Goal: Task Accomplishment & Management: Complete application form

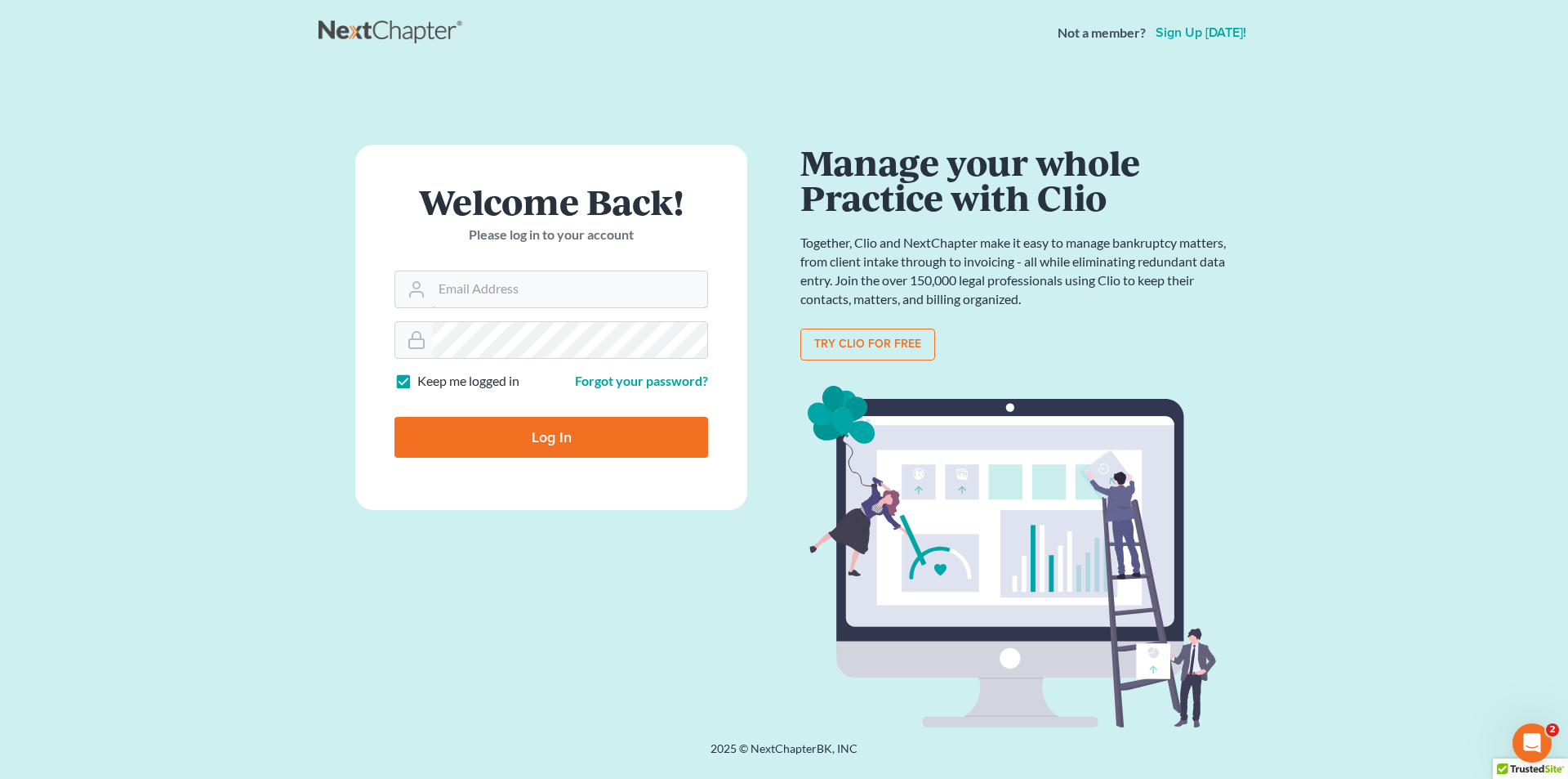
type input "chris@chrisfitzgeraldlaw.com"
click at [557, 454] on input "Log In" at bounding box center [550, 437] width 313 height 41
type input "Thinking..."
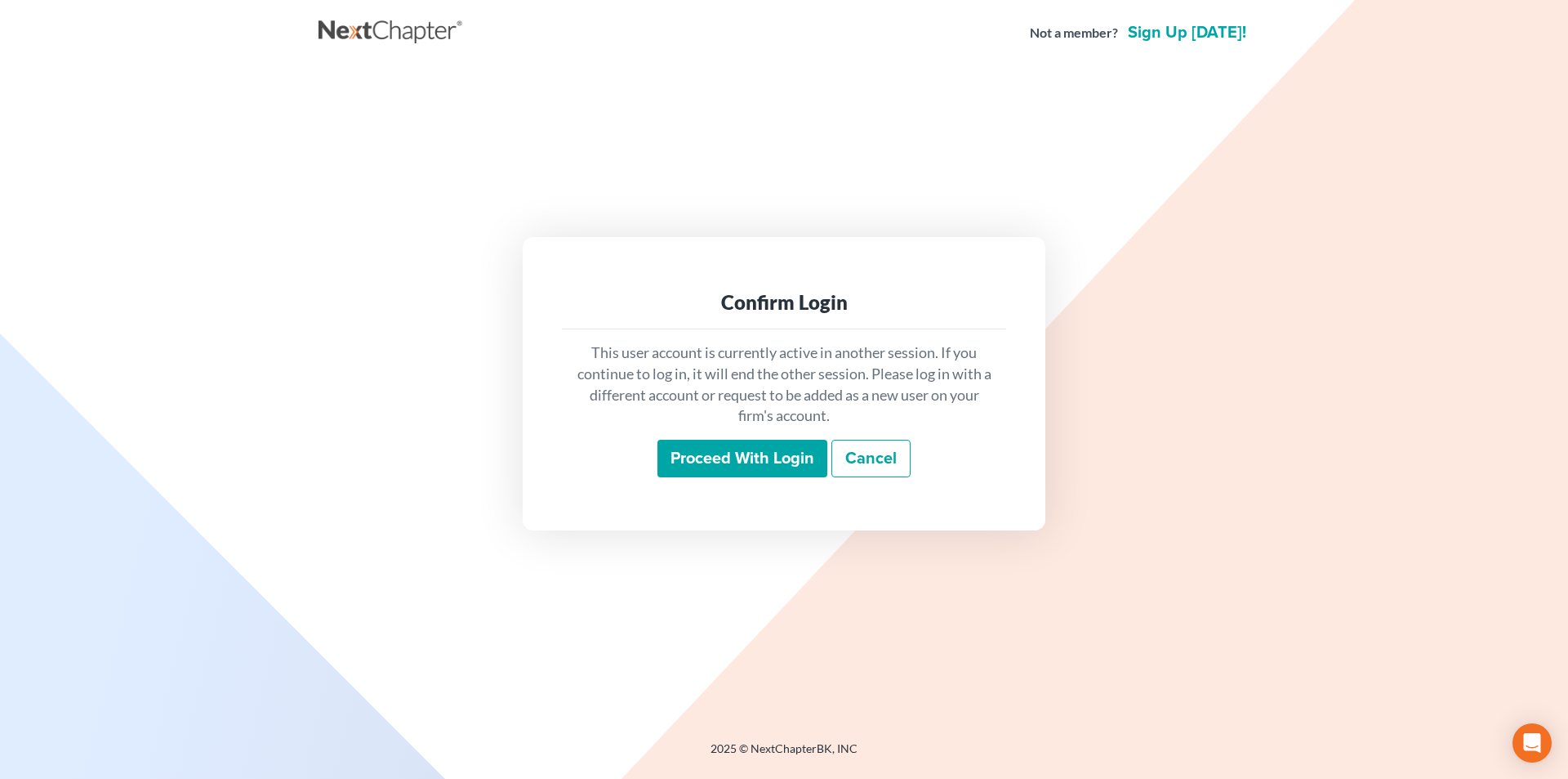
click at [718, 454] on input "Proceed with login" at bounding box center [742, 458] width 170 height 37
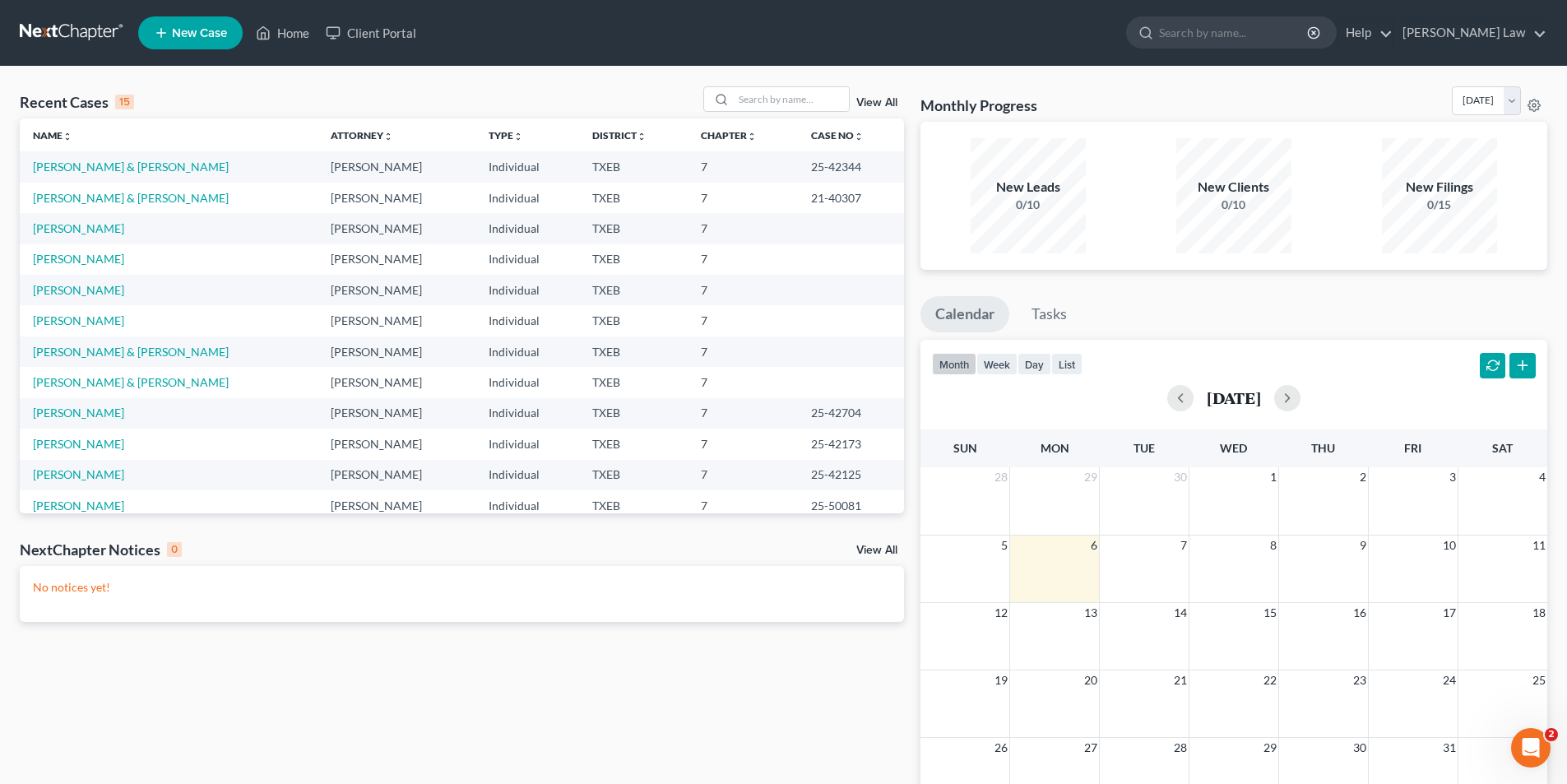
click at [187, 57] on nav "Home New Case Client Portal [PERSON_NAME] Law [PERSON_NAME][EMAIL_ADDRESS][DOMA…" at bounding box center [784, 32] width 1567 height 66
click at [211, 16] on li "New Case" at bounding box center [192, 32] width 109 height 37
click at [207, 33] on span "New Case" at bounding box center [200, 33] width 55 height 12
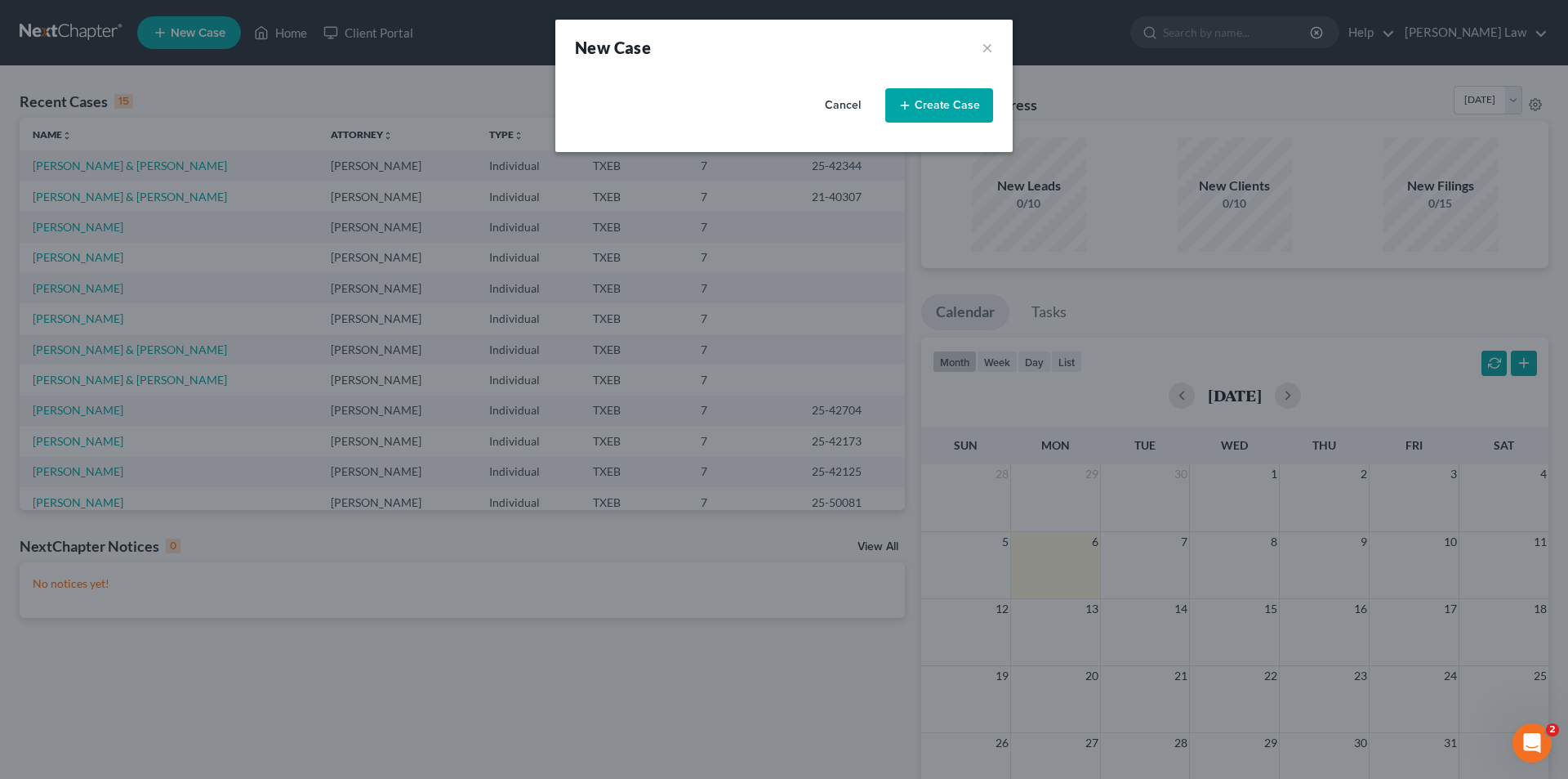
select select "77"
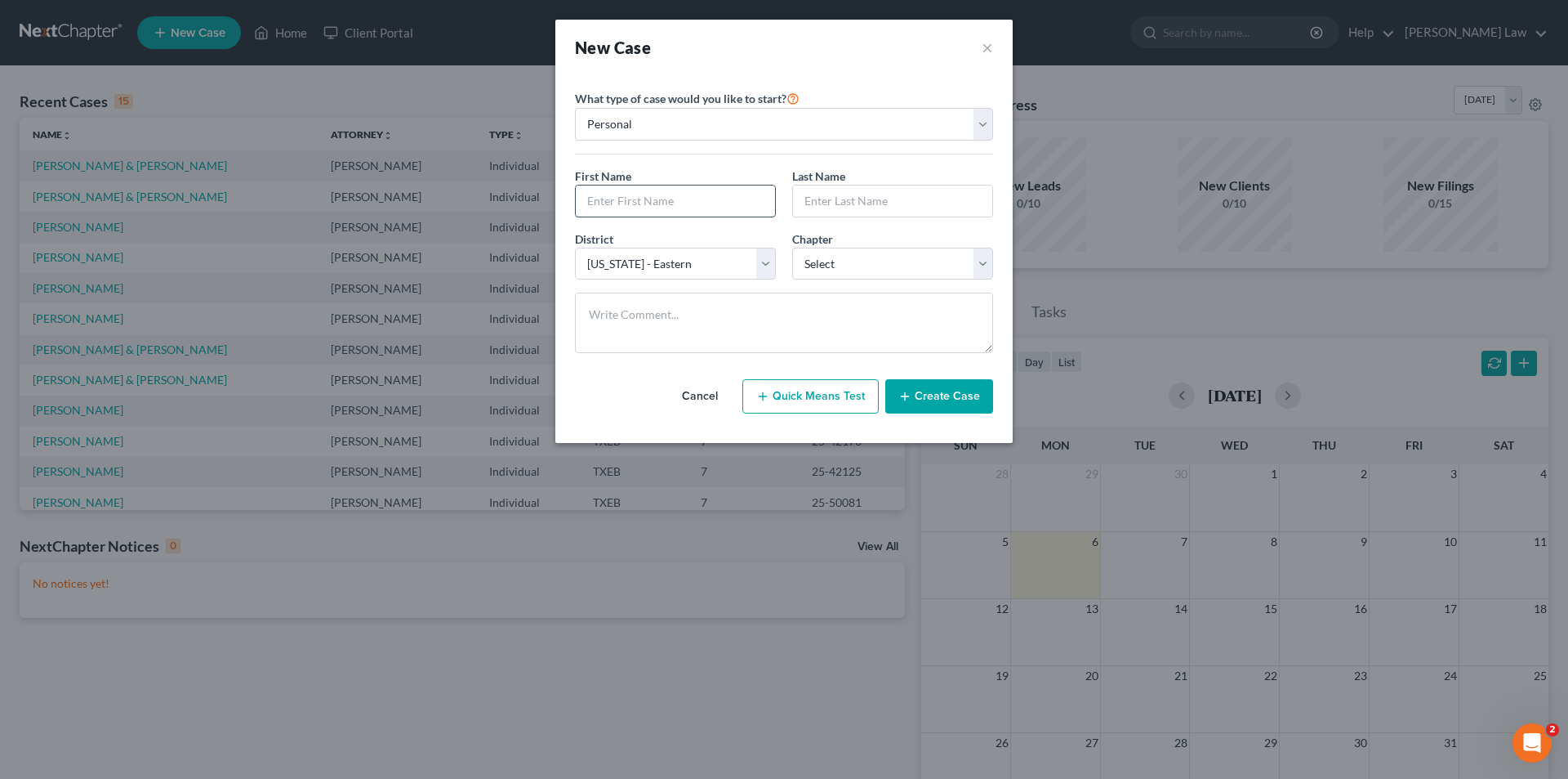
click at [608, 196] on input "text" at bounding box center [675, 201] width 199 height 31
type input "[PERSON_NAME]"
click at [862, 265] on select "Select 7 11 12 13" at bounding box center [893, 264] width 201 height 33
select select "0"
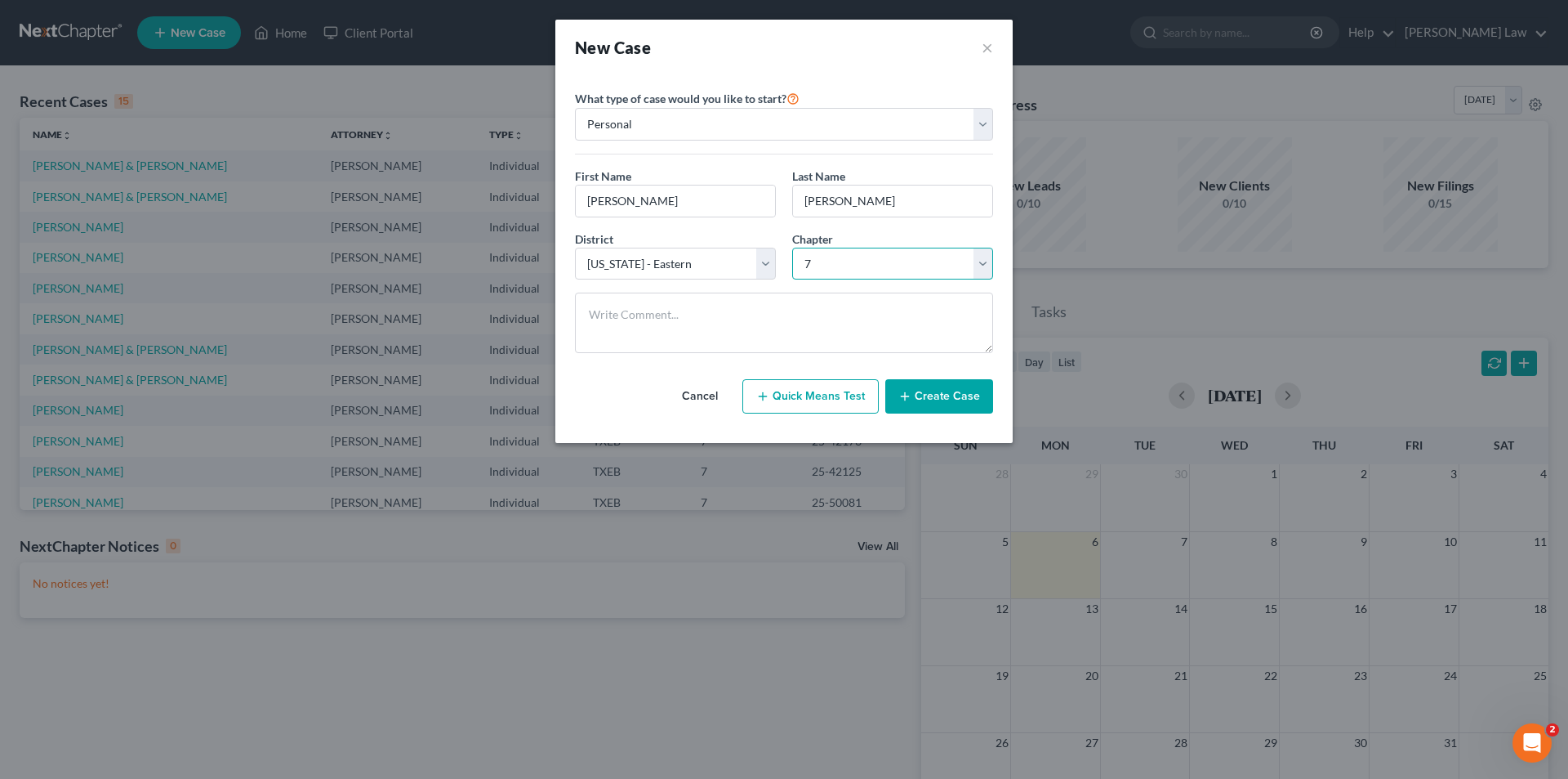
click at [793, 247] on select "Select 7 11 12 13" at bounding box center [893, 264] width 201 height 33
click at [946, 392] on button "Create Case" at bounding box center [939, 397] width 107 height 35
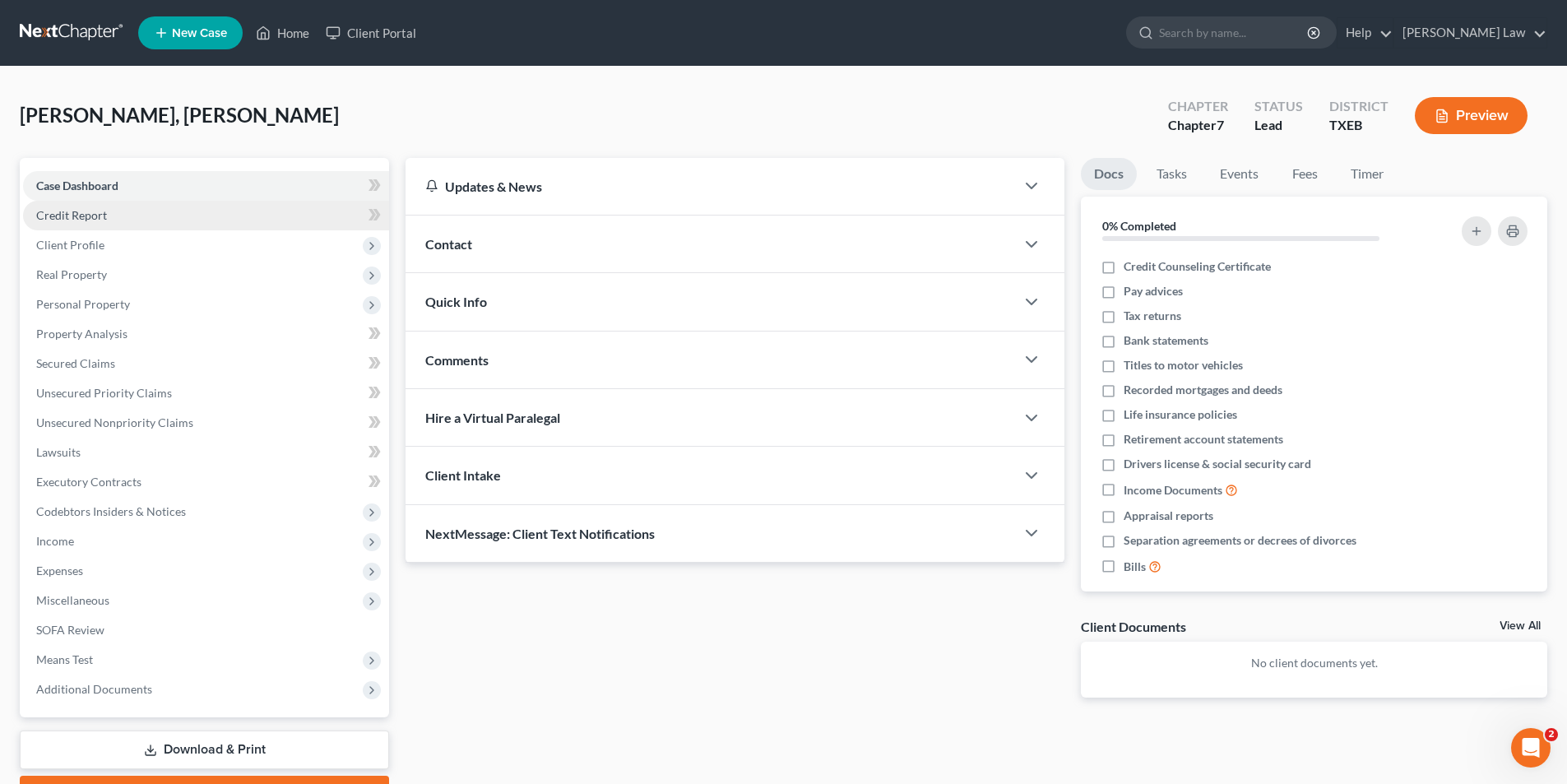
click at [93, 220] on span "Credit Report" at bounding box center [71, 215] width 71 height 14
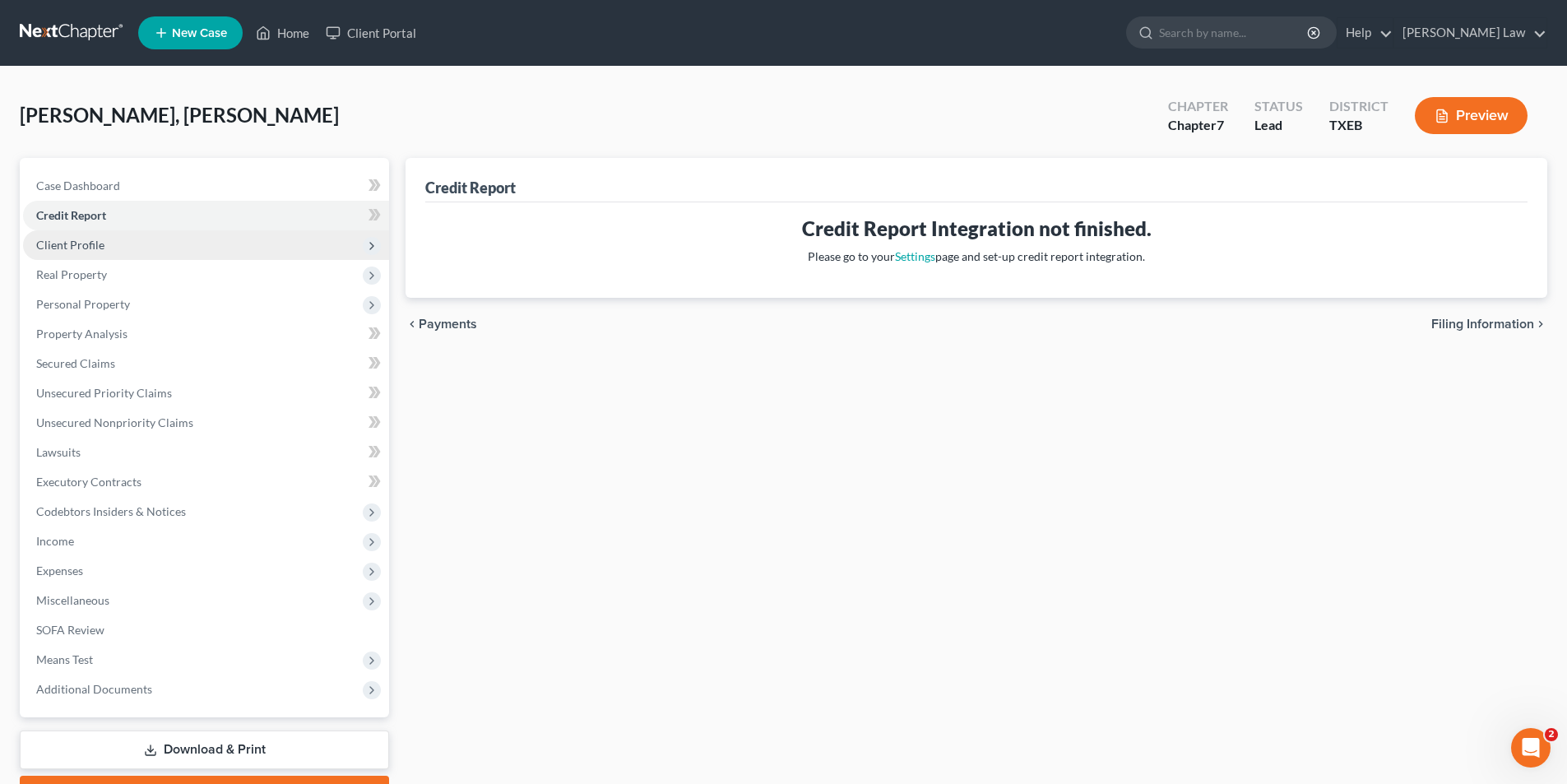
click at [92, 241] on span "Client Profile" at bounding box center [70, 245] width 68 height 14
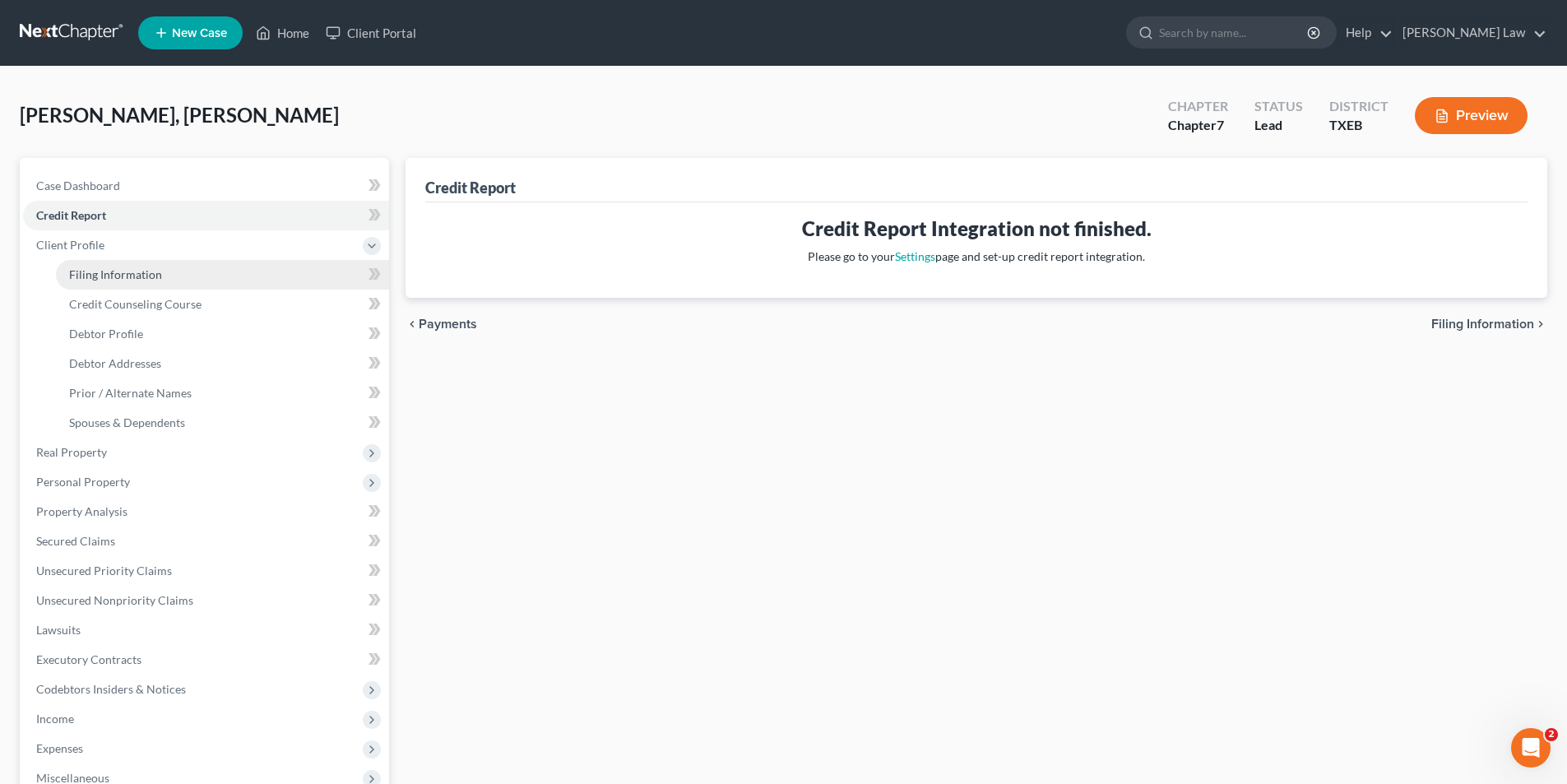
click at [92, 275] on span "Filing Information" at bounding box center [116, 274] width 93 height 14
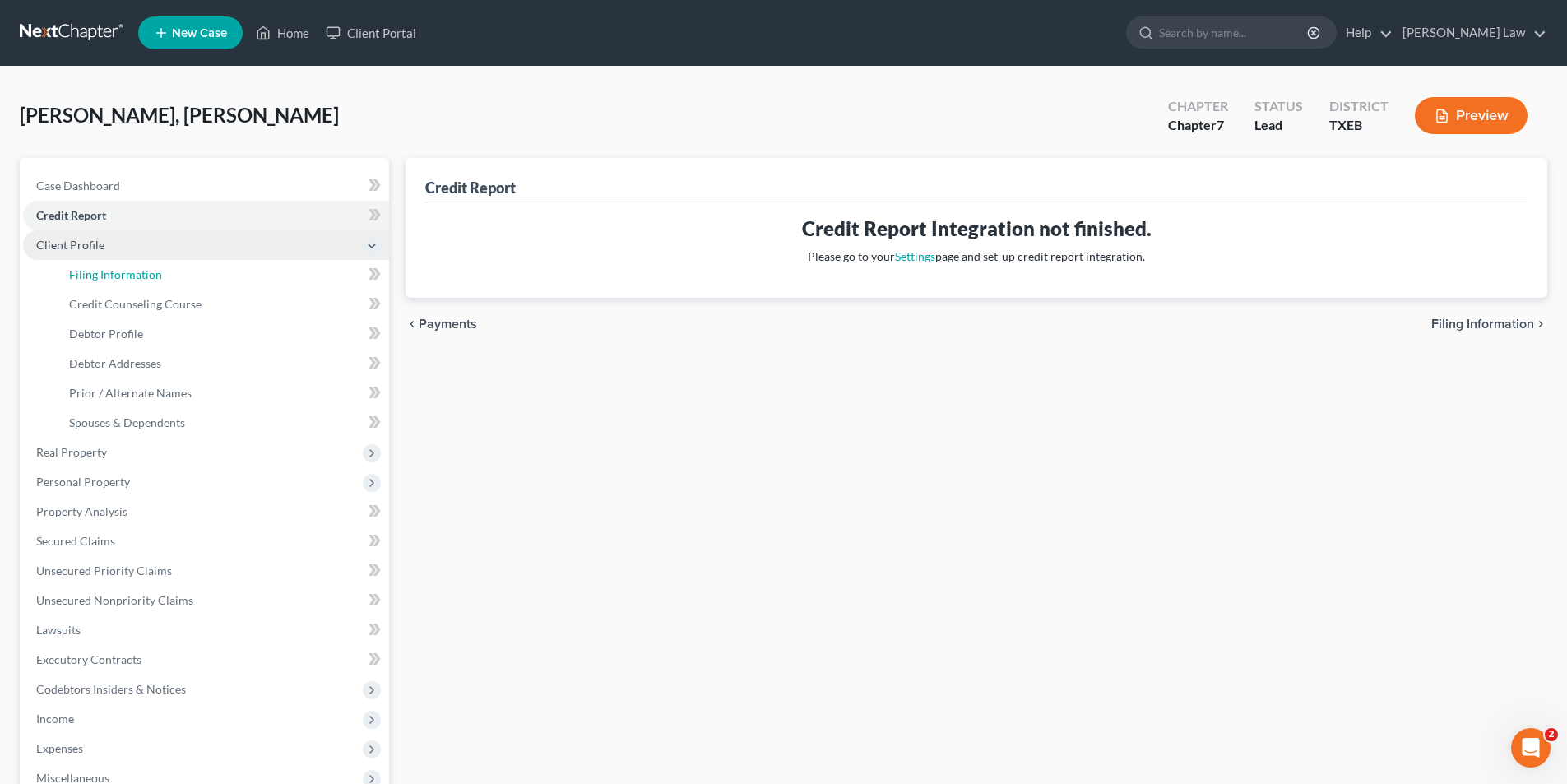
select select "1"
select select "0"
select select "77"
select select "45"
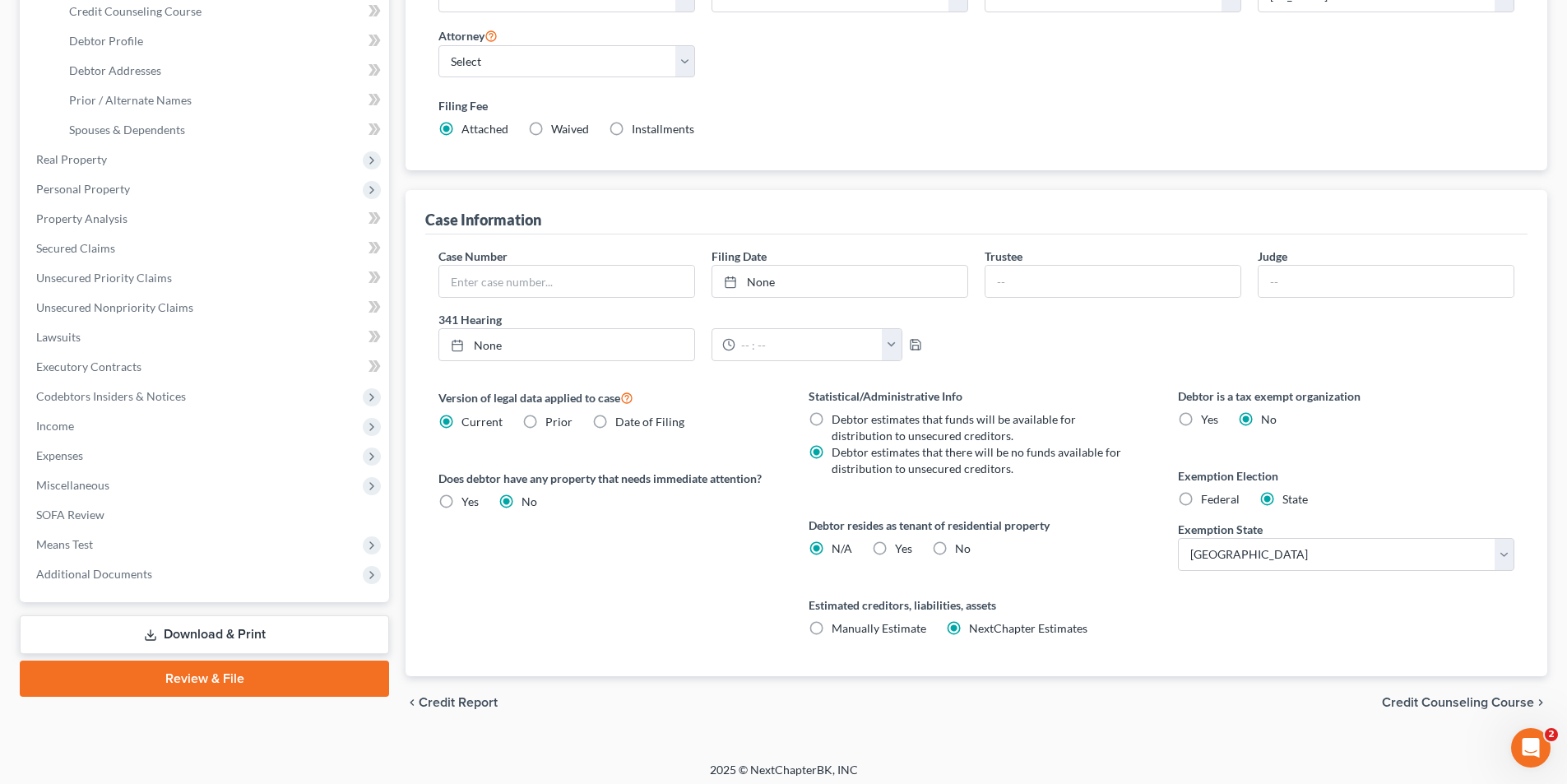
scroll to position [300, 0]
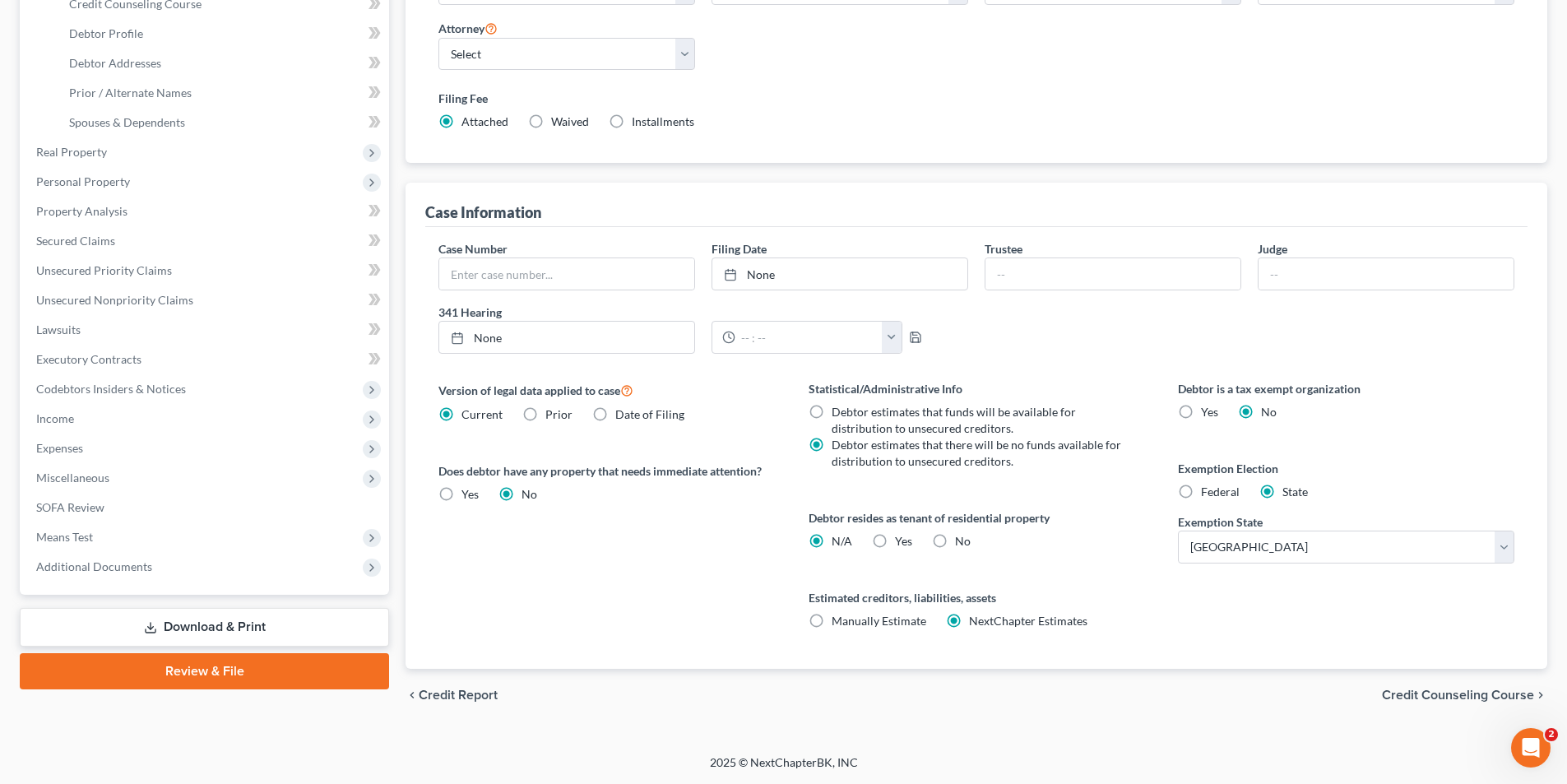
click at [895, 546] on label "Yes Yes" at bounding box center [903, 541] width 17 height 17
click at [902, 543] on input "Yes Yes" at bounding box center [907, 538] width 11 height 11
radio input "true"
radio input "false"
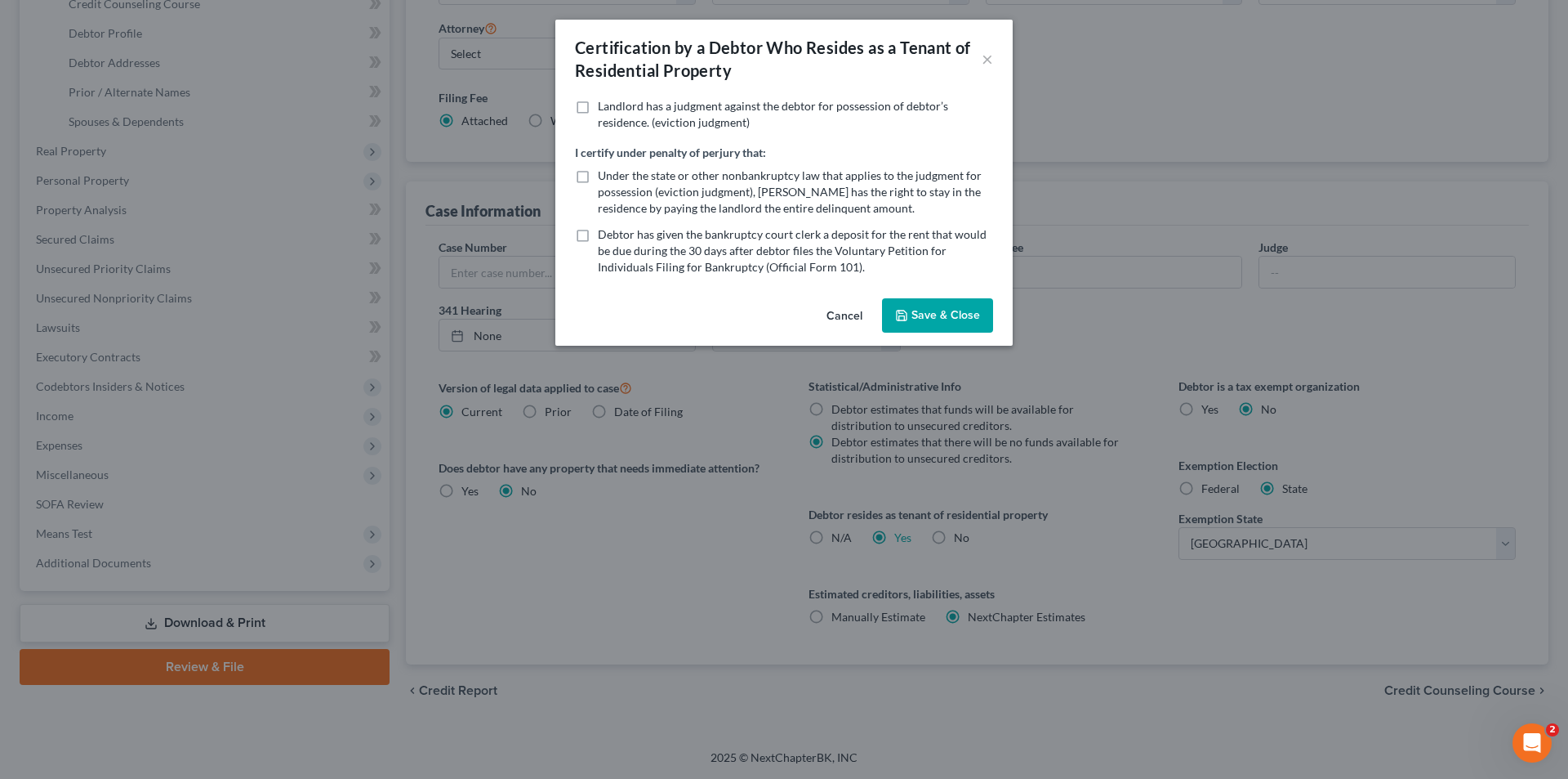
click at [908, 319] on icon "button" at bounding box center [902, 316] width 13 height 13
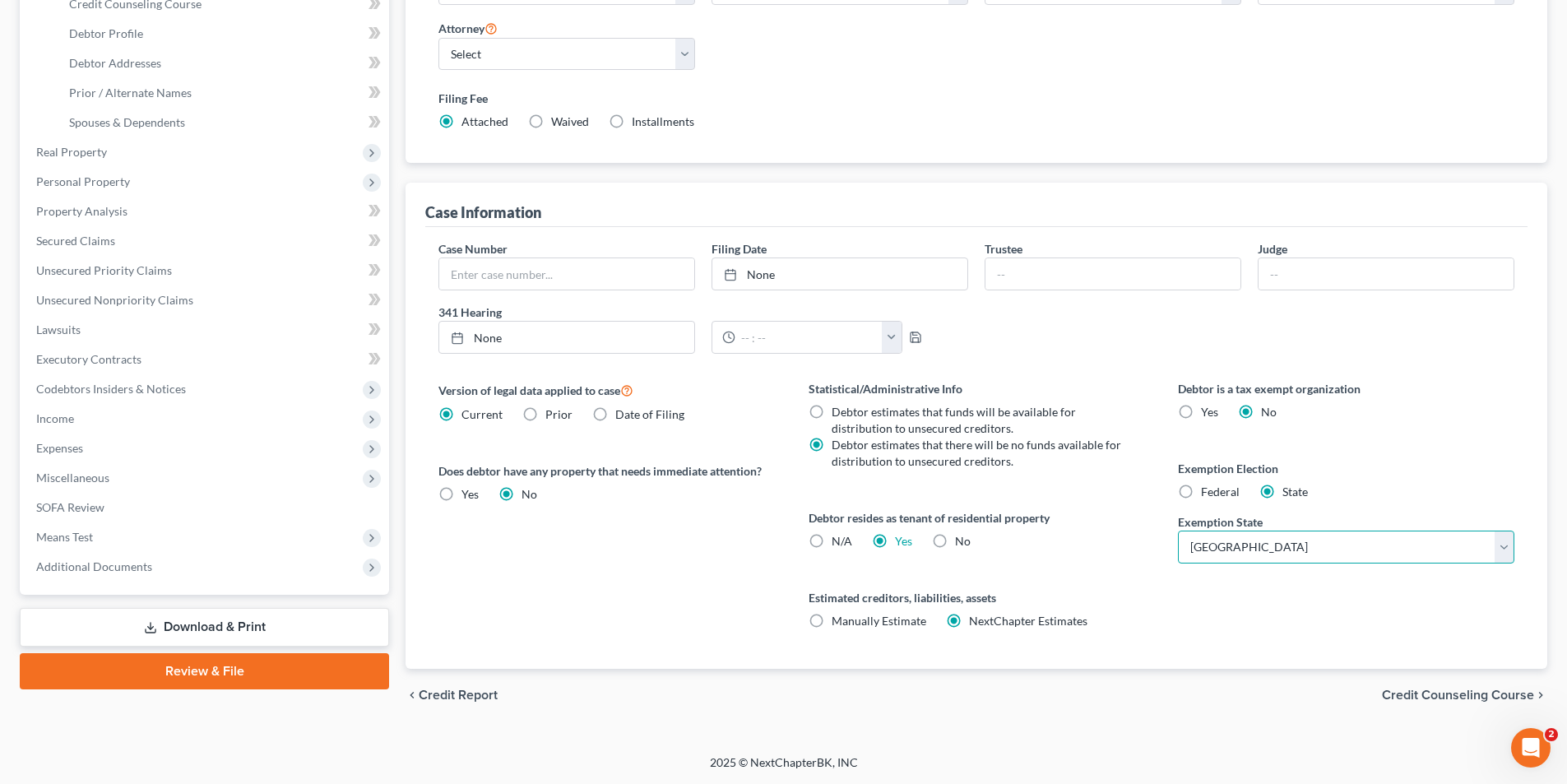
click at [1284, 557] on select "State [US_STATE] AK AR AZ CA CO CT DE DC [GEOGRAPHIC_DATA] [GEOGRAPHIC_DATA] GU…" at bounding box center [1346, 547] width 336 height 33
click at [1143, 555] on div "Statistical/Administrative Info Debtor estimates that funds will be available f…" at bounding box center [978, 524] width 370 height 289
click at [1201, 495] on label "Federal" at bounding box center [1221, 492] width 38 height 17
click at [1208, 494] on input "Federal" at bounding box center [1213, 489] width 11 height 11
radio input "true"
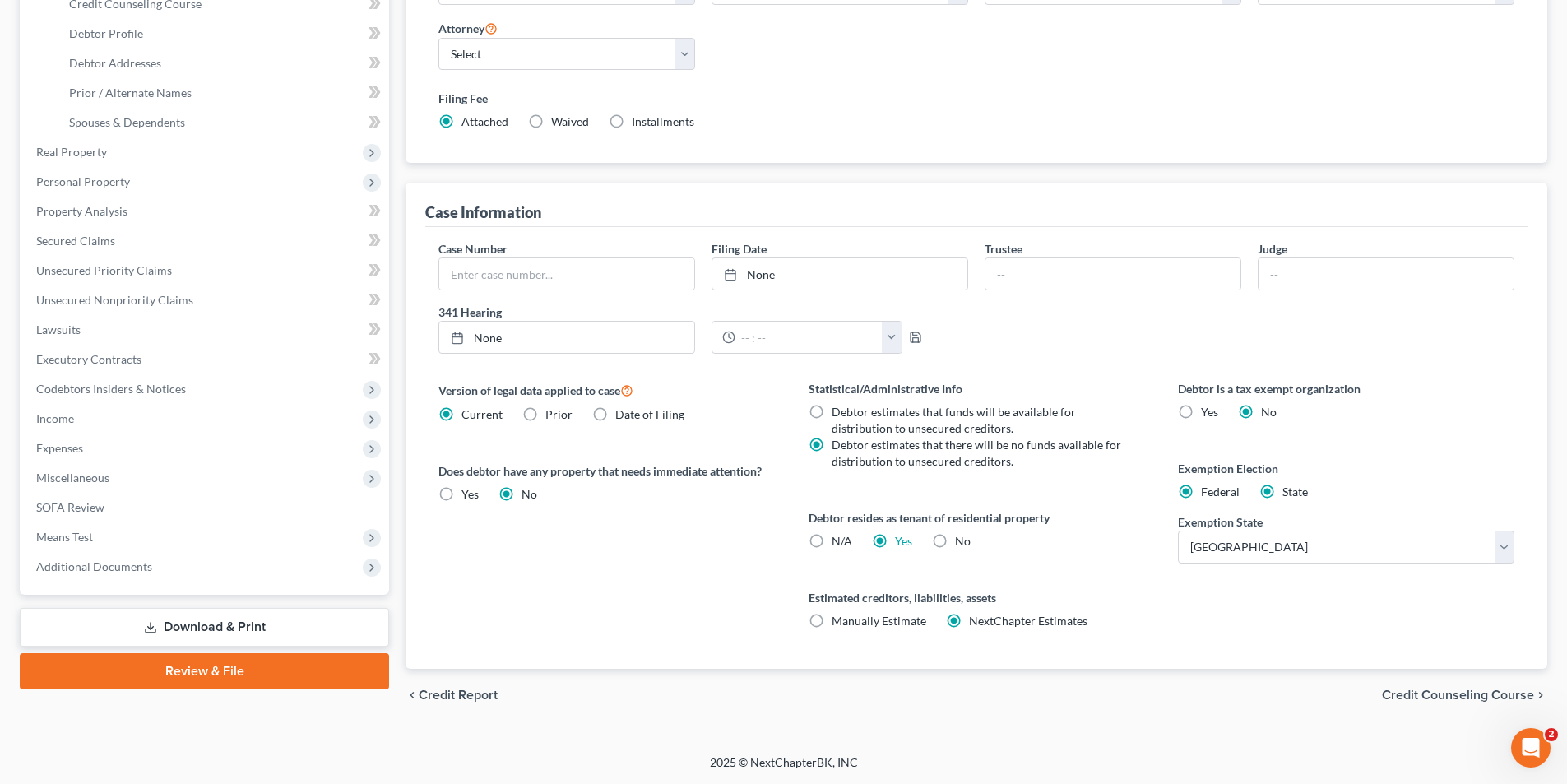
radio input "false"
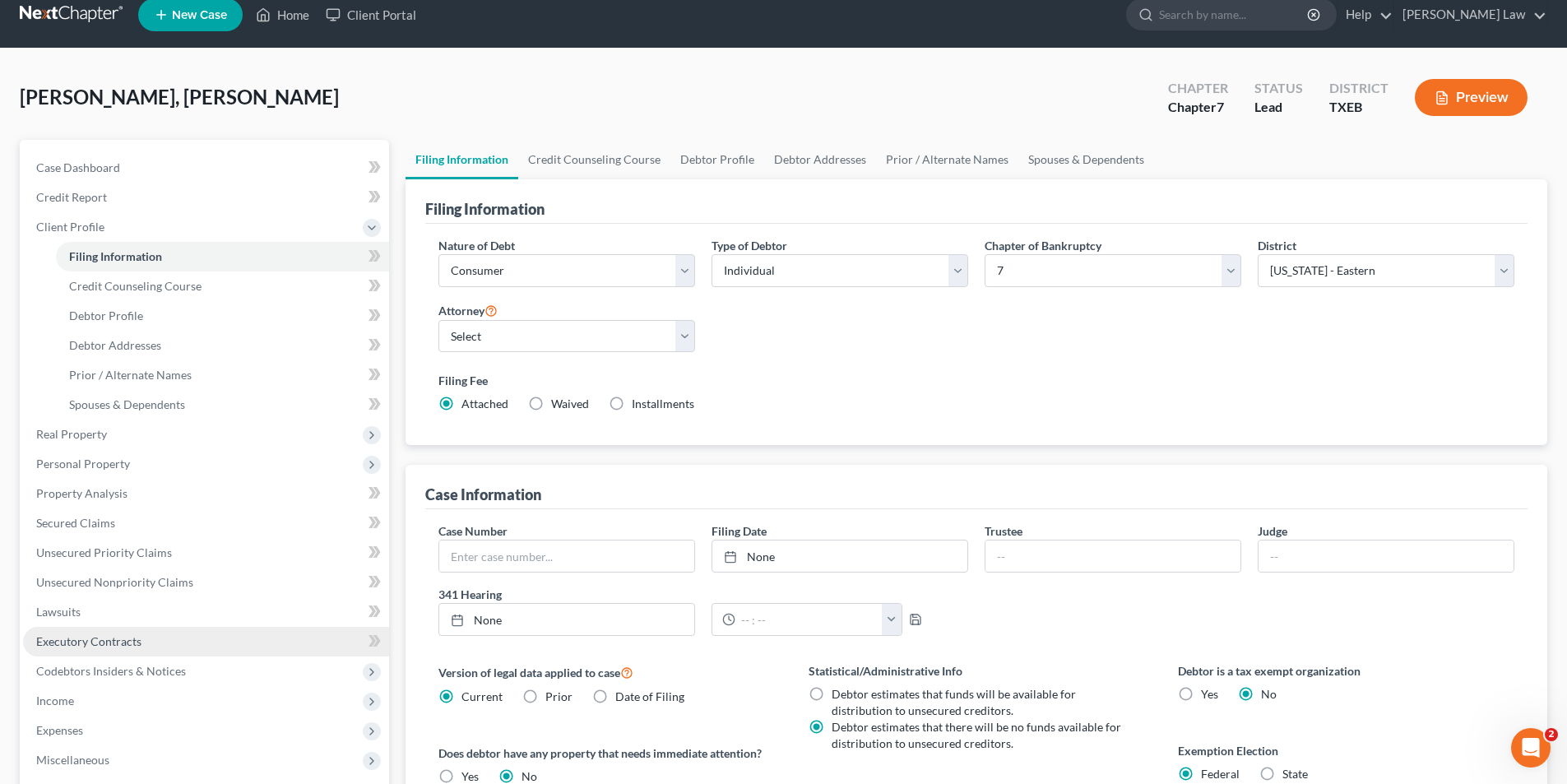
scroll to position [0, 0]
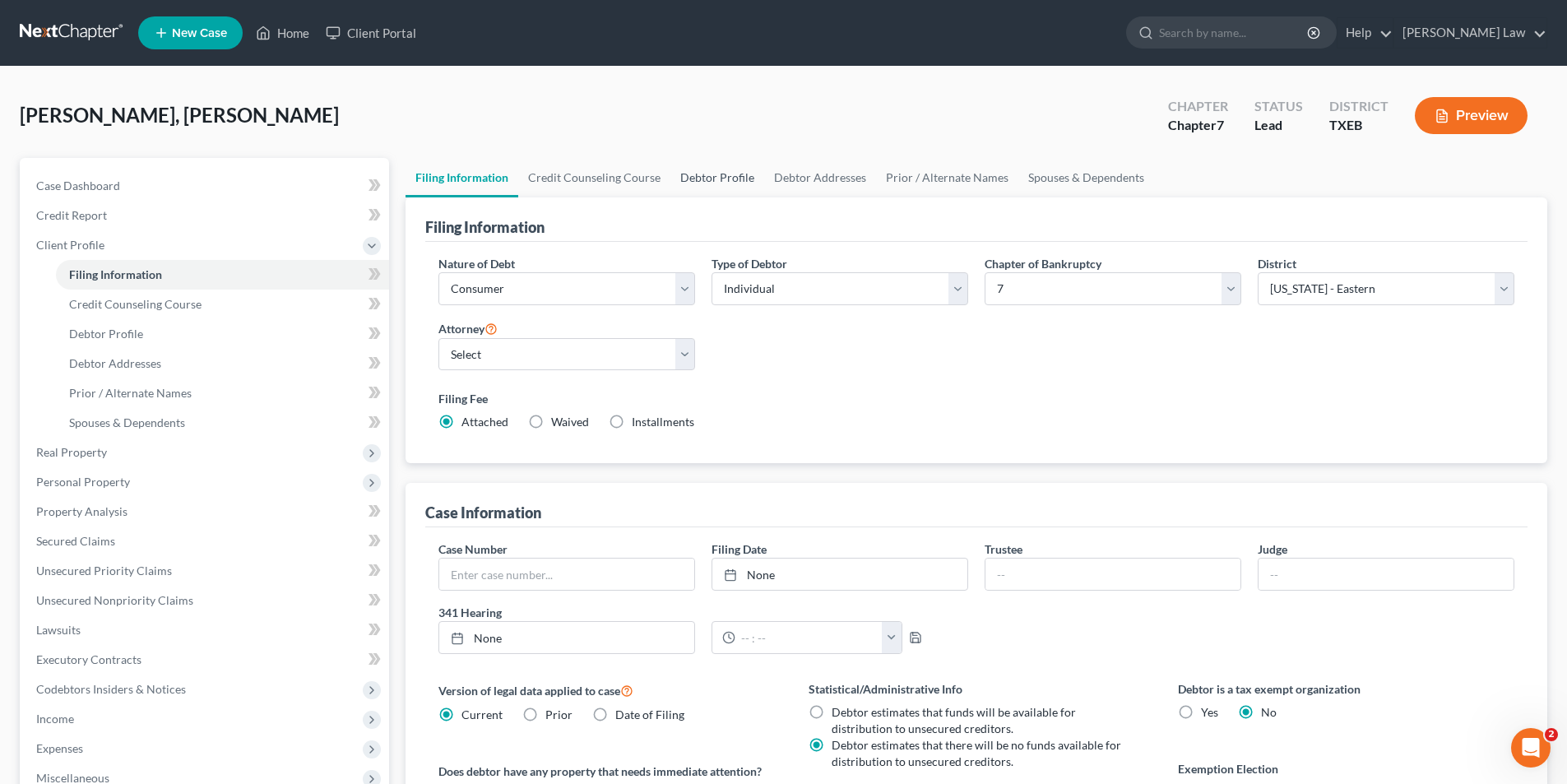
click at [698, 174] on link "Debtor Profile" at bounding box center [717, 177] width 94 height 39
select select "0"
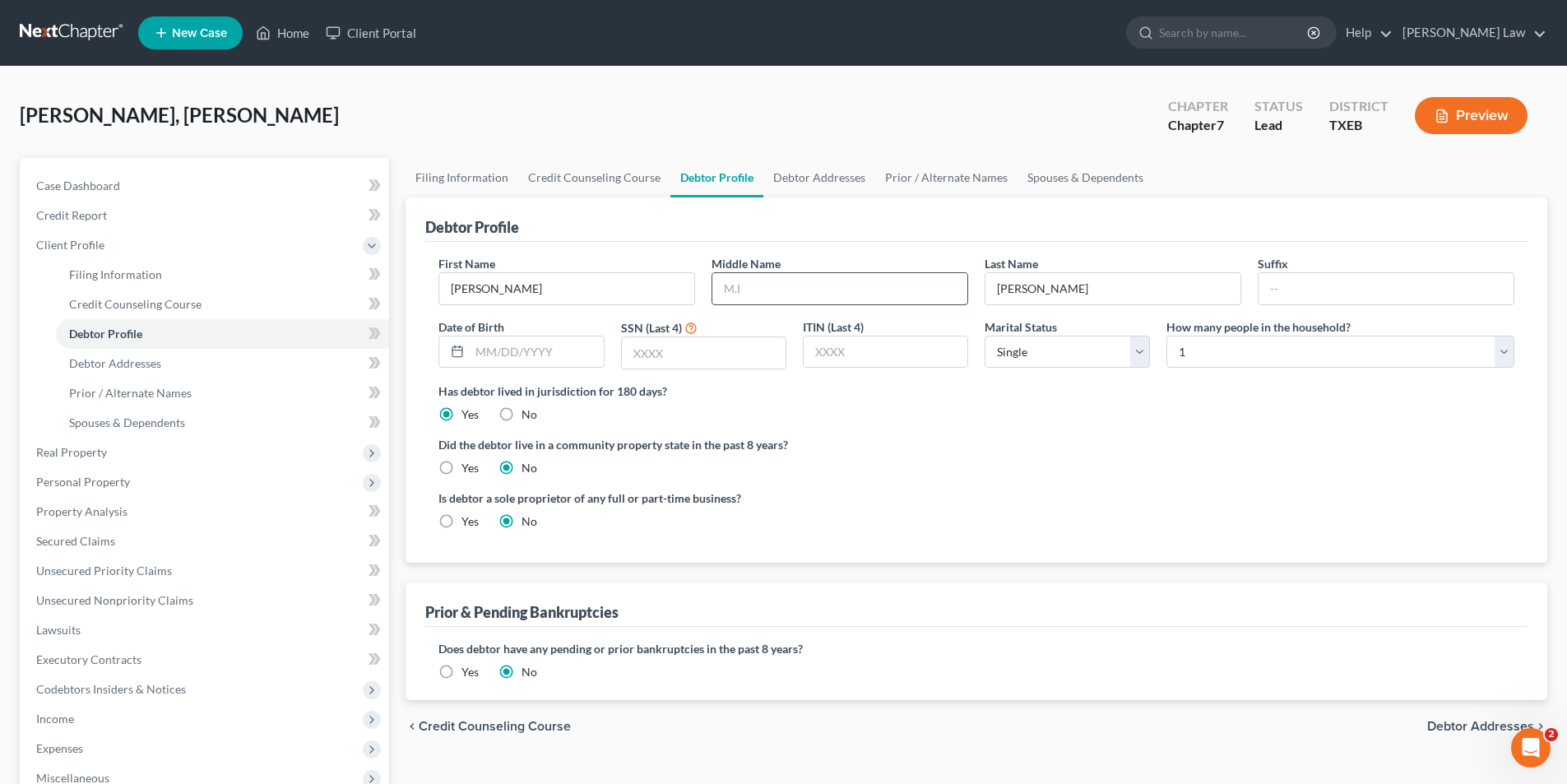
click at [778, 291] on input "text" at bounding box center [840, 289] width 255 height 32
type input "A."
click at [530, 352] on input "text" at bounding box center [536, 352] width 133 height 32
type input "[DATE]"
type input "4392"
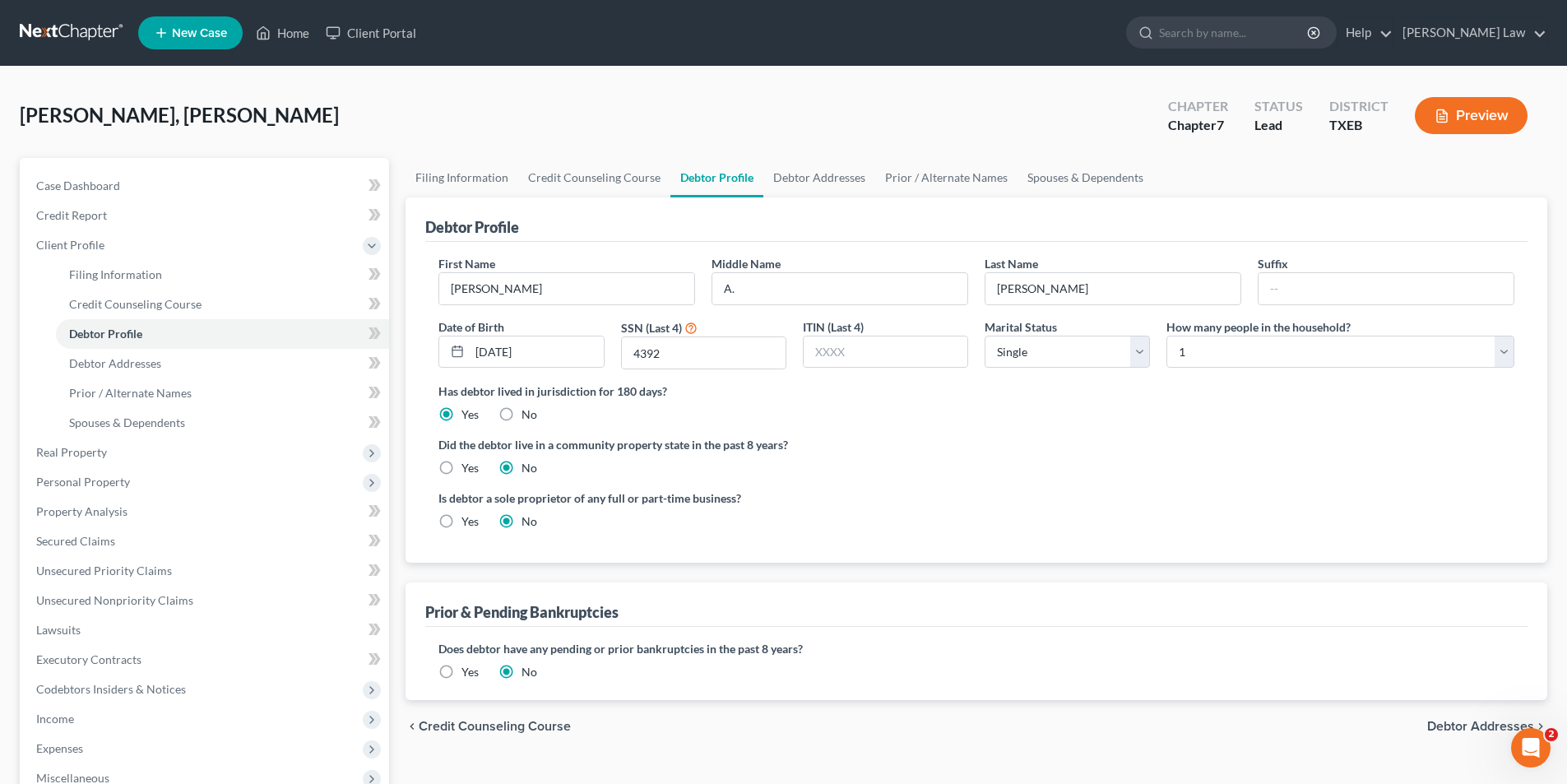
click at [461, 464] on label "Yes" at bounding box center [470, 468] width 17 height 17
click at [468, 464] on input "Yes" at bounding box center [473, 464] width 11 height 11
radio input "true"
radio input "false"
click at [836, 181] on link "Debtor Addresses" at bounding box center [819, 177] width 112 height 39
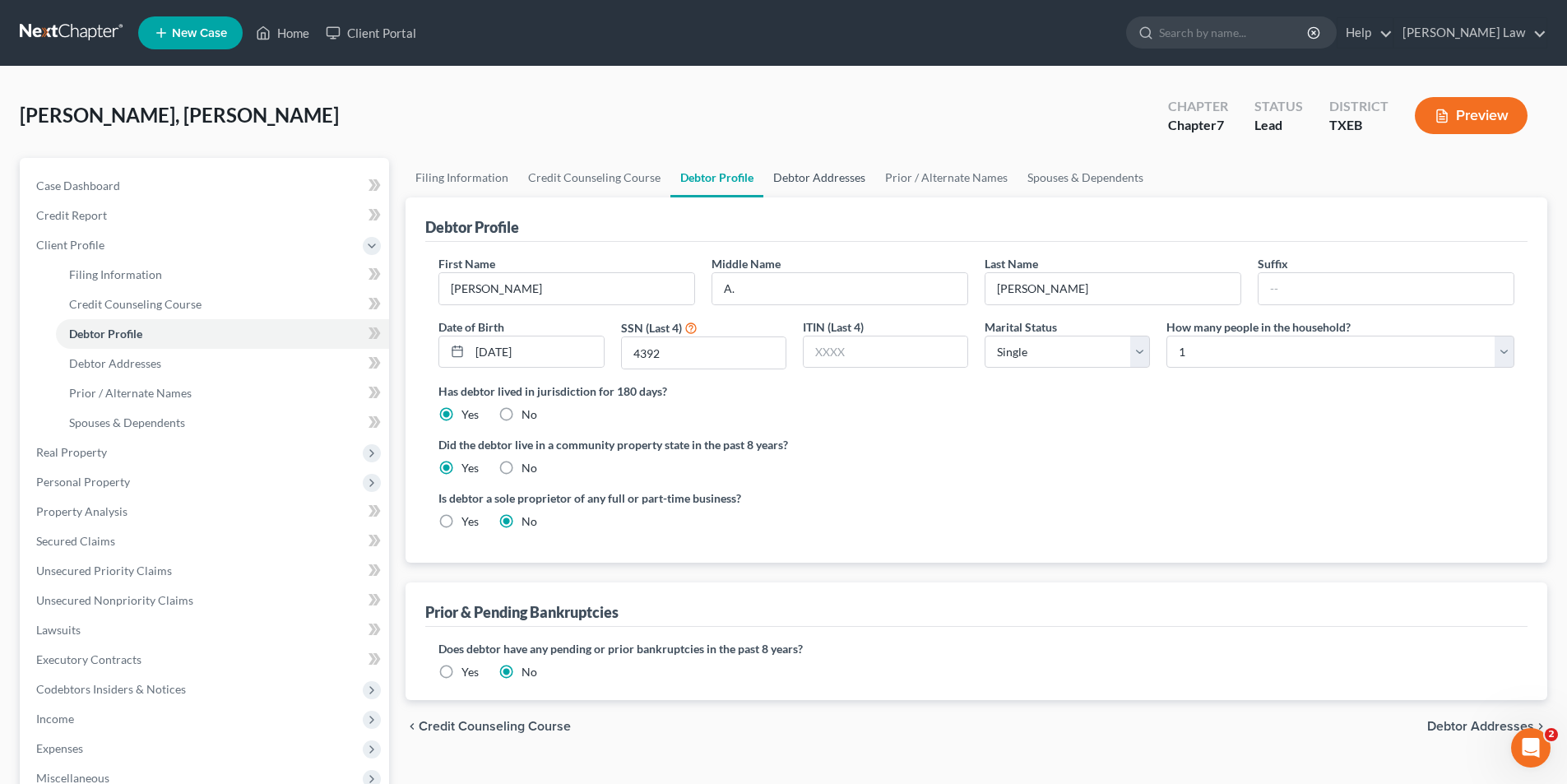
select select "0"
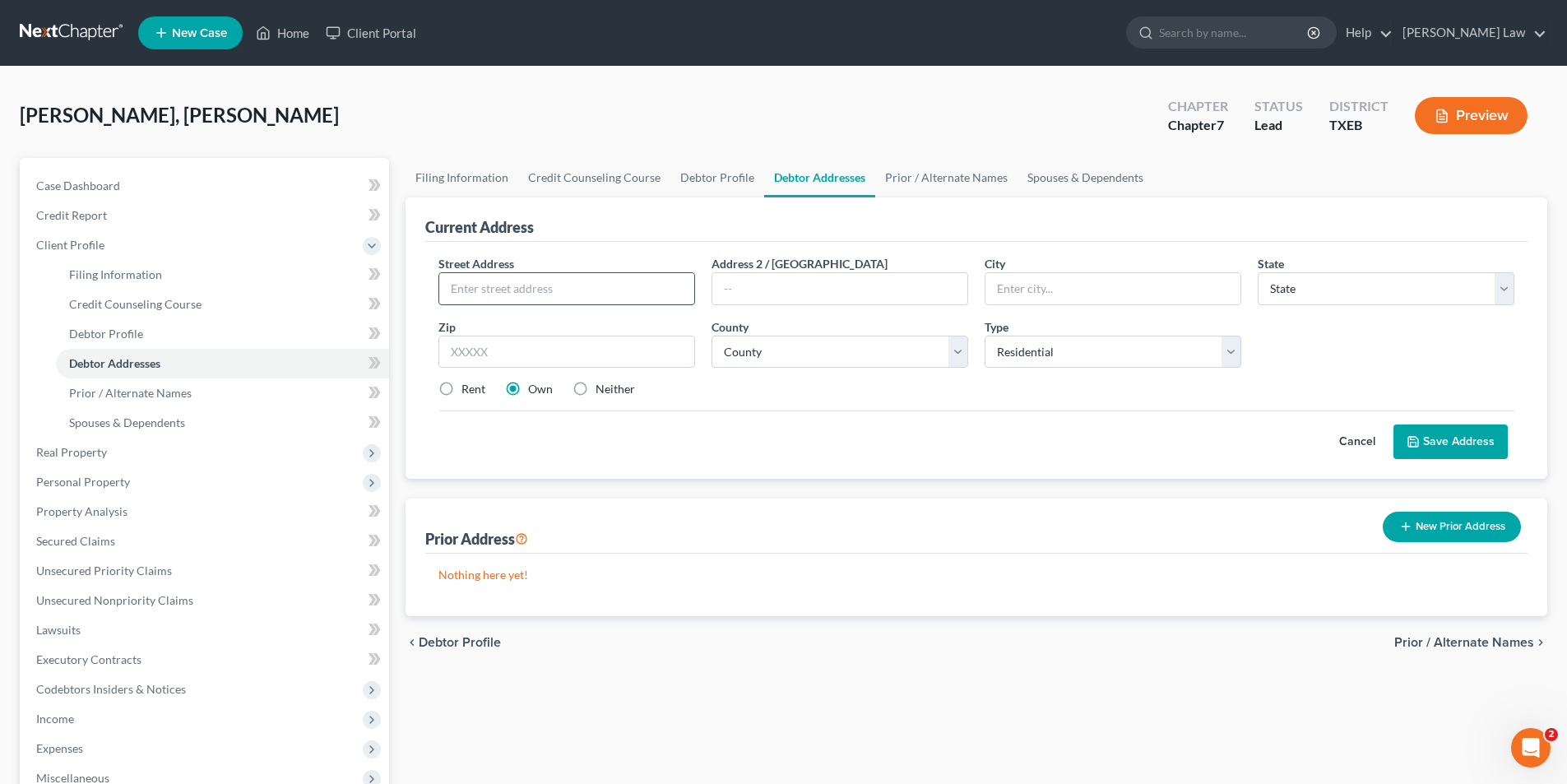
click at [549, 274] on input "text" at bounding box center [567, 289] width 255 height 32
type input "[STREET_ADDRESS]"
type input "[GEOGRAPHIC_DATA]"
click at [770, 290] on input "text" at bounding box center [840, 289] width 255 height 32
type input "a"
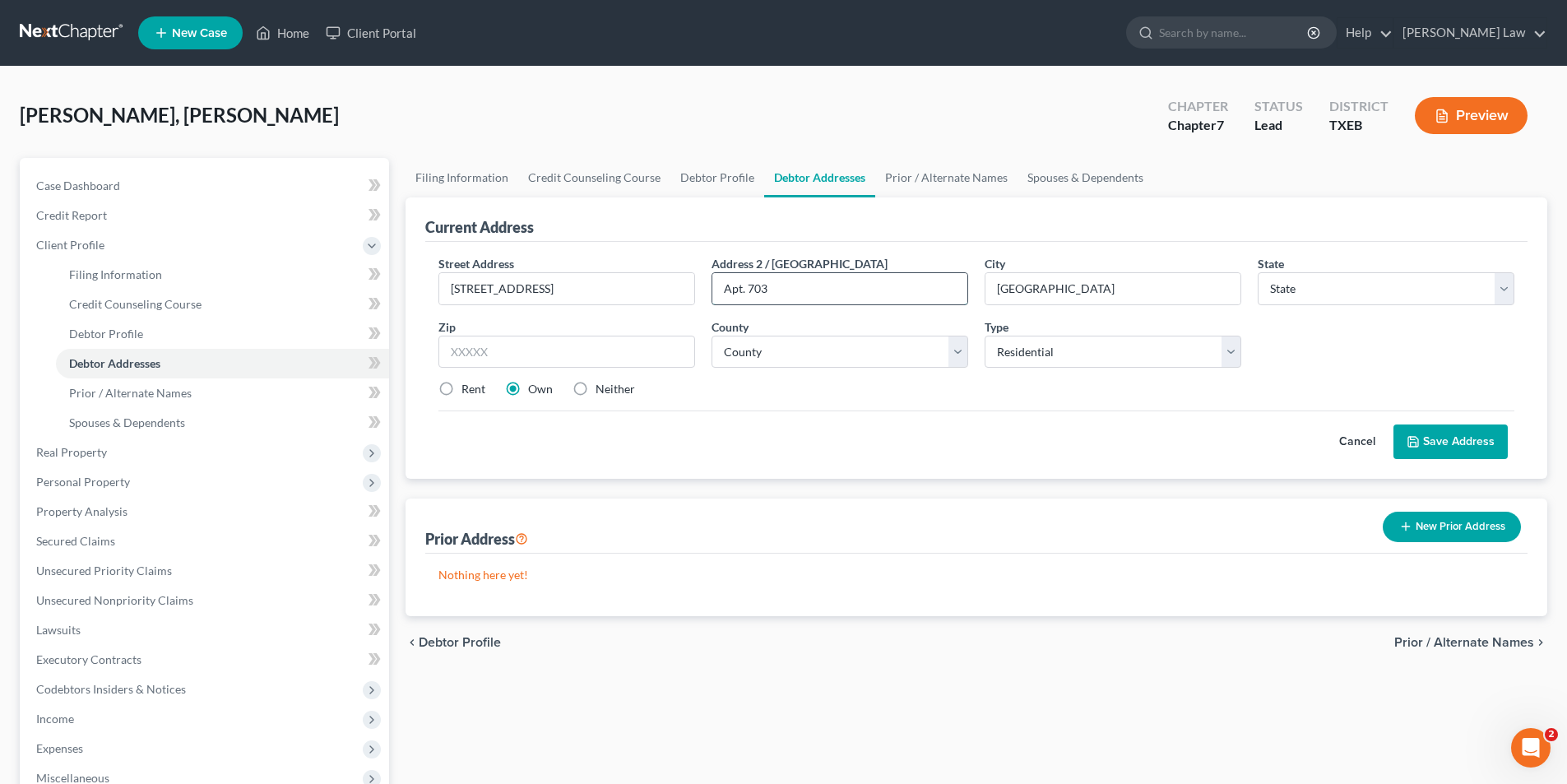
type input "Apt. 703"
select select "45"
type input "75460"
select select "139"
click at [461, 385] on label "Rent" at bounding box center [473, 390] width 24 height 17
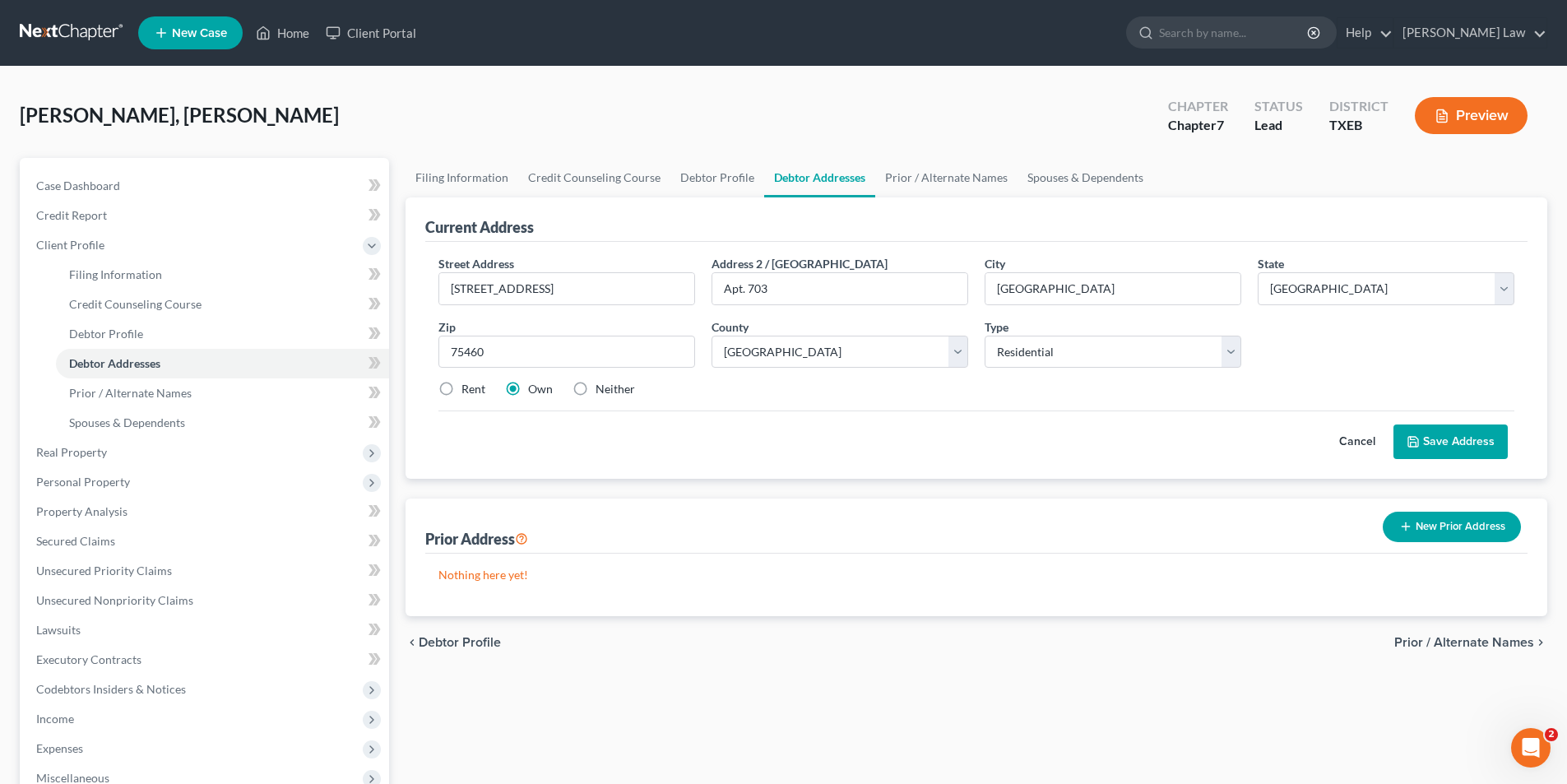
click at [468, 385] on input "Rent" at bounding box center [473, 386] width 11 height 11
radio input "true"
click at [1009, 349] on select "Select Residential Mailing Rental Business" at bounding box center [1113, 352] width 256 height 33
click at [985, 335] on select "Select Residential Mailing Rental Business" at bounding box center [1113, 352] width 256 height 33
click at [1480, 445] on button "Save Address" at bounding box center [1450, 442] width 114 height 35
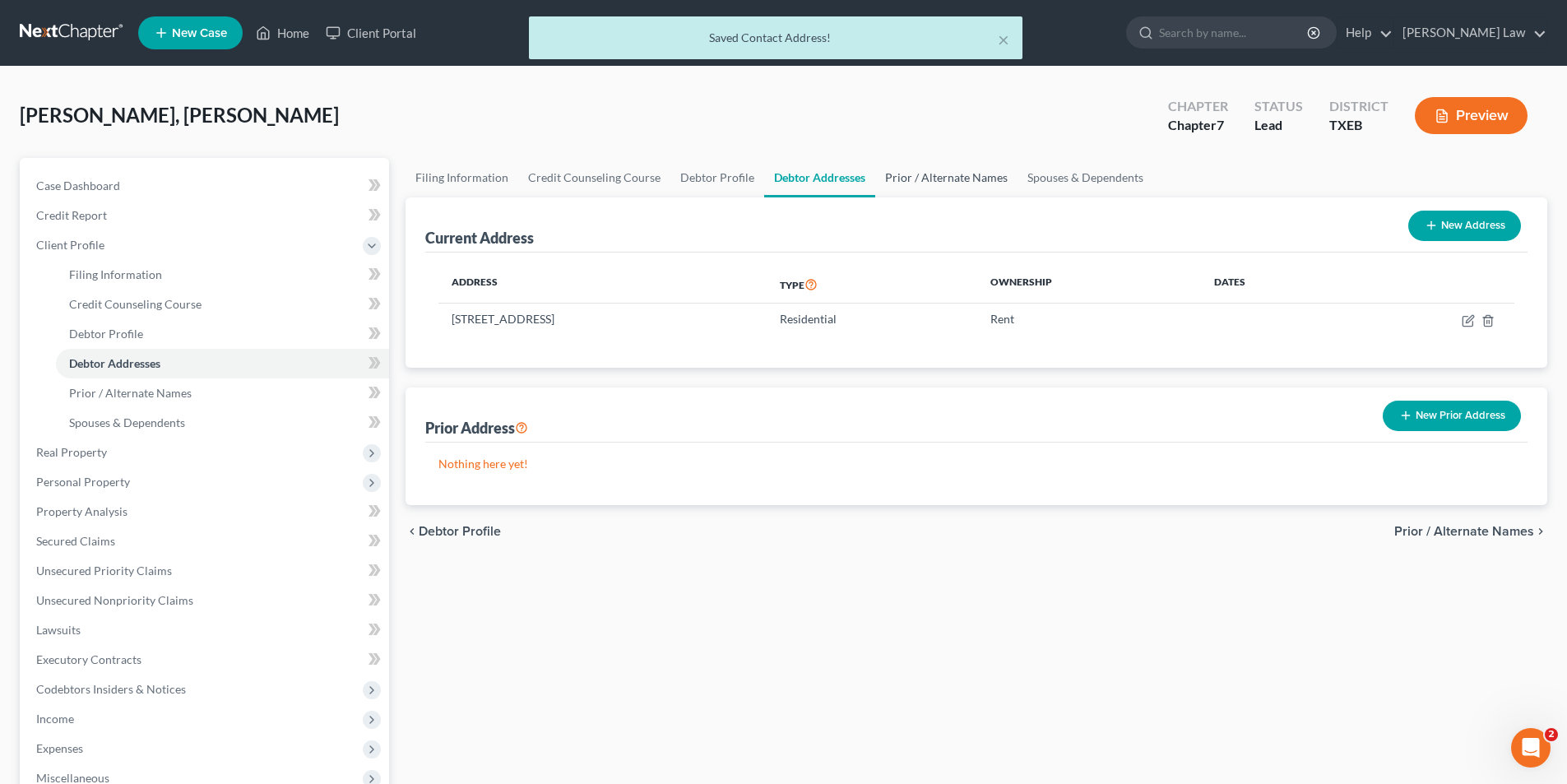
click at [915, 181] on link "Prior / Alternate Names" at bounding box center [946, 177] width 142 height 39
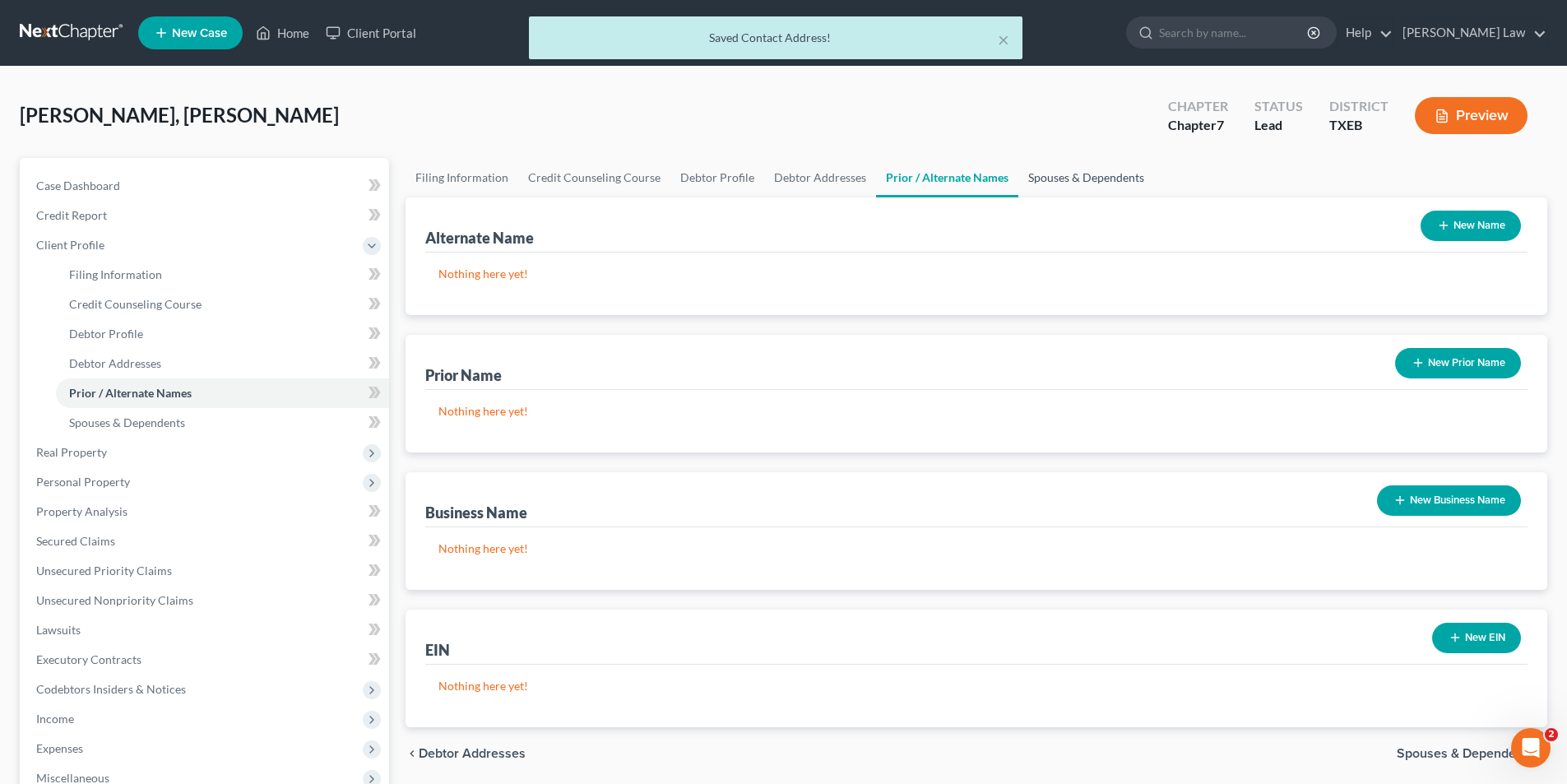
click at [1097, 174] on link "Spouses & Dependents" at bounding box center [1086, 177] width 136 height 39
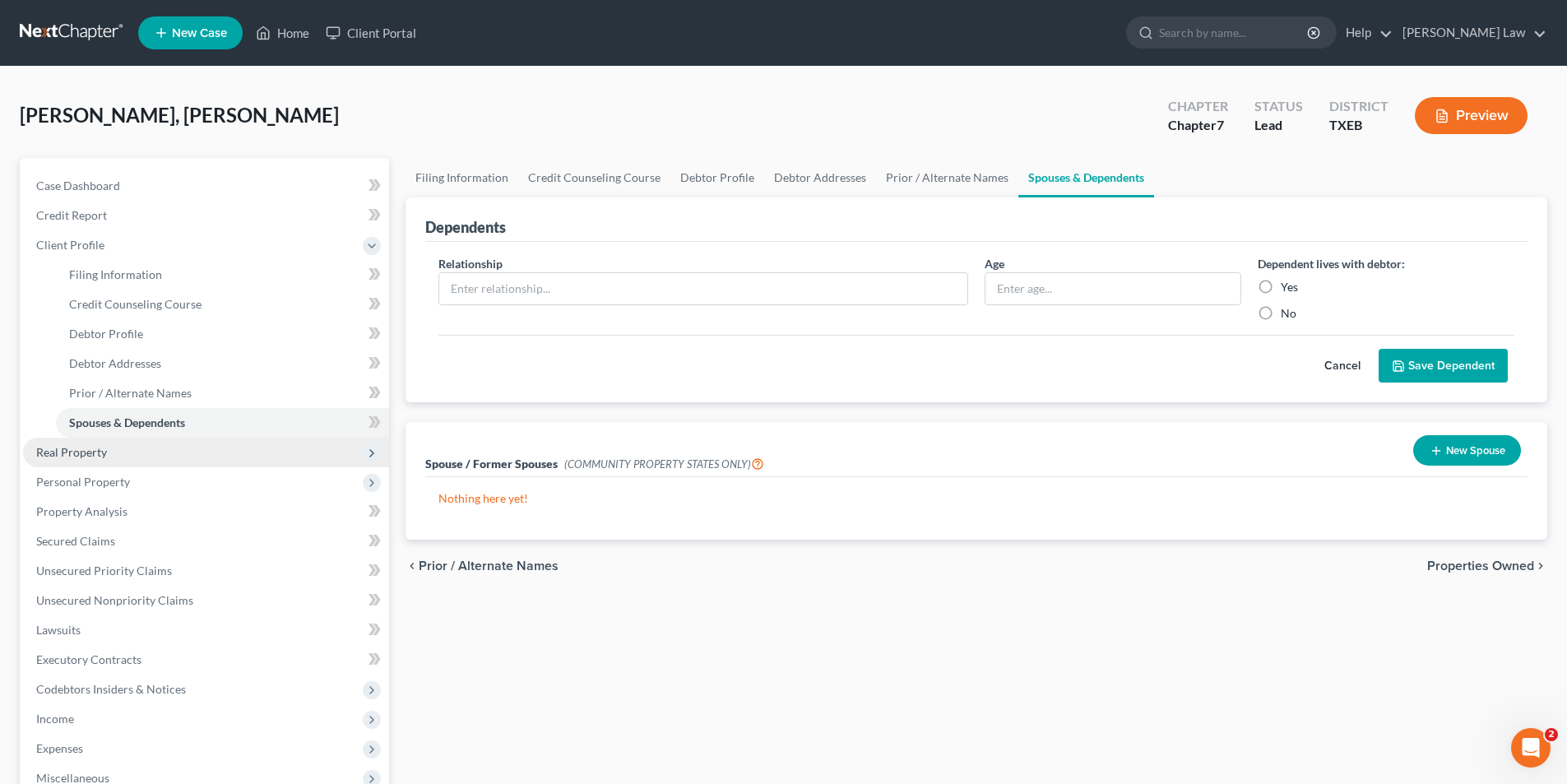
click at [93, 455] on span "Real Property" at bounding box center [71, 452] width 71 height 14
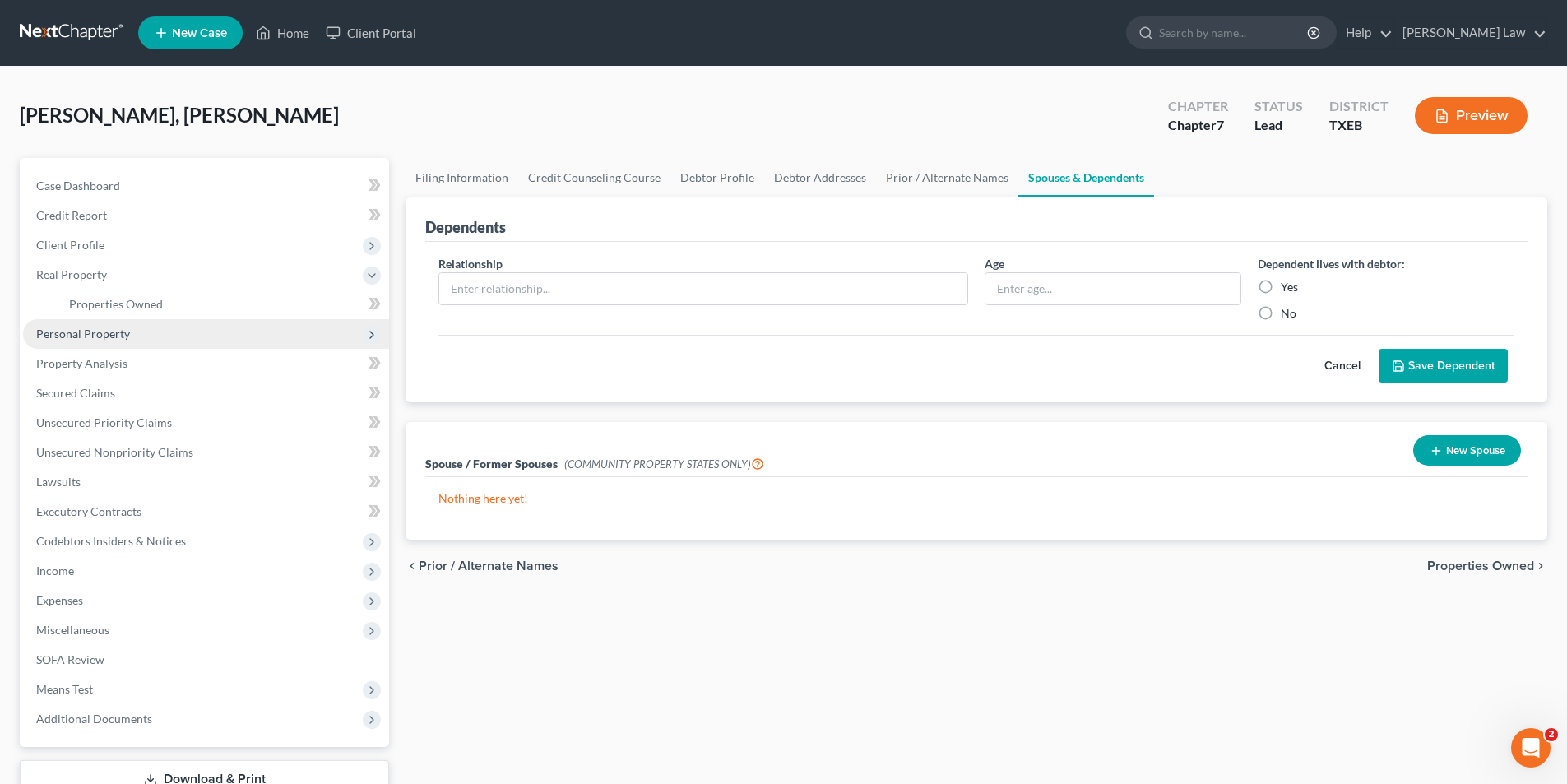
click at [97, 339] on span "Personal Property" at bounding box center [82, 333] width 94 height 14
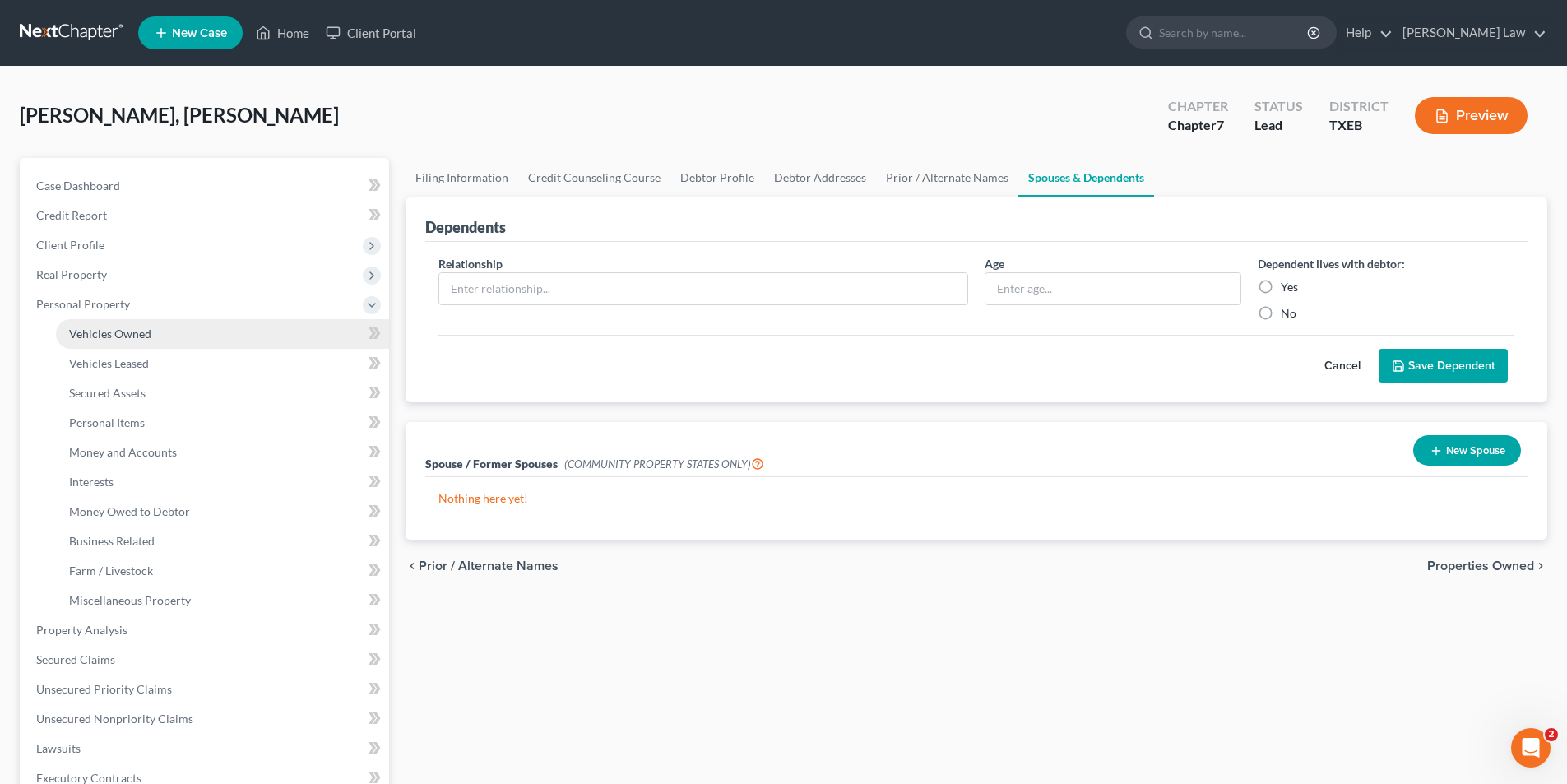
click at [106, 335] on span "Vehicles Owned" at bounding box center [110, 333] width 82 height 14
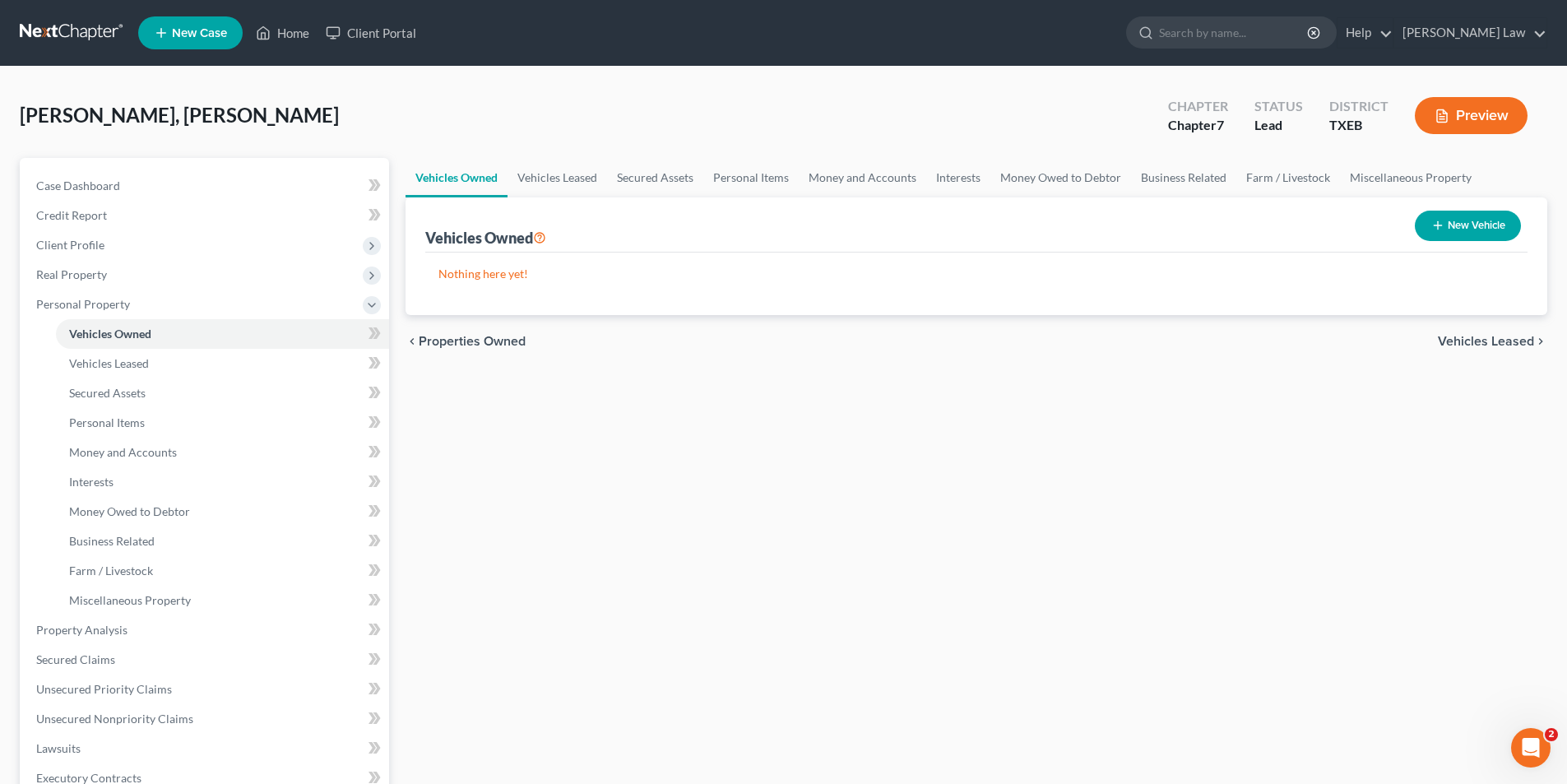
click at [1436, 234] on button "New Vehicle" at bounding box center [1468, 226] width 106 height 31
select select "0"
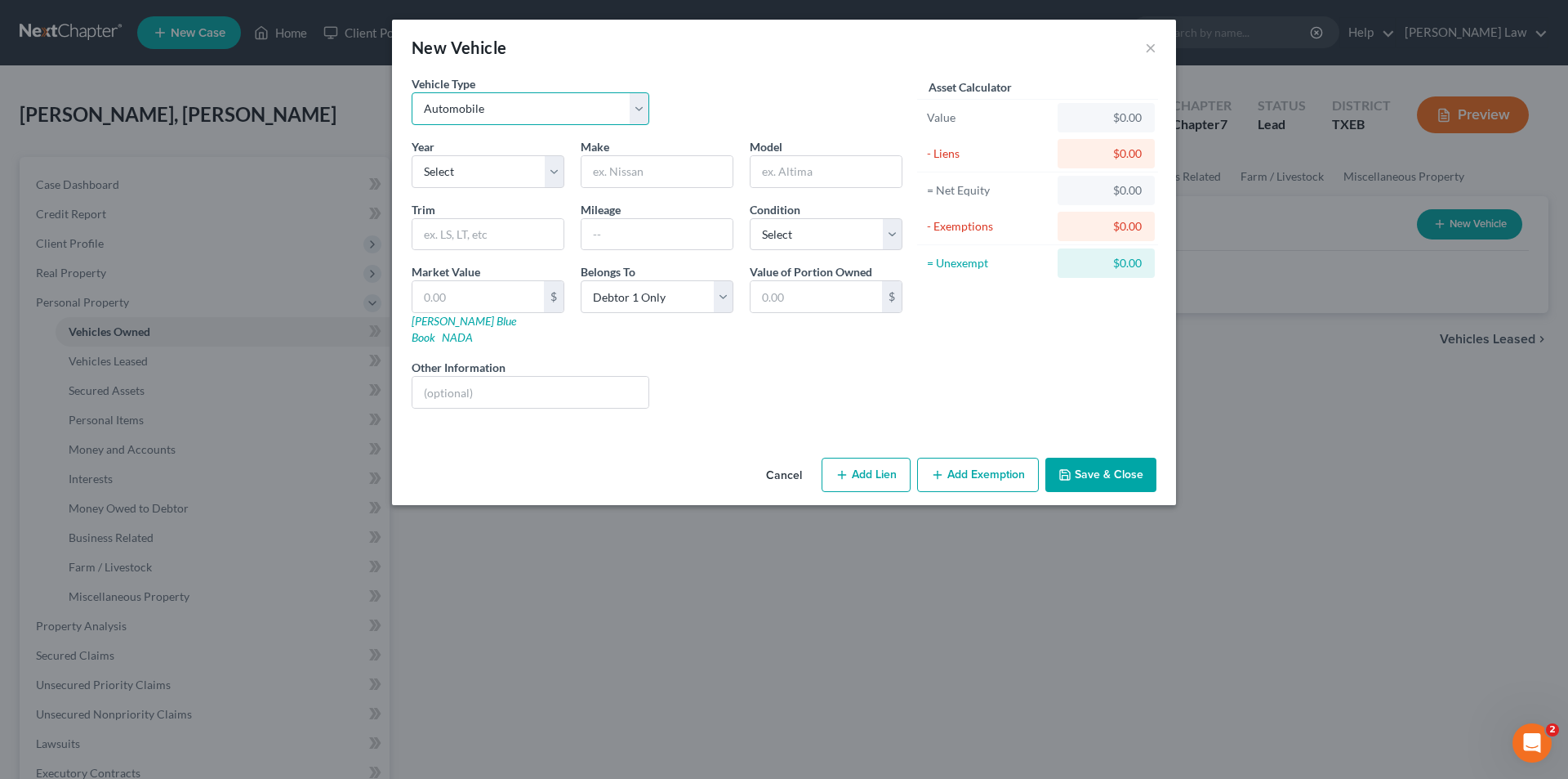
click at [486, 105] on select "Select Automobile Truck Trailer Watercraft Aircraft Motor Home Atv Other Vehicle" at bounding box center [531, 109] width 238 height 33
click at [412, 93] on select "Select Automobile Truck Trailer Watercraft Aircraft Motor Home Atv Other Vehicle" at bounding box center [531, 109] width 238 height 33
click at [468, 180] on select "Select 2026 2025 2024 2023 2022 2021 2020 2019 2018 2017 2016 2015 2014 2013 20…" at bounding box center [488, 172] width 153 height 33
select select "11"
click at [412, 155] on select "Select 2026 2025 2024 2023 2022 2021 2020 2019 2018 2017 2016 2015 2014 2013 20…" at bounding box center [488, 172] width 153 height 33
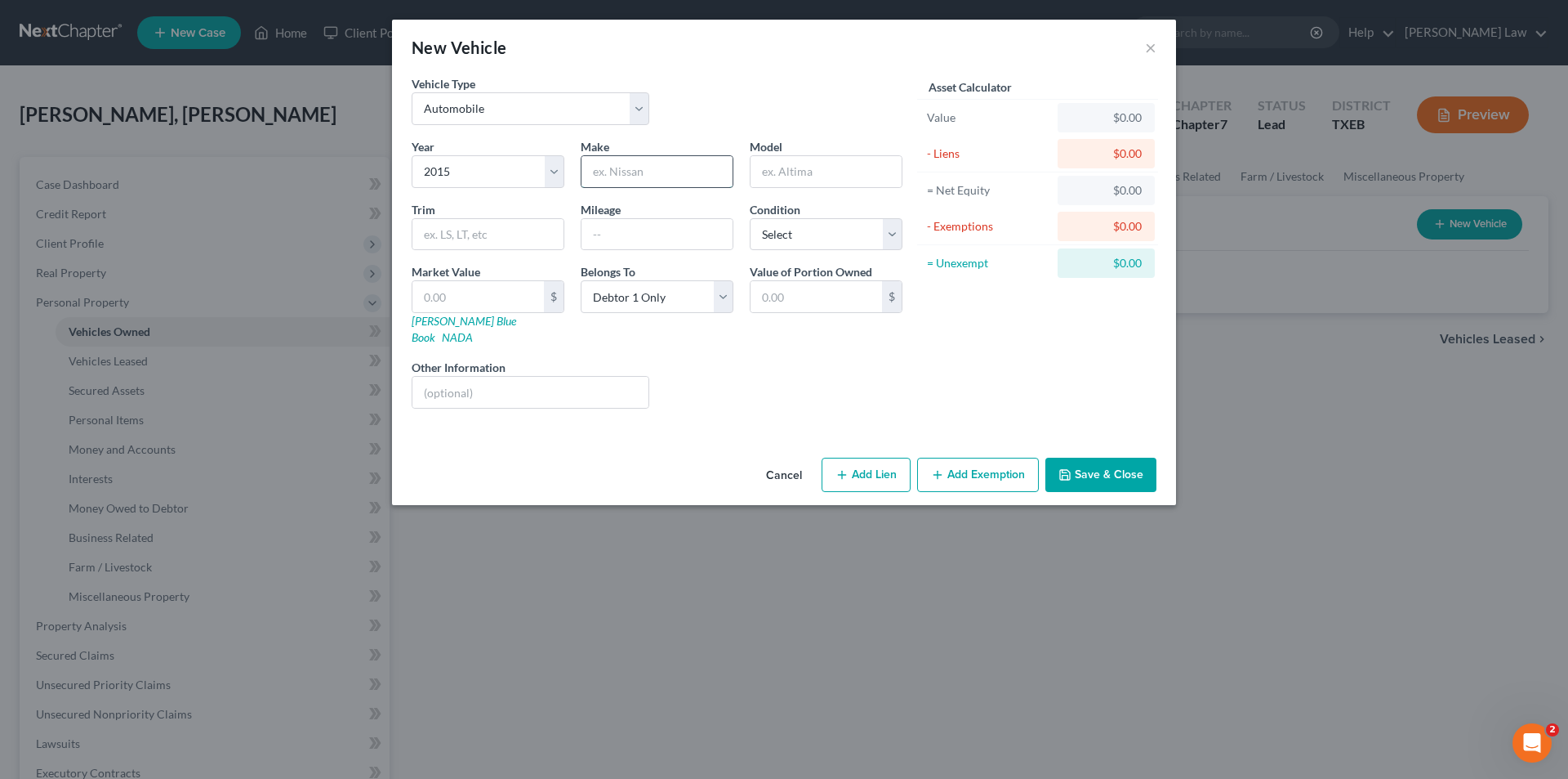
click at [630, 180] on input "text" at bounding box center [657, 172] width 151 height 31
type input "/"
type input "Chevy"
type input "Captiva Sport"
type input "119034"
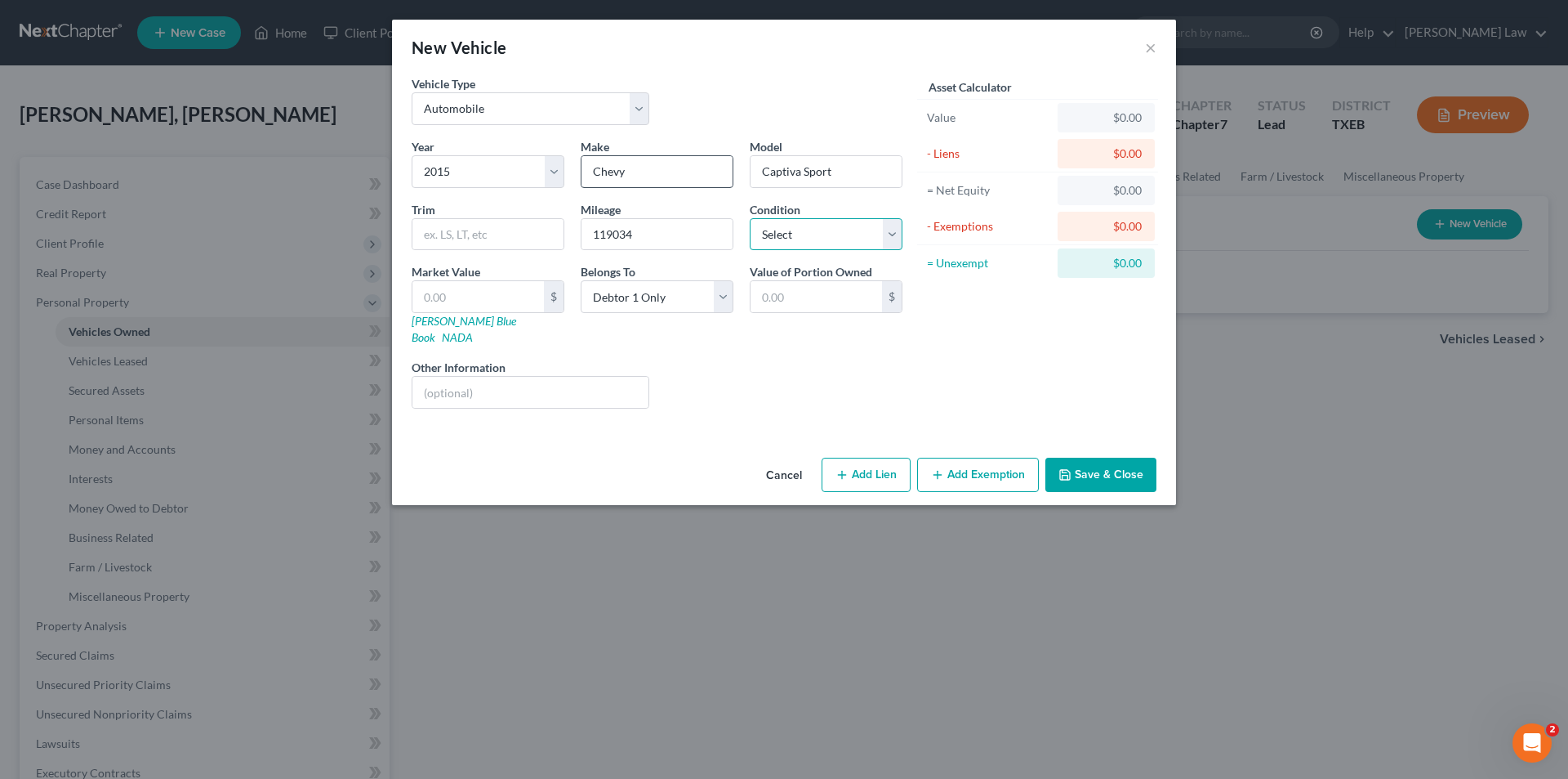
select select "3"
type input "4"
type input "4.00"
type input "40"
type input "40.00"
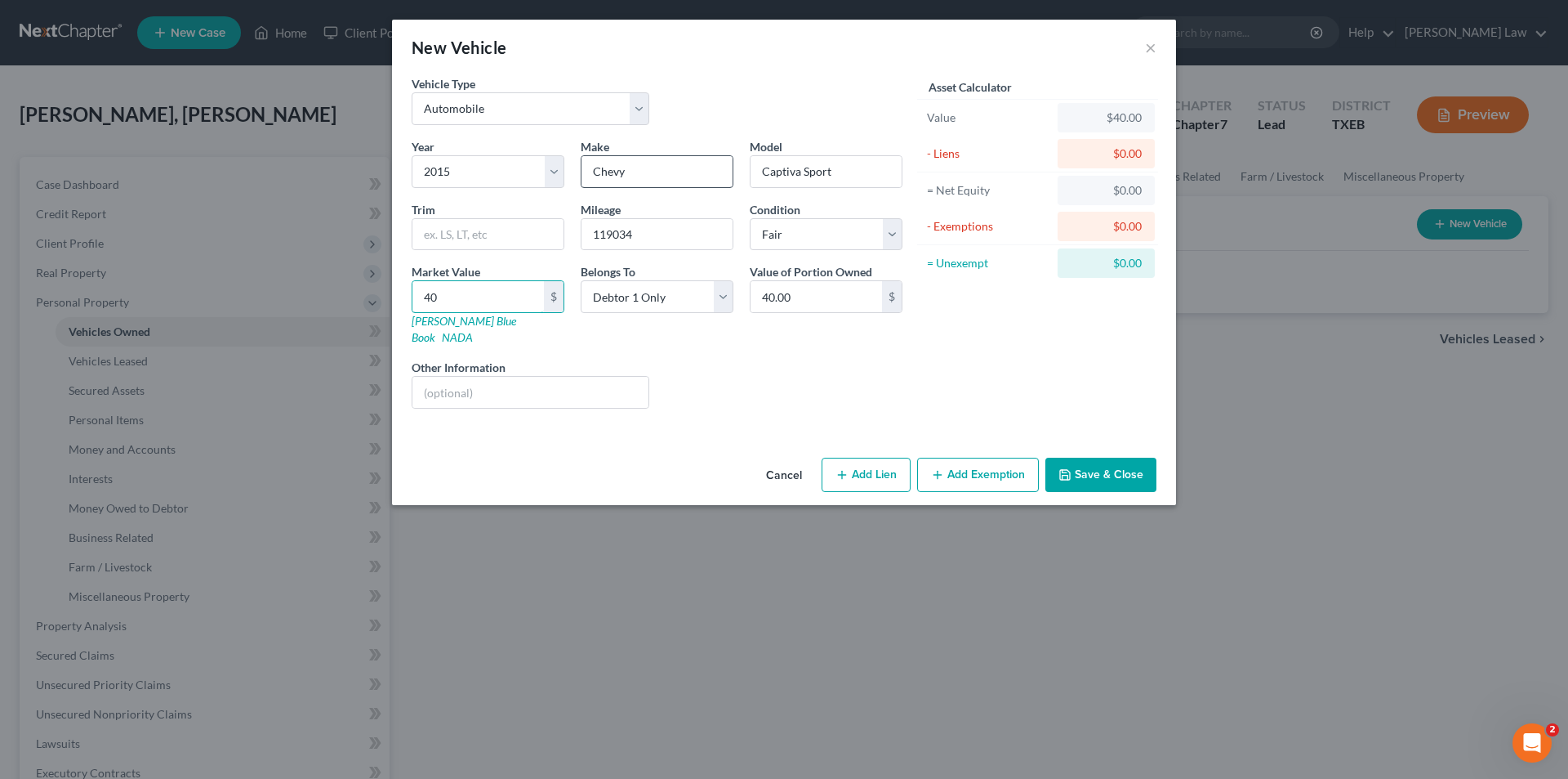
type input "405"
type input "405.00"
type input "4,051"
type input "4,051.00"
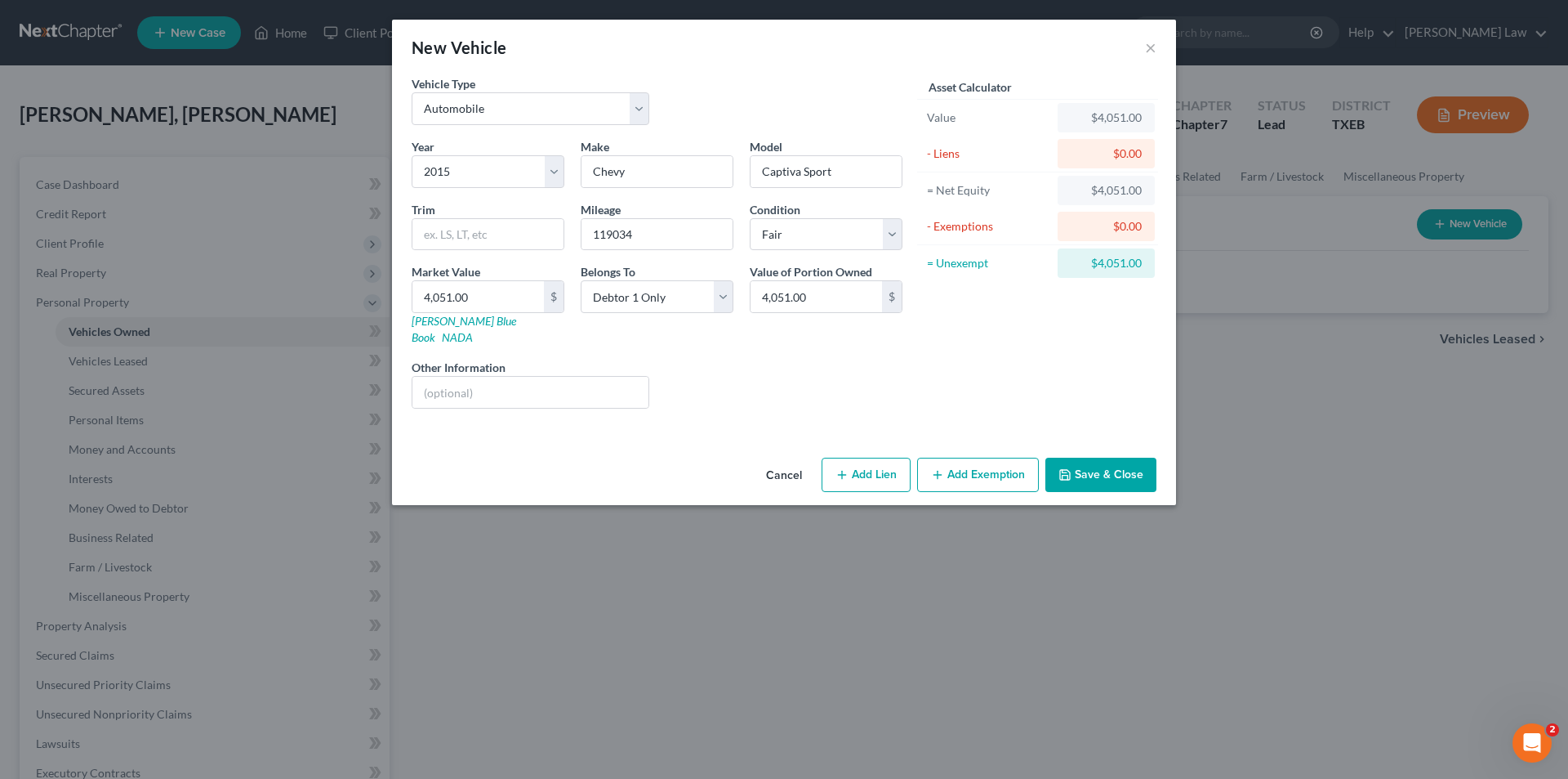
click at [976, 465] on button "Add Exemption" at bounding box center [978, 475] width 122 height 35
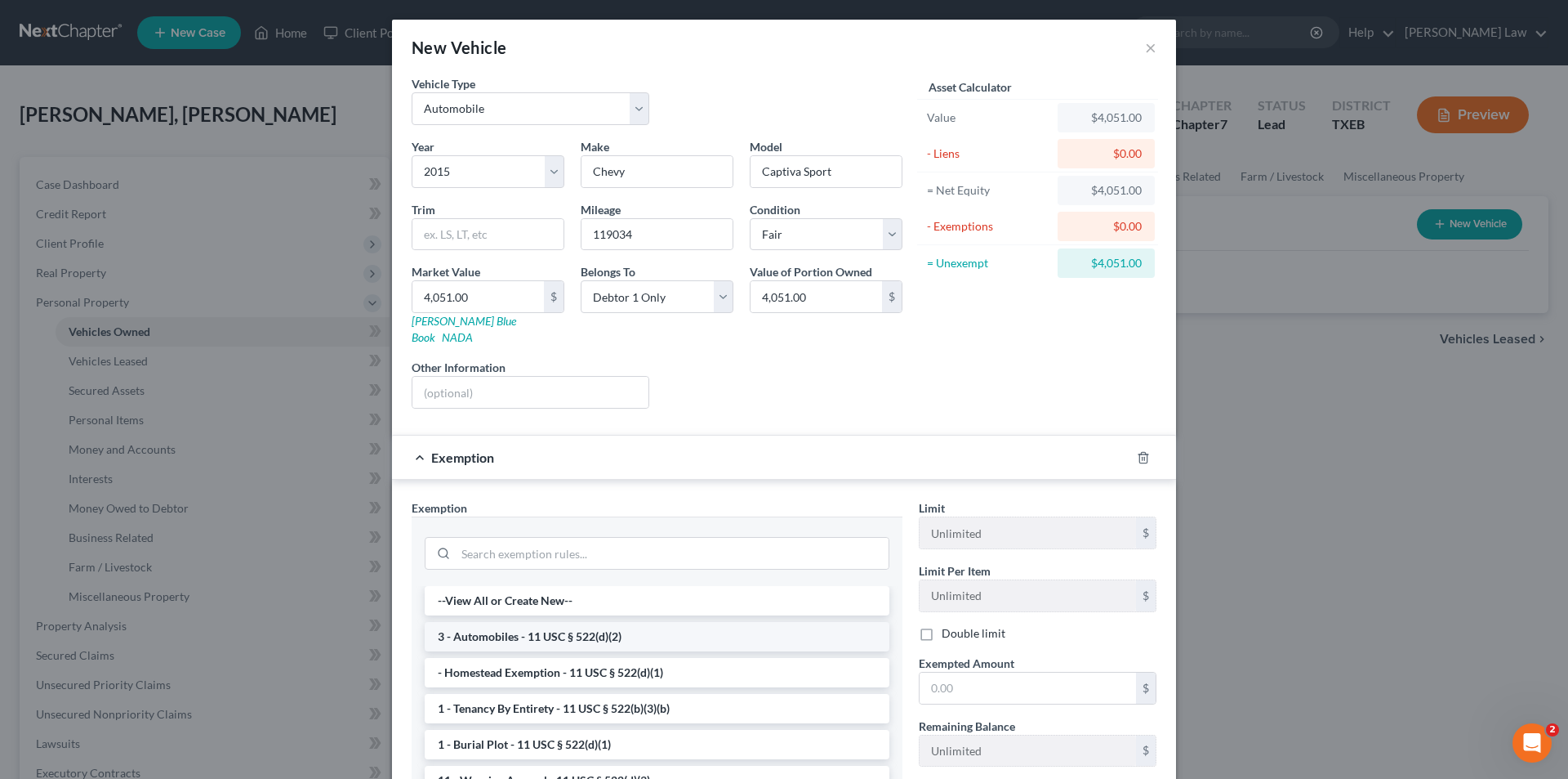
click at [579, 623] on li "3 - Automobiles - 11 USC § 522(d)(2)" at bounding box center [657, 637] width 465 height 30
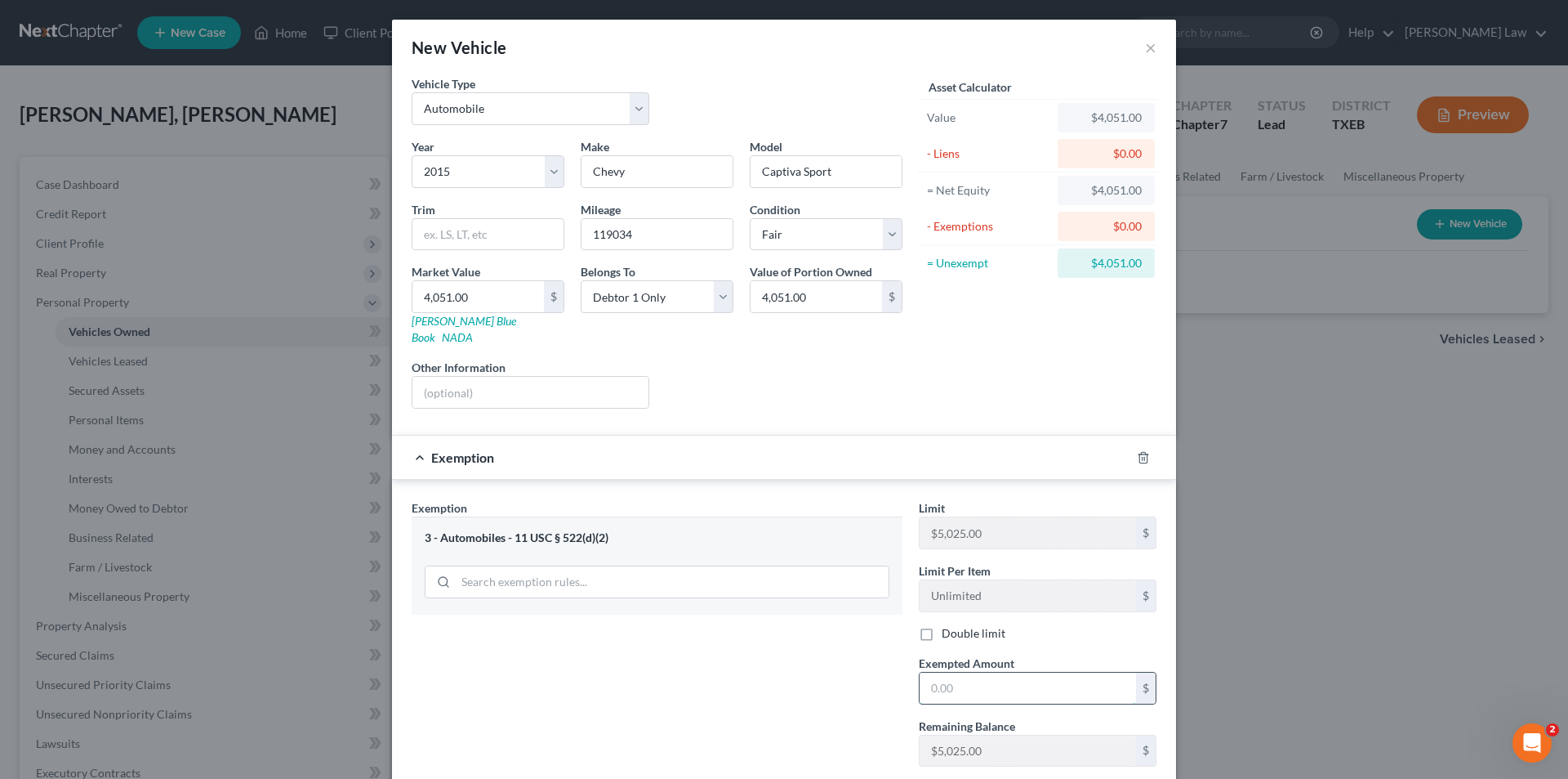
click at [970, 672] on input "text" at bounding box center [1028, 688] width 217 height 31
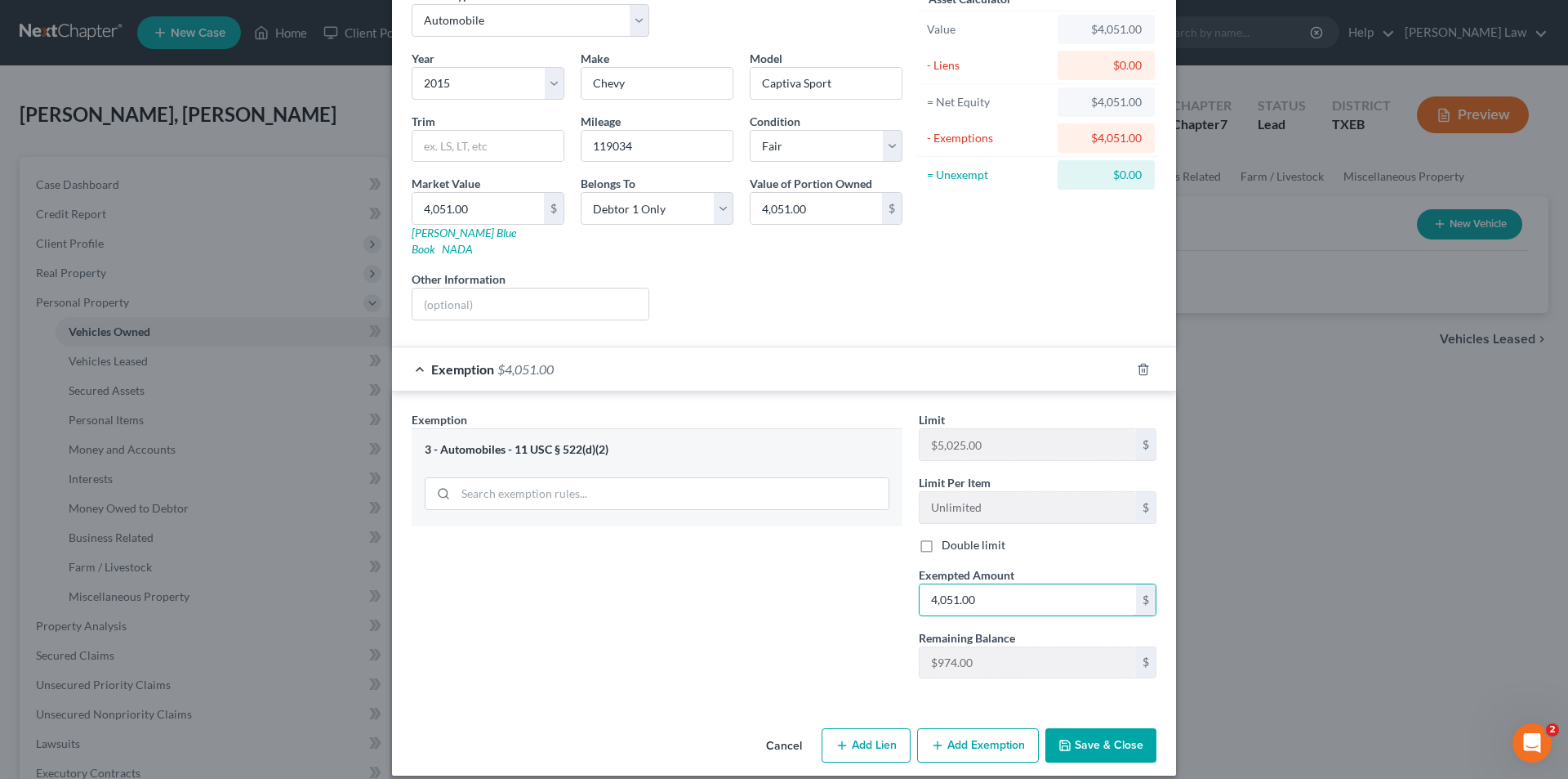
type input "4,051.00"
click at [1071, 728] on button "Save & Close" at bounding box center [1101, 745] width 111 height 35
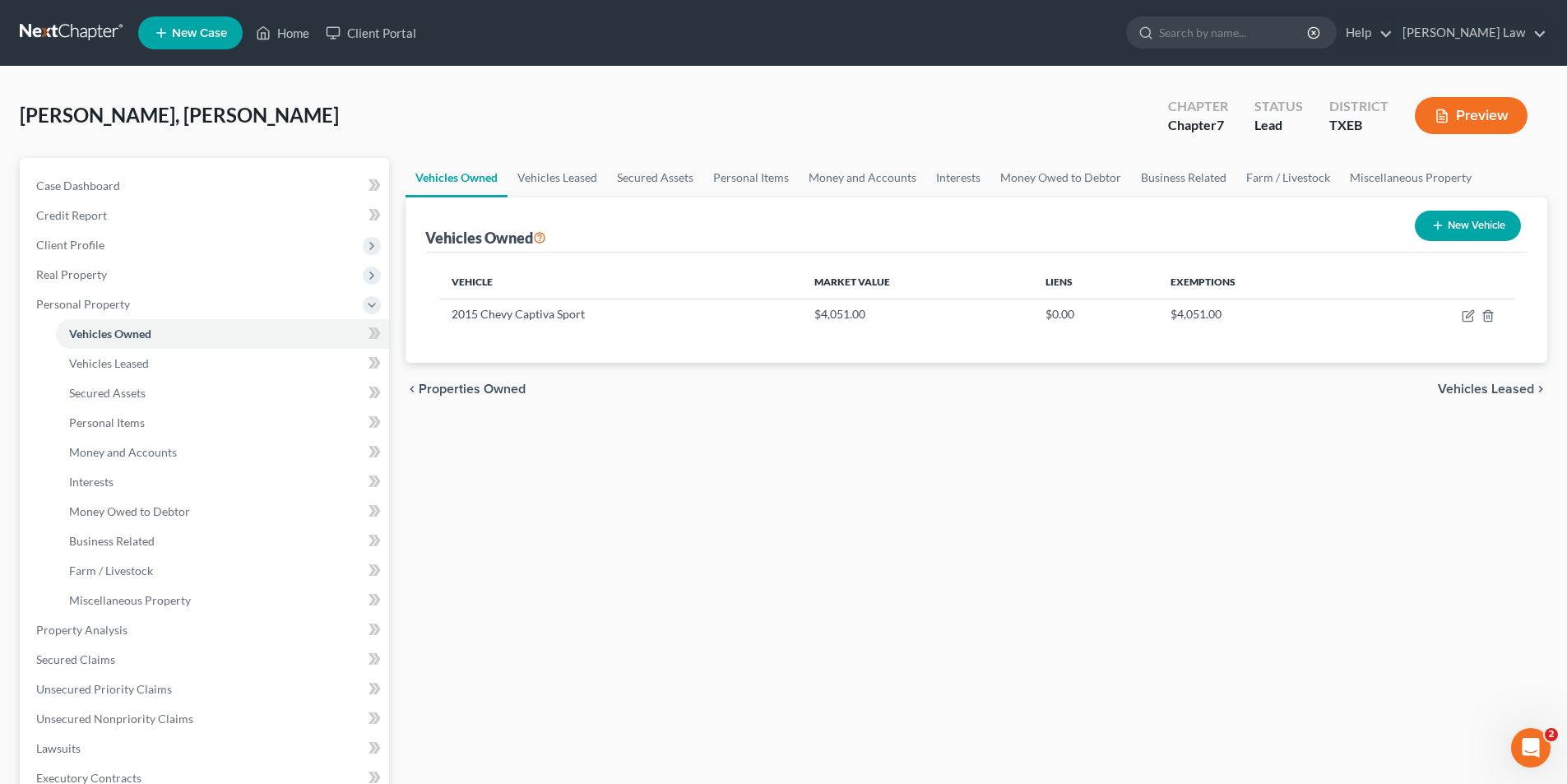
click at [1475, 224] on button "New Vehicle" at bounding box center [1468, 226] width 106 height 31
select select "0"
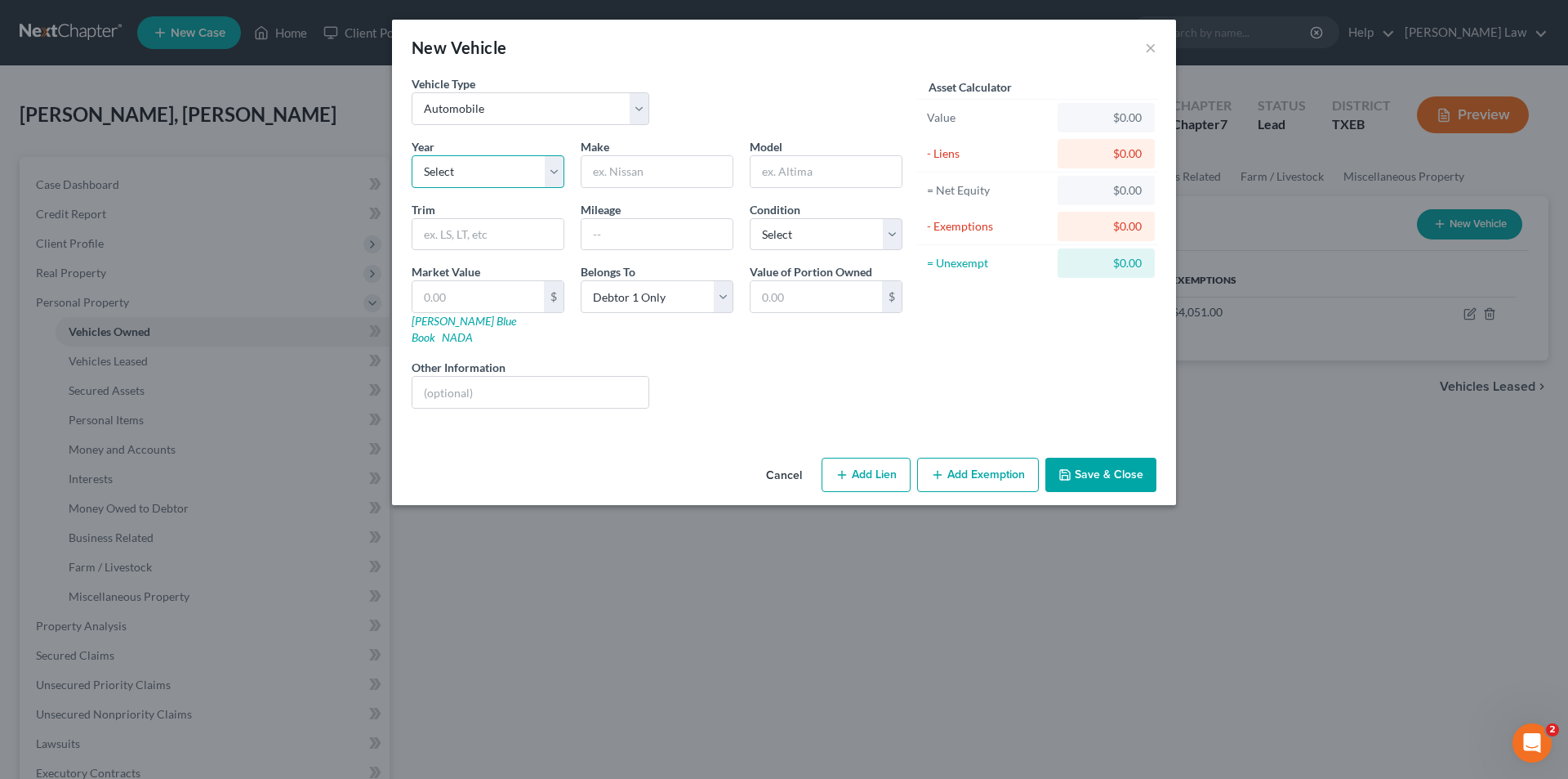
click at [437, 175] on select "Select 2026 2025 2024 2023 2022 2021 2020 2019 2018 2017 2016 2015 2014 2013 20…" at bounding box center [488, 172] width 153 height 33
select select "11"
click at [412, 155] on select "Select 2026 2025 2024 2023 2022 2021 2020 2019 2018 2017 2016 2015 2014 2013 20…" at bounding box center [488, 172] width 153 height 33
click at [619, 170] on input "text" at bounding box center [657, 172] width 151 height 31
type input "Toyota"
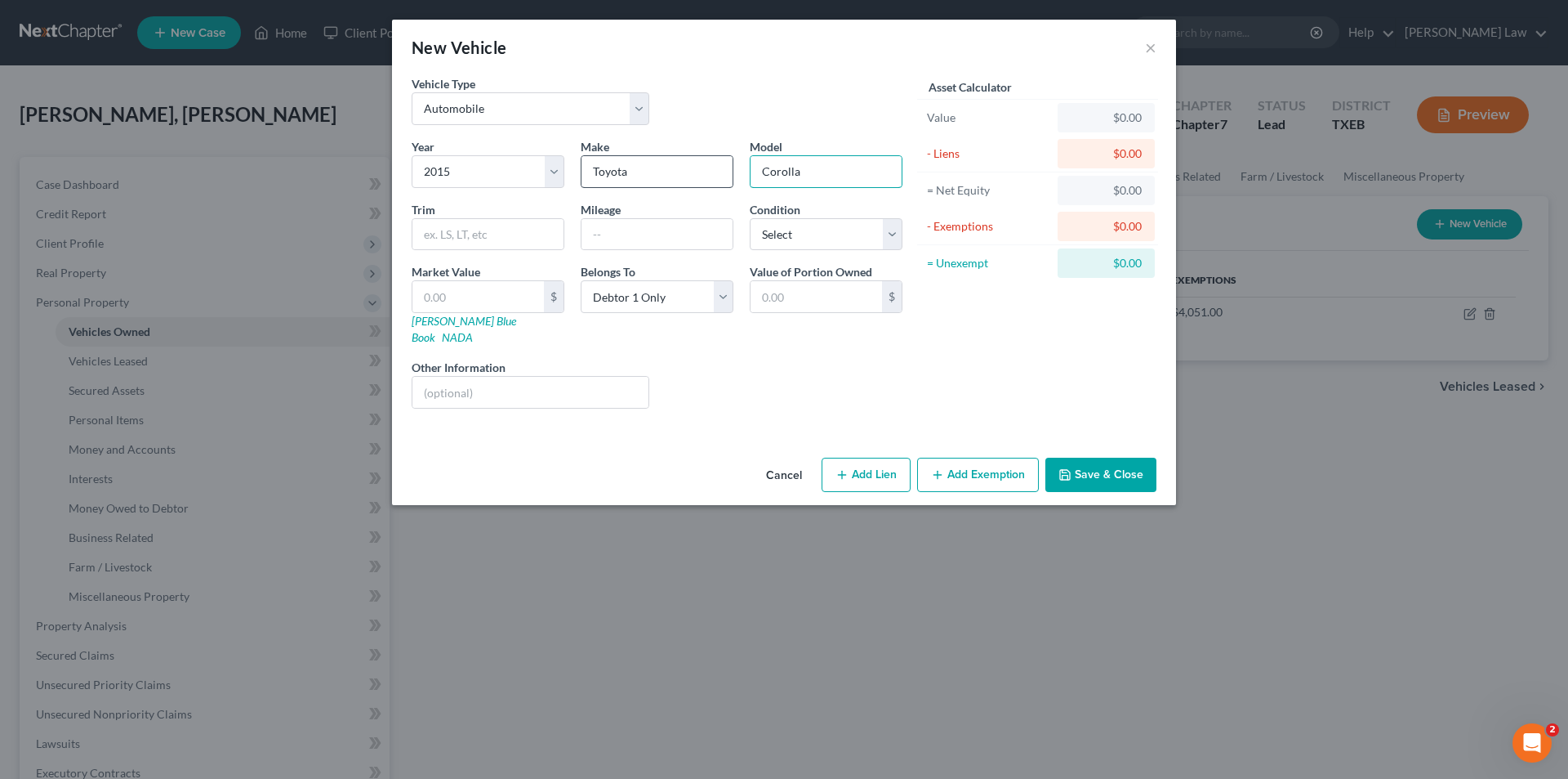
type input "Corolla"
select select "3"
click at [969, 462] on button "Add Exemption" at bounding box center [978, 475] width 122 height 35
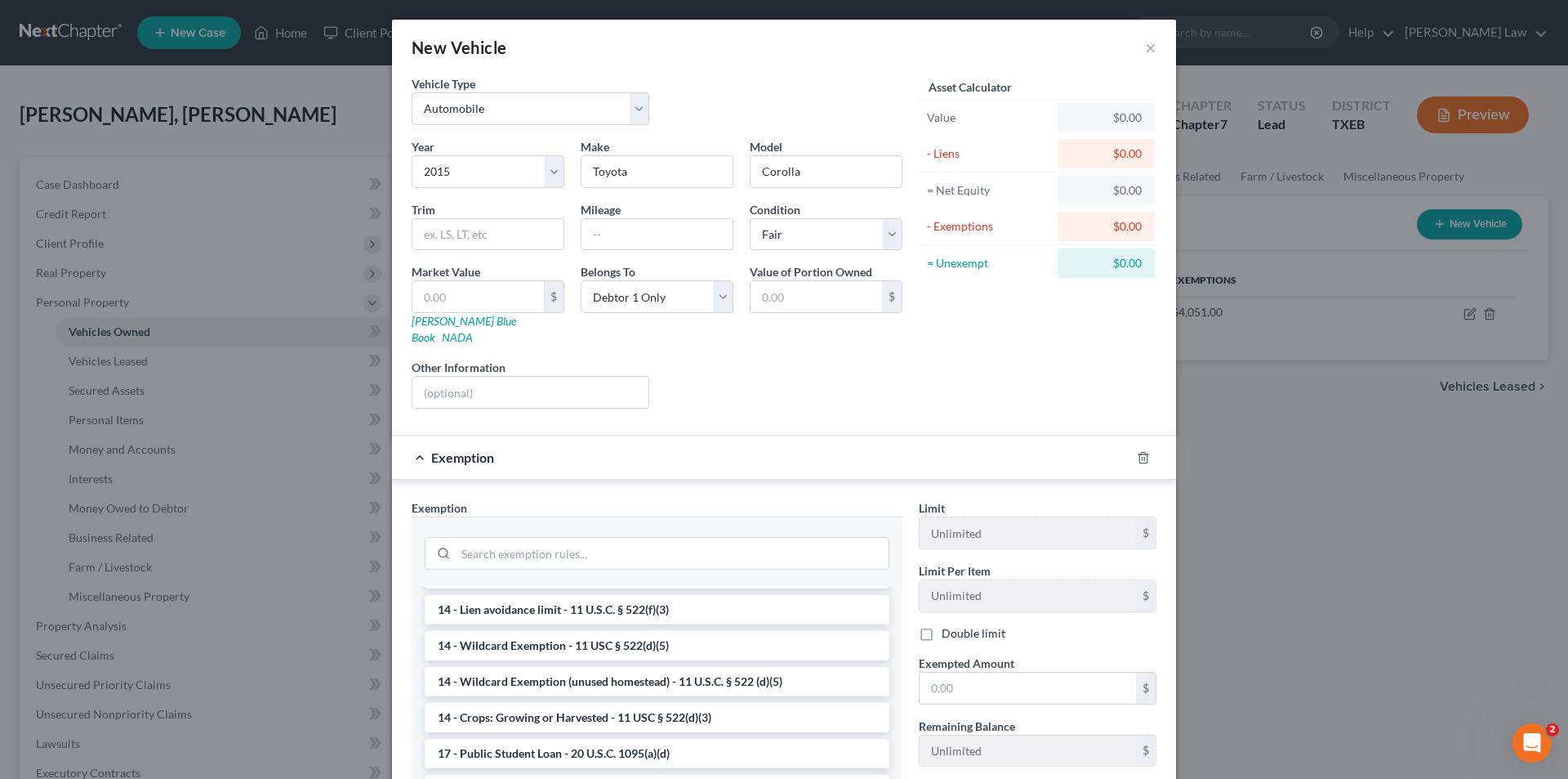
scroll to position [327, 0]
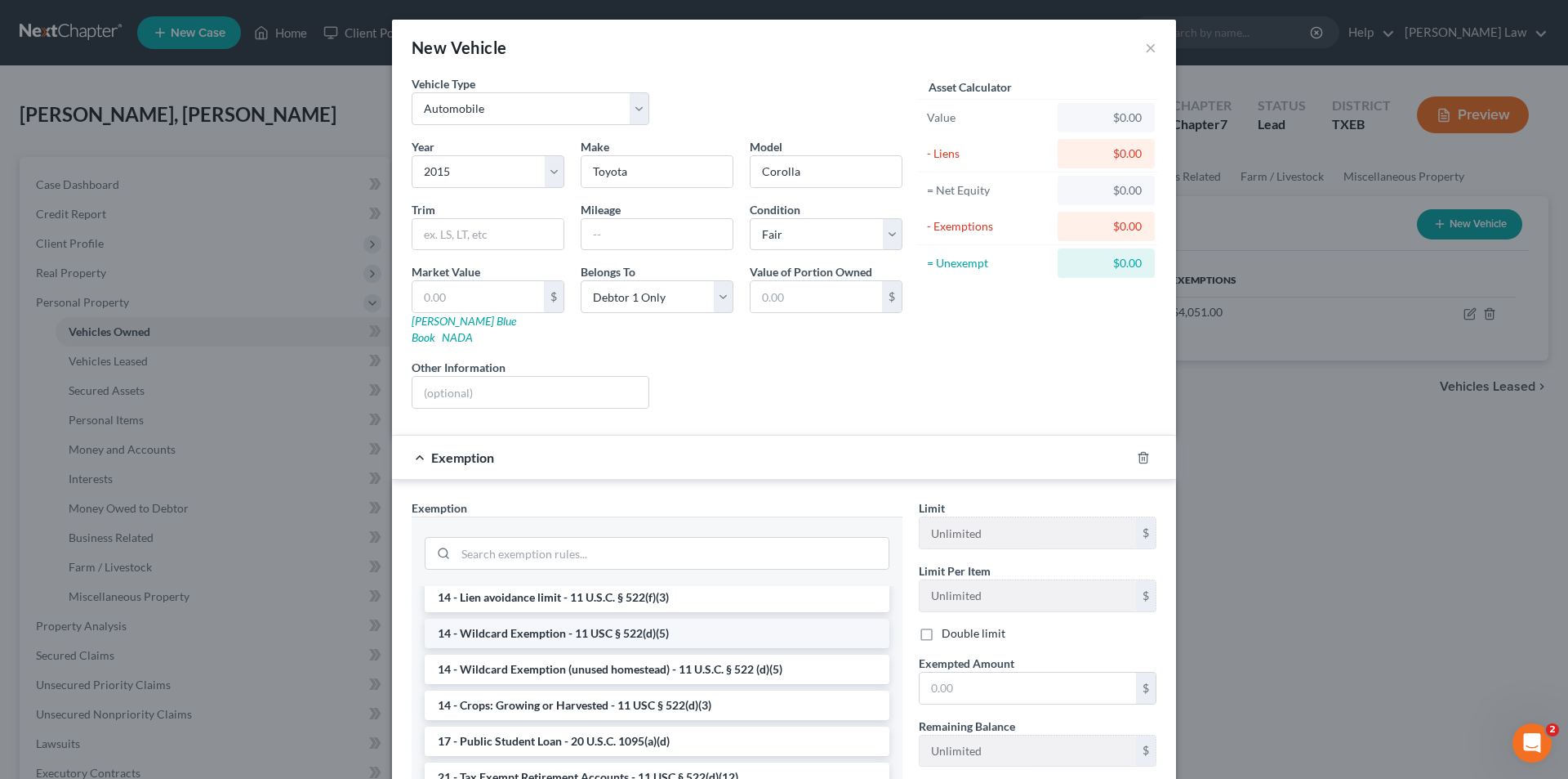
click at [635, 619] on li "14 - Wildcard Exemption - 11 USC § 522(d)(5)" at bounding box center [657, 633] width 465 height 30
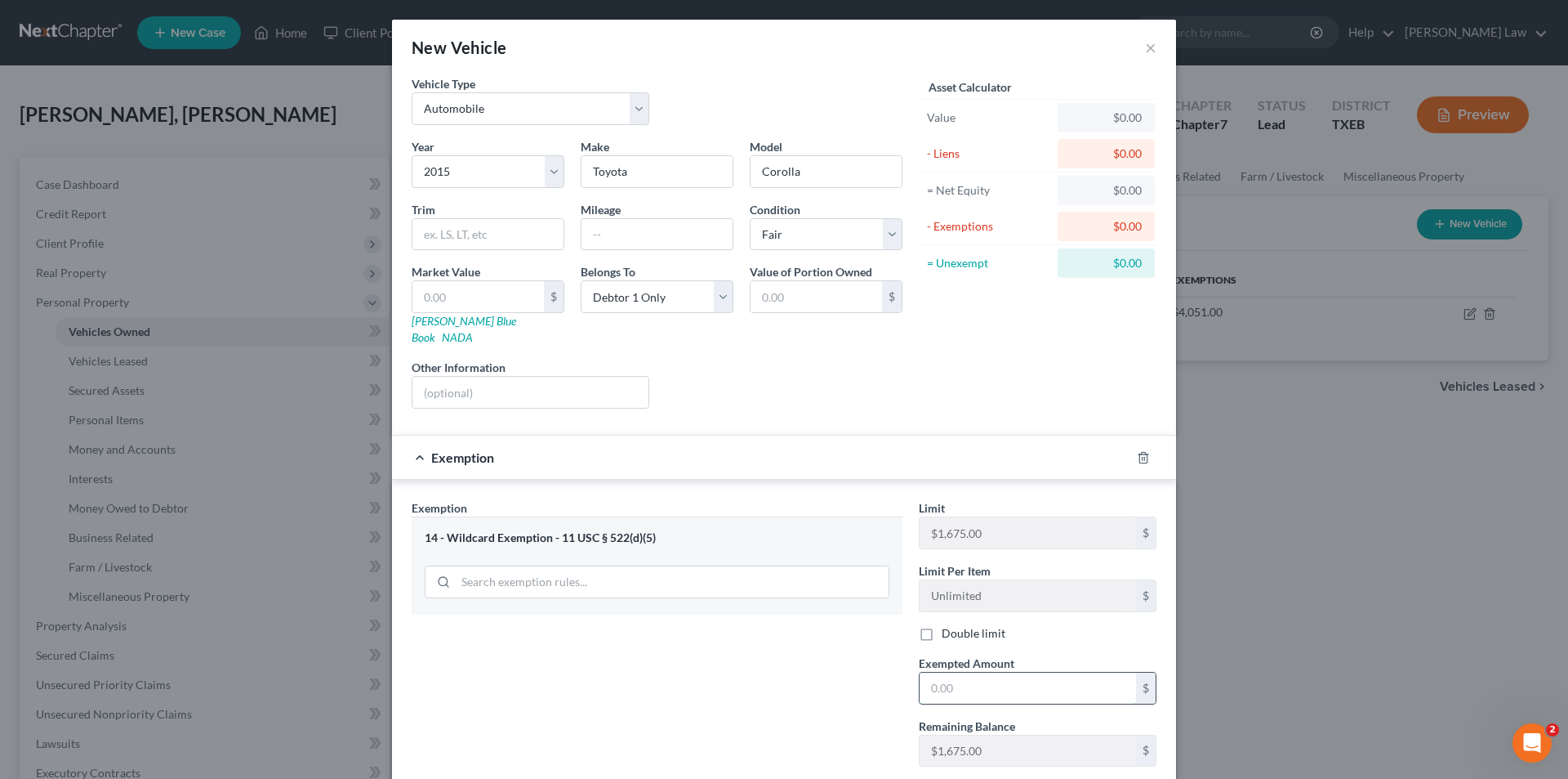
click at [937, 672] on input "text" at bounding box center [1028, 688] width 217 height 31
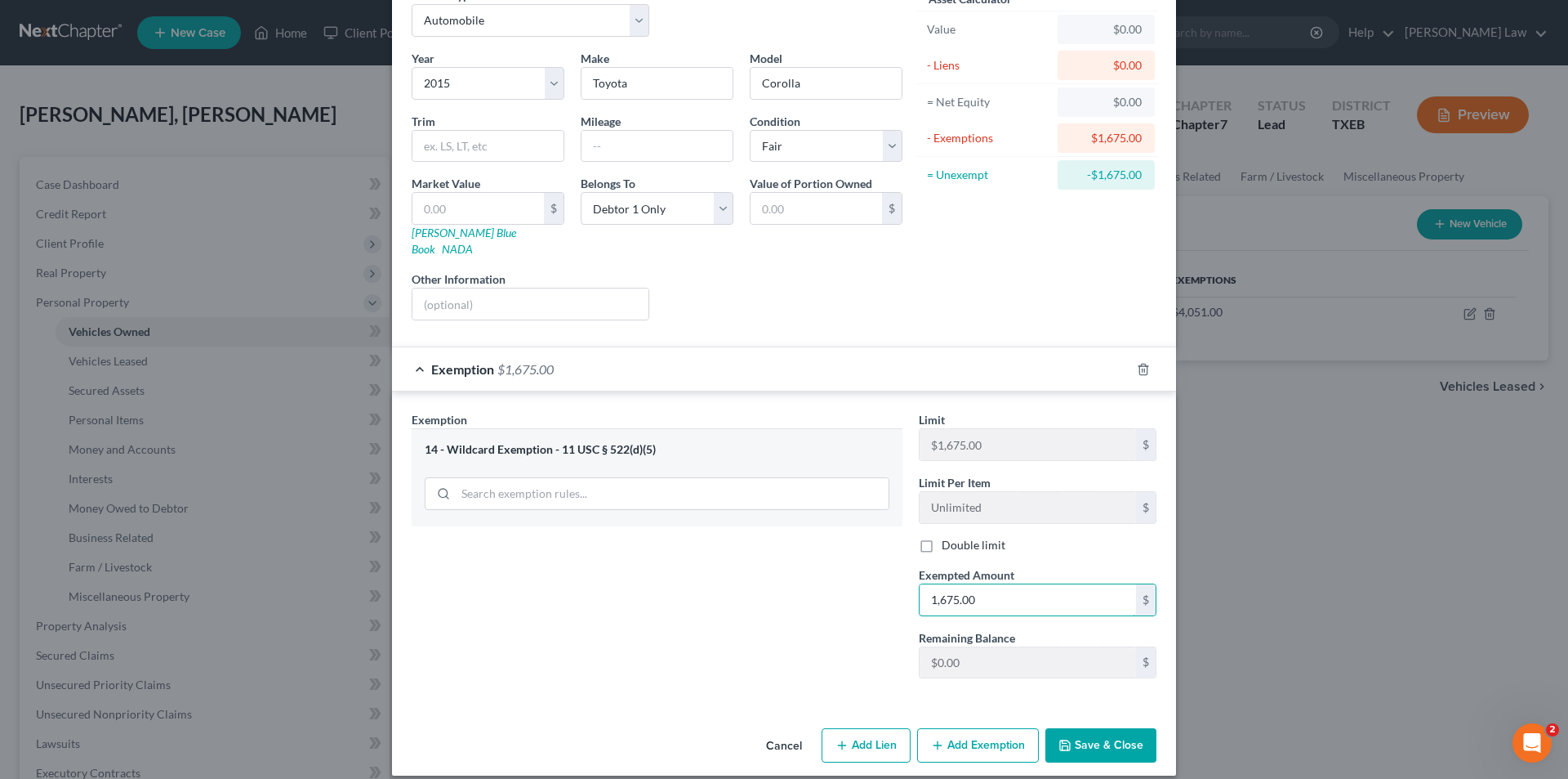
type input "1,675.00"
click at [998, 728] on button "Add Exemption" at bounding box center [978, 745] width 122 height 35
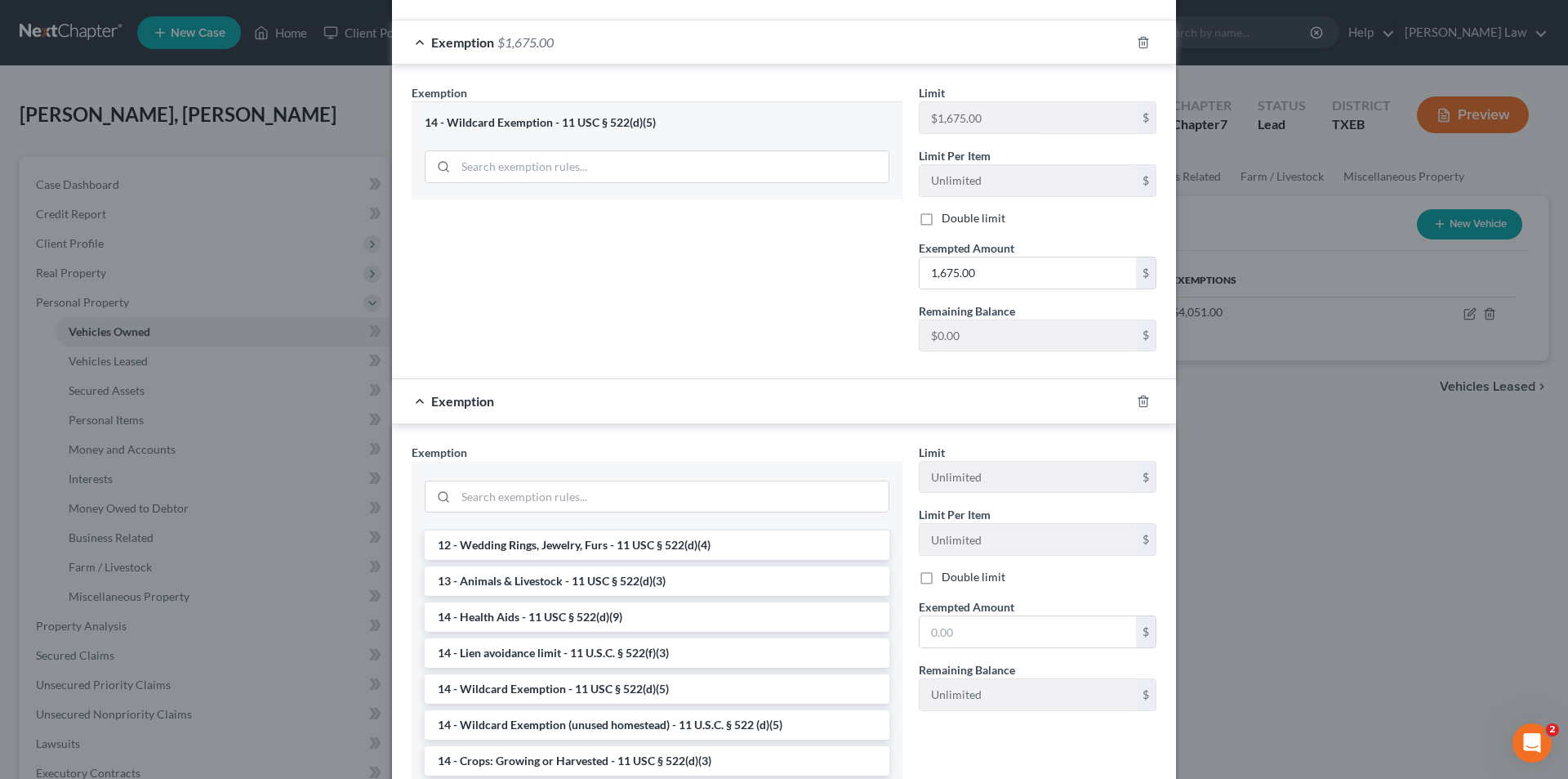
scroll to position [245, 0]
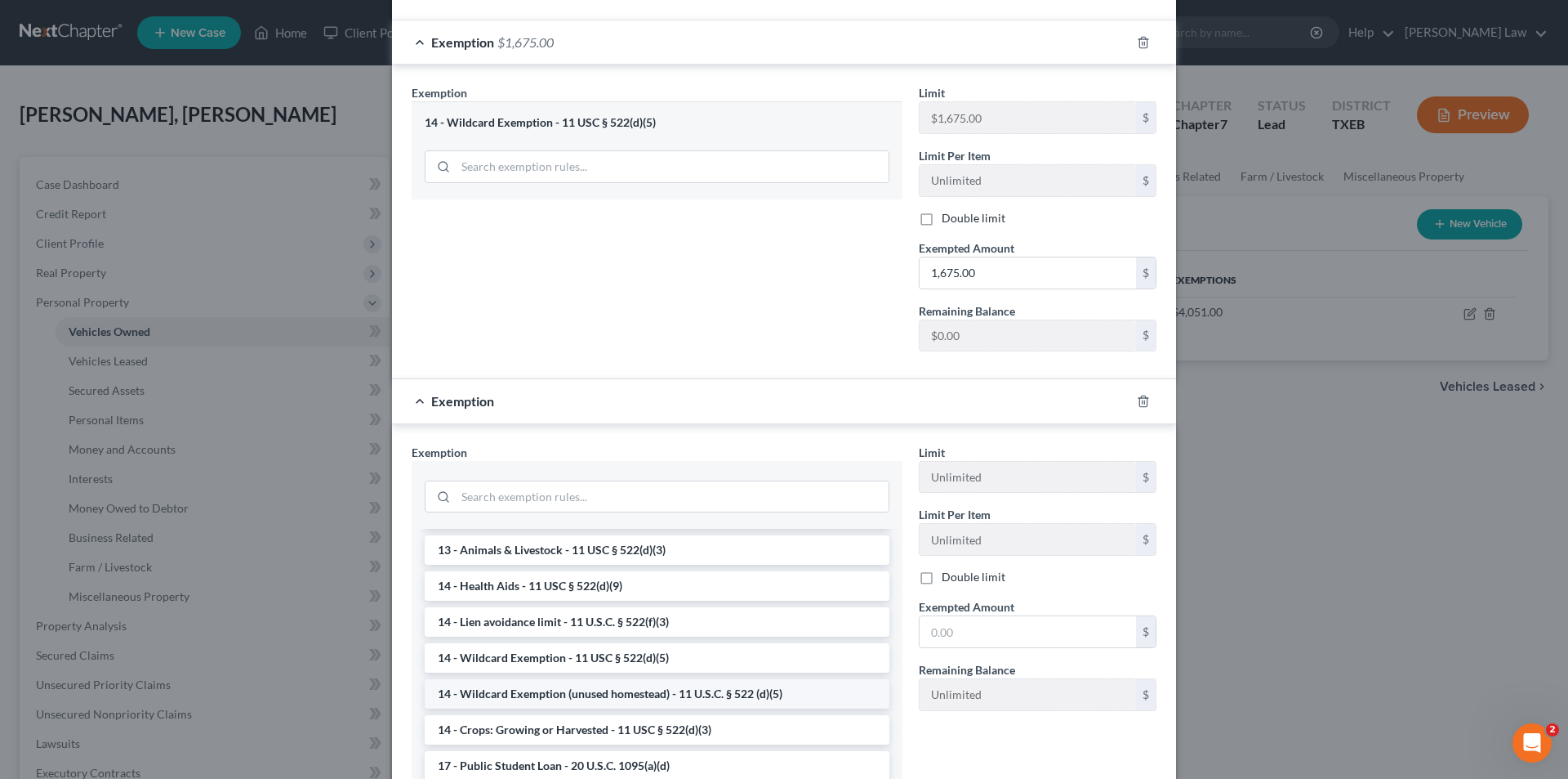
click at [571, 679] on li "14 - Wildcard Exemption (unused homestead) - 11 U.S.C. § 522 (d)(5)" at bounding box center [657, 694] width 465 height 30
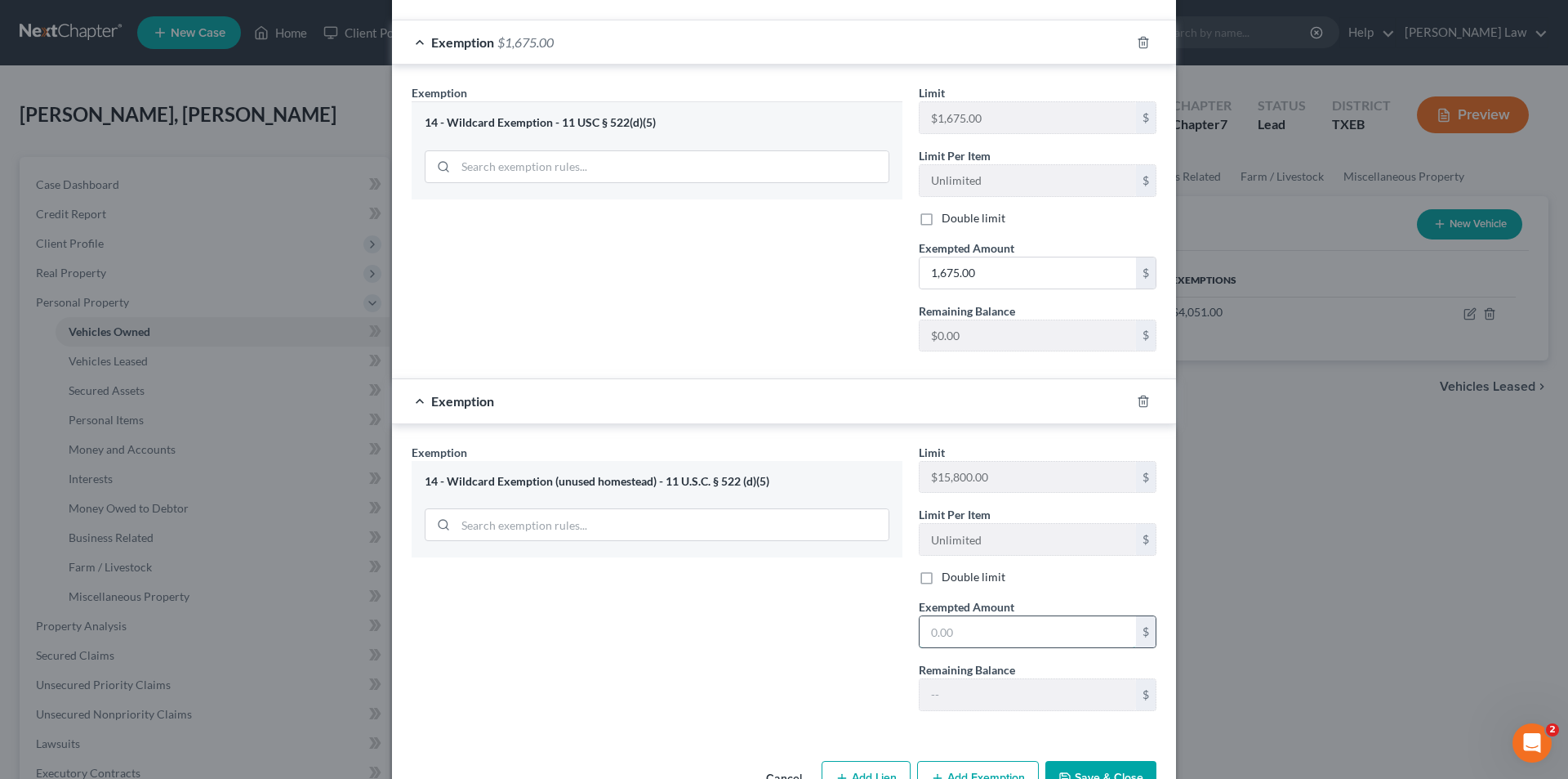
click at [986, 622] on input "text" at bounding box center [1028, 632] width 217 height 31
type input "5"
type input "5,000.00"
click at [809, 690] on div "Exemption Set must be selected for CA. Exemption * 14 - Wildcard Exemption (unu…" at bounding box center [657, 584] width 508 height 280
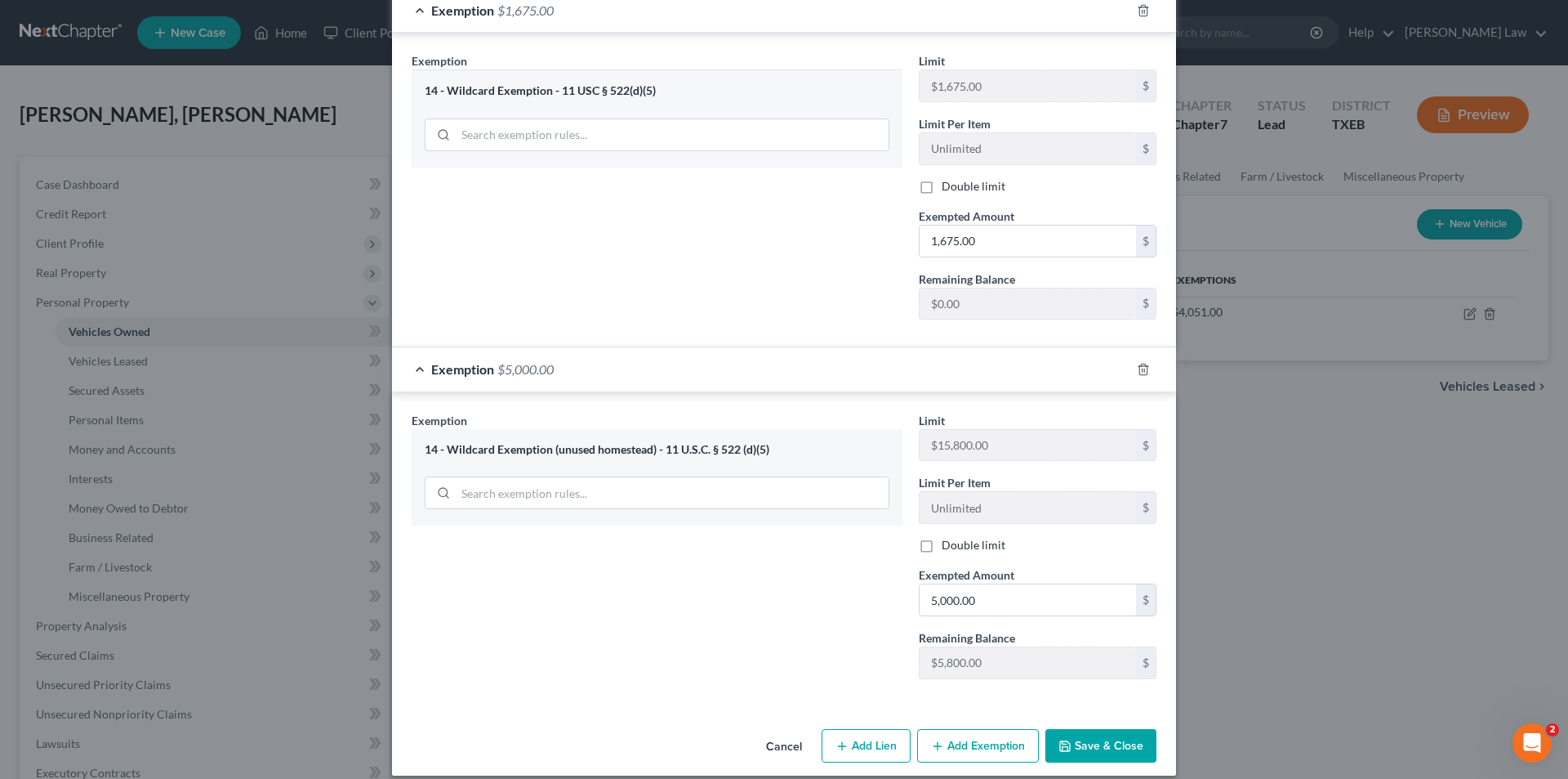
click at [1085, 729] on button "Save & Close" at bounding box center [1101, 746] width 111 height 35
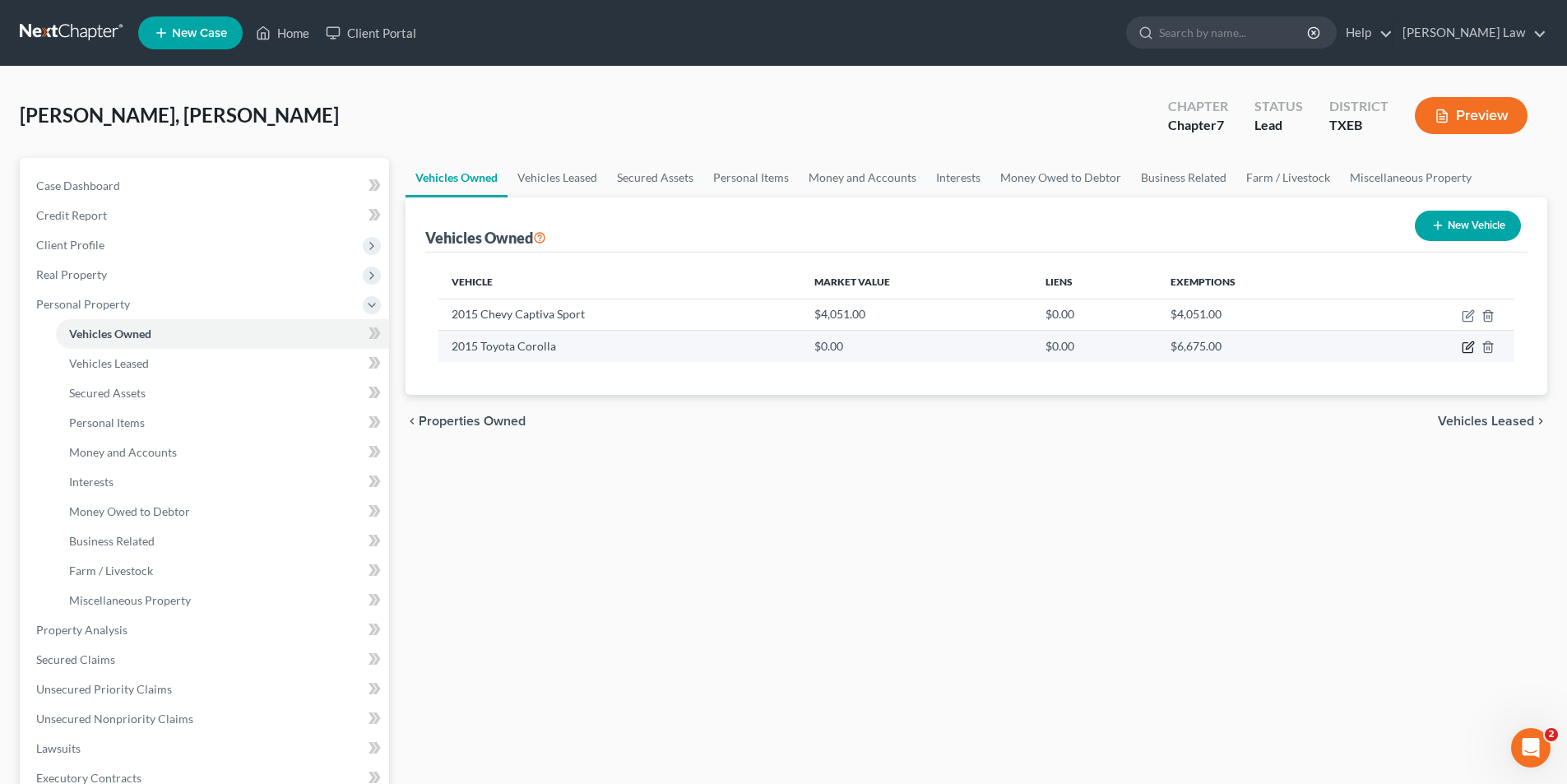
click at [1470, 343] on icon "button" at bounding box center [1469, 347] width 13 height 13
select select "0"
select select "11"
select select "3"
select select "0"
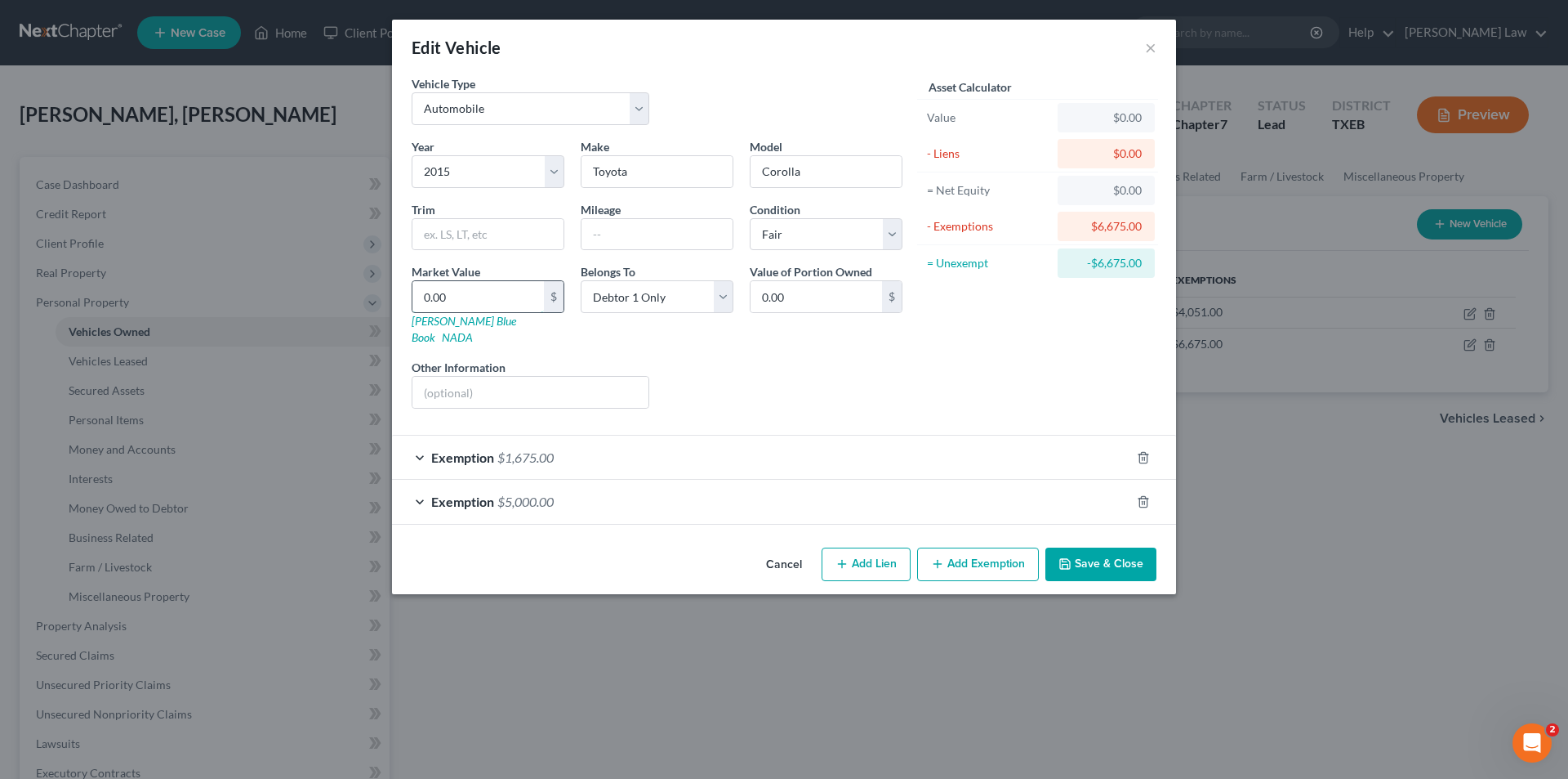
click at [489, 294] on input "0.00" at bounding box center [478, 297] width 131 height 31
type input "5"
type input "5.00"
type input "50"
type input "50.00"
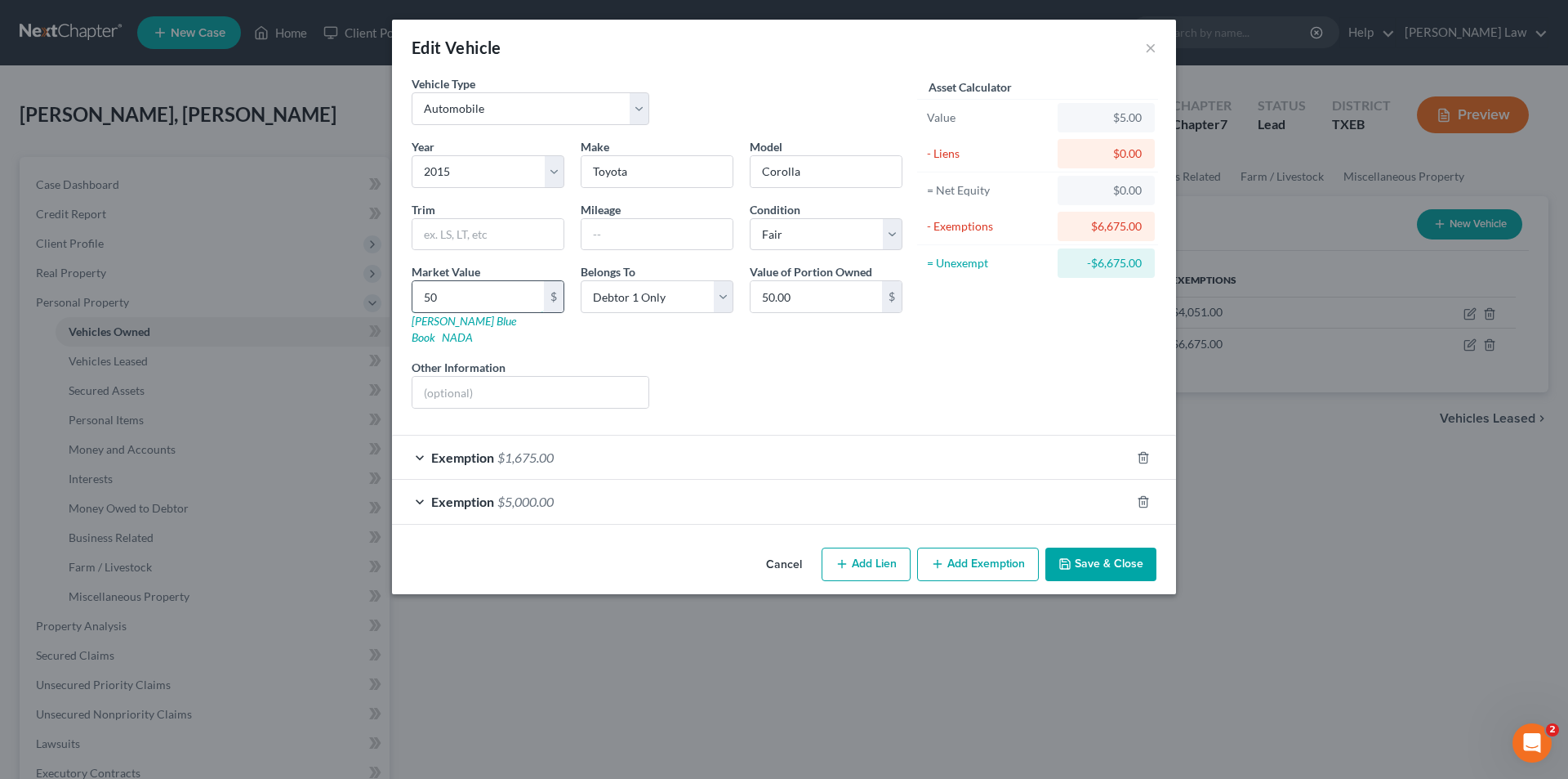
type input "500"
type input "500.00"
type input "5000"
type input "5,000.00"
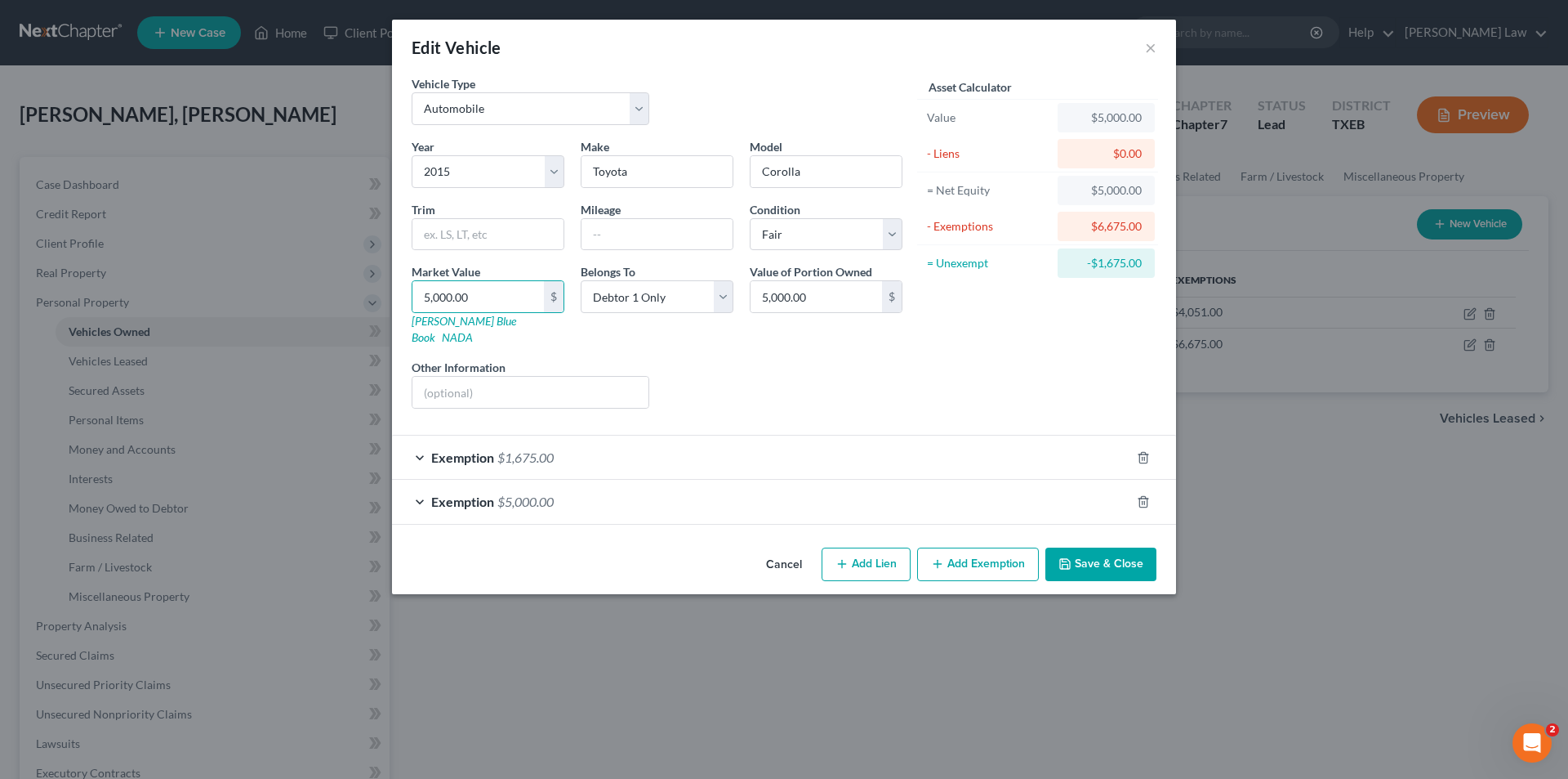
click at [1024, 494] on div "Exemption $5,000.00" at bounding box center [760, 501] width 738 height 43
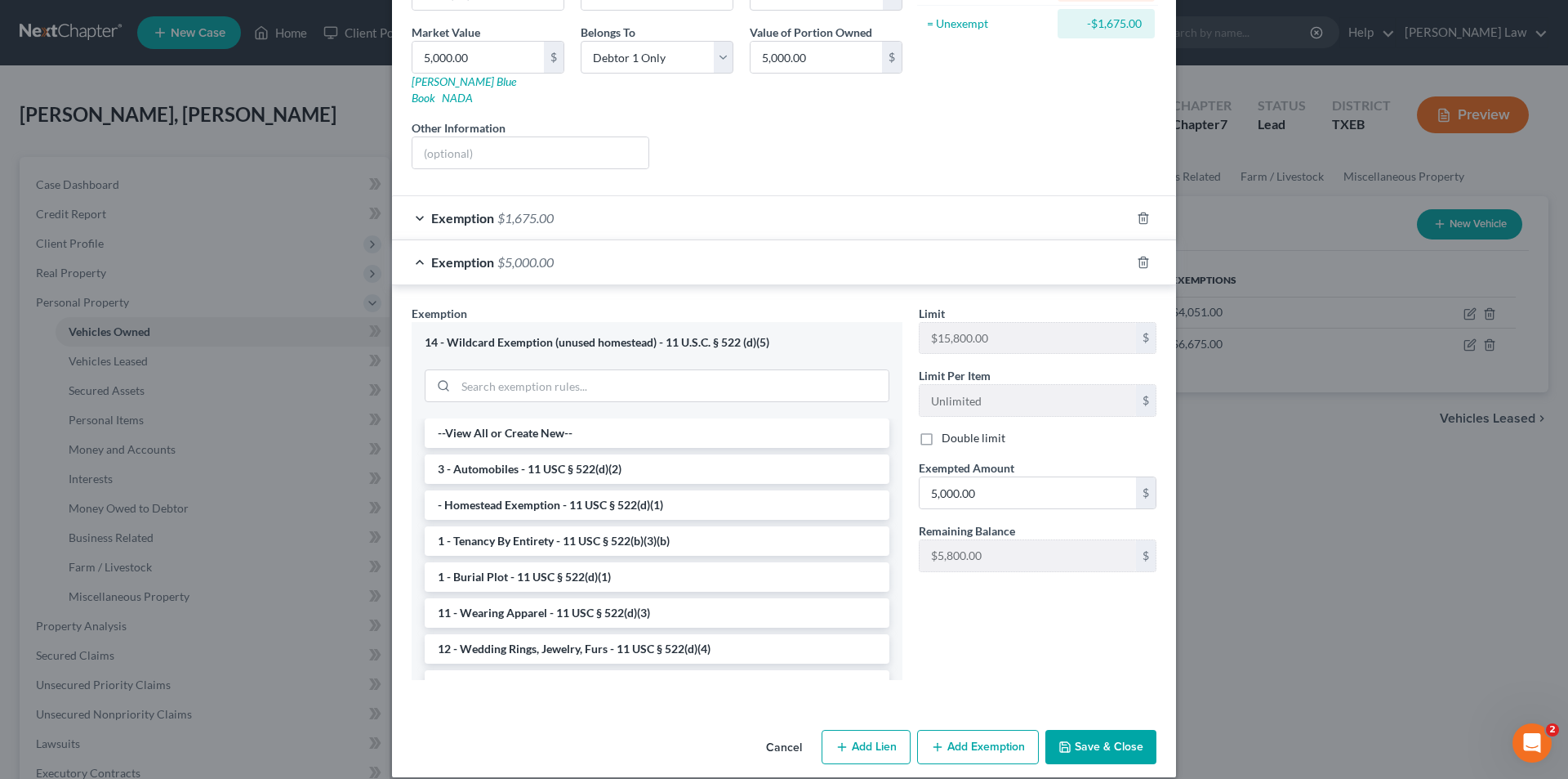
scroll to position [241, 0]
click at [1099, 745] on button "Save & Close" at bounding box center [1101, 745] width 111 height 35
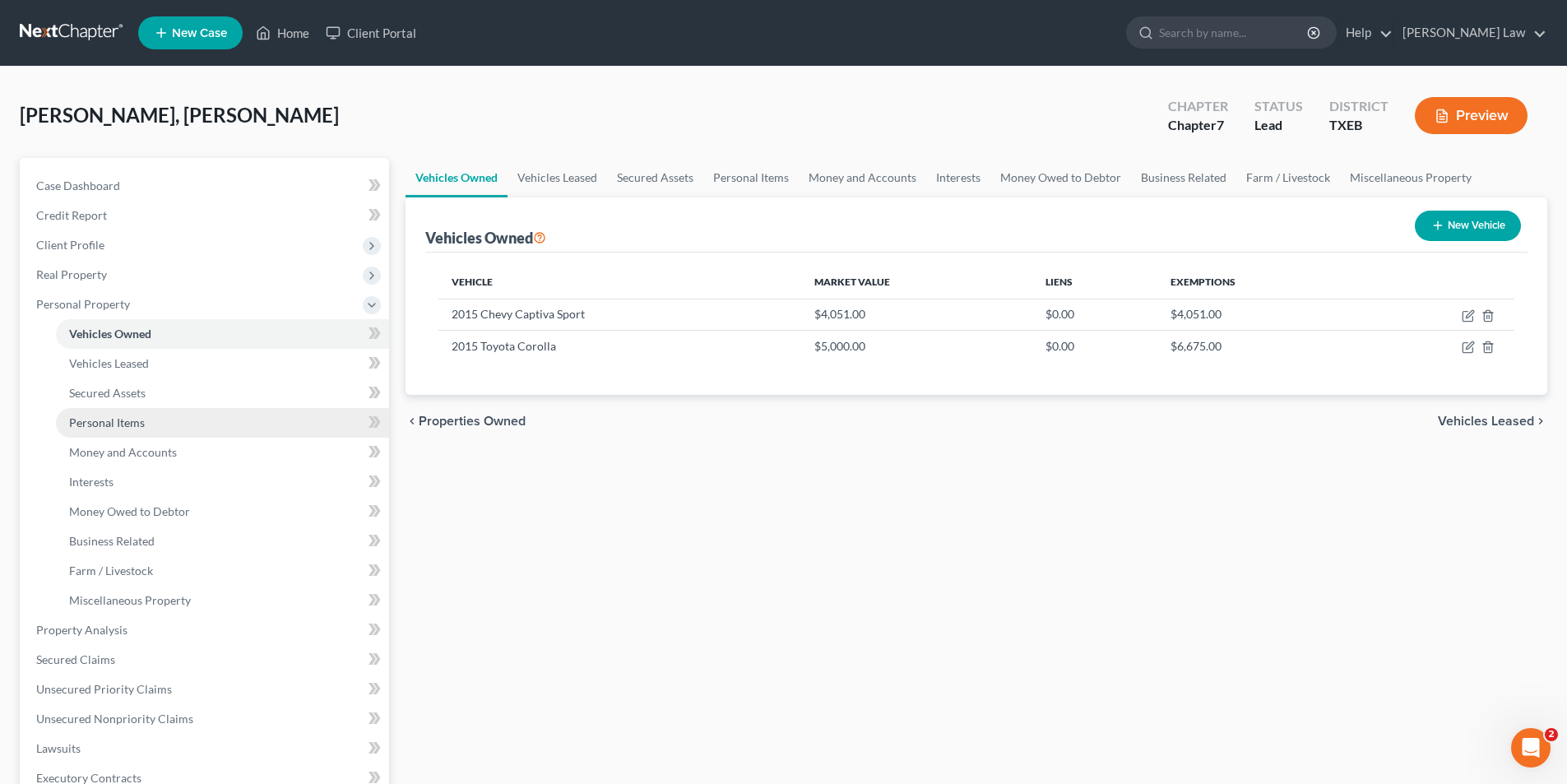
click at [137, 422] on span "Personal Items" at bounding box center [107, 422] width 76 height 14
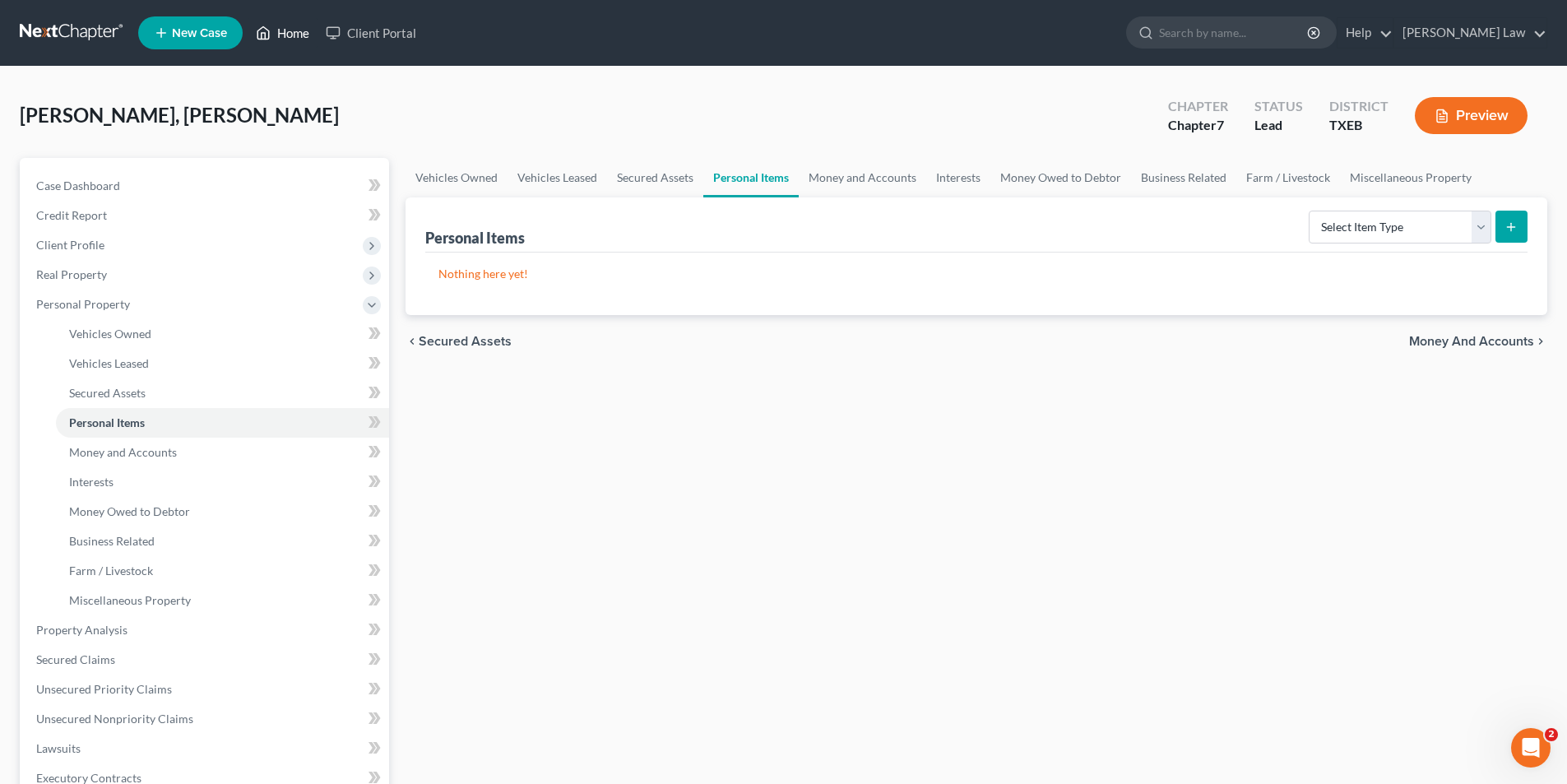
click at [283, 45] on link "Home" at bounding box center [282, 33] width 70 height 30
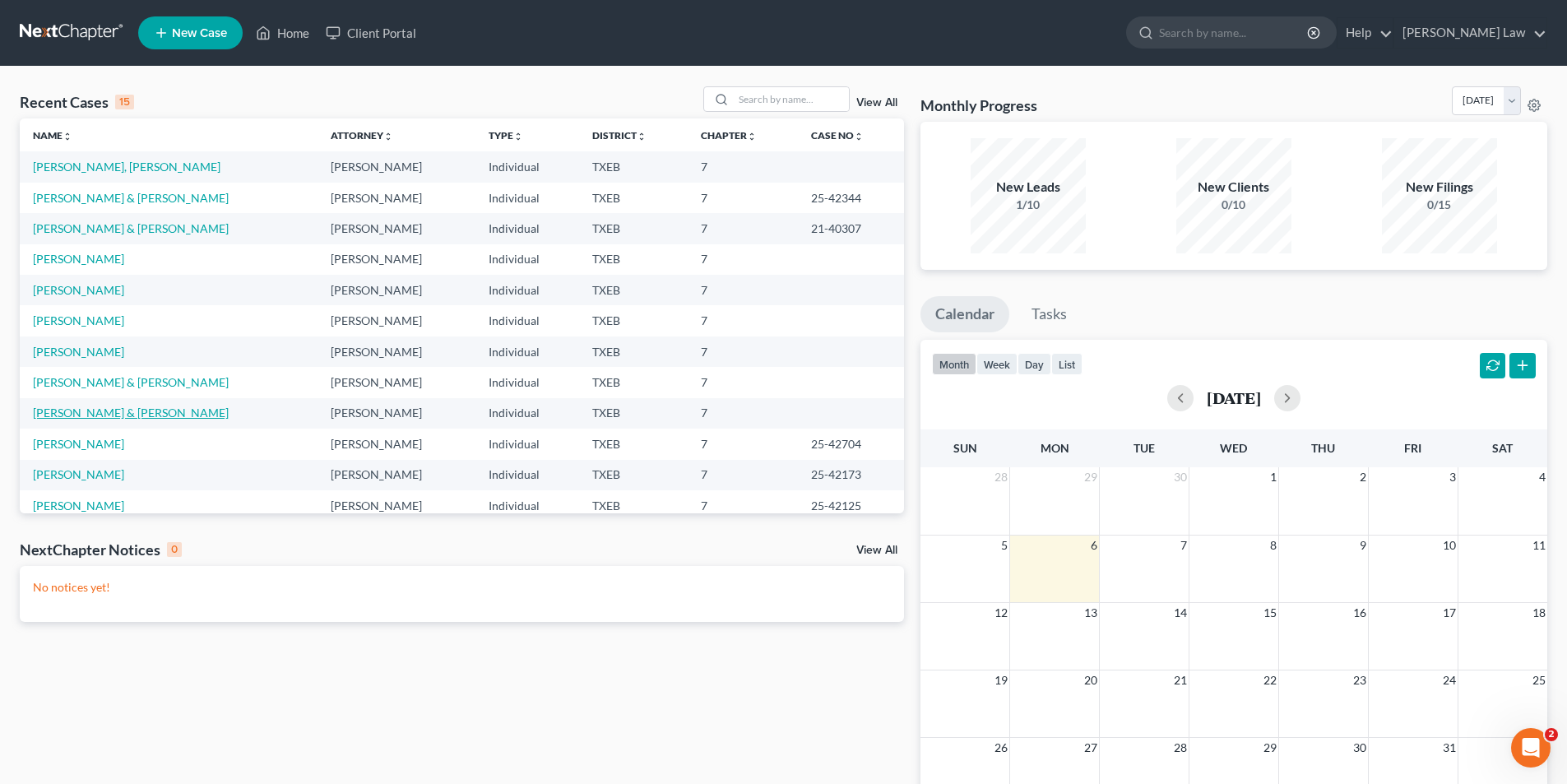
click at [67, 417] on link "[PERSON_NAME] & [PERSON_NAME]" at bounding box center [131, 412] width 196 height 14
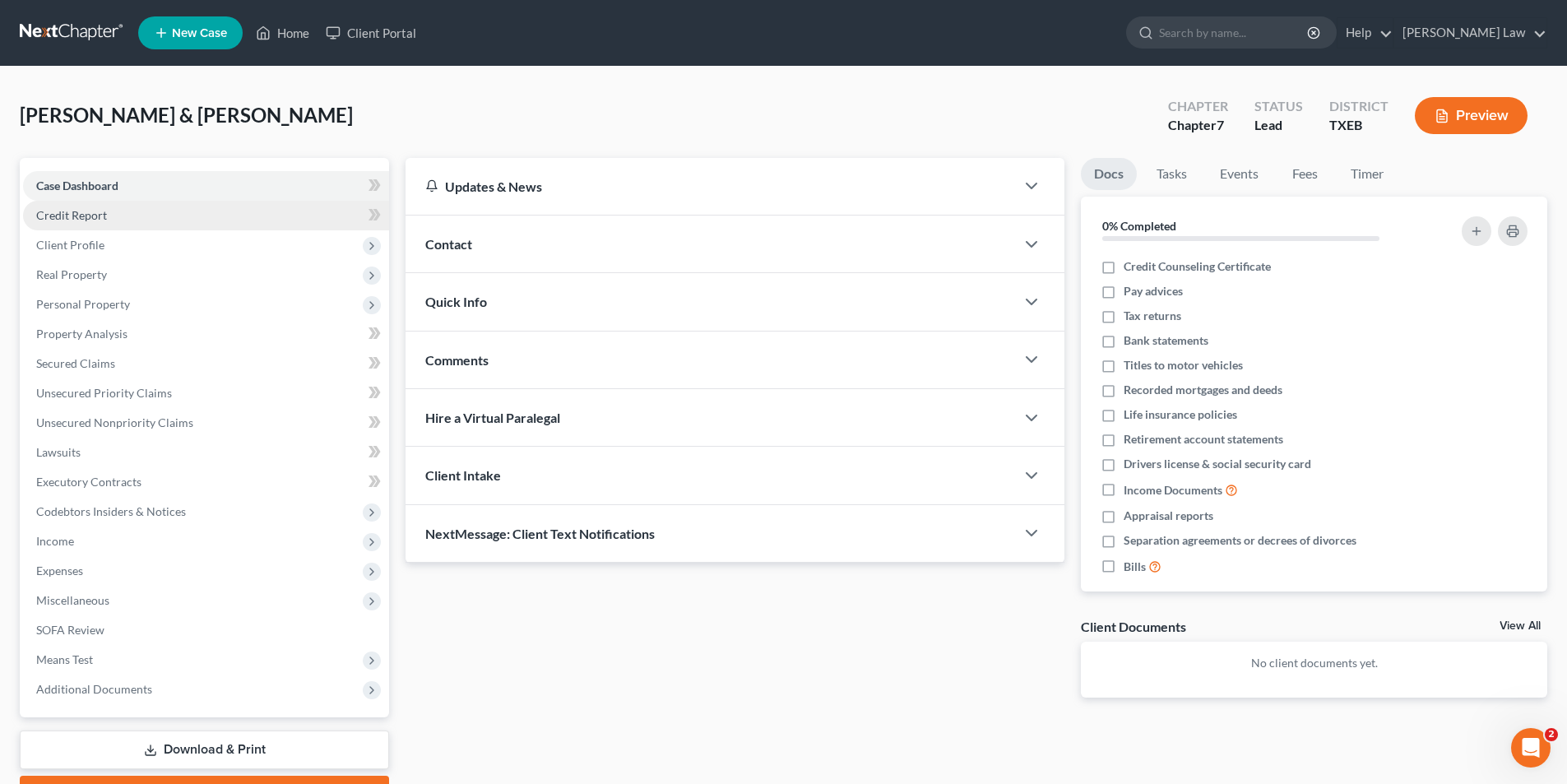
click at [49, 218] on span "Credit Report" at bounding box center [71, 215] width 71 height 14
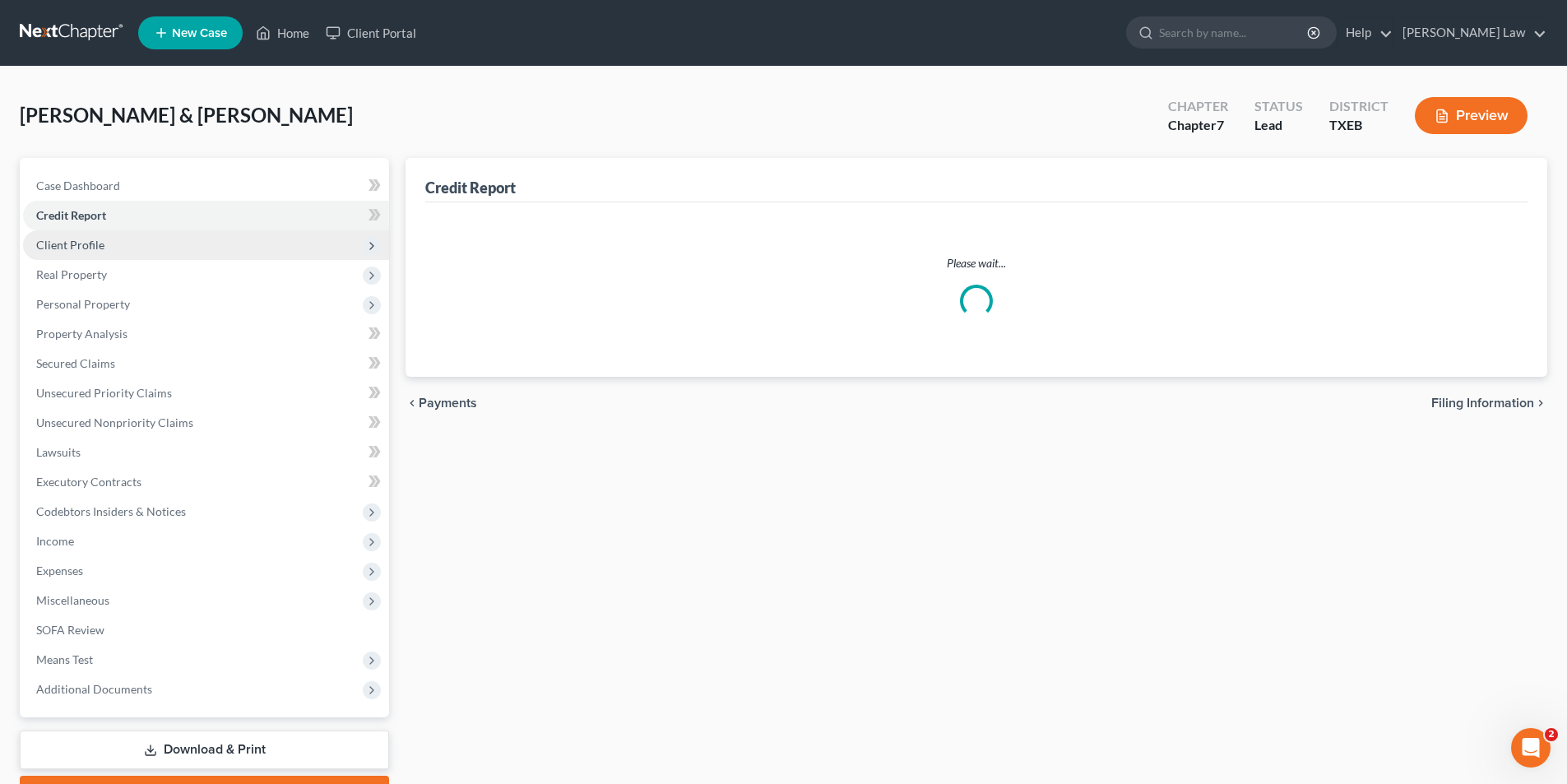
click at [51, 249] on span "Client Profile" at bounding box center [70, 245] width 68 height 14
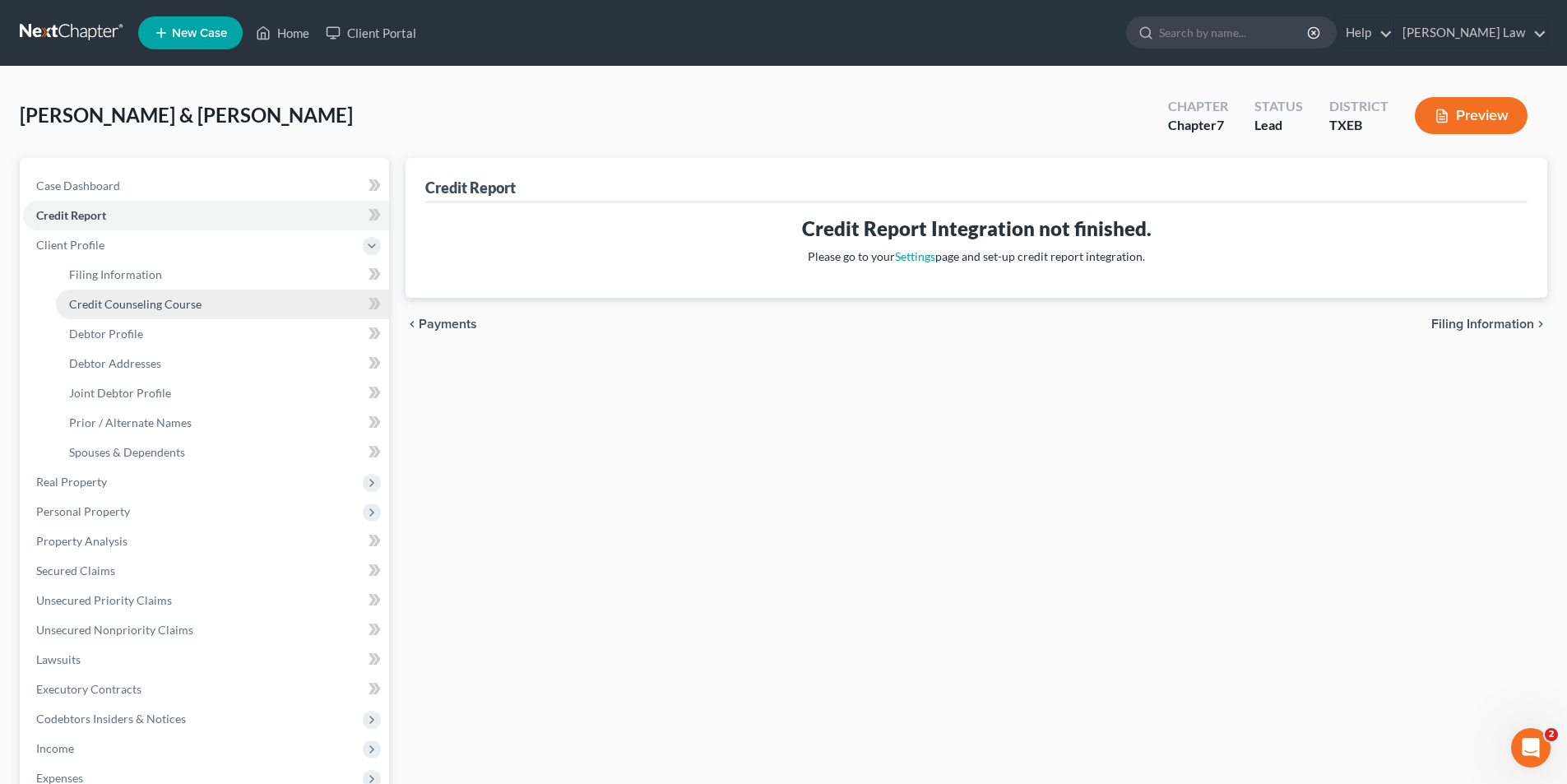
click at [128, 305] on span "Credit Counseling Course" at bounding box center [135, 304] width 132 height 14
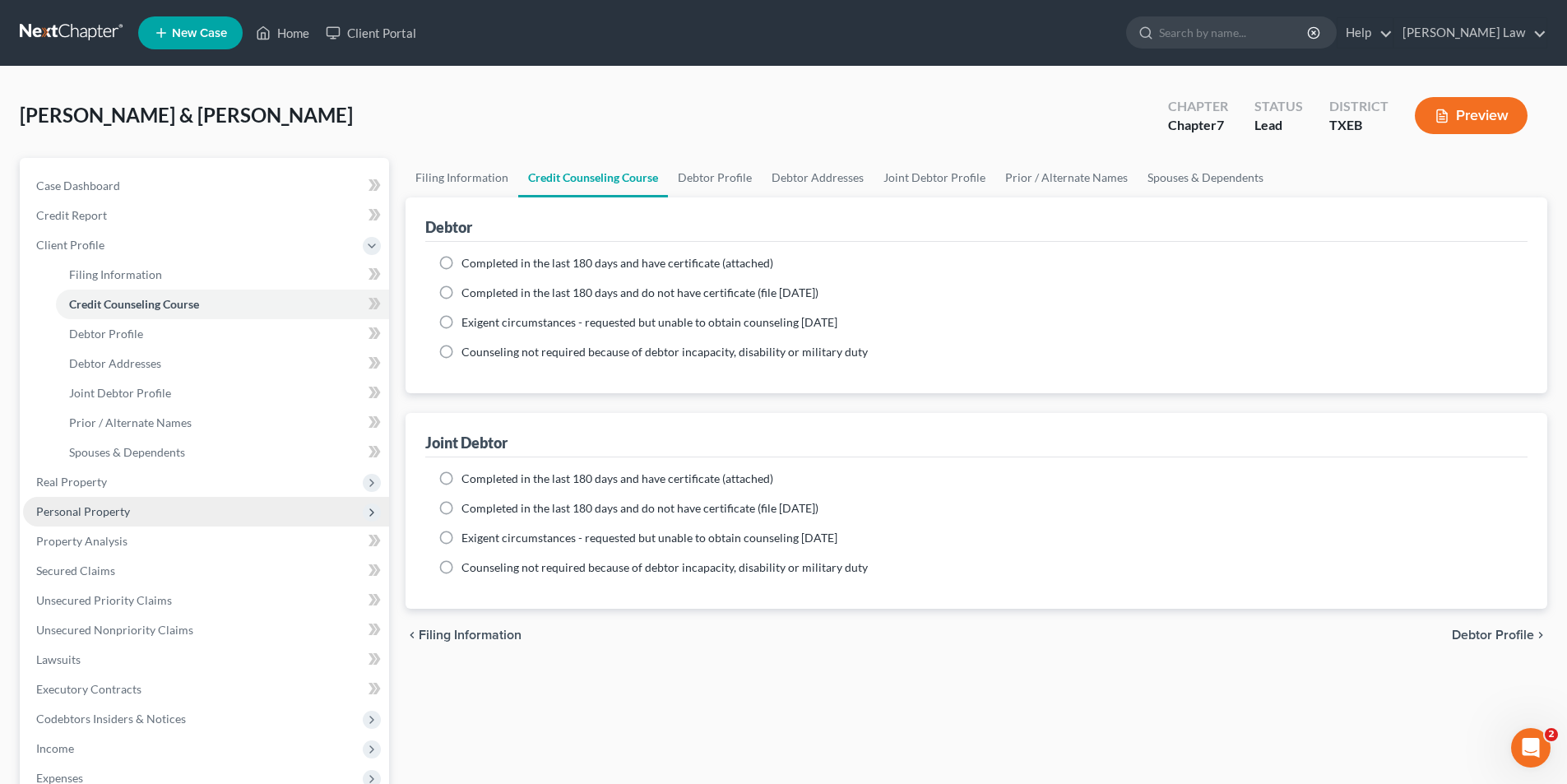
click at [68, 514] on span "Personal Property" at bounding box center [82, 511] width 94 height 14
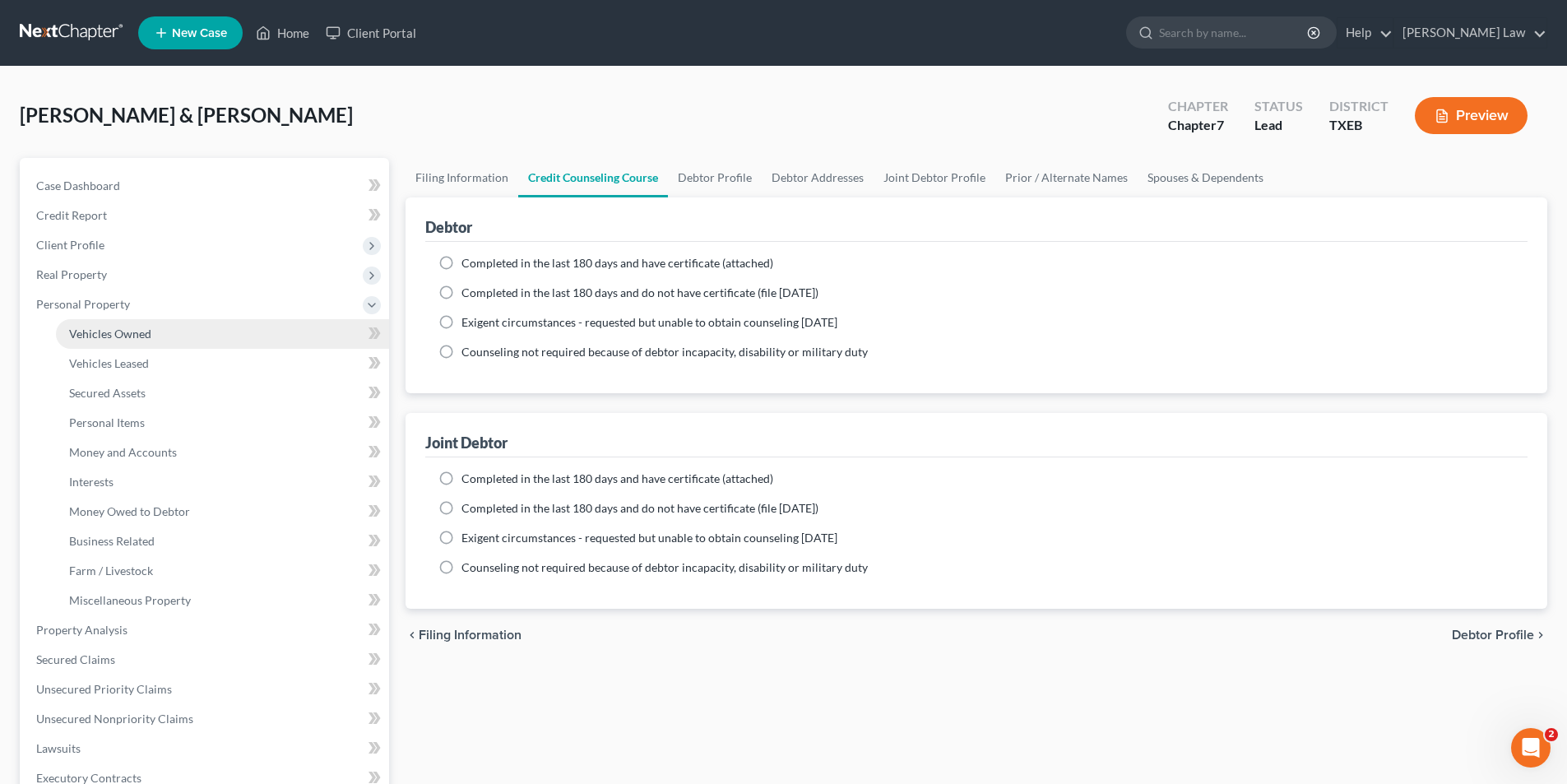
click at [101, 322] on link "Vehicles Owned" at bounding box center [222, 334] width 333 height 30
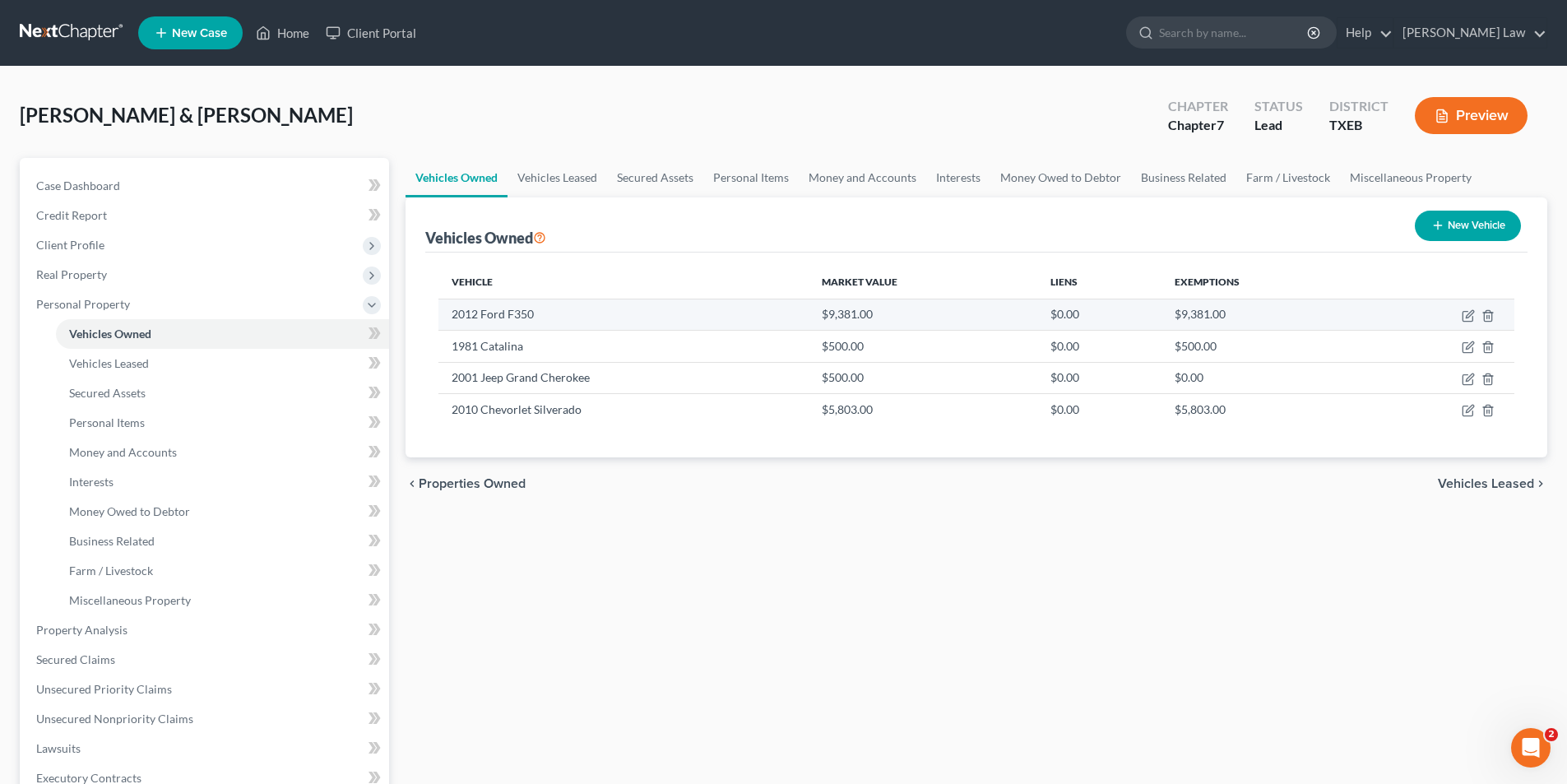
click at [1476, 313] on td at bounding box center [1440, 315] width 148 height 32
click at [1460, 313] on td at bounding box center [1440, 315] width 148 height 32
click at [1474, 312] on icon "button" at bounding box center [1470, 314] width 7 height 7
select select "1"
select select "14"
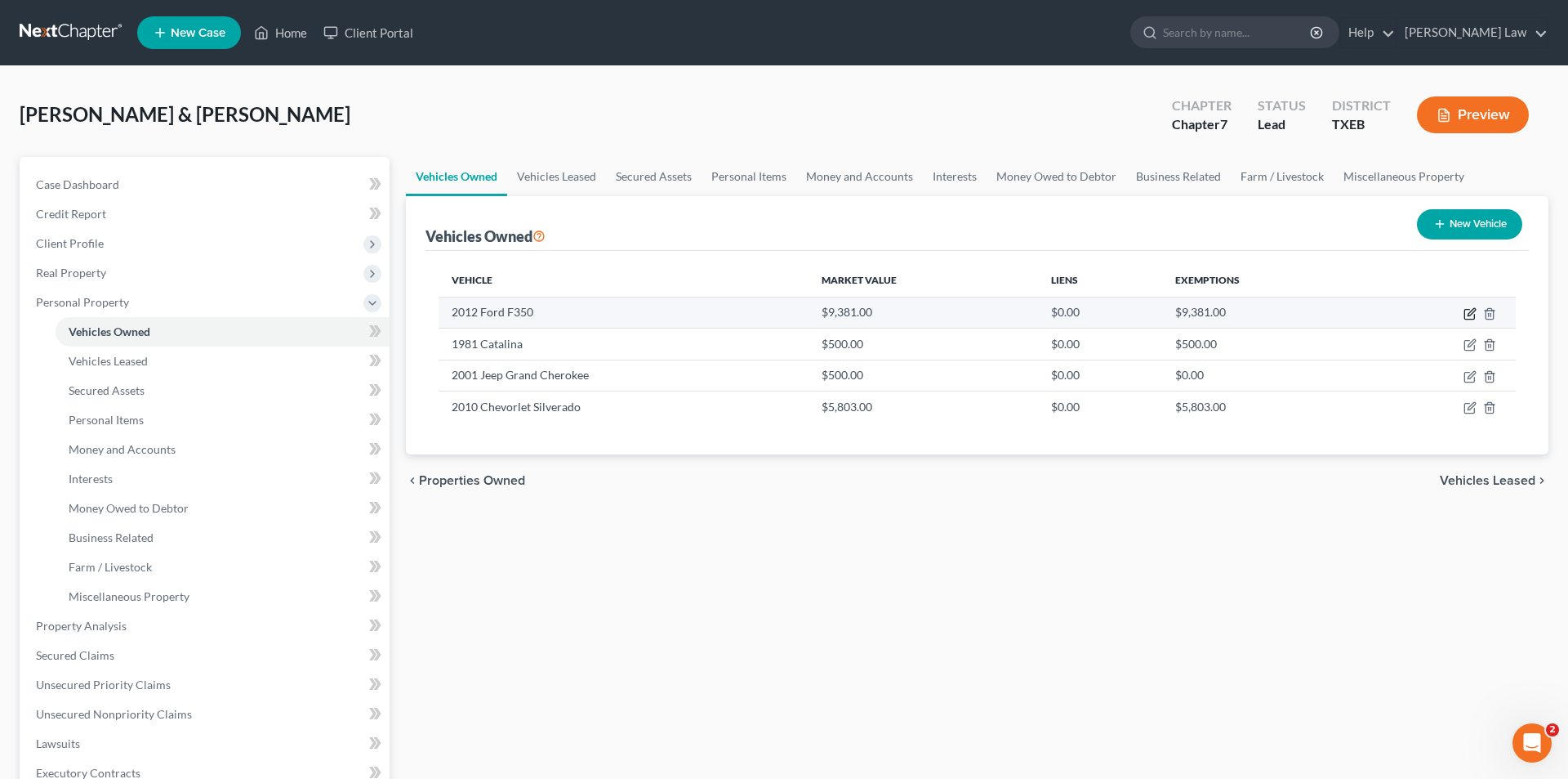
select select "3"
select select "0"
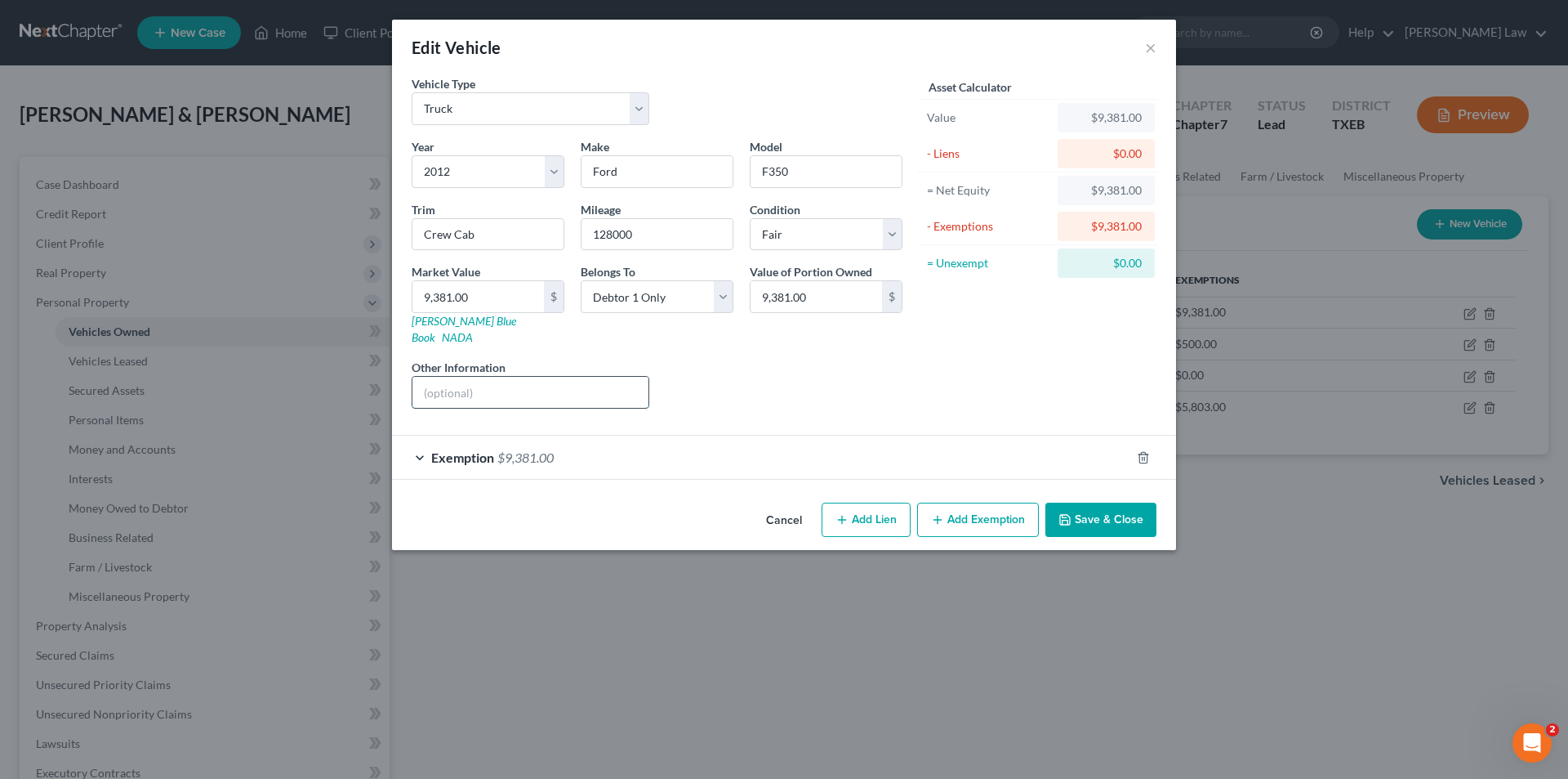
click at [504, 377] on input "text" at bounding box center [531, 393] width 236 height 31
type input "s"
type input "Salvaged Title"
type input "7"
type input "7.00"
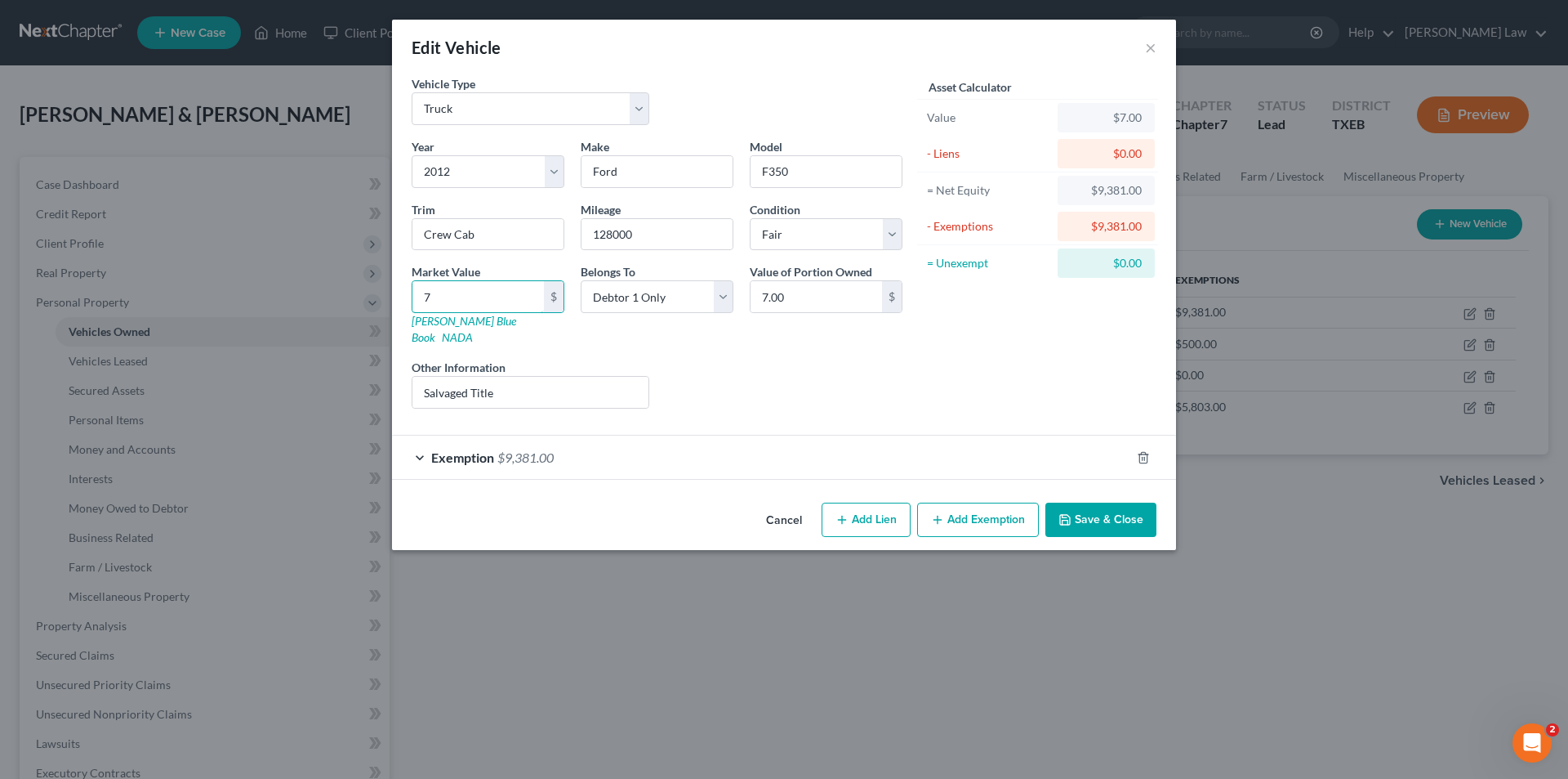
type input "70"
type input "70.00"
type input "700"
type input "700.00"
type input "7000"
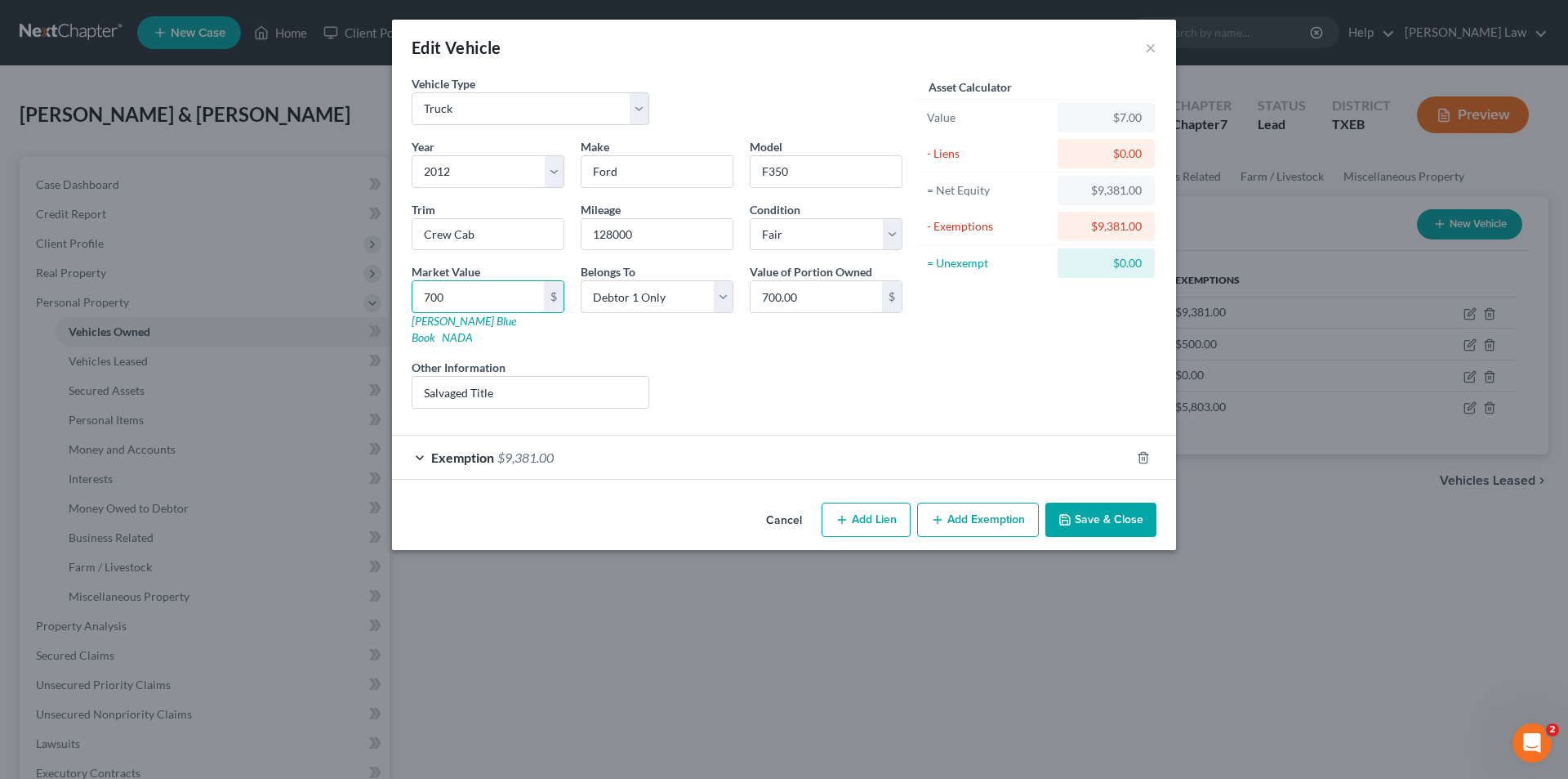
type input "7,000.00"
click at [547, 436] on div "Exemption $9,381.00" at bounding box center [760, 457] width 738 height 43
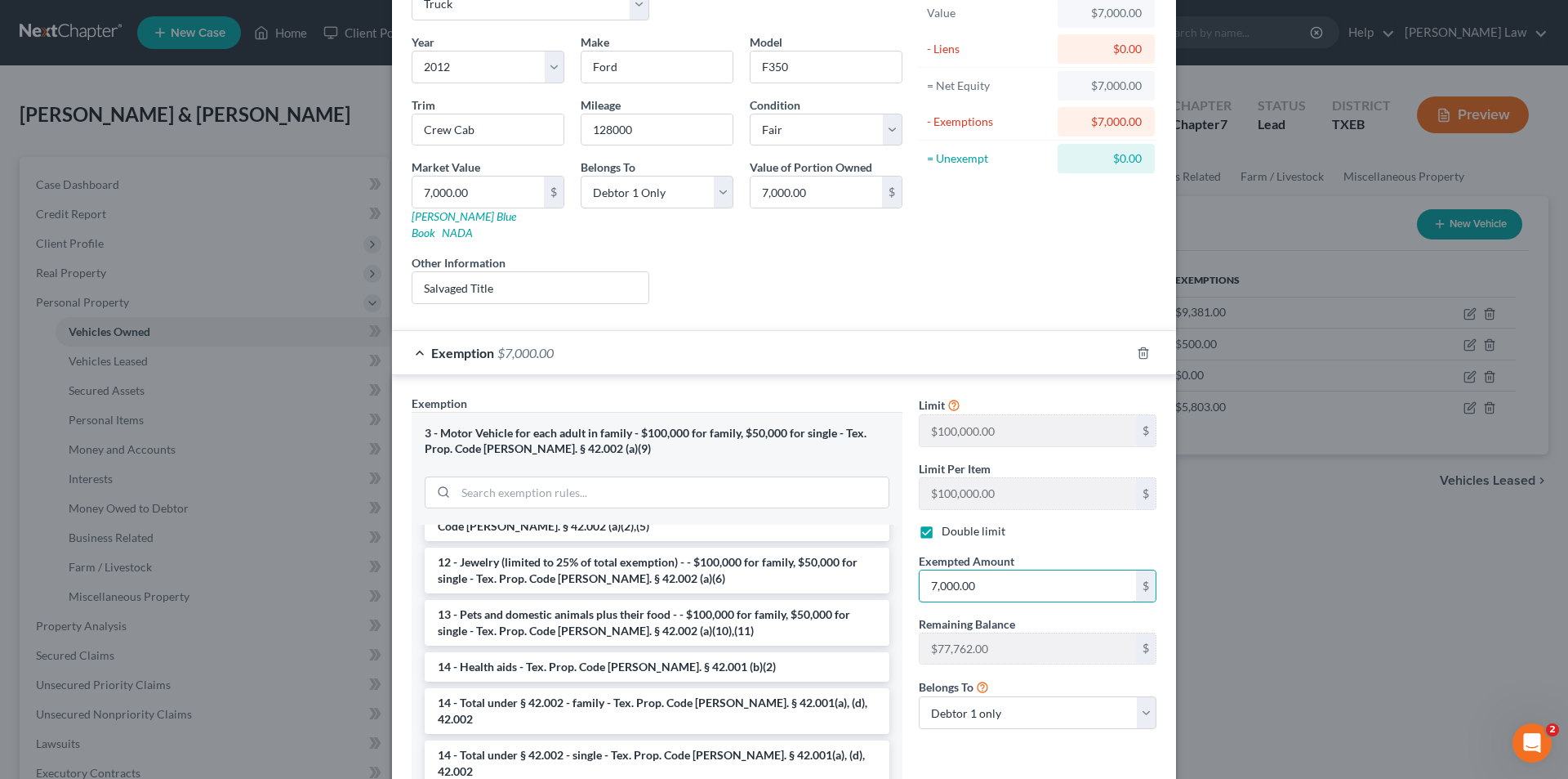
scroll to position [213, 0]
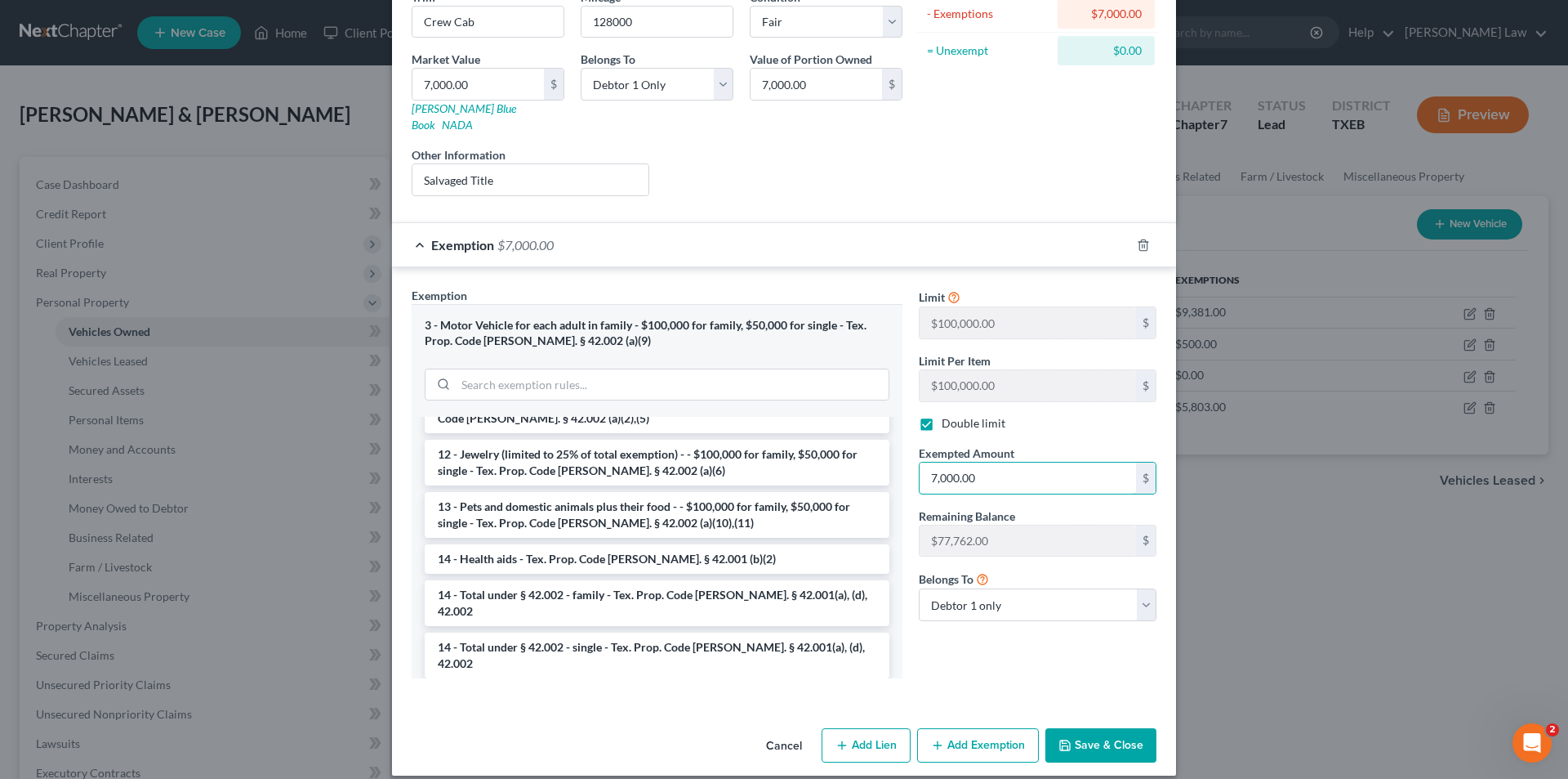
type input "7,000.00"
click at [1081, 728] on button "Save & Close" at bounding box center [1101, 745] width 111 height 35
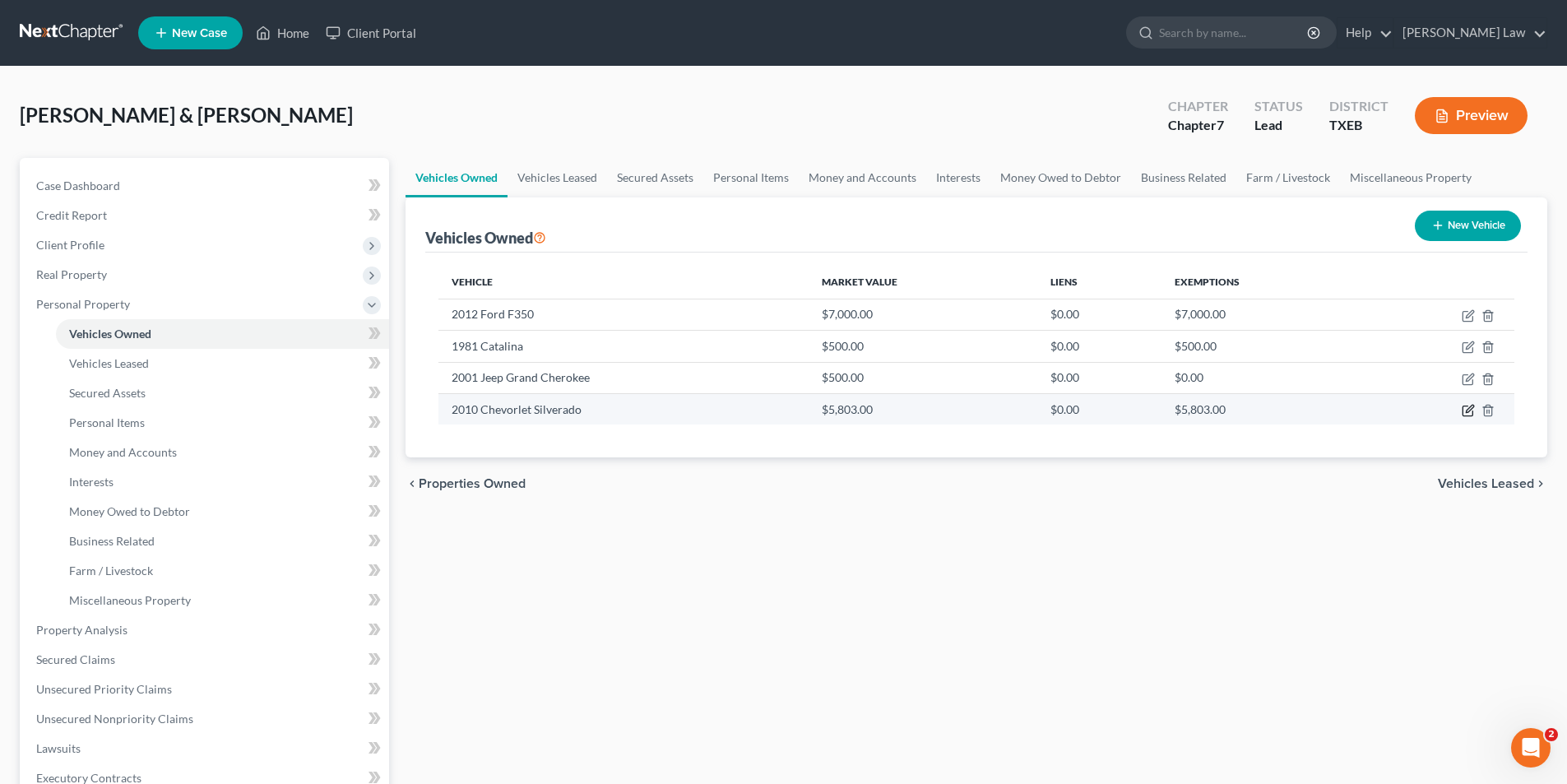
click at [1463, 407] on icon "button" at bounding box center [1468, 411] width 10 height 10
select select "1"
select select "16"
select select "3"
select select "1"
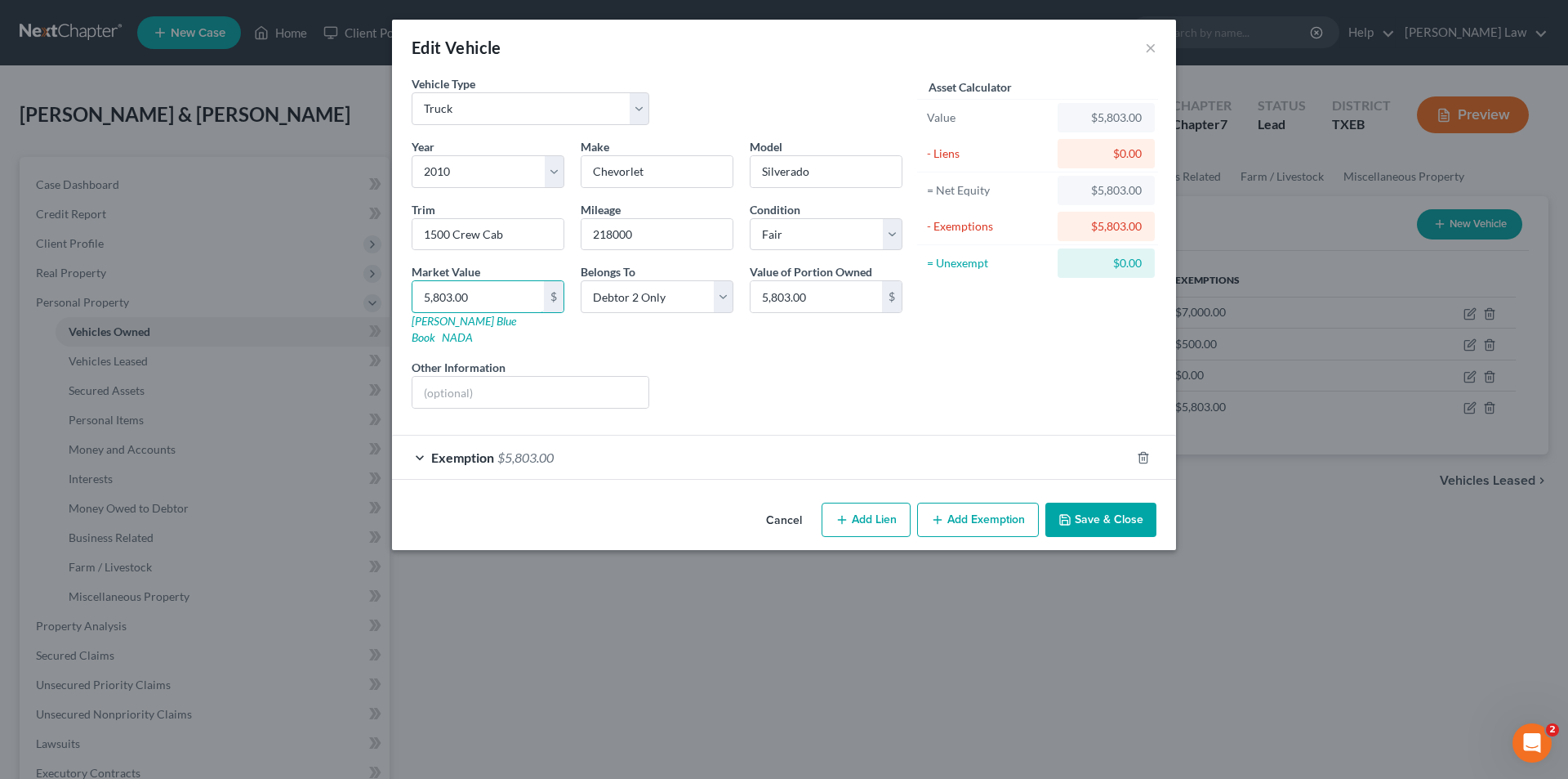
type input "2"
type input "2.00"
type input "25"
type input "25.00"
type input "250"
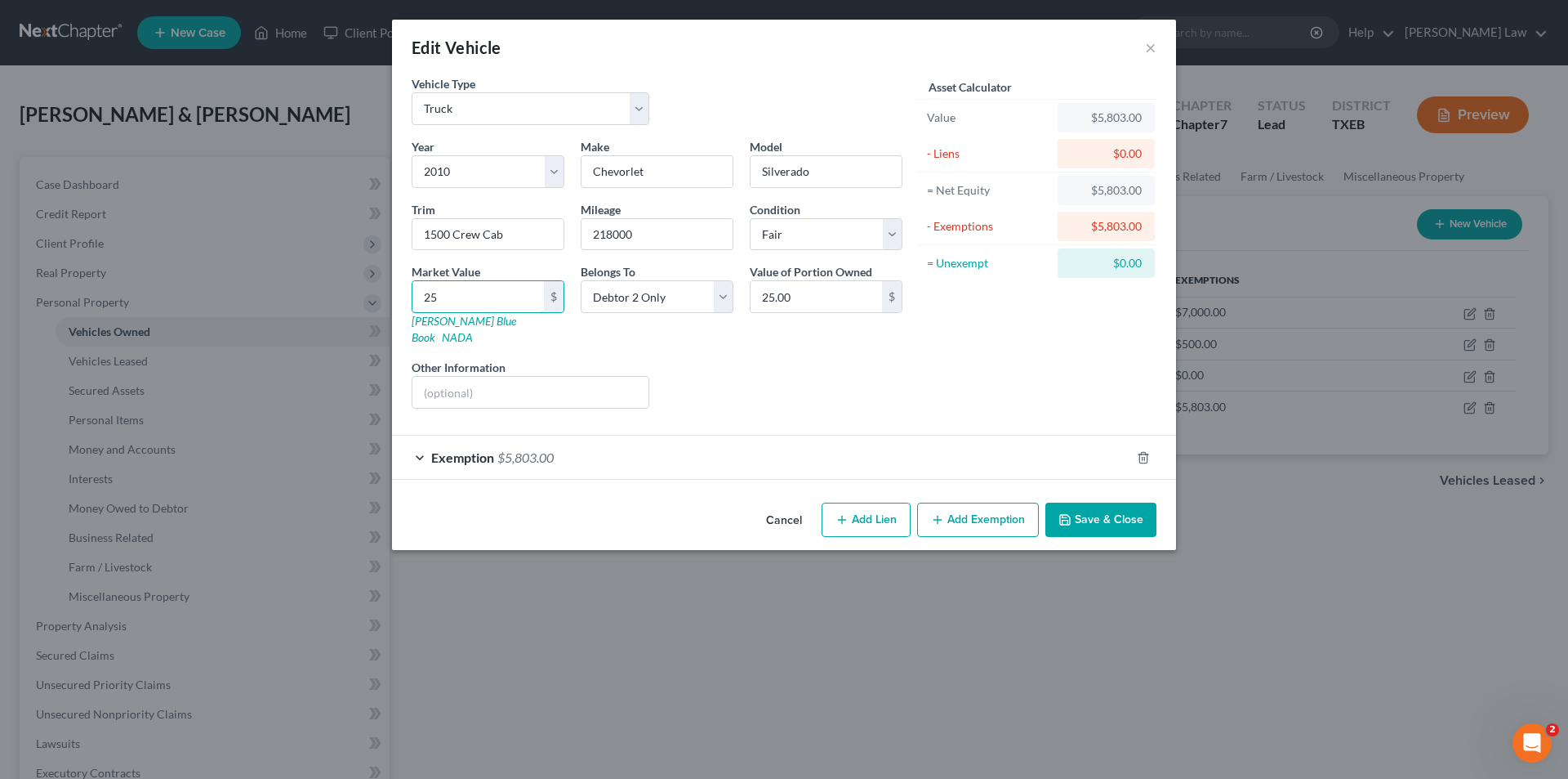
type input "250.00"
type input "2500"
type input "2,500.00"
click at [750, 436] on div "Exemption $5,803.00" at bounding box center [760, 457] width 738 height 43
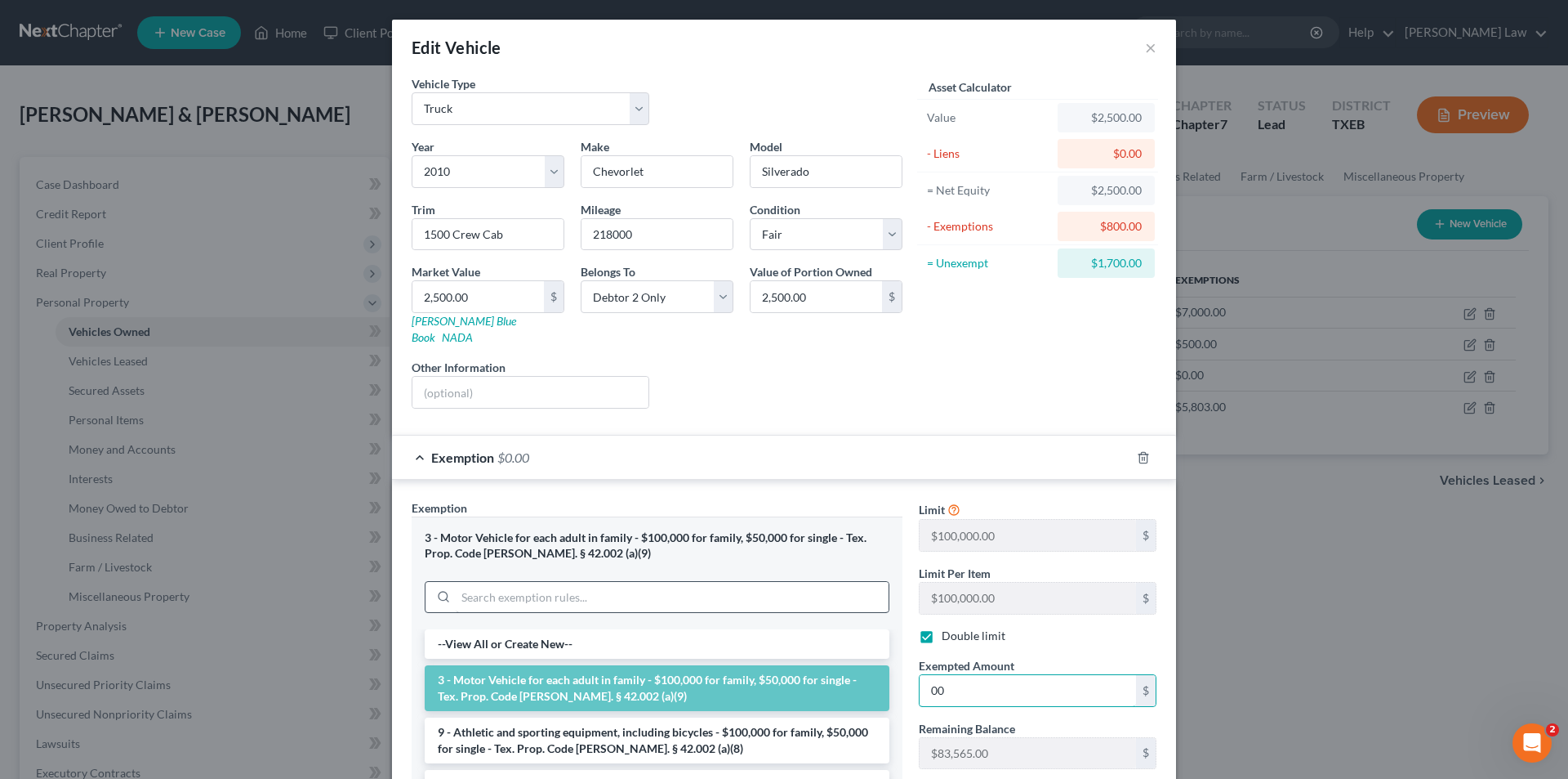
type input "0"
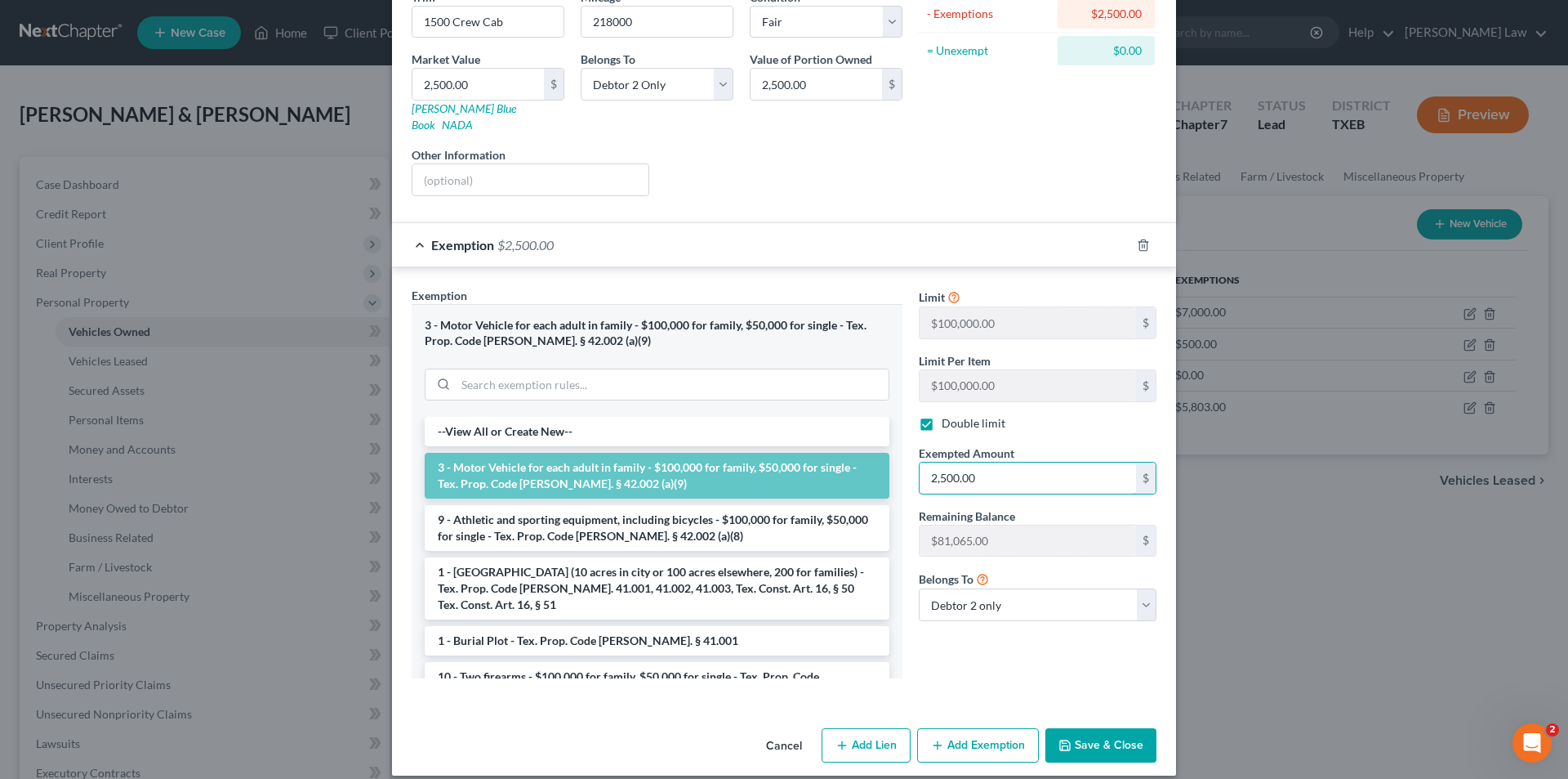
type input "2,500.00"
click at [1099, 728] on button "Save & Close" at bounding box center [1101, 745] width 111 height 35
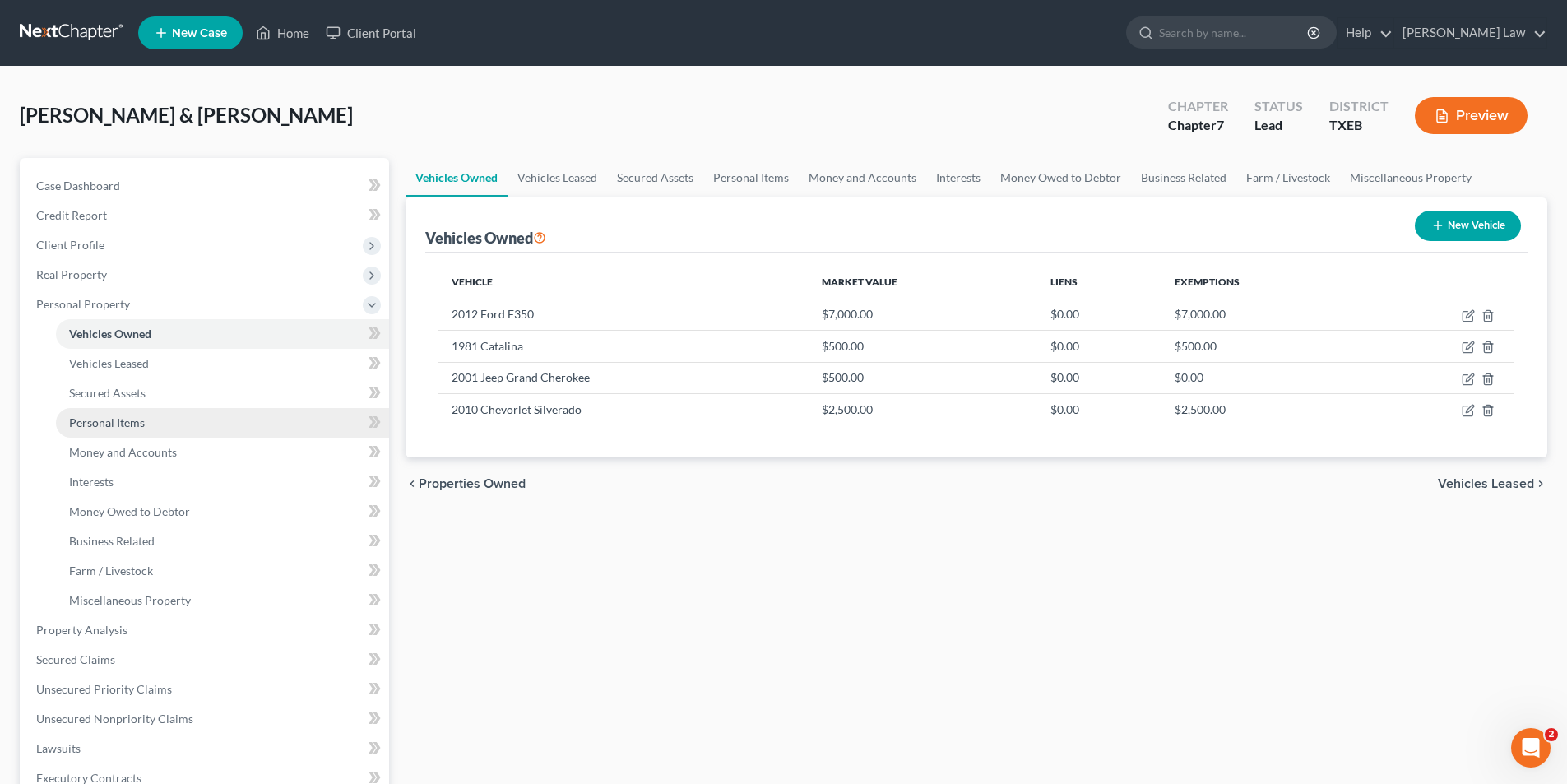
click at [89, 415] on span "Personal Items" at bounding box center [107, 422] width 76 height 14
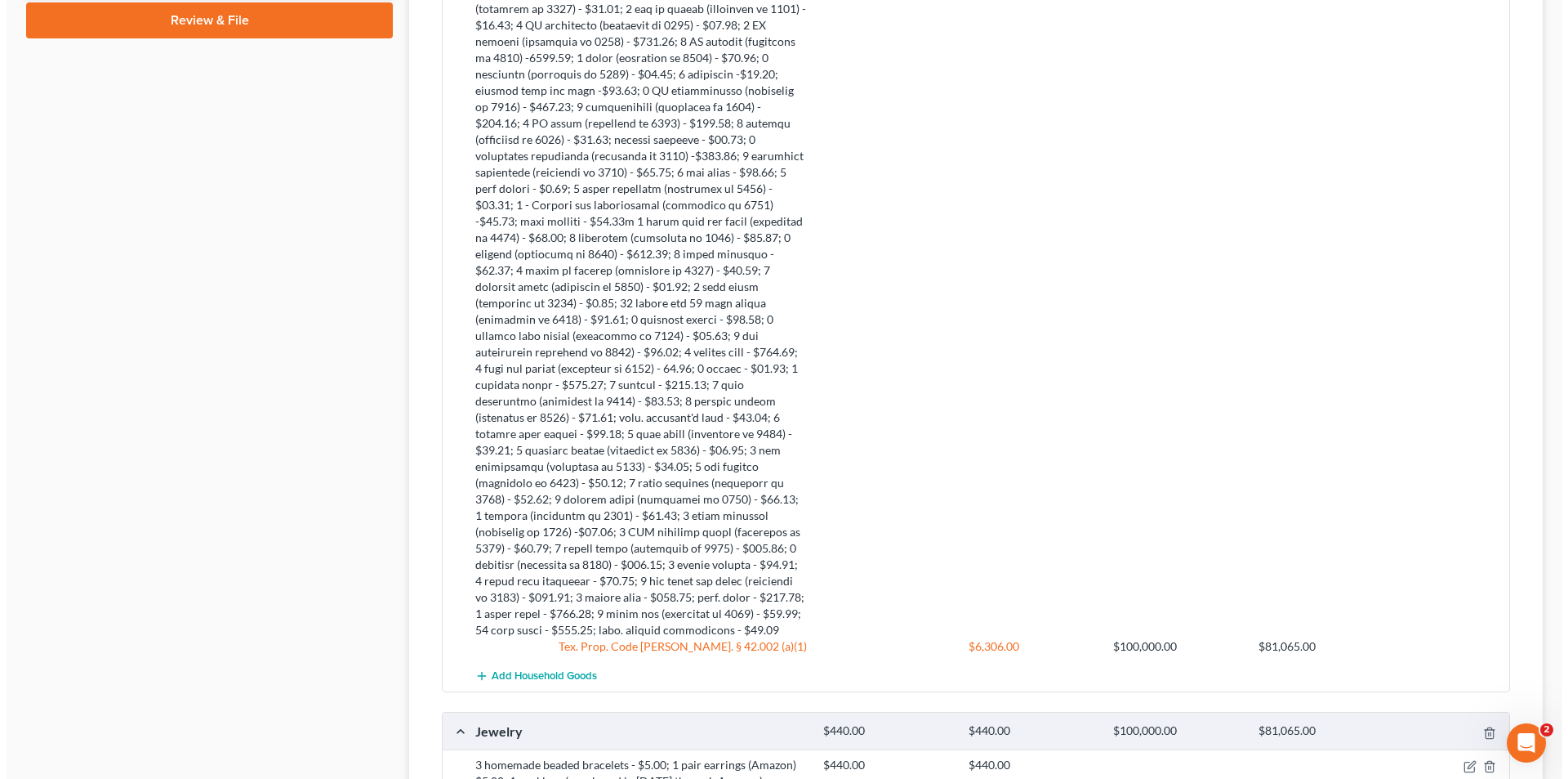
scroll to position [1553, 0]
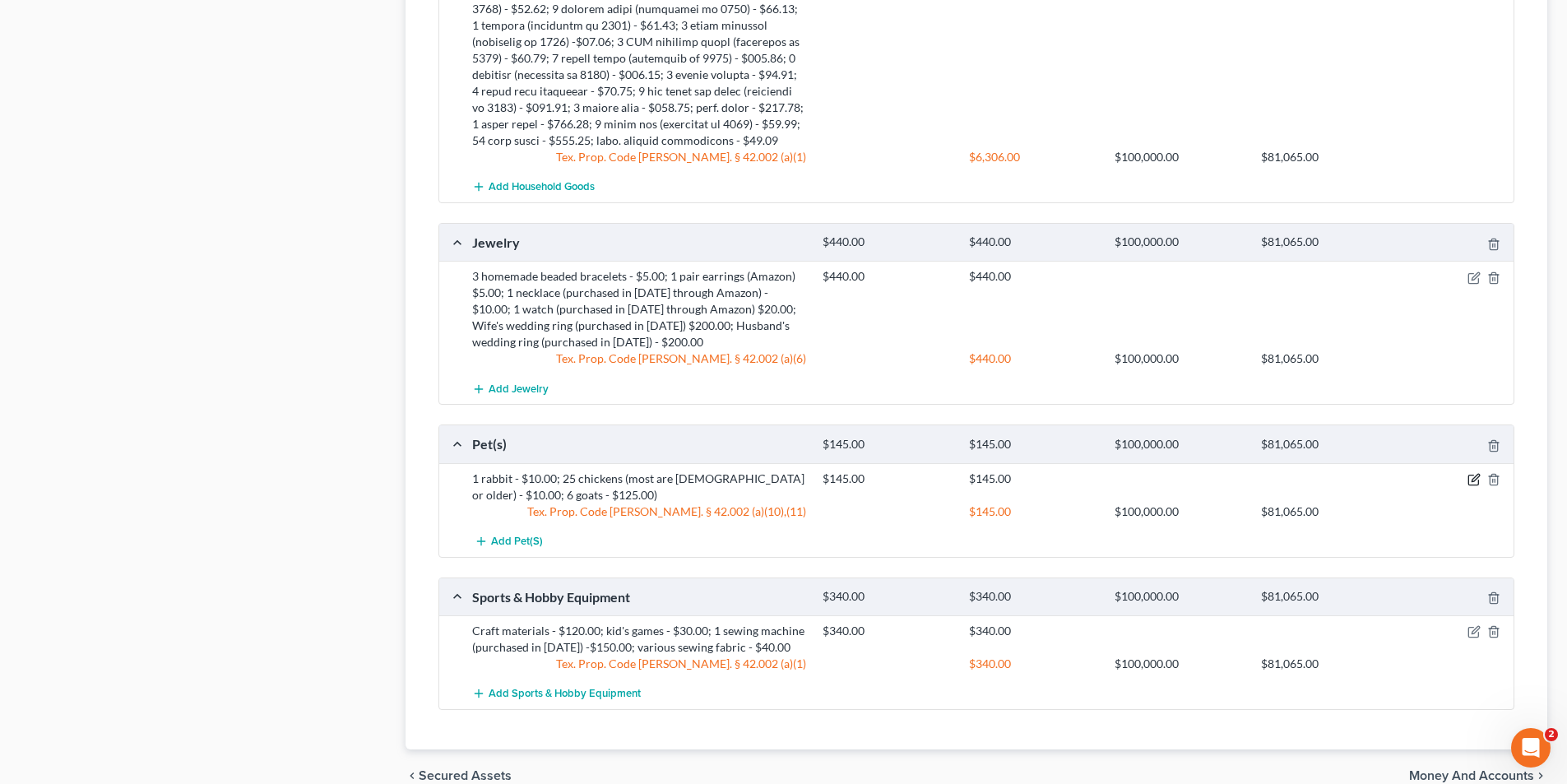
click at [1470, 473] on icon "button" at bounding box center [1475, 479] width 13 height 13
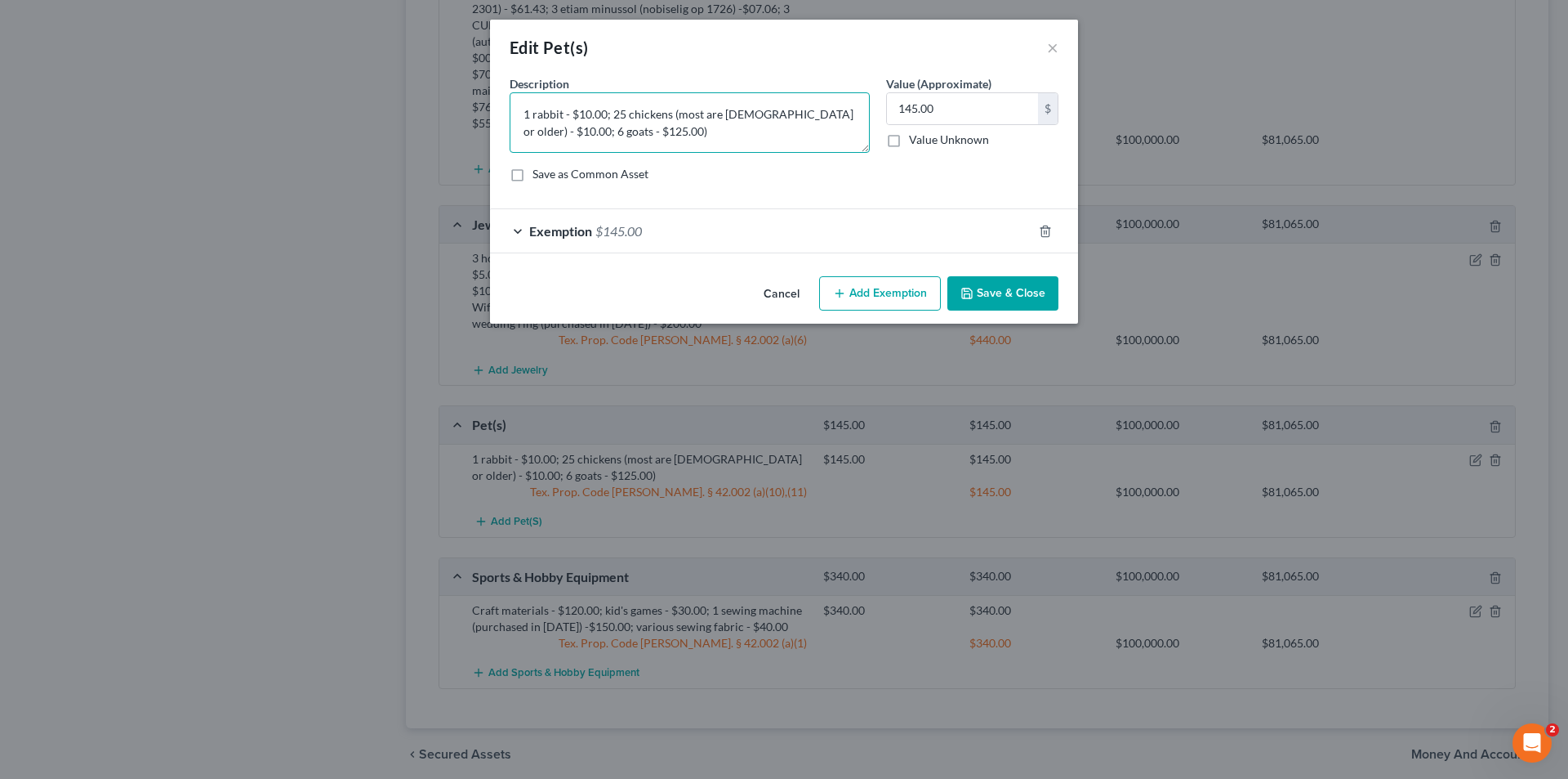
click at [554, 122] on textarea "1 rabbit - $10.00; 25 chickens (most are [DEMOGRAPHIC_DATA] or older) - $10.00;…" at bounding box center [690, 122] width 360 height 60
click at [520, 117] on textarea "1 rabbit - $10.00; 25 chickens (most are [DEMOGRAPHIC_DATA] or older) - $10.00;…" at bounding box center [690, 122] width 360 height 60
type textarea "25 chickens (most are [DEMOGRAPHIC_DATA] or older) - $10.00; 6 goats - $125.00)"
click at [911, 108] on input "145.00" at bounding box center [962, 109] width 151 height 31
type input "135.00"
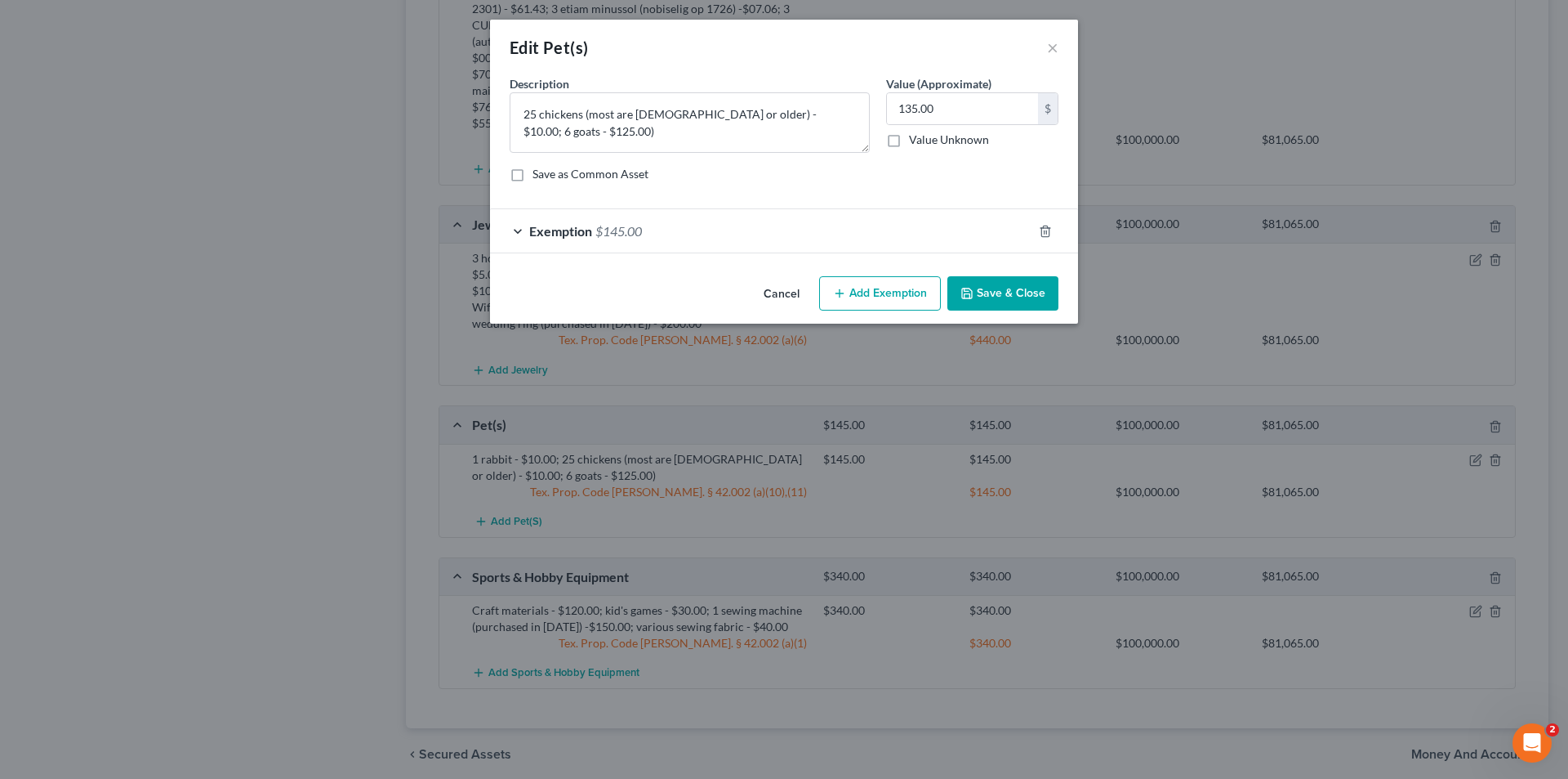
click at [764, 241] on div "Exemption $145.00" at bounding box center [761, 231] width 542 height 43
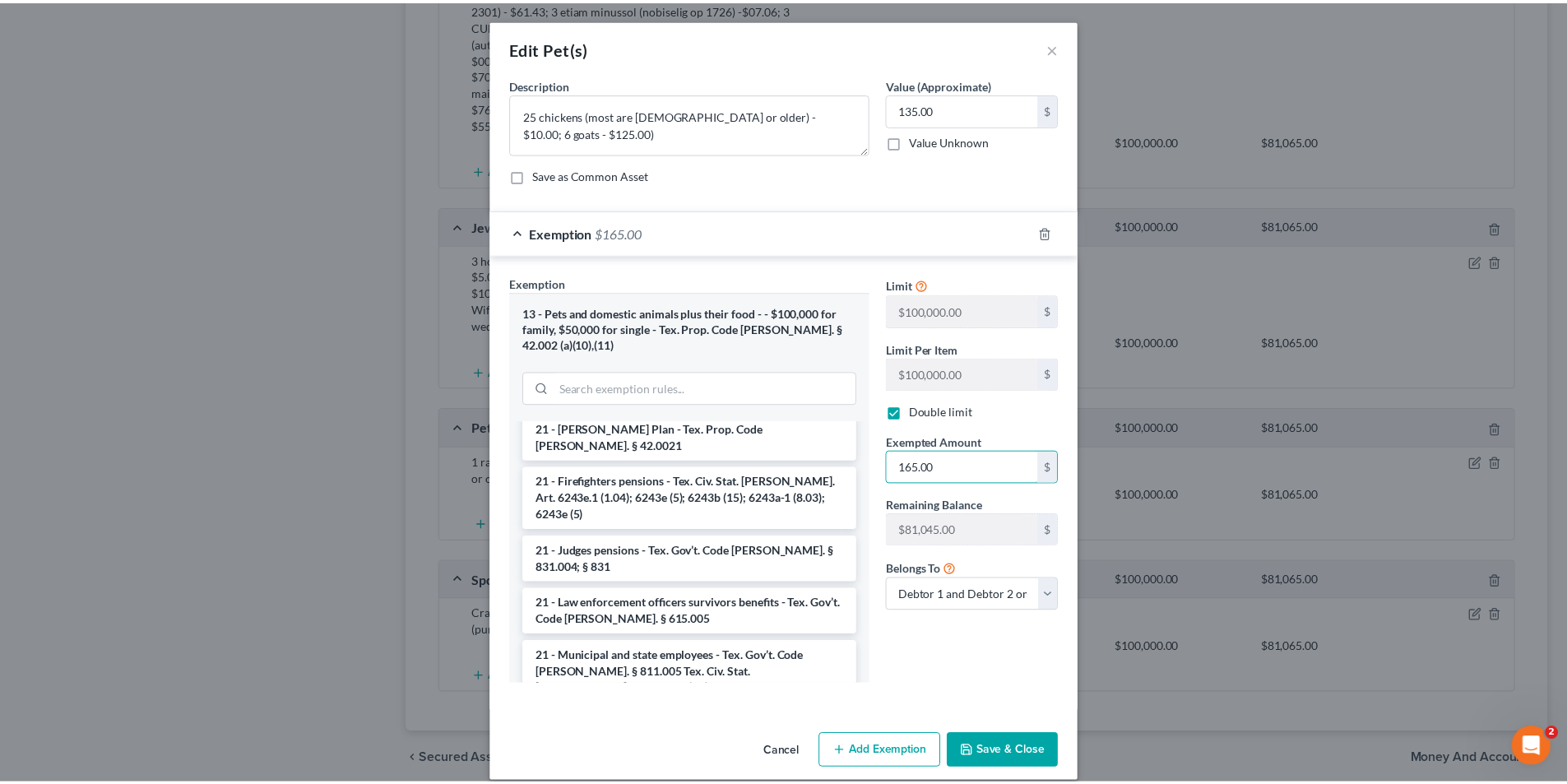
scroll to position [822, 0]
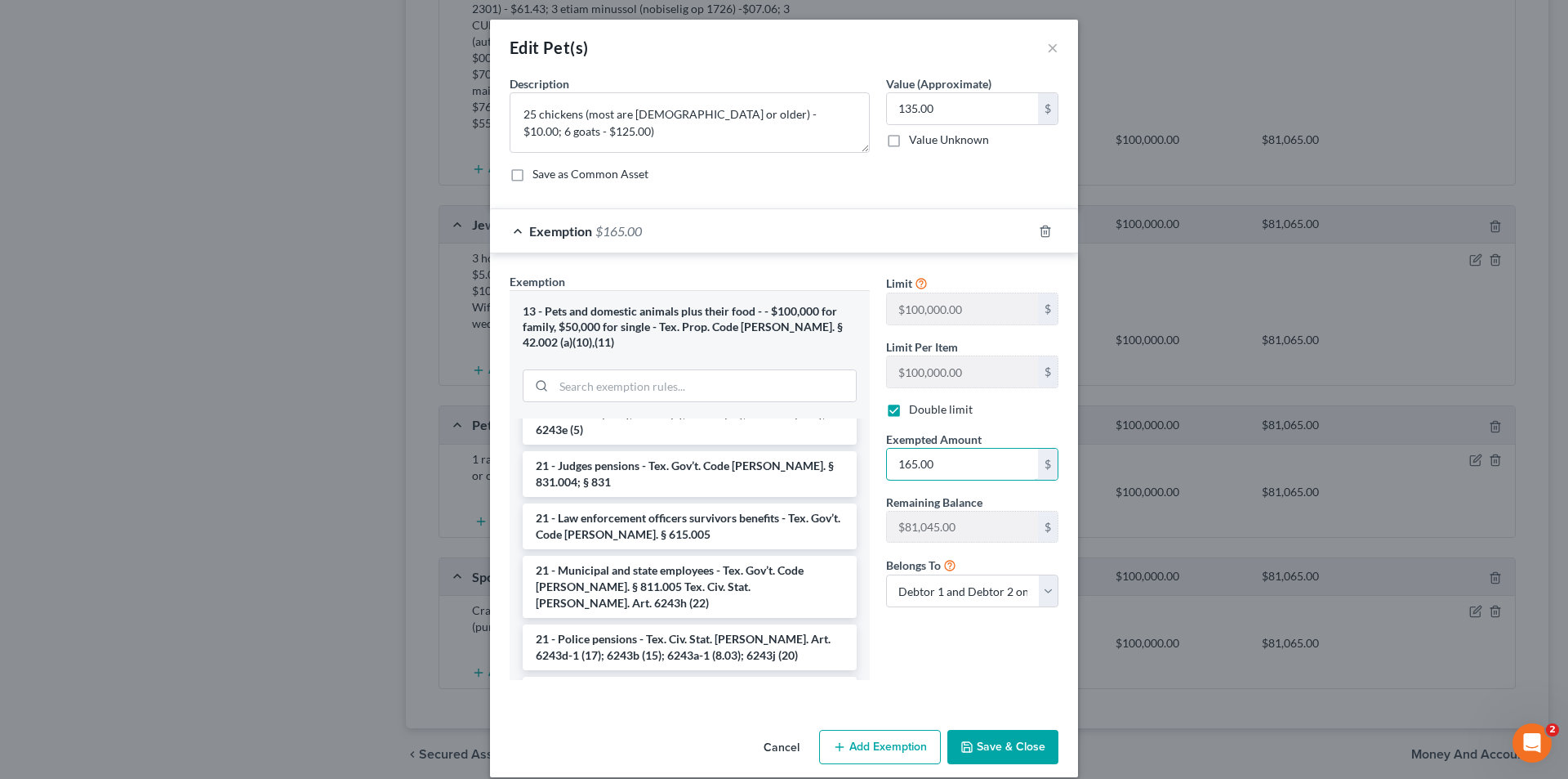
type input "165.00"
click at [999, 740] on button "Save & Close" at bounding box center [1003, 747] width 111 height 35
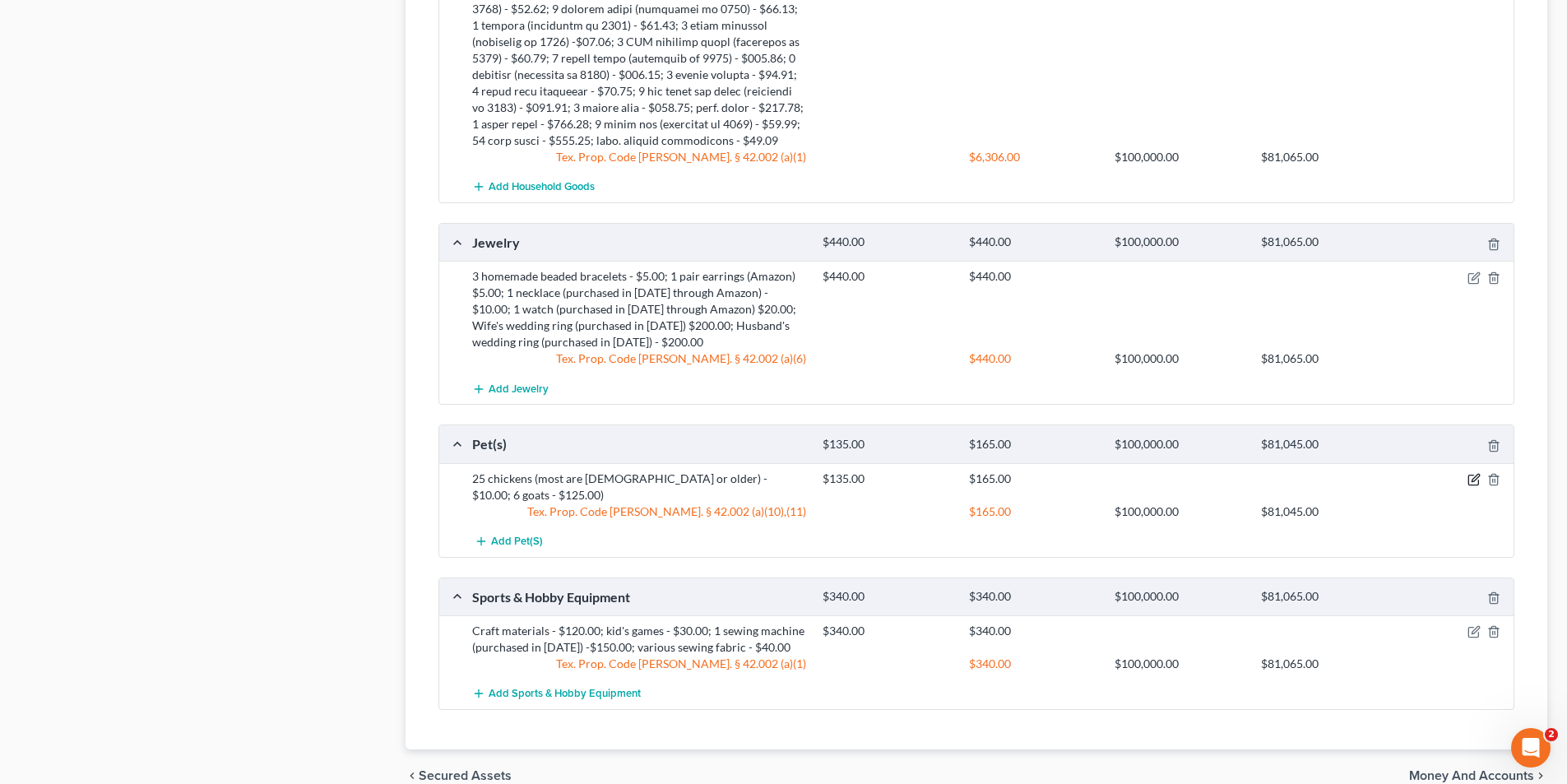
click at [1475, 473] on icon "button" at bounding box center [1475, 479] width 13 height 13
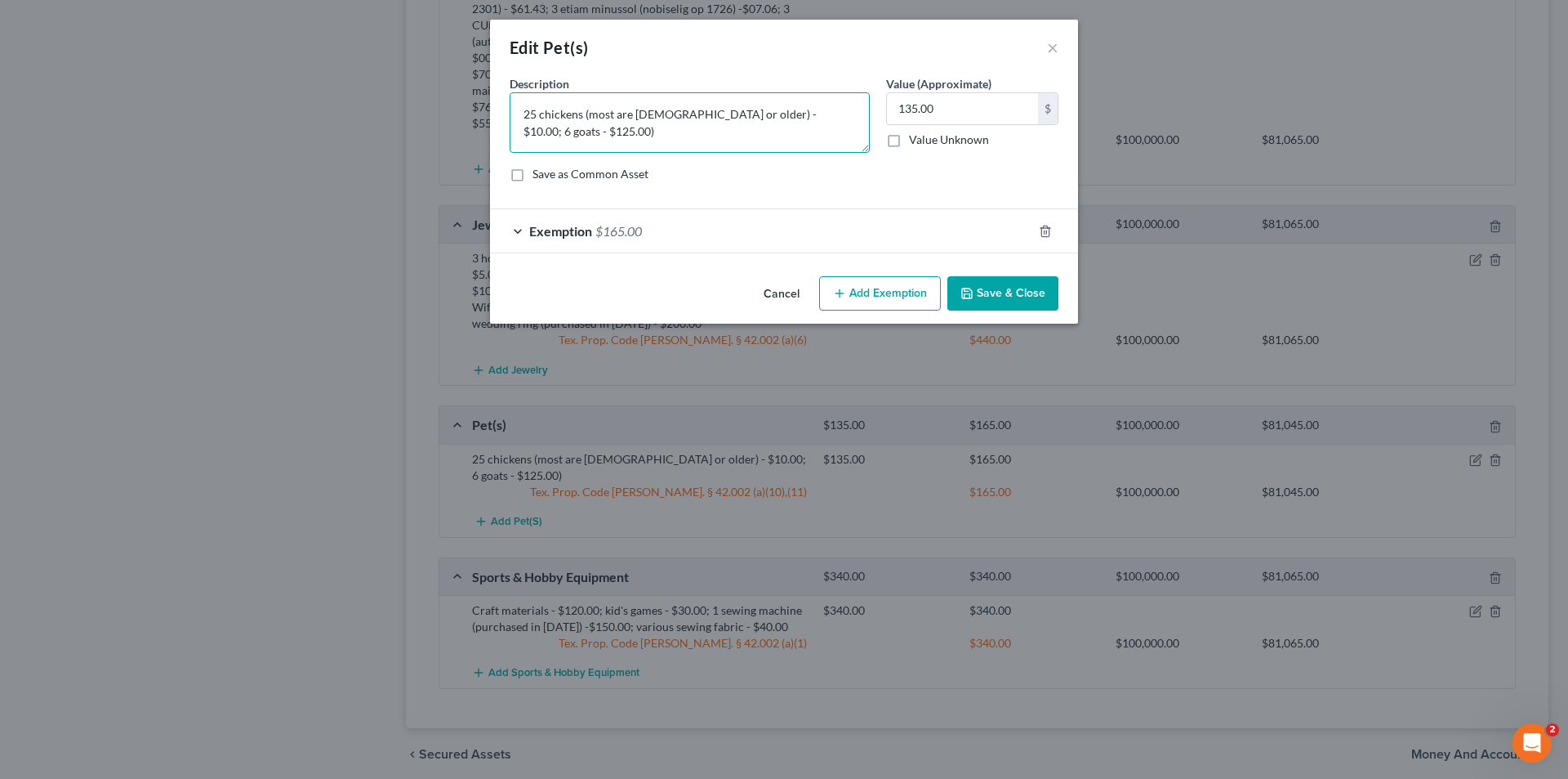
drag, startPoint x: 529, startPoint y: 117, endPoint x: 700, endPoint y: 176, distance: 180.9
click at [699, 175] on div "Description * 25 chickens (most are [DEMOGRAPHIC_DATA] or older) - $10.00; 6 go…" at bounding box center [784, 135] width 565 height 120
click at [608, 67] on div "Edit Pet(s) ×" at bounding box center [784, 47] width 588 height 55
drag, startPoint x: 512, startPoint y: 106, endPoint x: 670, endPoint y: 160, distance: 167.0
click at [670, 160] on div "Description * 25 chickens (most are [DEMOGRAPHIC_DATA] or older) - $10.00; 6 go…" at bounding box center [784, 135] width 565 height 120
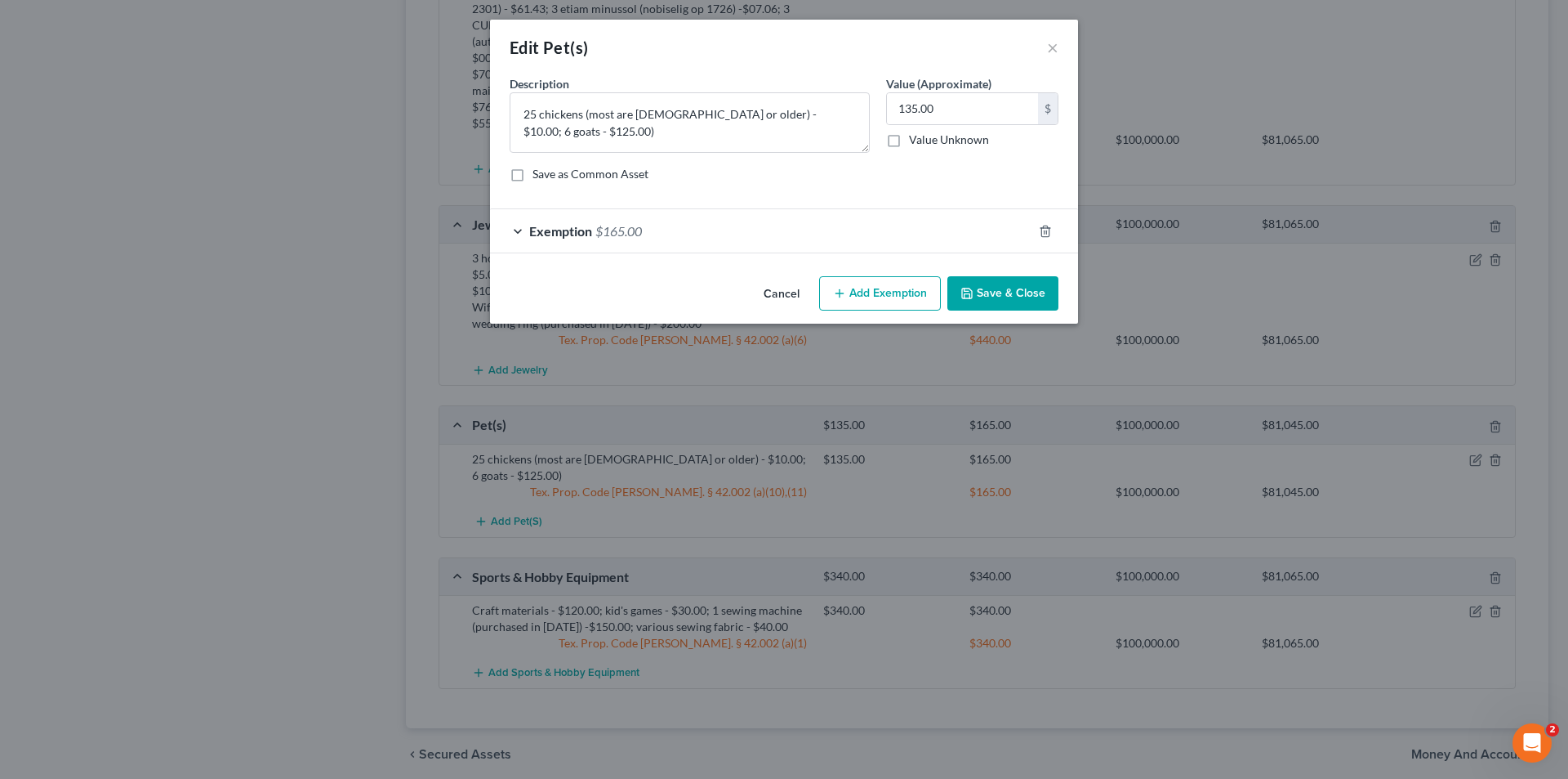
click at [963, 283] on button "Save & Close" at bounding box center [1003, 294] width 111 height 35
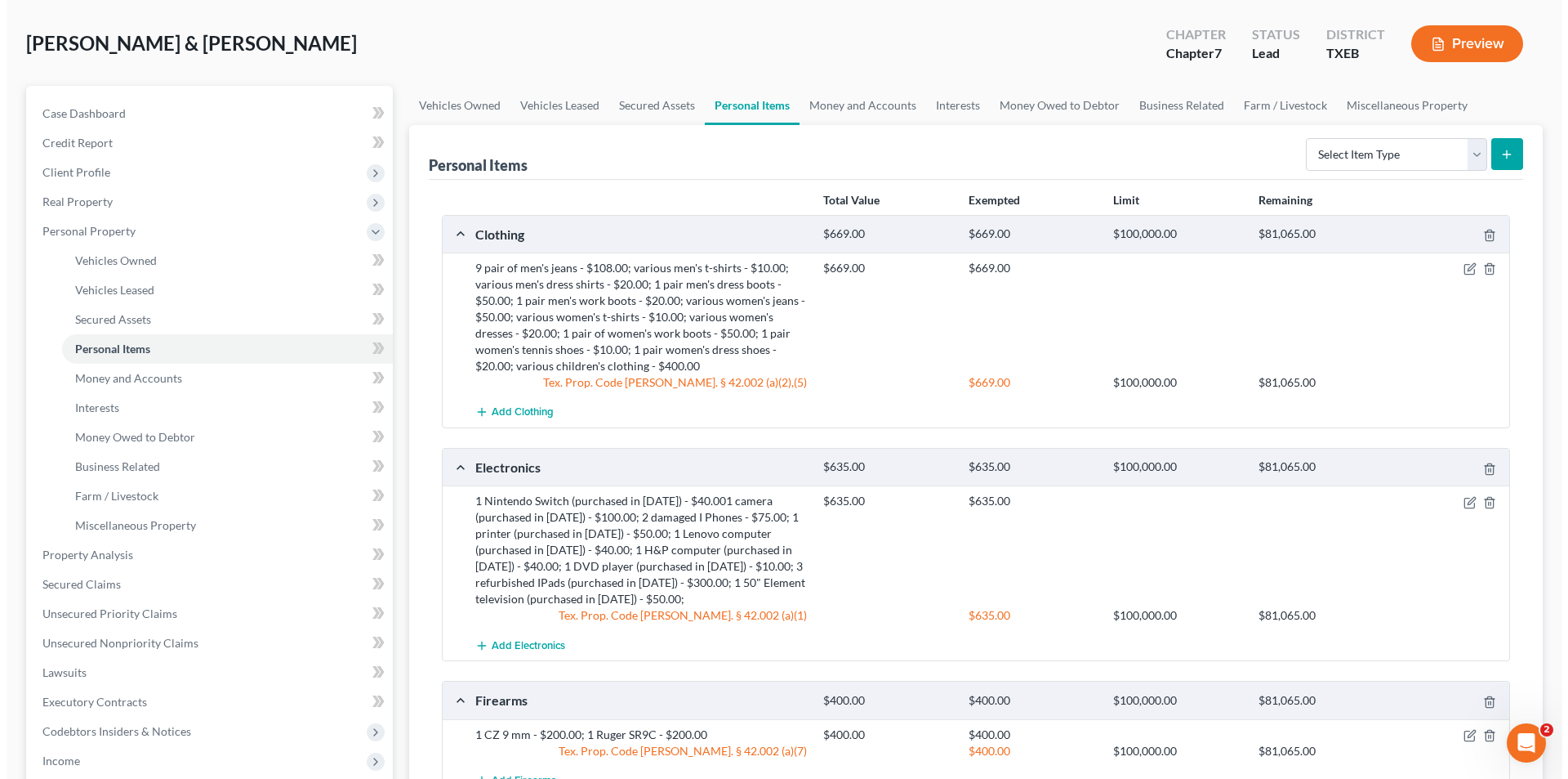
scroll to position [0, 0]
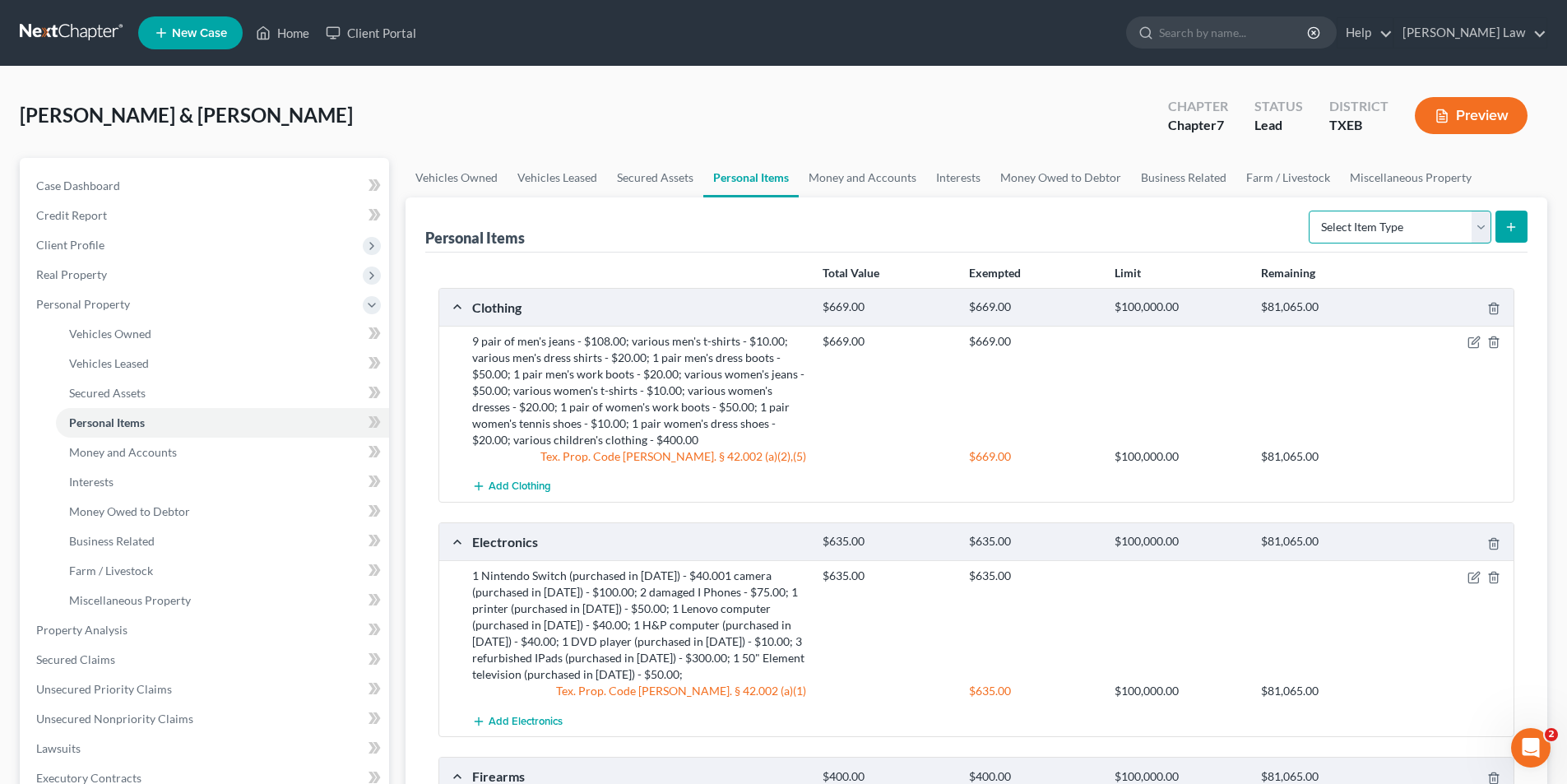
click at [1484, 228] on select "Select Item Type Clothing Collectibles Of Value Electronics Firearms Household …" at bounding box center [1400, 227] width 182 height 33
click at [1275, 179] on link "Farm / Livestock" at bounding box center [1288, 177] width 104 height 39
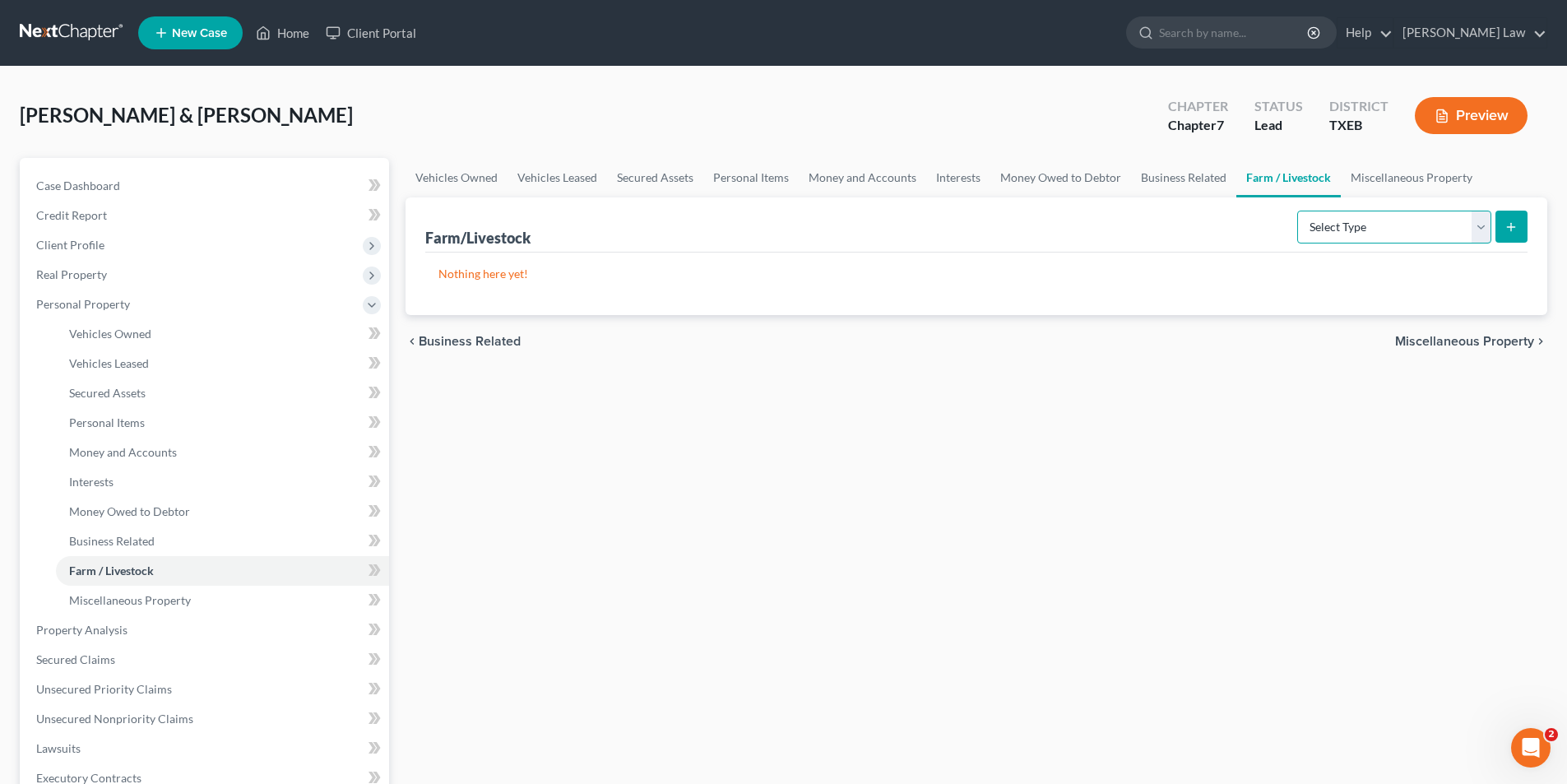
click at [1371, 217] on select "Select Type Animals & Livestock Crops: Growing or Harvested Farming Equipment F…" at bounding box center [1394, 227] width 194 height 33
select select "animals"
click at [1300, 211] on select "Select Type Animals & Livestock Crops: Growing or Harvested Farming Equipment F…" at bounding box center [1394, 227] width 194 height 33
click at [1512, 222] on icon "submit" at bounding box center [1511, 227] width 13 height 13
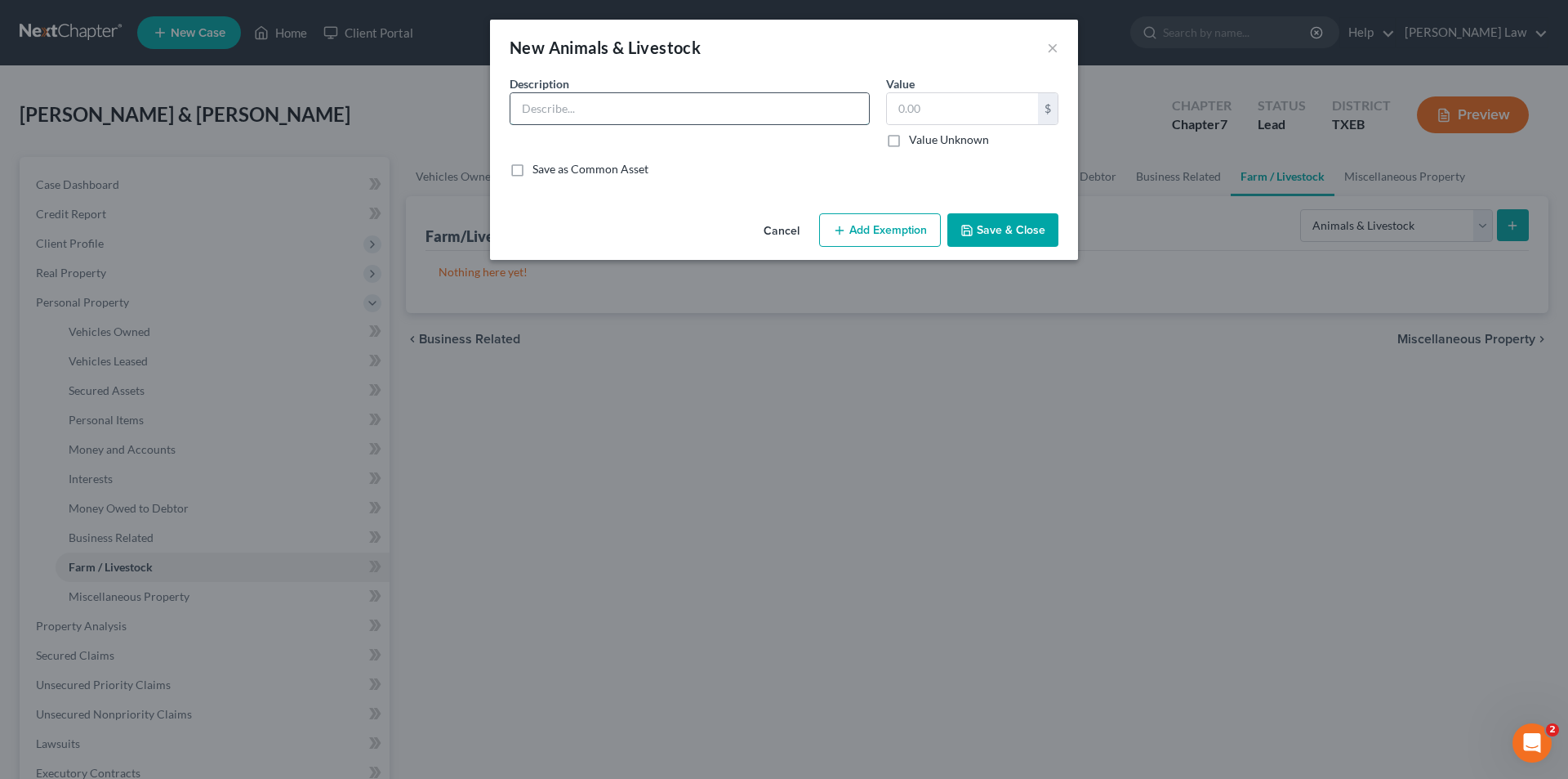
paste input "25 chickens (most are [DEMOGRAPHIC_DATA] or older) - $10.00; 6 goats - $125.00)"
type input "25 chickens (most are [DEMOGRAPHIC_DATA] or older) - $10.00; 6 goats - $125.00)"
click at [962, 115] on input "text" at bounding box center [962, 109] width 151 height 31
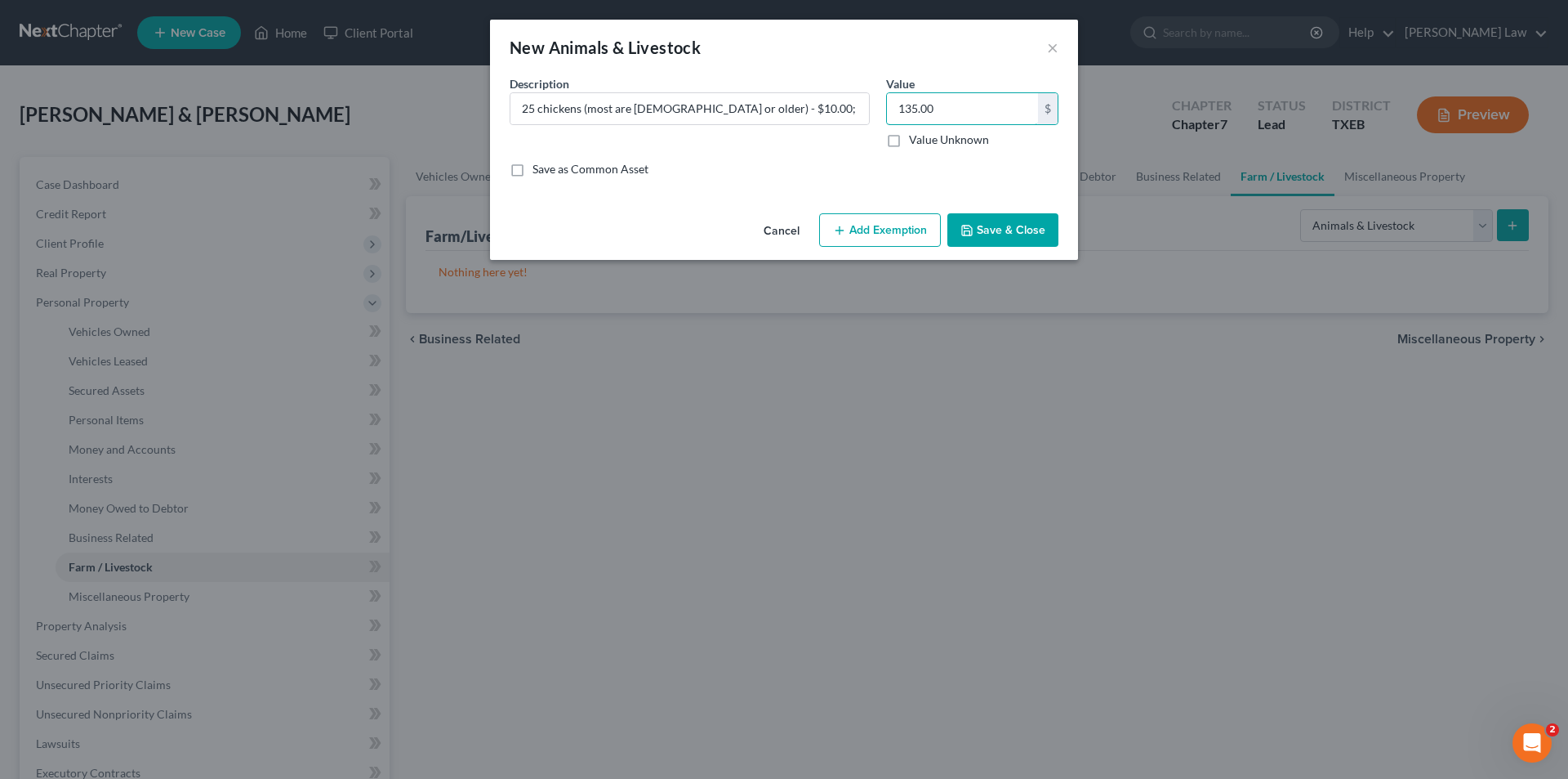
type input "135.00"
click at [900, 235] on button "Add Exemption" at bounding box center [879, 231] width 122 height 35
select select "2"
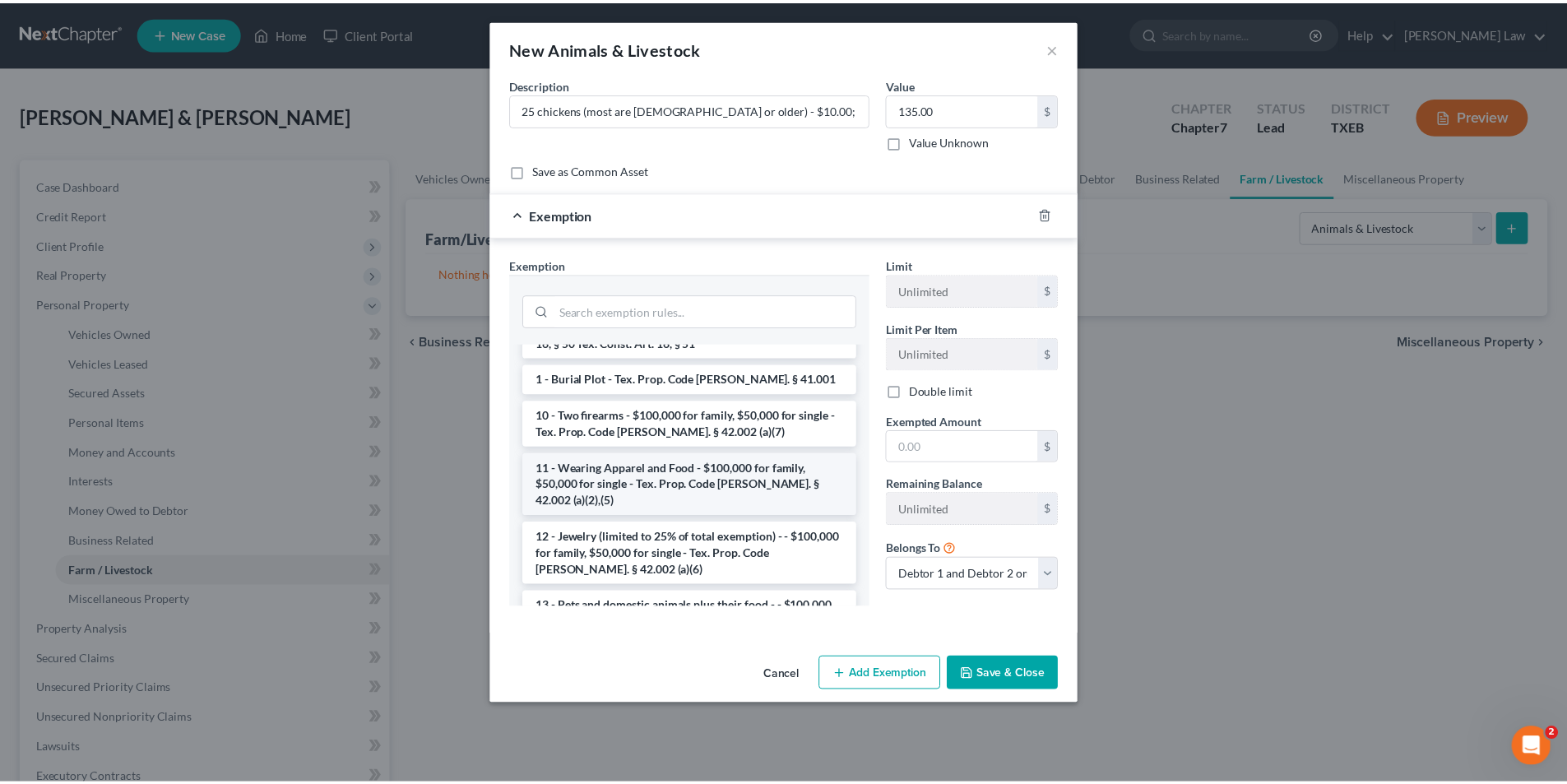
scroll to position [138, 0]
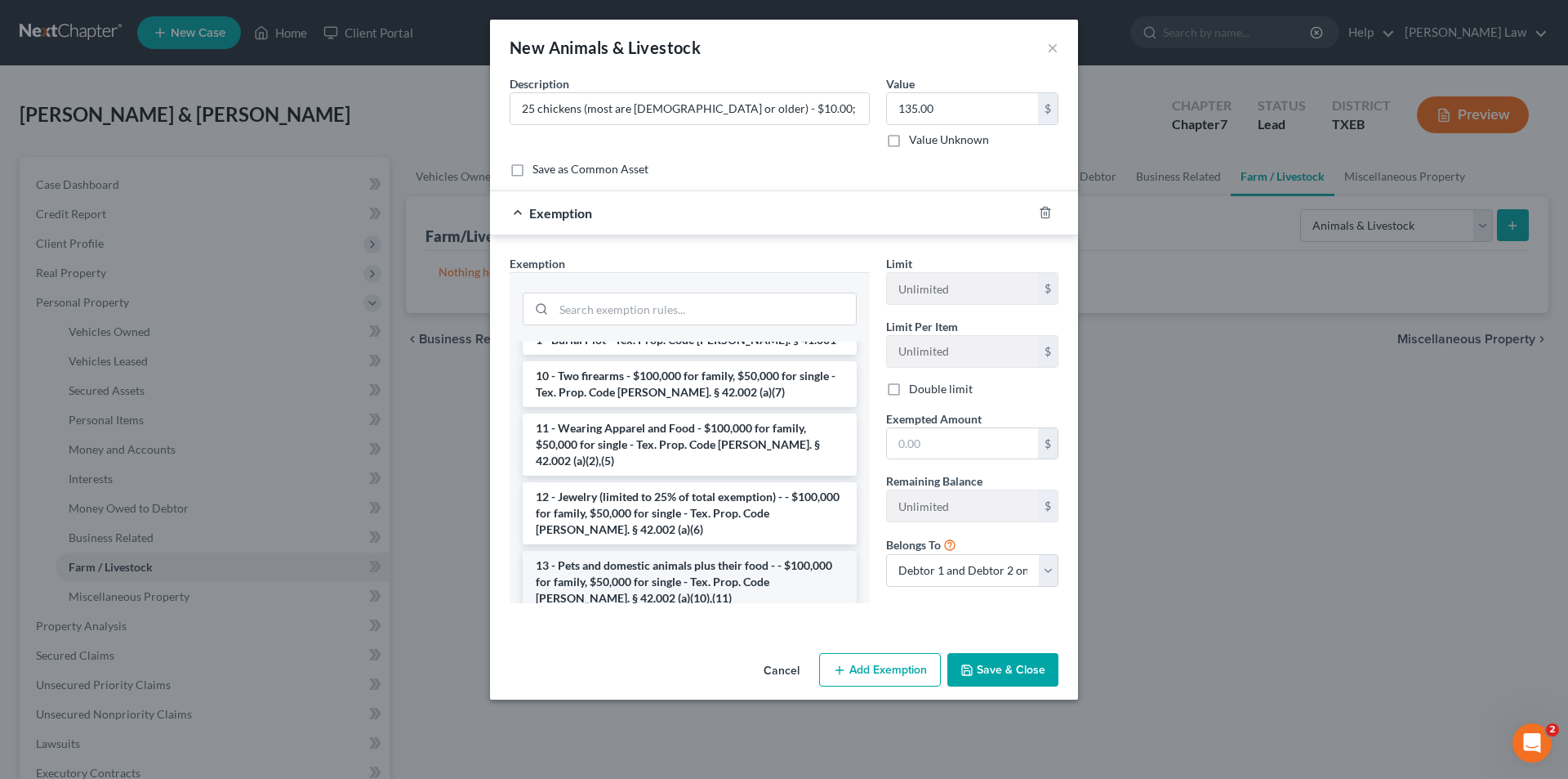
click at [659, 551] on li "13 - Pets and domestic animals plus their food - - $100,000 for family, $50,000…" at bounding box center [689, 581] width 334 height 62
checkbox input "true"
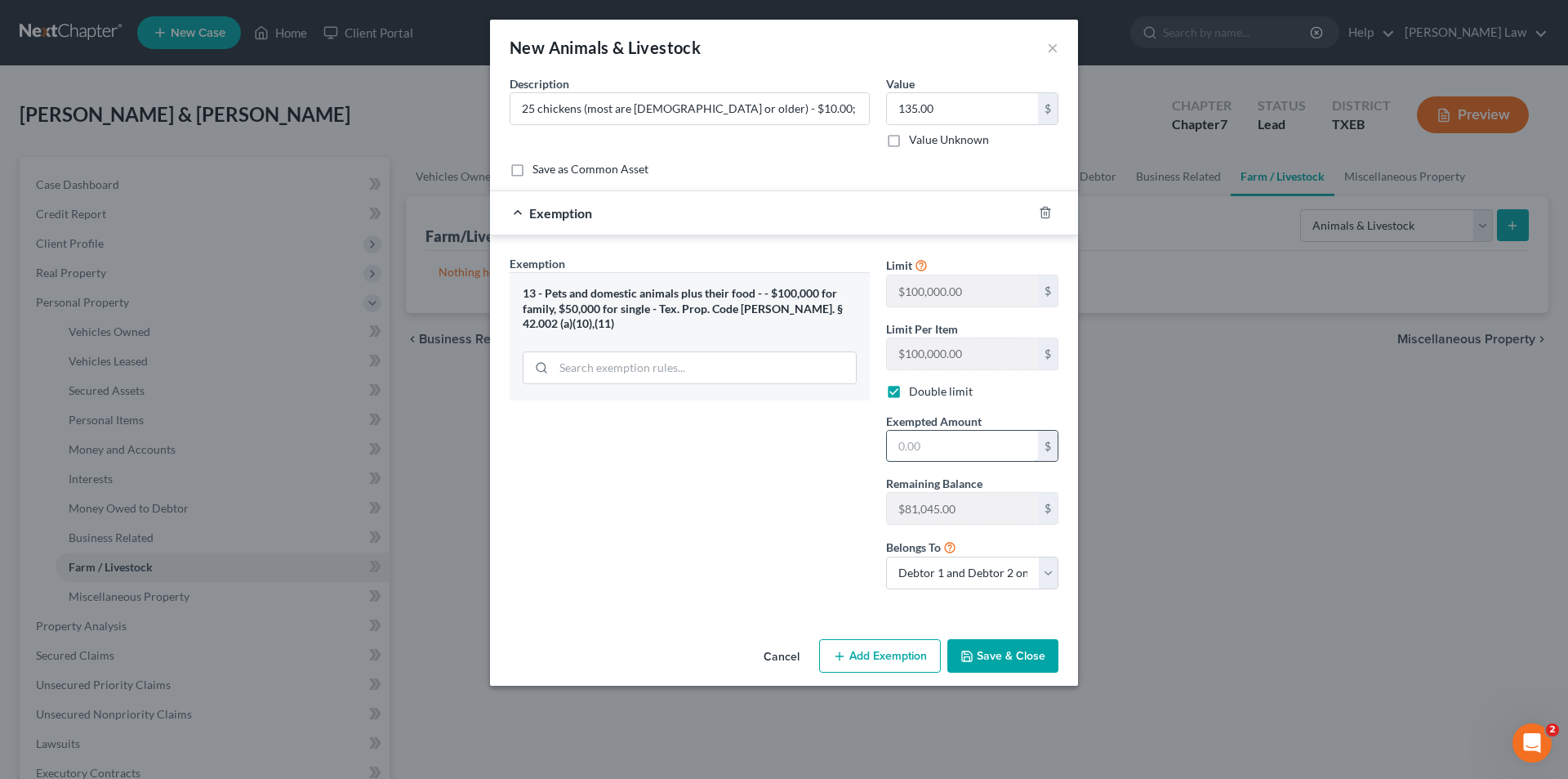
click at [947, 443] on input "text" at bounding box center [962, 447] width 151 height 31
type input "135.00"
click at [1010, 657] on button "Save & Close" at bounding box center [1003, 657] width 111 height 35
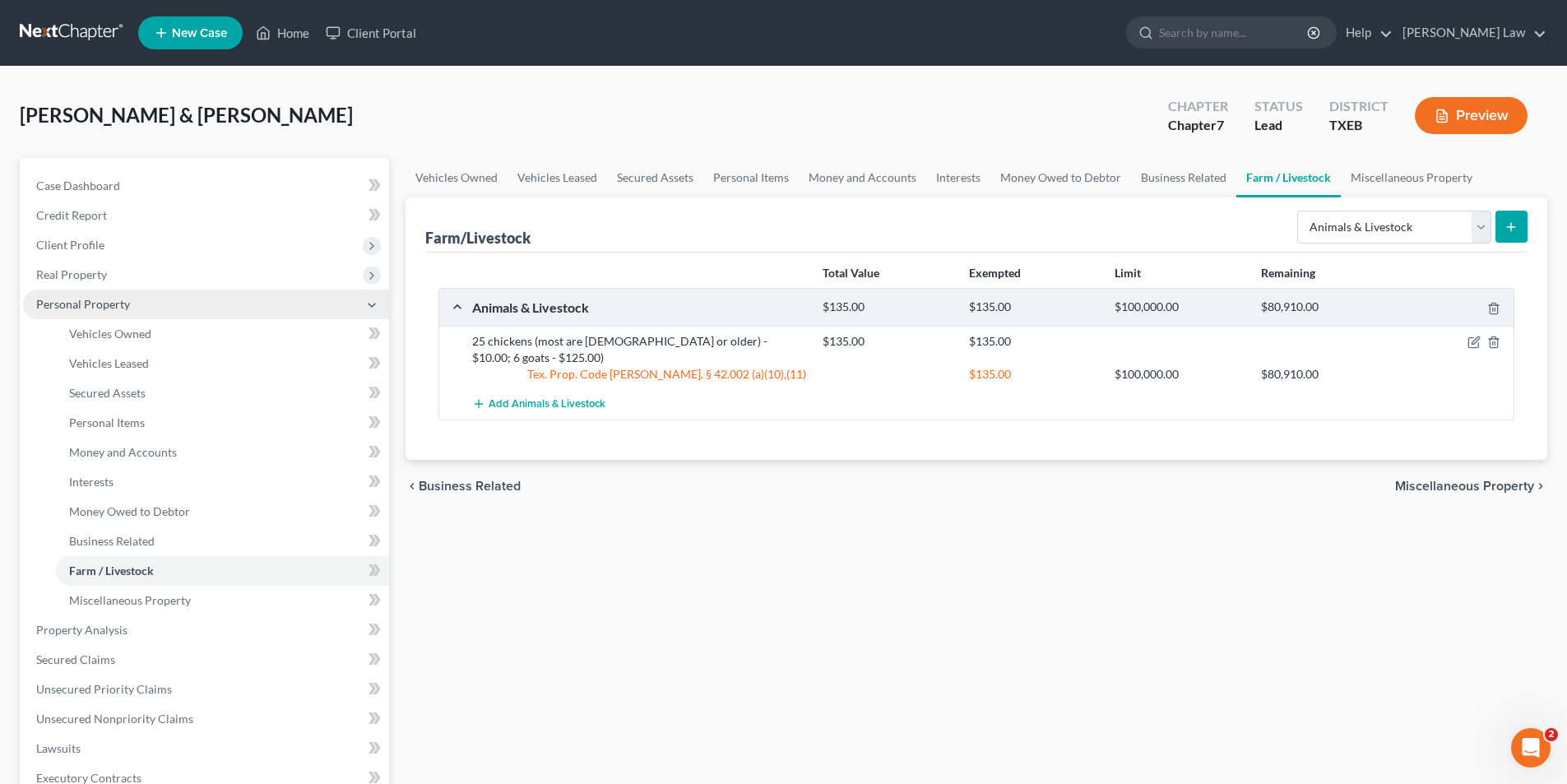
click at [109, 305] on span "Personal Property" at bounding box center [82, 304] width 94 height 14
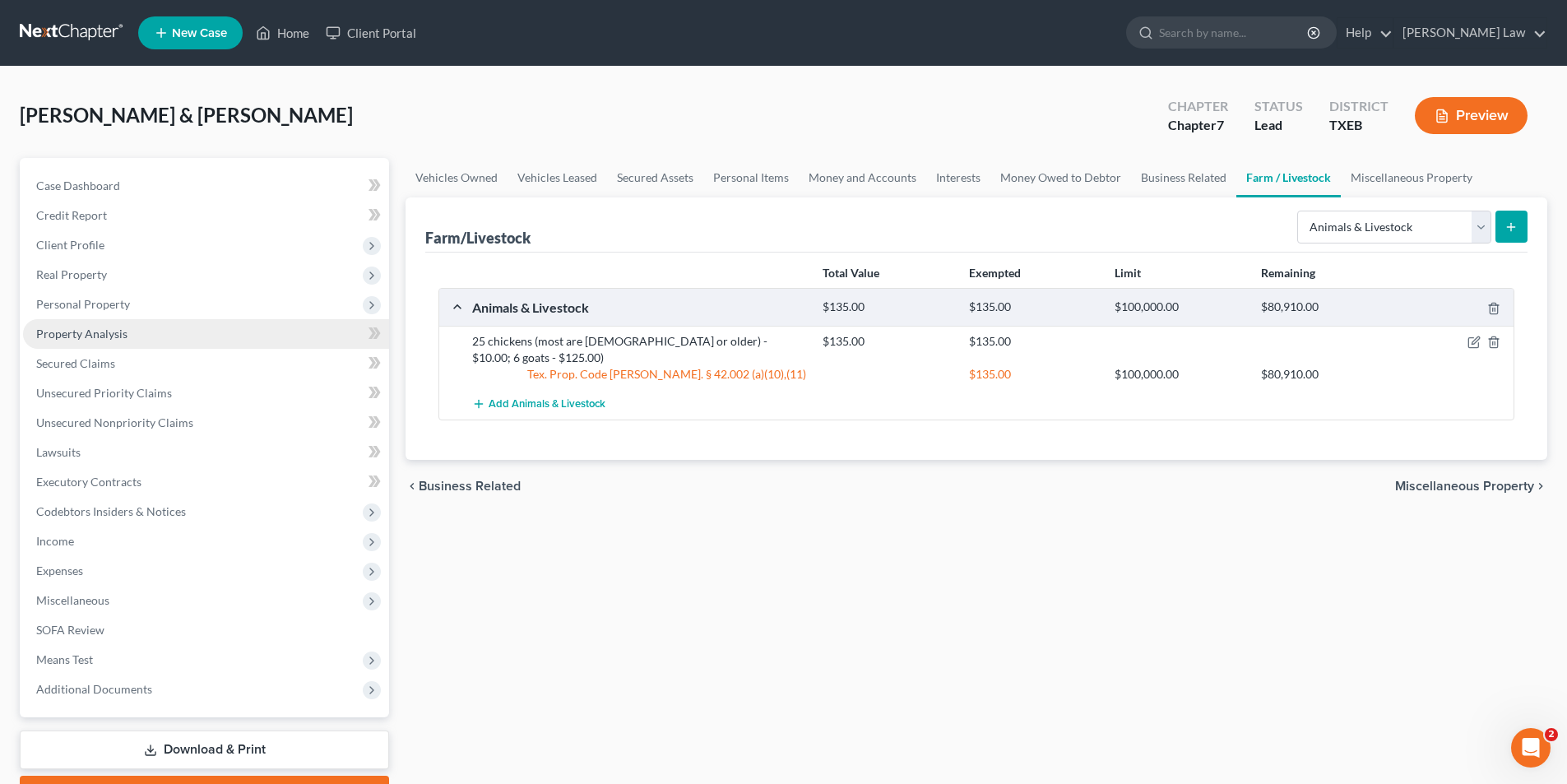
click at [104, 326] on span "Property Analysis" at bounding box center [82, 333] width 92 height 14
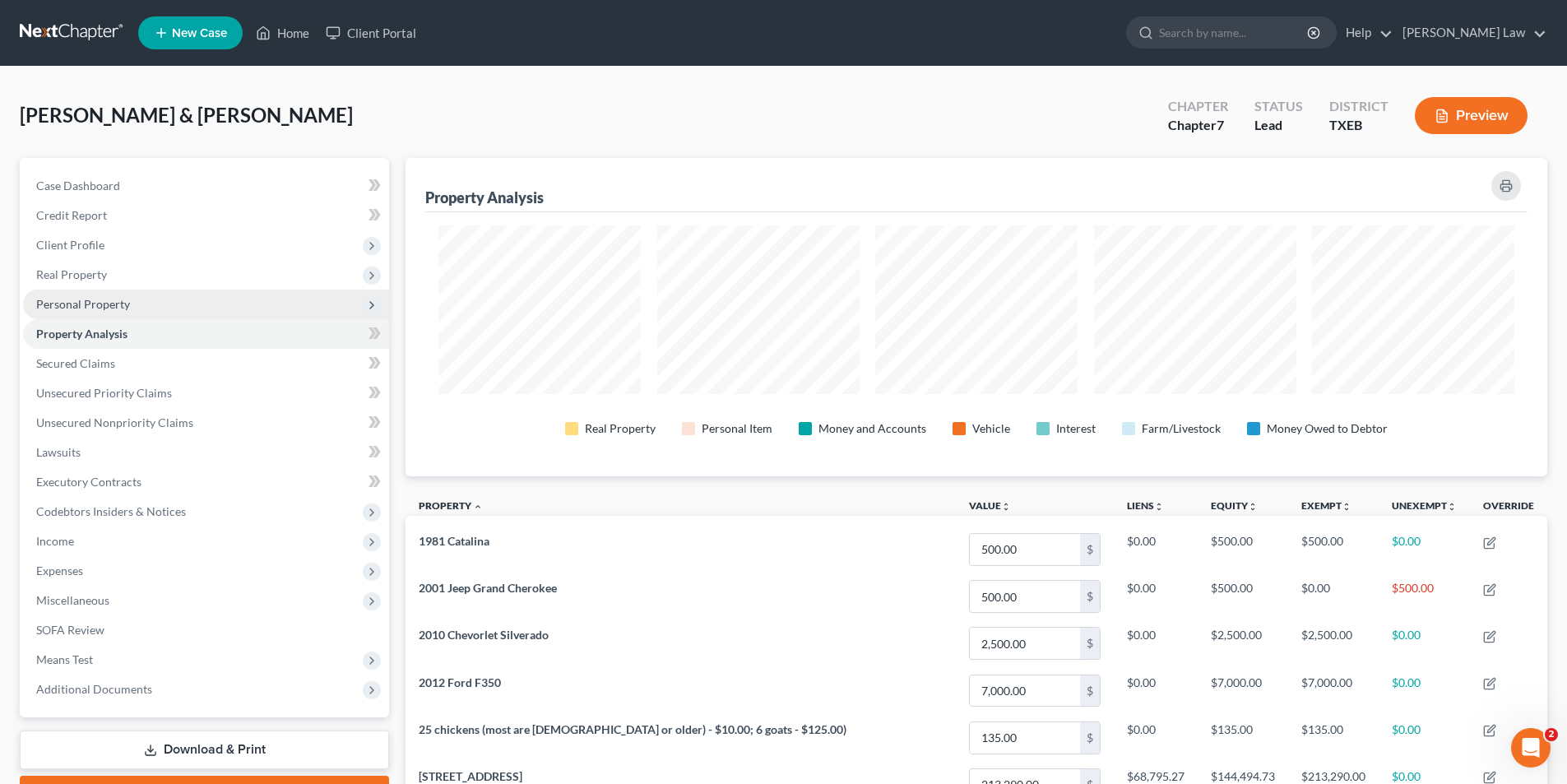
scroll to position [318, 1142]
click at [96, 299] on span "Personal Property" at bounding box center [82, 304] width 94 height 14
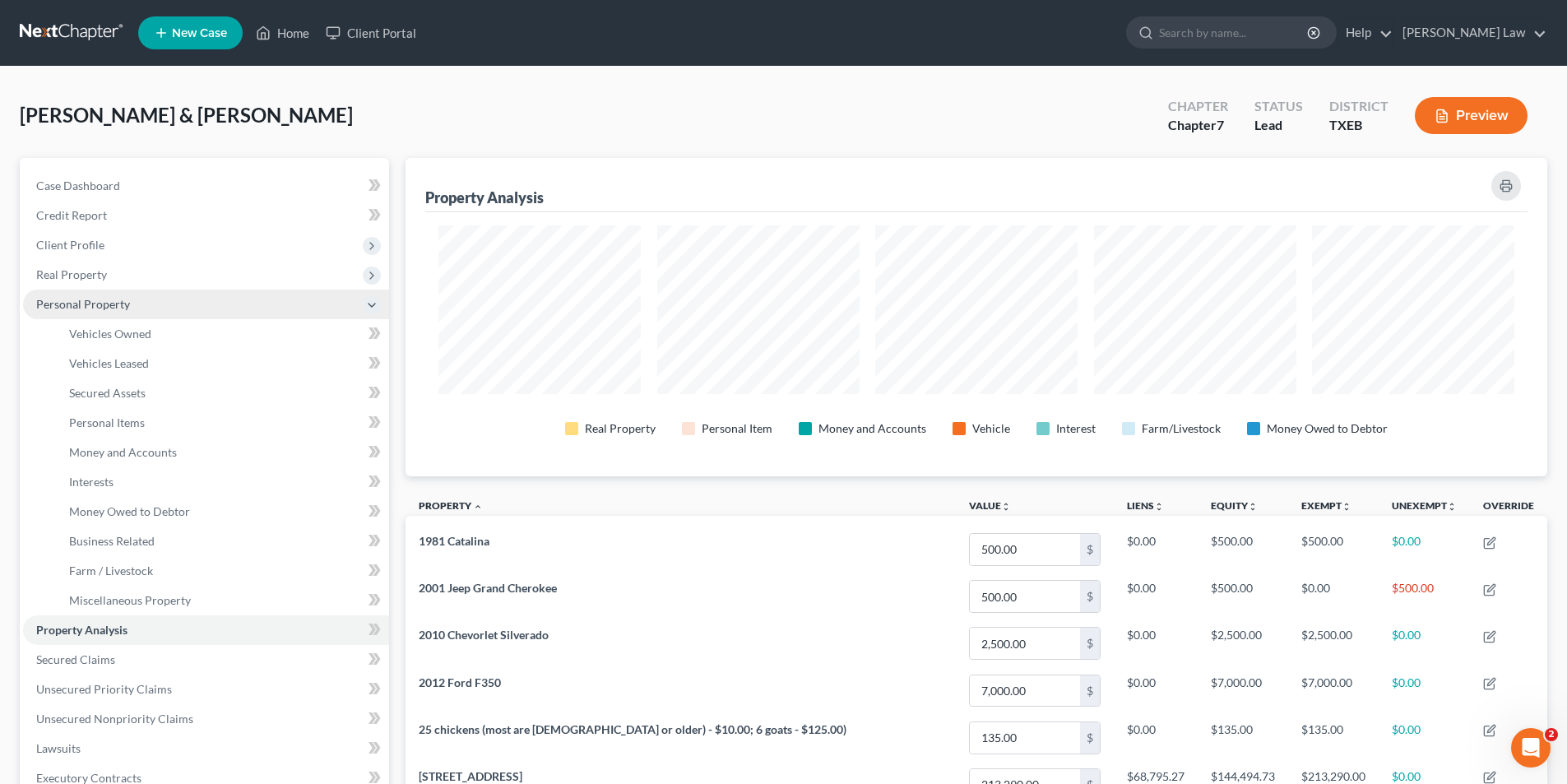
click at [61, 305] on span "Personal Property" at bounding box center [82, 304] width 94 height 14
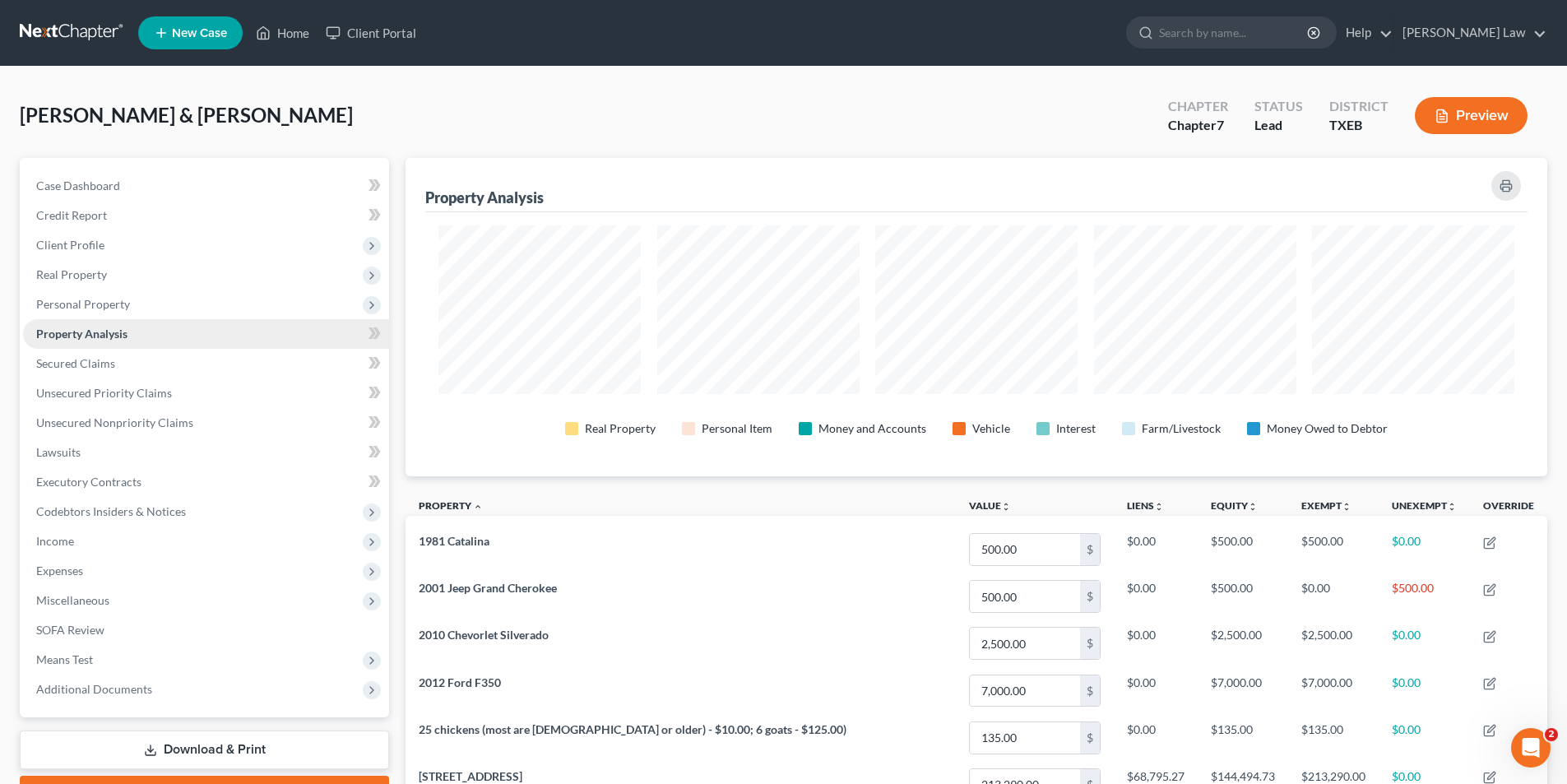
click at [107, 339] on span "Property Analysis" at bounding box center [82, 333] width 92 height 14
click at [106, 295] on span "Personal Property" at bounding box center [206, 305] width 366 height 30
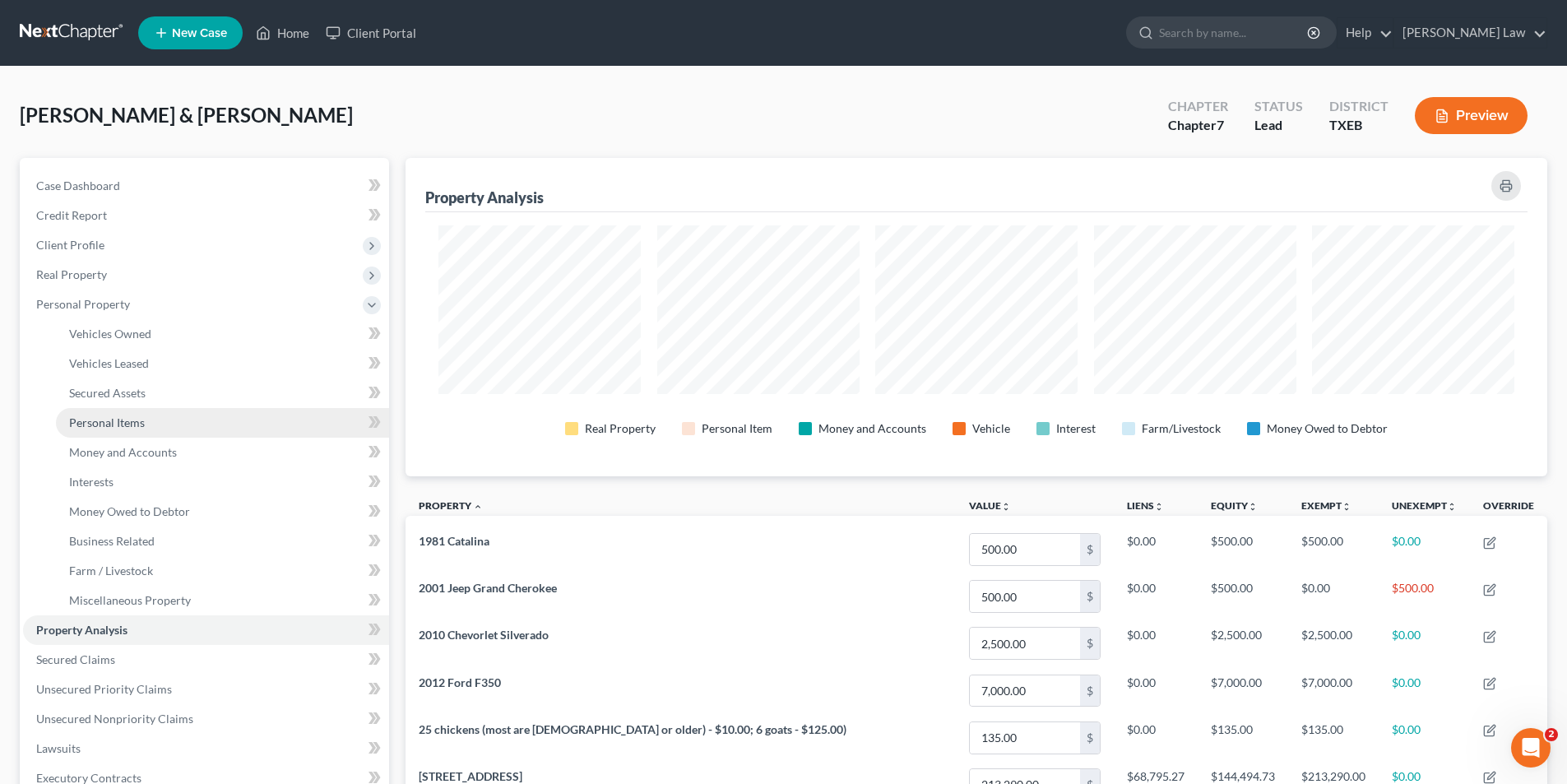
click at [109, 412] on link "Personal Items" at bounding box center [222, 423] width 333 height 30
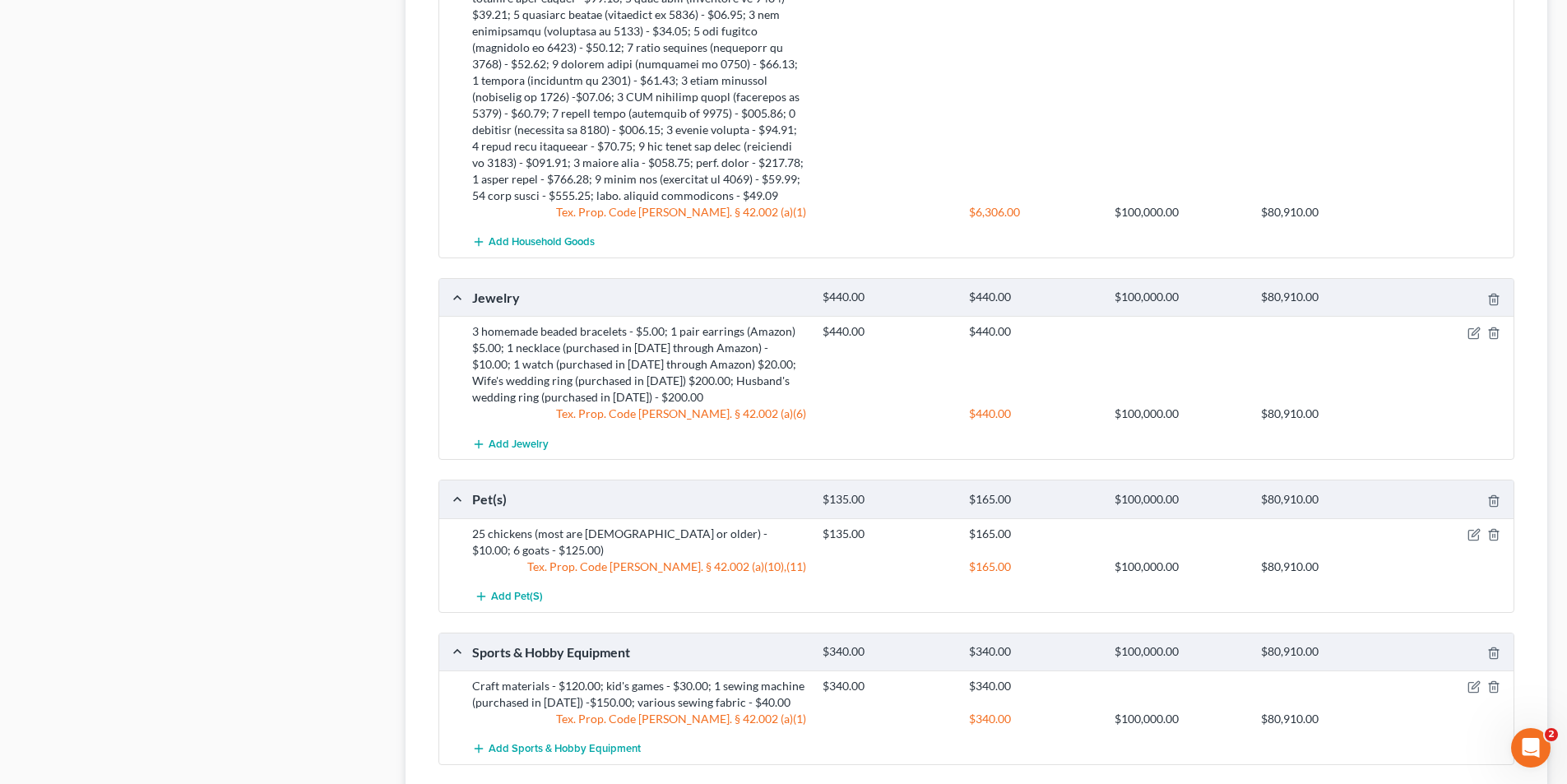
scroll to position [1627, 0]
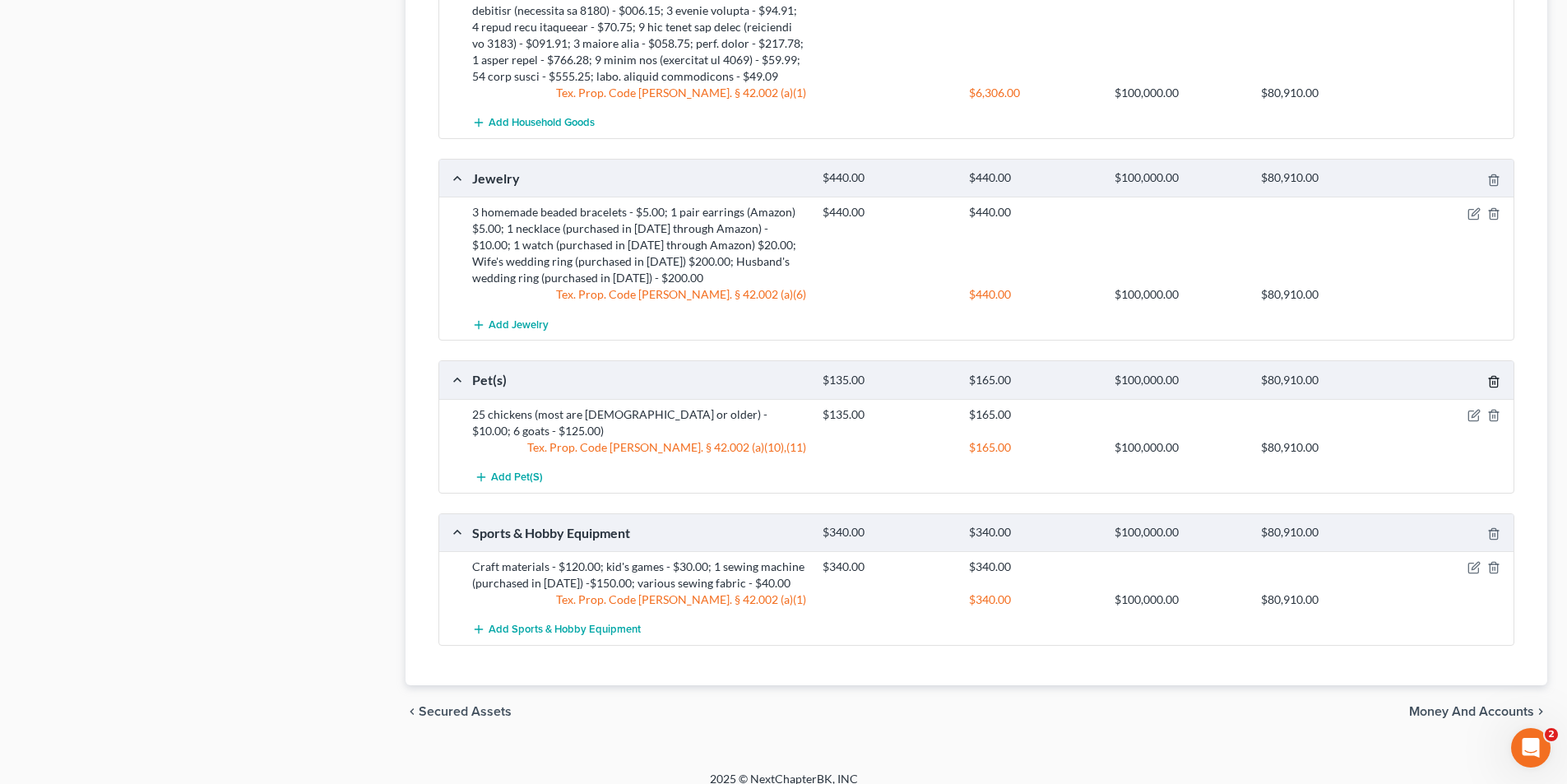
click at [1488, 375] on icon "button" at bounding box center [1495, 382] width 13 height 13
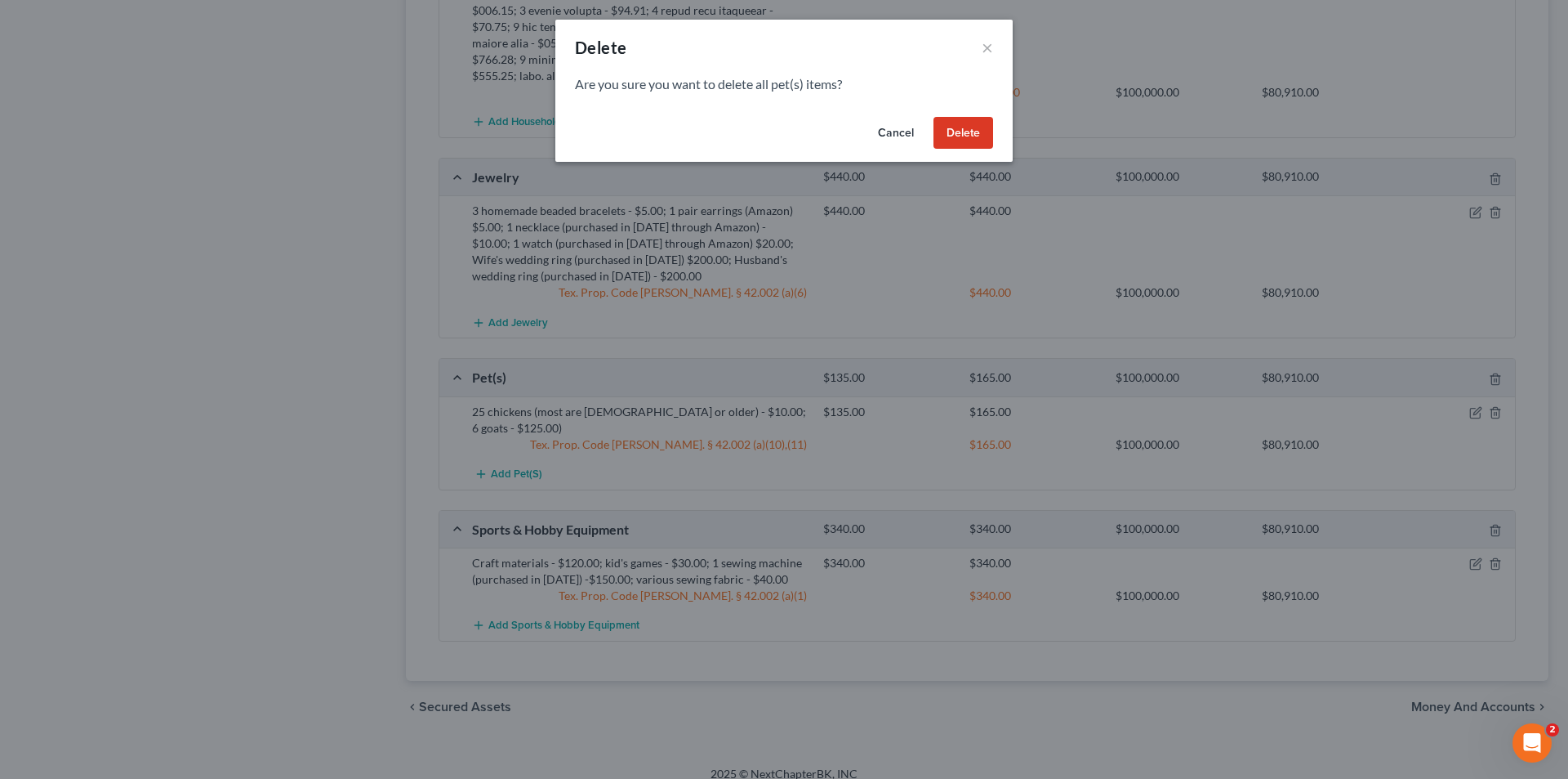
click at [966, 128] on button "Delete" at bounding box center [963, 133] width 60 height 33
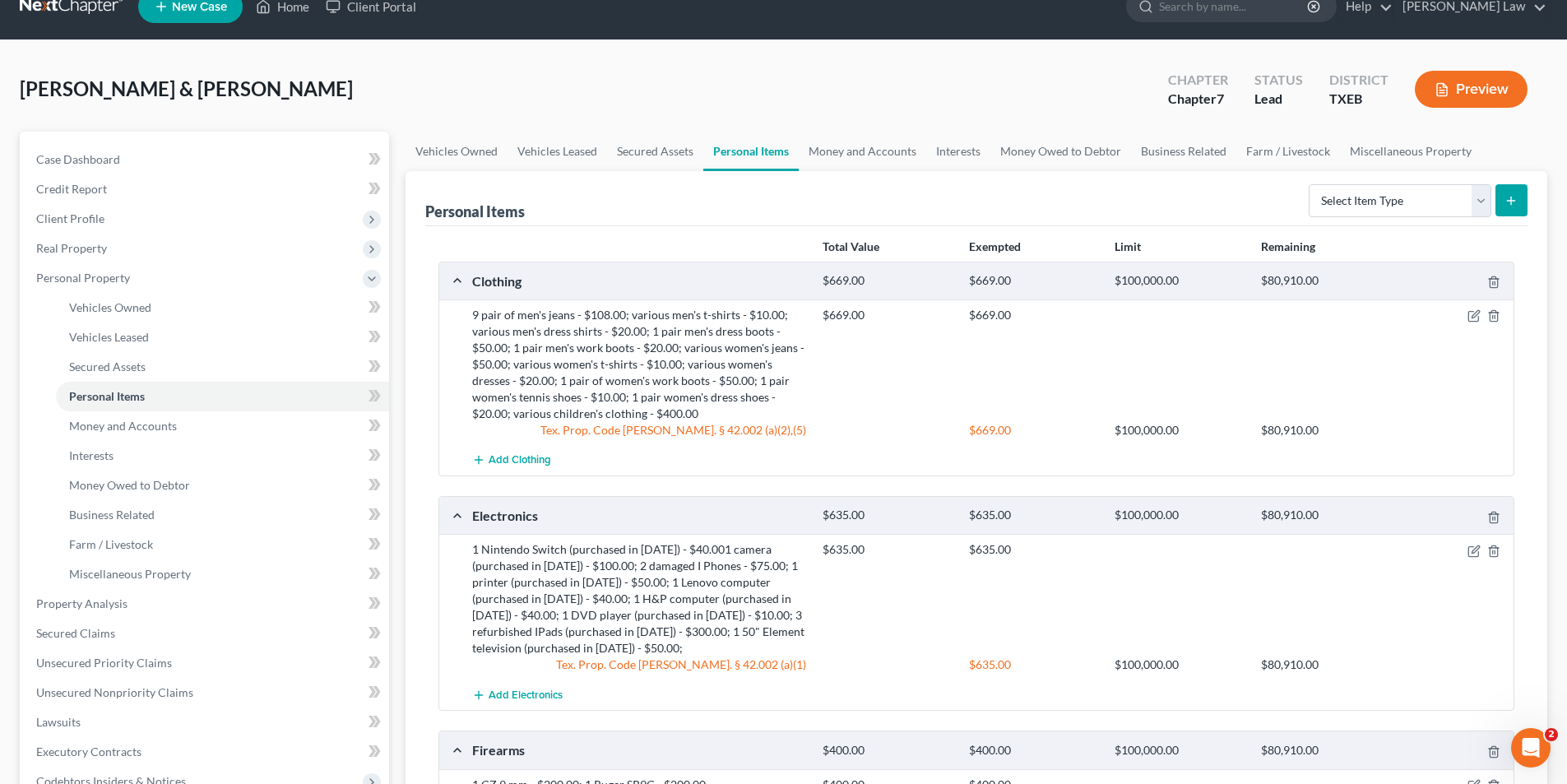
scroll to position [0, 0]
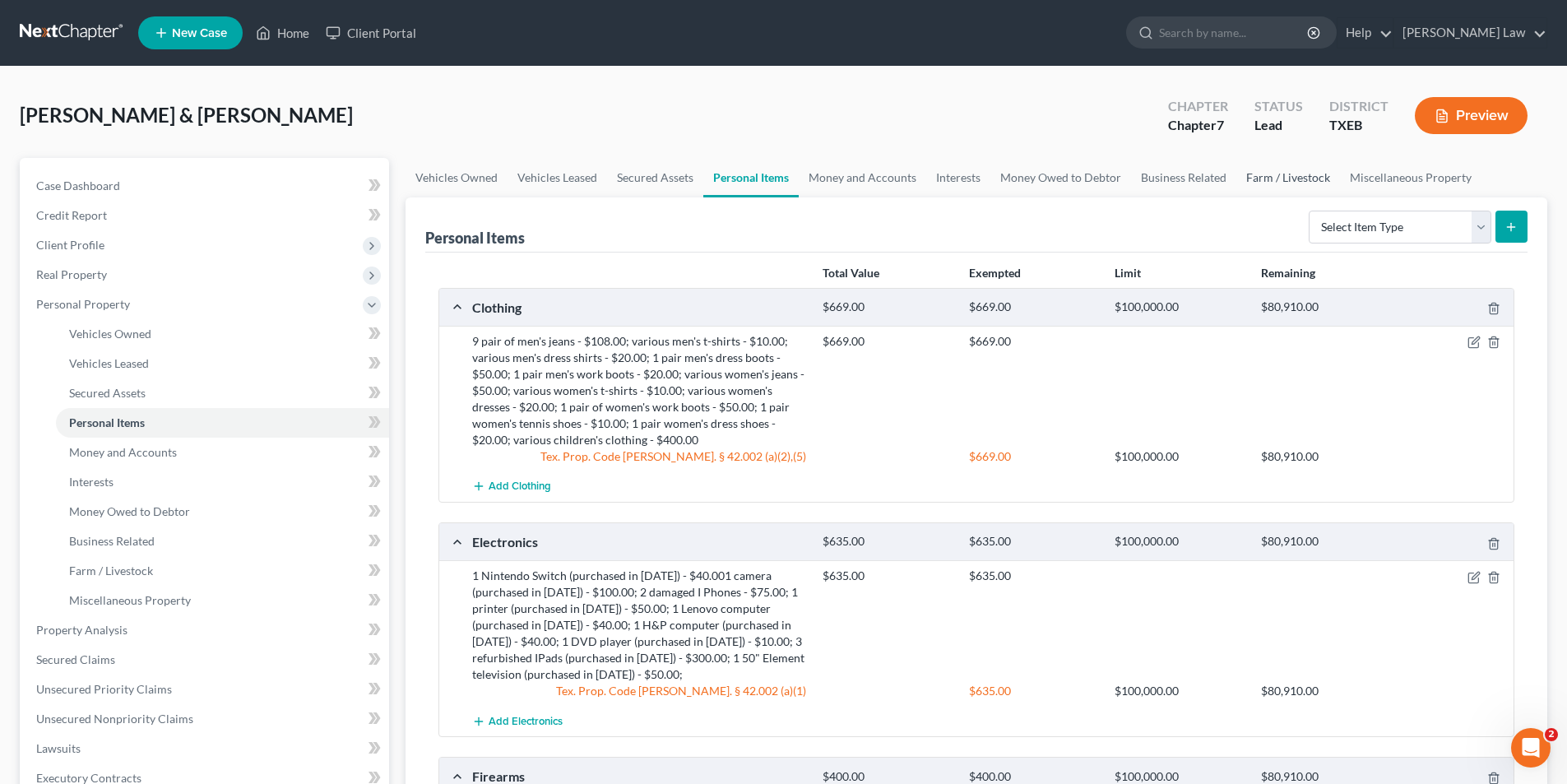
click at [1268, 169] on link "Farm / Livestock" at bounding box center [1288, 177] width 104 height 39
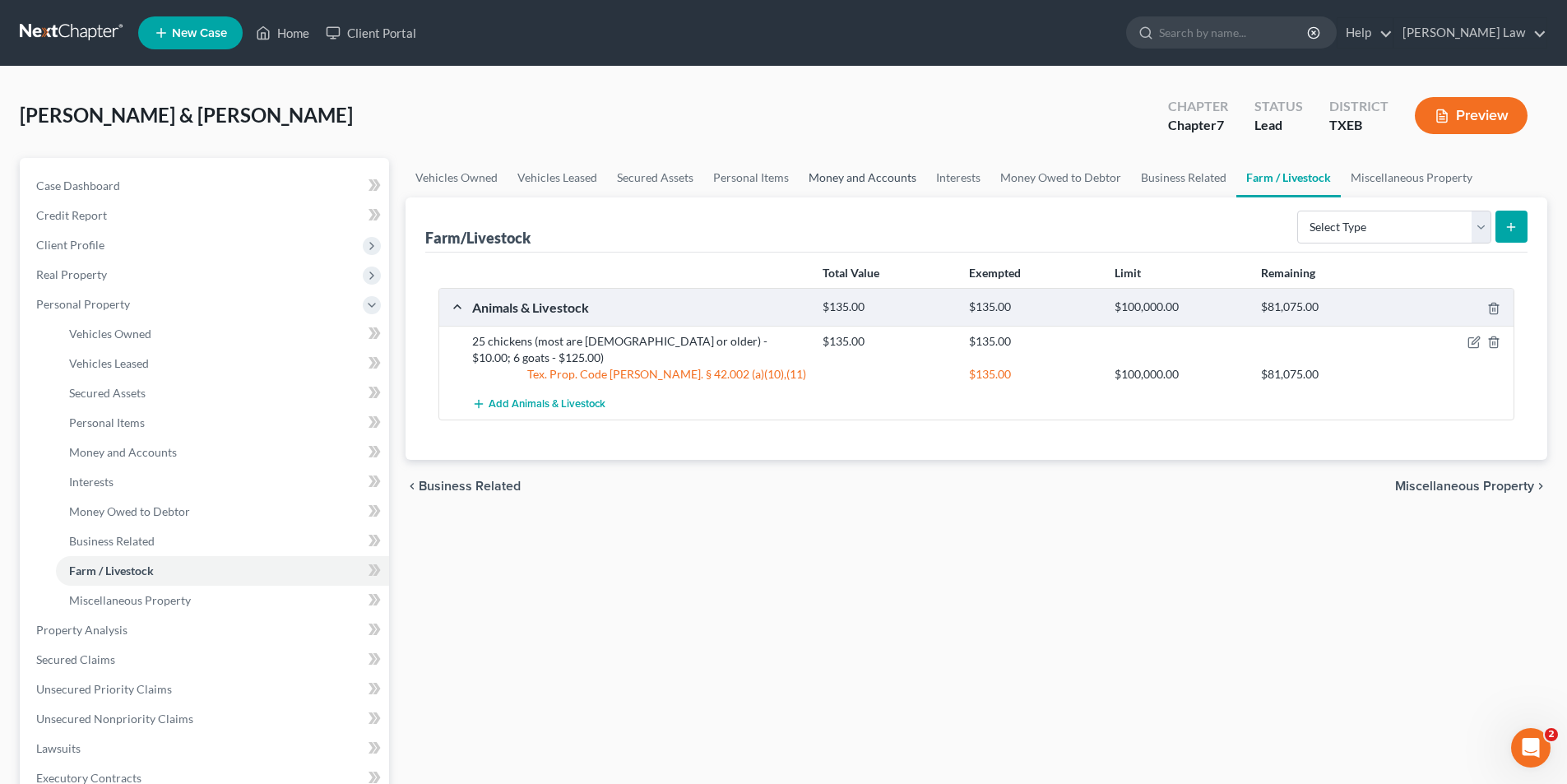
click at [821, 177] on link "Money and Accounts" at bounding box center [863, 177] width 127 height 39
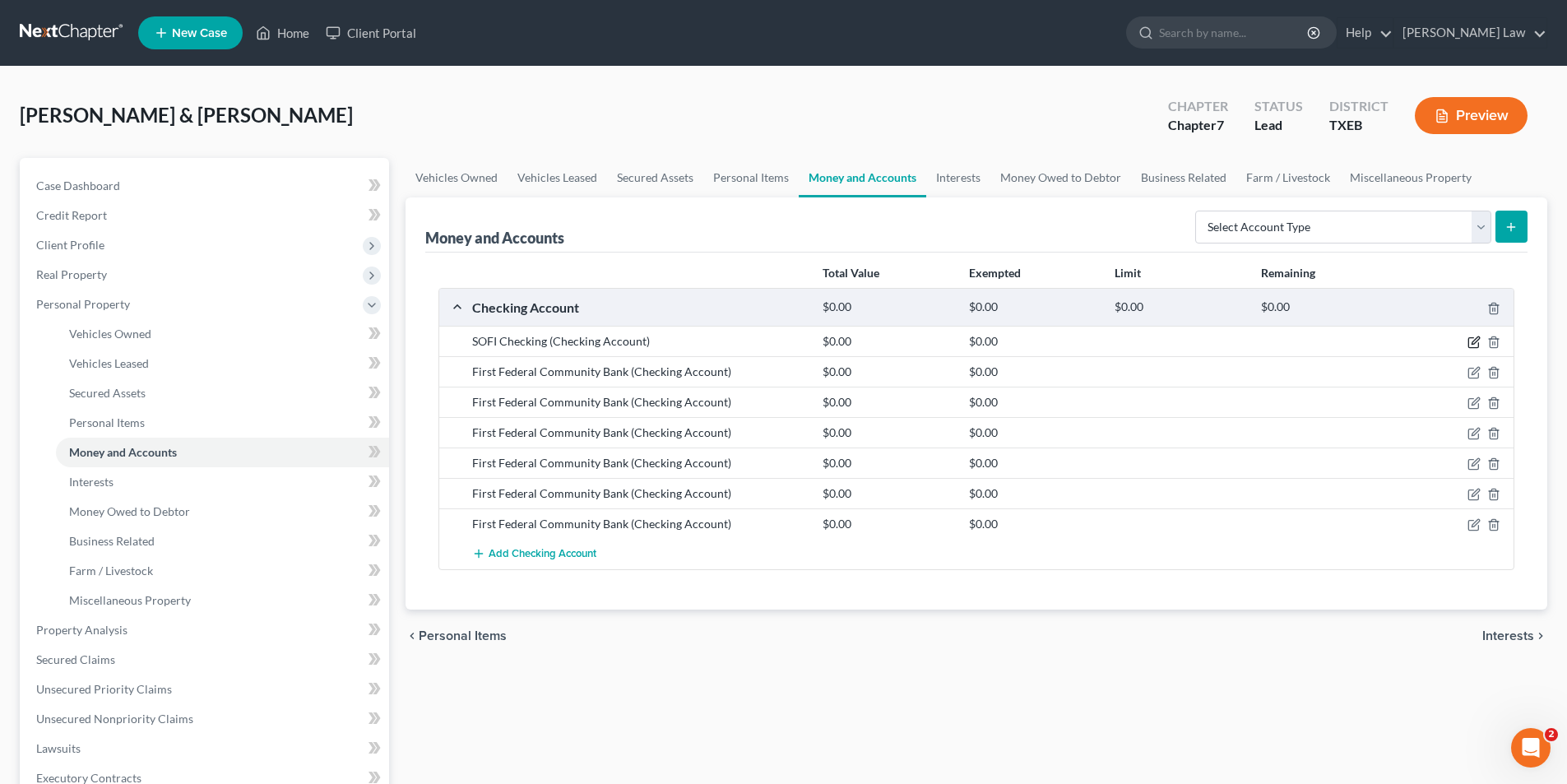
click at [1471, 342] on icon "button" at bounding box center [1475, 342] width 13 height 13
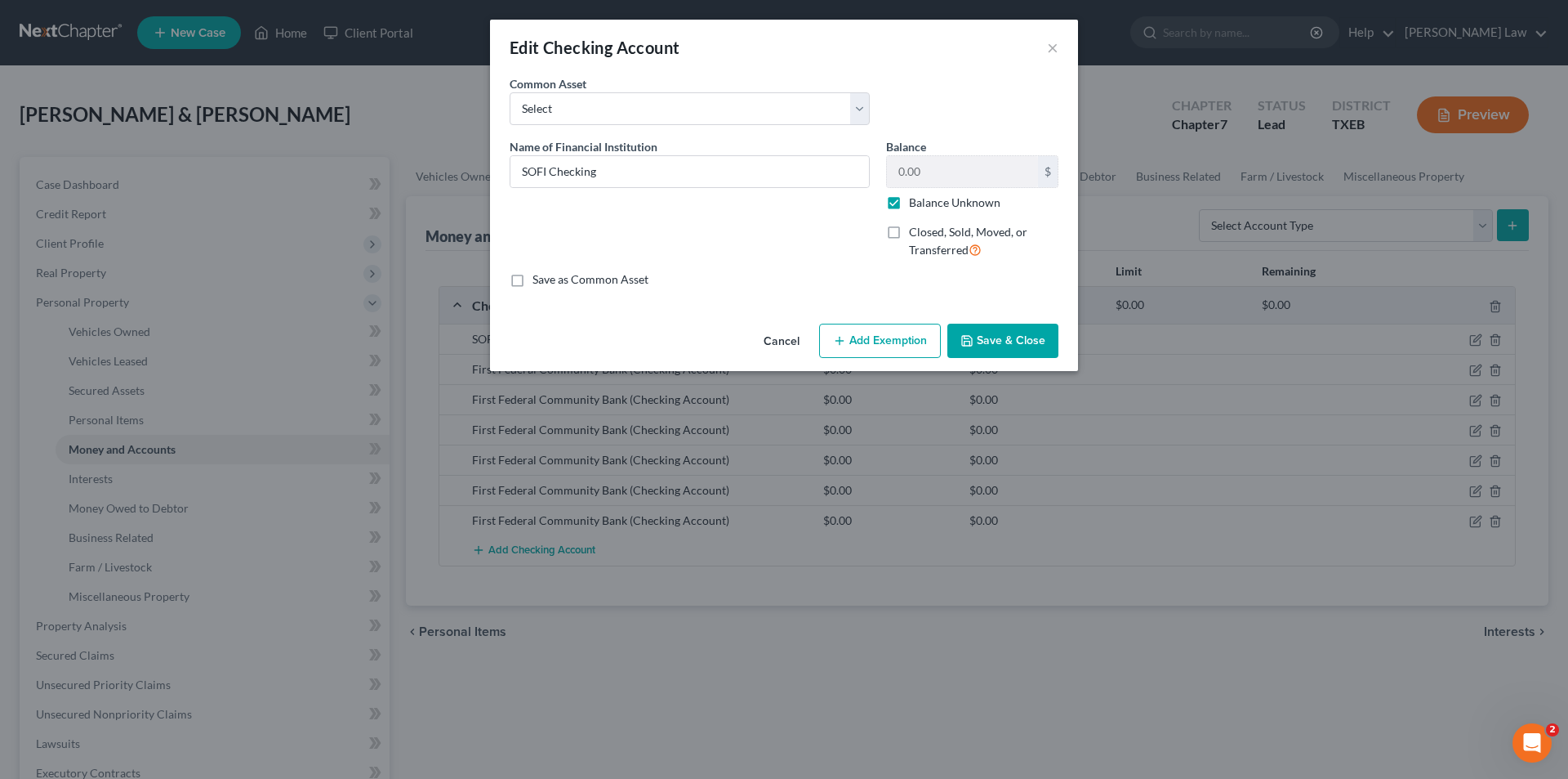
click at [926, 193] on div "0.00 $ Balance Unknown" at bounding box center [972, 183] width 173 height 55
click at [923, 197] on label "Balance Unknown" at bounding box center [955, 203] width 92 height 17
click at [923, 197] on input "Balance Unknown" at bounding box center [921, 199] width 11 height 11
checkbox input "false"
click at [932, 176] on input "0.00" at bounding box center [962, 172] width 151 height 31
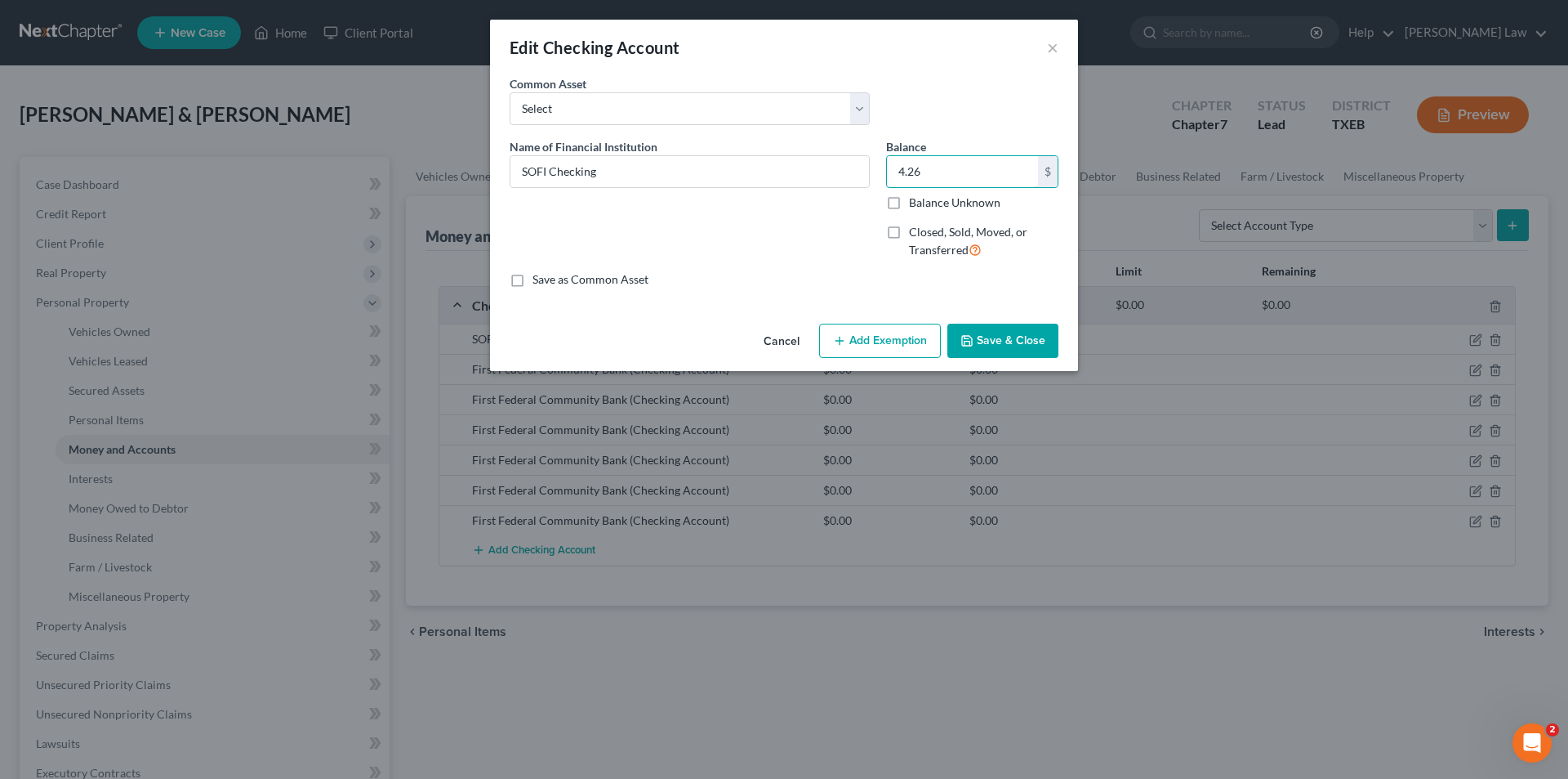
type input "4.26"
click at [1001, 351] on button "Save & Close" at bounding box center [1003, 341] width 111 height 35
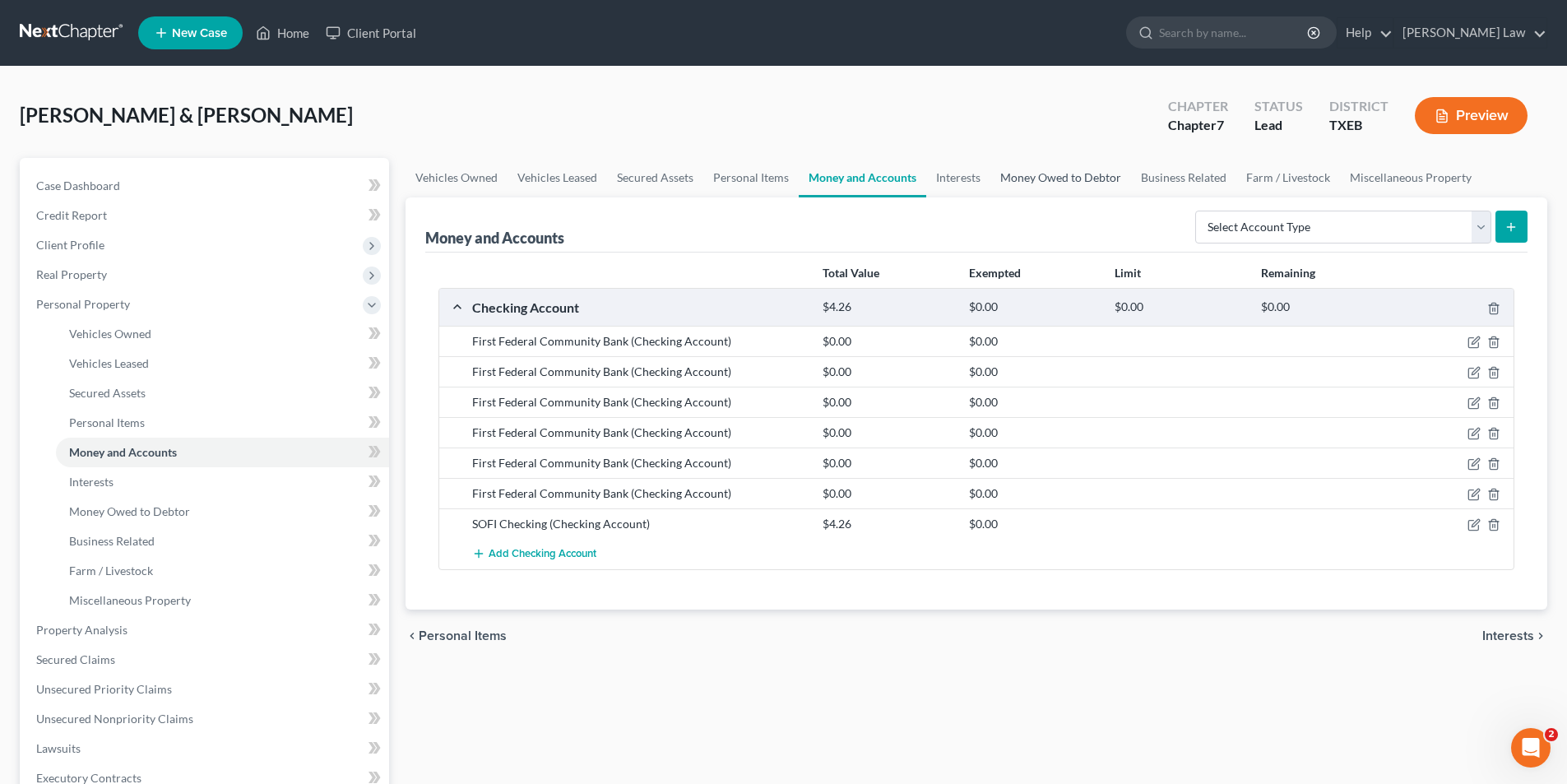
click at [1082, 182] on link "Money Owed to Debtor" at bounding box center [1061, 177] width 141 height 39
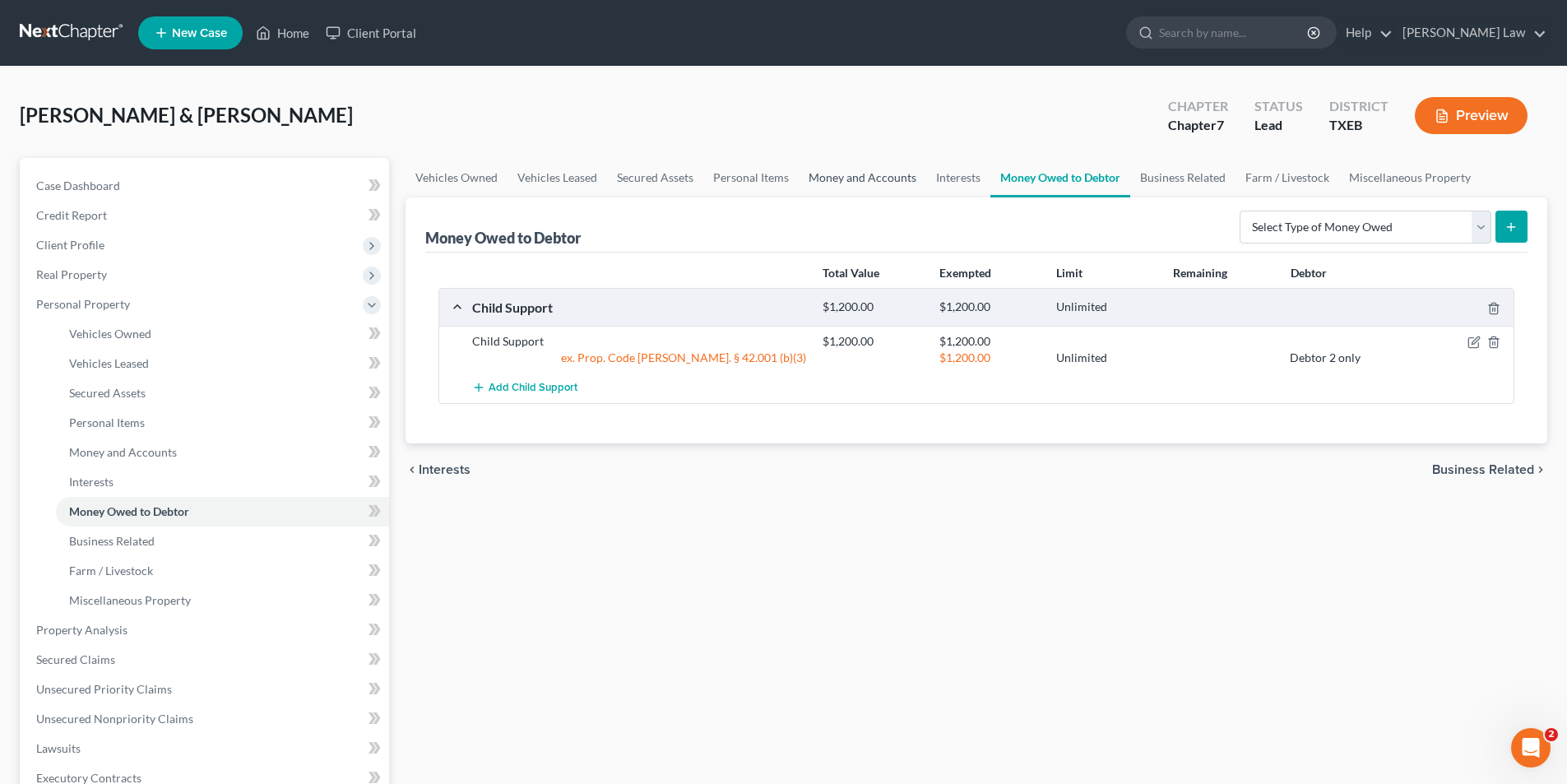
click at [815, 179] on link "Money and Accounts" at bounding box center [863, 177] width 127 height 39
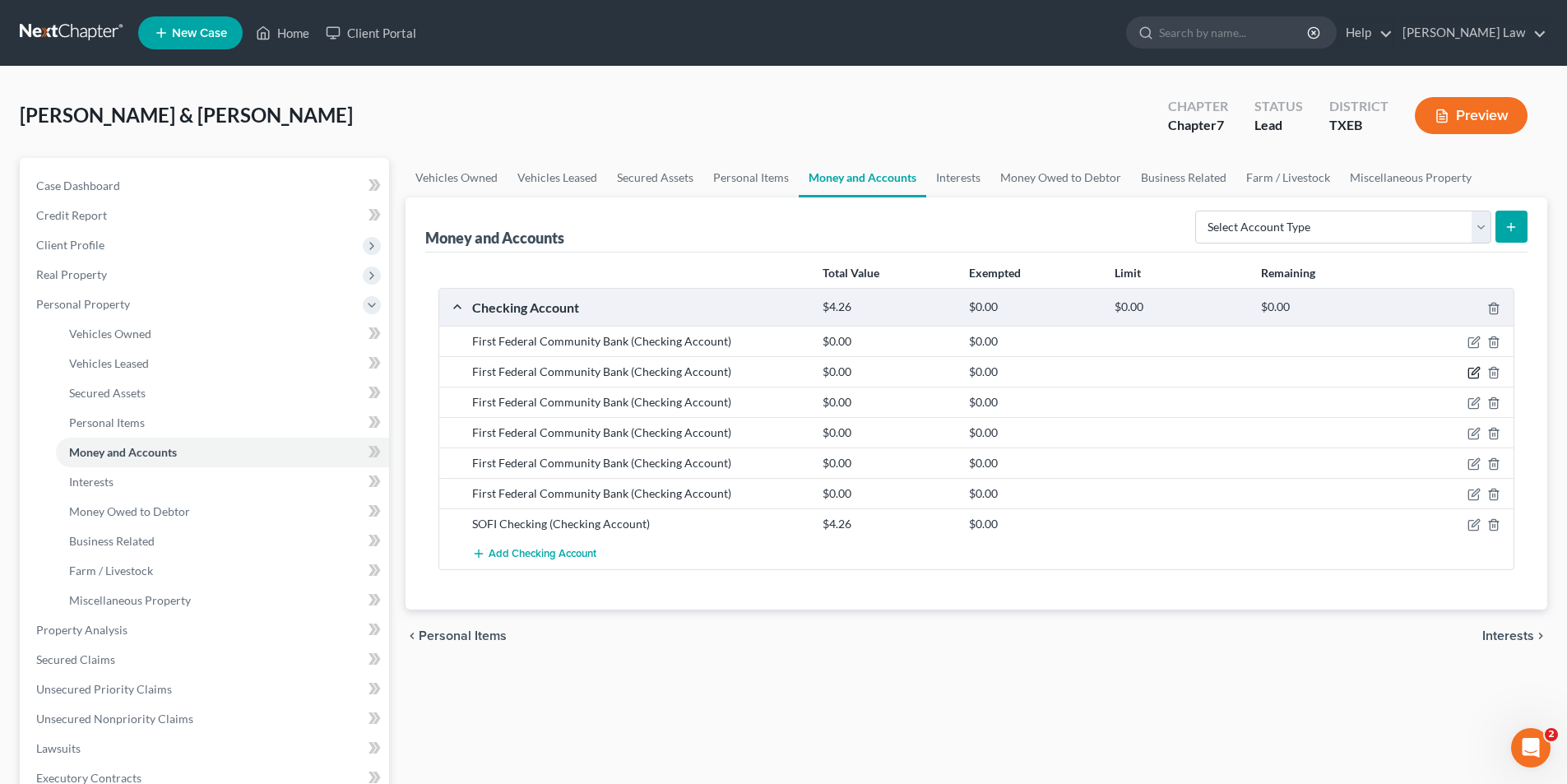
click at [1478, 372] on icon "button" at bounding box center [1475, 371] width 7 height 7
select select "45"
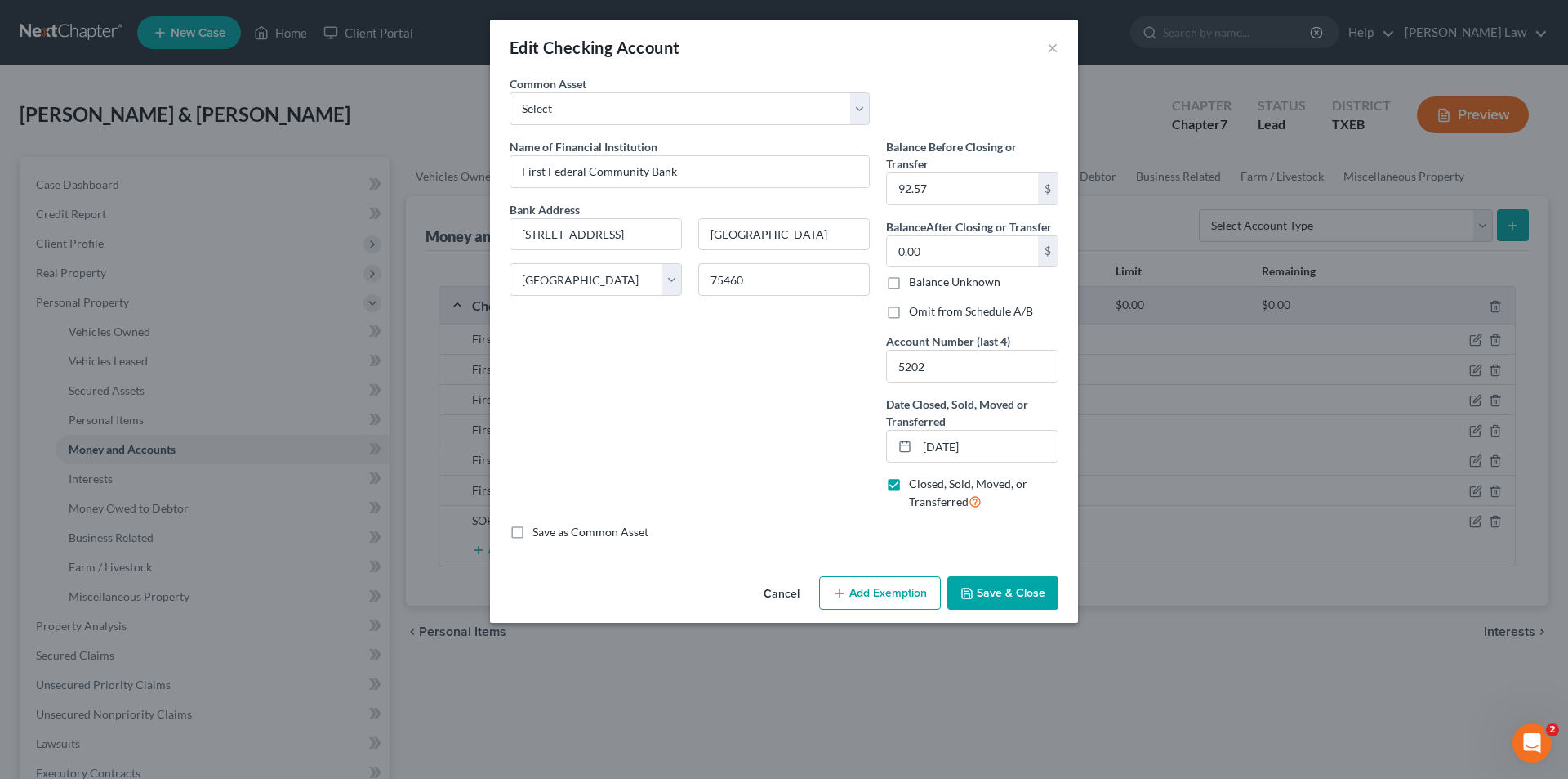
click at [1008, 583] on button "Save & Close" at bounding box center [1003, 594] width 111 height 35
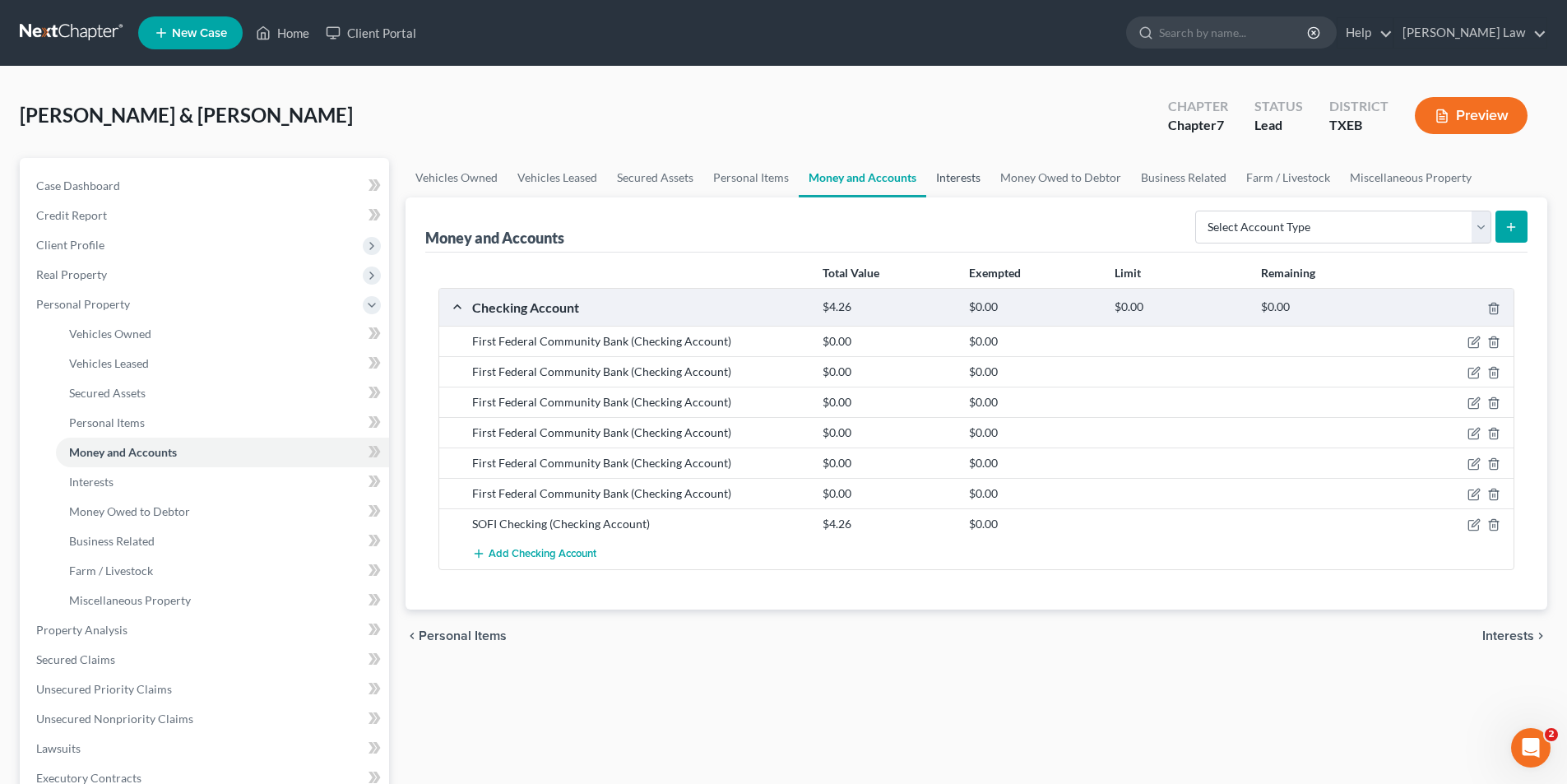
click at [937, 183] on link "Interests" at bounding box center [958, 177] width 64 height 39
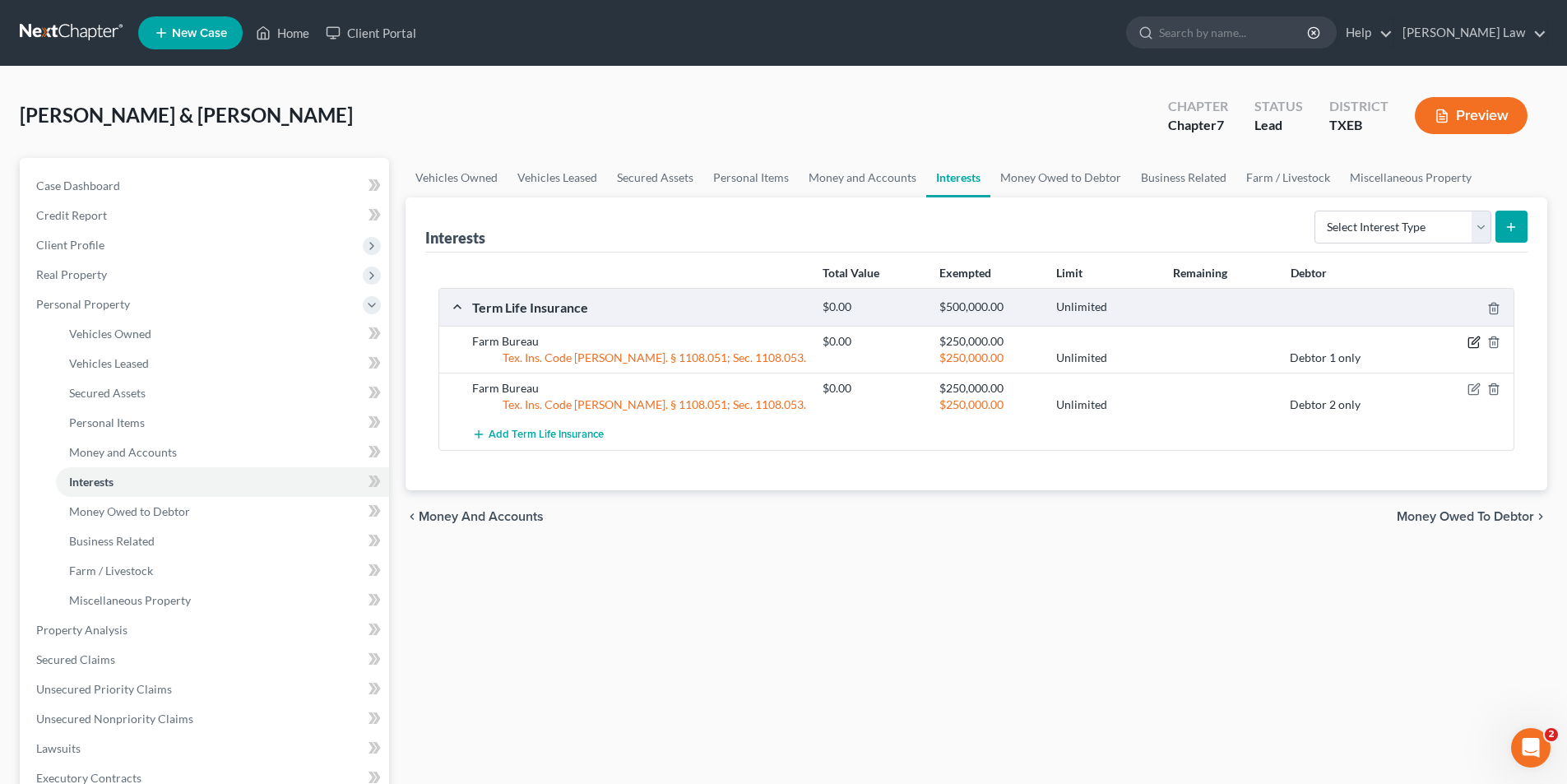
click at [1472, 343] on icon "button" at bounding box center [1475, 342] width 13 height 13
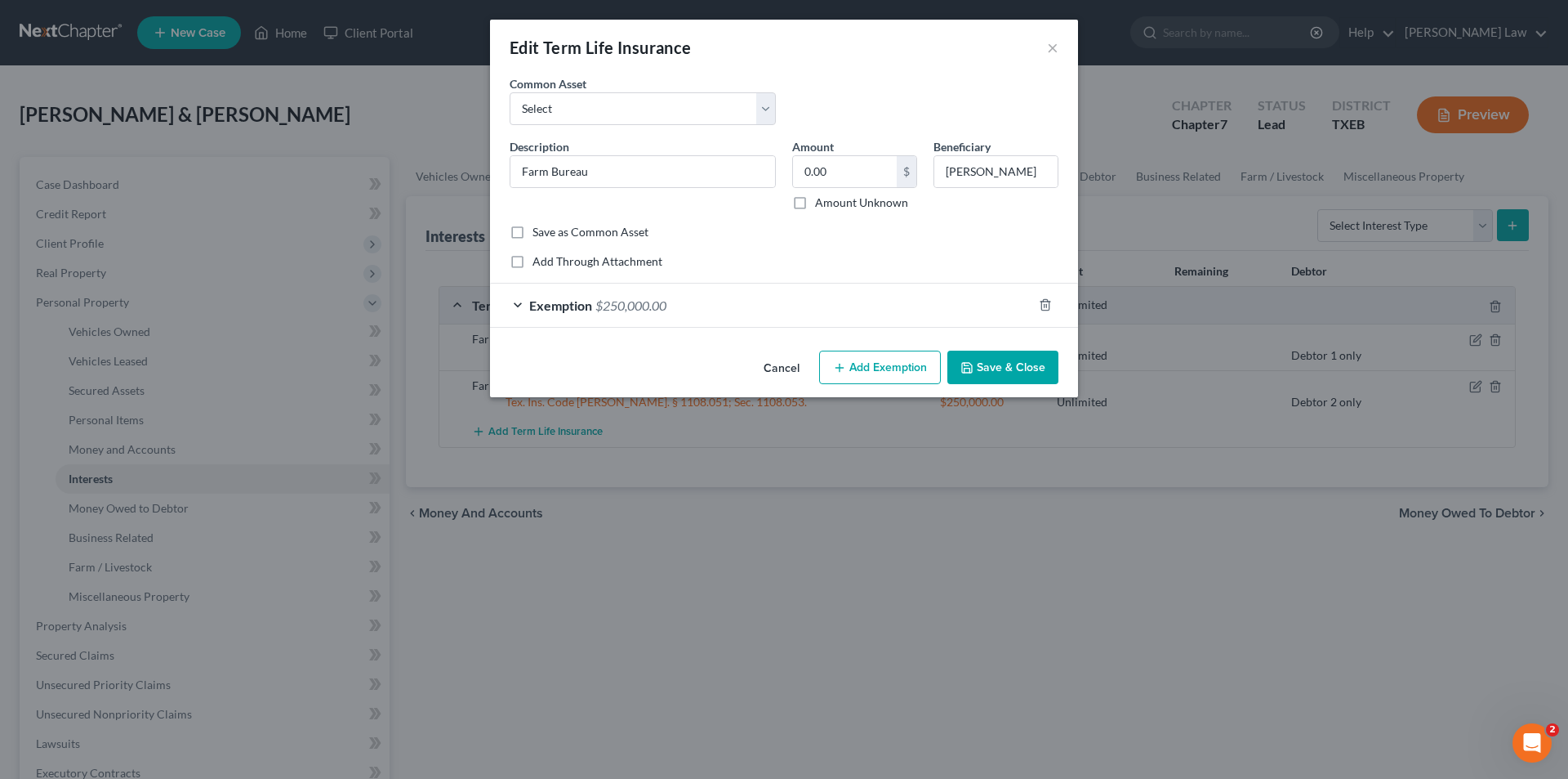
click at [627, 90] on div "Common Asset Select Occidental Life Insurance Company of [US_STATE] UNUM" at bounding box center [643, 100] width 283 height 50
click at [588, 301] on span "Exemption" at bounding box center [560, 305] width 63 height 16
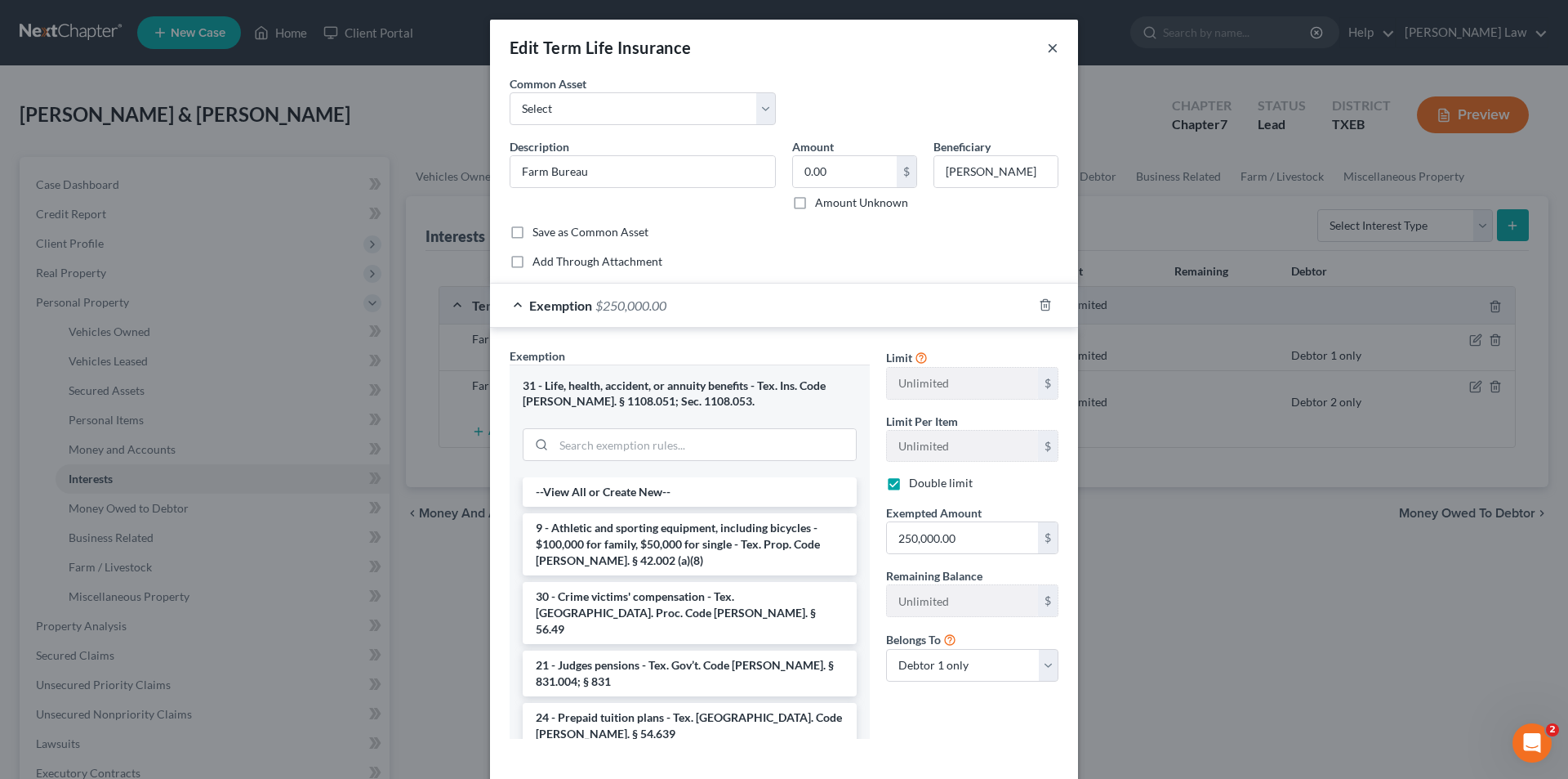
click at [1047, 46] on button "×" at bounding box center [1053, 47] width 12 height 20
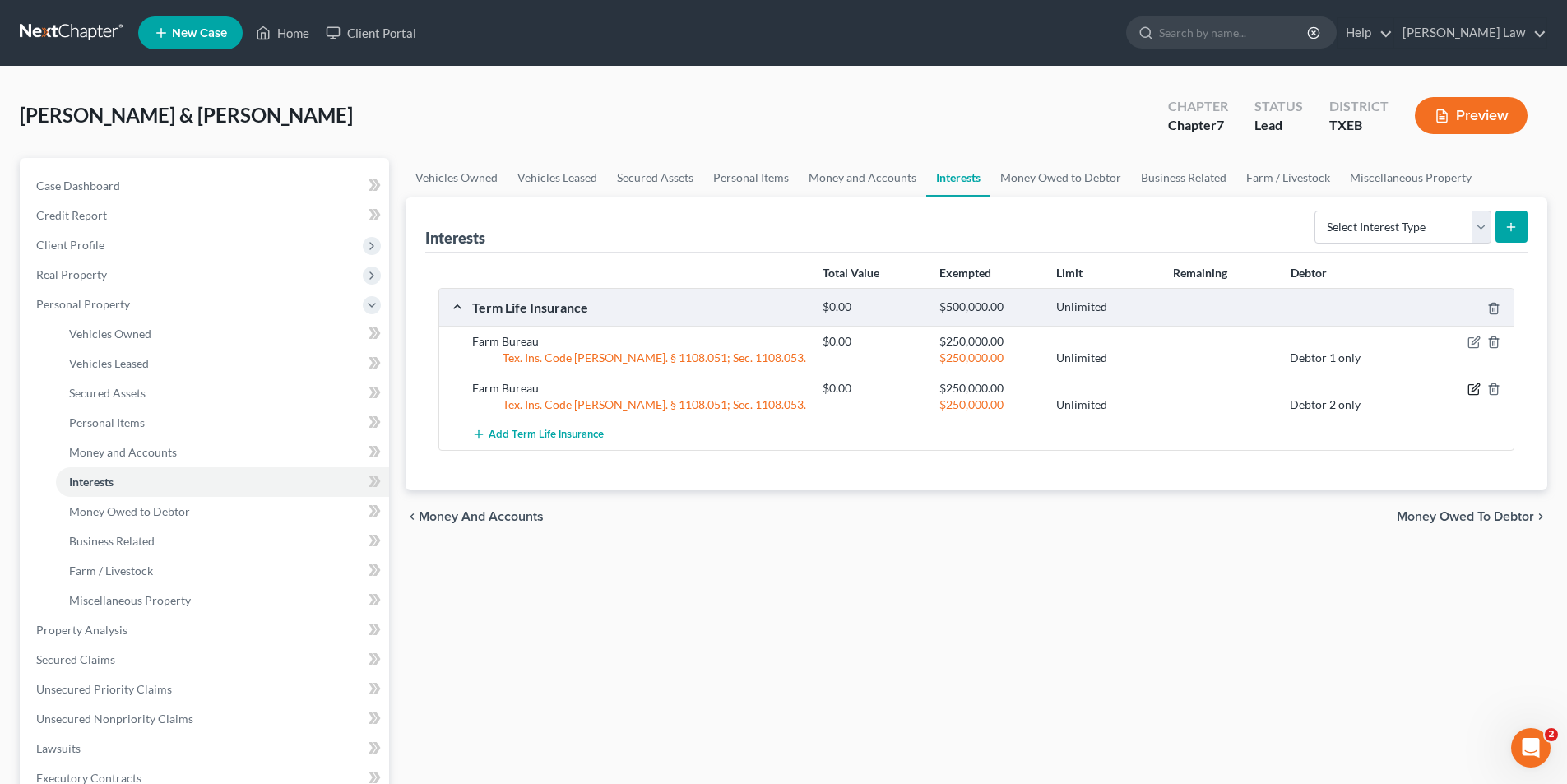
click at [1471, 390] on icon "button" at bounding box center [1475, 390] width 13 height 13
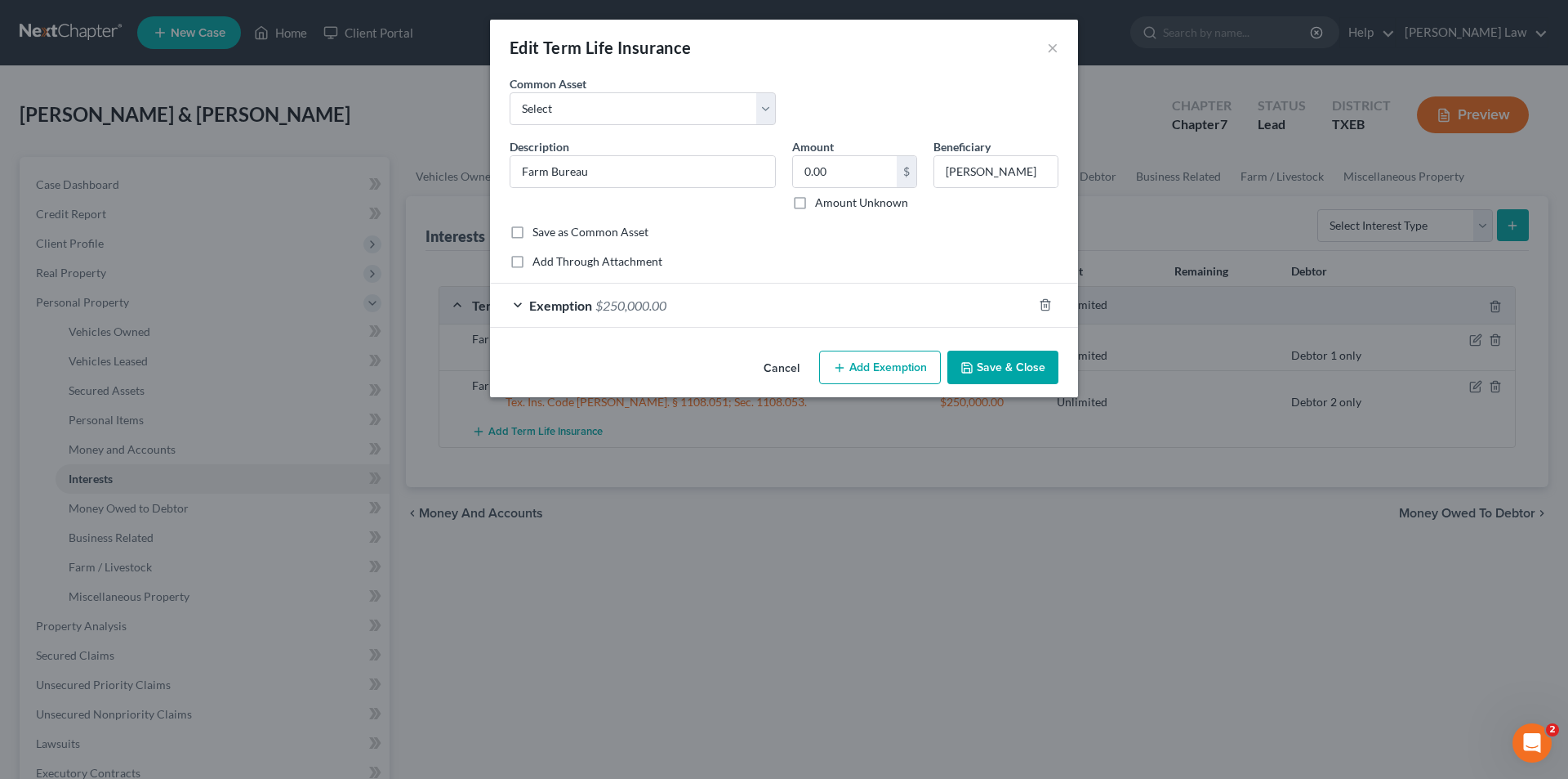
click at [1016, 369] on button "Save & Close" at bounding box center [1003, 368] width 111 height 35
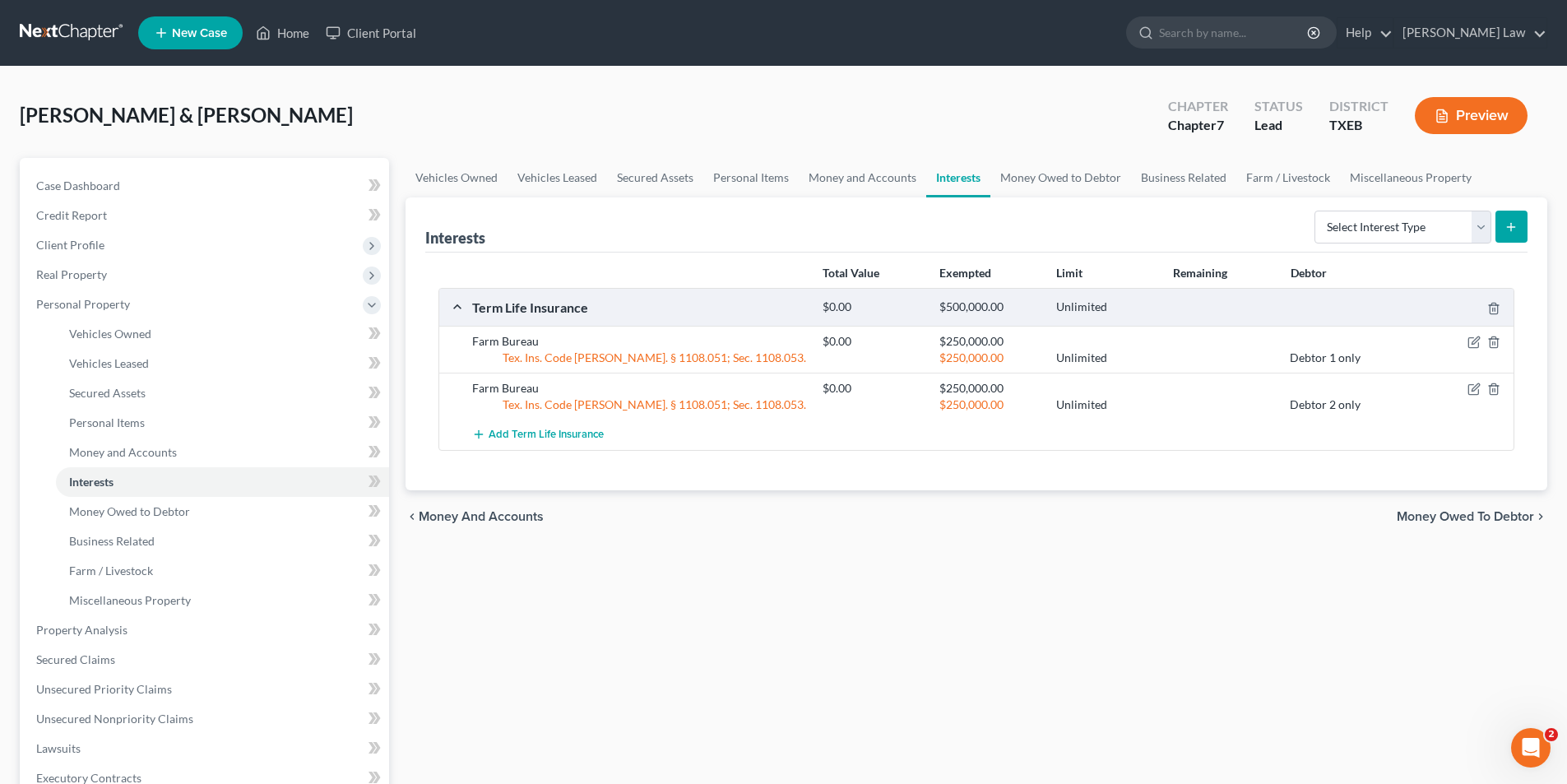
click at [1507, 234] on button "submit" at bounding box center [1512, 226] width 32 height 32
click at [1405, 228] on select "Select Interest Type 401K Annuity Bond Education IRA Government Bond Government…" at bounding box center [1403, 227] width 177 height 33
select select "term_life_insurance"
click at [1316, 211] on select "Select Interest Type 401K Annuity Bond Education IRA Government Bond Government…" at bounding box center [1403, 227] width 177 height 33
click at [1501, 226] on button "submit" at bounding box center [1512, 226] width 32 height 32
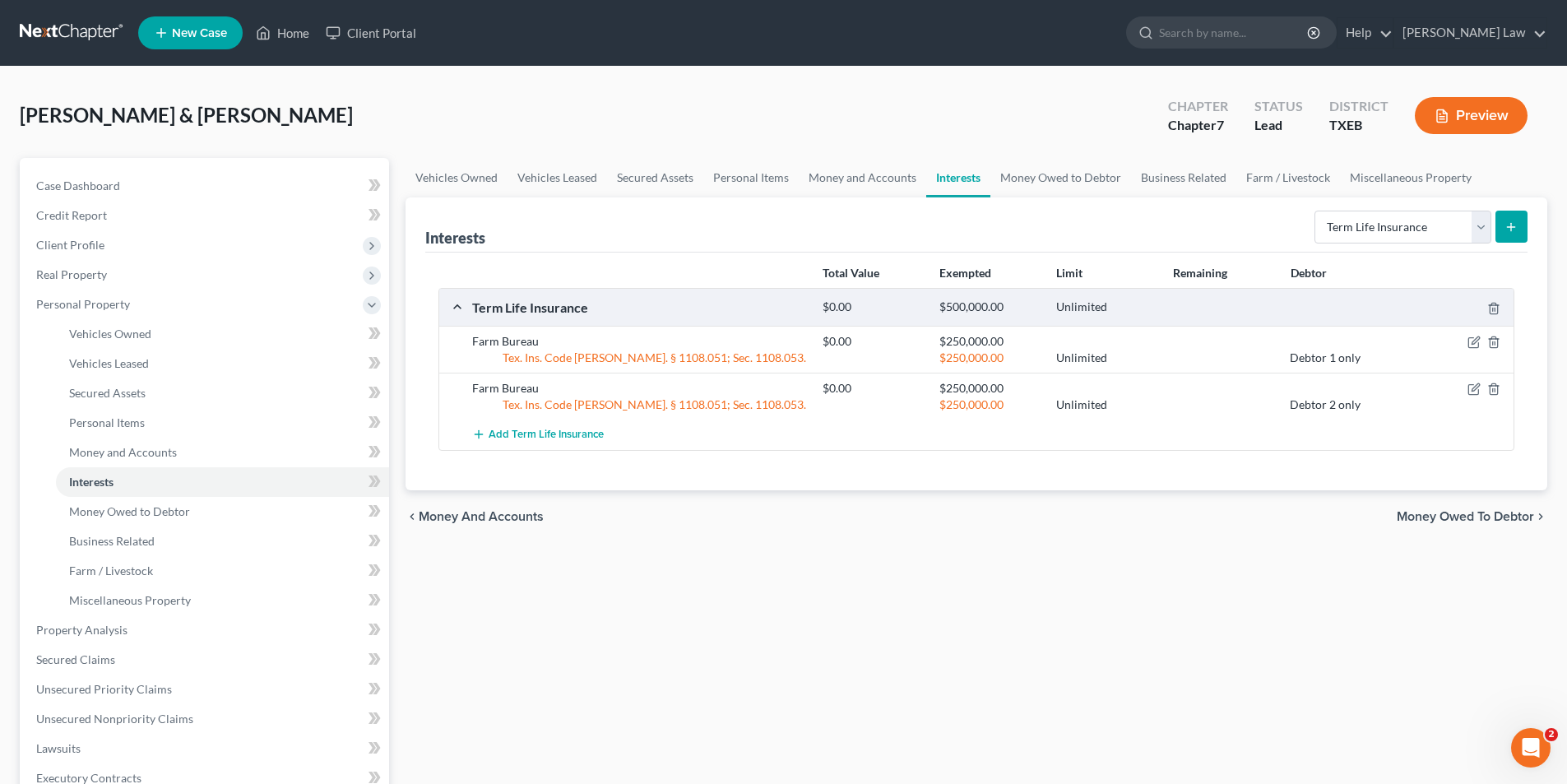
click at [1510, 233] on icon "submit" at bounding box center [1511, 227] width 13 height 13
click at [535, 430] on span "Add Term Life Insurance" at bounding box center [546, 435] width 115 height 13
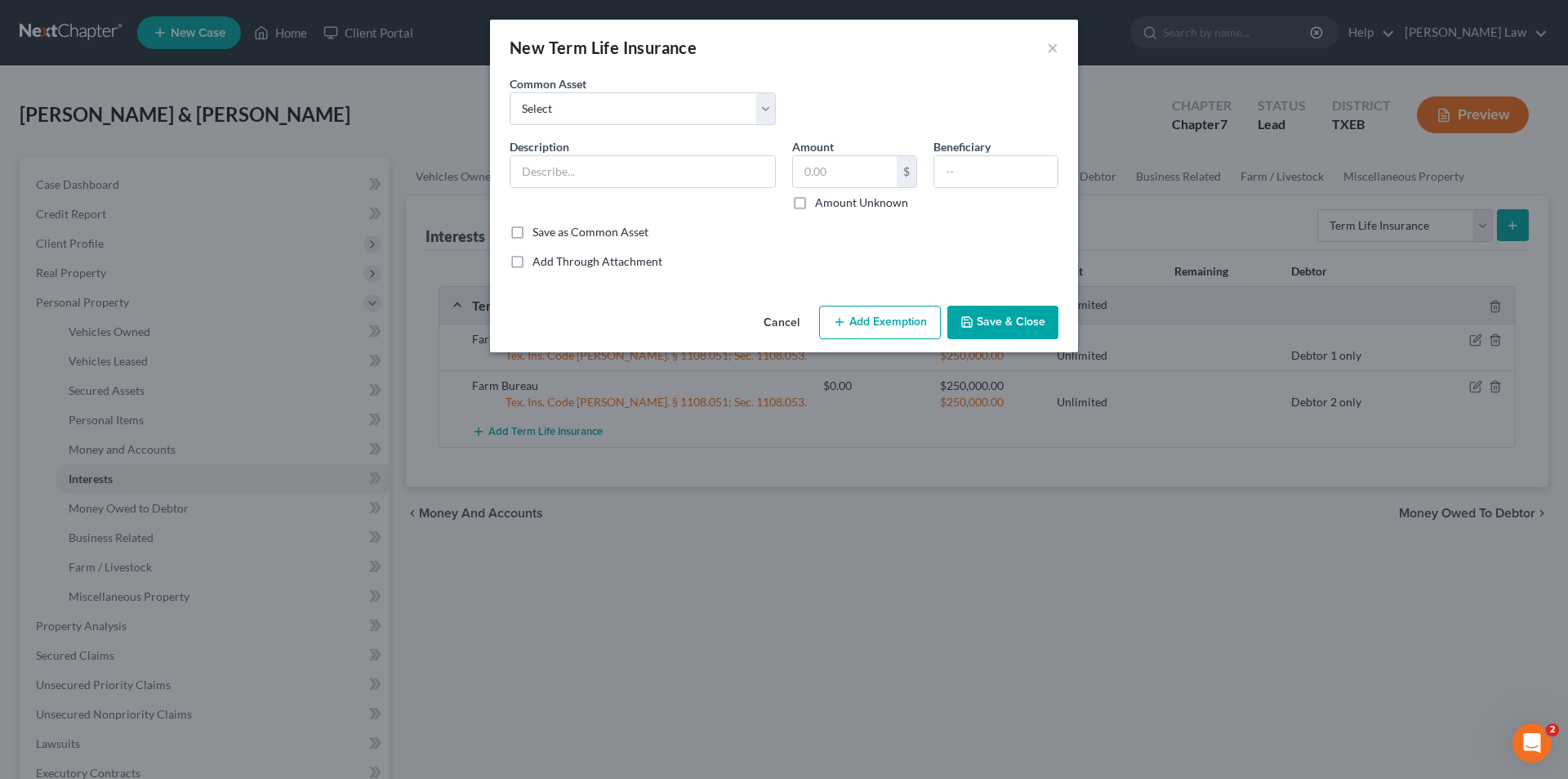
click at [774, 318] on button "Cancel" at bounding box center [781, 324] width 62 height 33
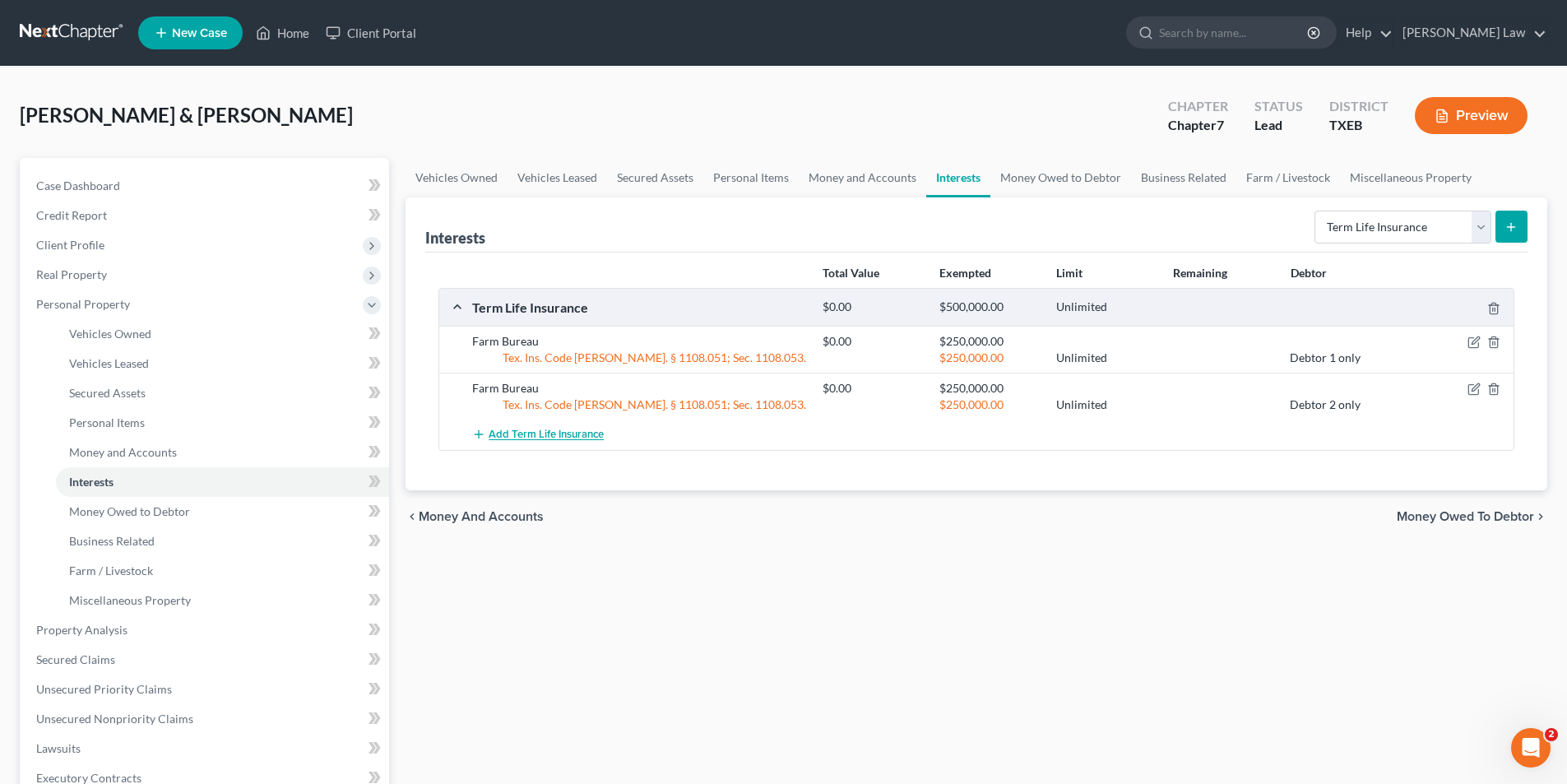
click at [538, 434] on span "Add Term Life Insurance" at bounding box center [546, 435] width 115 height 13
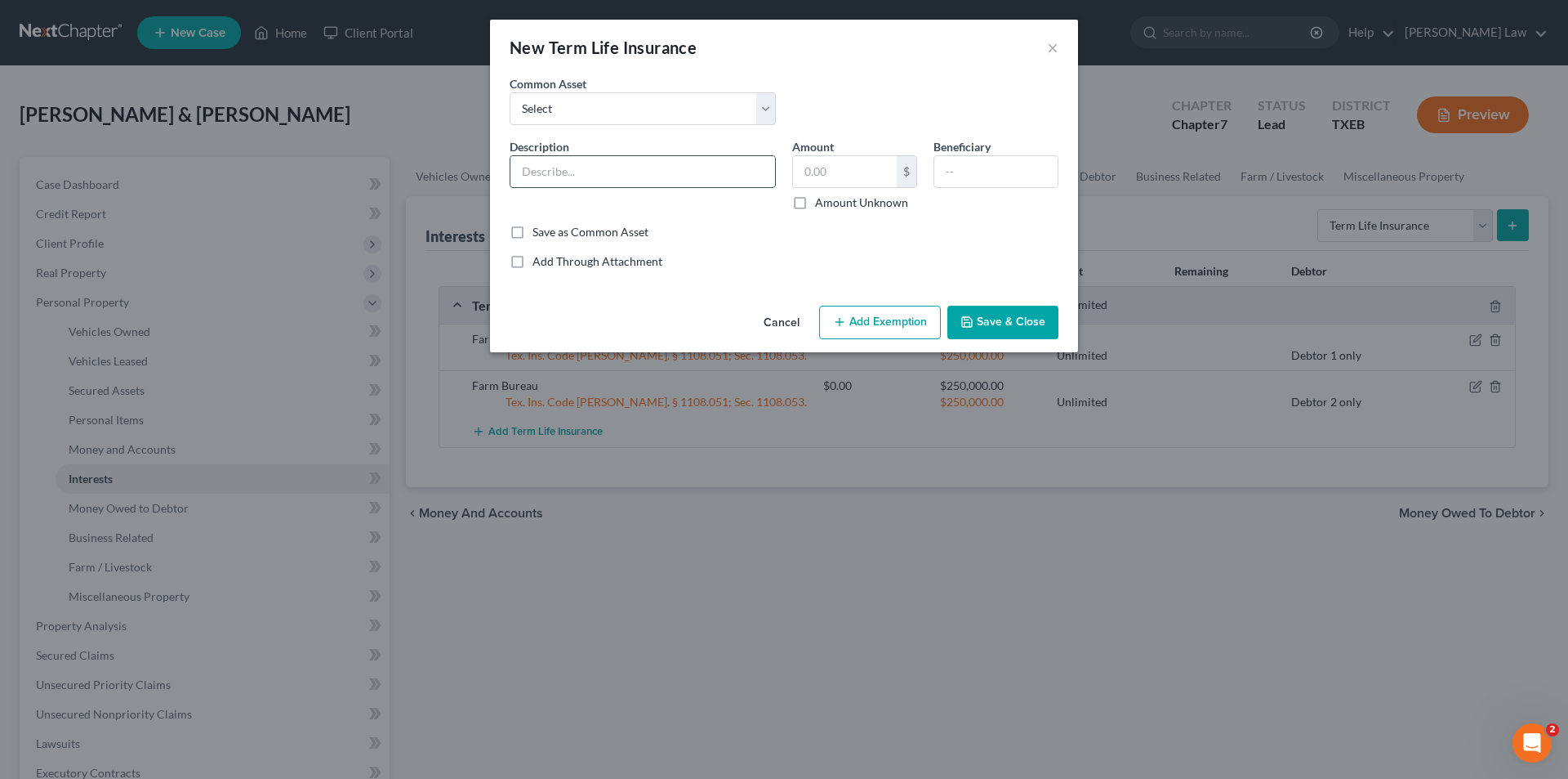
click at [567, 178] on input "text" at bounding box center [643, 172] width 265 height 31
type input "Farm Bureau"
click at [860, 170] on input "text" at bounding box center [845, 172] width 103 height 31
type input "400,000.00"
type input "Children"
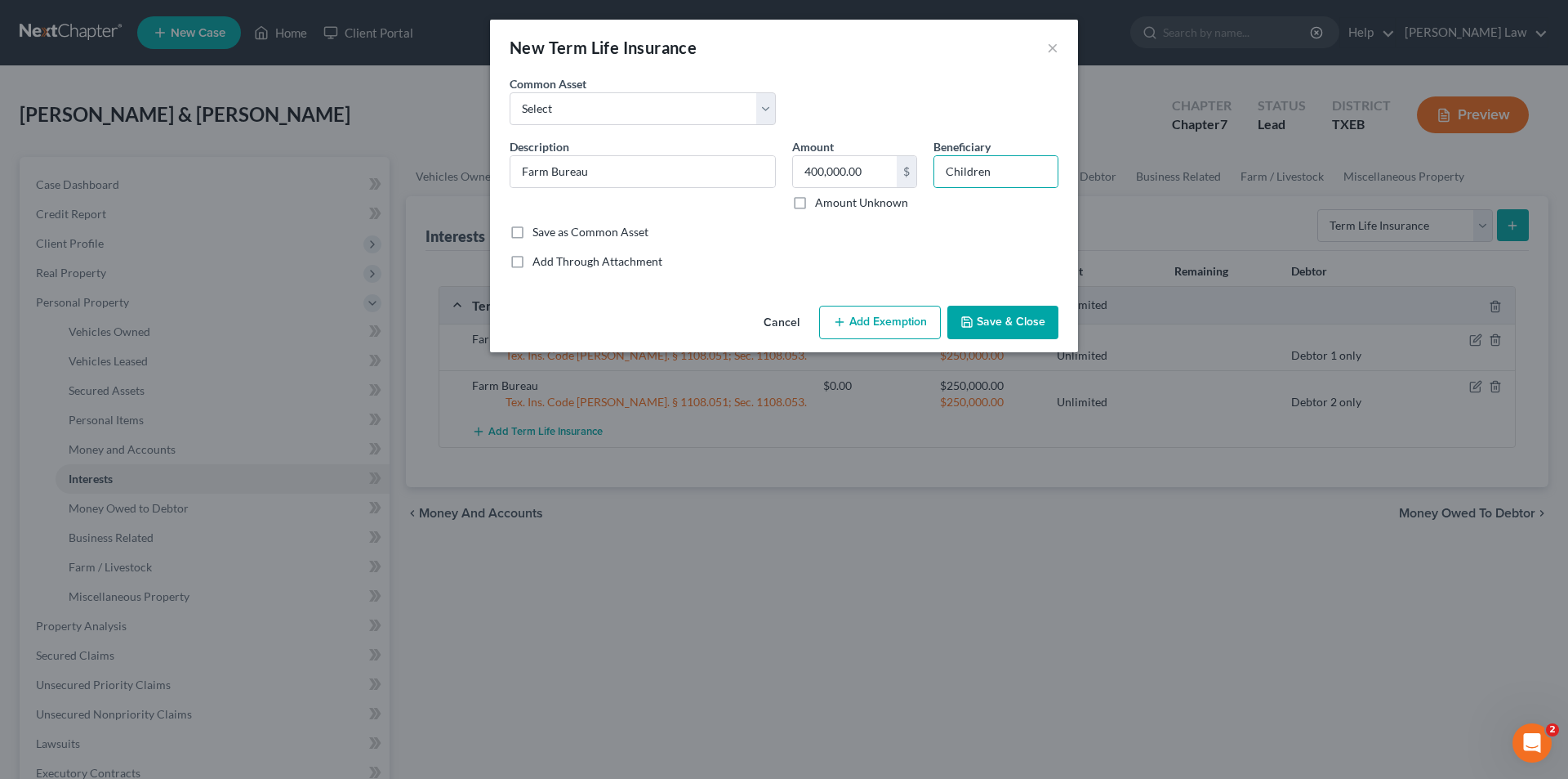
click at [872, 320] on button "Add Exemption" at bounding box center [879, 323] width 122 height 35
select select "2"
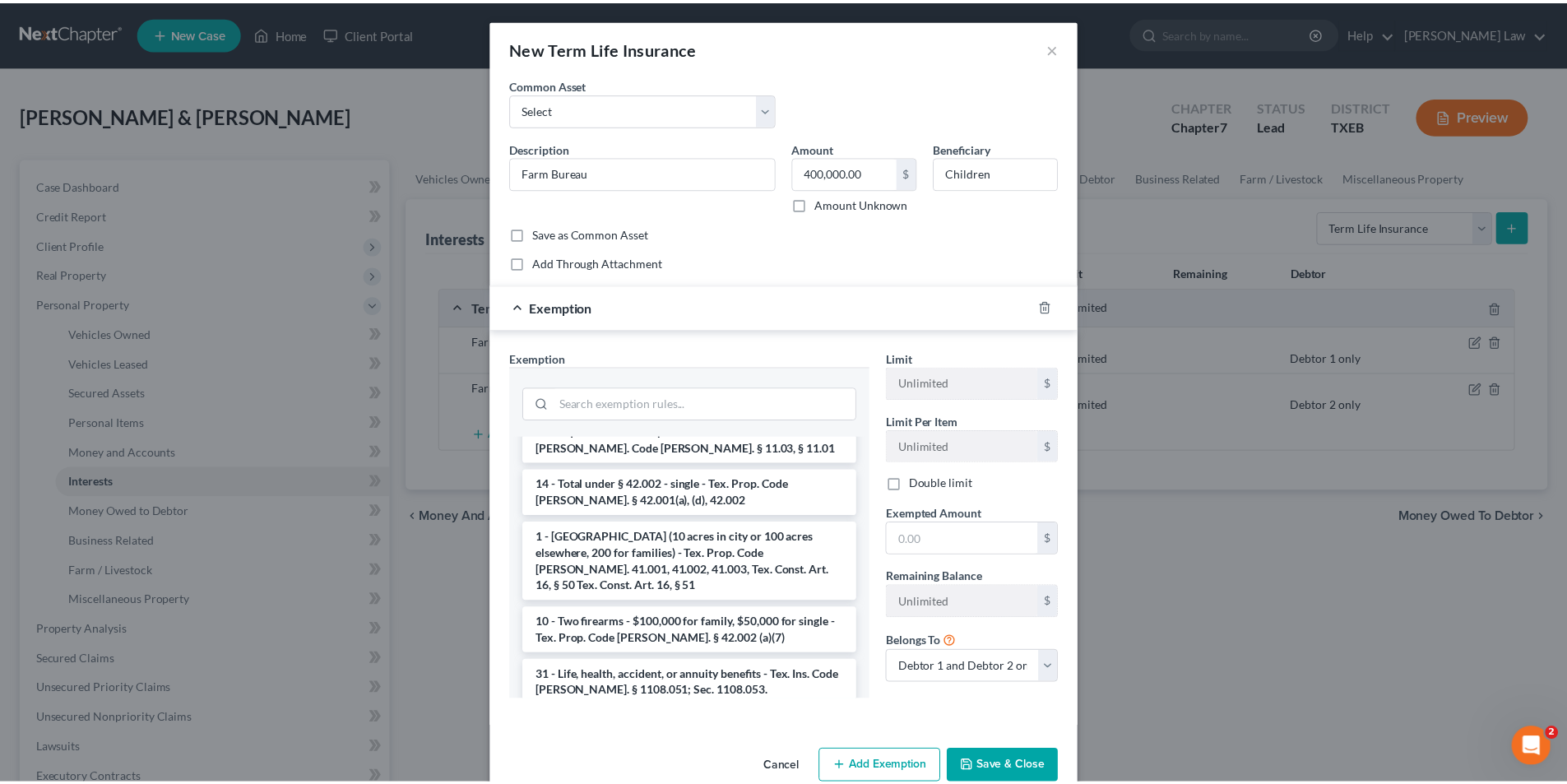
scroll to position [1948, 0]
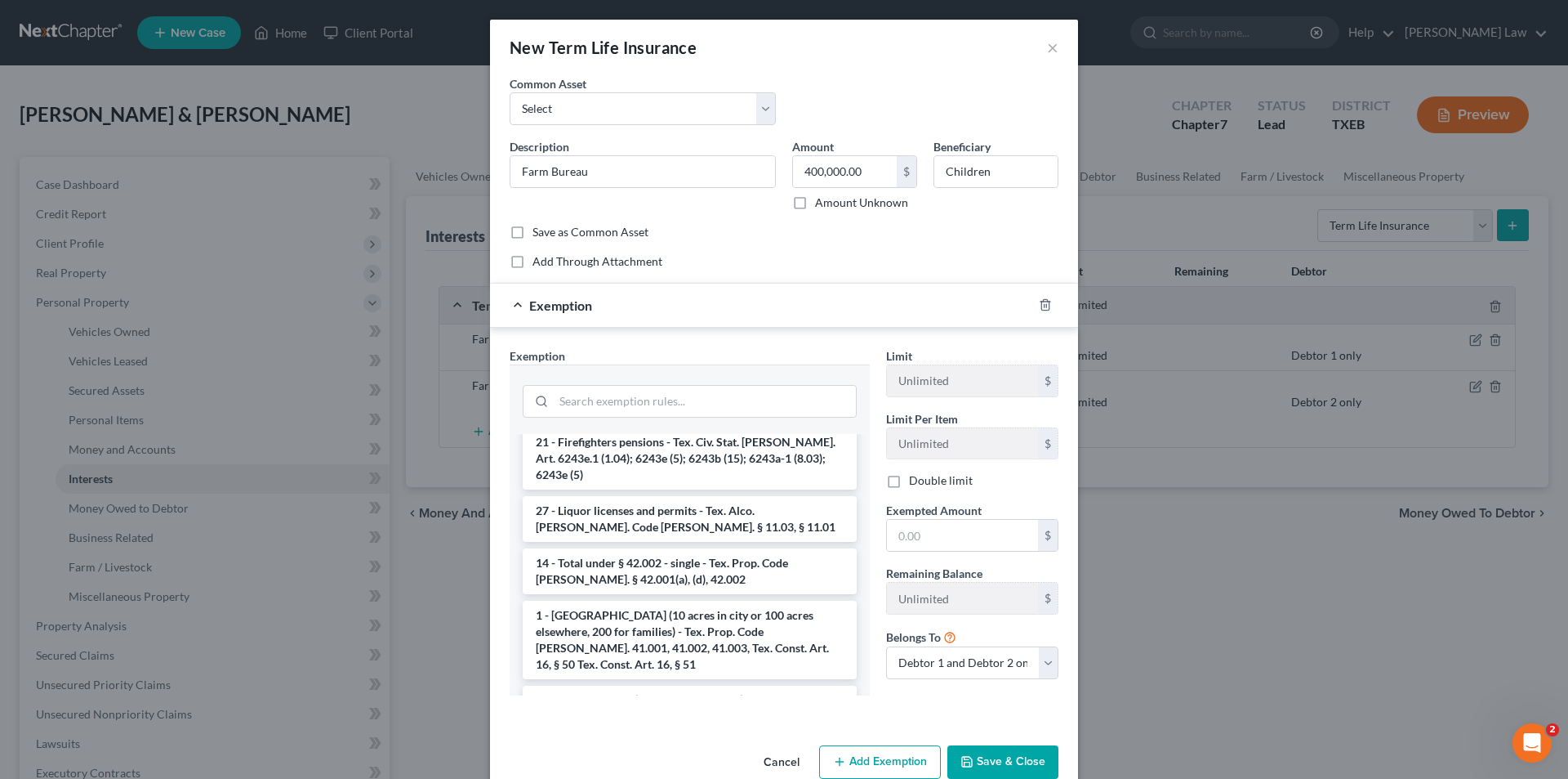
click at [673, 738] on li "31 - Life, health, accident, or annuity benefits - Tex. Ins. Code [PERSON_NAME]…" at bounding box center [689, 760] width 334 height 45
checkbox input "true"
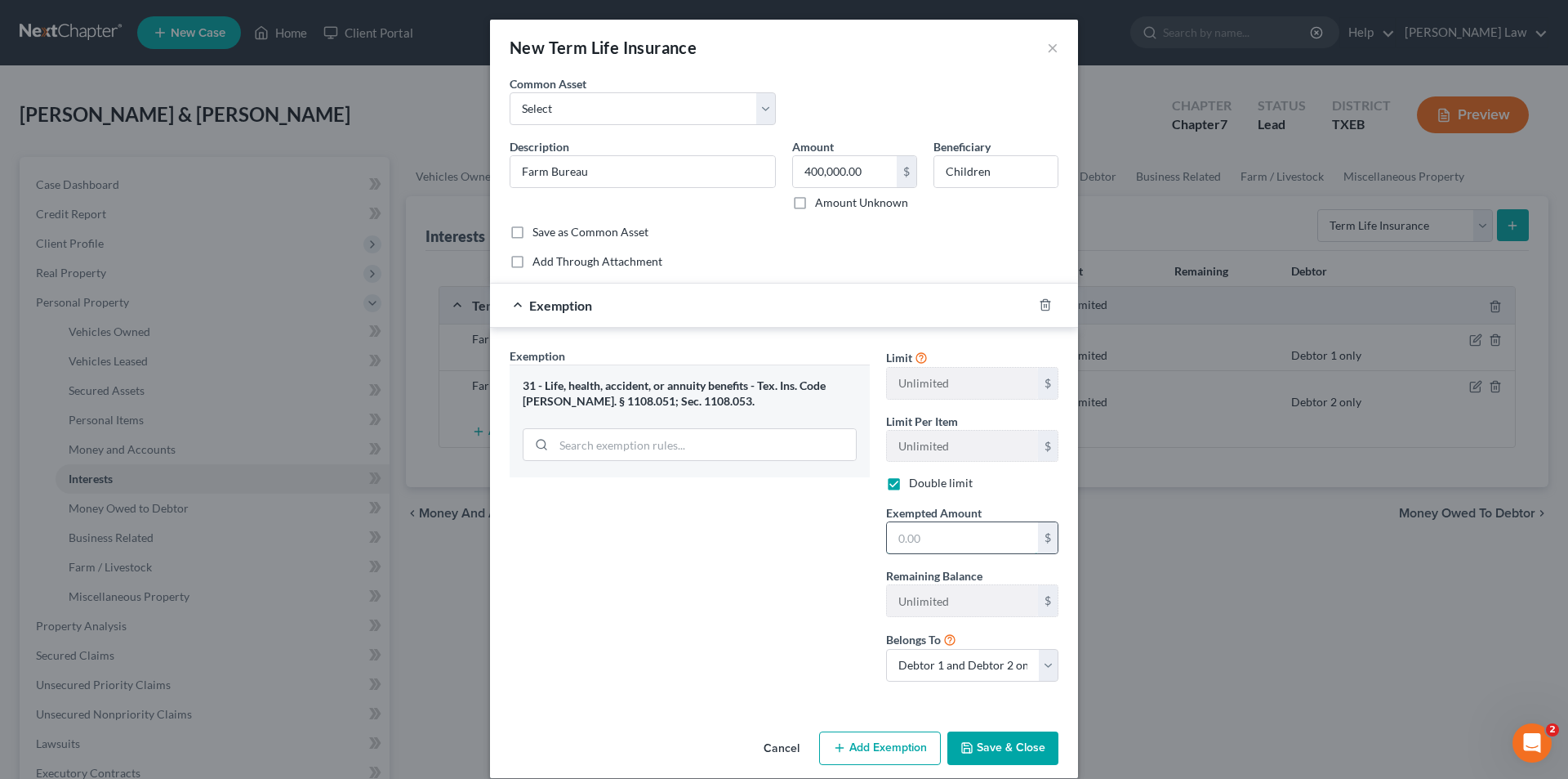
click at [924, 532] on input "text" at bounding box center [962, 538] width 151 height 31
type input "400,000.00"
click at [978, 656] on select "Debtor 1 only Debtor 2 only Debtor 1 and Debtor 2 only" at bounding box center [972, 666] width 173 height 33
select select "0"
click at [886, 649] on select "Debtor 1 only Debtor 2 only Debtor 1 and Debtor 2 only" at bounding box center [972, 666] width 173 height 33
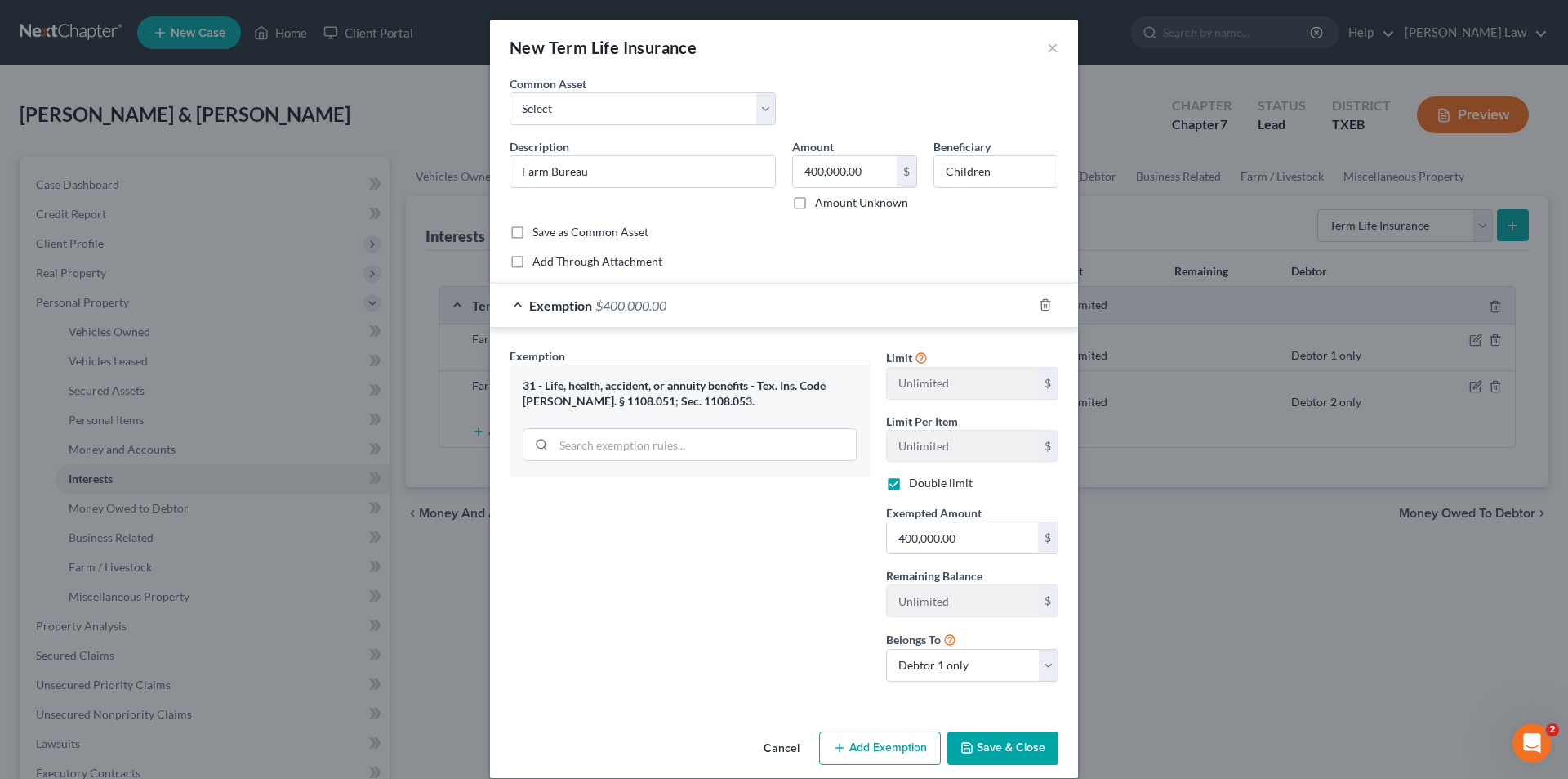
click at [1004, 743] on button "Save & Close" at bounding box center [1003, 748] width 111 height 35
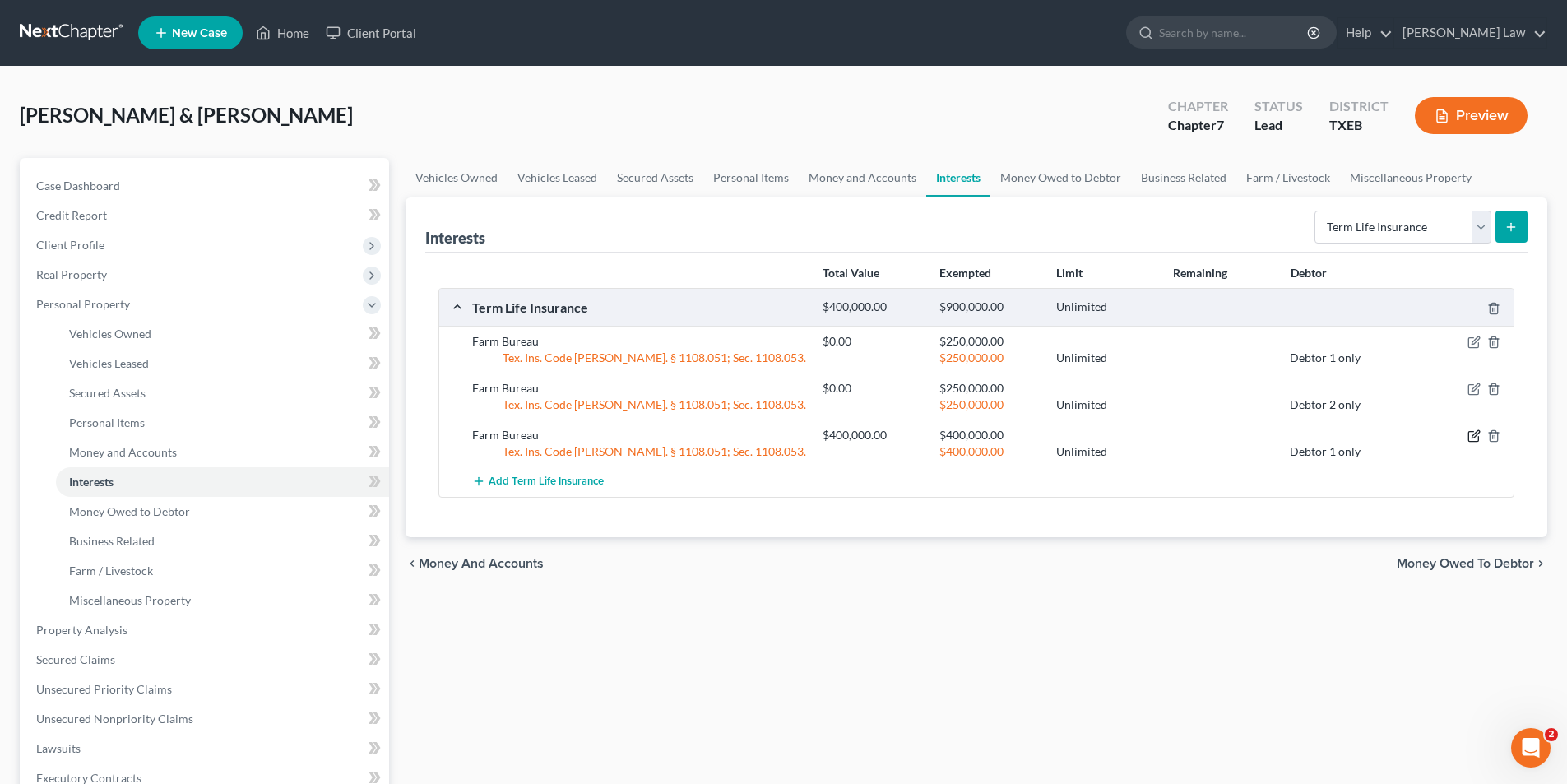
click at [1474, 433] on icon "button" at bounding box center [1475, 436] width 13 height 13
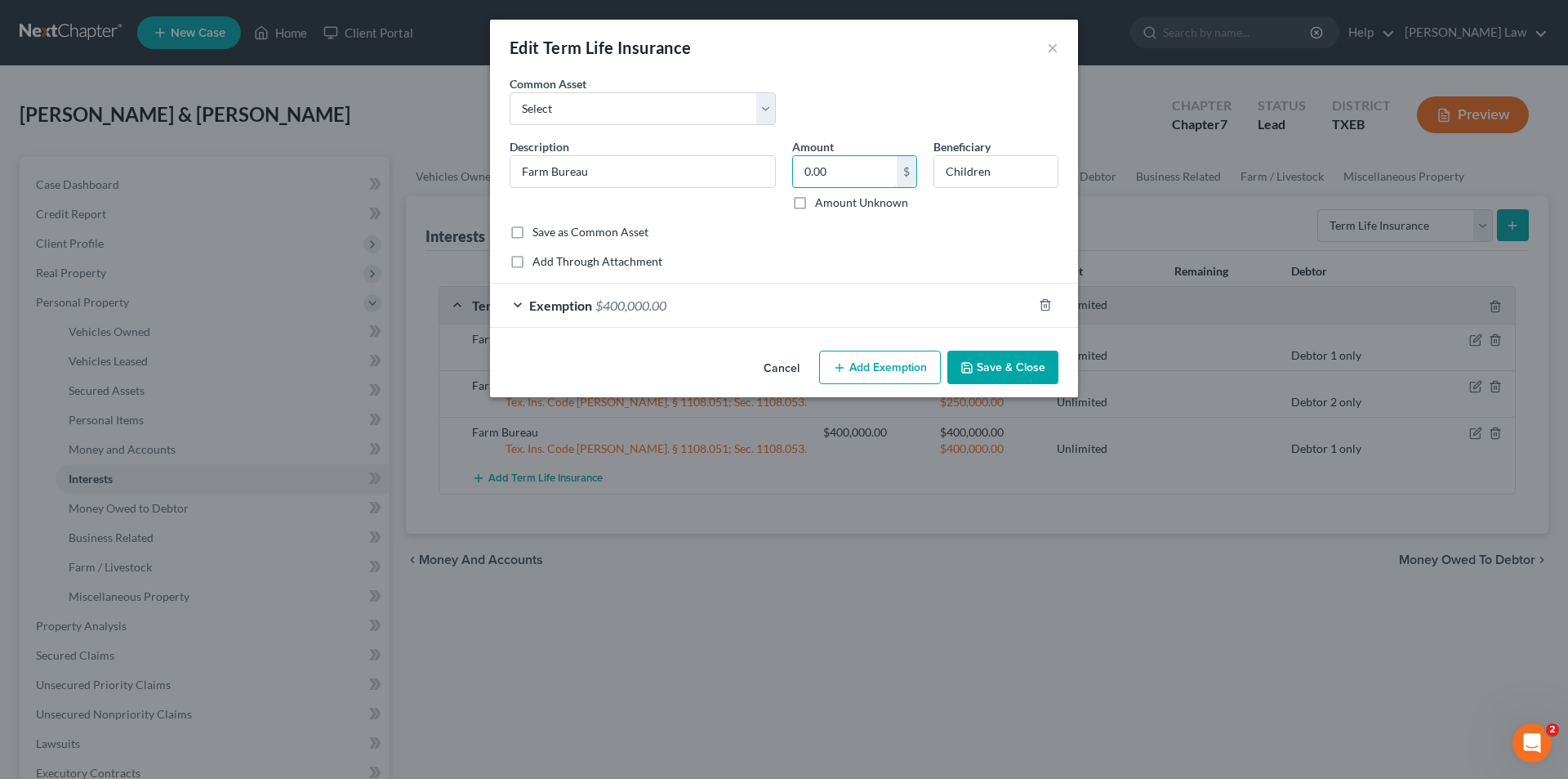
type input "0.00"
click at [1012, 373] on button "Save & Close" at bounding box center [1003, 368] width 111 height 35
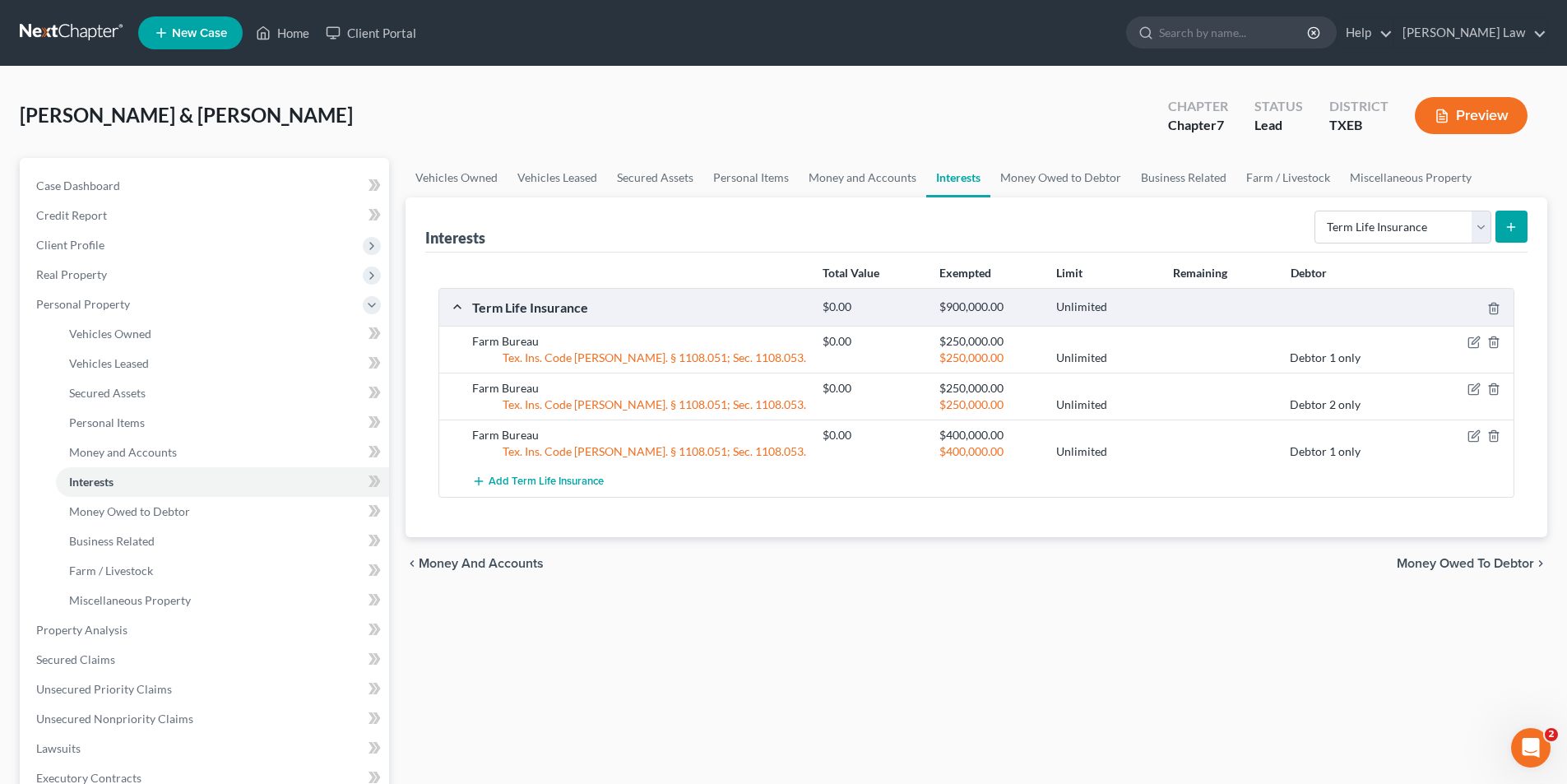
scroll to position [165, 0]
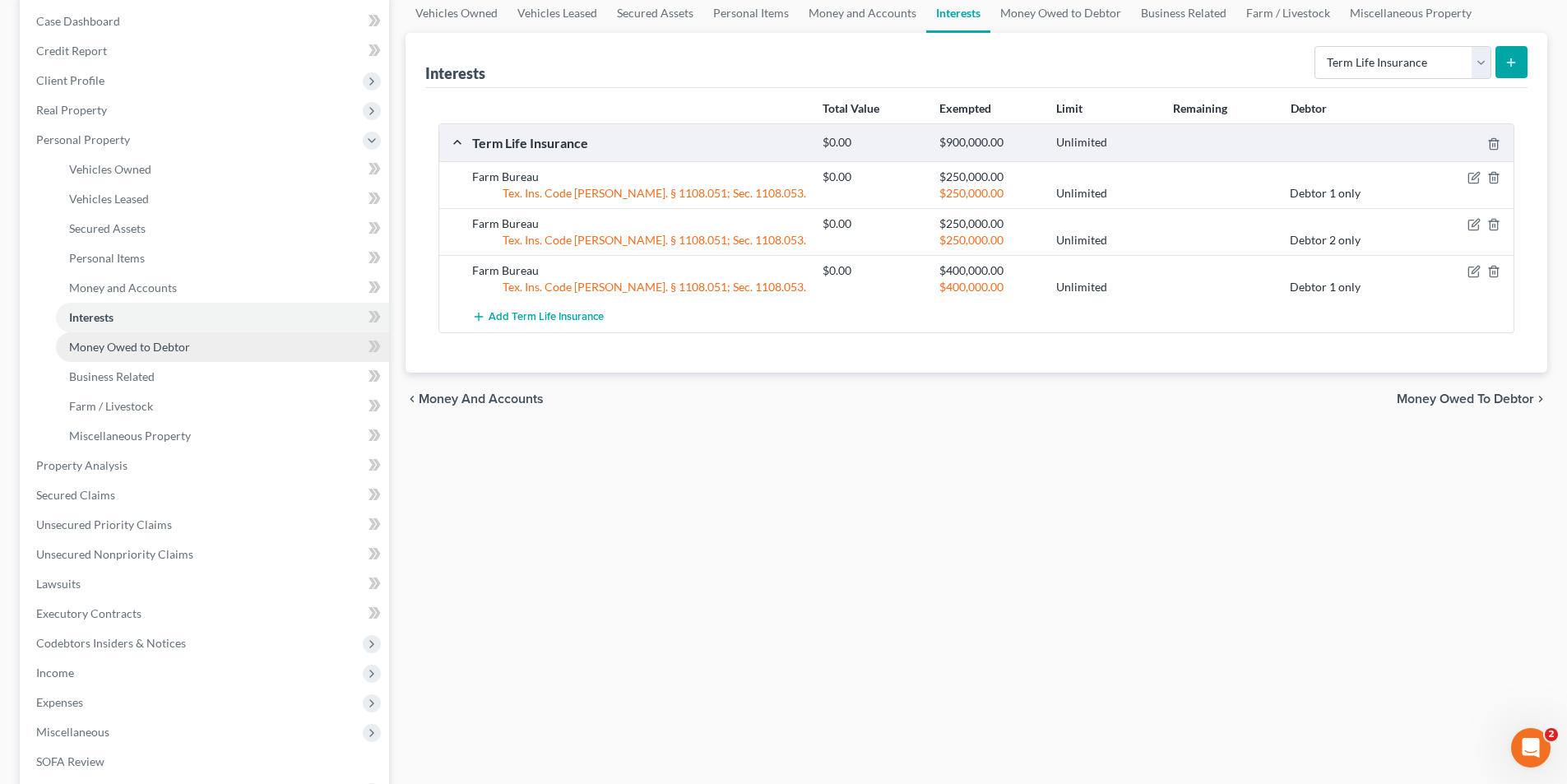
click at [141, 351] on span "Money Owed to Debtor" at bounding box center [129, 346] width 121 height 14
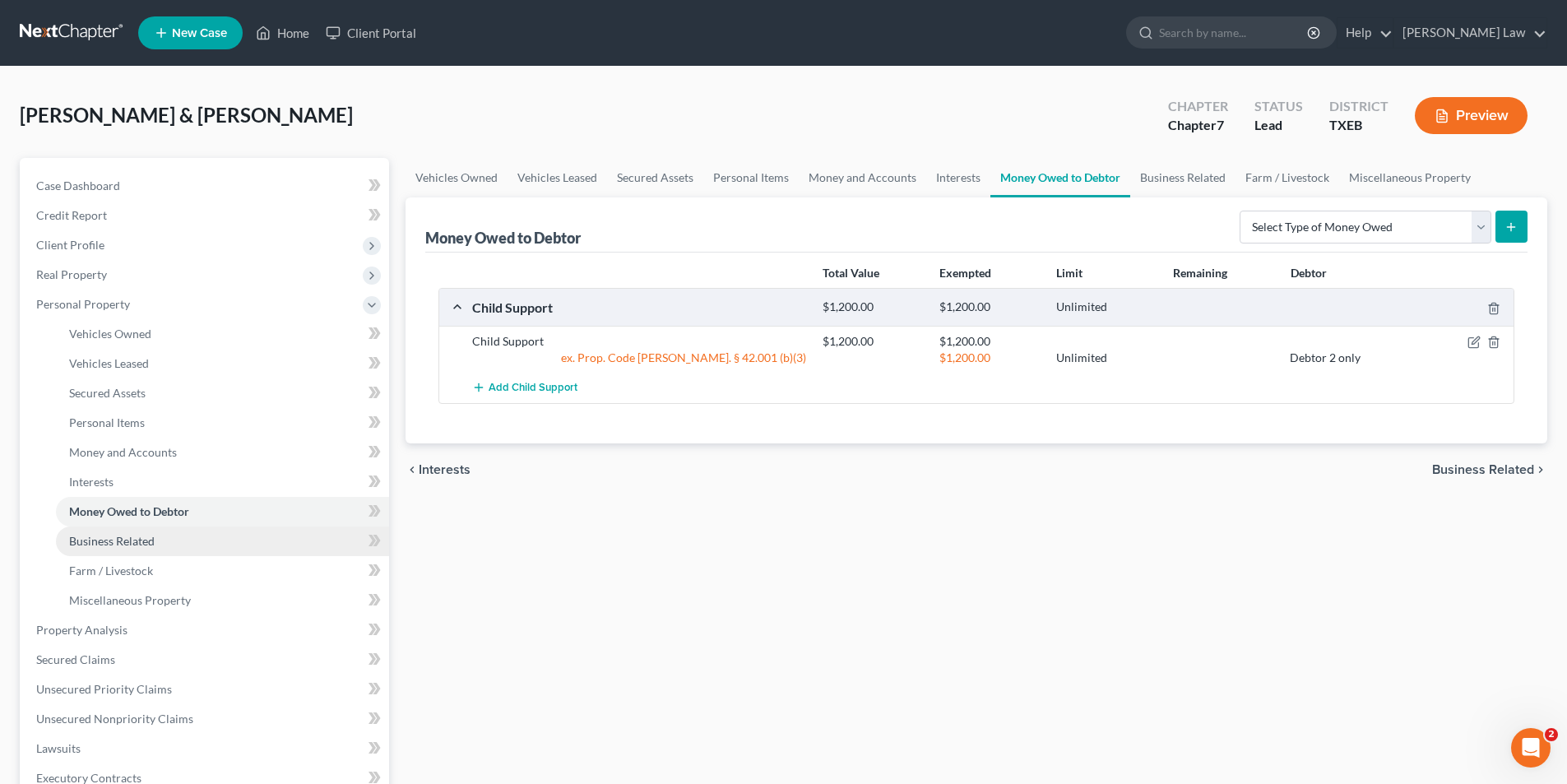
click at [104, 538] on span "Business Related" at bounding box center [112, 540] width 86 height 14
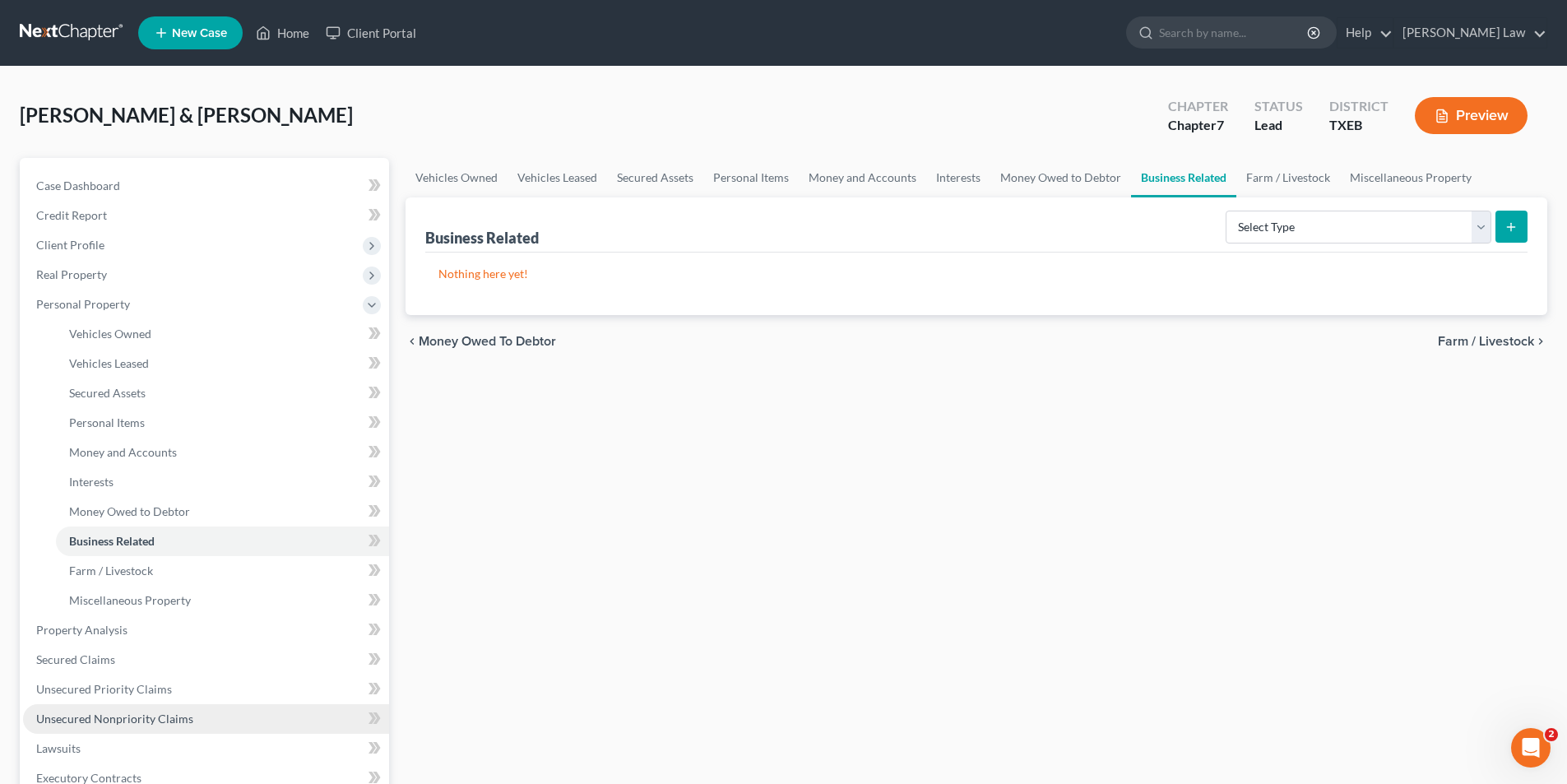
click at [112, 714] on span "Unsecured Nonpriority Claims" at bounding box center [114, 718] width 157 height 14
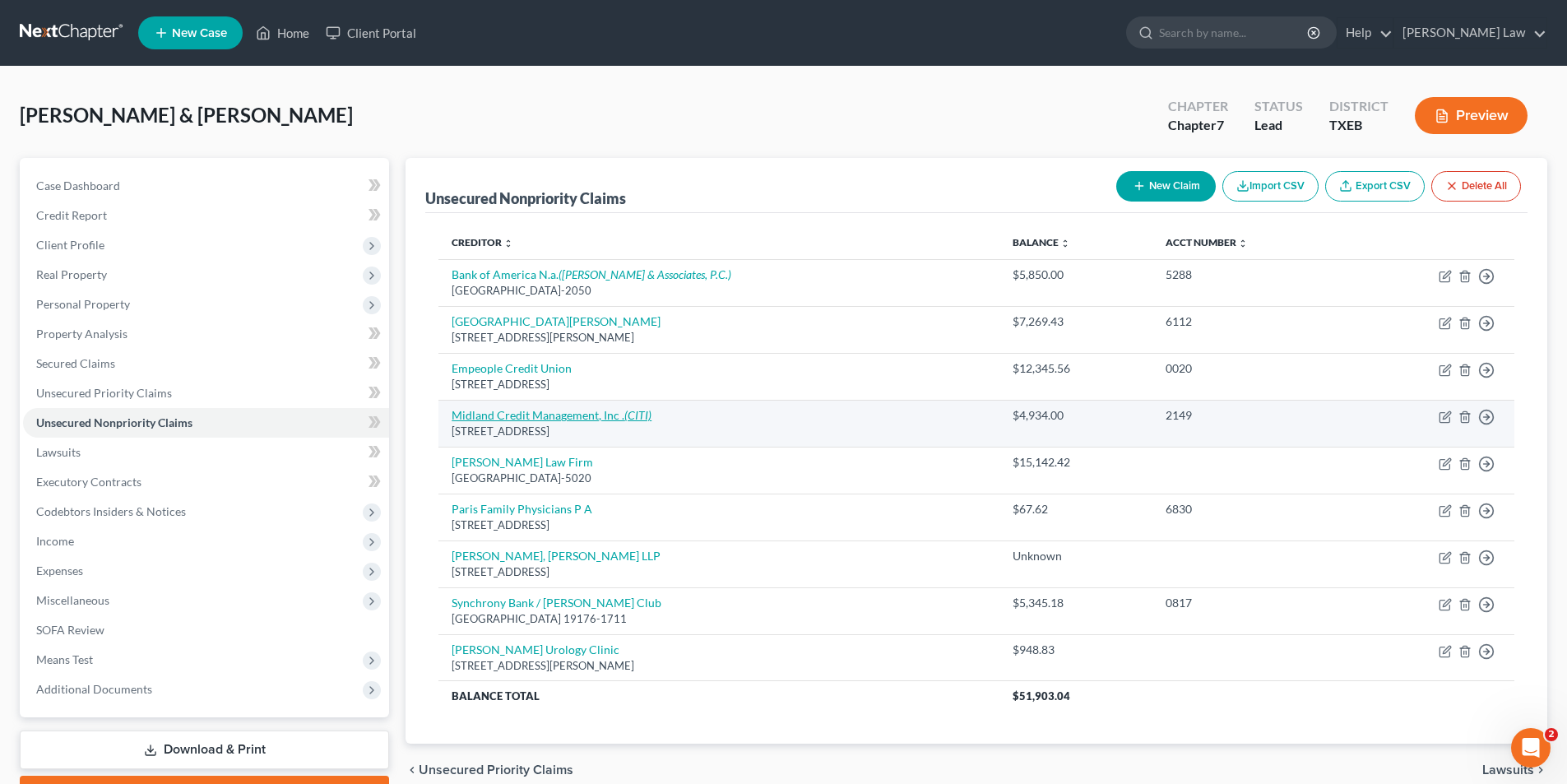
click at [525, 410] on link "Midland Credit Management, Inc . (CITI)" at bounding box center [552, 414] width 200 height 14
select select "23"
select select "1"
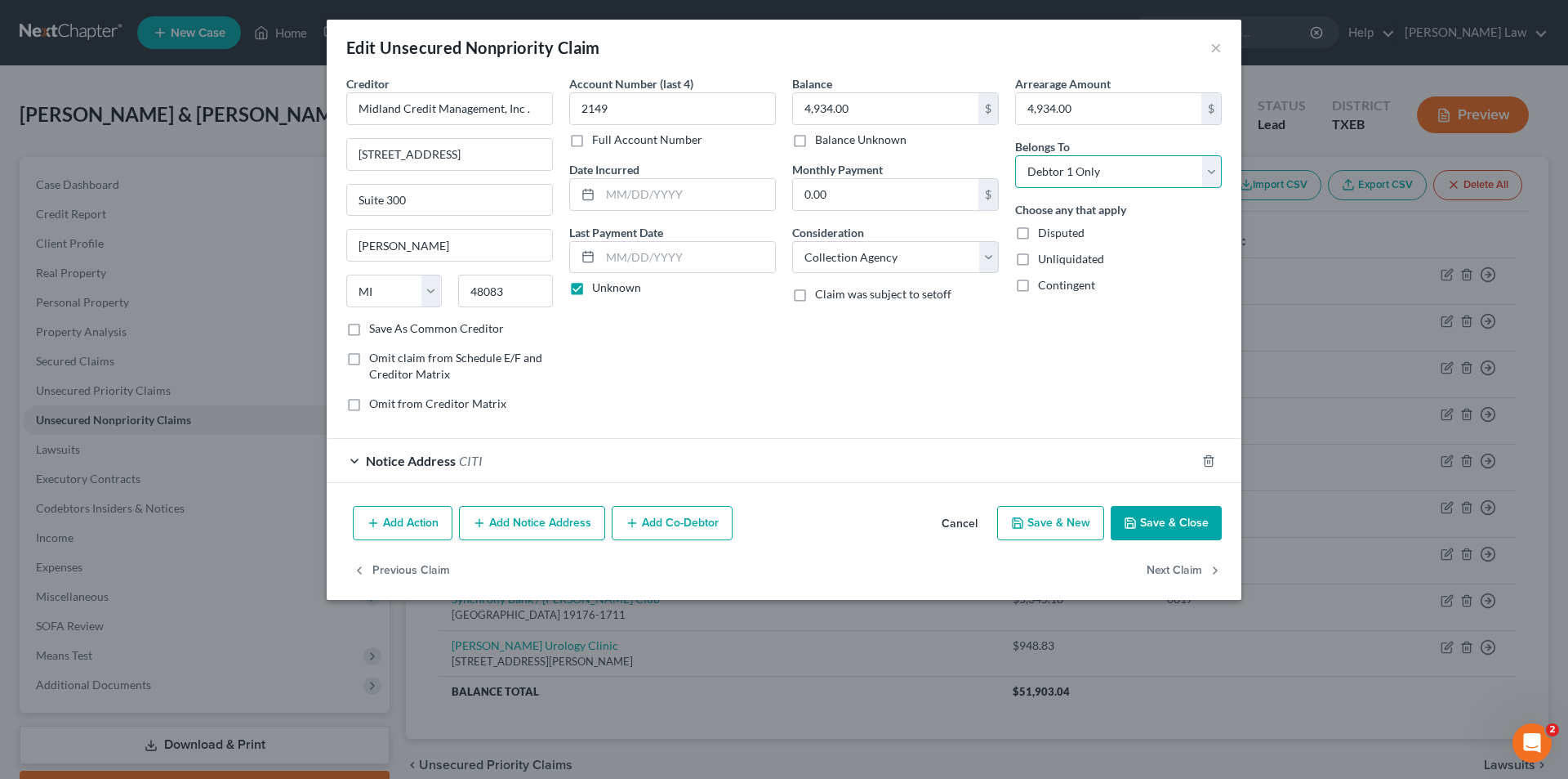
click at [1140, 169] on select "Select Debtor 1 Only Debtor 2 Only Debtor 1 And Debtor 2 Only At Least One Of T…" at bounding box center [1118, 172] width 207 height 33
select select "1"
click at [1015, 155] on select "Select Debtor 1 Only Debtor 2 Only Debtor 1 And Debtor 2 Only At Least One Of T…" at bounding box center [1118, 172] width 207 height 33
click at [1191, 524] on button "Save & Close" at bounding box center [1166, 523] width 111 height 35
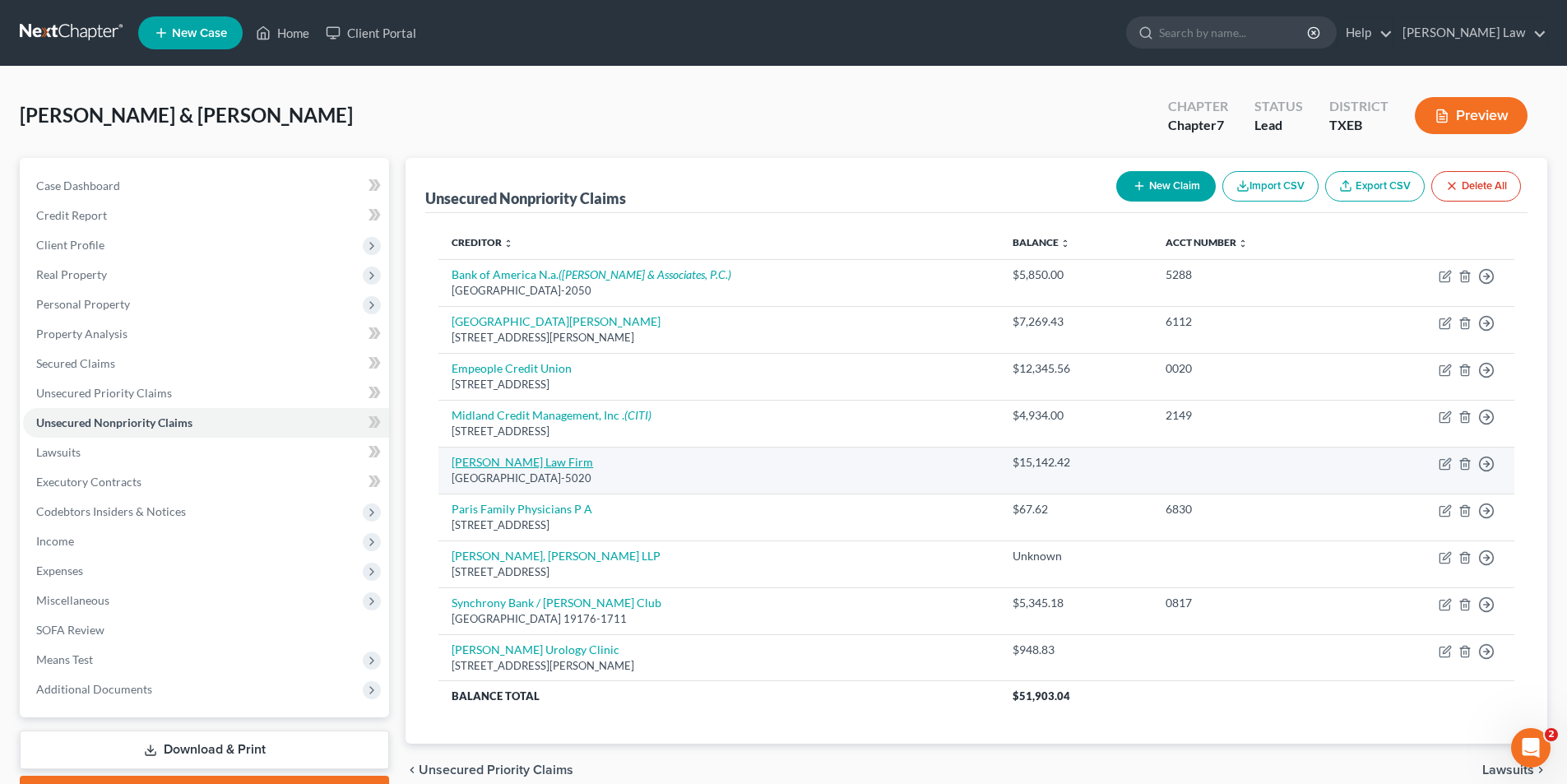
click at [512, 454] on link "[PERSON_NAME] Law Firm" at bounding box center [523, 461] width 142 height 14
select select "45"
select select "1"
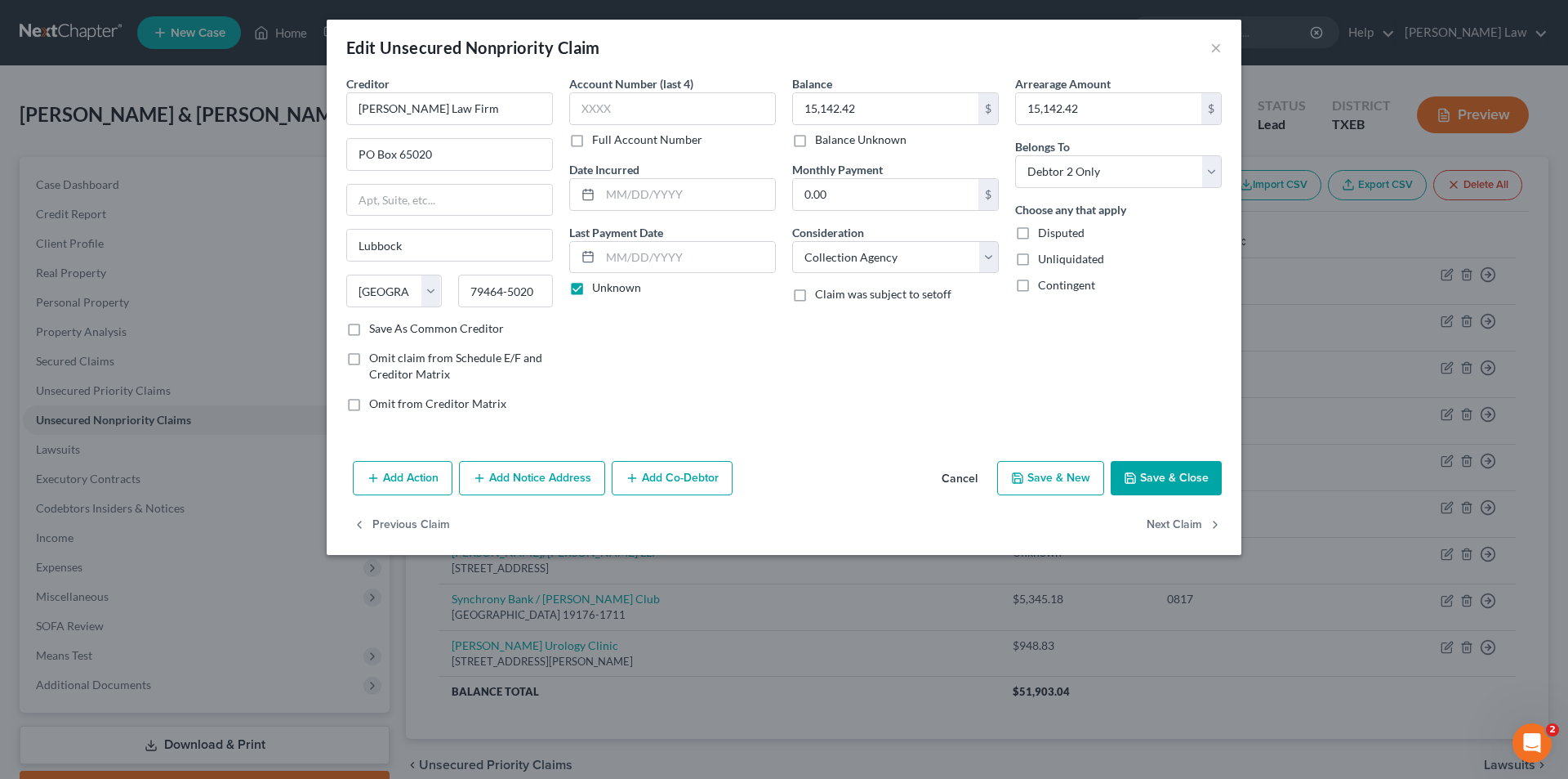
click at [532, 483] on button "Add Notice Address" at bounding box center [531, 478] width 146 height 35
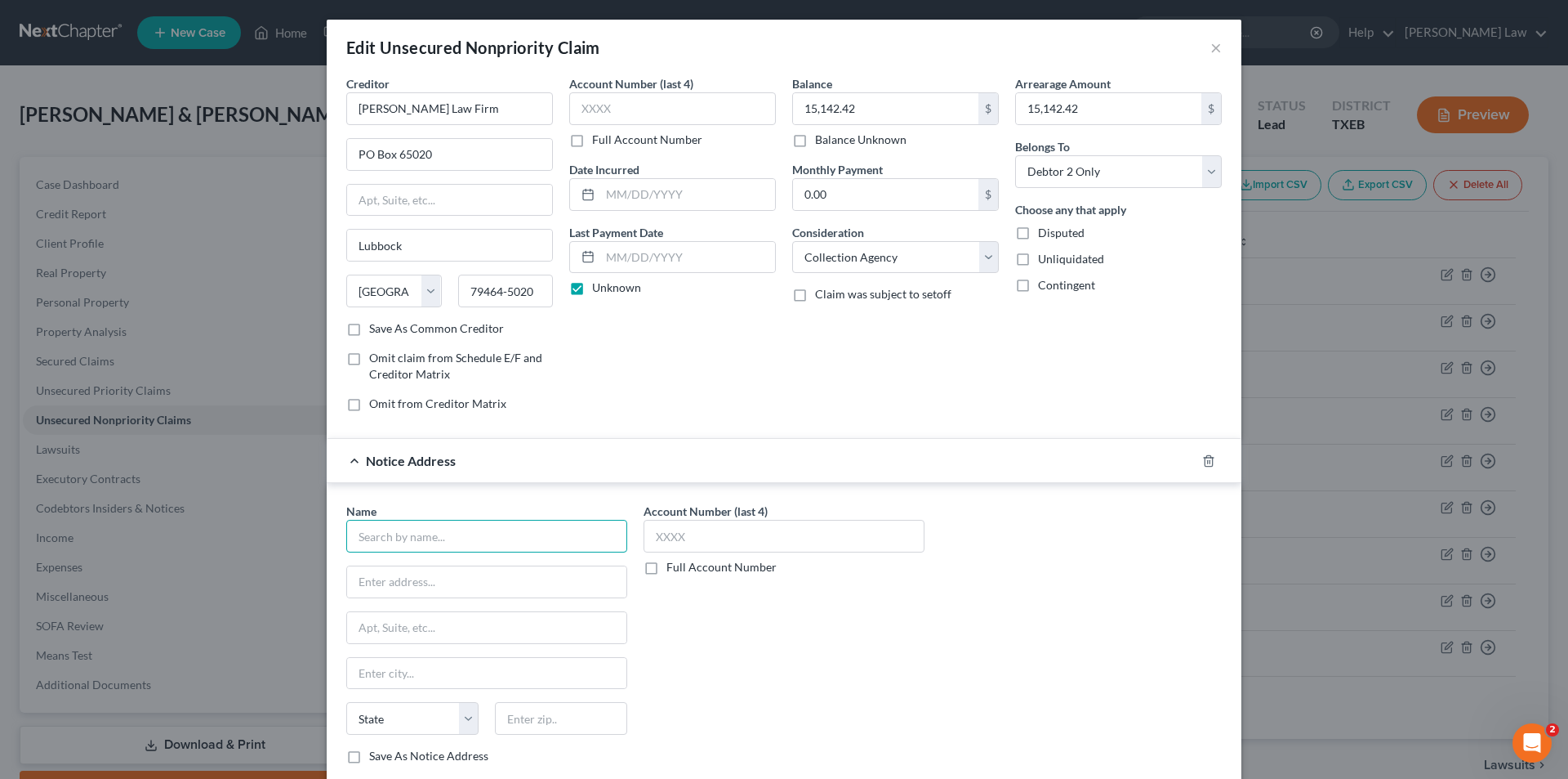
click at [491, 546] on input "text" at bounding box center [487, 536] width 281 height 33
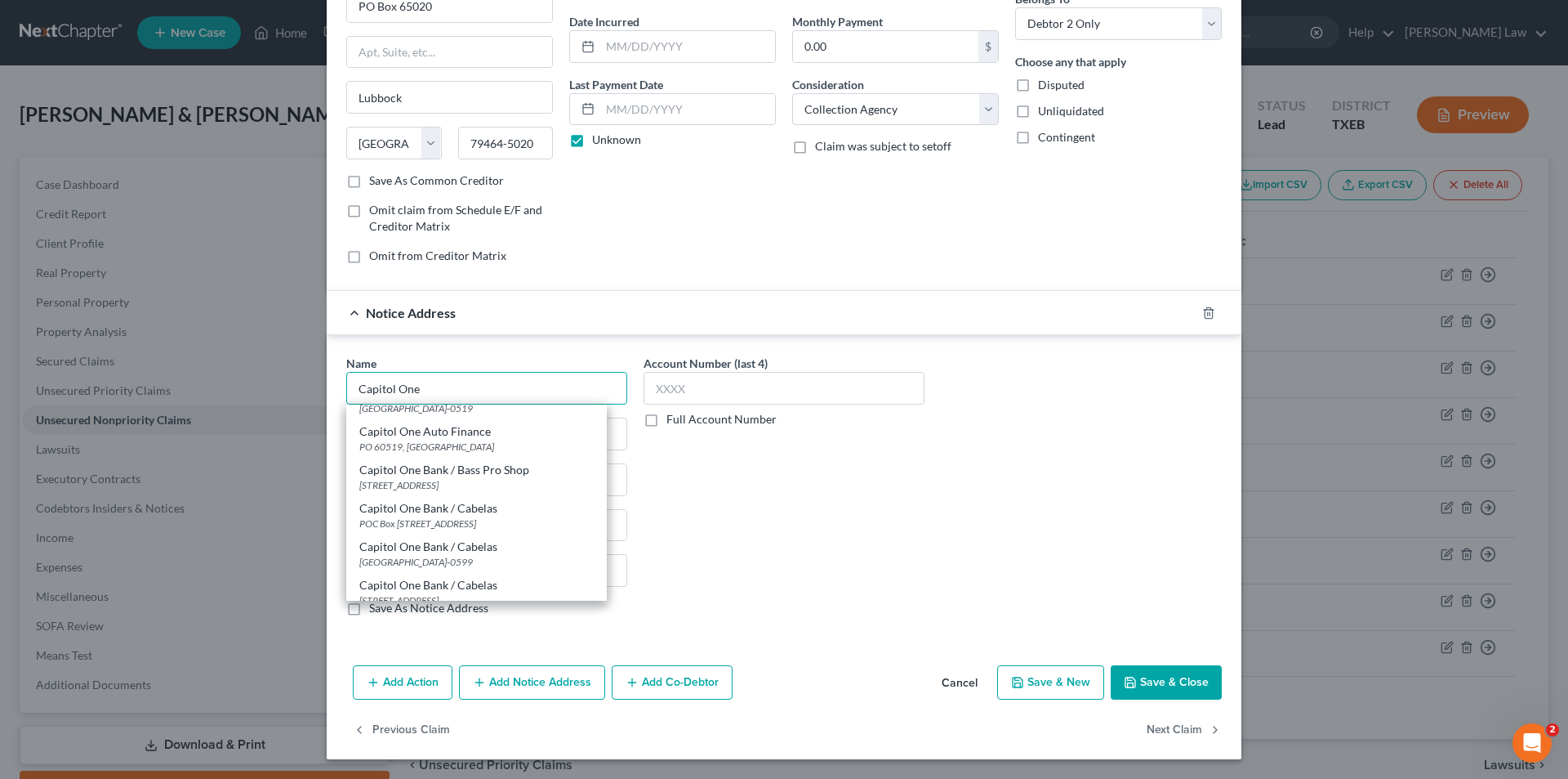
scroll to position [245, 0]
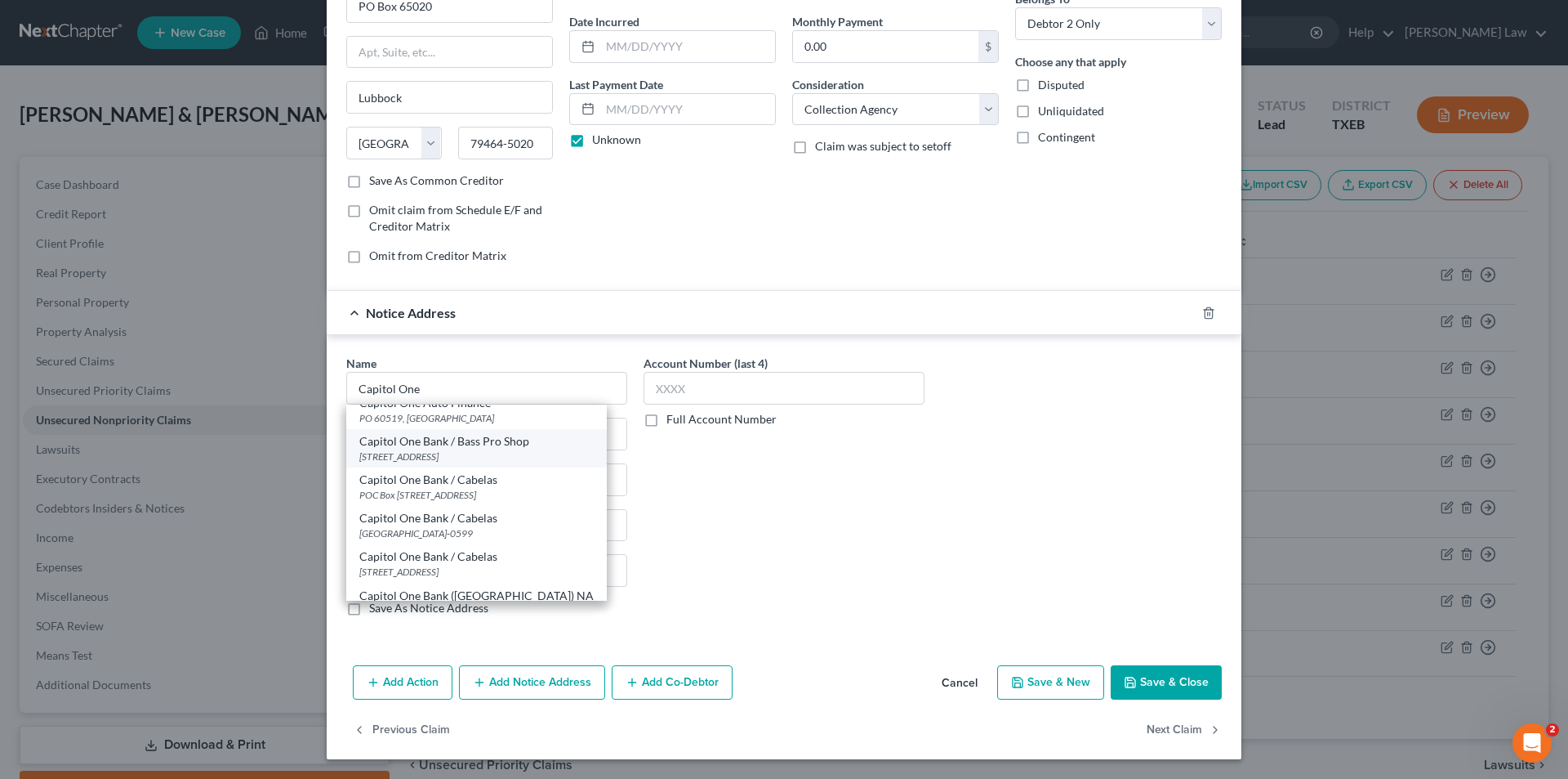
click at [444, 448] on div "Capitol One Bank / Bass Pro Shop" at bounding box center [477, 442] width 235 height 17
type input "Capitol One Bank / Bass Pro Shop"
type input "PO Box 180"
type input "St. Cloud"
select select "24"
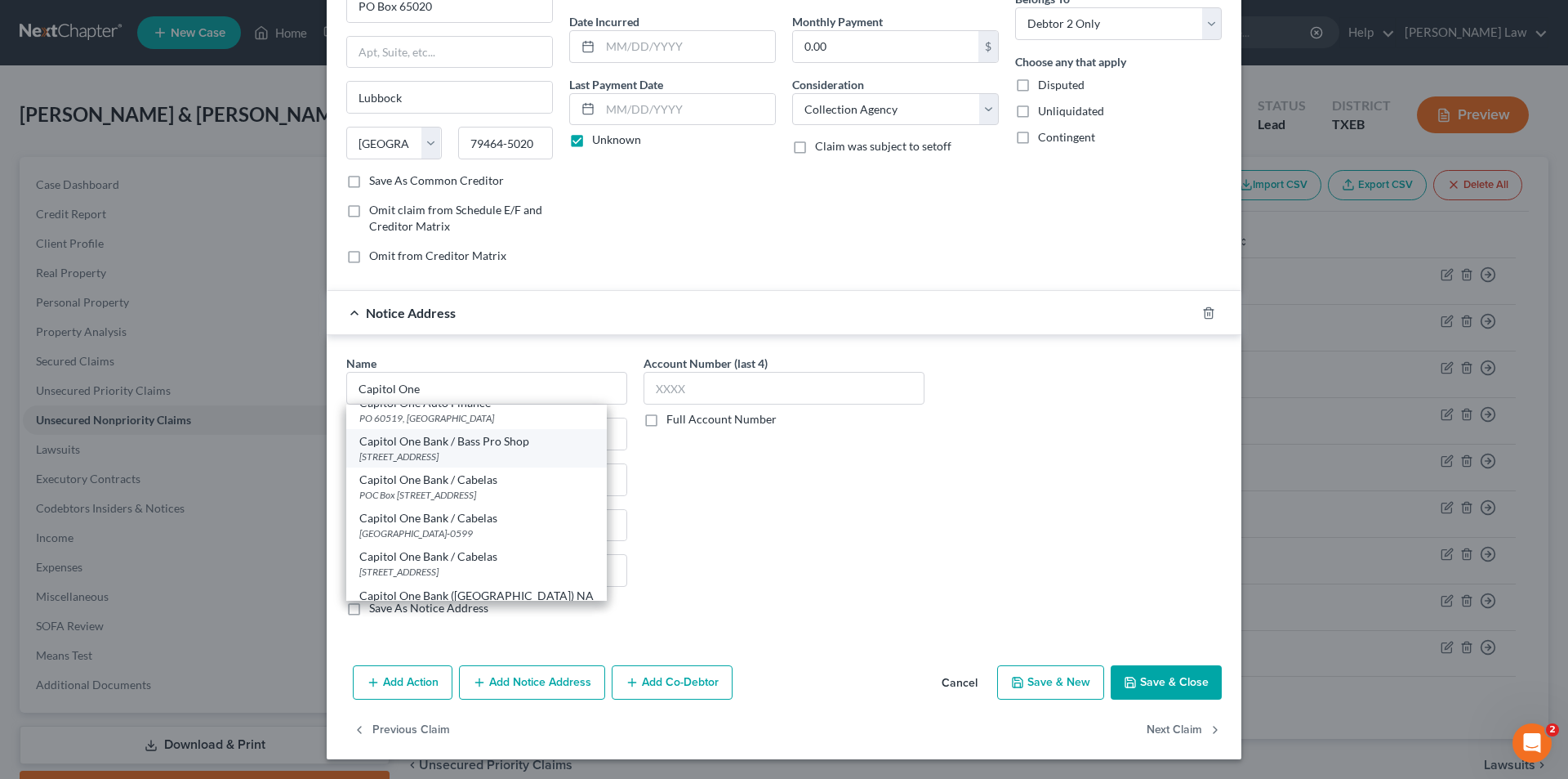
type input "56302-0180"
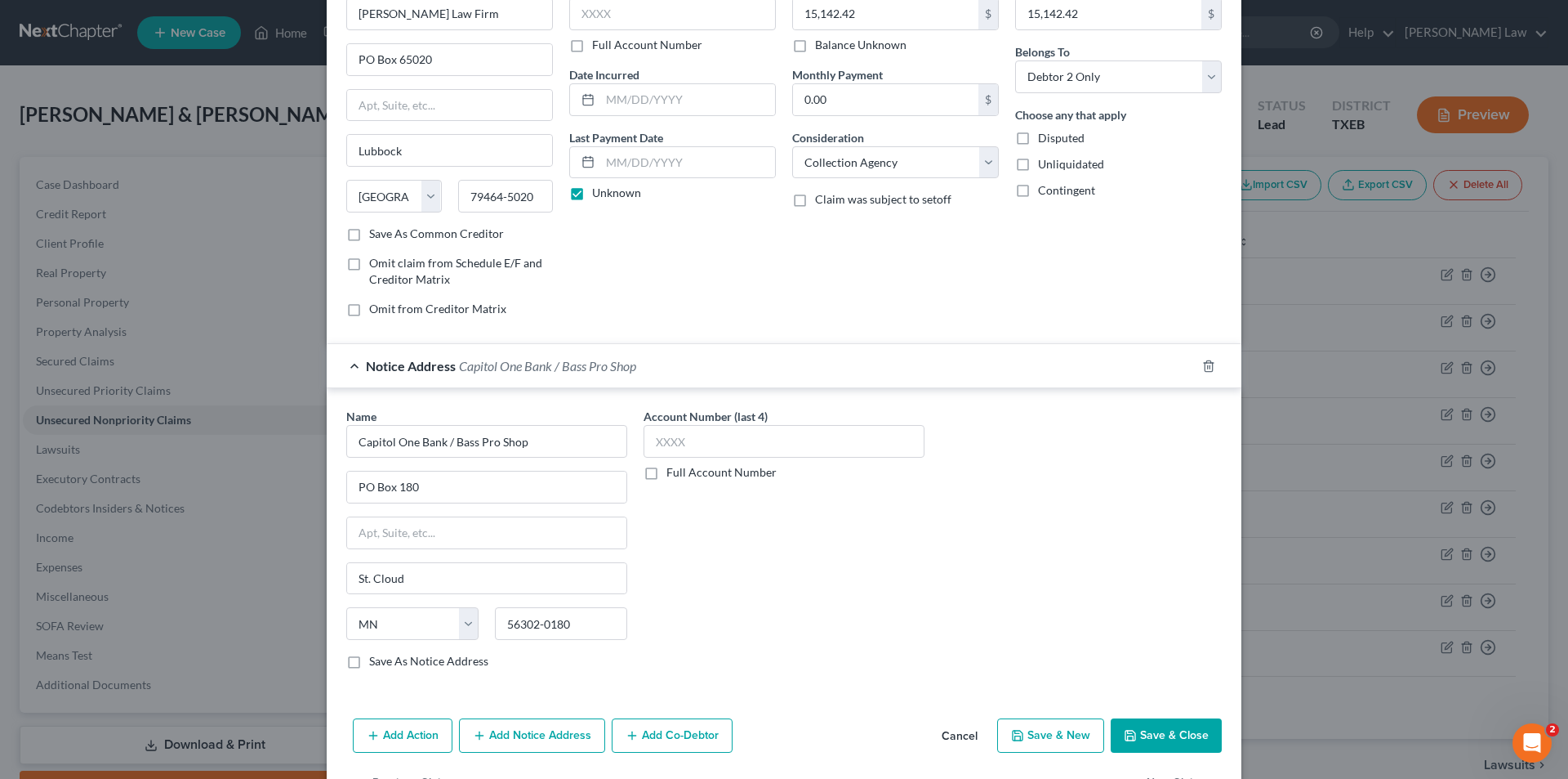
scroll to position [66, 0]
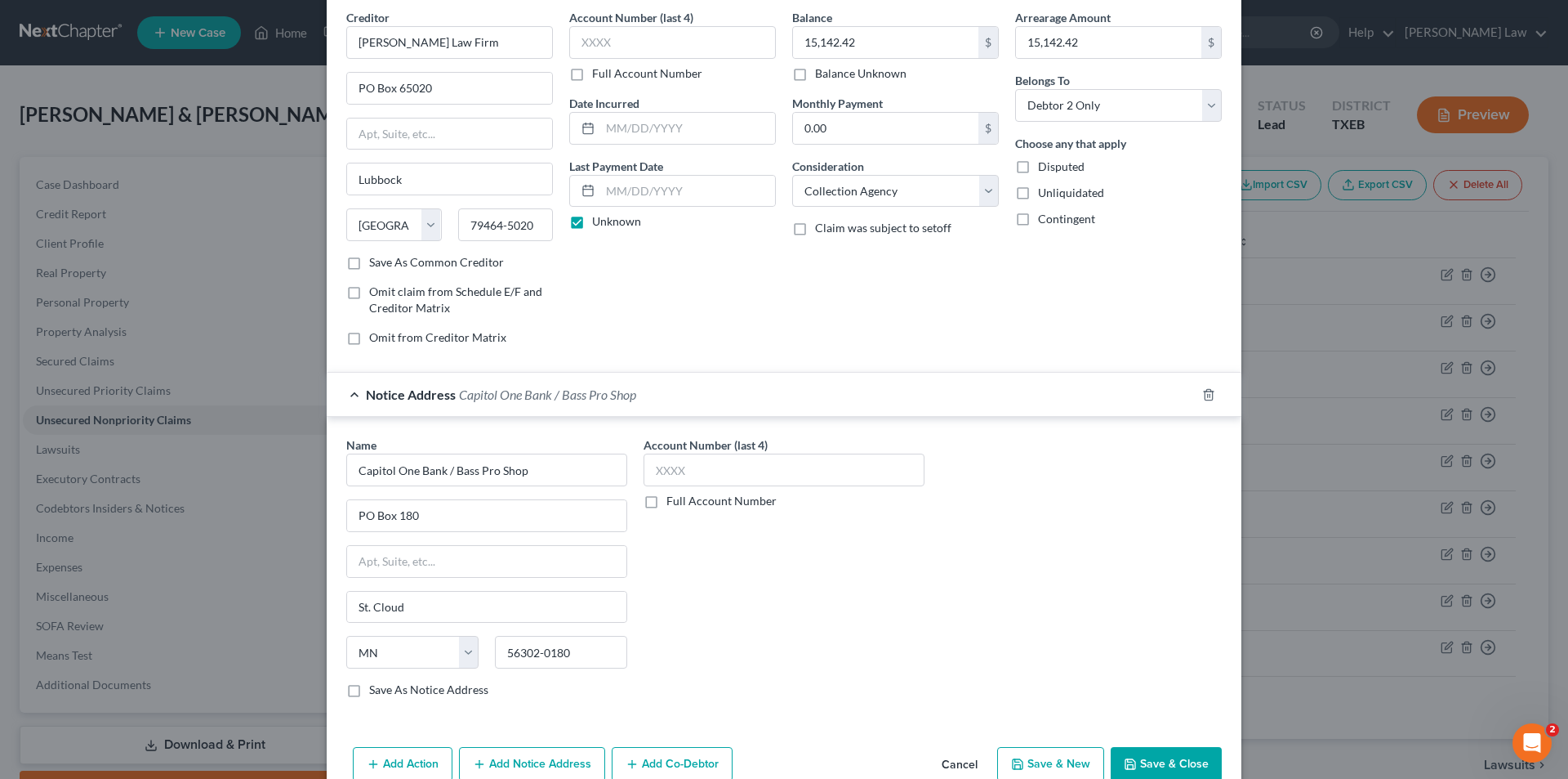
click at [684, 451] on label "Account Number (last 4)" at bounding box center [706, 445] width 124 height 17
click at [644, 476] on input "text" at bounding box center [784, 470] width 281 height 33
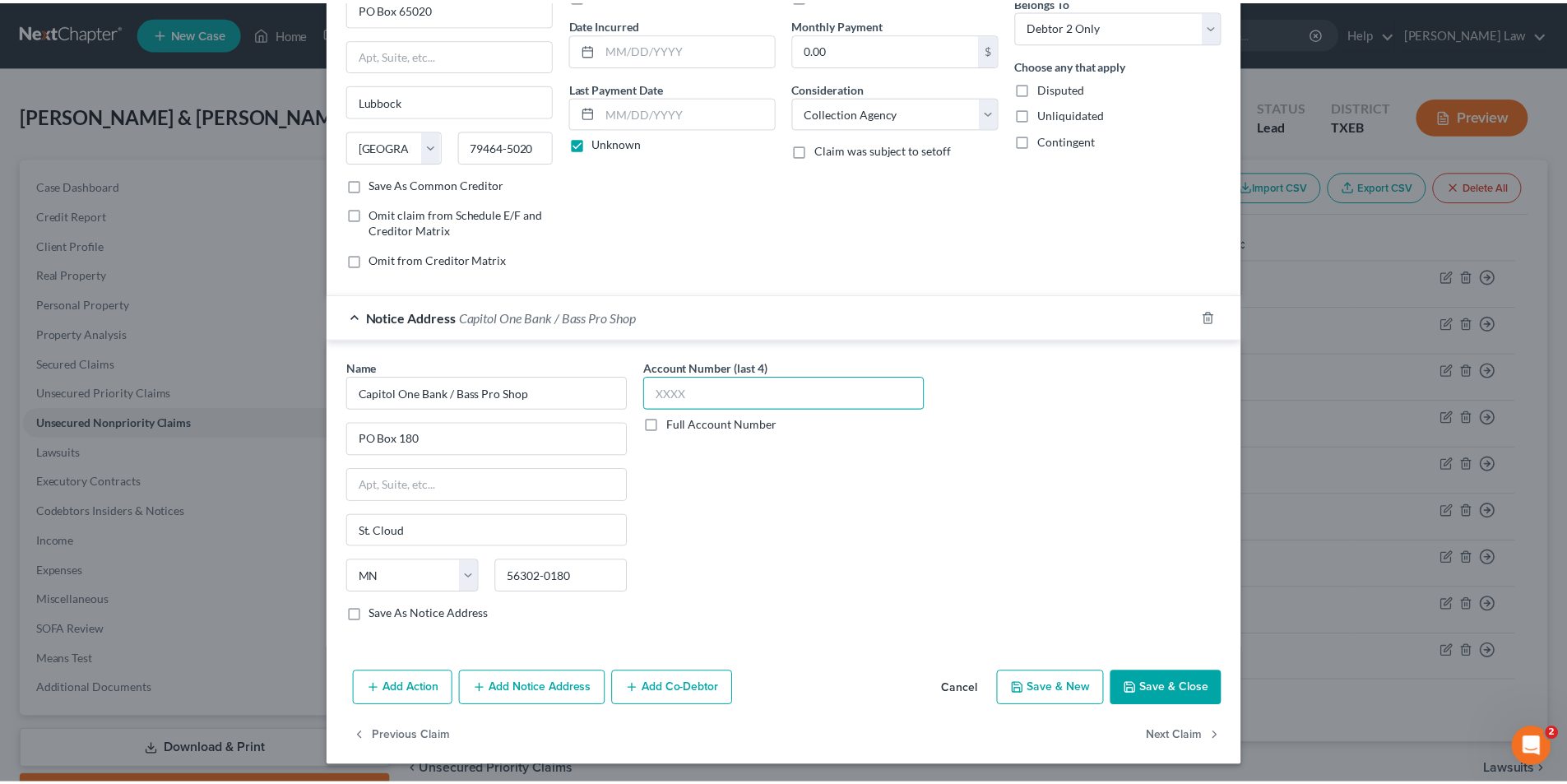
scroll to position [149, 0]
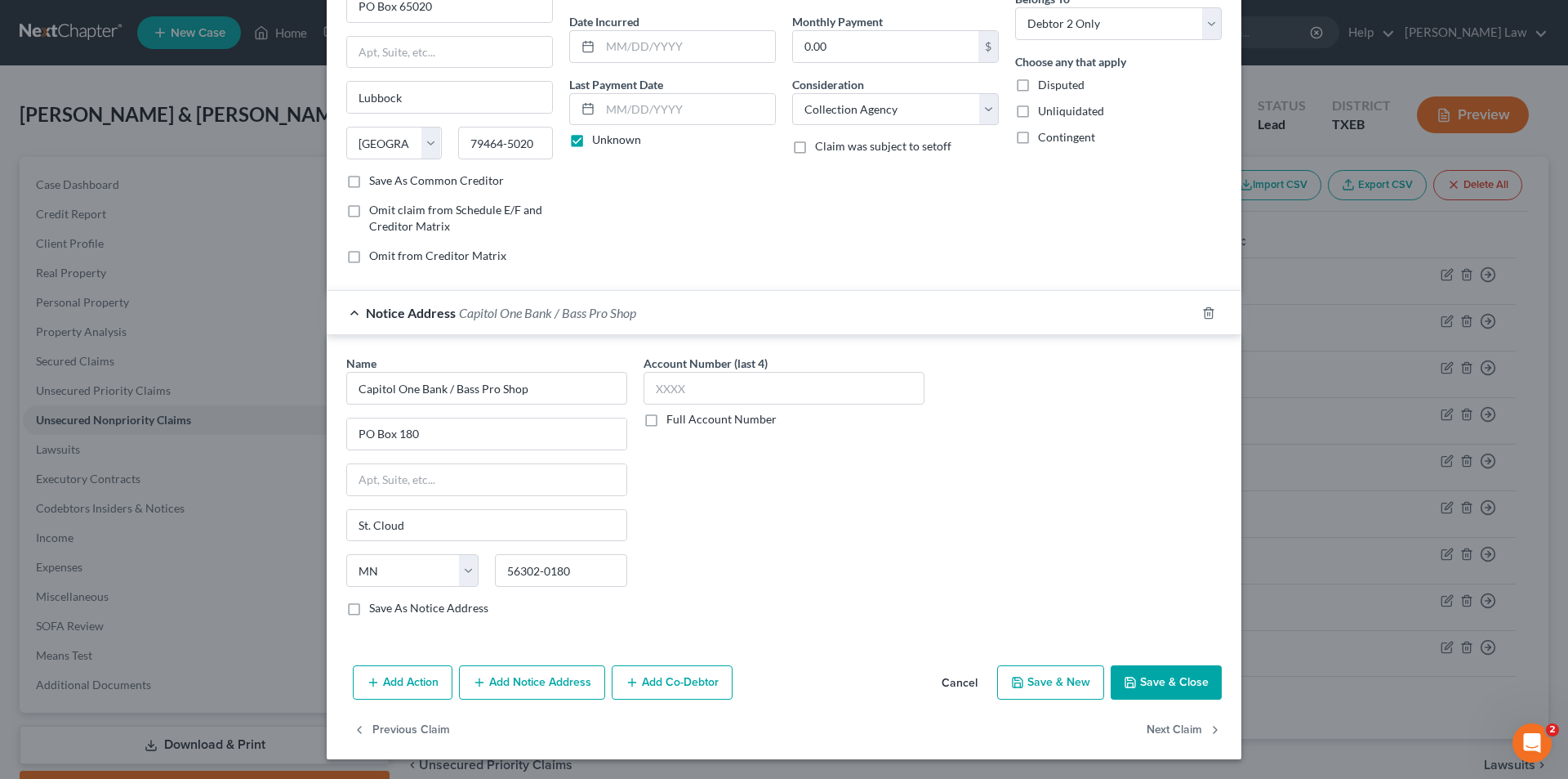
click at [1157, 690] on button "Save & Close" at bounding box center [1166, 682] width 111 height 35
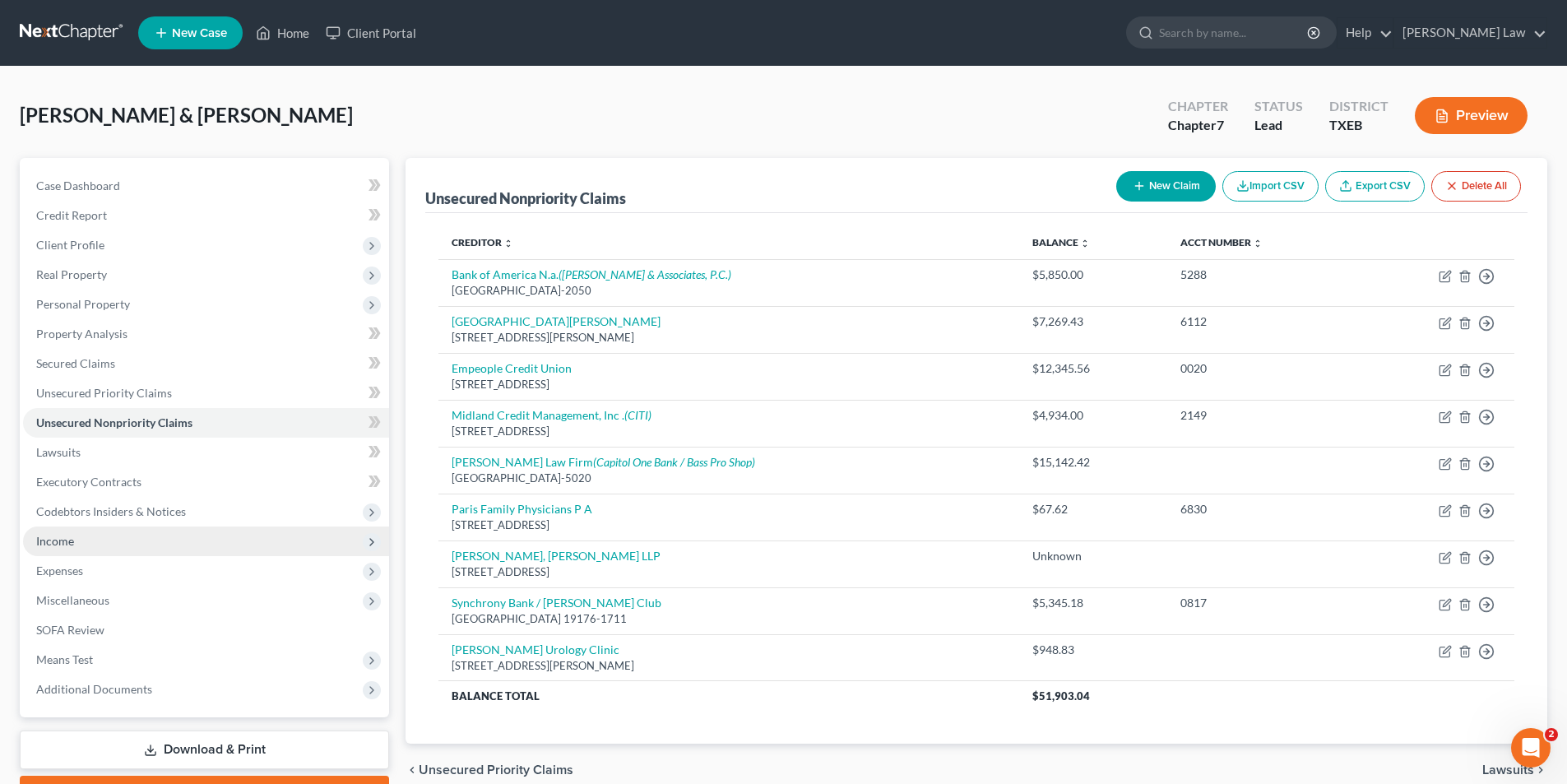
click at [56, 541] on span "Income" at bounding box center [54, 540] width 37 height 14
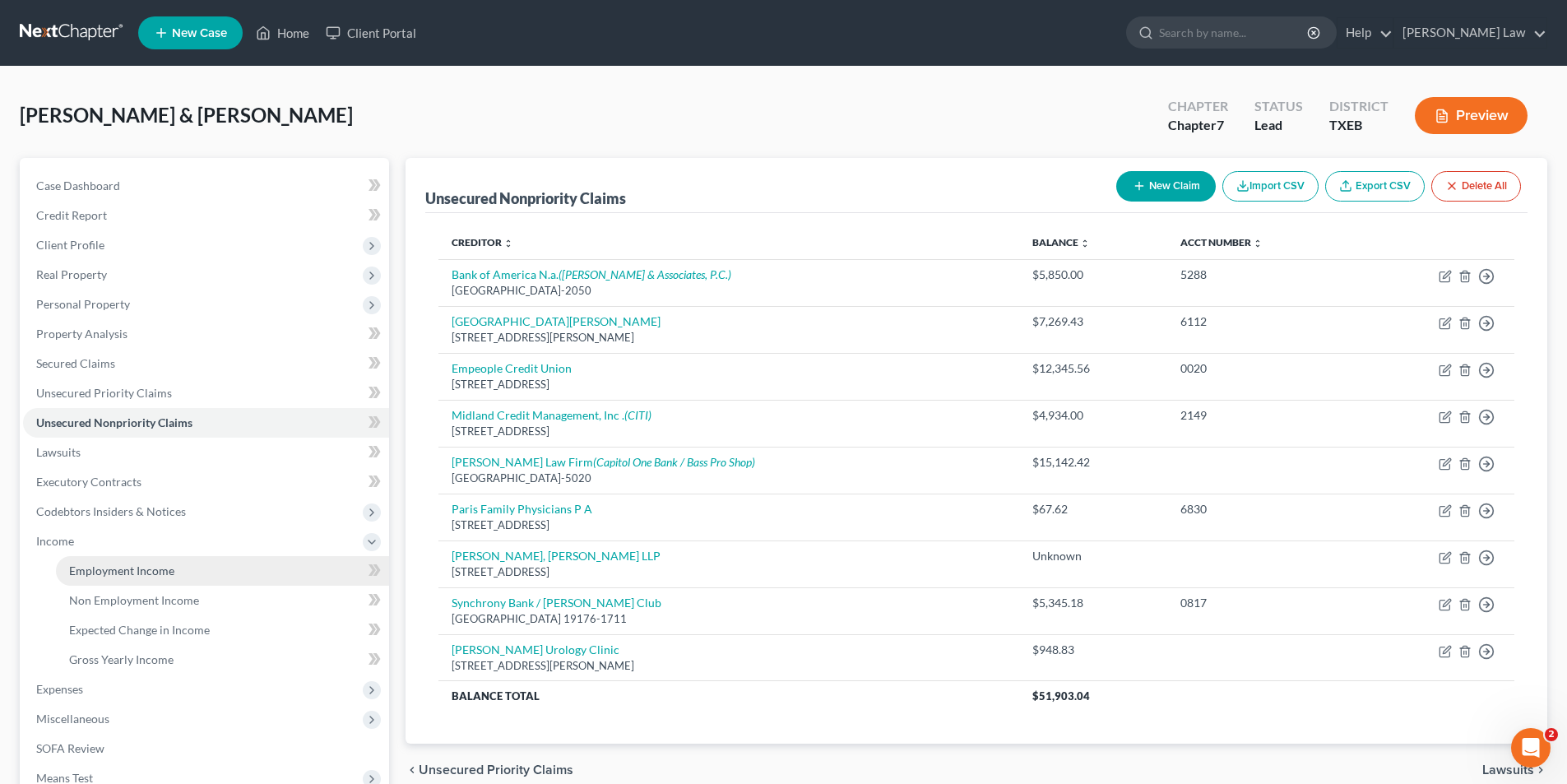
click at [122, 567] on span "Employment Income" at bounding box center [122, 570] width 105 height 14
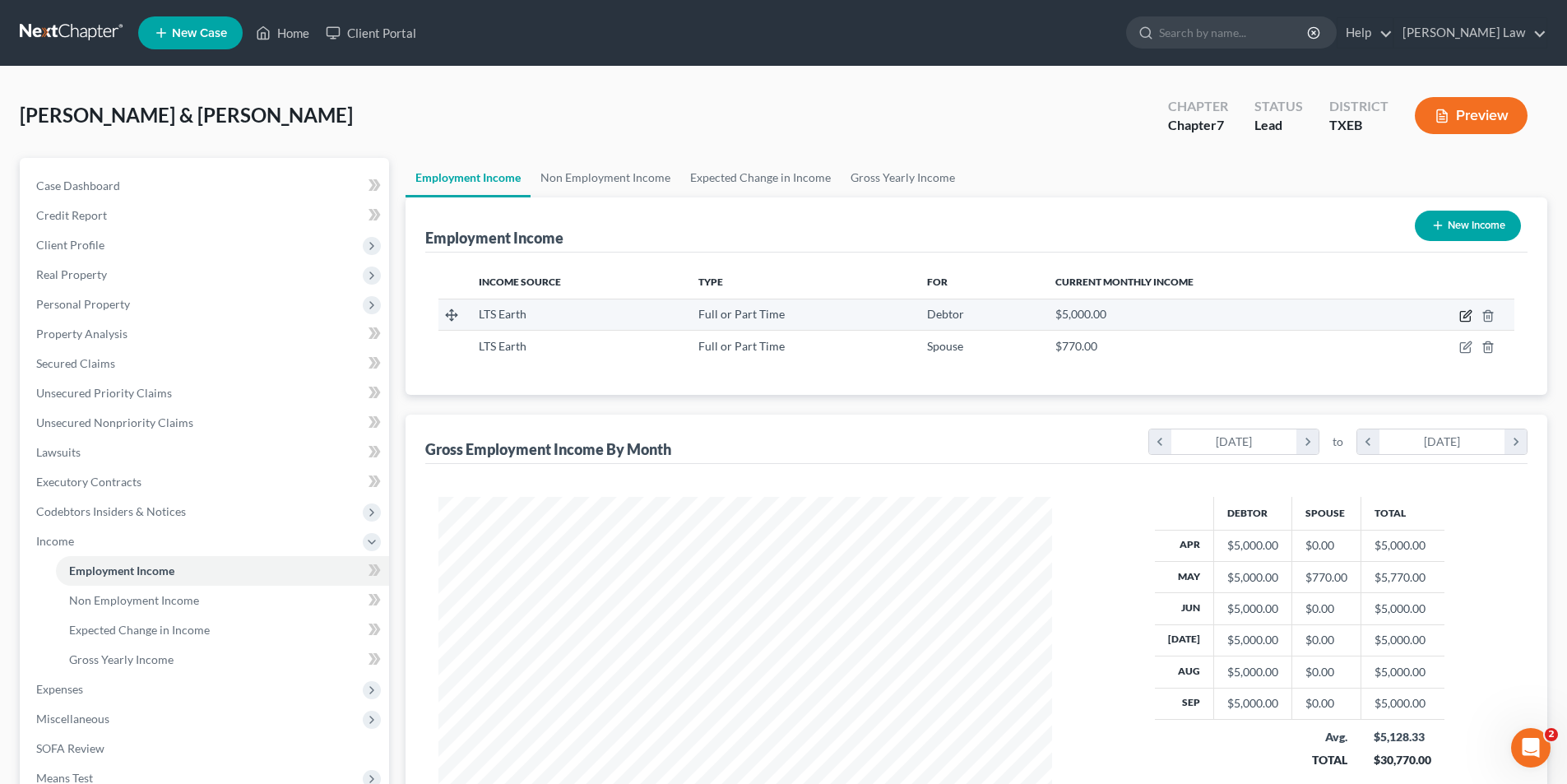
click at [1470, 317] on icon "button" at bounding box center [1466, 316] width 13 height 13
select select "0"
select select "45"
select select "1"
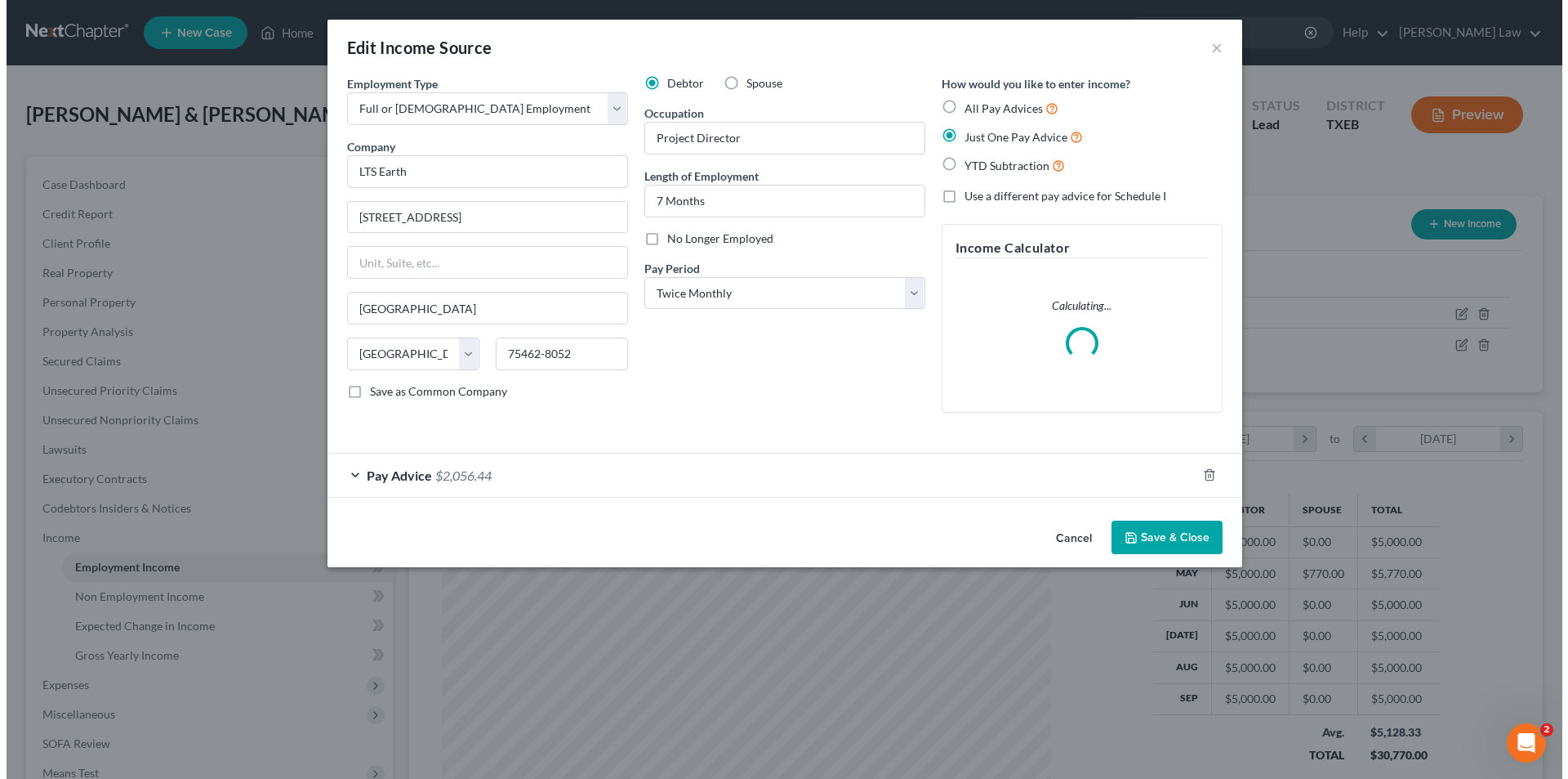
scroll to position [308, 648]
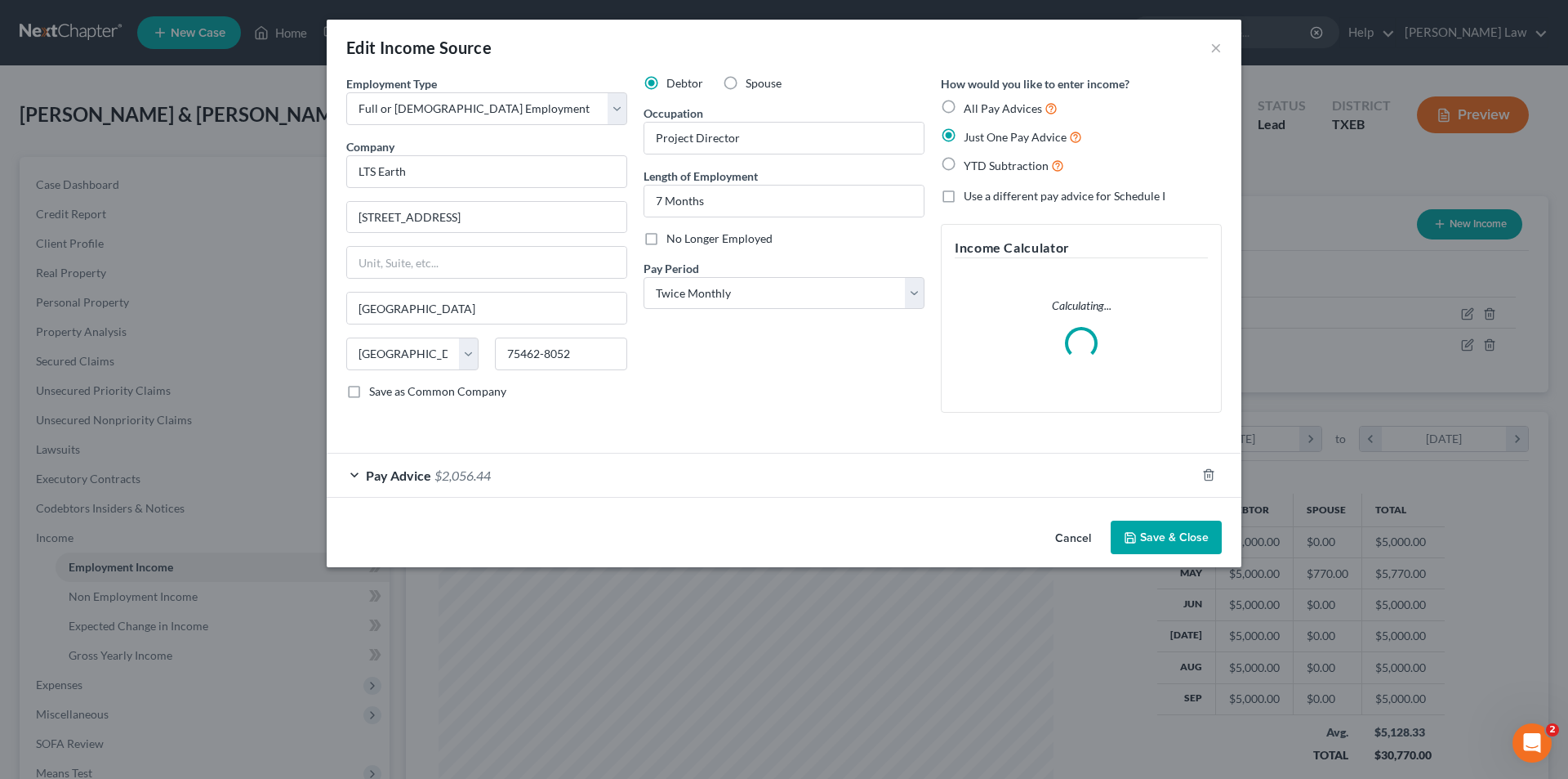
click at [536, 474] on div "Pay Advice $2,056.44" at bounding box center [760, 475] width 869 height 43
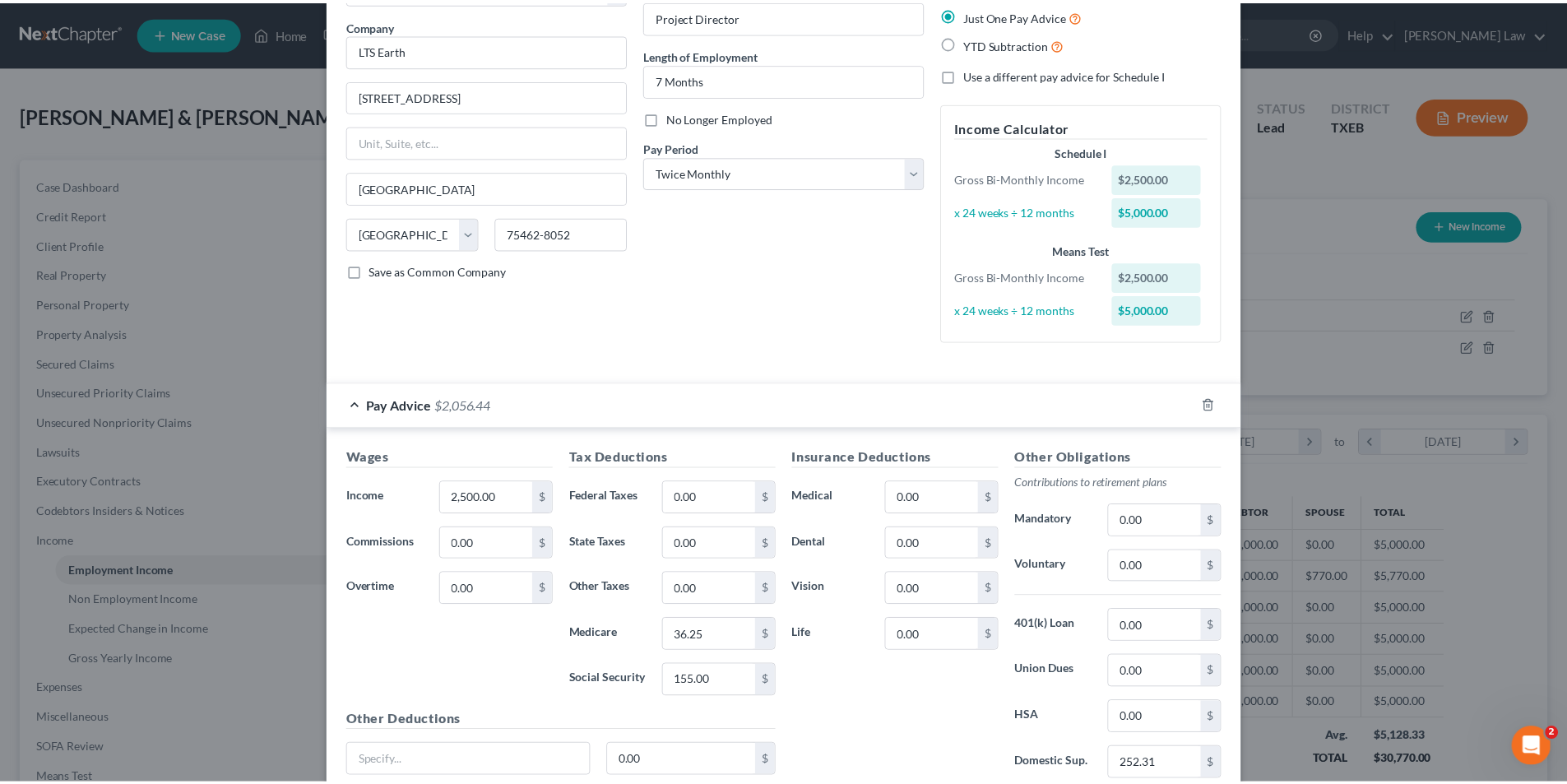
scroll to position [258, 0]
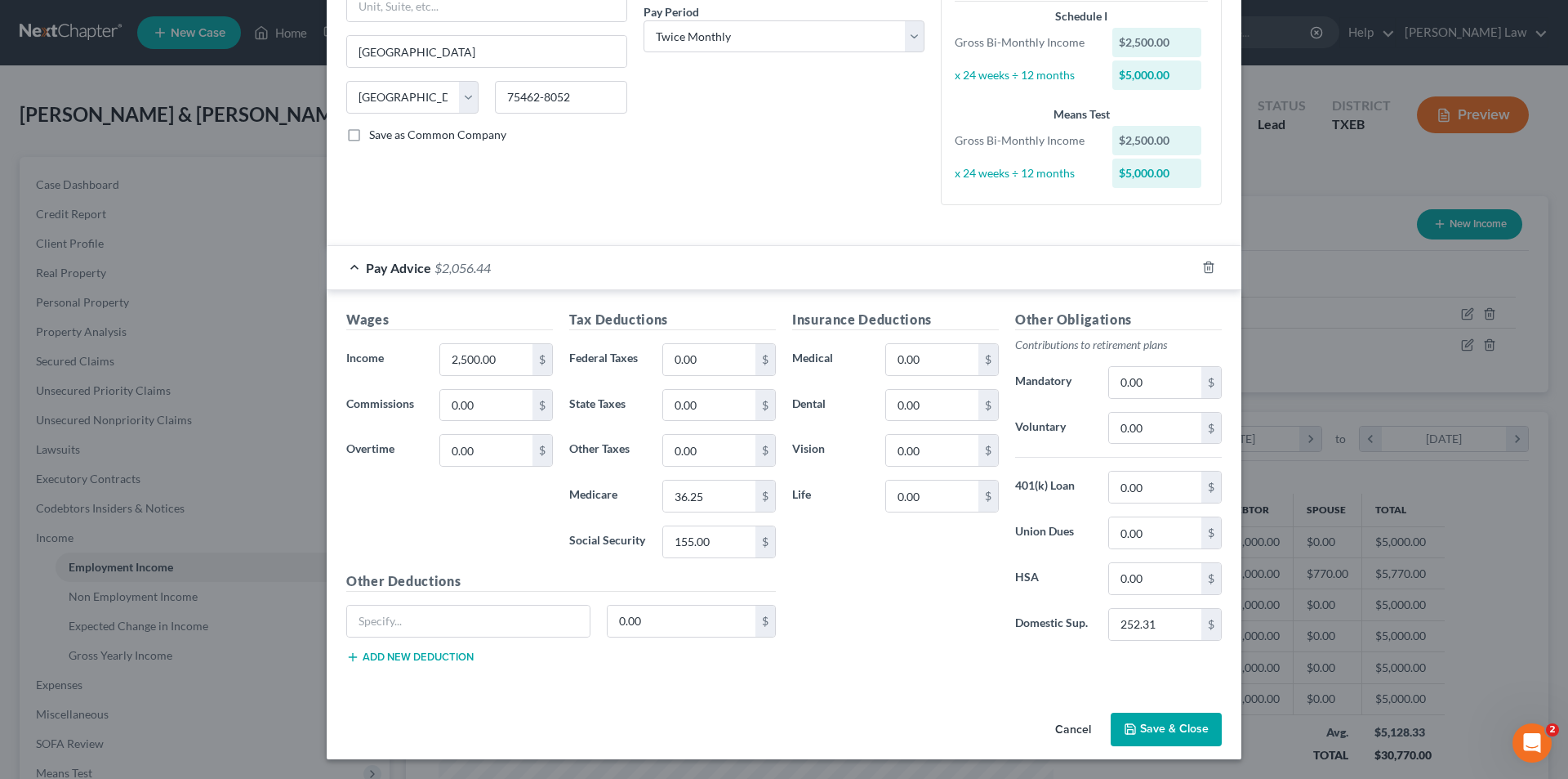
click at [1165, 737] on button "Save & Close" at bounding box center [1166, 730] width 111 height 35
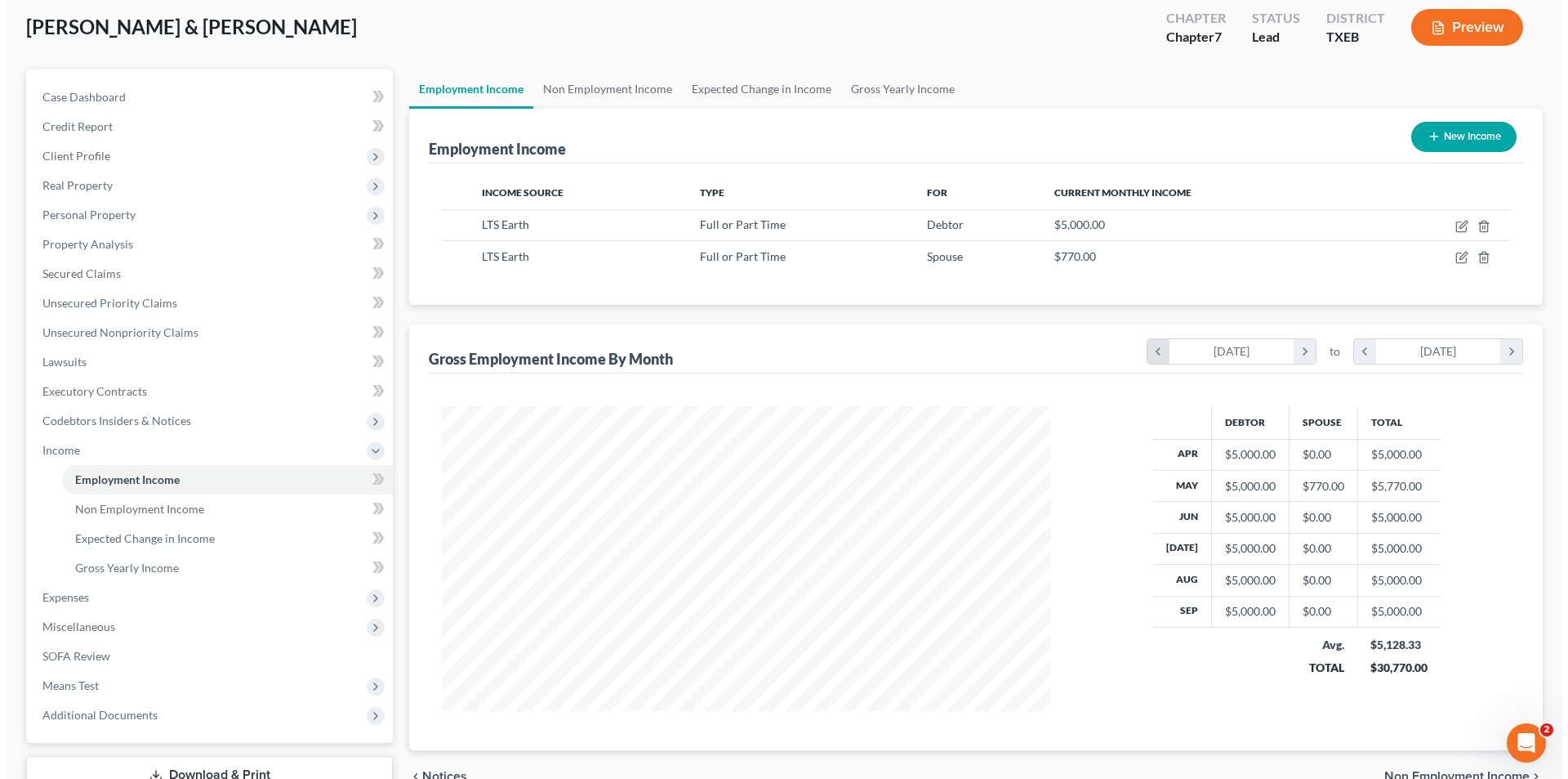
scroll to position [0, 0]
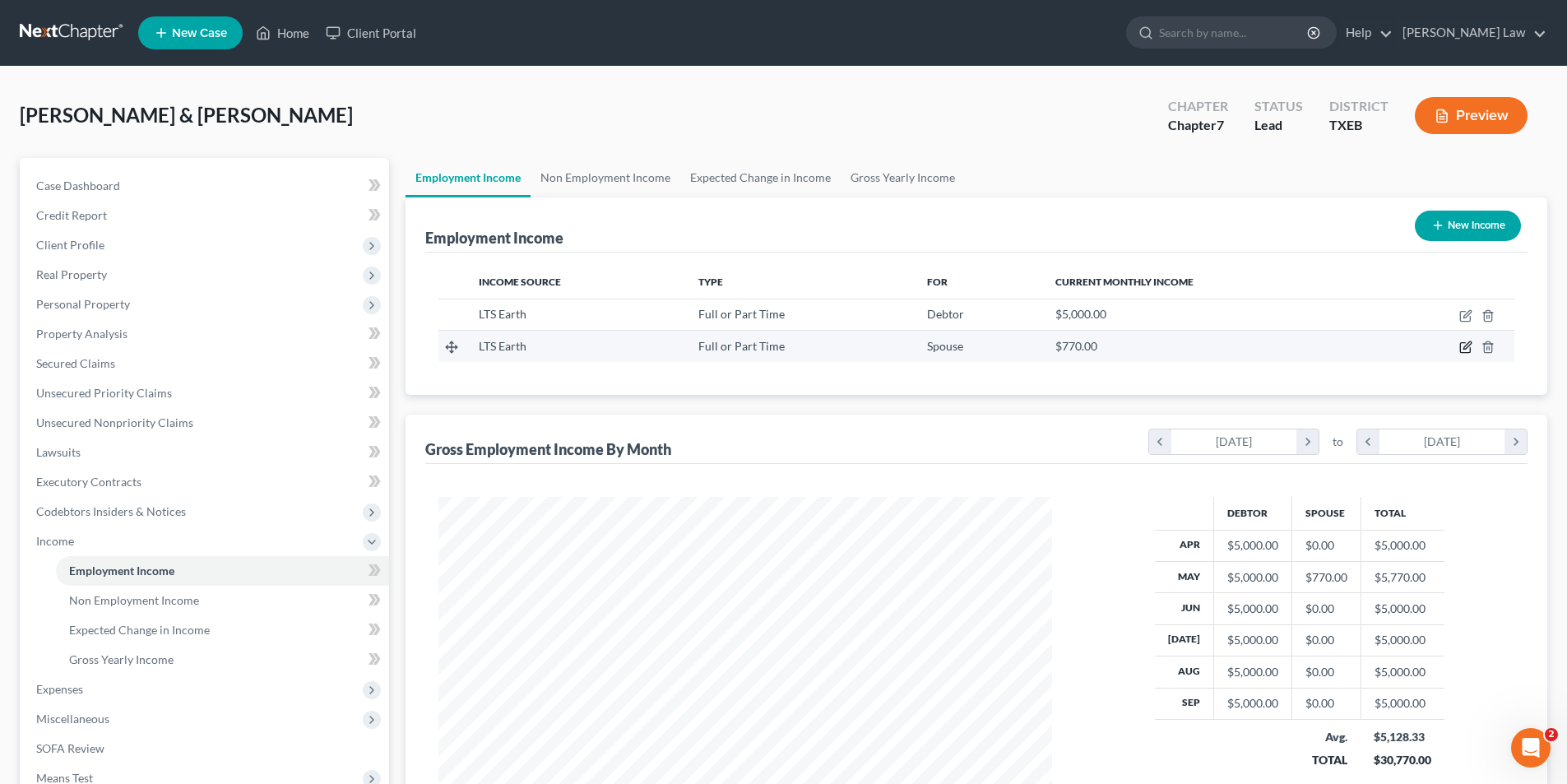
click at [1460, 346] on icon "button" at bounding box center [1465, 348] width 10 height 10
select select "0"
select select "45"
select select "0"
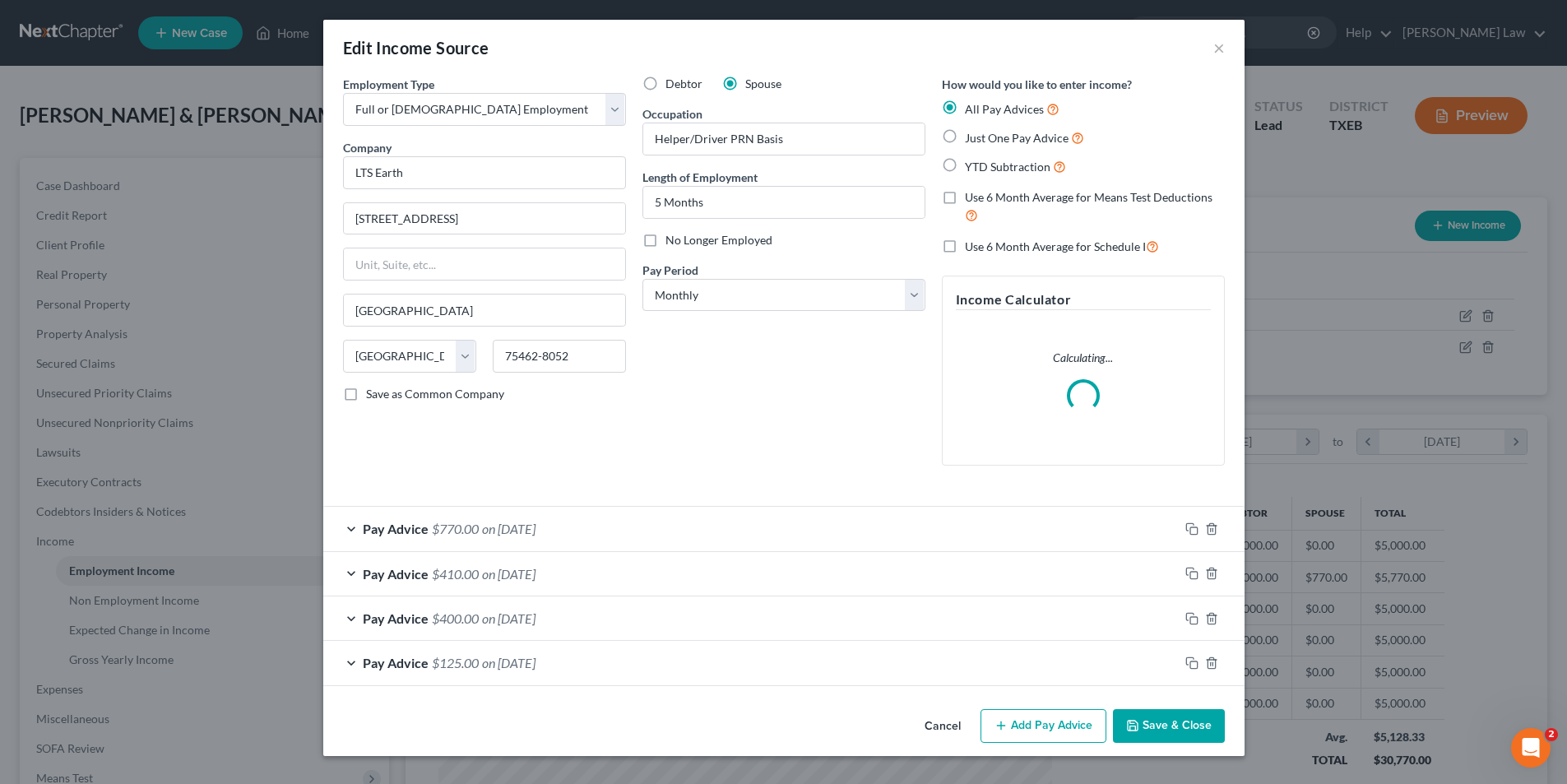
scroll to position [310, 653]
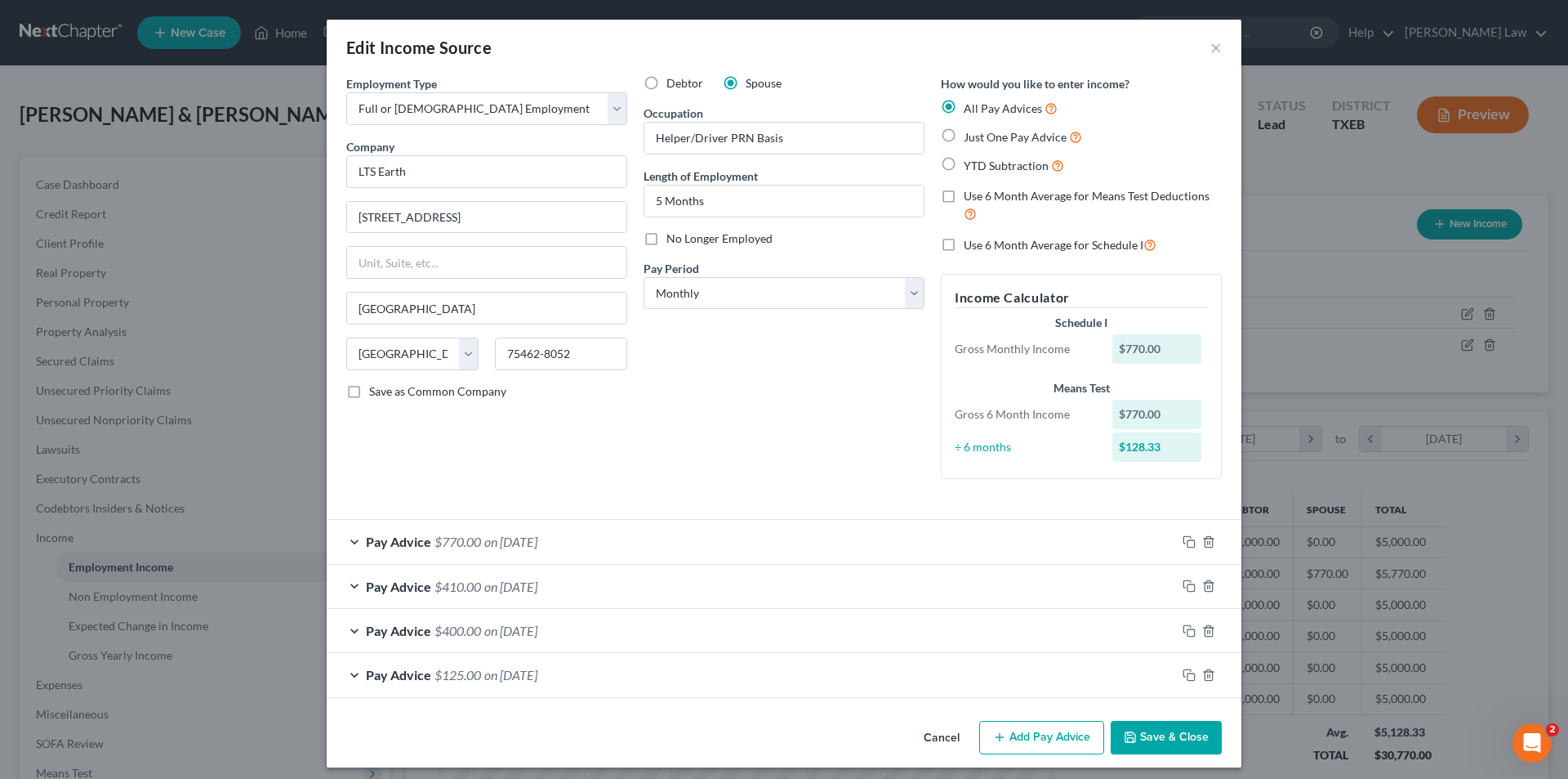
click at [1184, 741] on button "Save & Close" at bounding box center [1166, 738] width 111 height 35
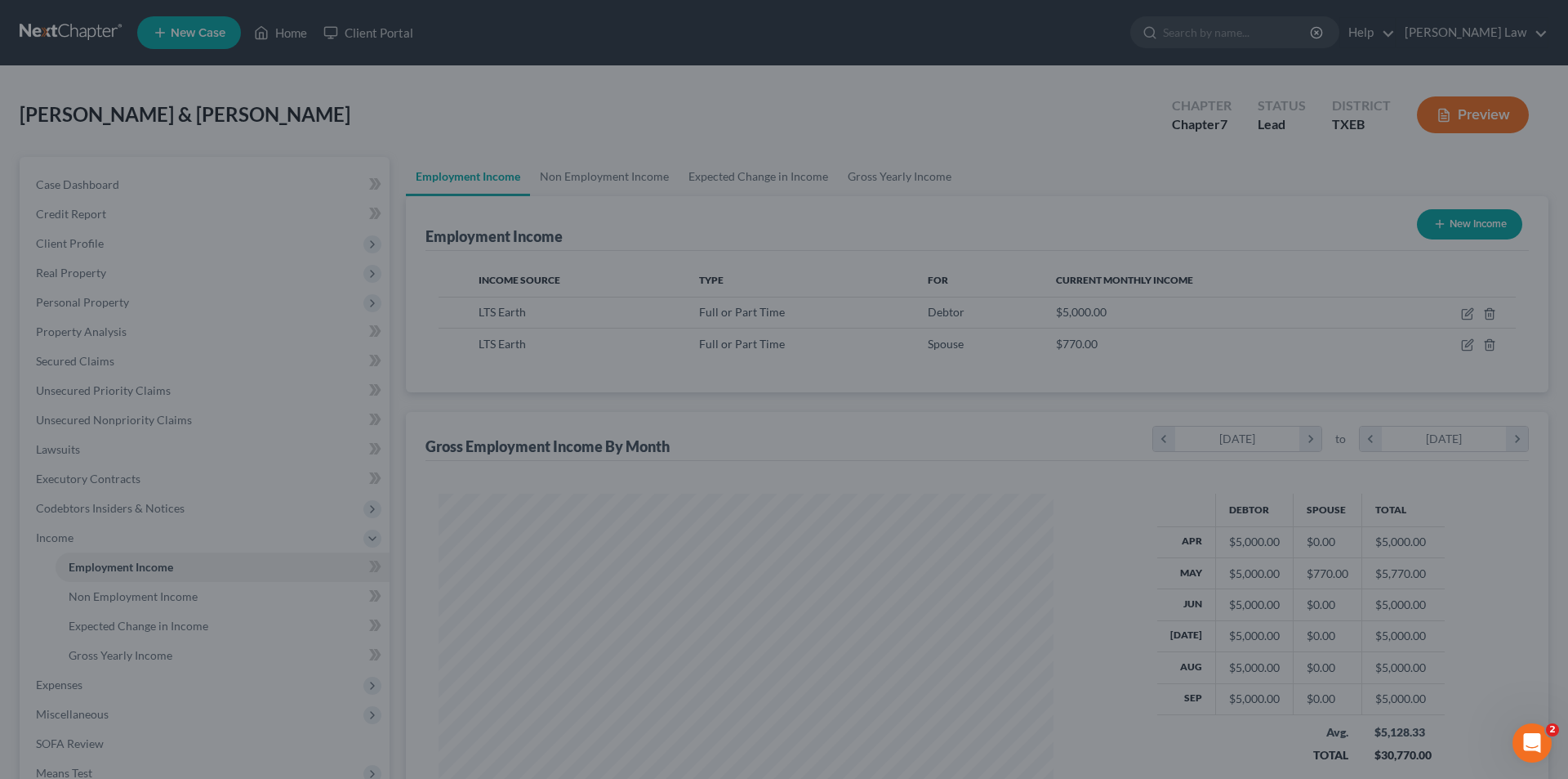
scroll to position [816887, 816159]
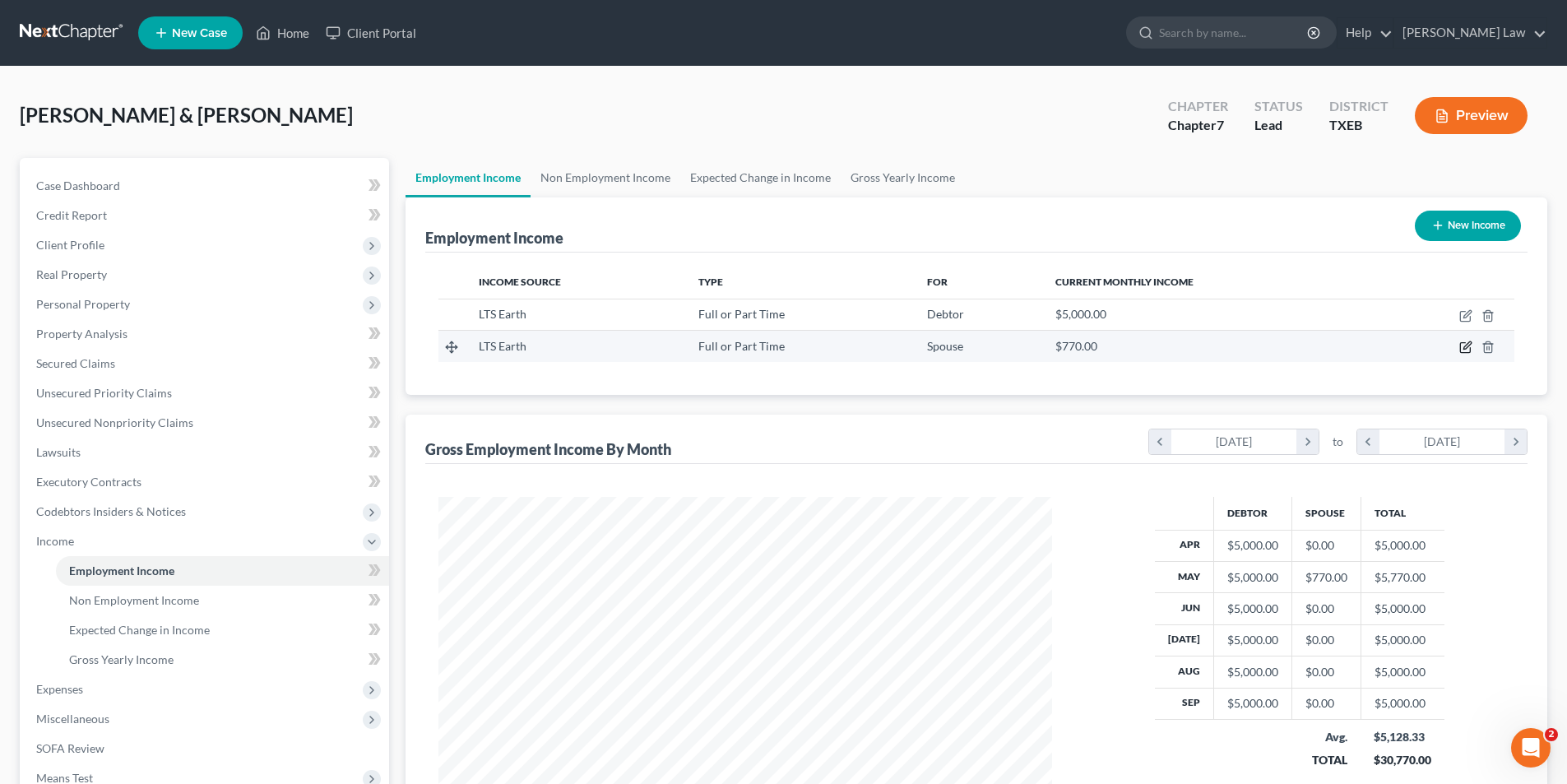
click at [1466, 350] on icon "button" at bounding box center [1467, 345] width 7 height 7
select select "0"
select select "45"
select select "0"
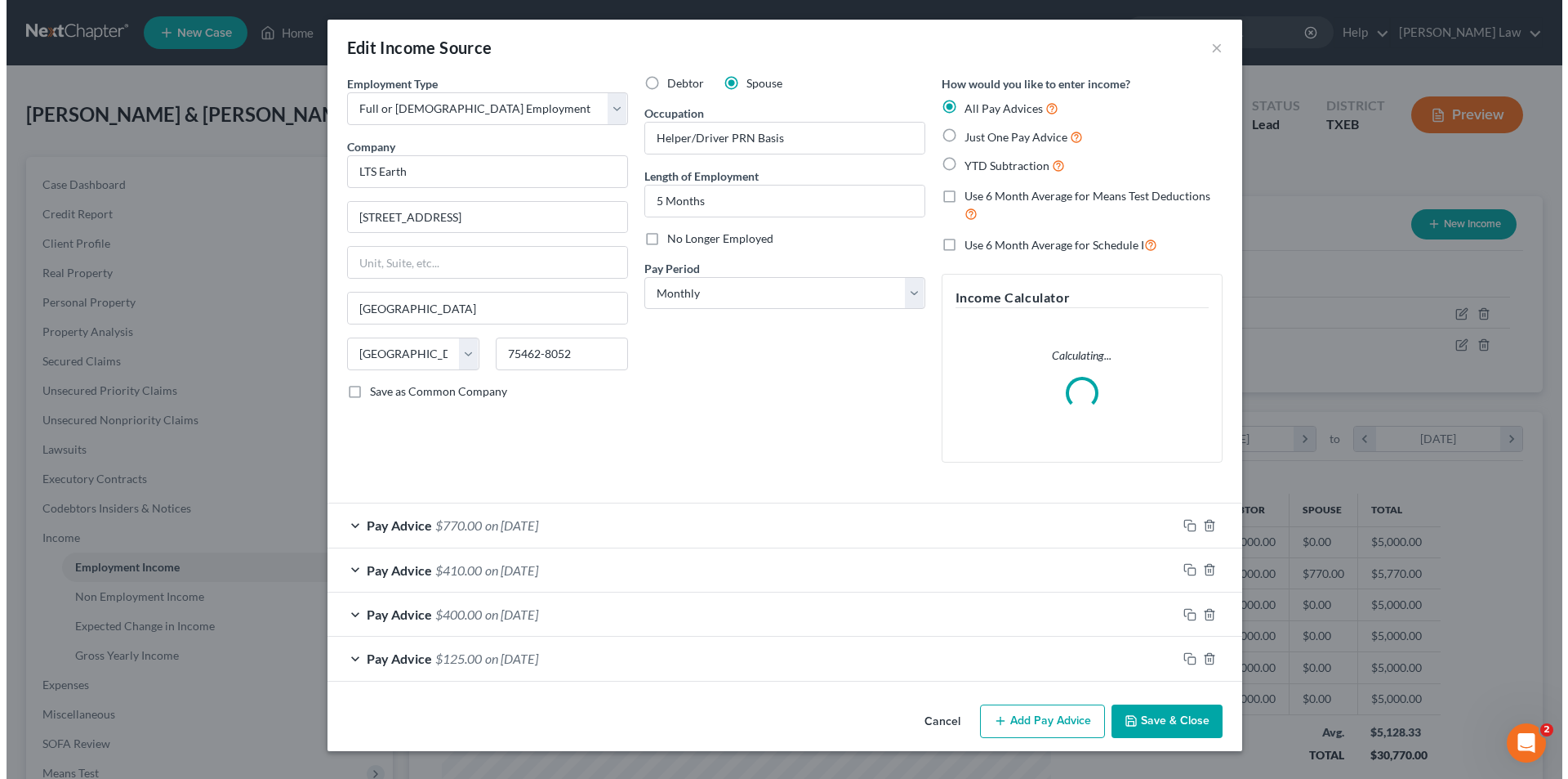
scroll to position [308, 648]
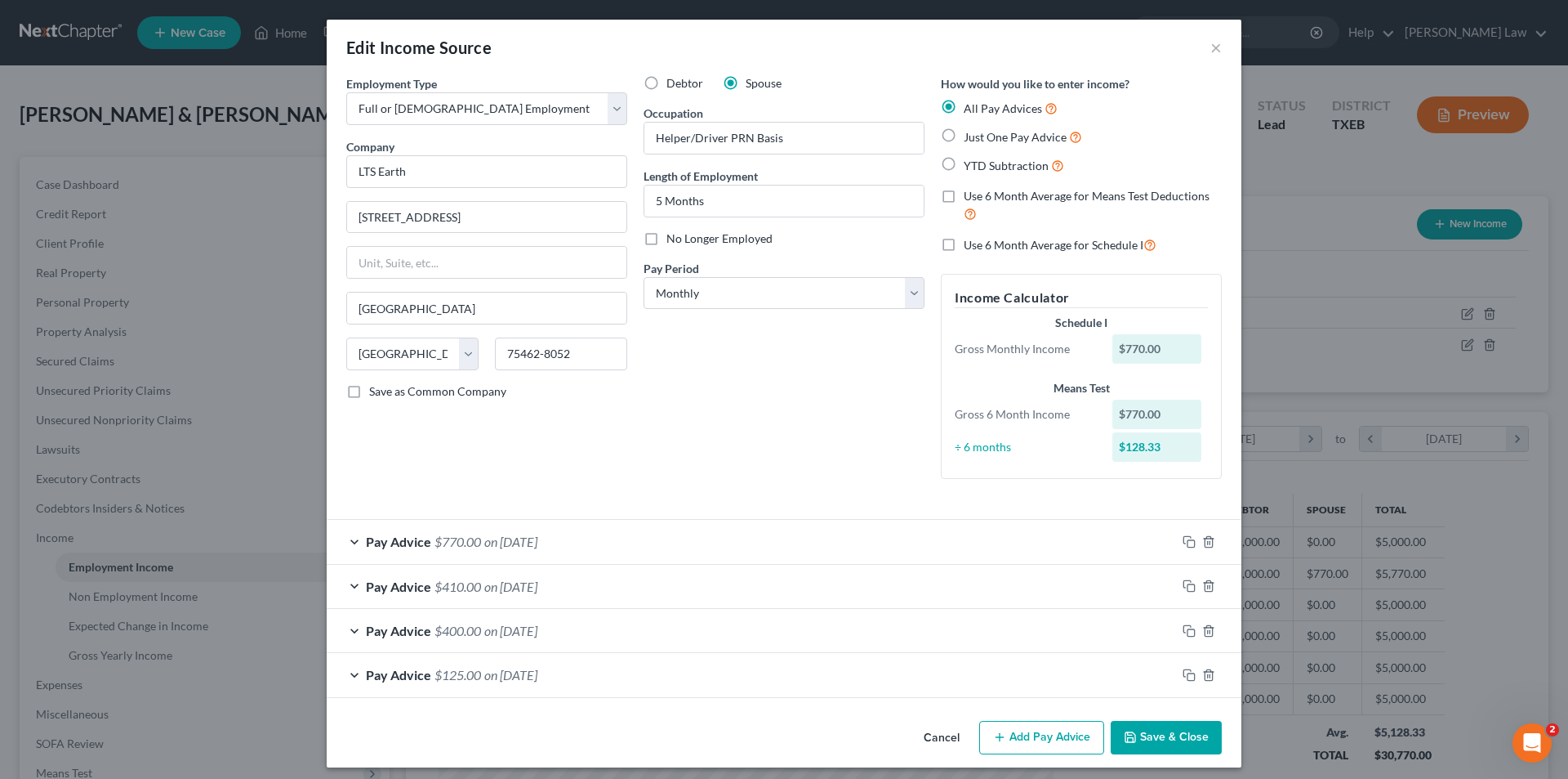
click at [1036, 748] on button "Add Pay Advice" at bounding box center [1041, 738] width 125 height 35
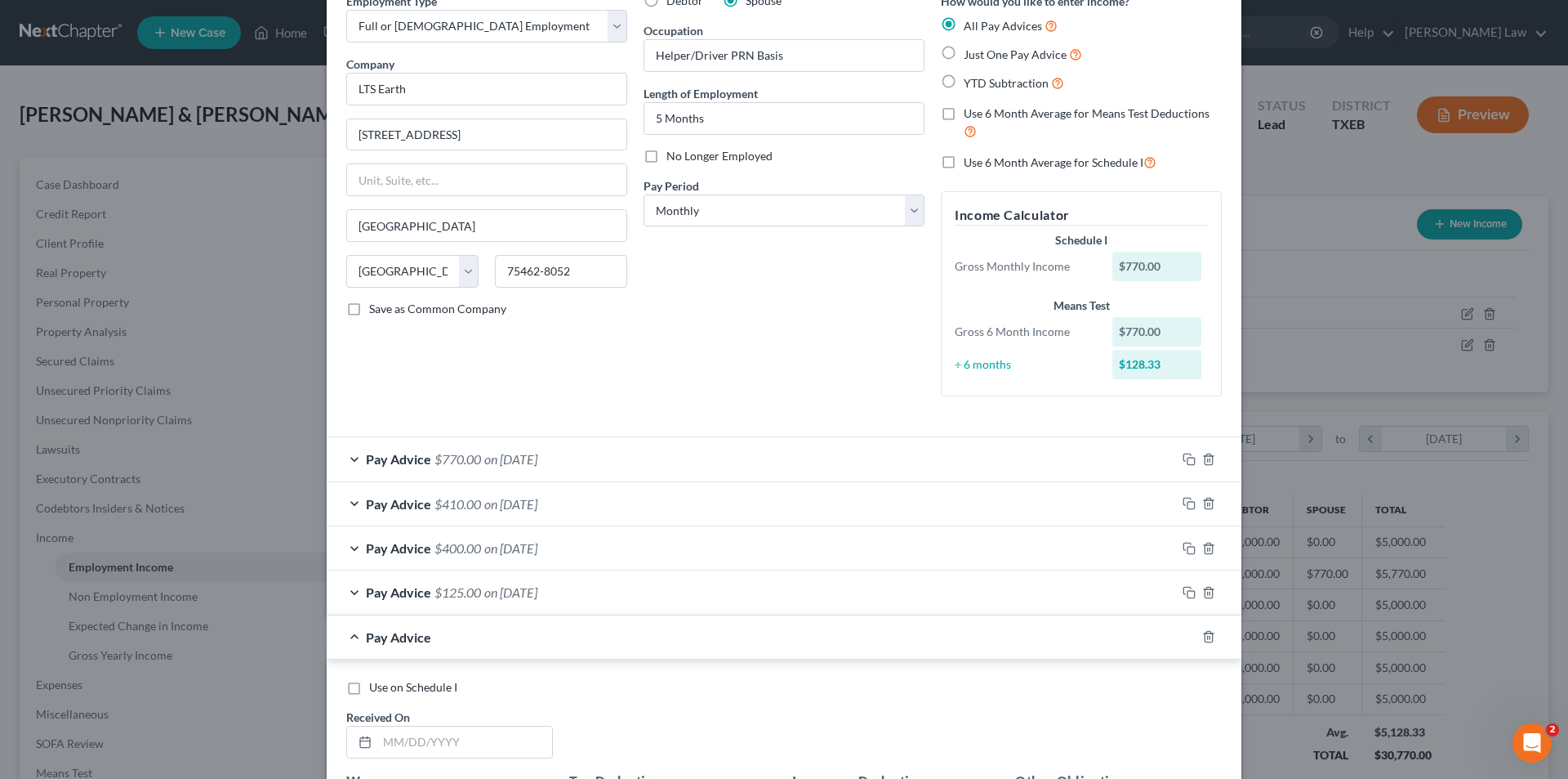
scroll to position [245, 0]
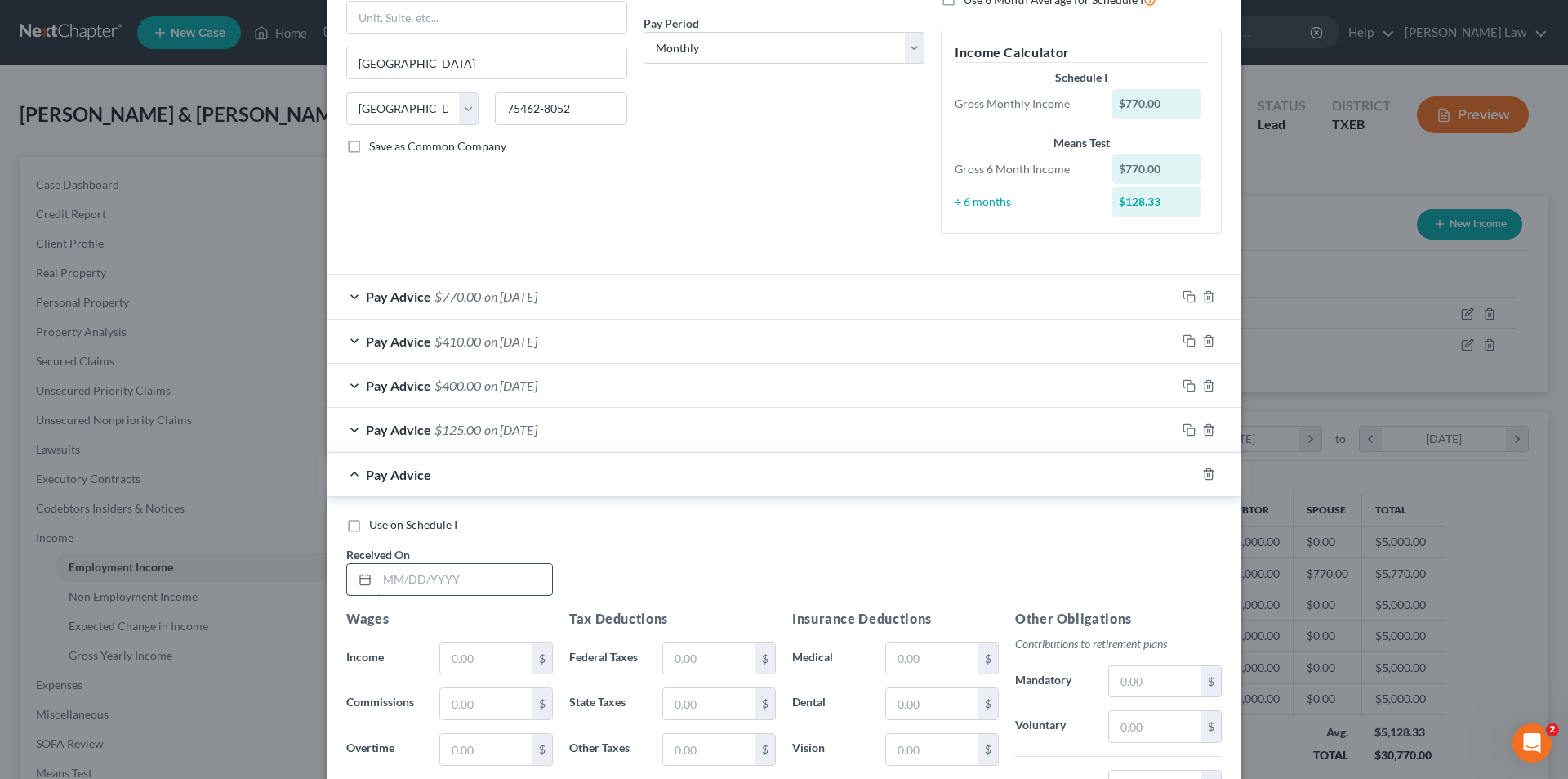
click at [422, 574] on input "text" at bounding box center [465, 580] width 174 height 31
type input "[DATE]"
click at [461, 657] on input "text" at bounding box center [487, 659] width 93 height 31
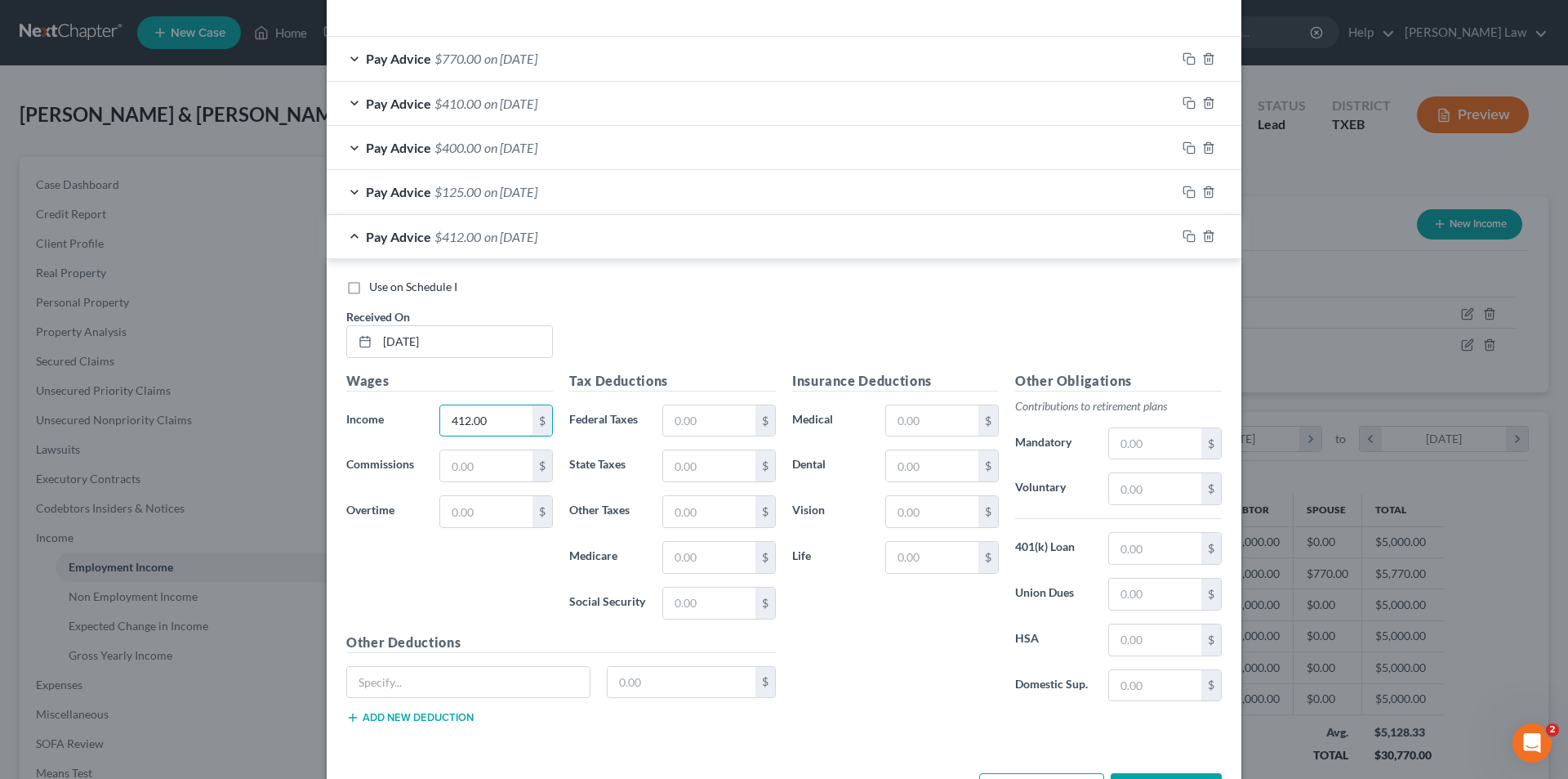
scroll to position [544, 0]
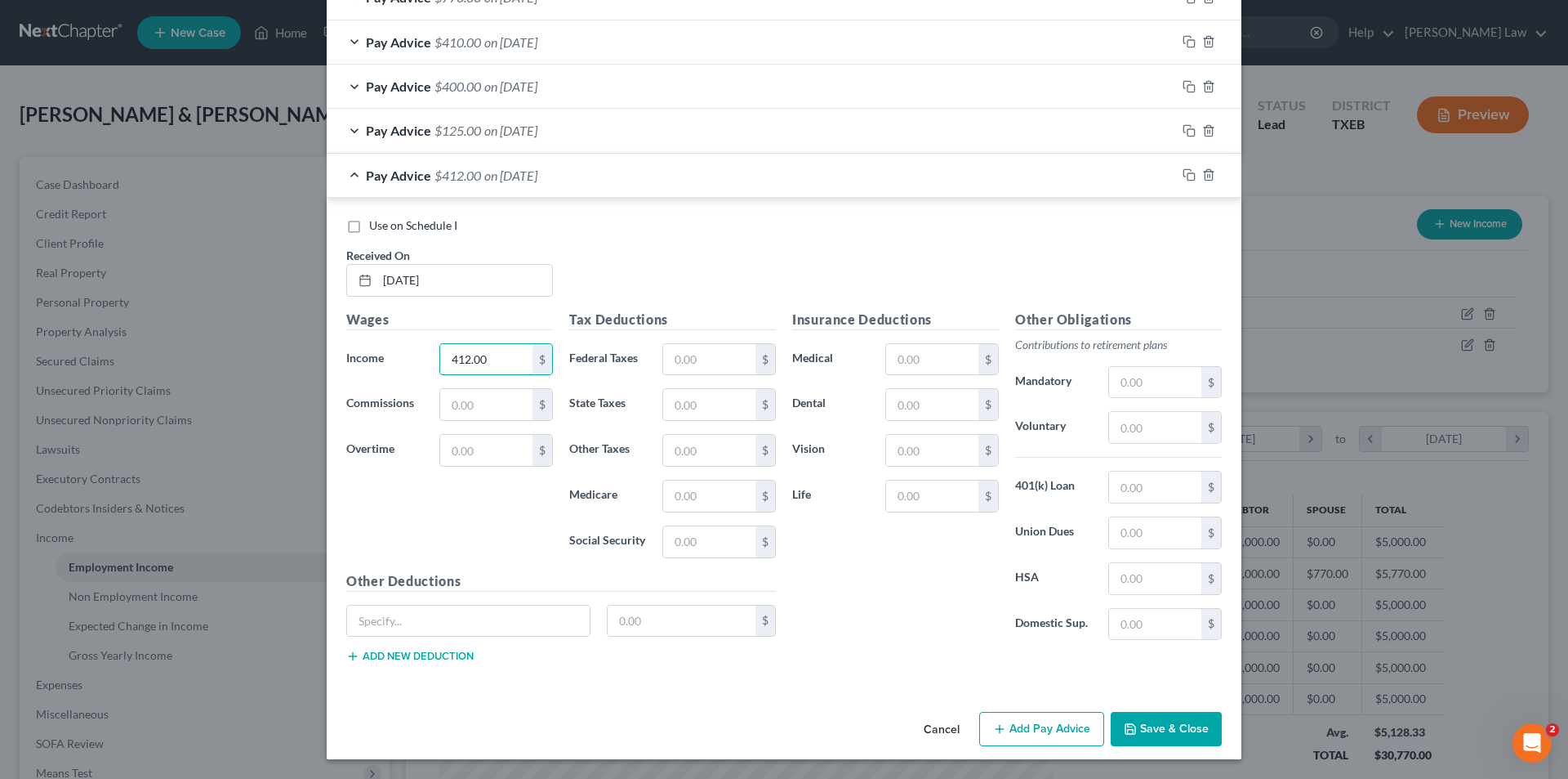
type input "412.00"
click at [994, 724] on icon "button" at bounding box center [1000, 729] width 13 height 13
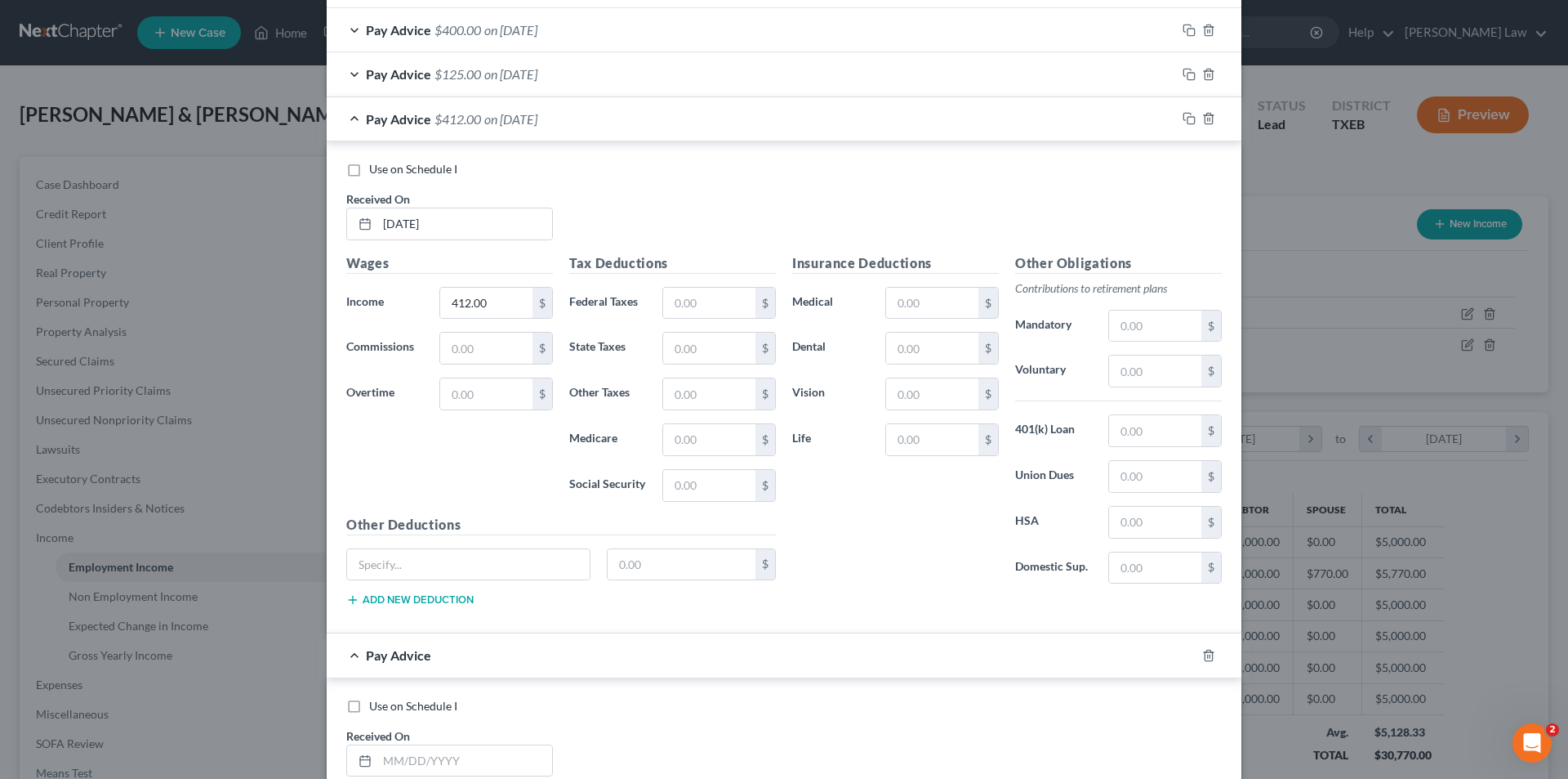
scroll to position [708, 0]
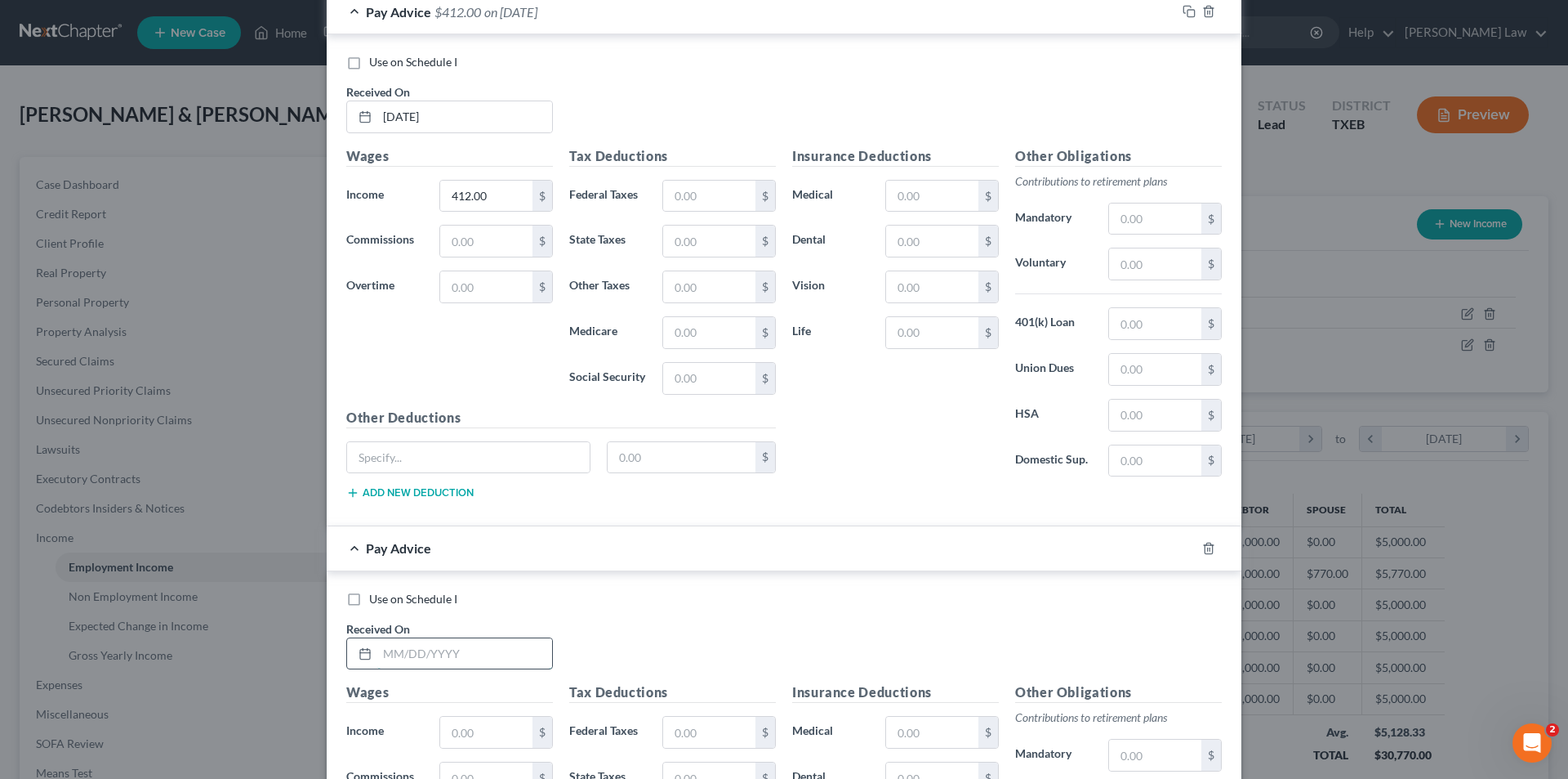
click at [409, 653] on input "text" at bounding box center [465, 654] width 174 height 31
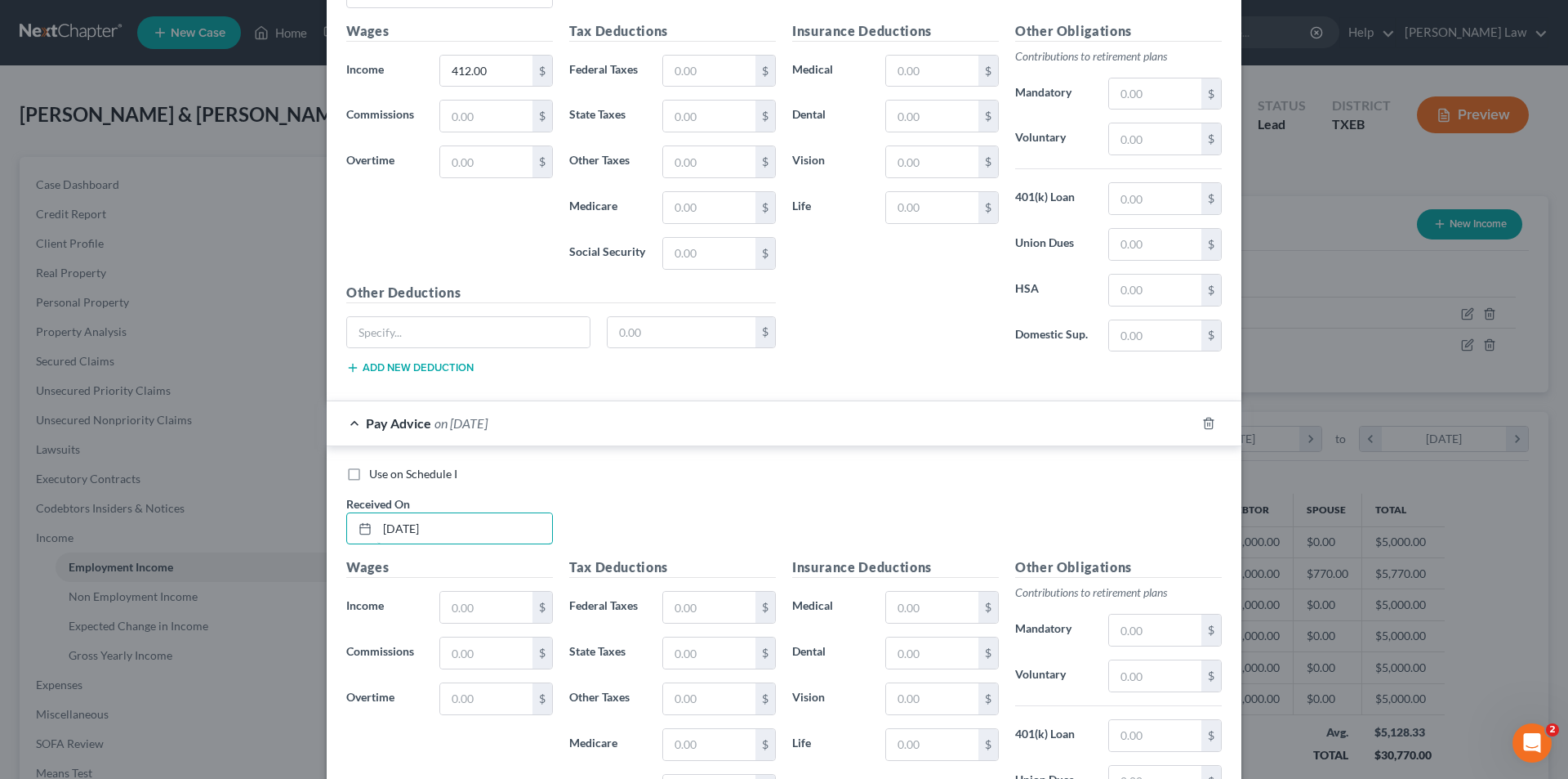
scroll to position [1035, 0]
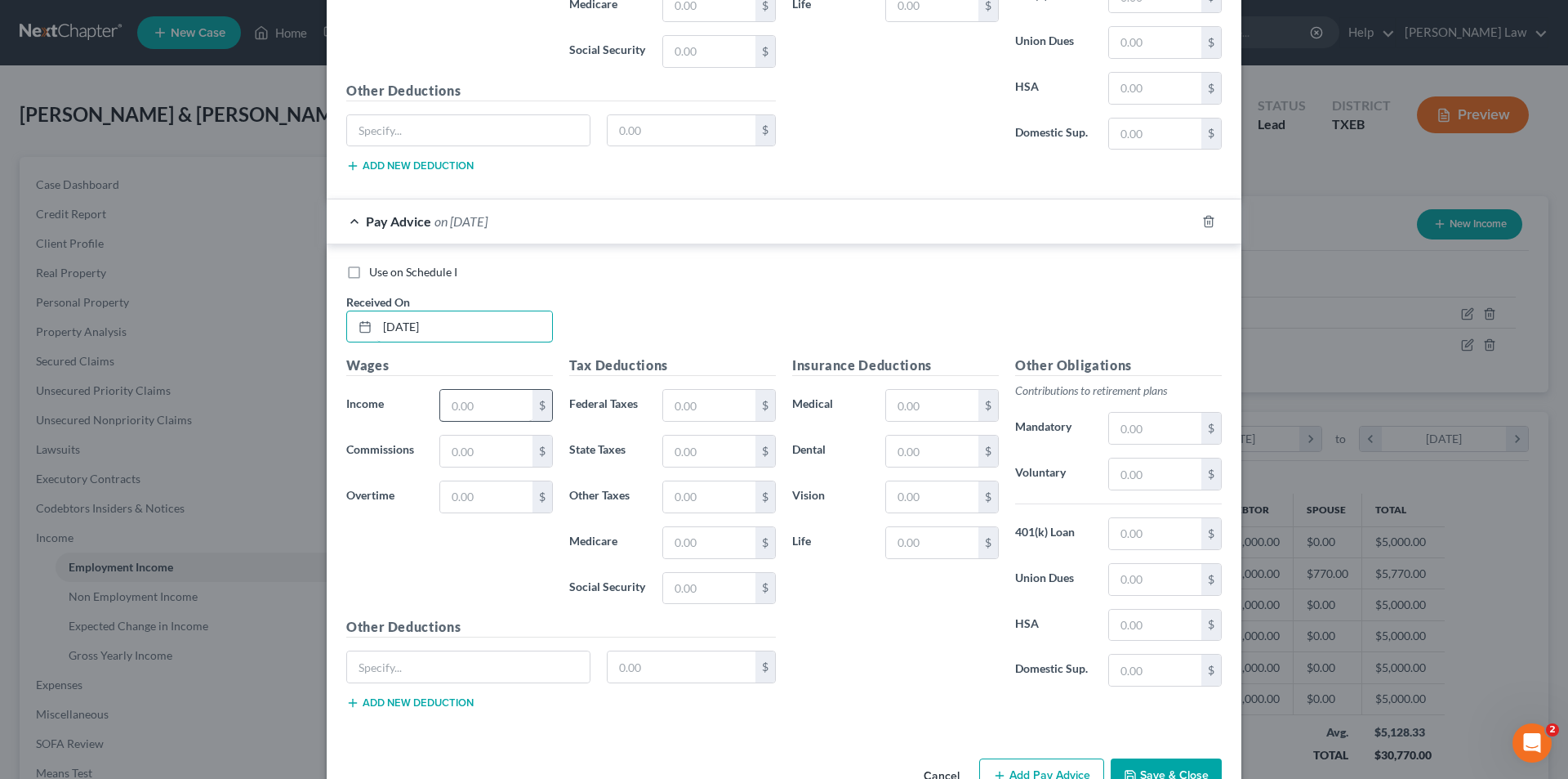
type input "[DATE]"
click at [462, 408] on input "text" at bounding box center [487, 405] width 93 height 31
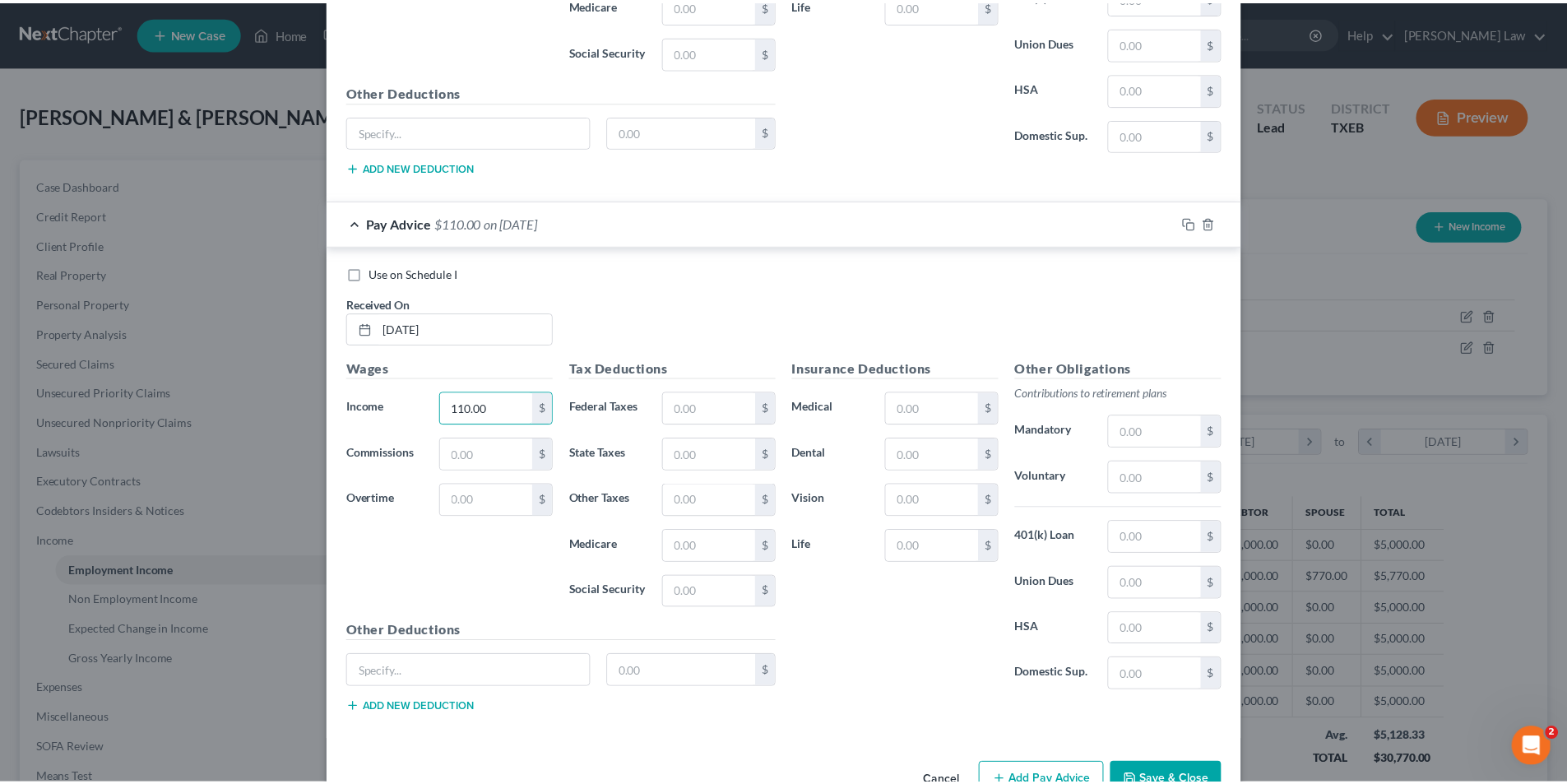
scroll to position [1088, 0]
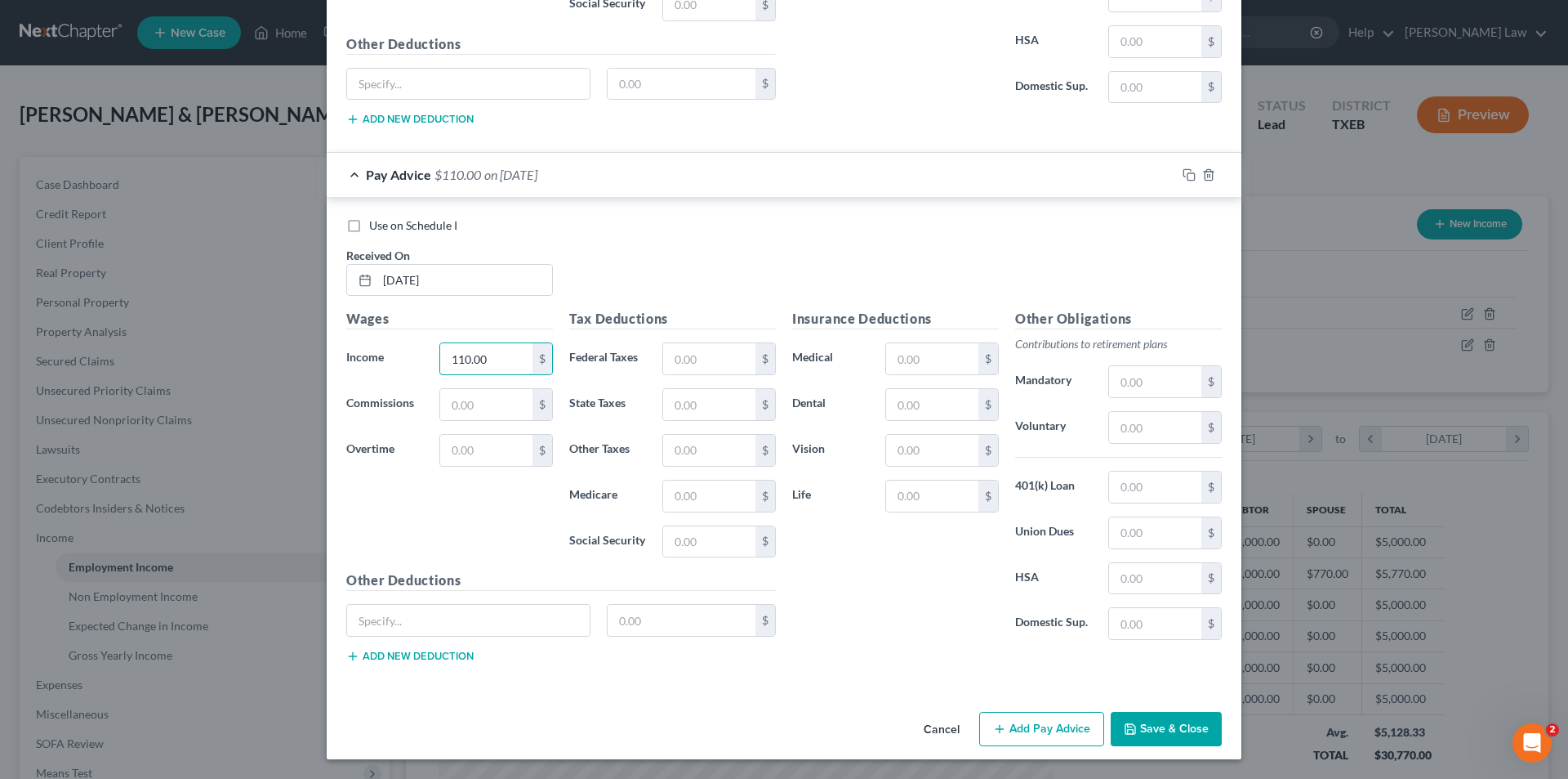
type input "110.00"
click at [1147, 731] on button "Save & Close" at bounding box center [1166, 729] width 111 height 35
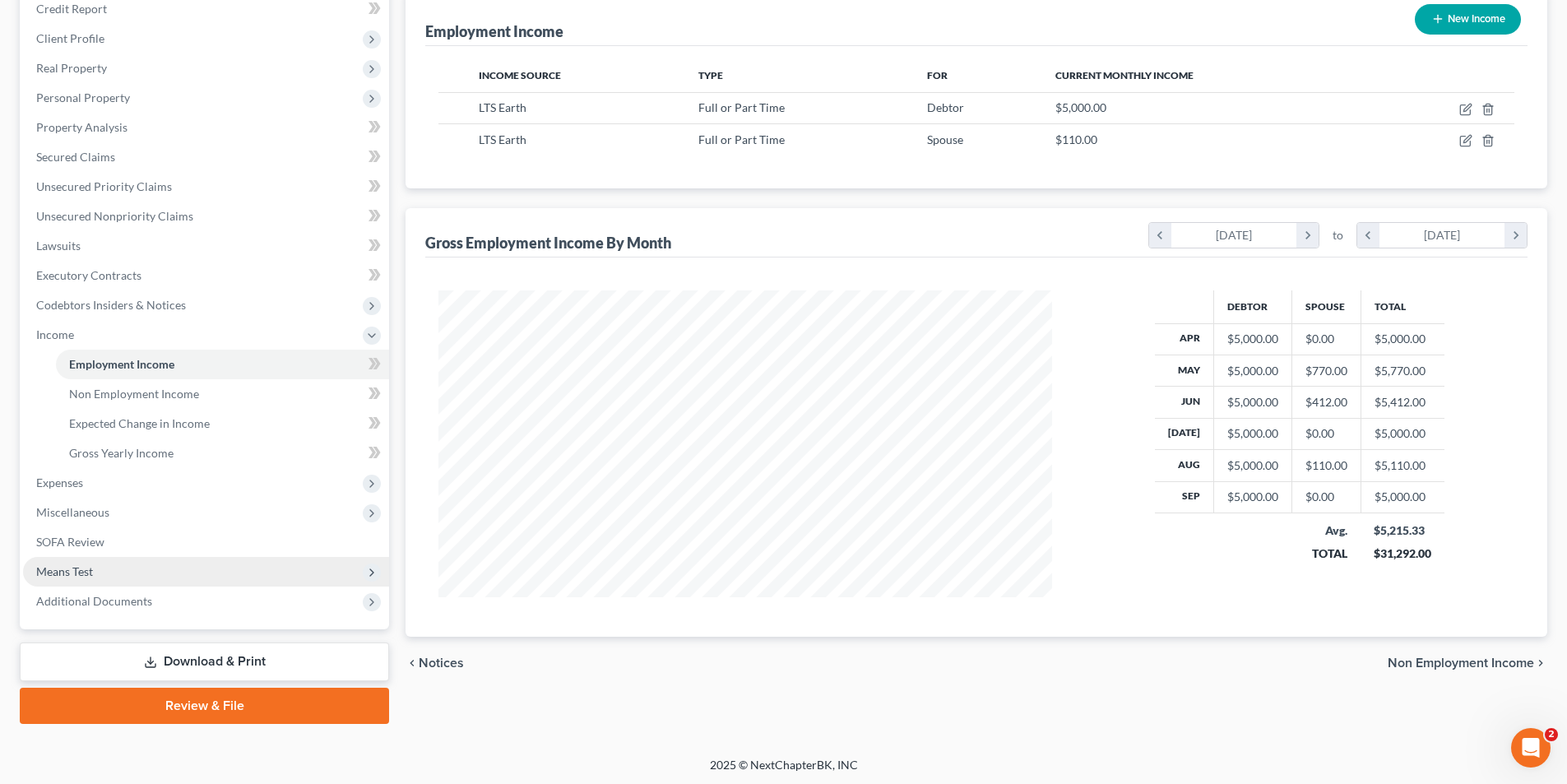
scroll to position [209, 0]
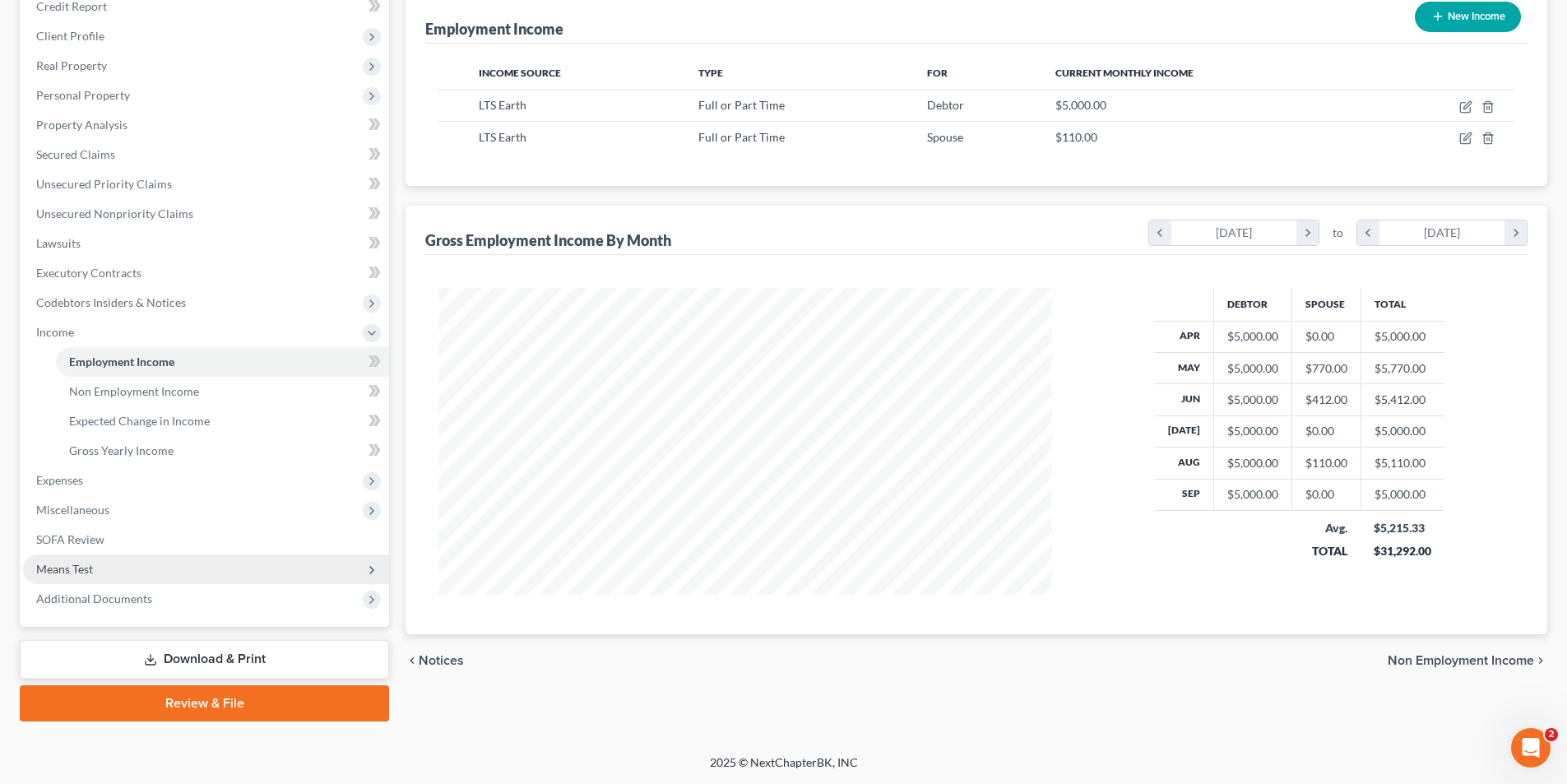
click at [62, 568] on span "Means Test" at bounding box center [64, 568] width 57 height 14
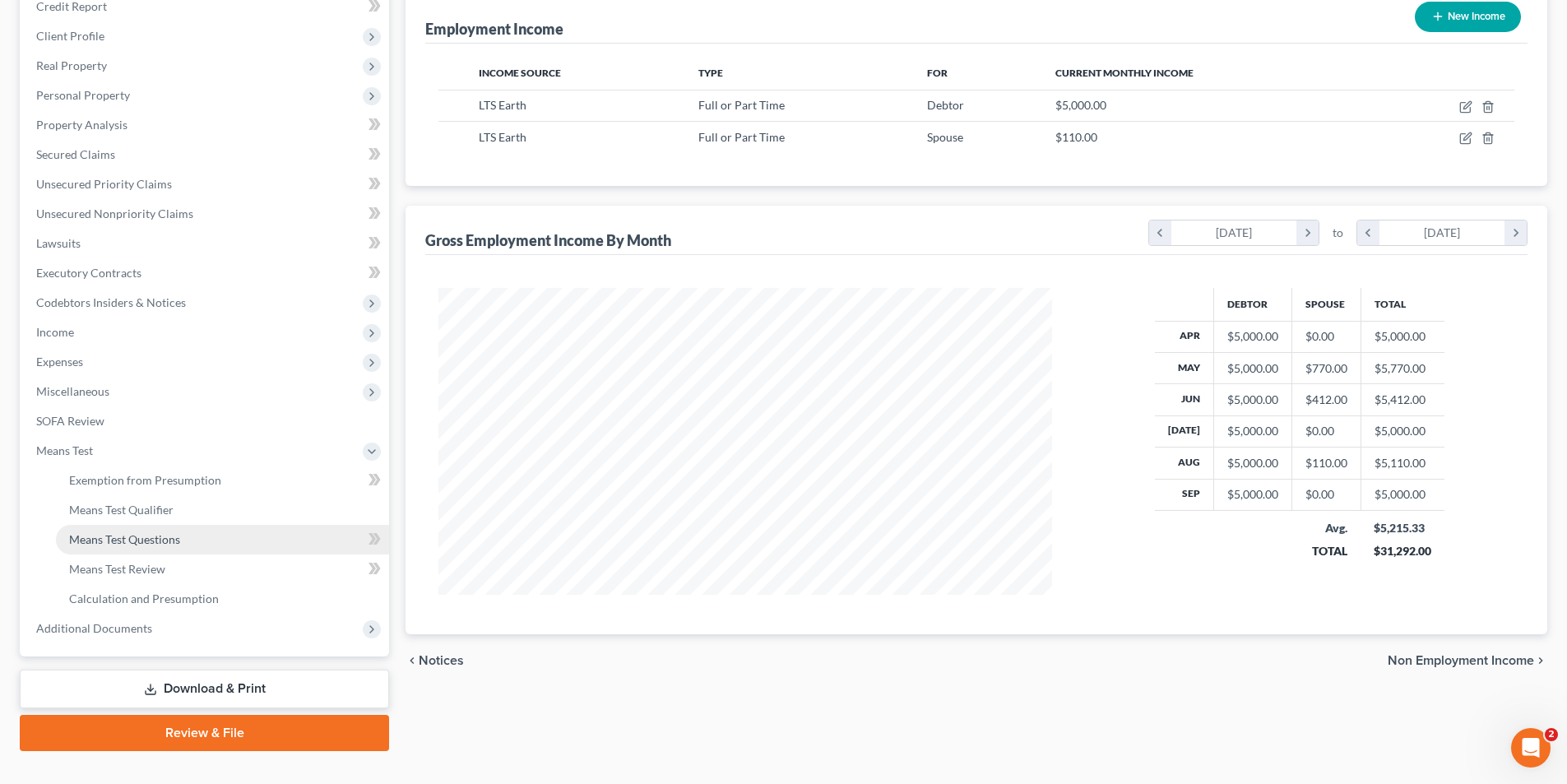
click at [127, 528] on link "Means Test Questions" at bounding box center [222, 539] width 333 height 30
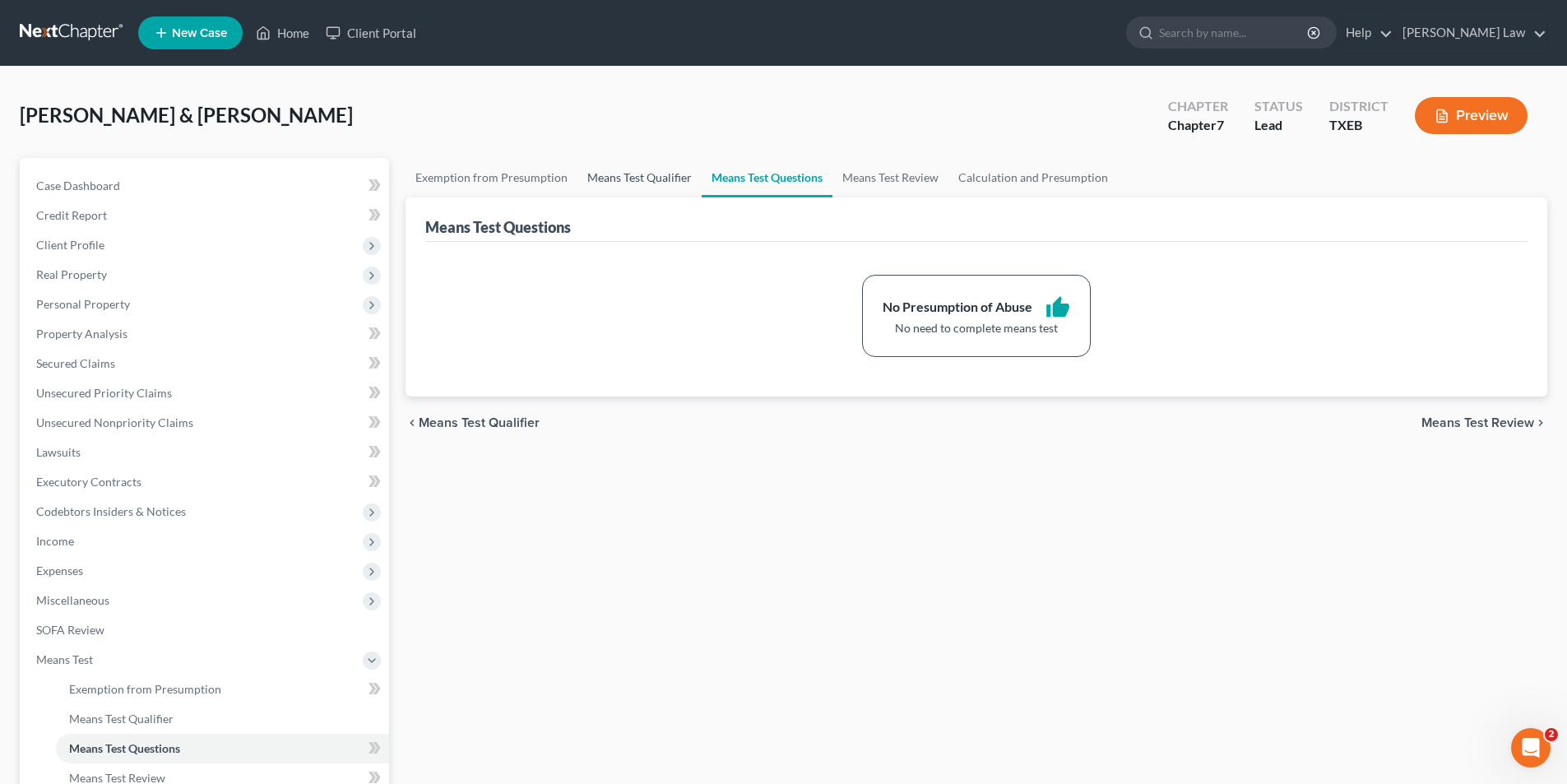
click at [639, 173] on link "Means Test Qualifier" at bounding box center [639, 177] width 124 height 39
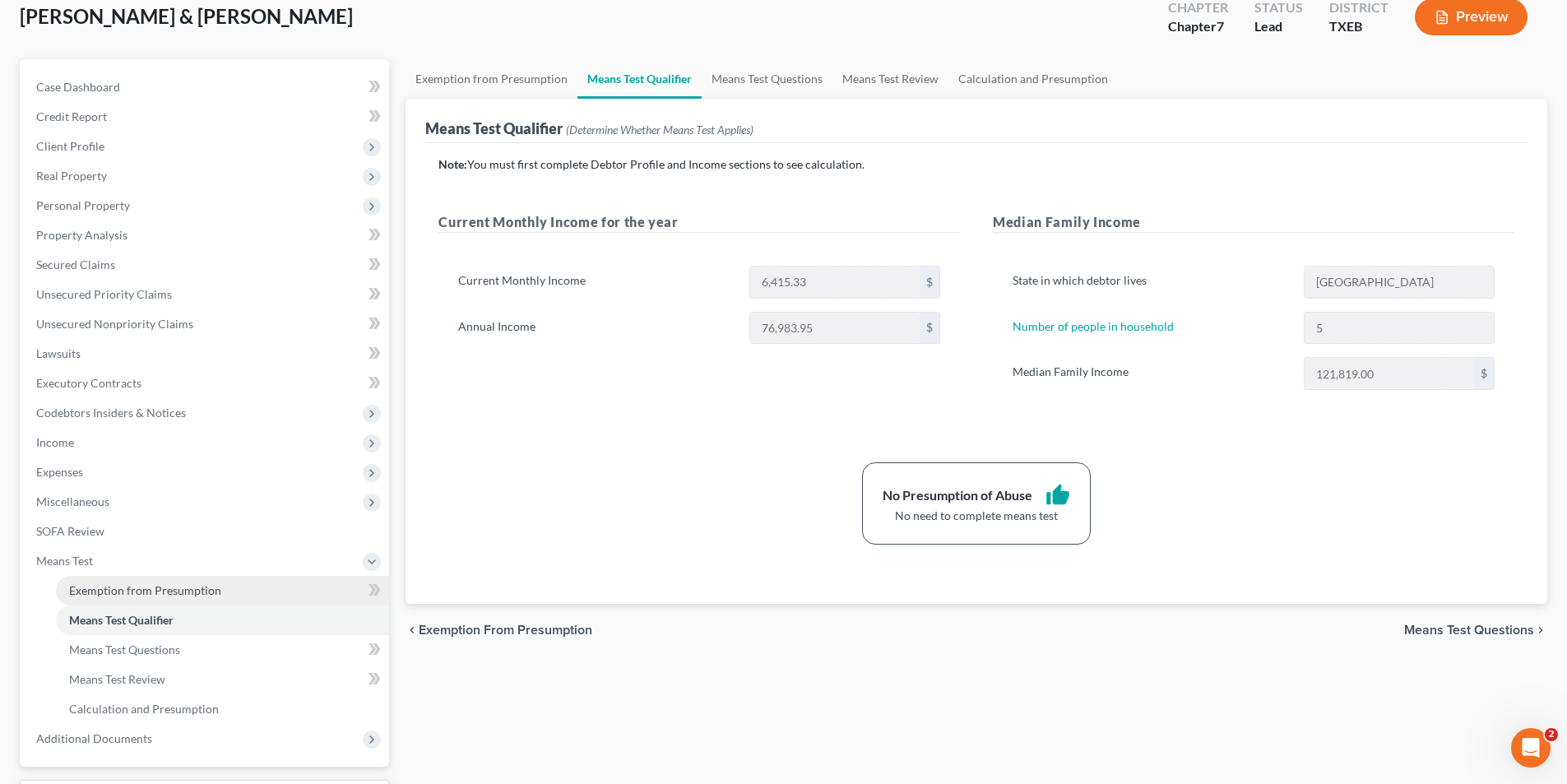
scroll to position [239, 0]
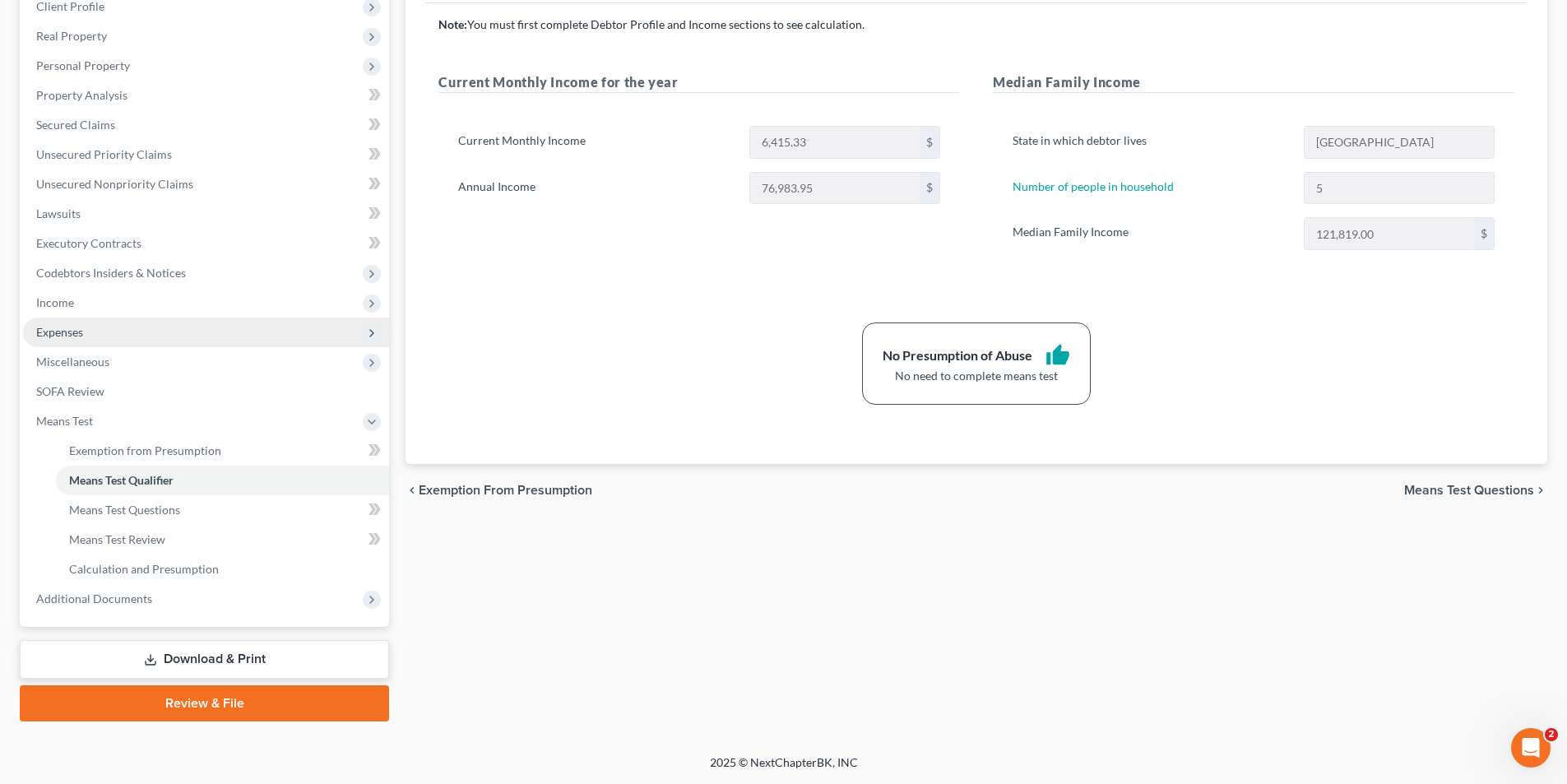
click at [43, 330] on span "Expenses" at bounding box center [59, 331] width 47 height 14
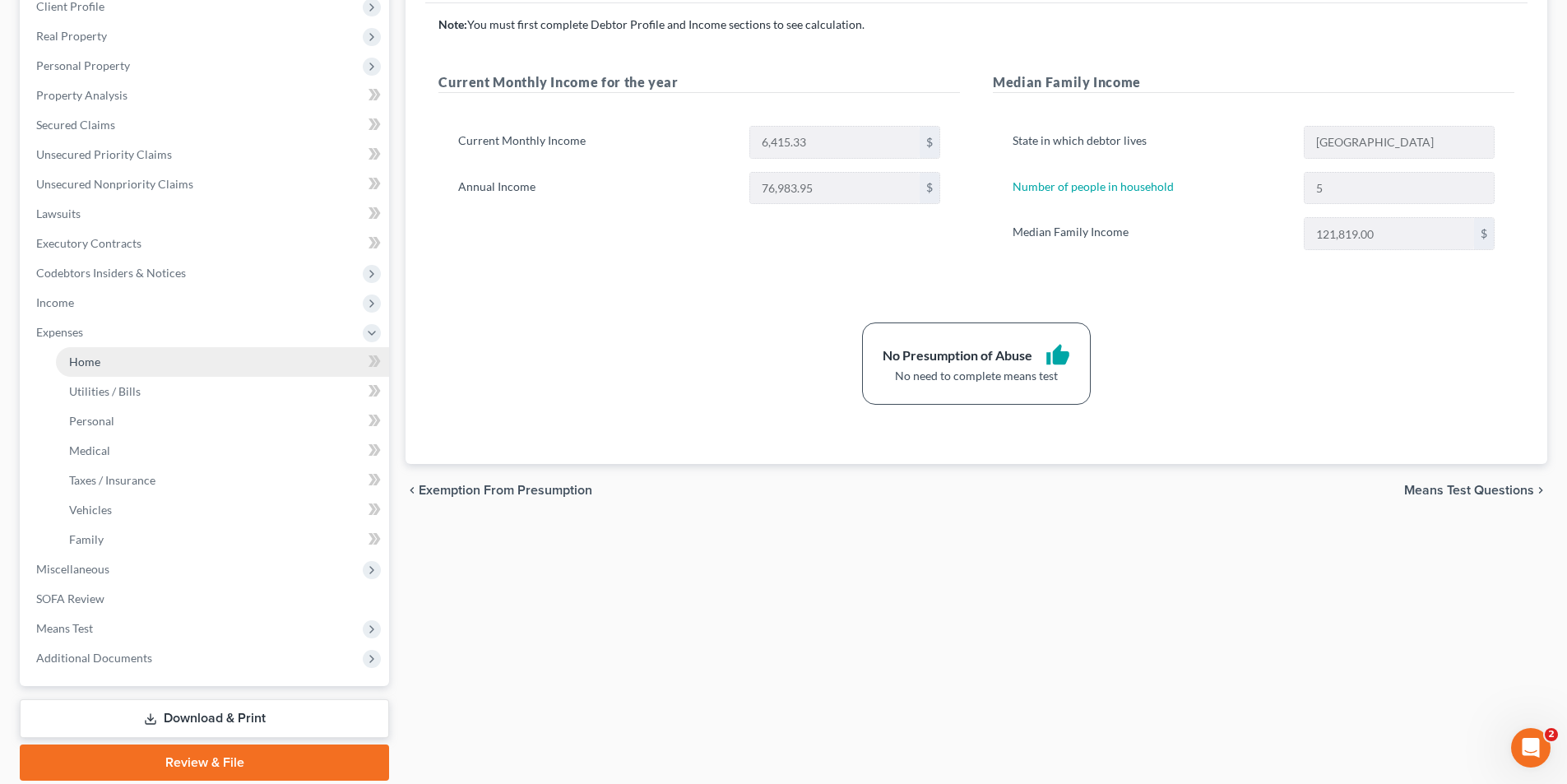
click at [74, 355] on span "Home" at bounding box center [85, 361] width 32 height 14
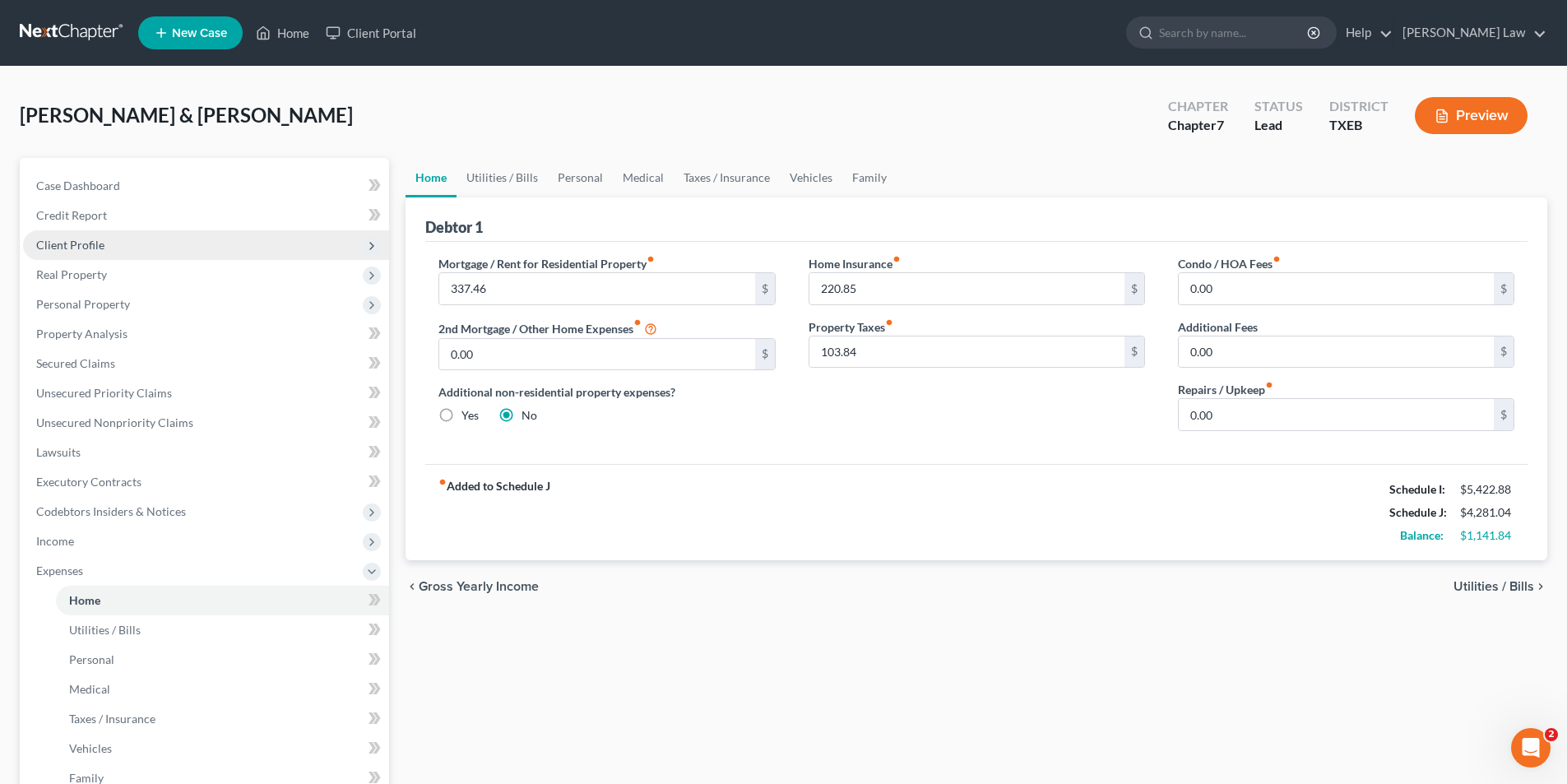
click at [81, 245] on span "Client Profile" at bounding box center [70, 245] width 68 height 14
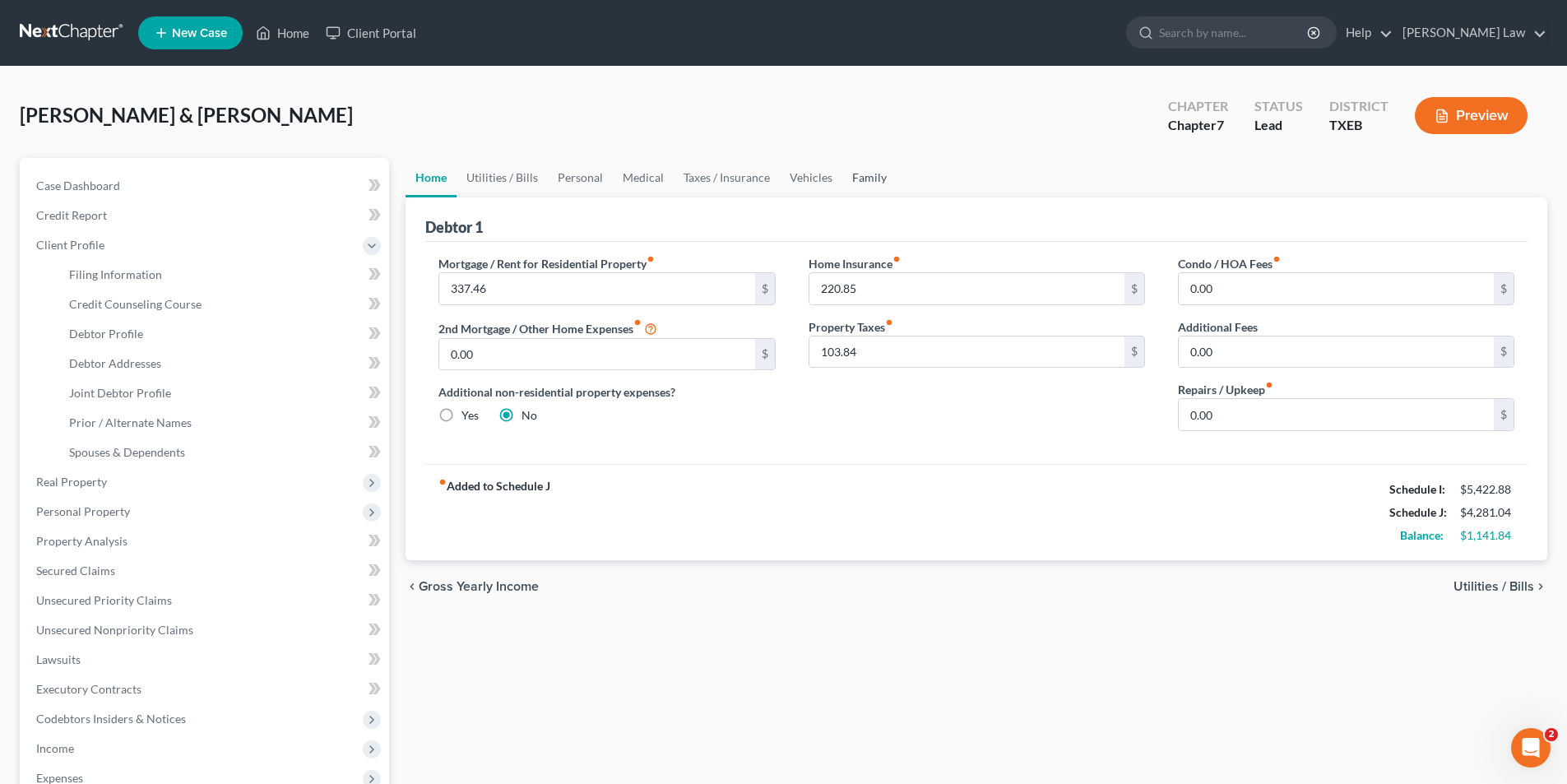
click at [884, 171] on link "Family" at bounding box center [869, 177] width 54 height 39
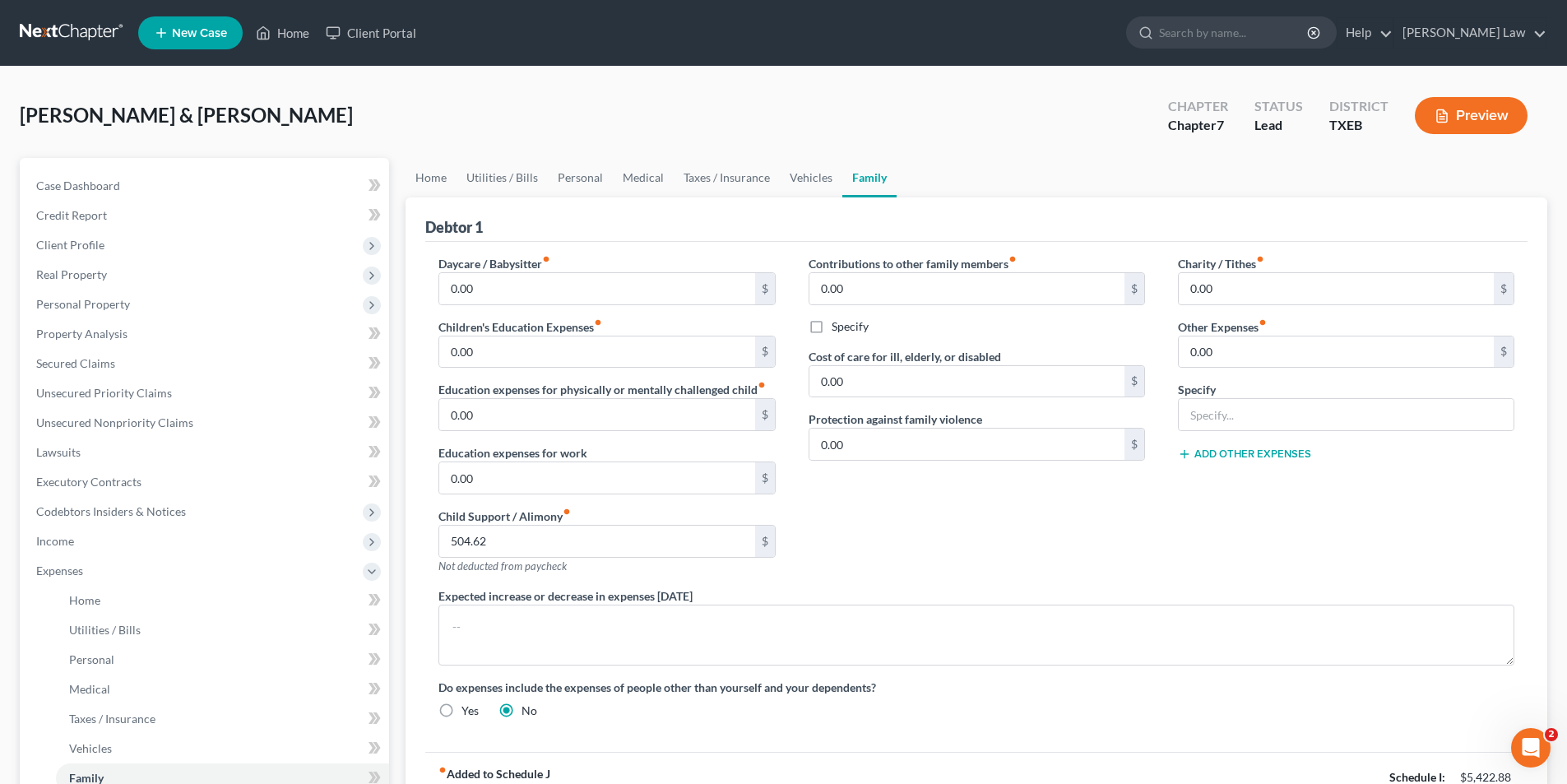
click at [853, 177] on link "Family" at bounding box center [869, 177] width 54 height 39
click at [82, 242] on span "Client Profile" at bounding box center [70, 245] width 68 height 14
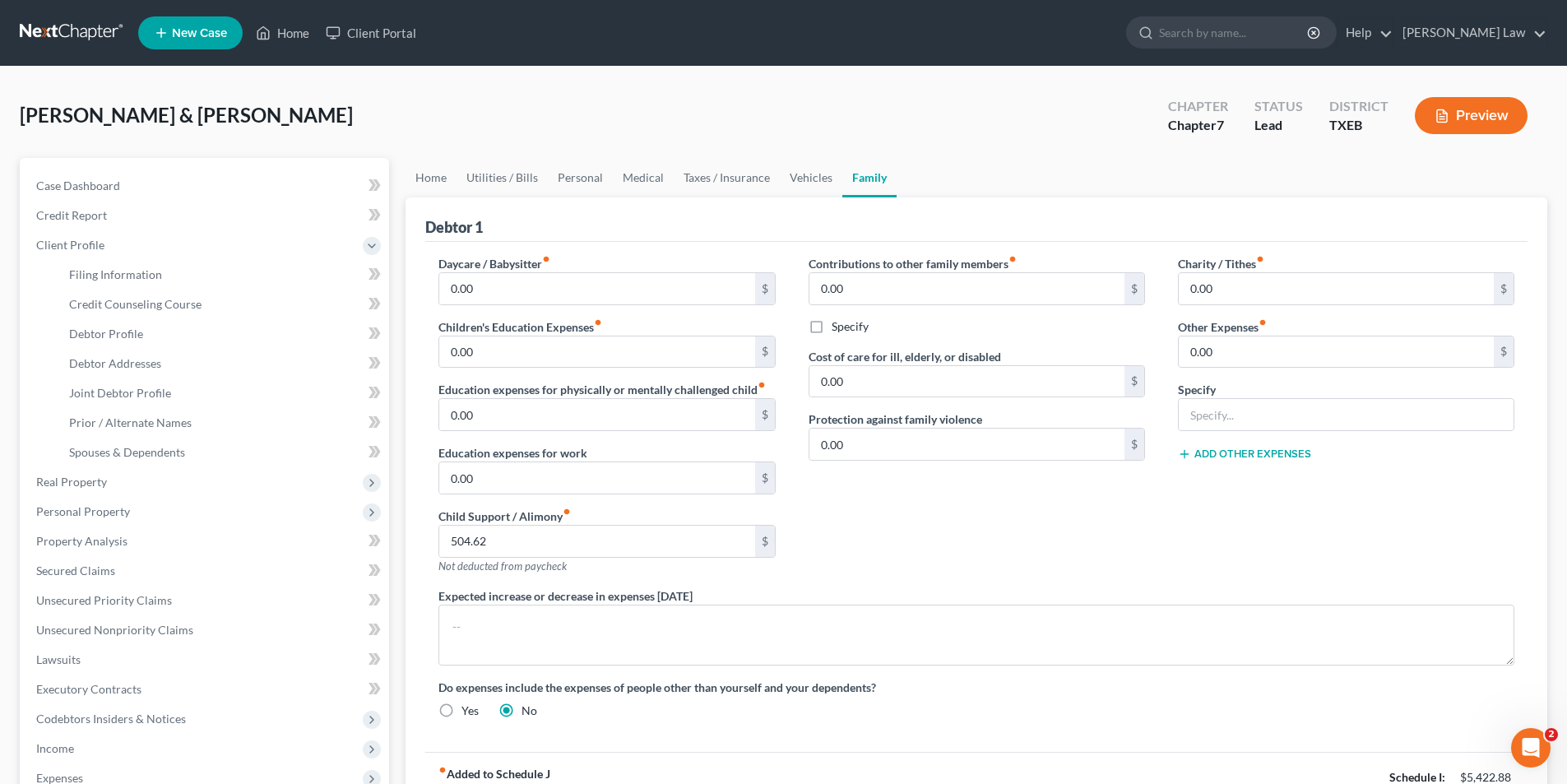
click at [883, 171] on link "Family" at bounding box center [869, 177] width 54 height 39
click at [122, 447] on span "Spouses & Dependents" at bounding box center [127, 452] width 116 height 14
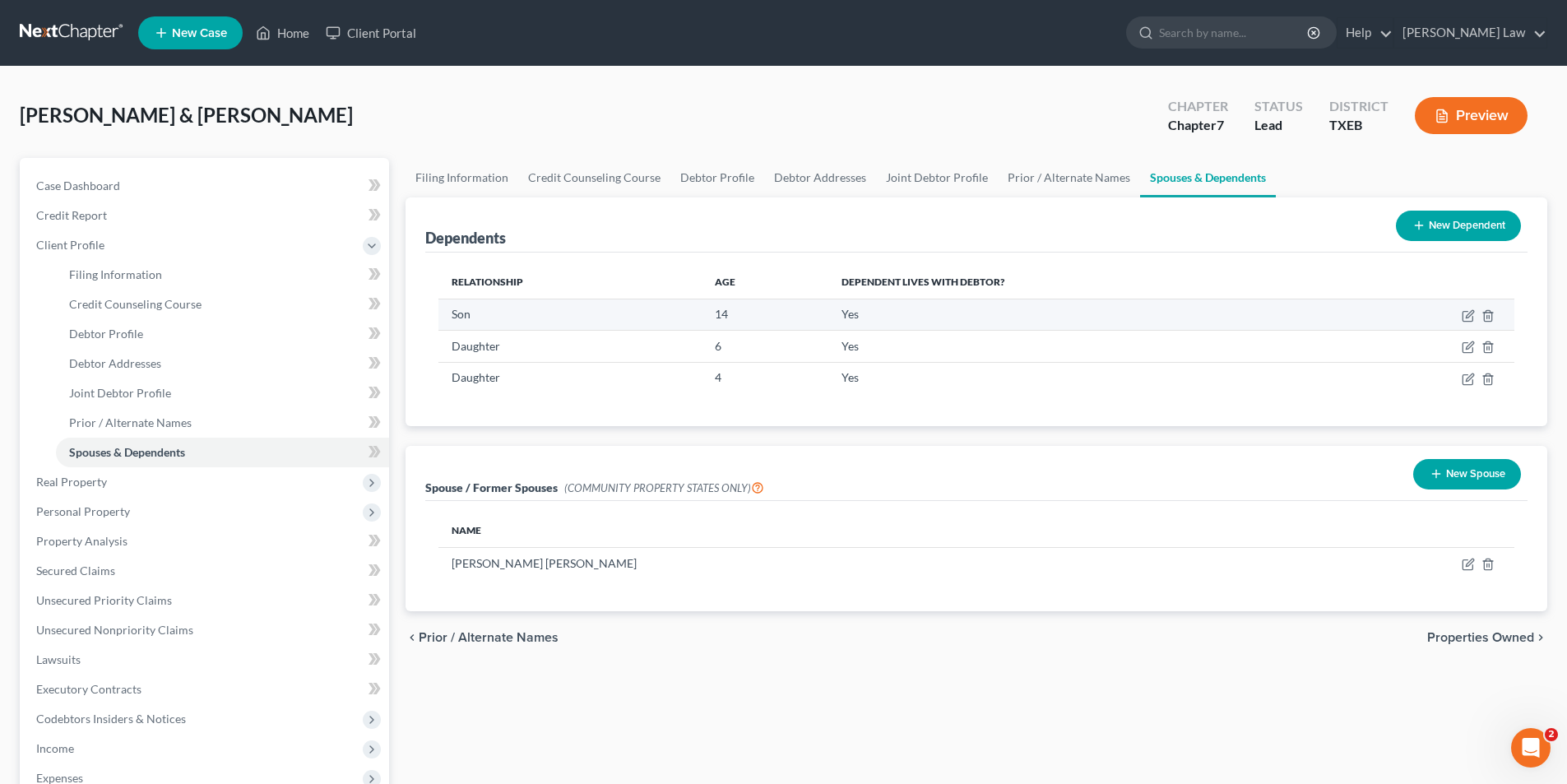
click at [1470, 305] on td at bounding box center [1426, 315] width 177 height 32
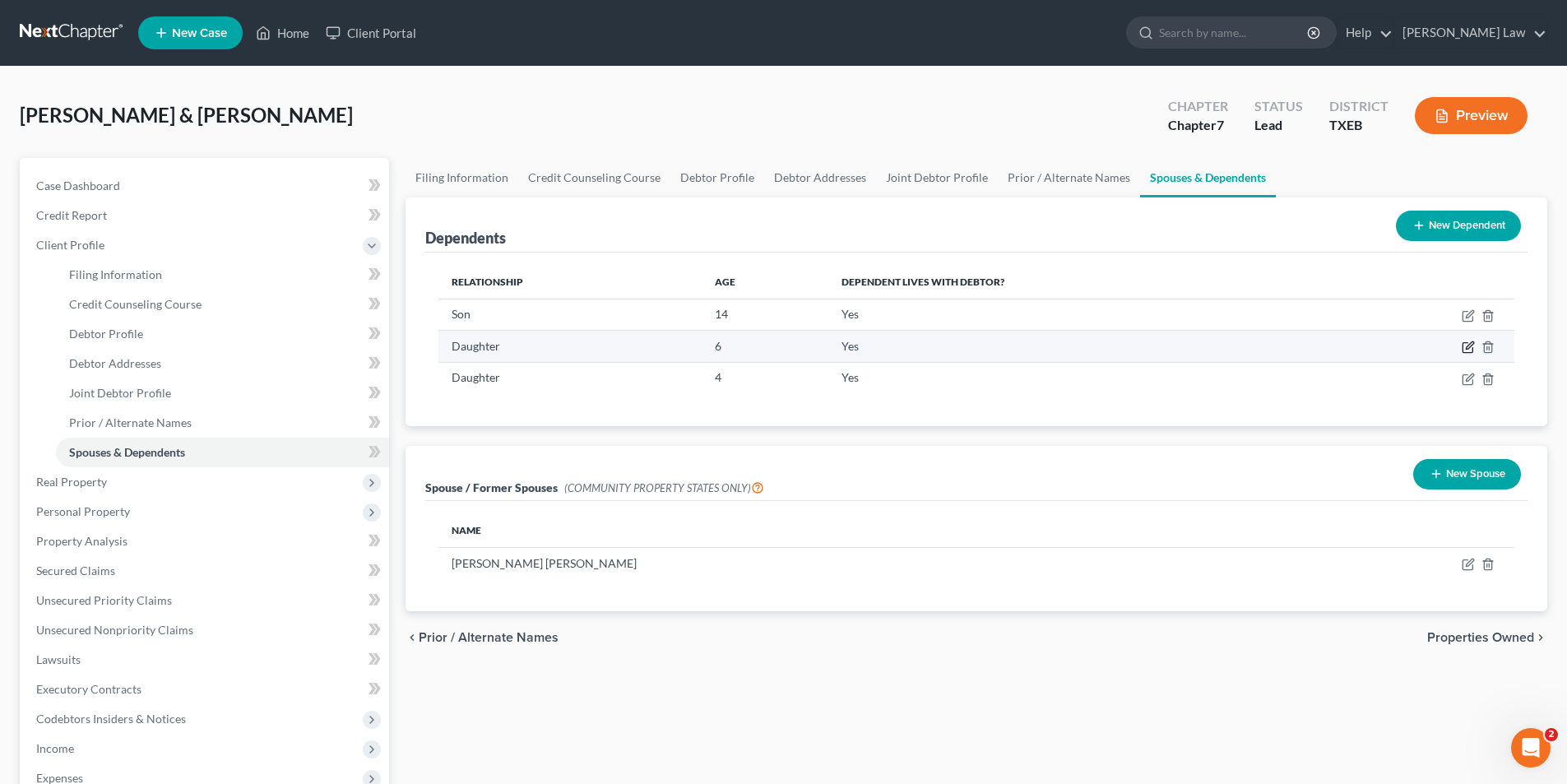
click at [1473, 347] on icon "button" at bounding box center [1469, 347] width 13 height 13
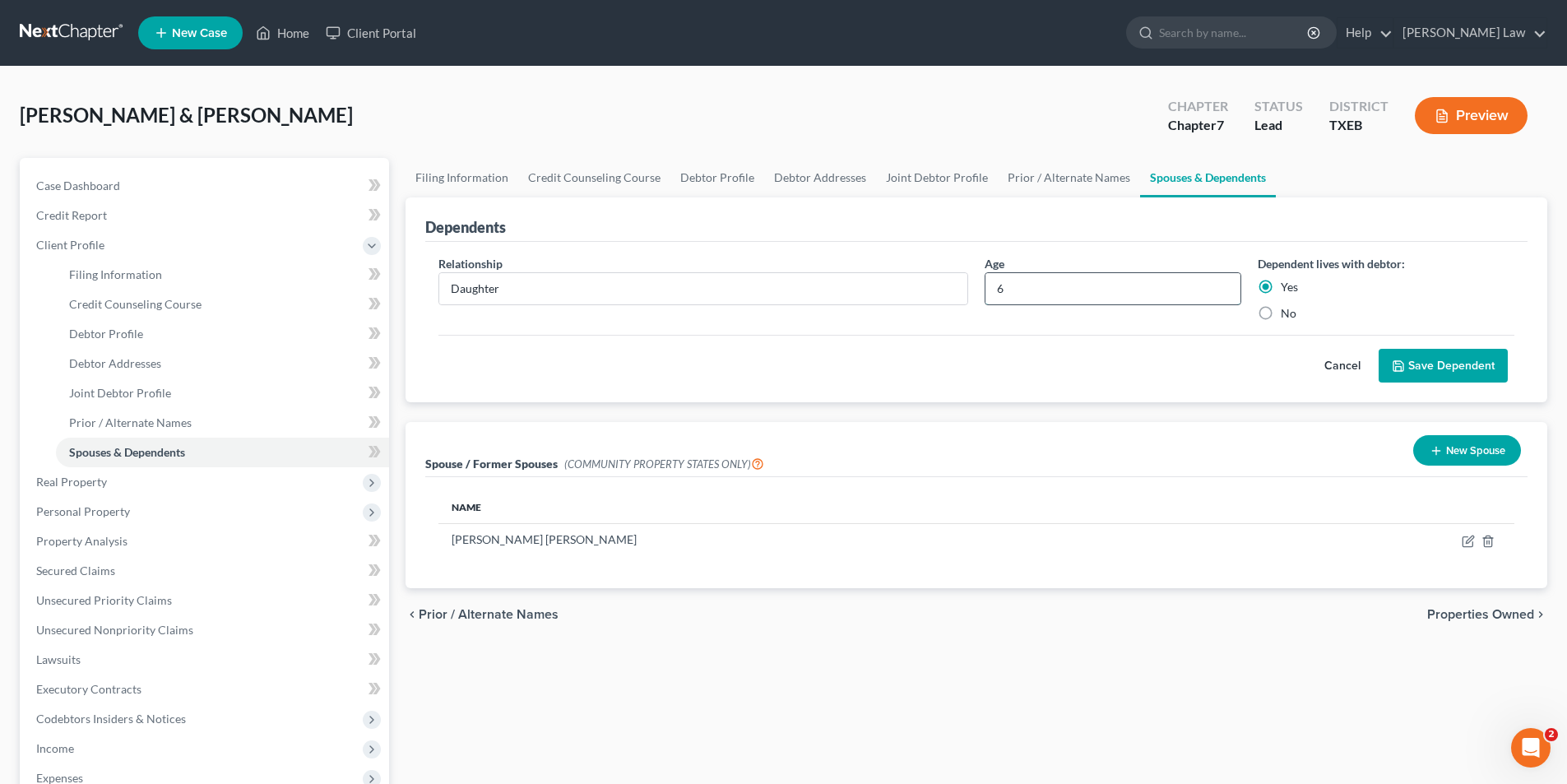
click at [1038, 297] on input "6" at bounding box center [1113, 289] width 255 height 32
type input "7"
click at [1426, 366] on button "Save Dependent" at bounding box center [1443, 366] width 129 height 35
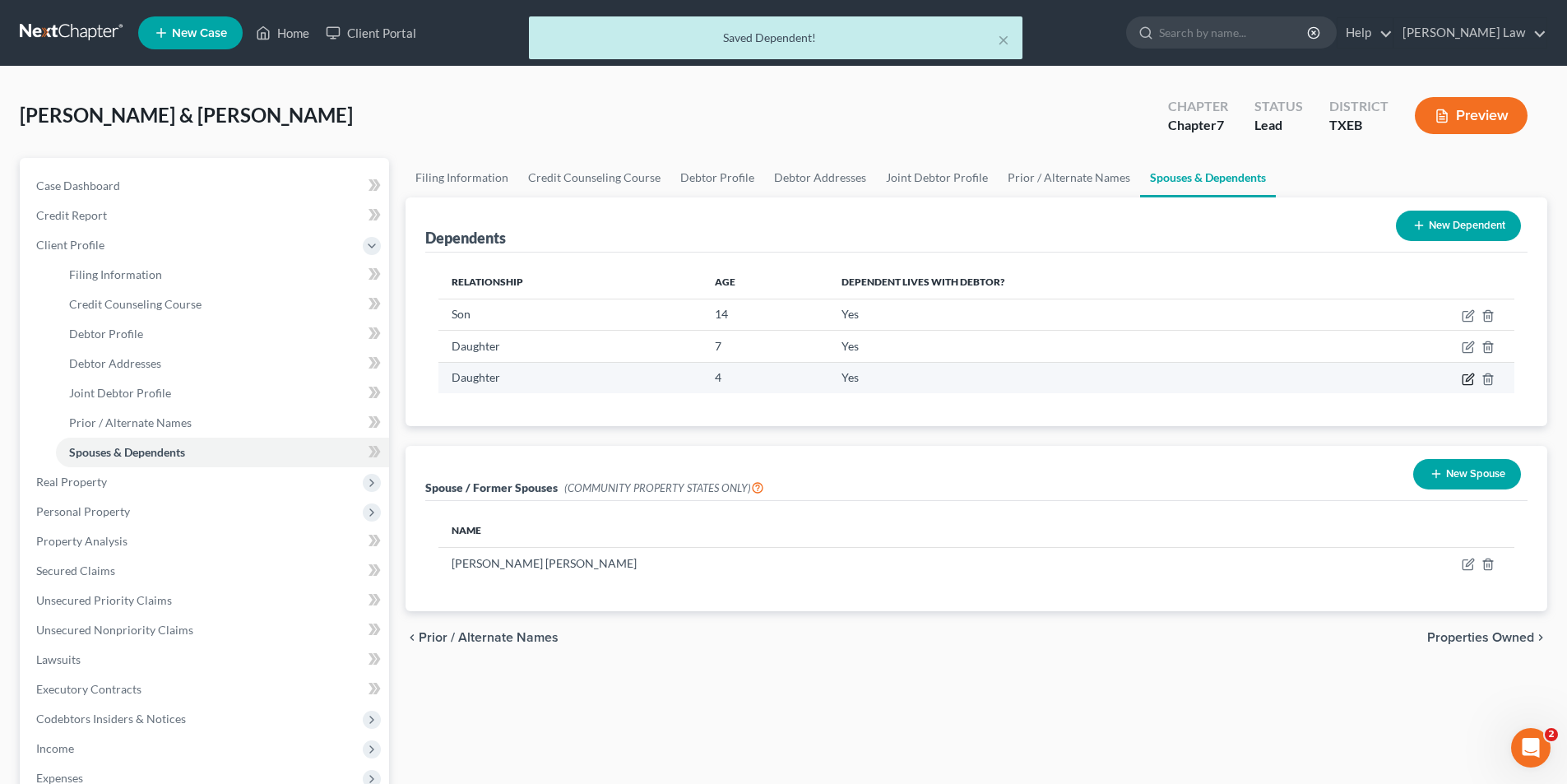
click at [1467, 380] on icon "button" at bounding box center [1470, 377] width 7 height 7
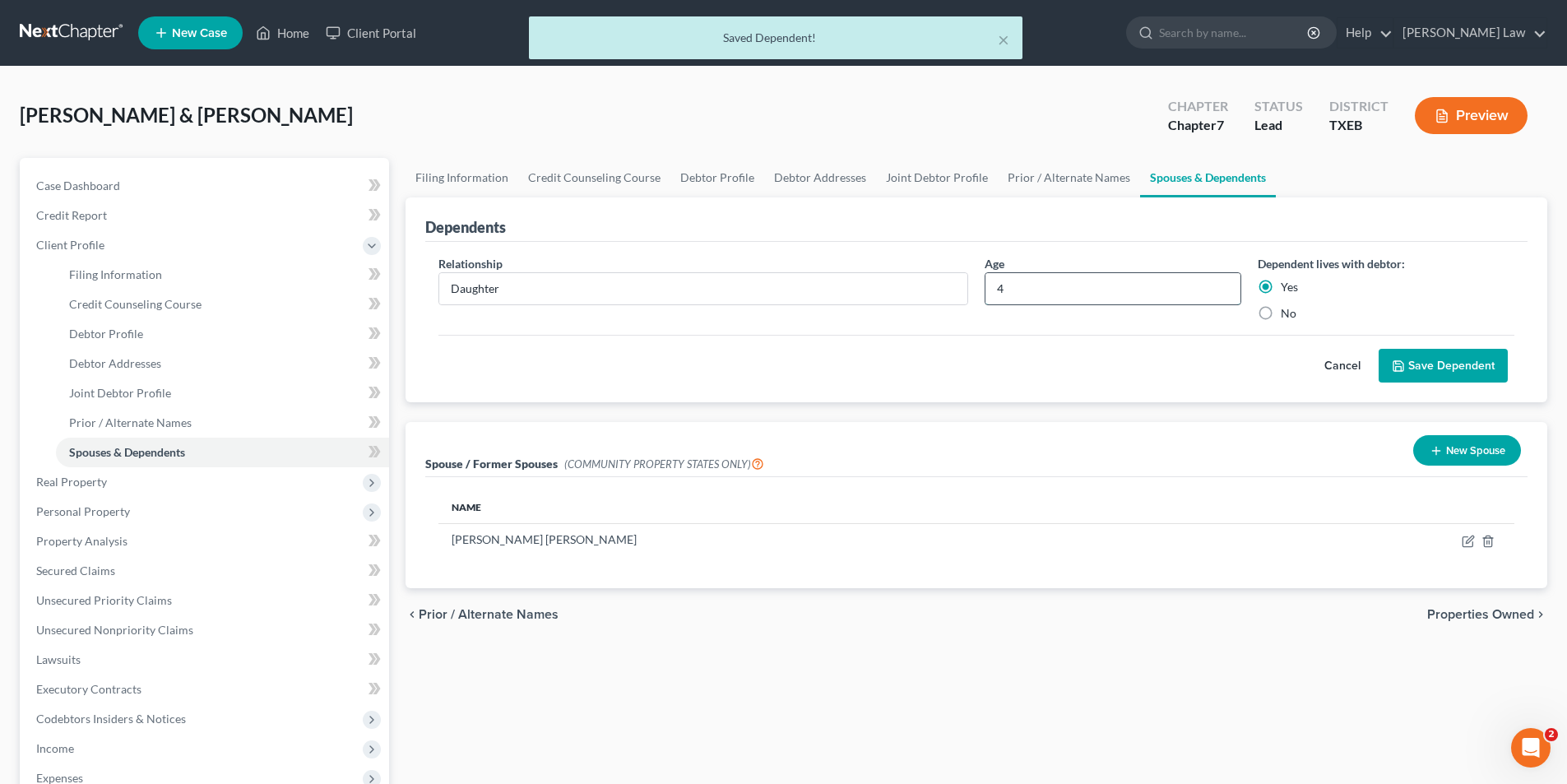
click at [1013, 294] on input "4" at bounding box center [1113, 289] width 255 height 32
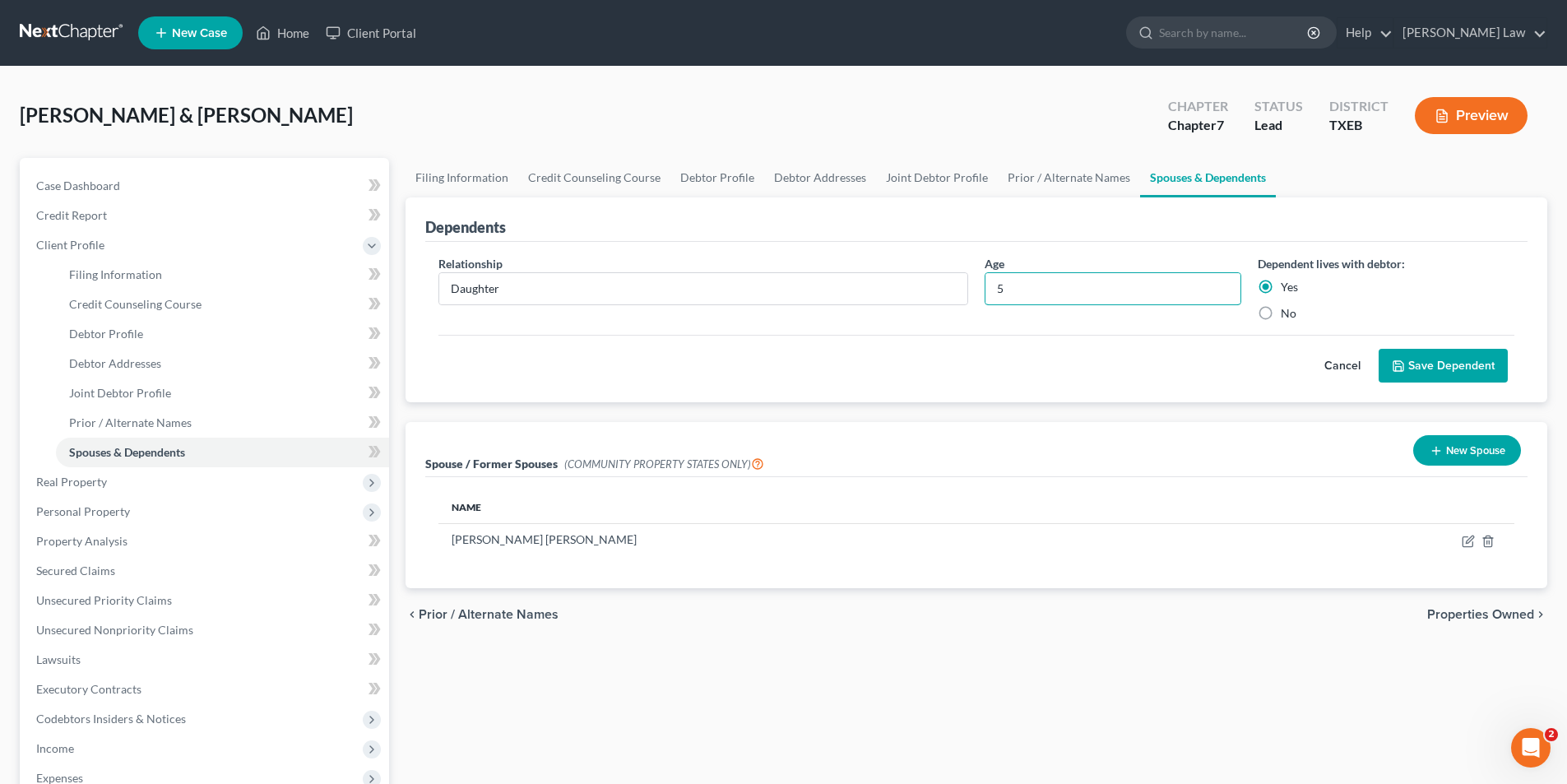
type input "5"
click at [1447, 363] on button "Save Dependent" at bounding box center [1443, 366] width 129 height 35
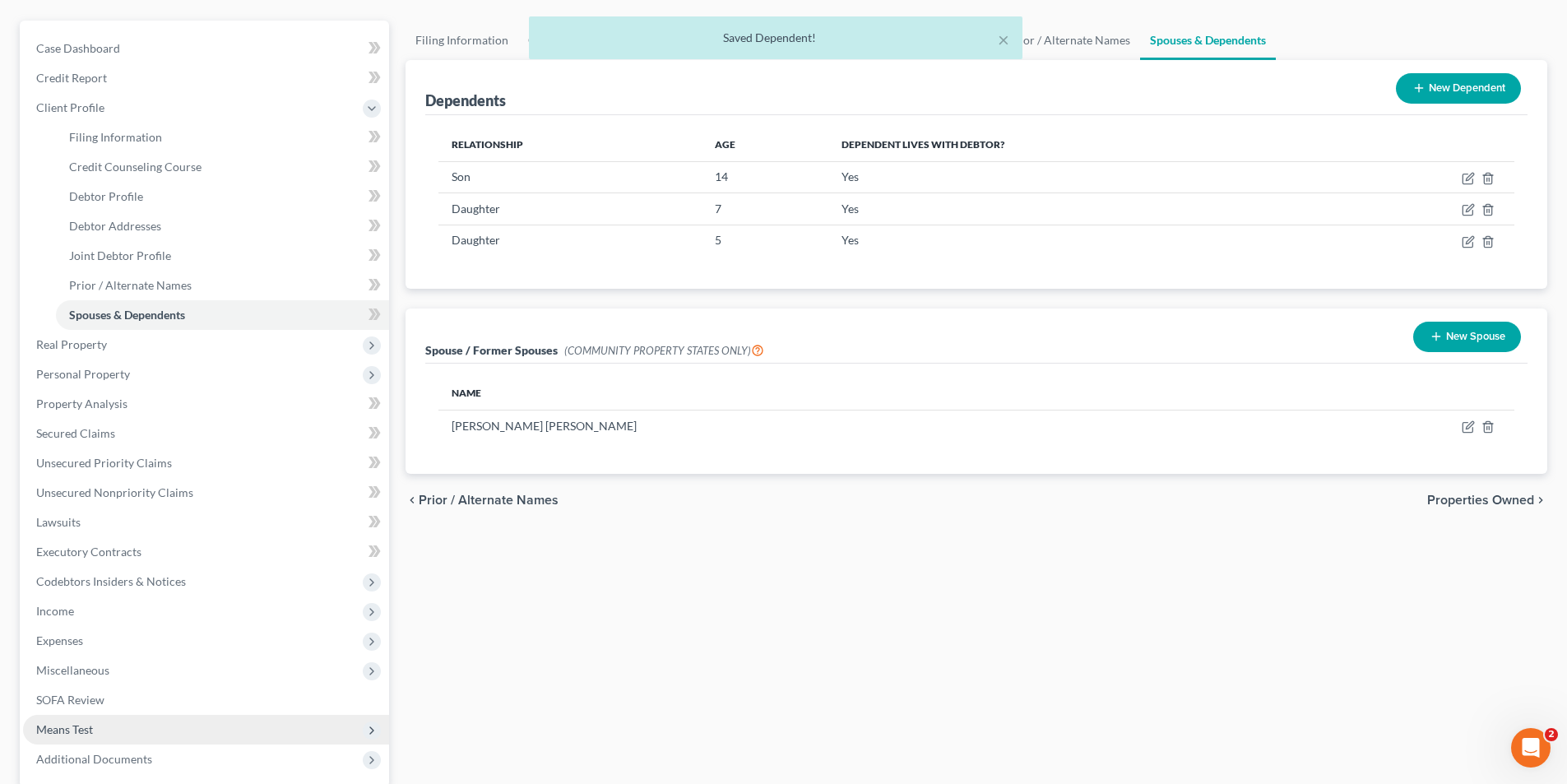
scroll to position [165, 0]
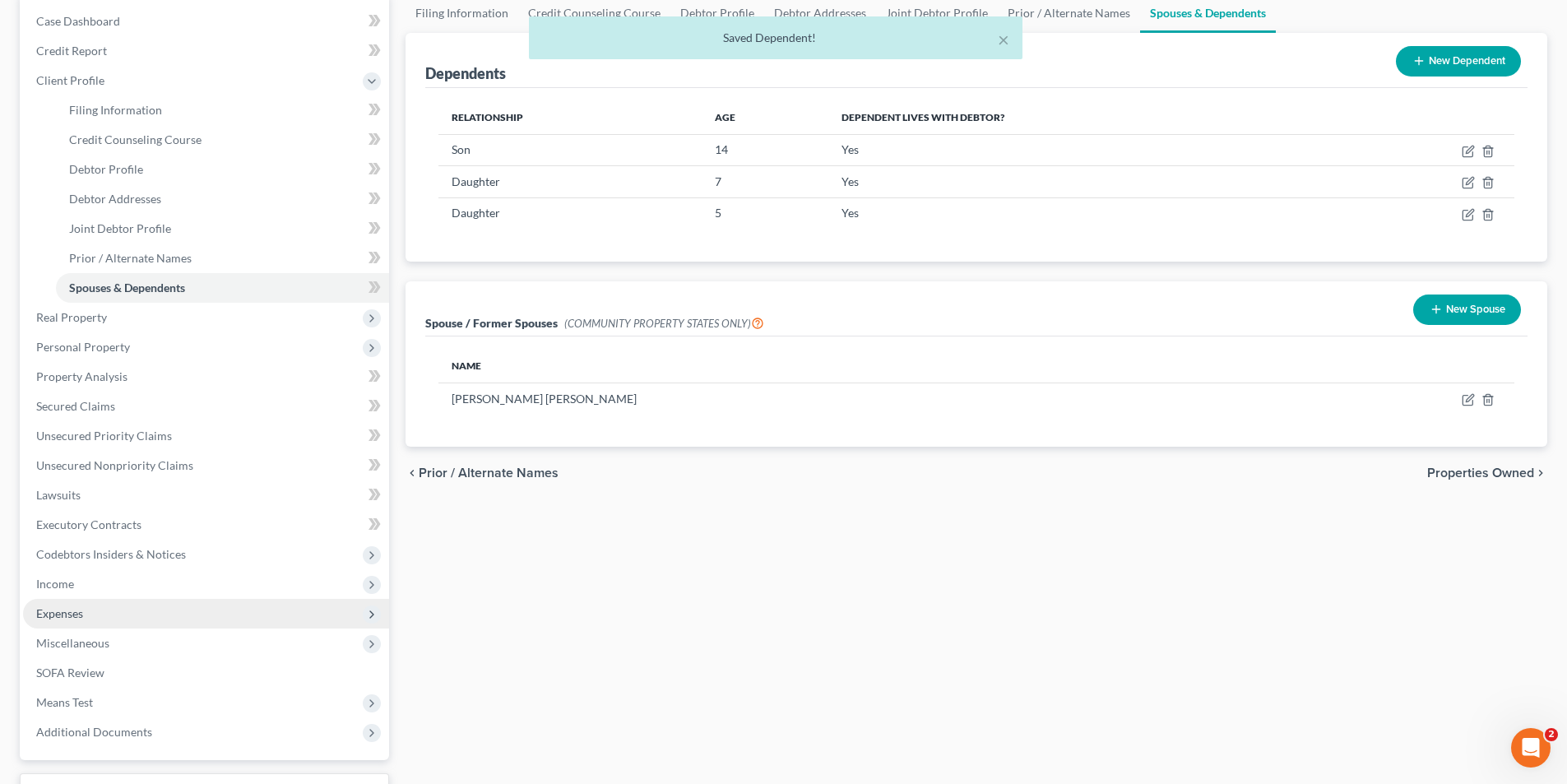
click at [70, 611] on span "Expenses" at bounding box center [59, 613] width 47 height 14
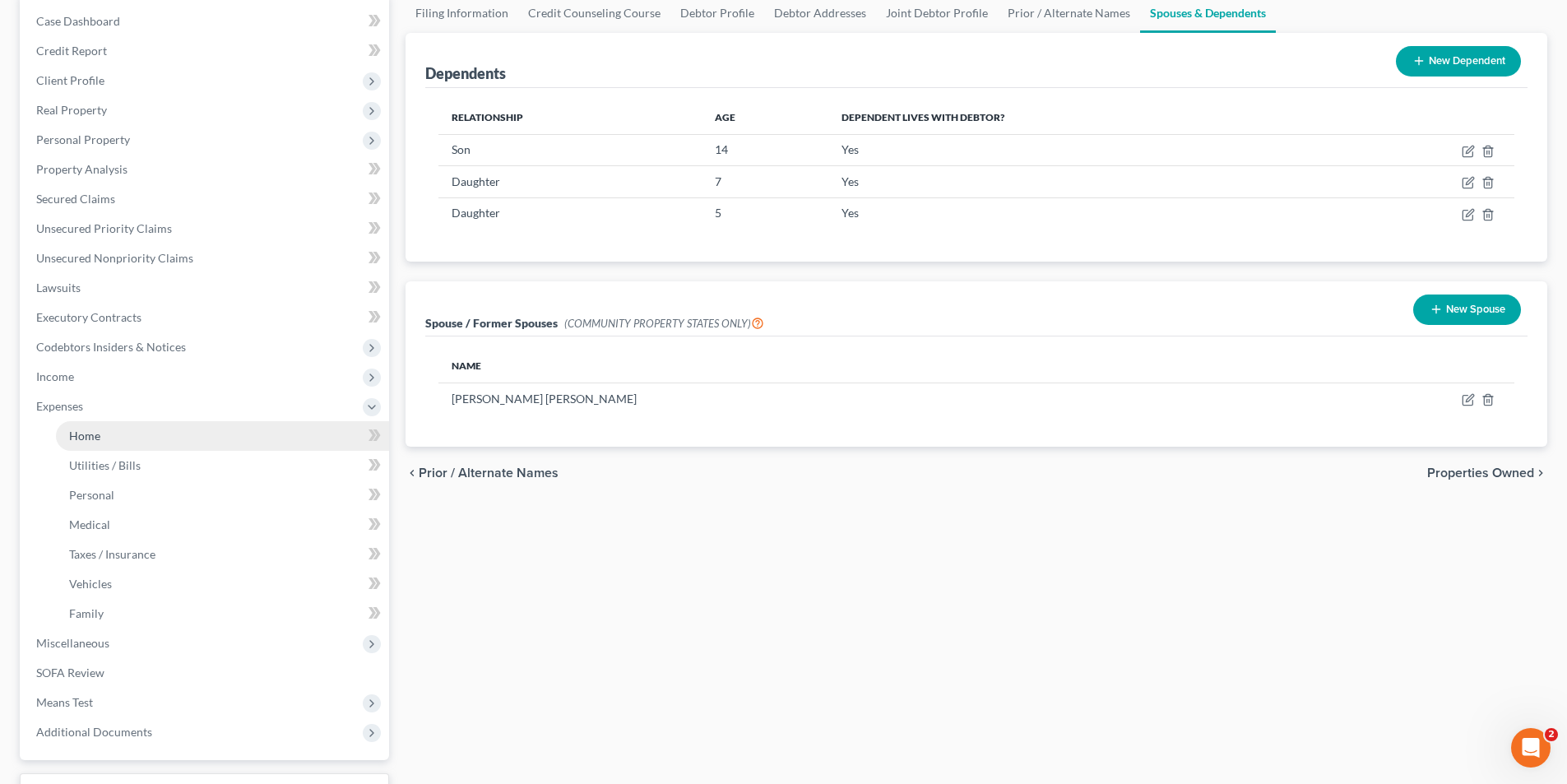
click at [120, 440] on link "Home" at bounding box center [222, 436] width 333 height 30
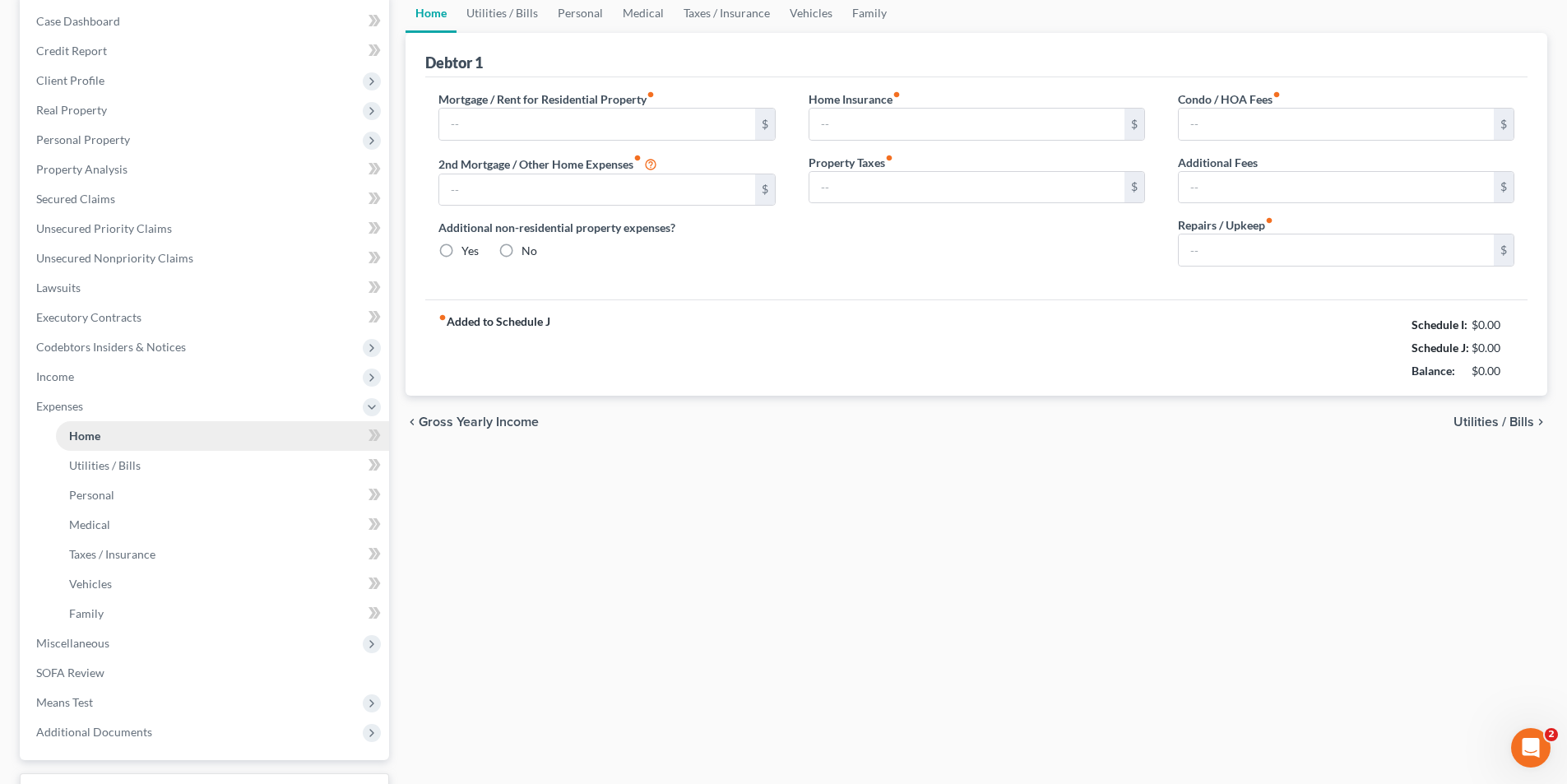
type input "337.46"
type input "0.00"
radio input "true"
type input "220.85"
type input "103.84"
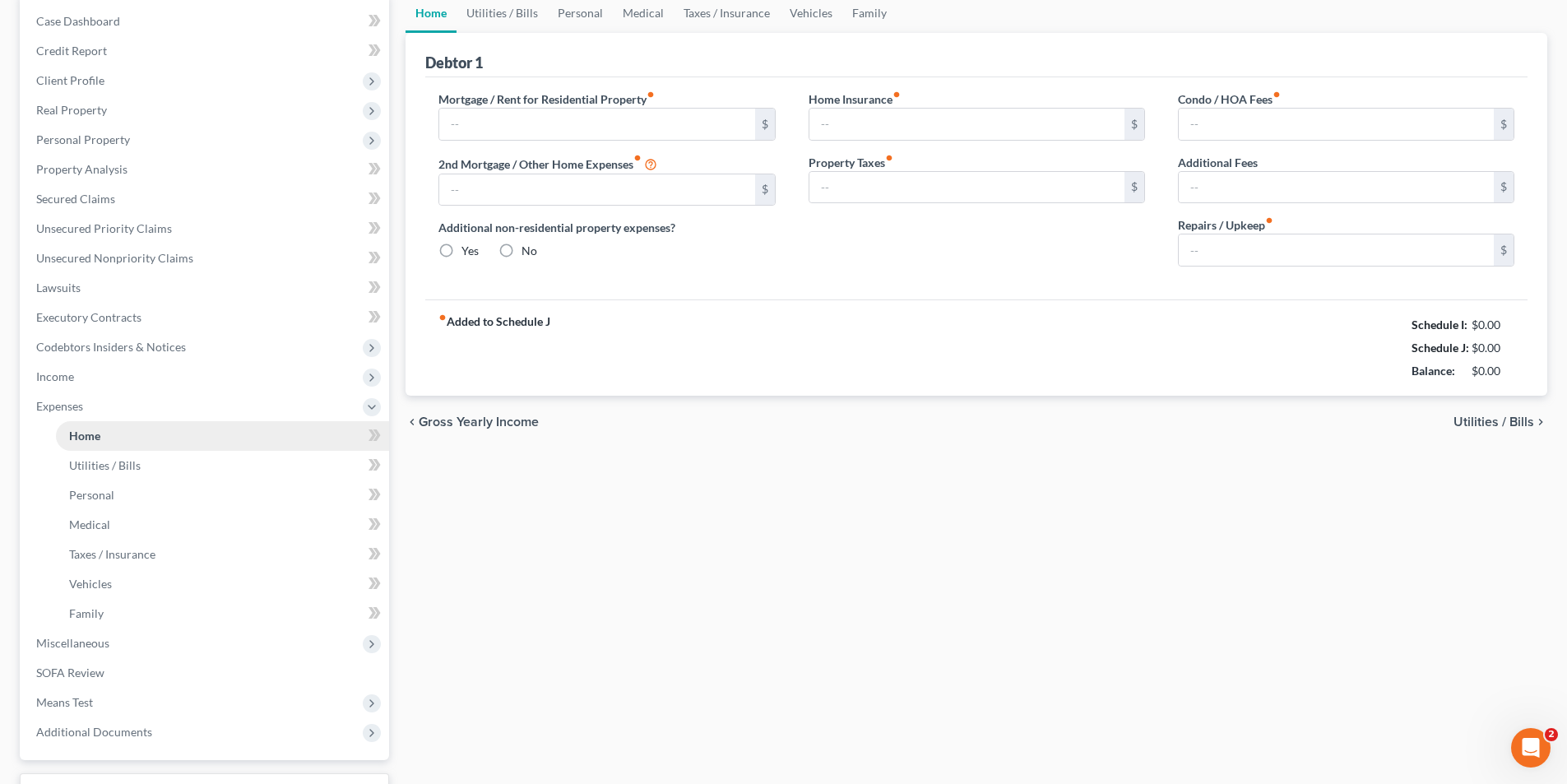
type input "0.00"
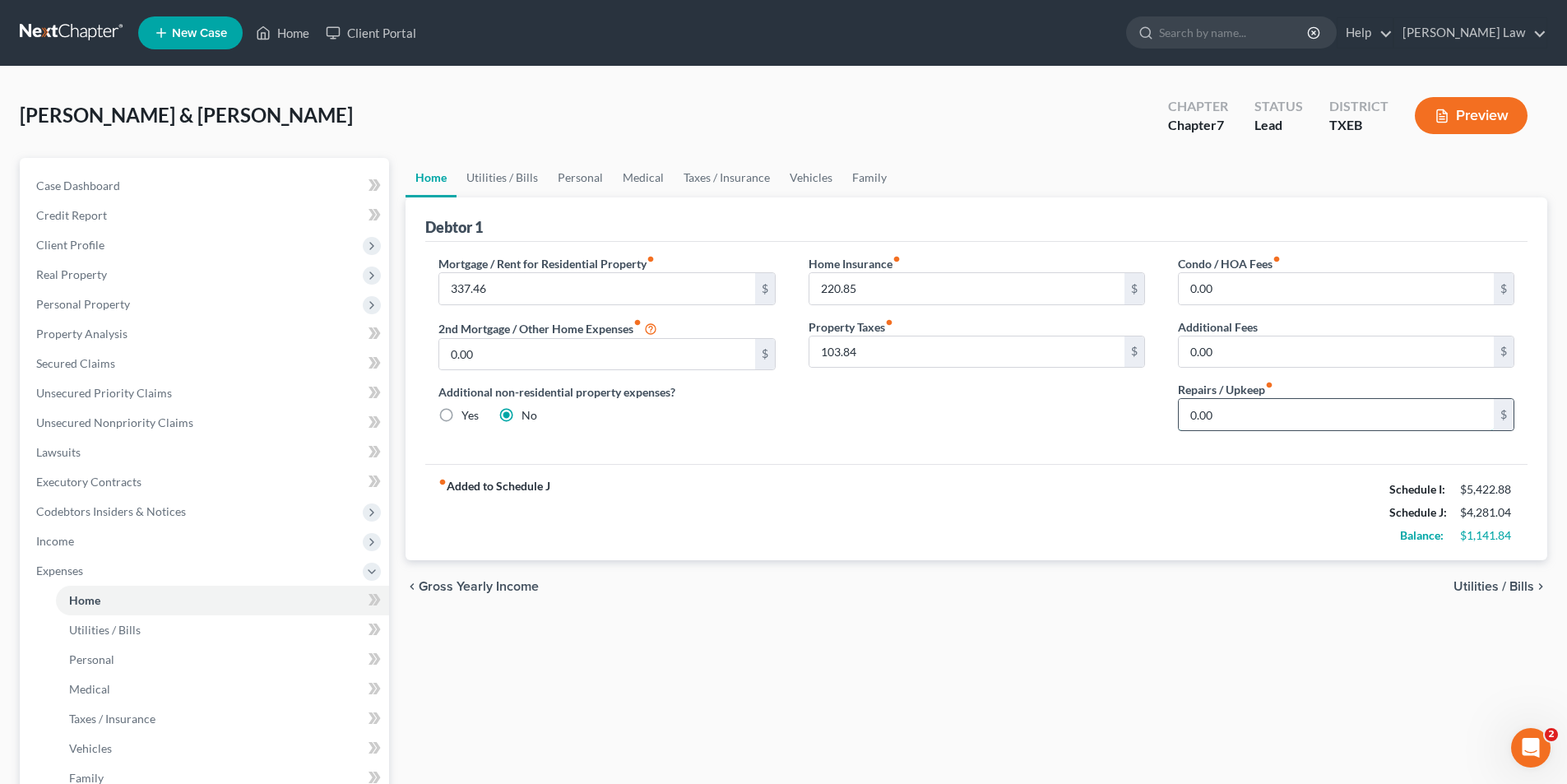
click at [1220, 414] on input "0.00" at bounding box center [1336, 414] width 315 height 32
type input "150.00"
click at [519, 168] on link "Utilities / Bills" at bounding box center [502, 177] width 92 height 39
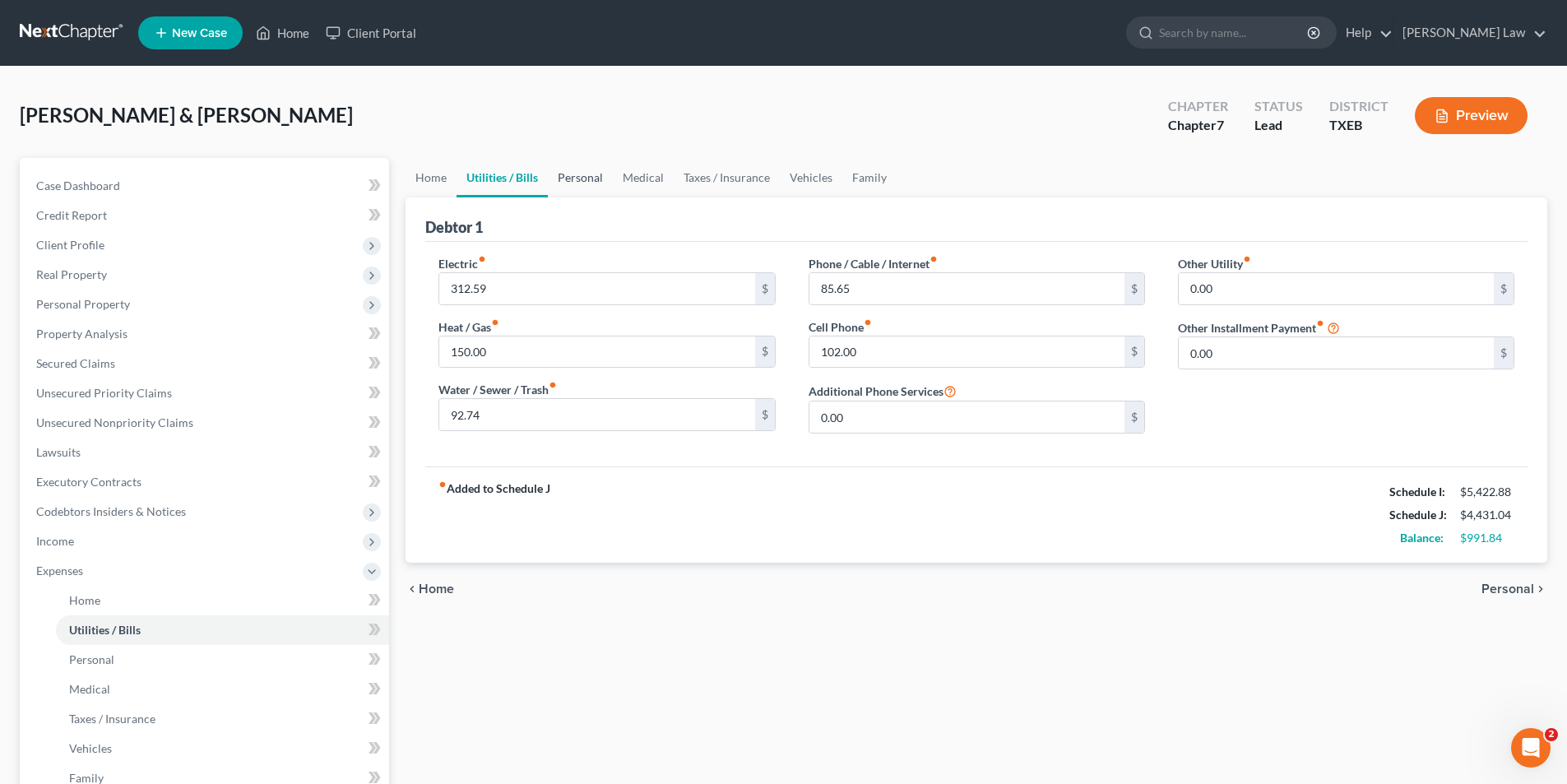
click at [585, 169] on link "Personal" at bounding box center [580, 177] width 65 height 39
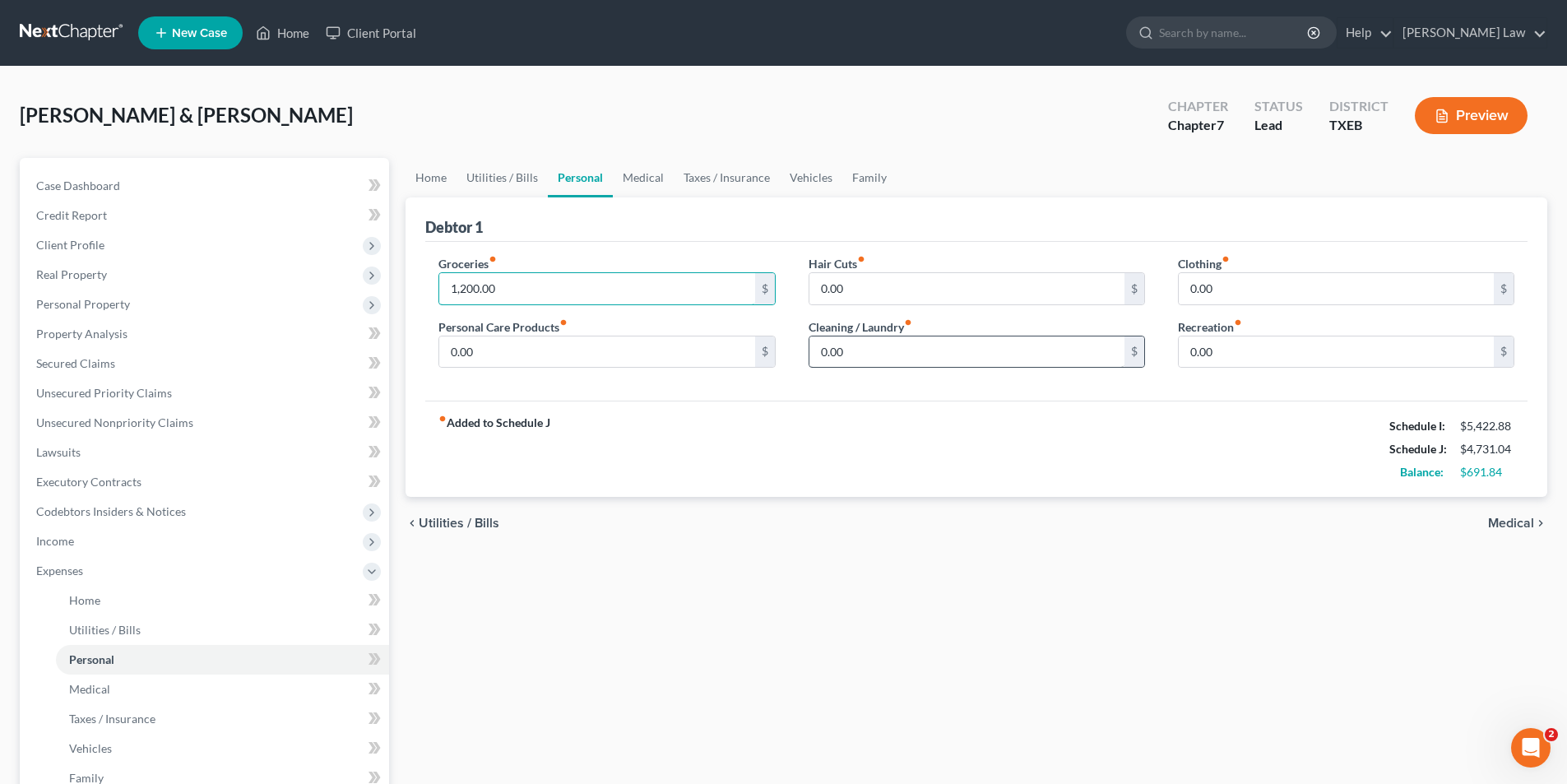
type input "1,200.00"
type input "100.00"
click at [862, 347] on input "text" at bounding box center [967, 352] width 315 height 32
type input "100.00"
click at [539, 358] on input "100.00" at bounding box center [597, 352] width 315 height 32
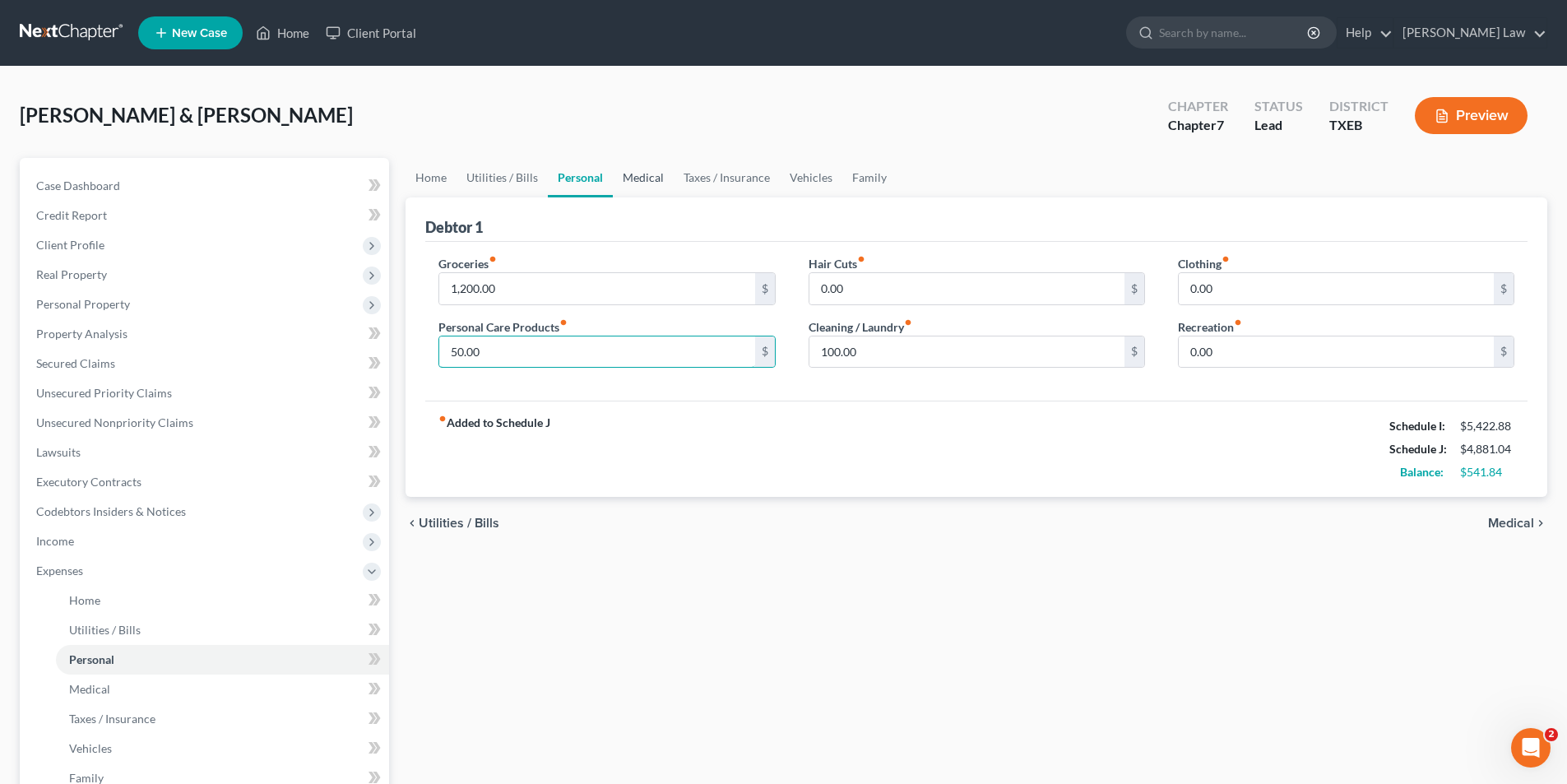
type input "50.00"
click at [650, 183] on link "Medical" at bounding box center [643, 177] width 61 height 39
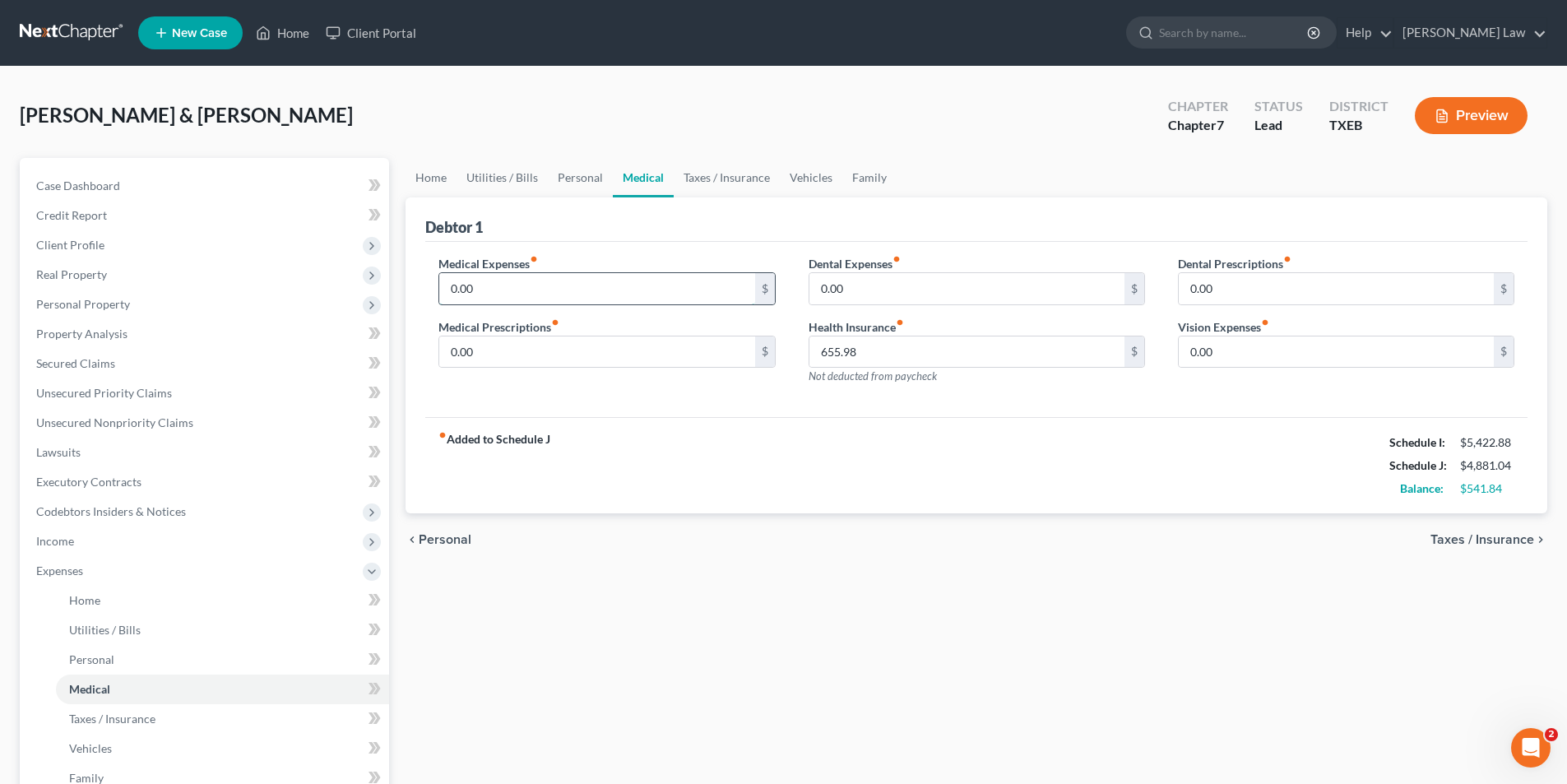
click at [542, 284] on input "0.00" at bounding box center [597, 289] width 315 height 32
type input "200.00"
click at [580, 181] on link "Personal" at bounding box center [580, 177] width 65 height 39
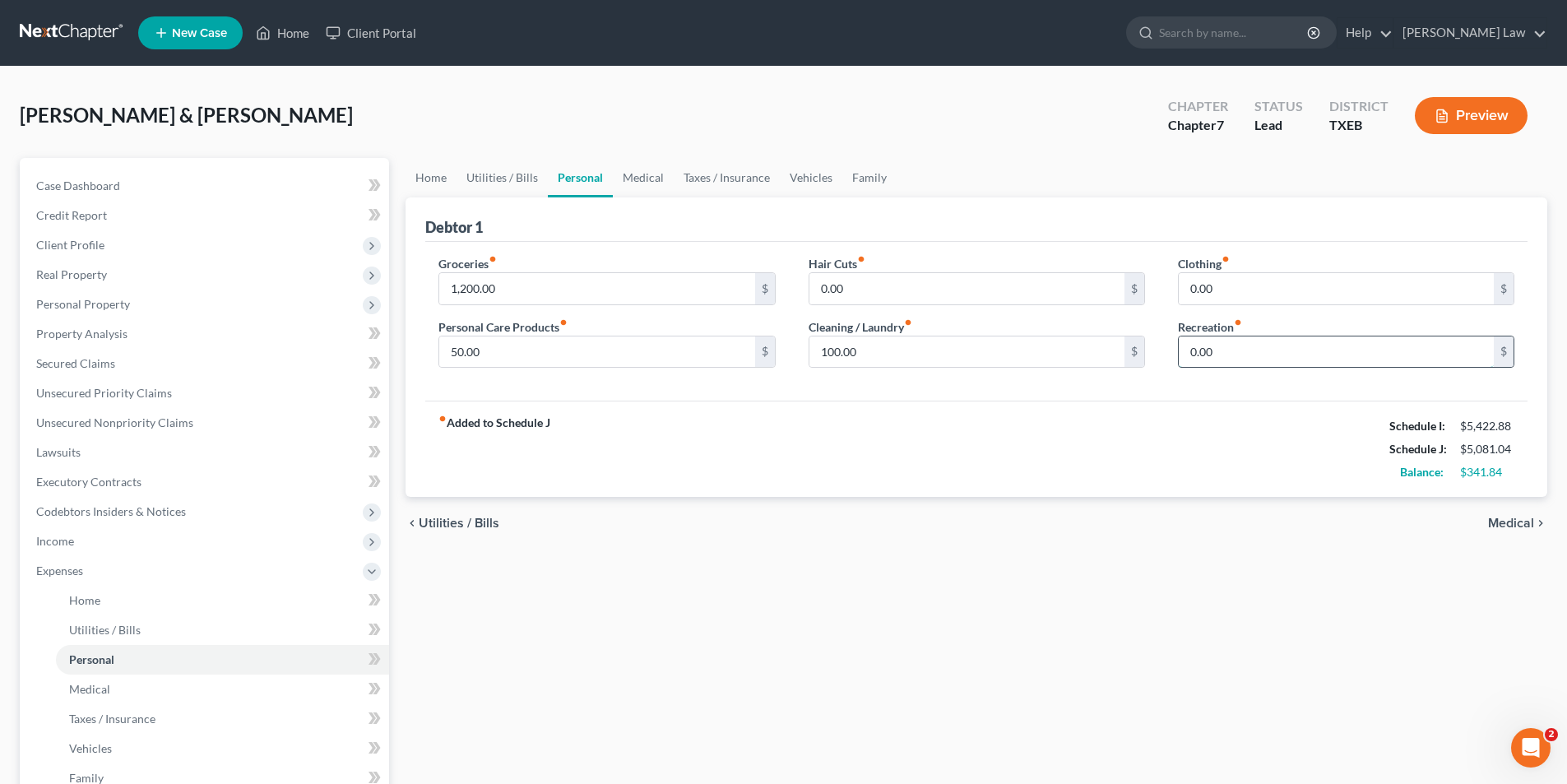
click at [1268, 364] on input "0.00" at bounding box center [1336, 352] width 315 height 32
type input "250.00"
click at [1237, 292] on input "0.00" at bounding box center [1336, 289] width 315 height 32
type input "100.00"
type input "0.00"
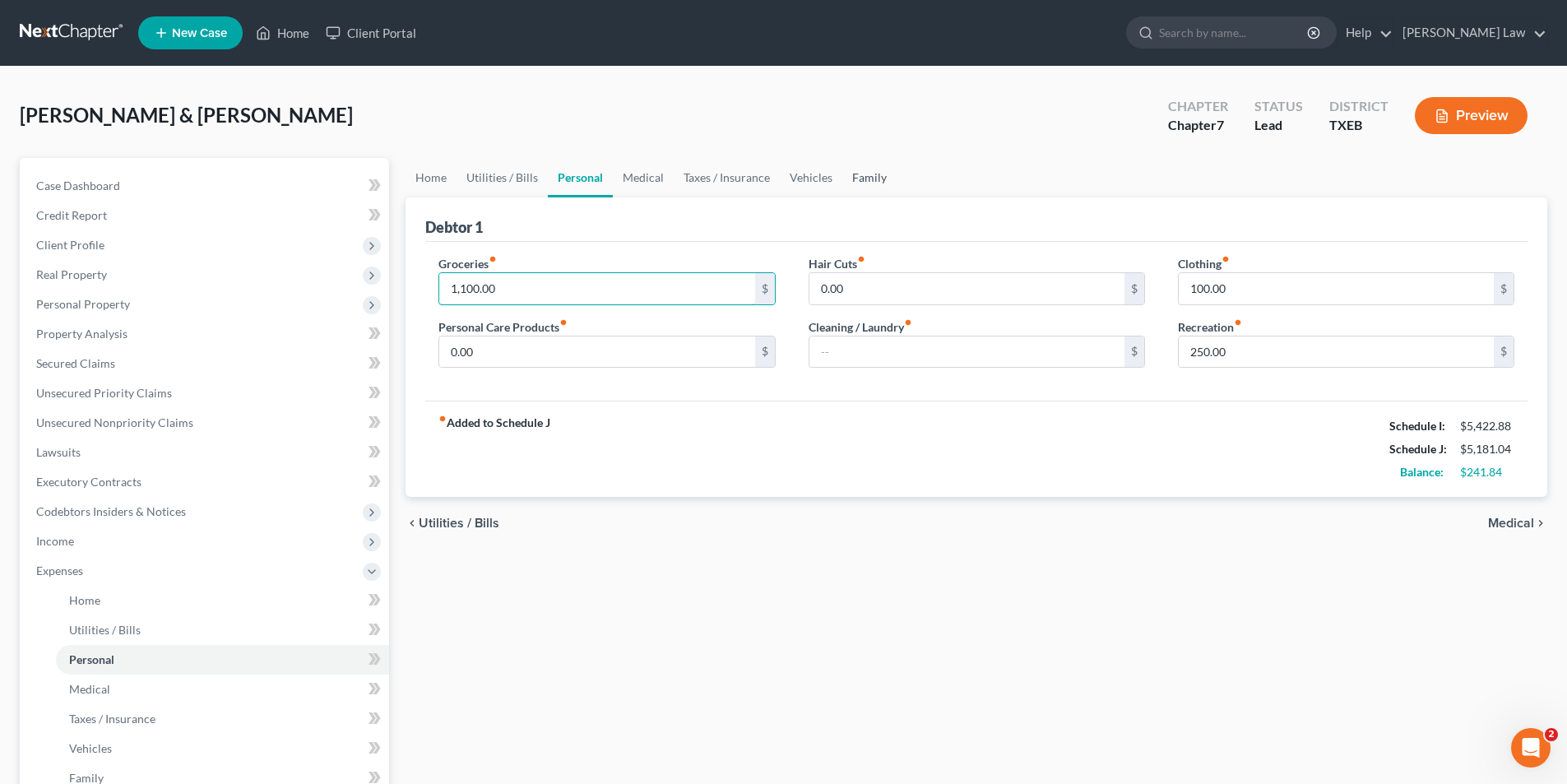
type input "1,100.00"
click at [851, 187] on link "Family" at bounding box center [869, 177] width 54 height 39
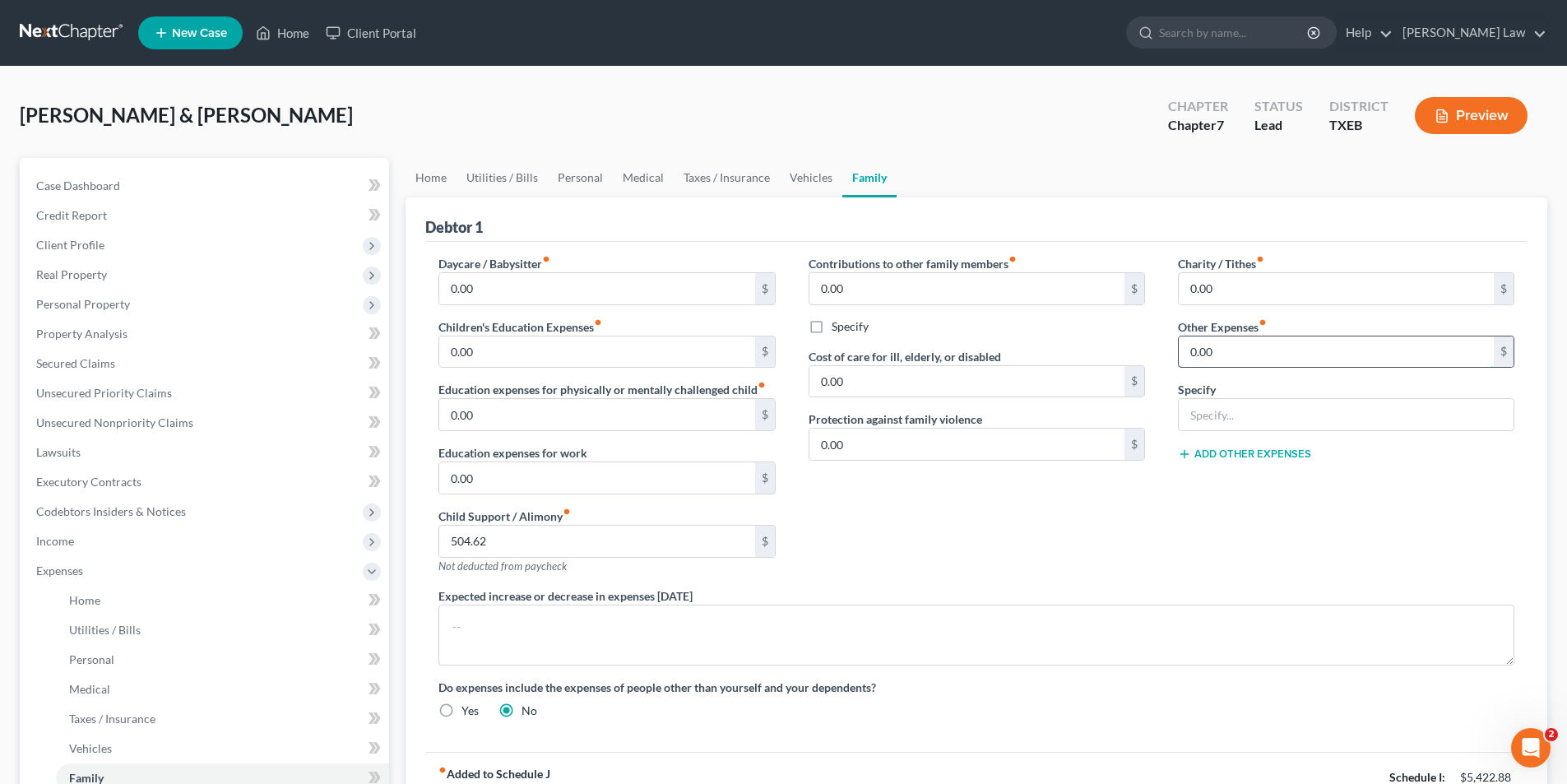
click at [1223, 354] on input "0.00" at bounding box center [1336, 352] width 315 height 32
type input "65.00"
click at [1231, 408] on input "text" at bounding box center [1346, 414] width 335 height 32
type input "Gymnastics"
click at [1235, 545] on div "Charity / Tithes fiber_manual_record 0.00 $ Other Expenses fiber_manual_record …" at bounding box center [1346, 420] width 370 height 332
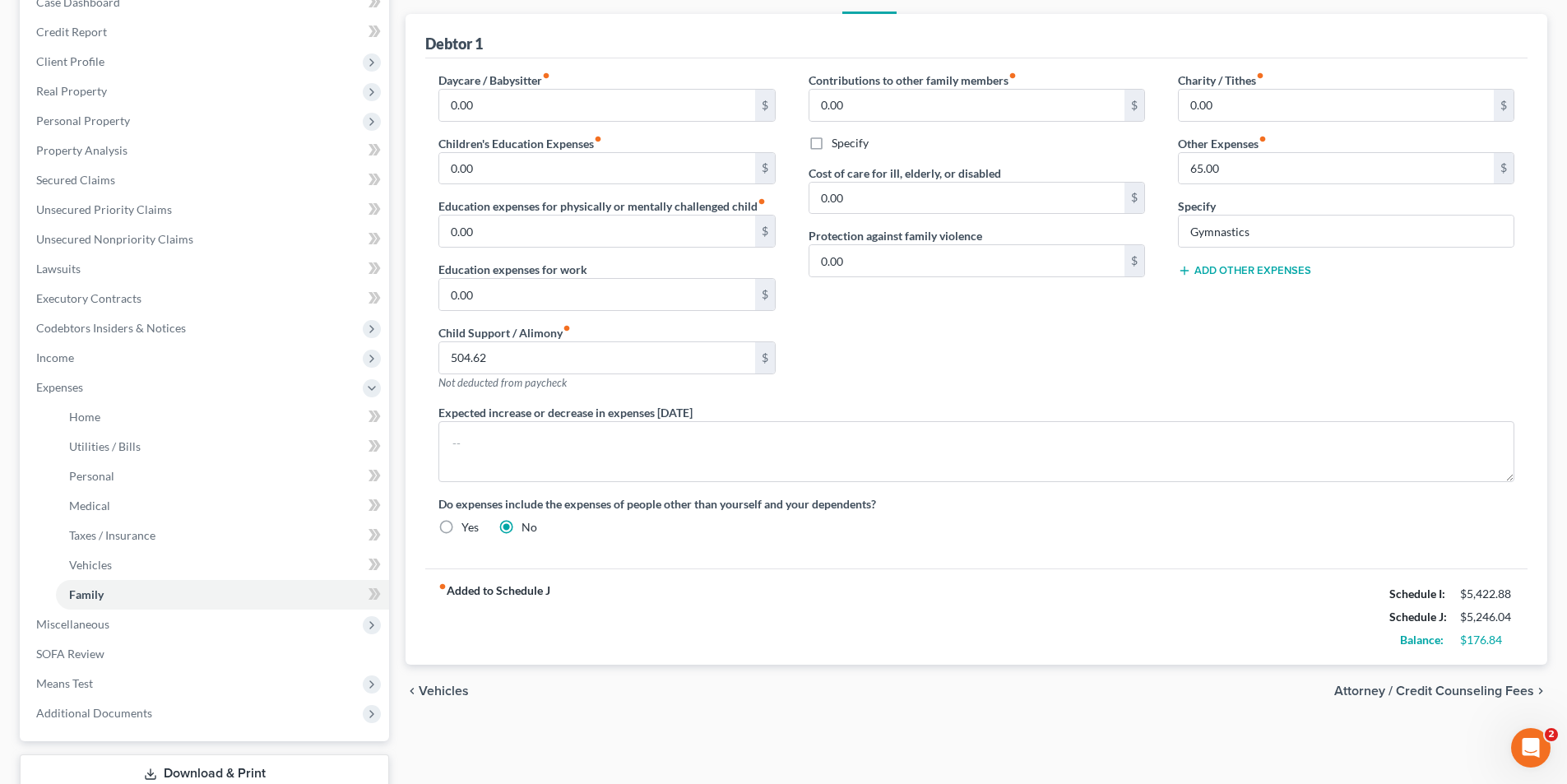
scroll to position [298, 0]
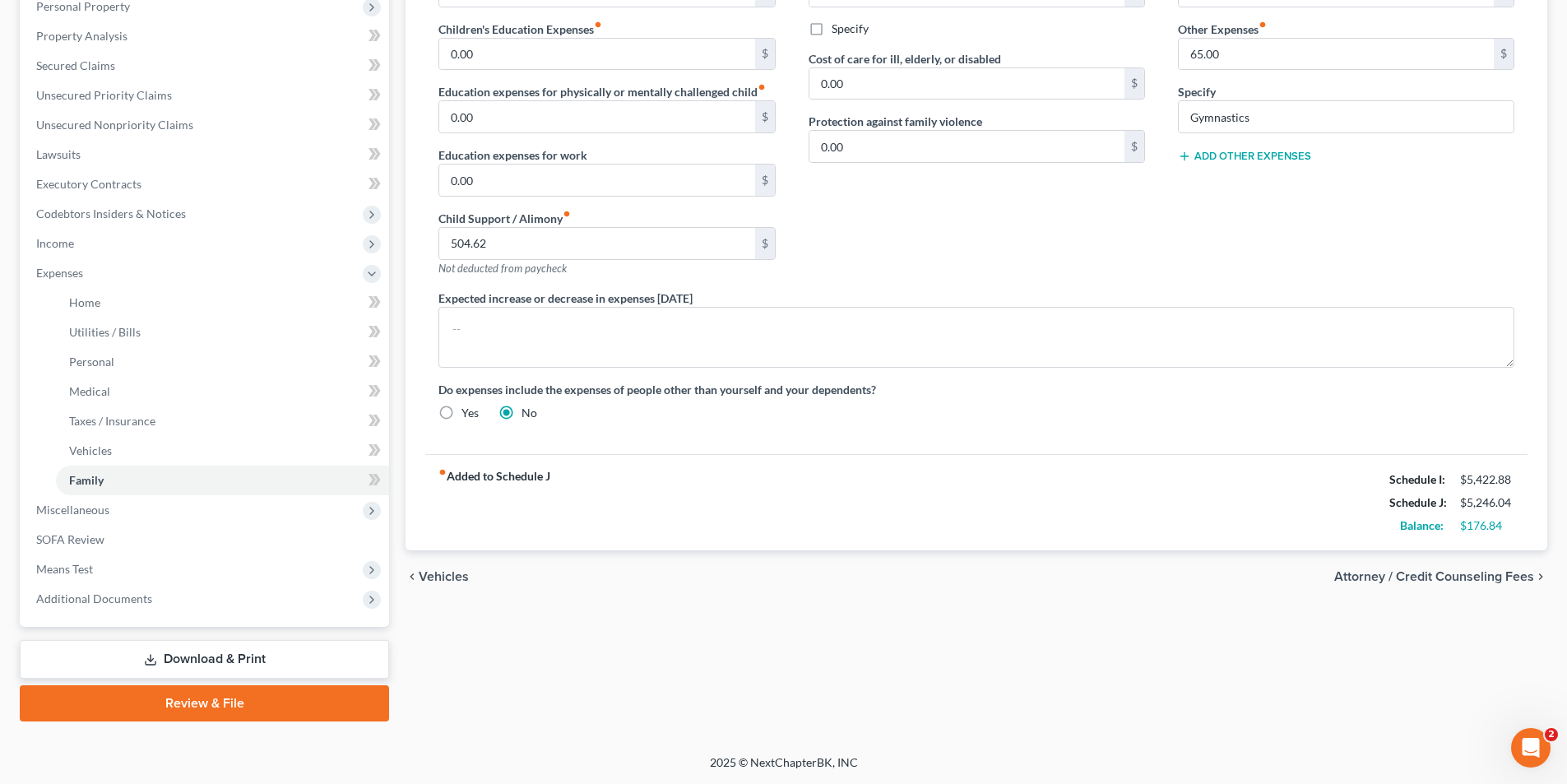
click at [664, 640] on div "Home Utilities / Bills Personal Medical Taxes / Insurance Vehicles Family Debto…" at bounding box center [976, 290] width 1158 height 861
click at [126, 406] on link "Taxes / Insurance" at bounding box center [222, 421] width 333 height 30
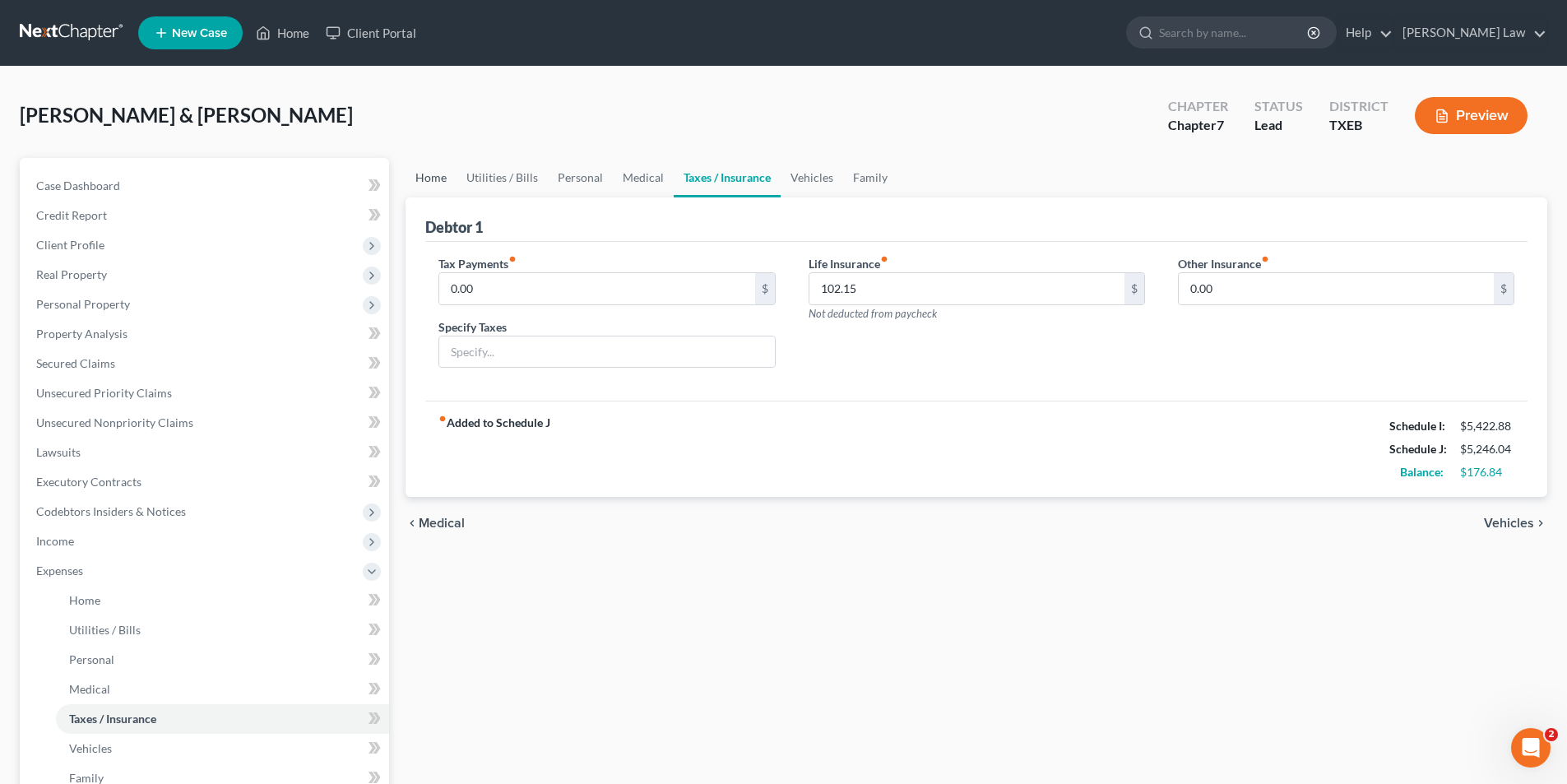
click at [423, 176] on link "Home" at bounding box center [430, 177] width 51 height 39
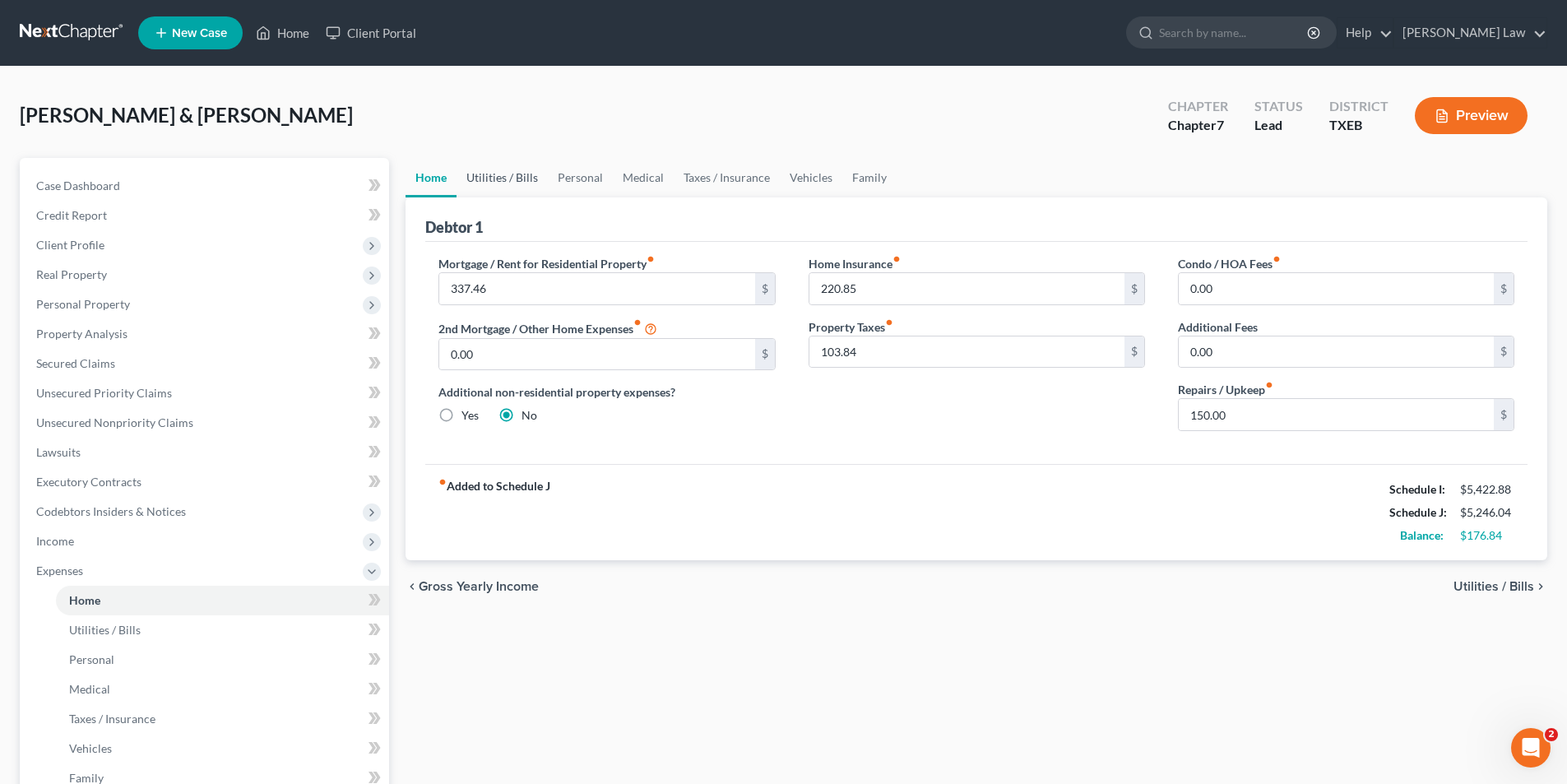
click at [515, 178] on link "Utilities / Bills" at bounding box center [502, 177] width 92 height 39
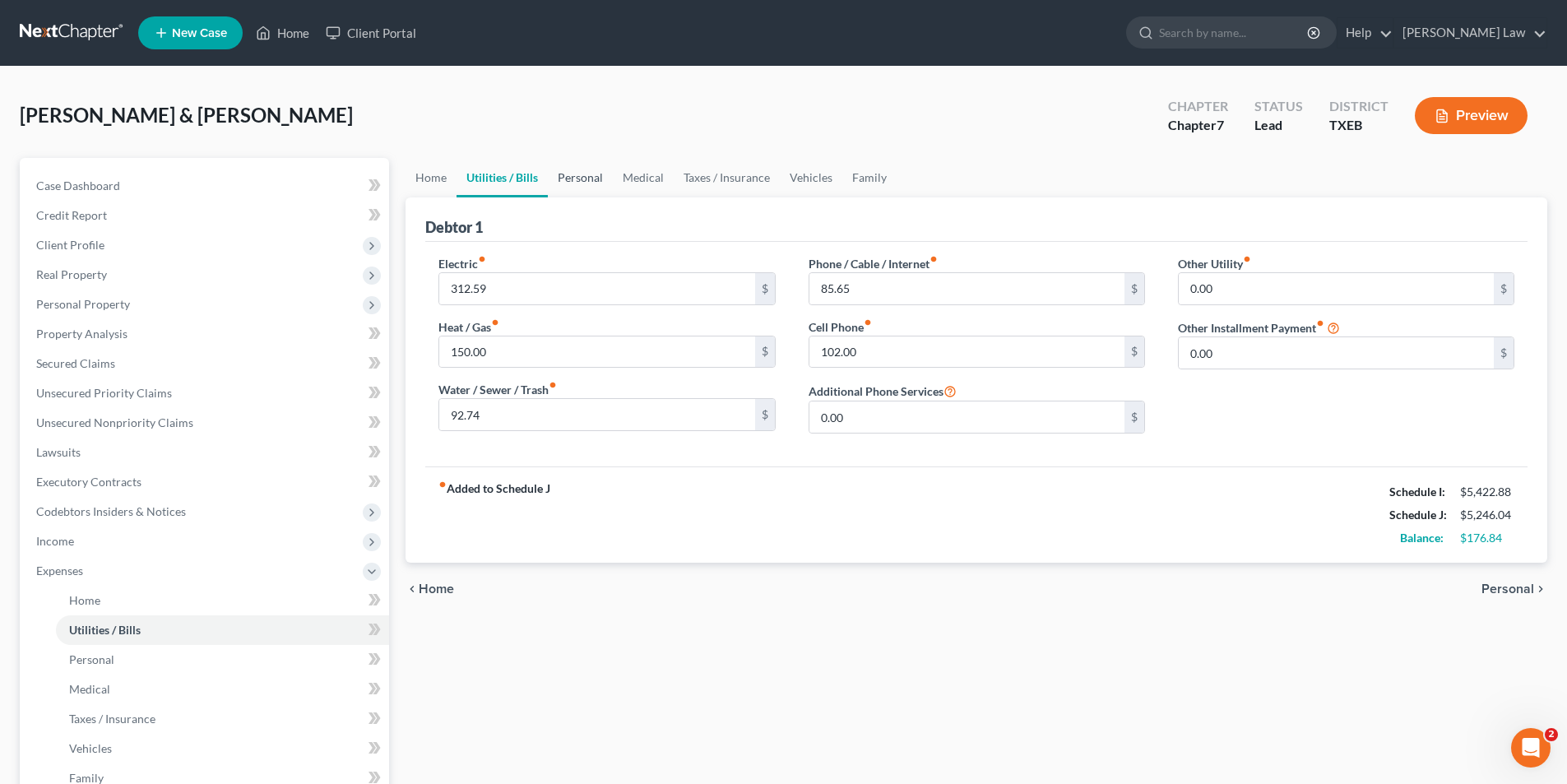
click at [594, 177] on link "Personal" at bounding box center [580, 177] width 65 height 39
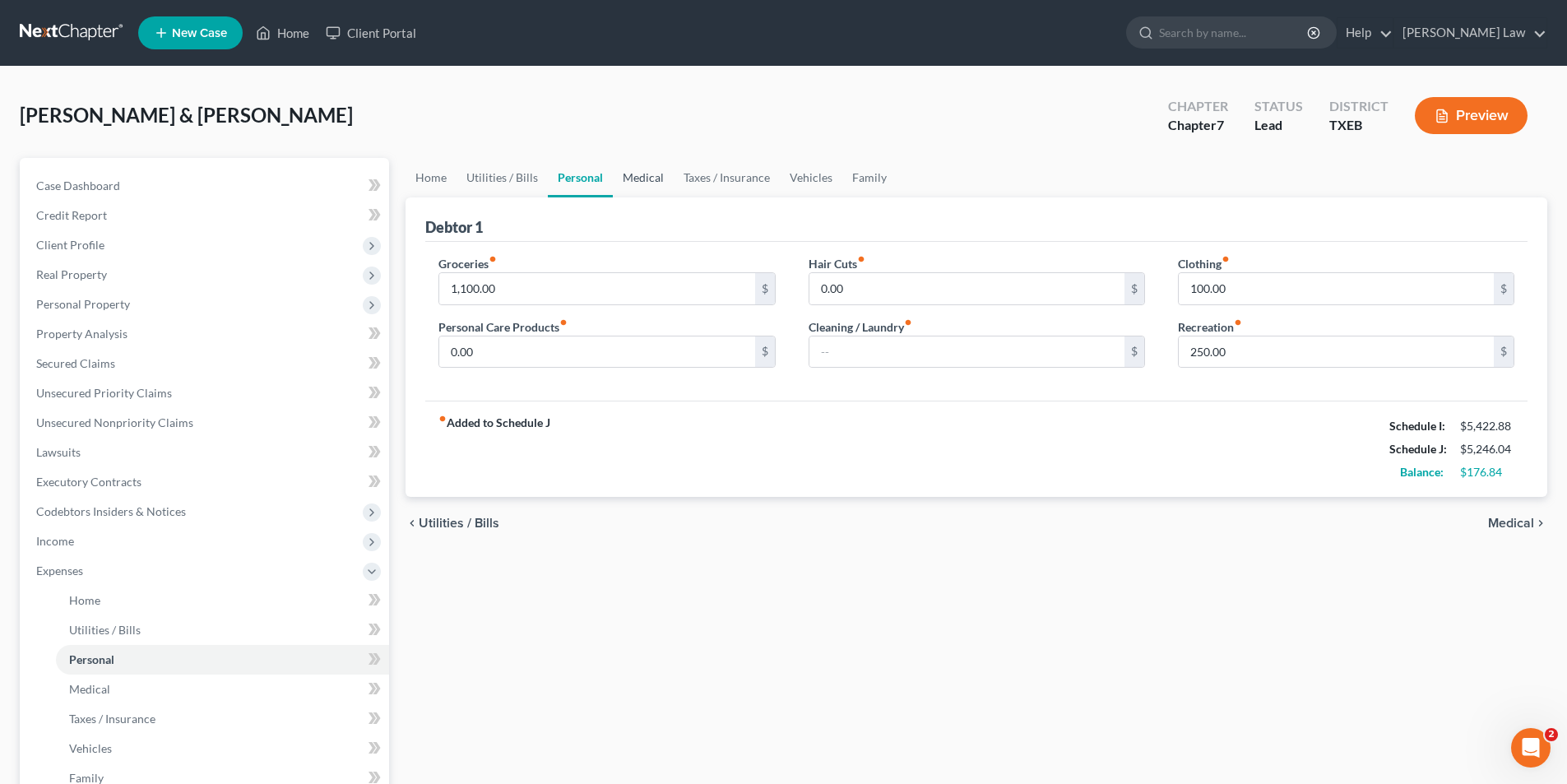
click at [624, 175] on link "Medical" at bounding box center [643, 177] width 61 height 39
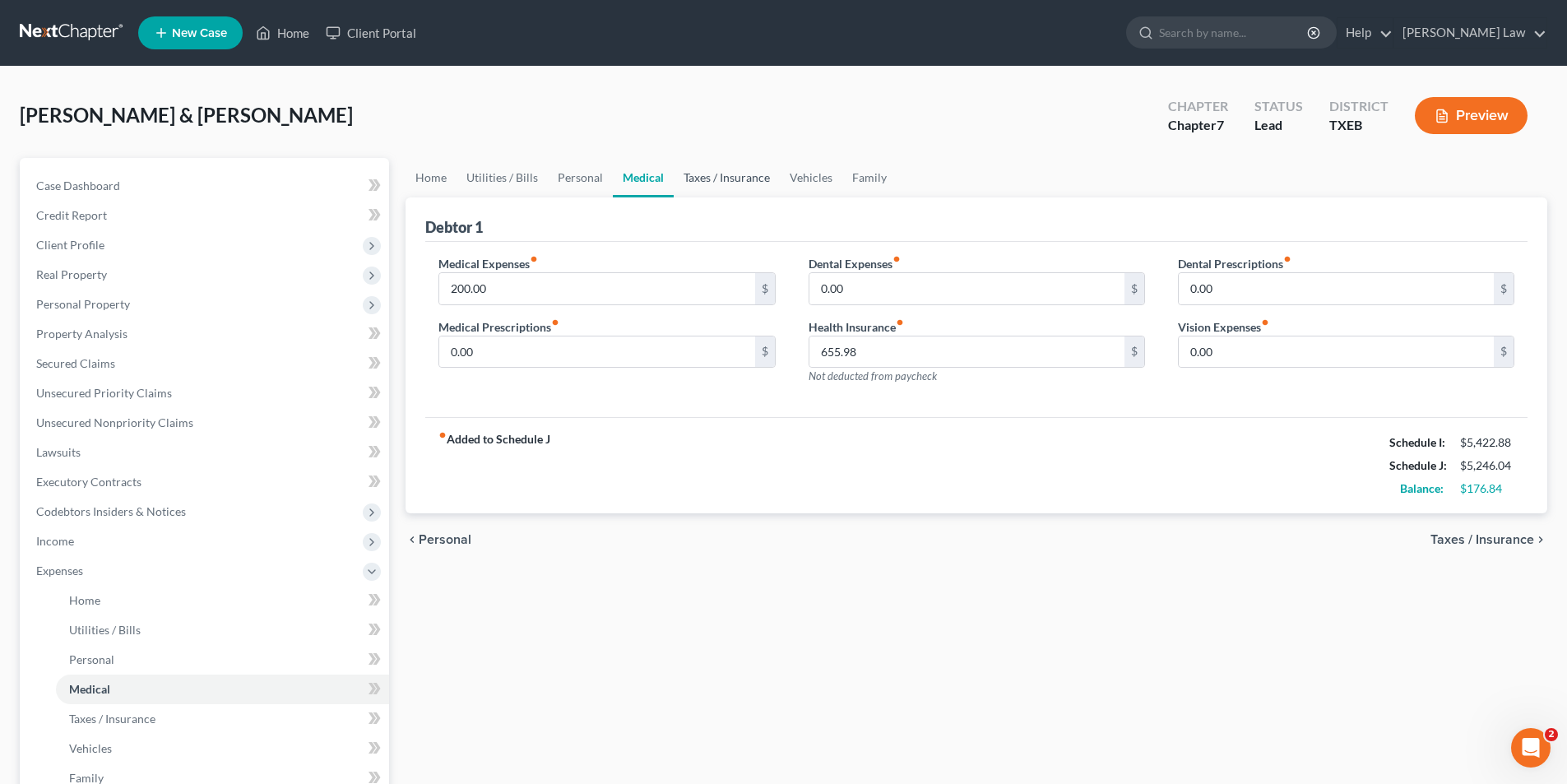
click at [739, 176] on link "Taxes / Insurance" at bounding box center [726, 177] width 106 height 39
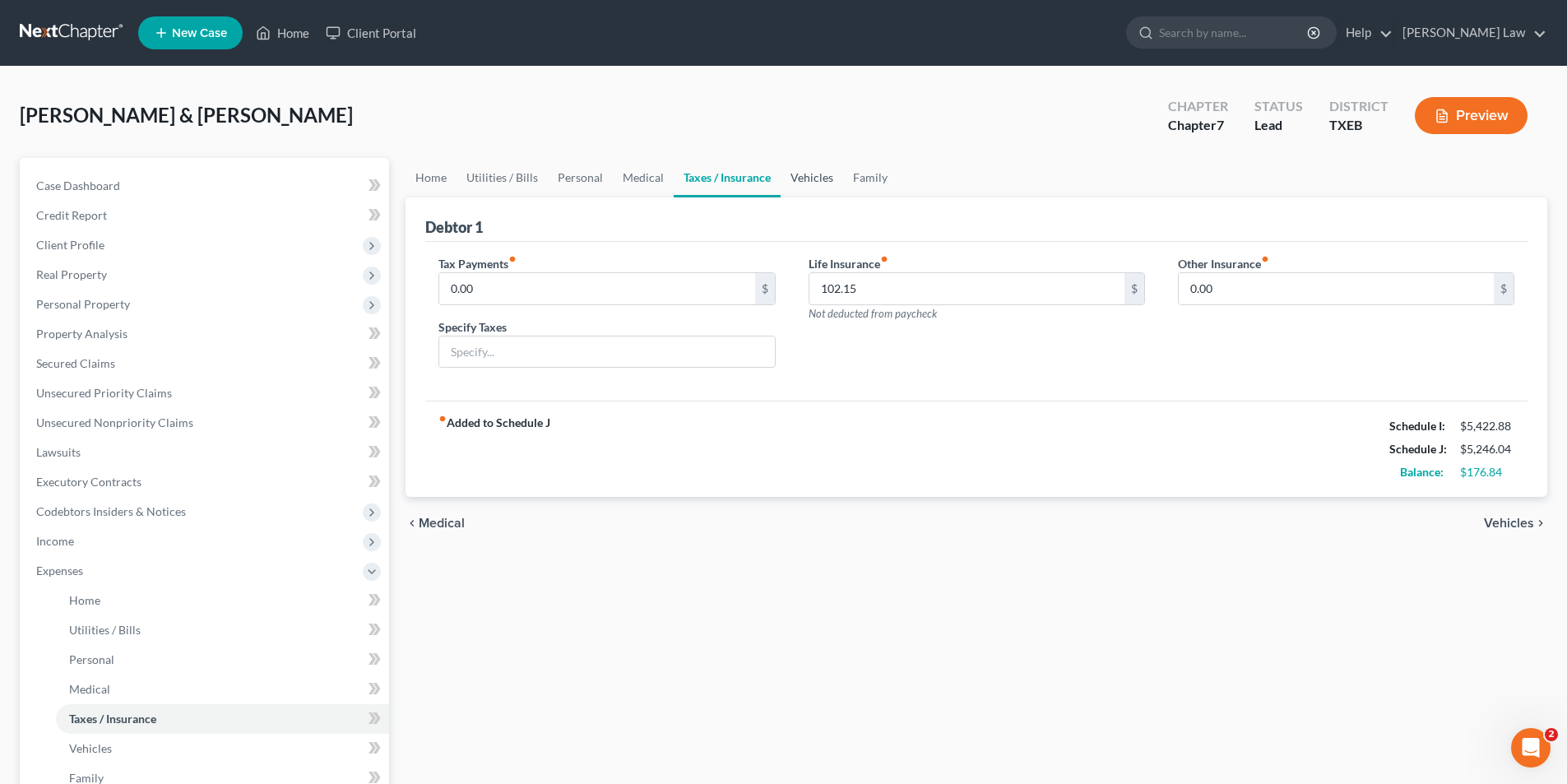
click at [821, 190] on link "Vehicles" at bounding box center [812, 177] width 62 height 39
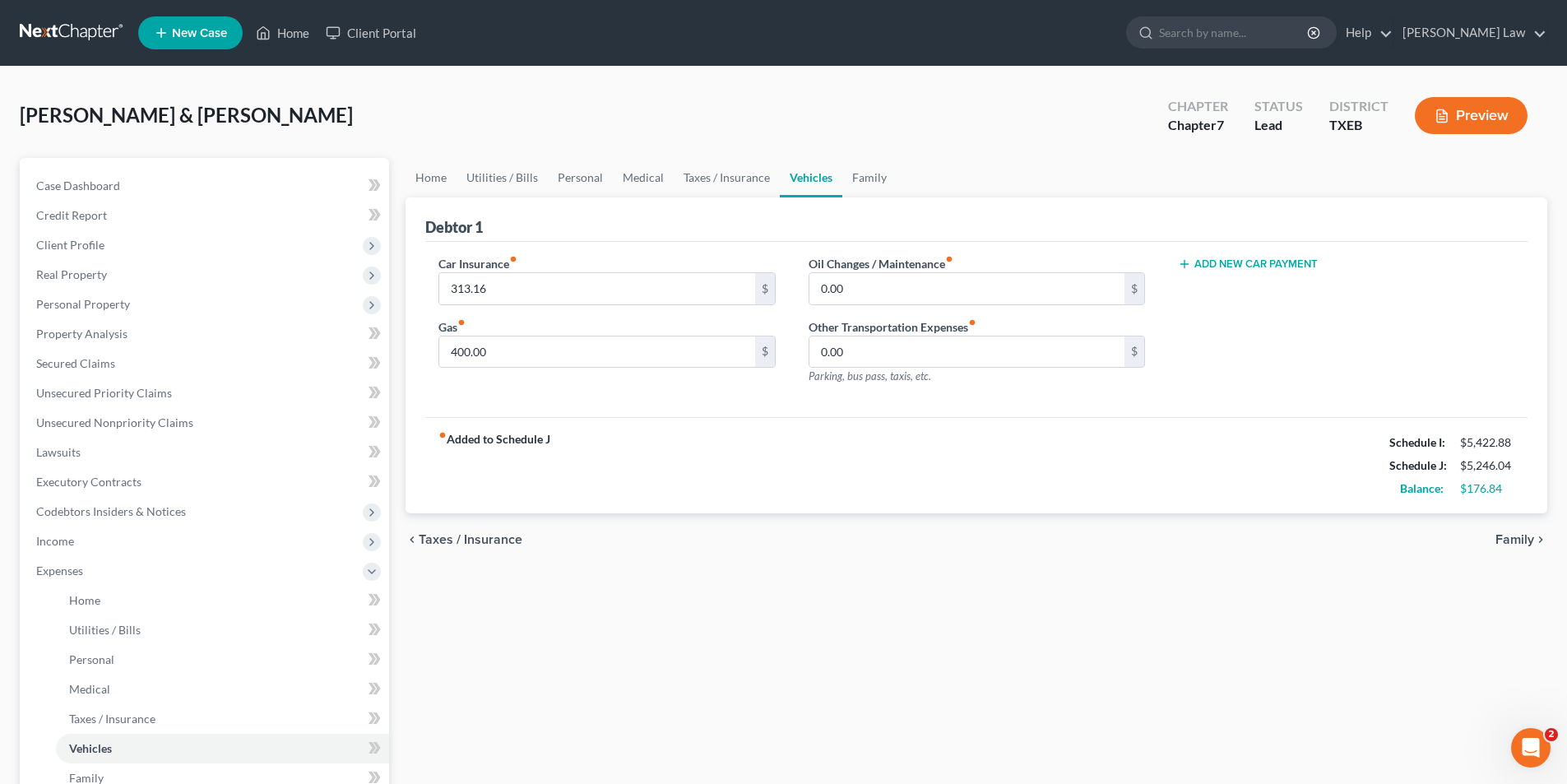
click at [819, 178] on link "Vehicles" at bounding box center [811, 177] width 62 height 39
click at [867, 166] on link "Family" at bounding box center [869, 177] width 54 height 39
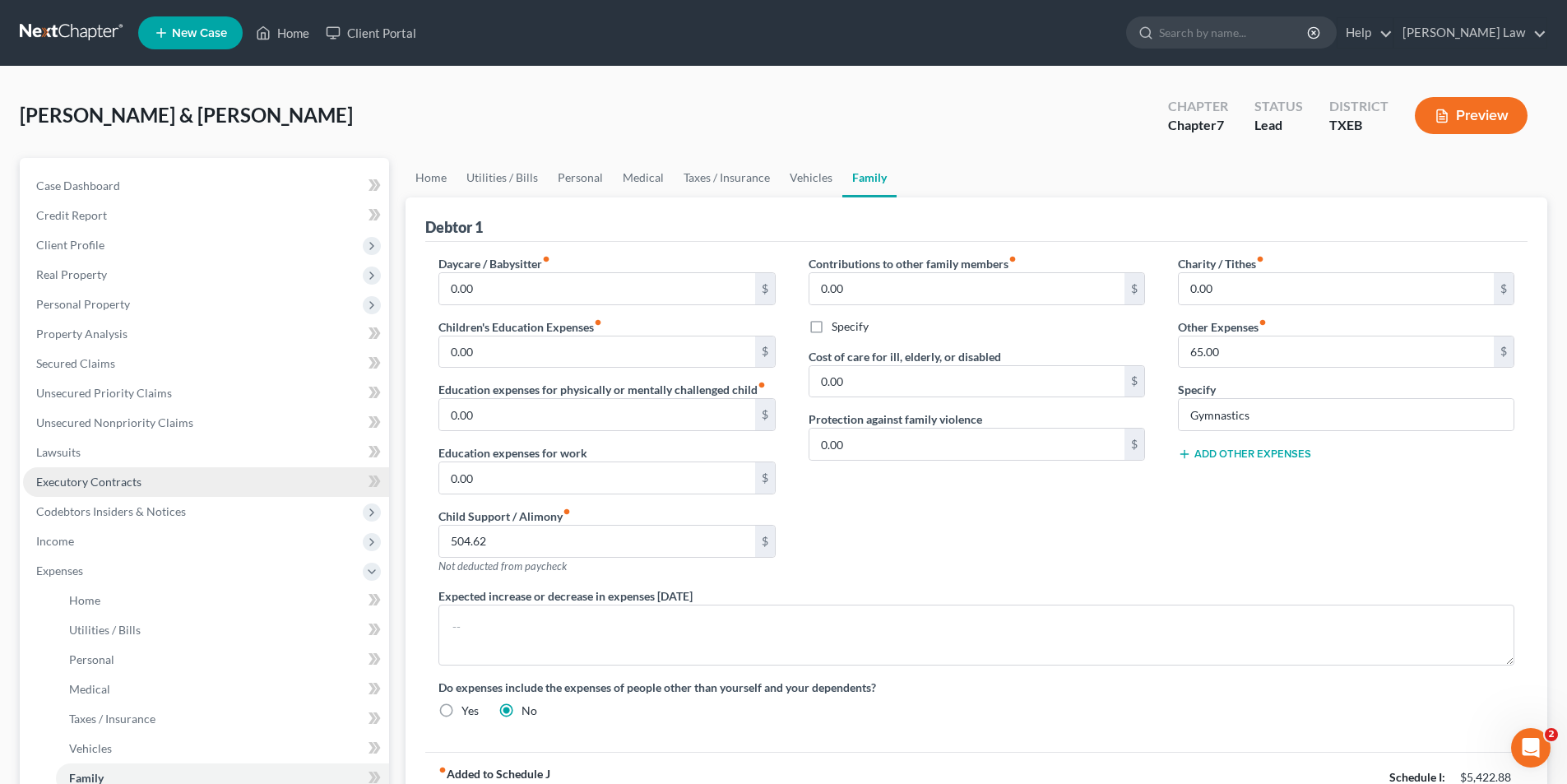
click at [29, 489] on link "Executory Contracts" at bounding box center [206, 482] width 366 height 30
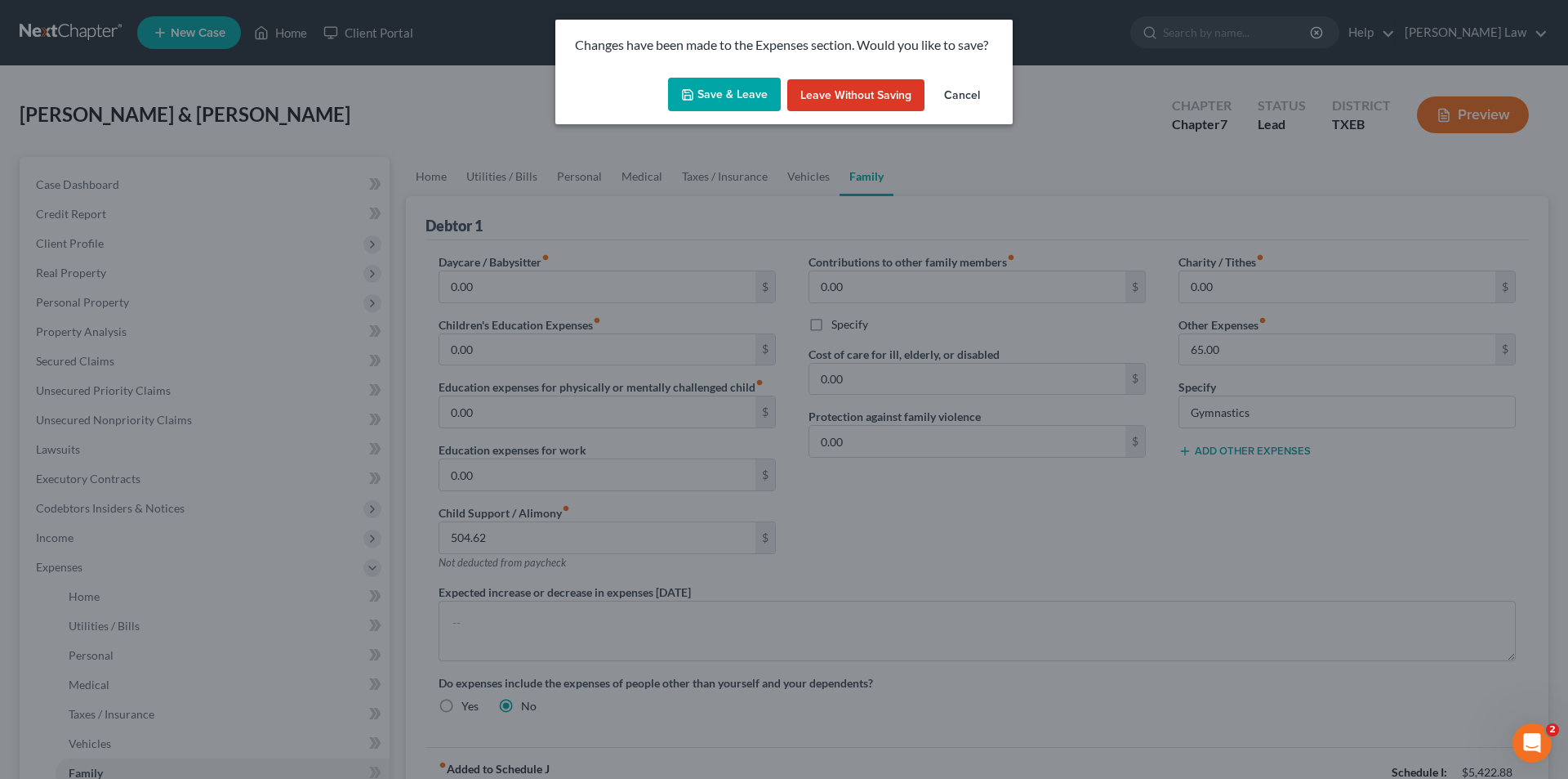
click at [725, 96] on button "Save & Leave" at bounding box center [724, 95] width 112 height 35
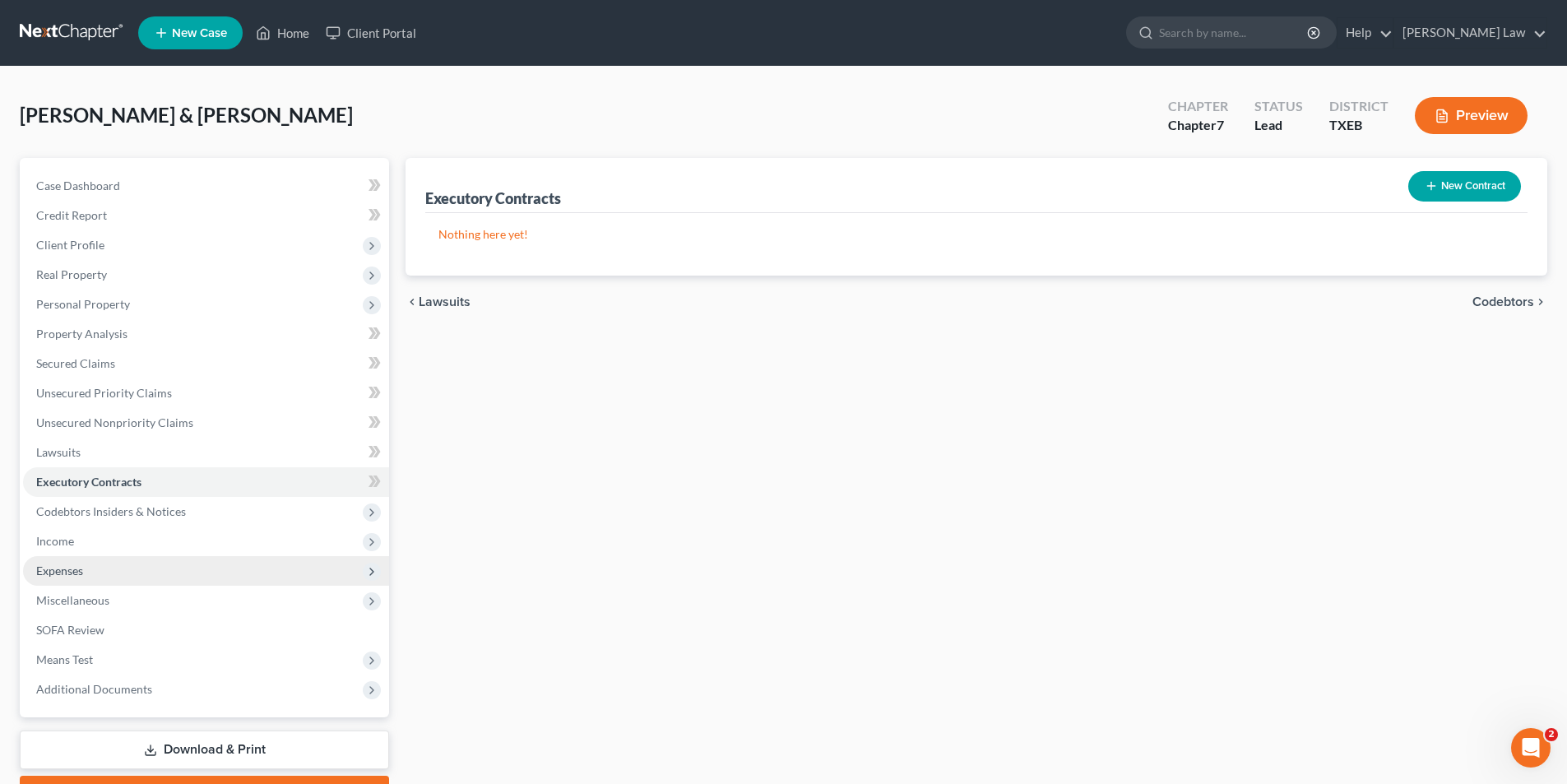
click at [67, 573] on span "Expenses" at bounding box center [59, 570] width 47 height 14
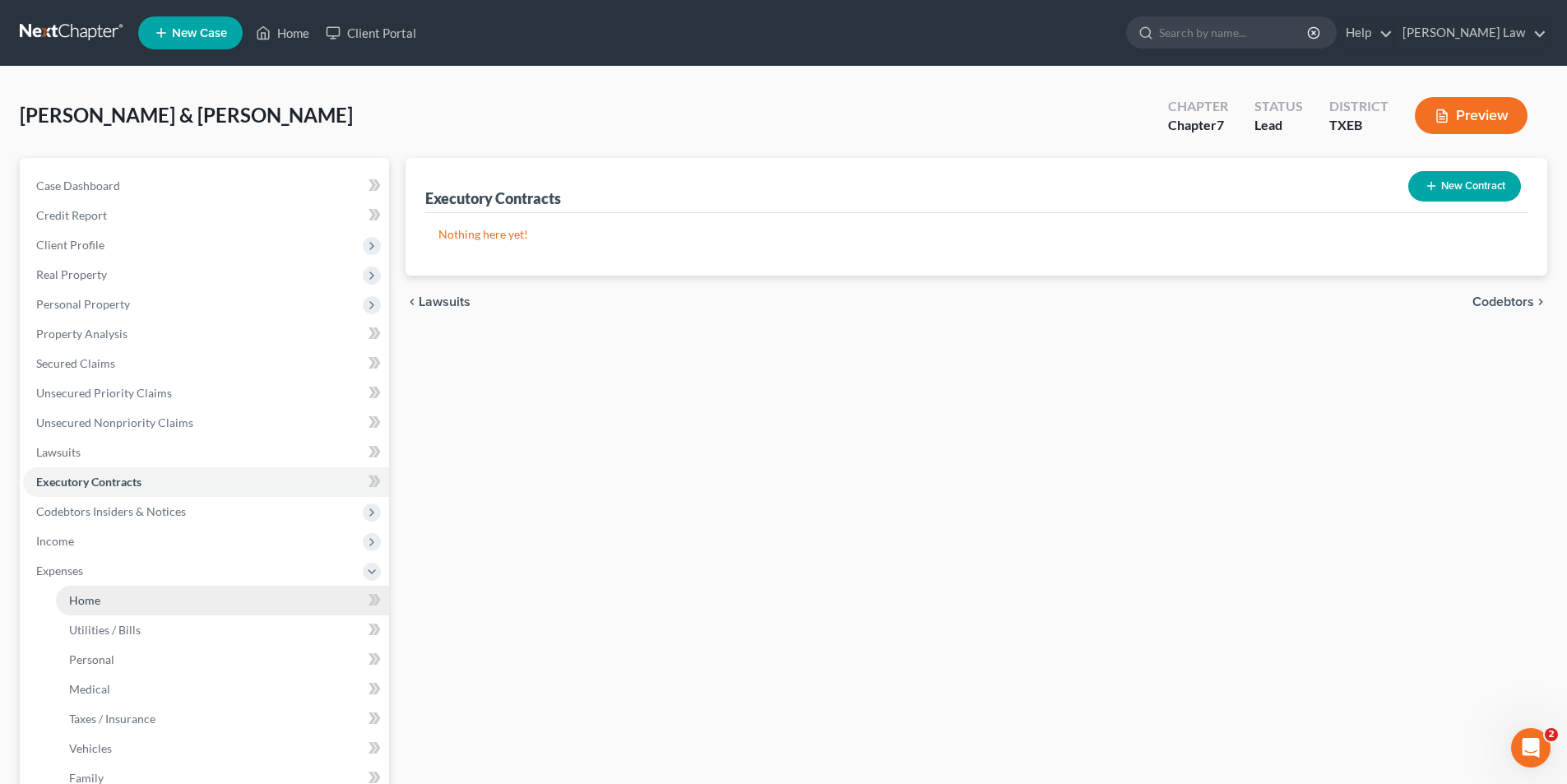
click at [84, 600] on span "Home" at bounding box center [85, 599] width 32 height 14
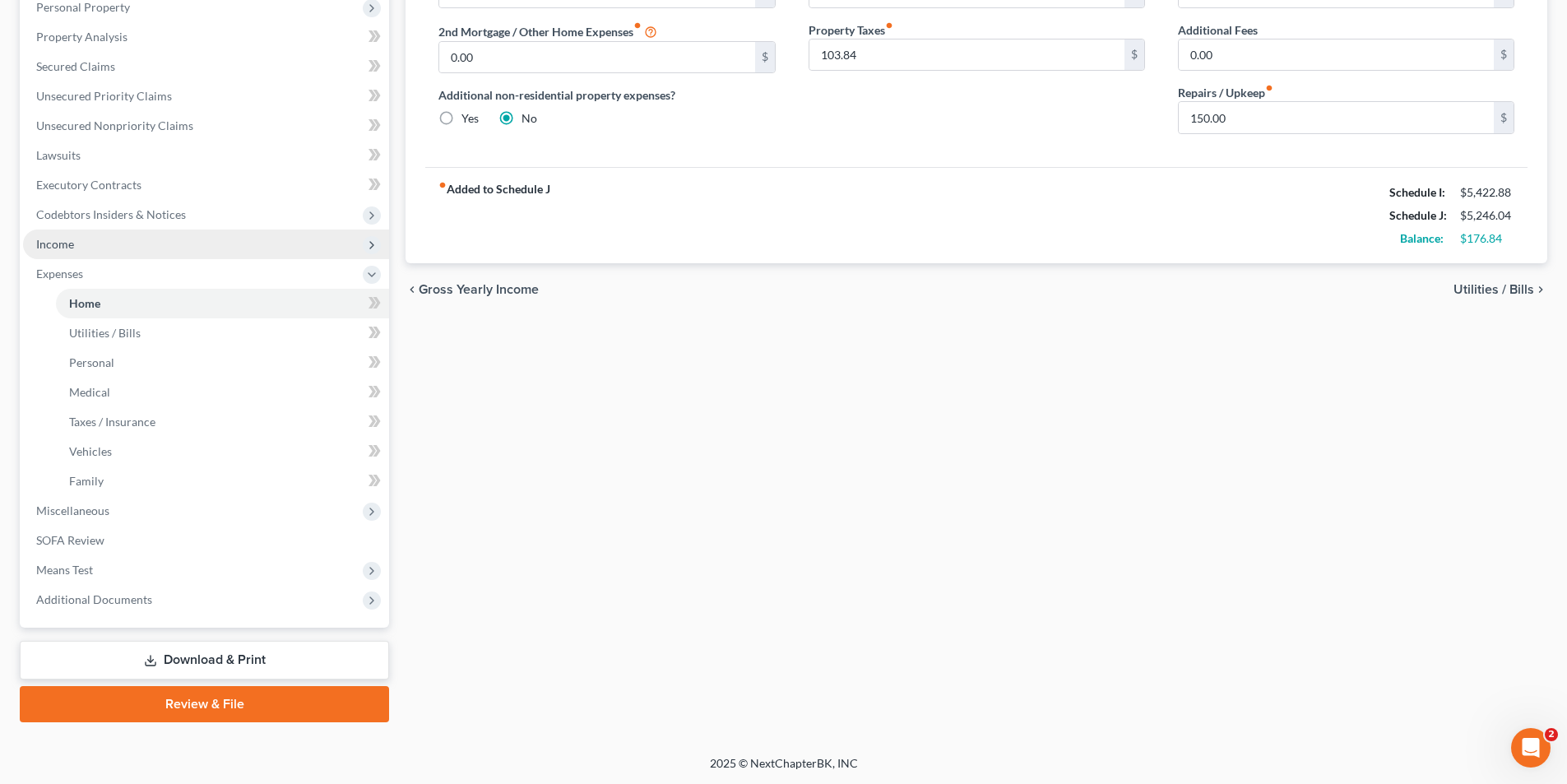
scroll to position [298, 0]
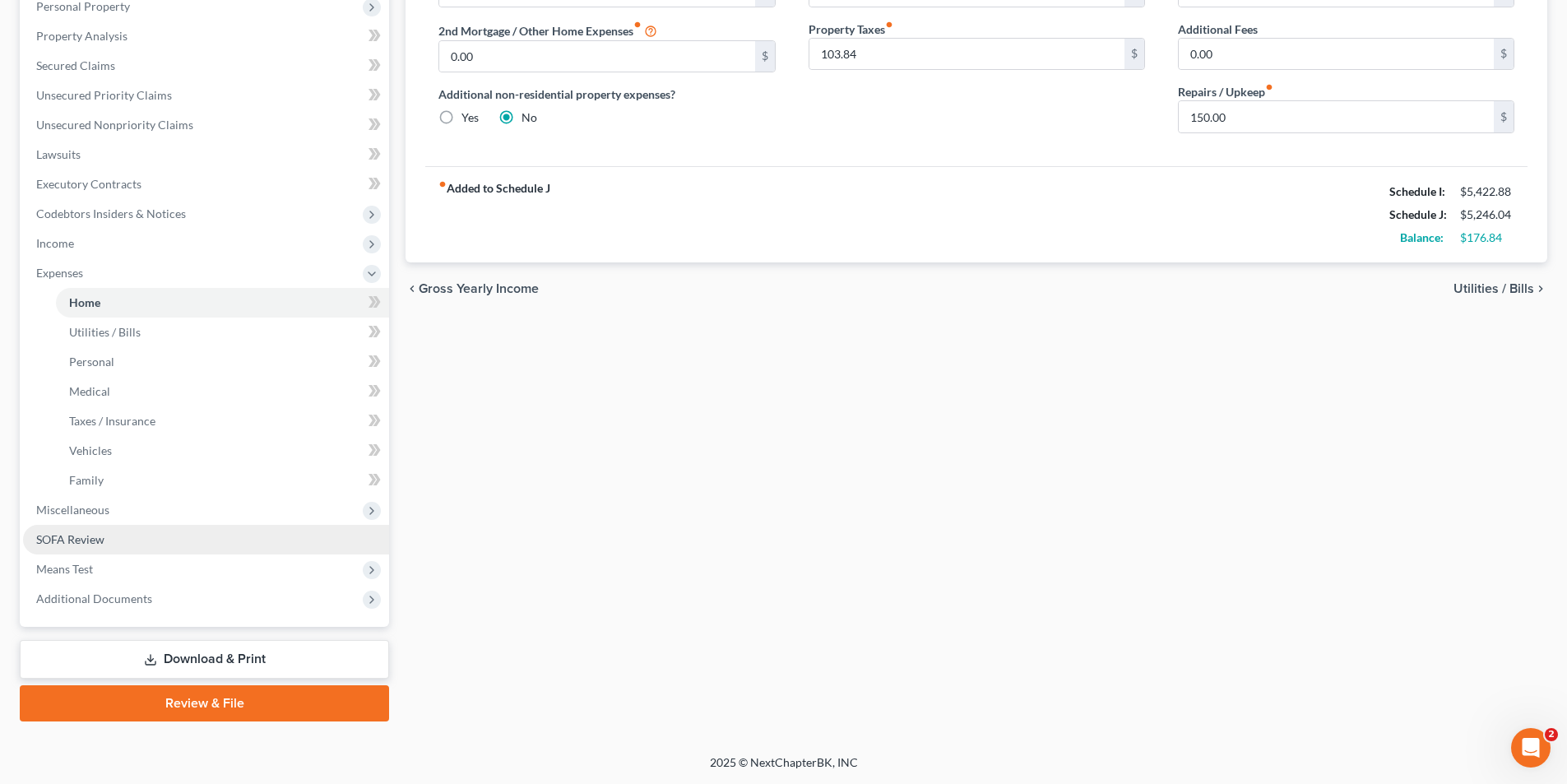
click at [55, 538] on span "SOFA Review" at bounding box center [70, 538] width 68 height 14
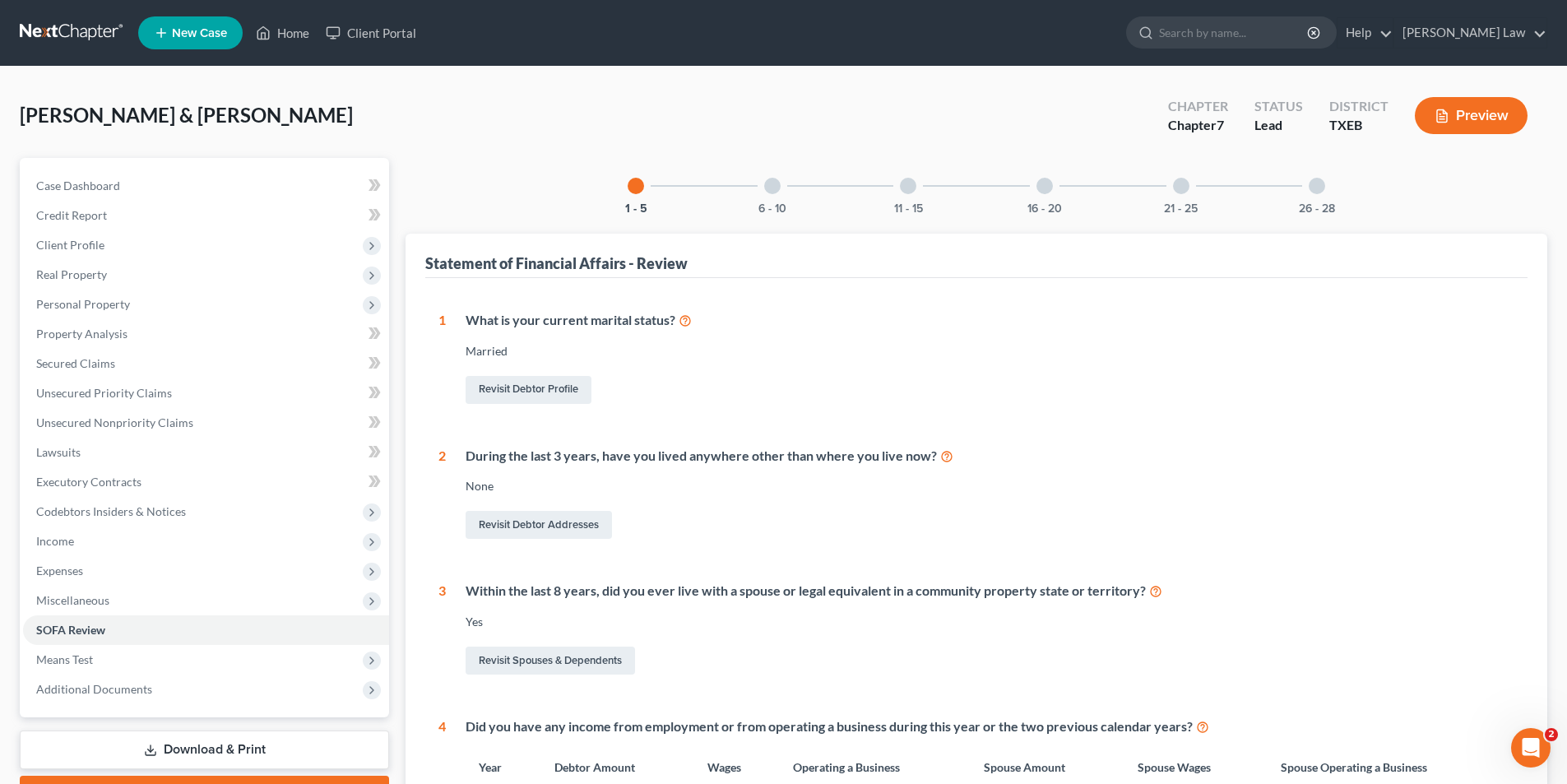
click at [1182, 181] on div at bounding box center [1181, 186] width 17 height 17
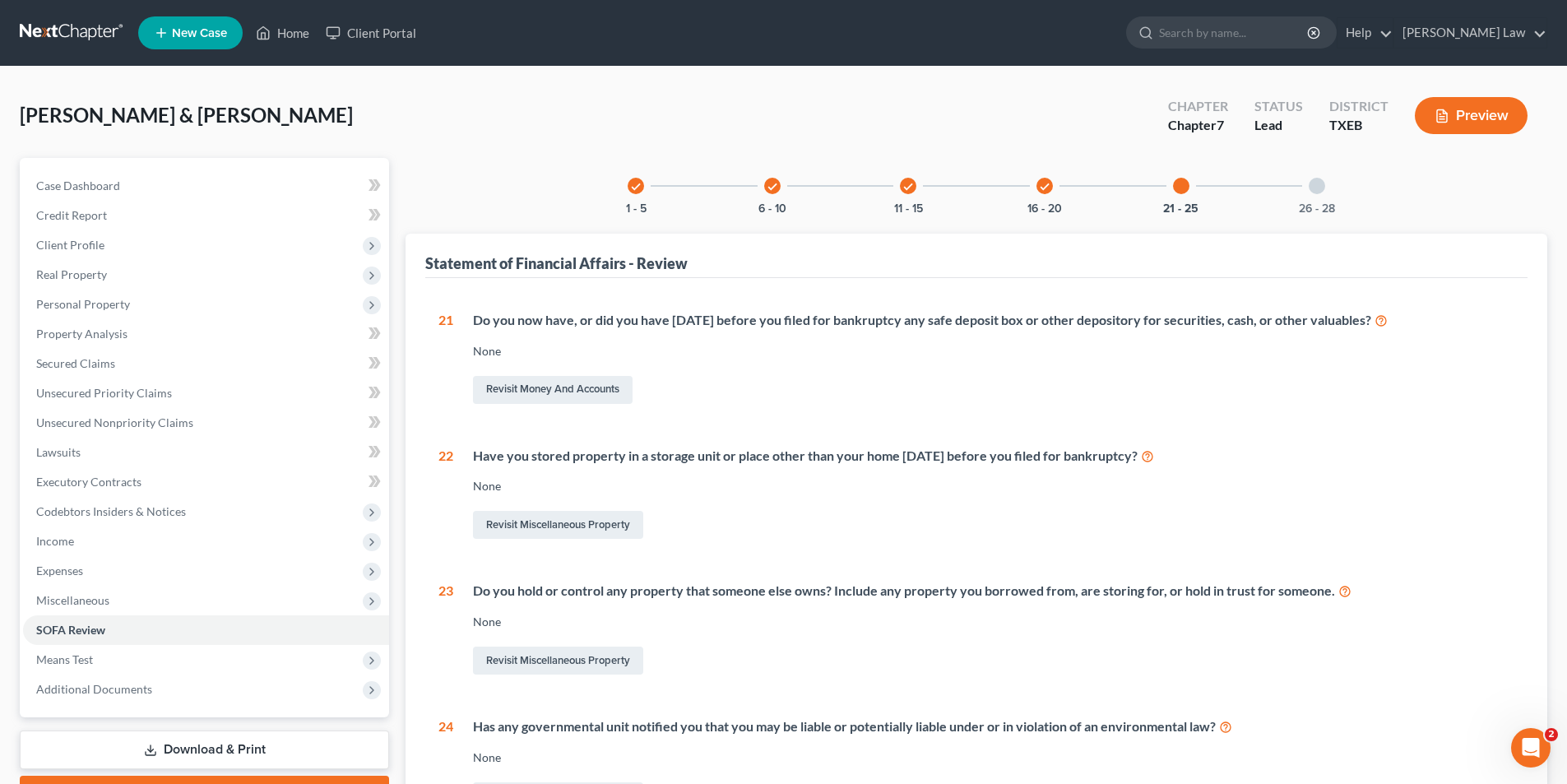
click at [1321, 189] on div at bounding box center [1317, 186] width 17 height 17
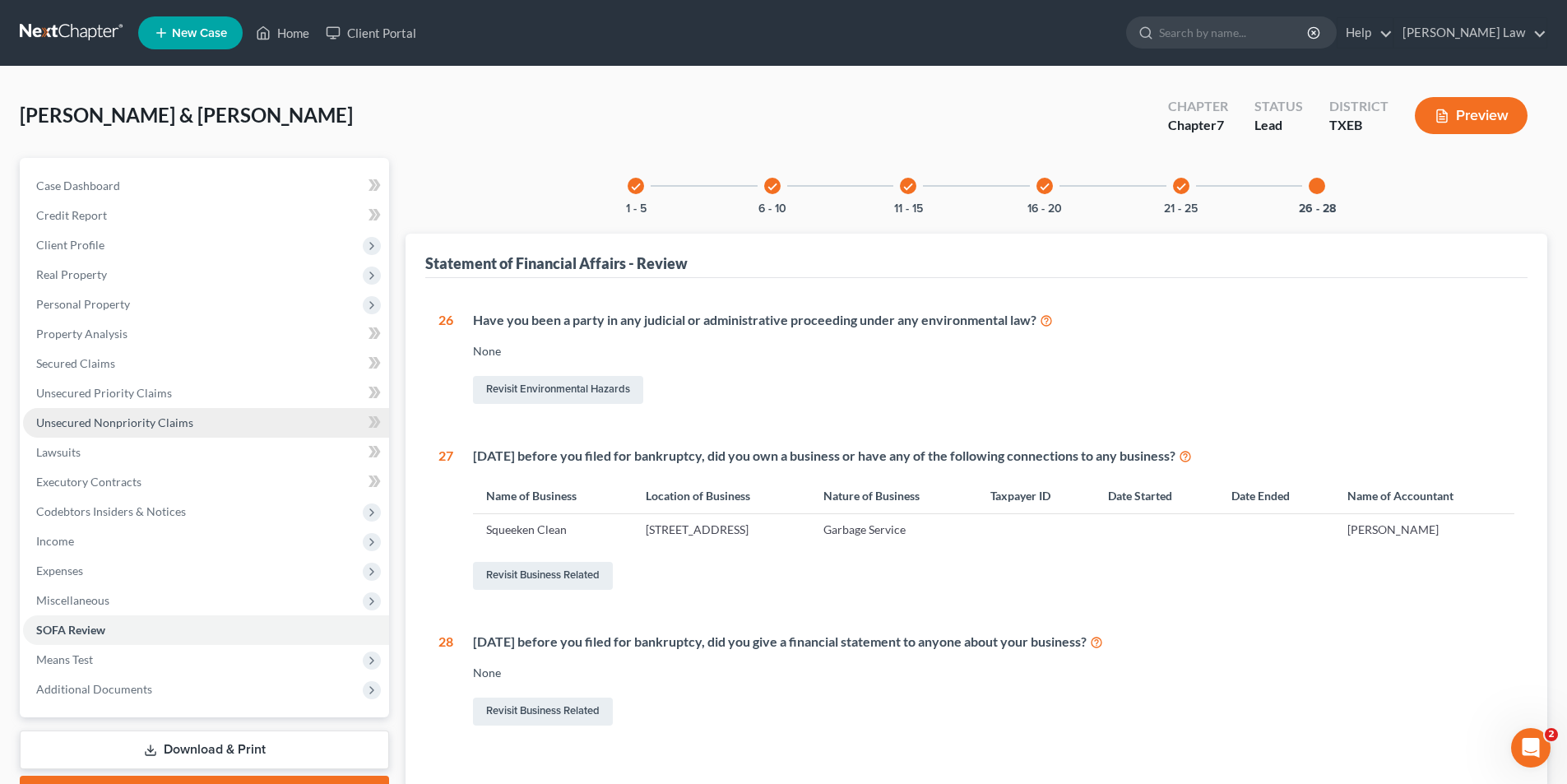
click at [63, 420] on span "Unsecured Nonpriority Claims" at bounding box center [114, 422] width 157 height 14
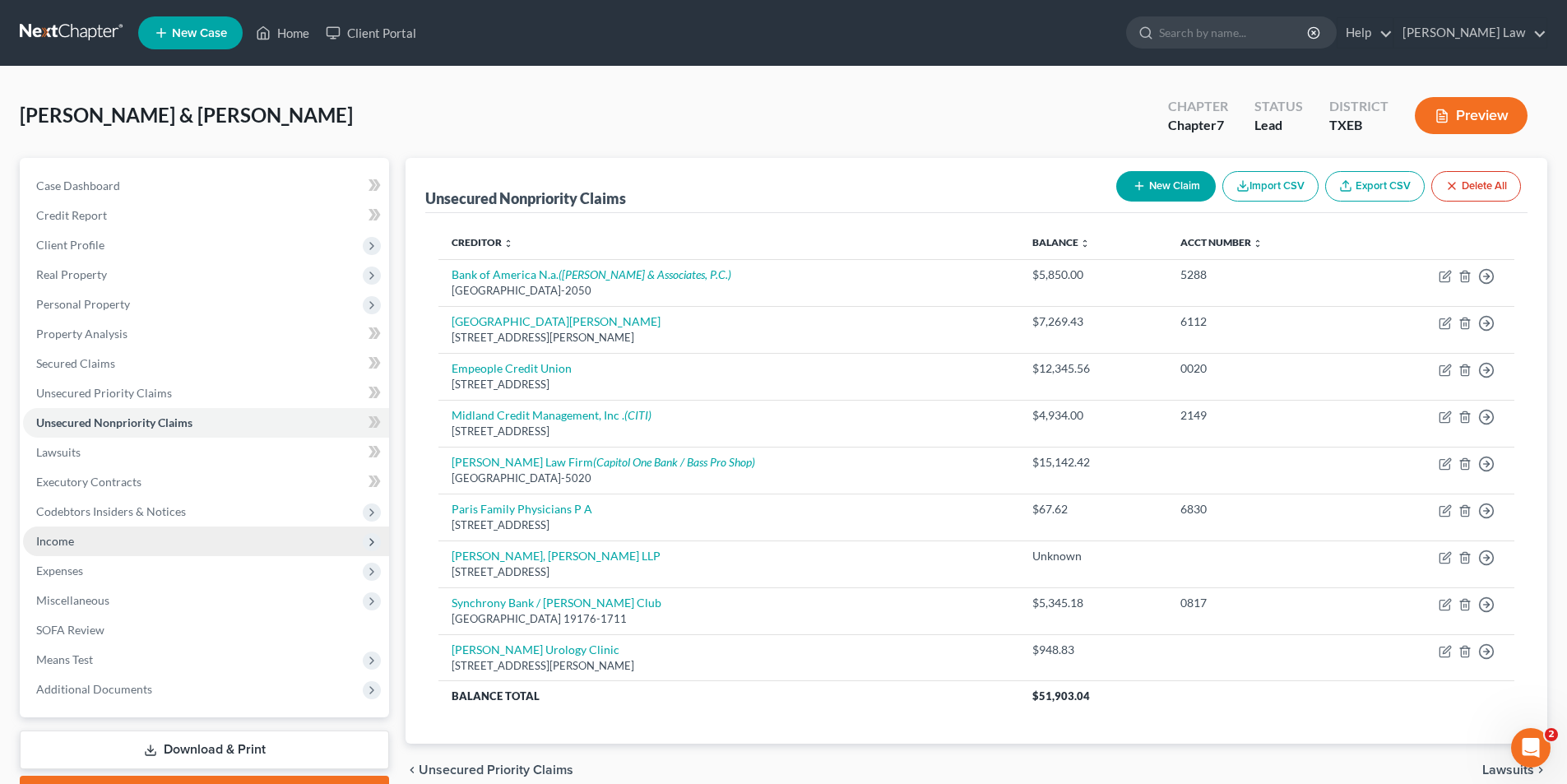
click at [48, 545] on span "Income" at bounding box center [54, 540] width 37 height 14
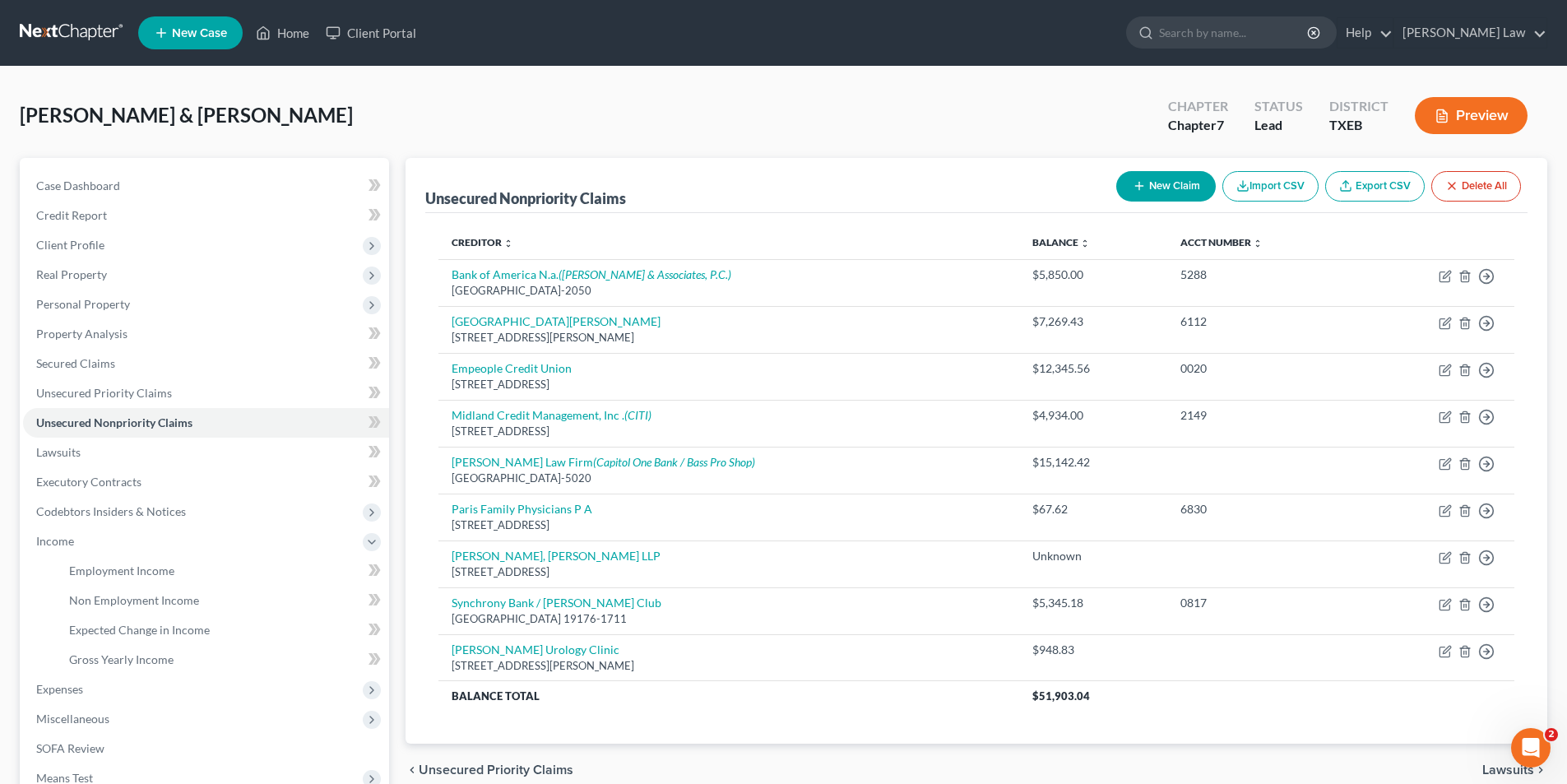
click at [1167, 181] on button "New Claim" at bounding box center [1167, 186] width 100 height 31
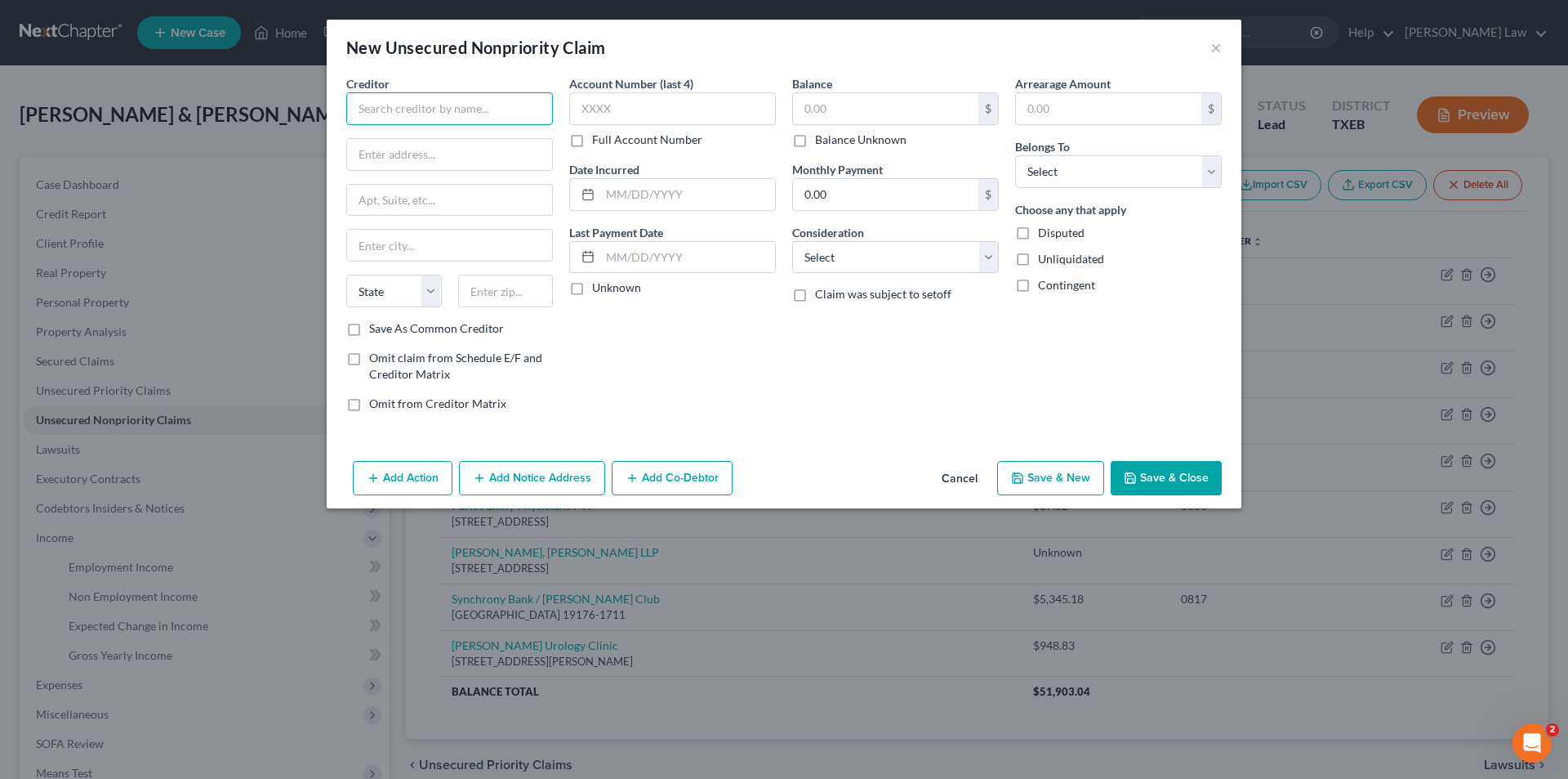
click at [446, 112] on input "text" at bounding box center [450, 109] width 207 height 33
click at [444, 112] on input "text" at bounding box center [450, 109] width 207 height 33
drag, startPoint x: 471, startPoint y: 109, endPoint x: 0, endPoint y: 122, distance: 471.2
click at [0, 122] on div "New Unsecured Nonpriority Claim × Creditor * Quality Care Er Quality Care ER [G…" at bounding box center [784, 390] width 1568 height 779
type input "Quality Care Physicians, PLLC"
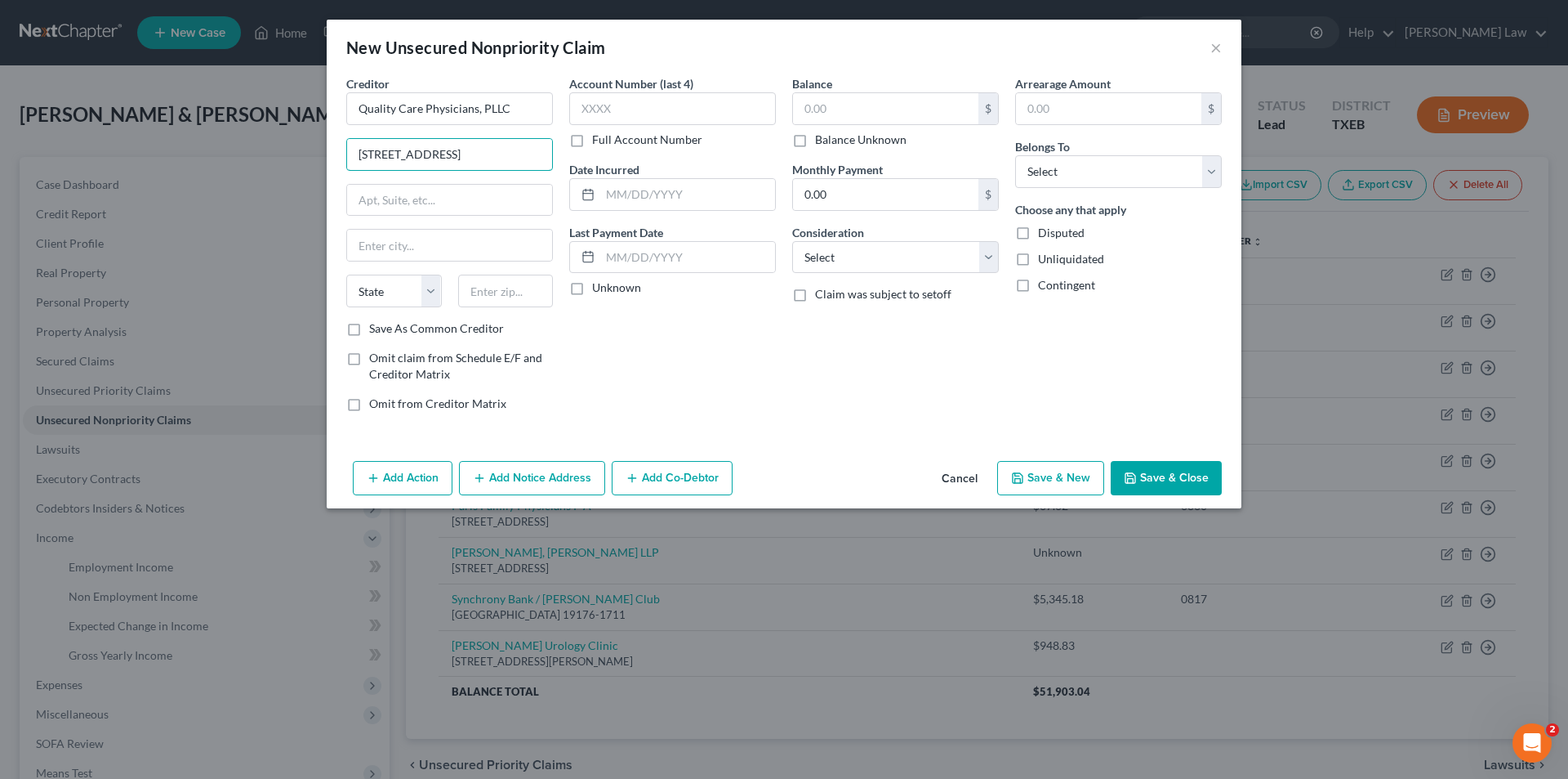
type input "[STREET_ADDRESS]"
type input "S"
type input "Suite 101"
type input "[GEOGRAPHIC_DATA]"
select select "45"
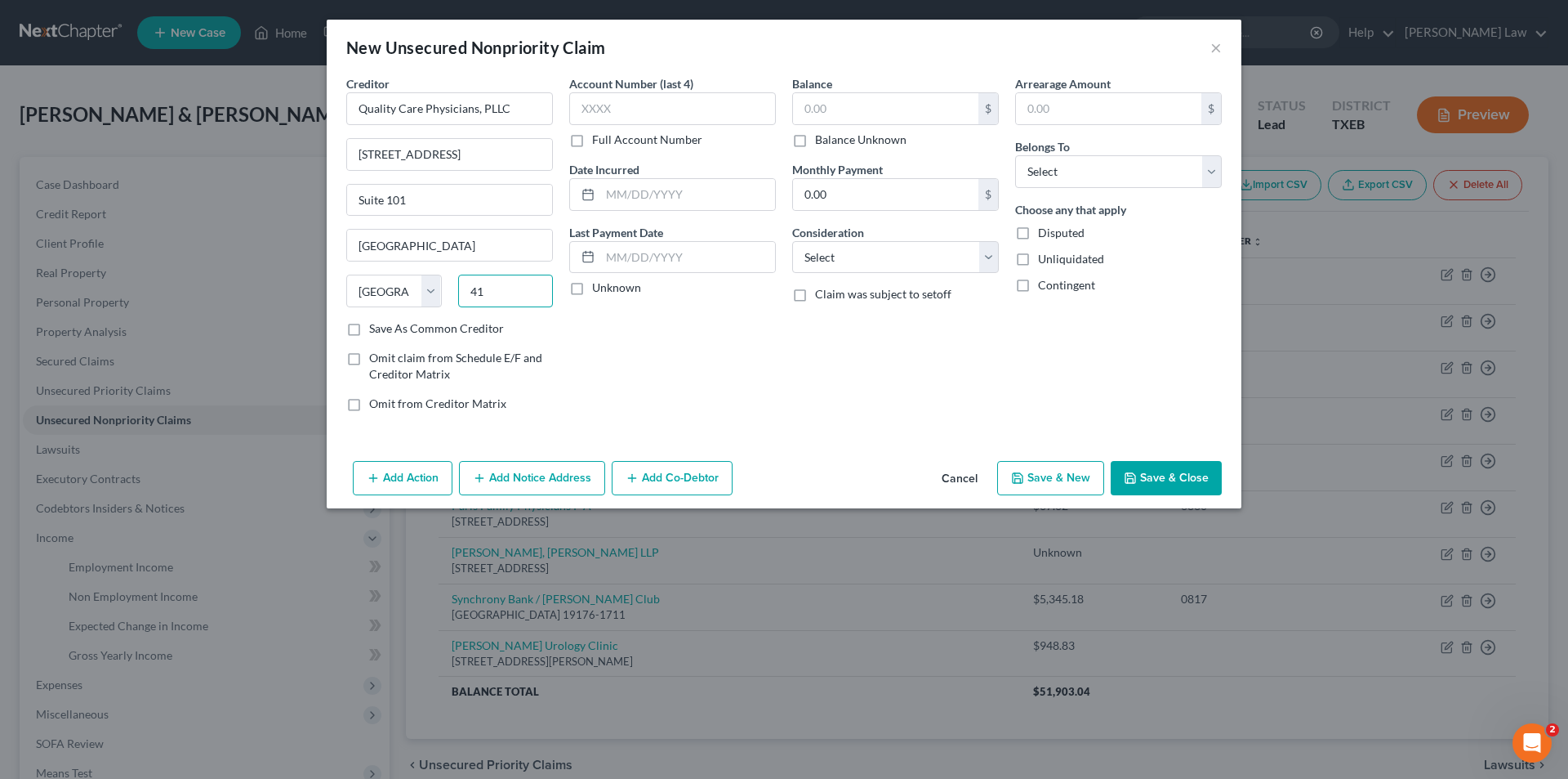
type input "4"
type input "3"
type input "75462"
click at [376, 320] on input "Save As Common Creditor" at bounding box center [381, 325] width 11 height 11
checkbox input "true"
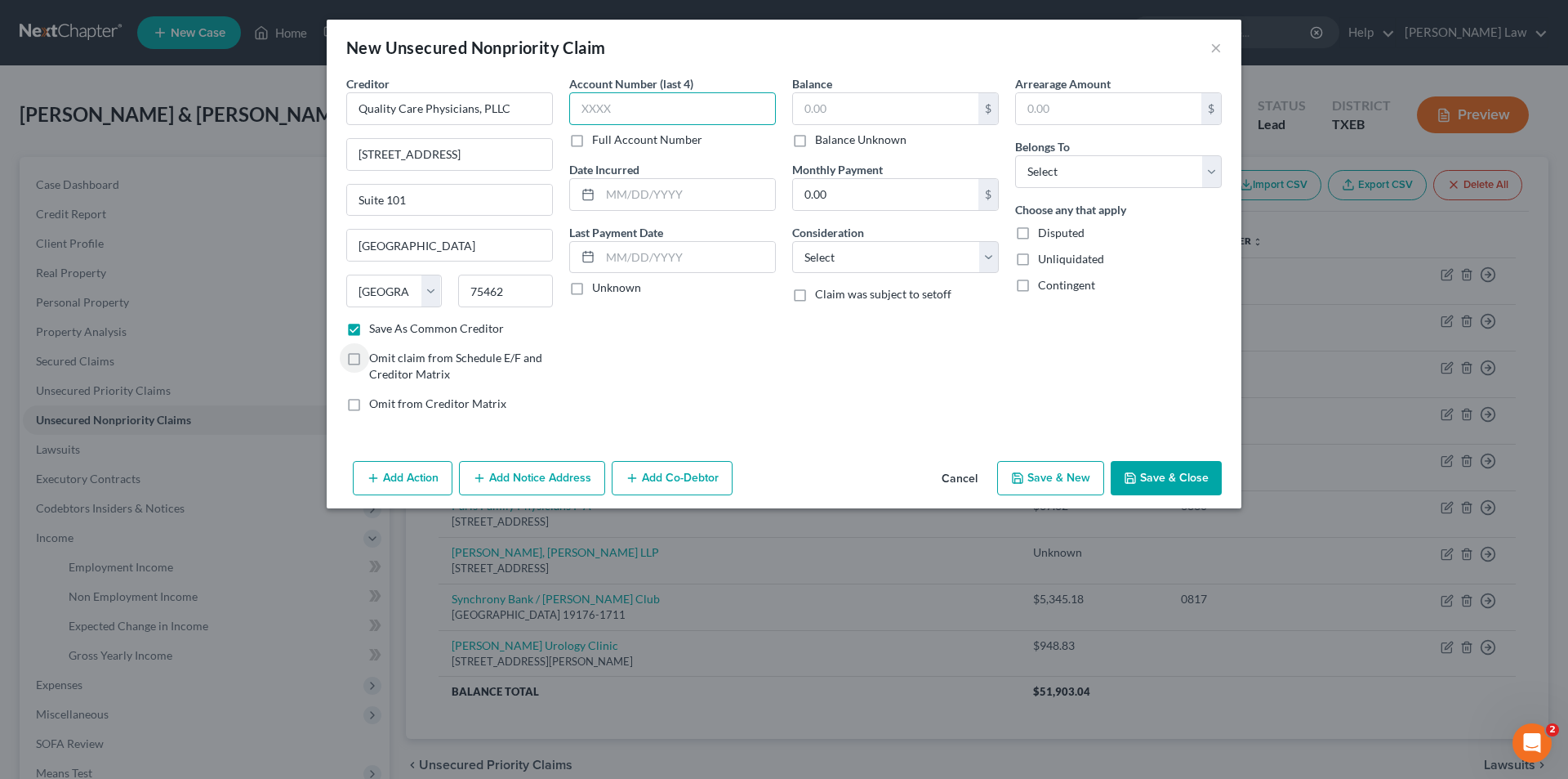
click at [649, 108] on input "text" at bounding box center [673, 109] width 207 height 33
click at [592, 114] on input "text" at bounding box center [673, 109] width 207 height 33
type input "1151"
click at [622, 202] on input "text" at bounding box center [687, 194] width 174 height 31
type input "[DATE]"
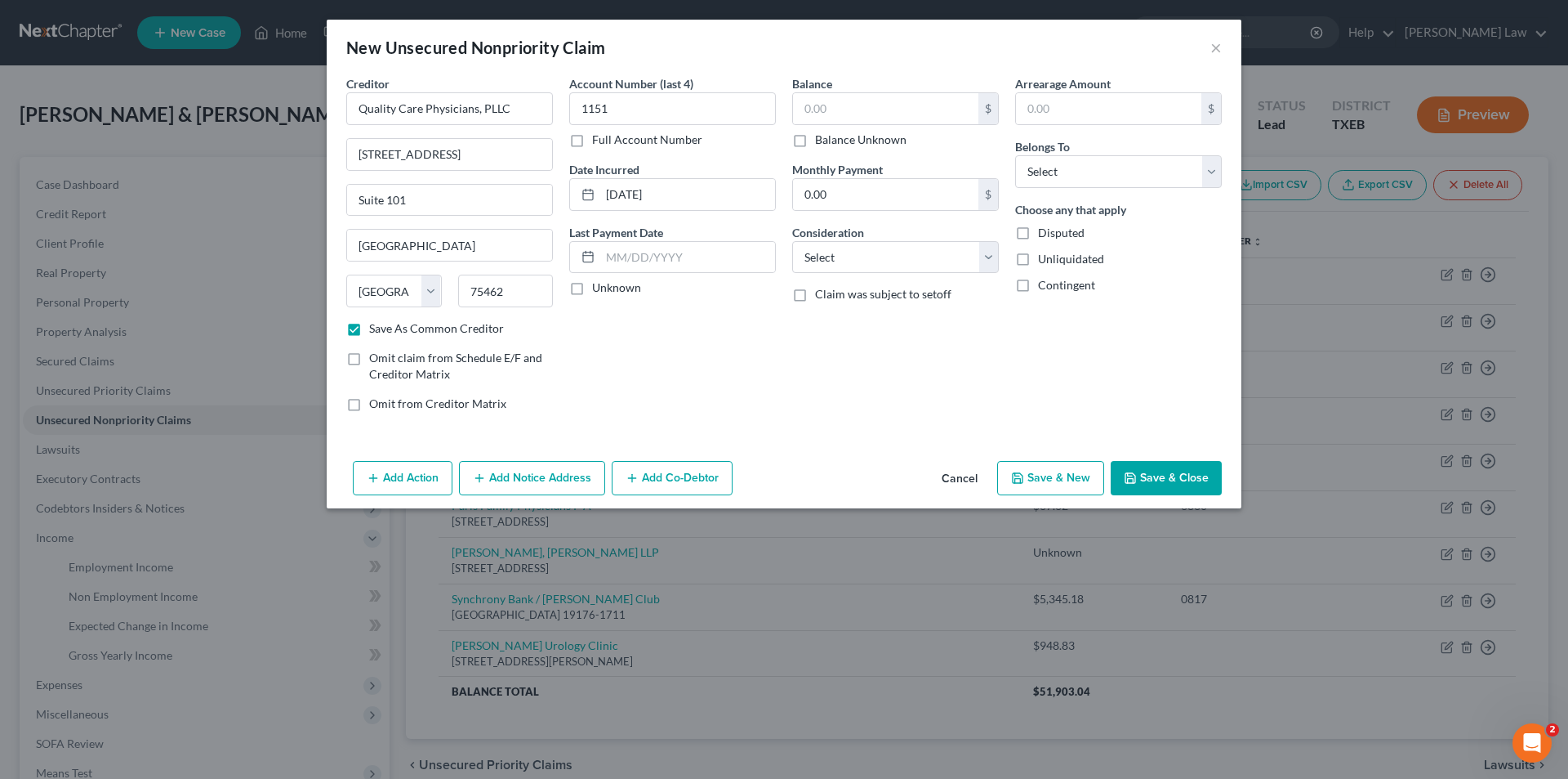
click at [600, 286] on label "Unknown" at bounding box center [616, 288] width 49 height 17
click at [600, 286] on input "Unknown" at bounding box center [603, 284] width 11 height 11
checkbox input "true"
click at [829, 105] on input "text" at bounding box center [886, 109] width 185 height 31
type input "91.32"
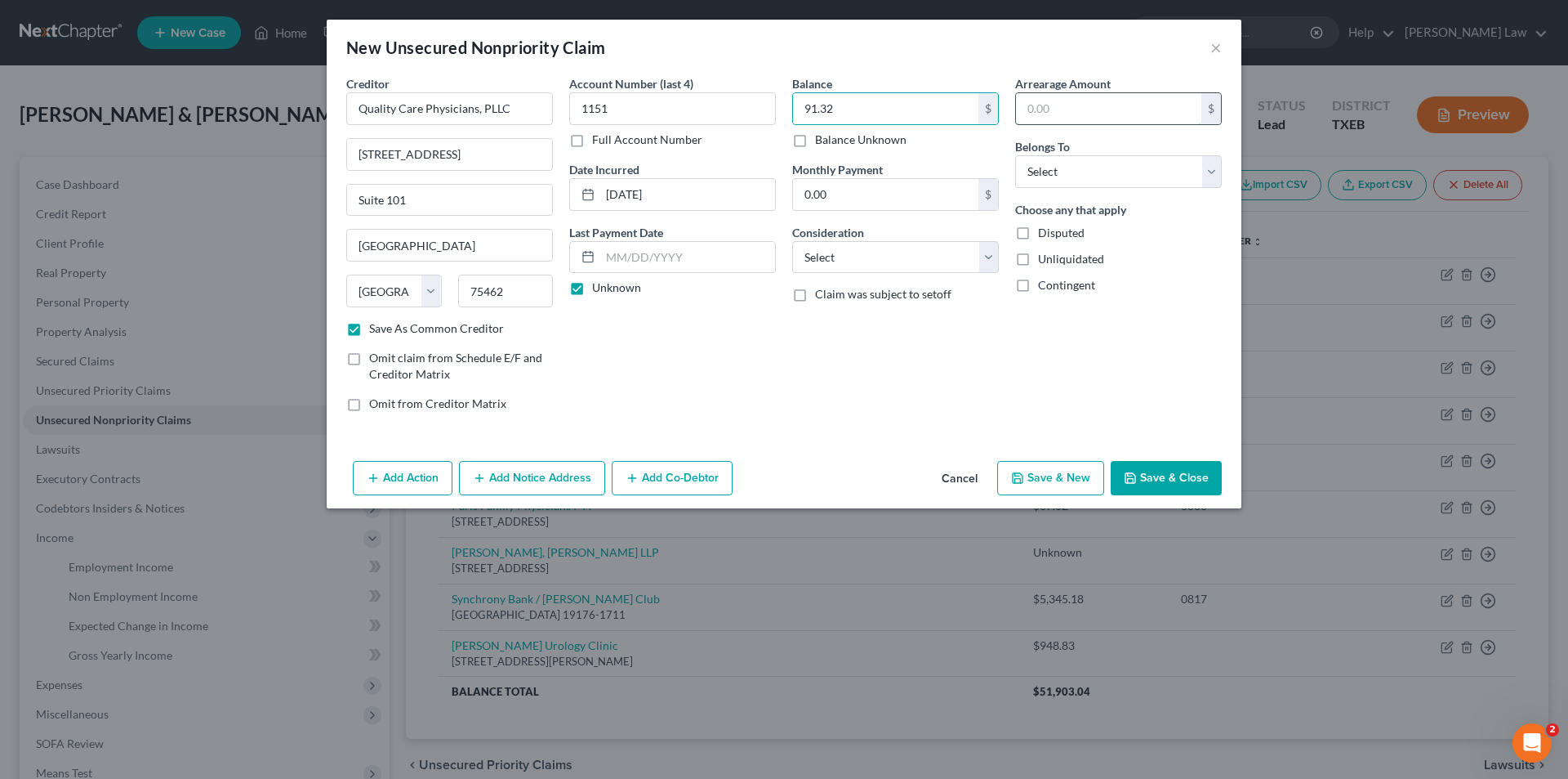
click at [1096, 111] on input "text" at bounding box center [1108, 109] width 185 height 31
drag, startPoint x: 896, startPoint y: 250, endPoint x: 894, endPoint y: 270, distance: 20.1
click at [896, 250] on select "Select Cable / Satellite Services Collection Agency Credit Card Debt Debt Couns…" at bounding box center [896, 258] width 207 height 33
select select "9"
click at [793, 241] on select "Select Cable / Satellite Services Collection Agency Credit Card Debt Debt Couns…" at bounding box center [896, 258] width 207 height 33
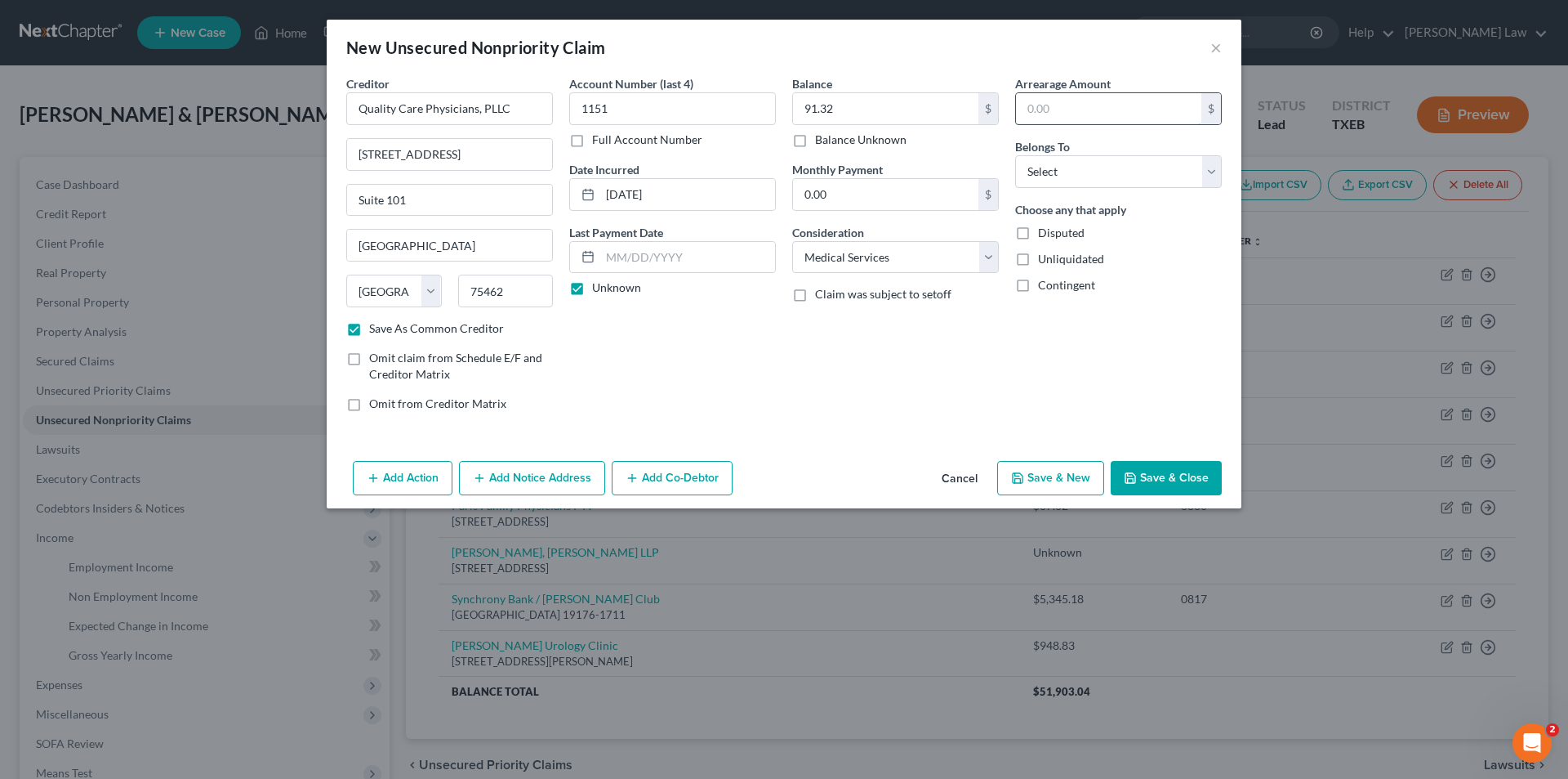
click at [1076, 95] on input "text" at bounding box center [1108, 109] width 185 height 31
type input "91.32"
click at [1097, 170] on select "Select Debtor 1 Only Debtor 2 Only Debtor 1 And Debtor 2 Only At Least One Of T…" at bounding box center [1118, 172] width 207 height 33
select select "1"
click at [1015, 155] on select "Select Debtor 1 Only Debtor 2 Only Debtor 1 And Debtor 2 Only At Least One Of T…" at bounding box center [1118, 172] width 207 height 33
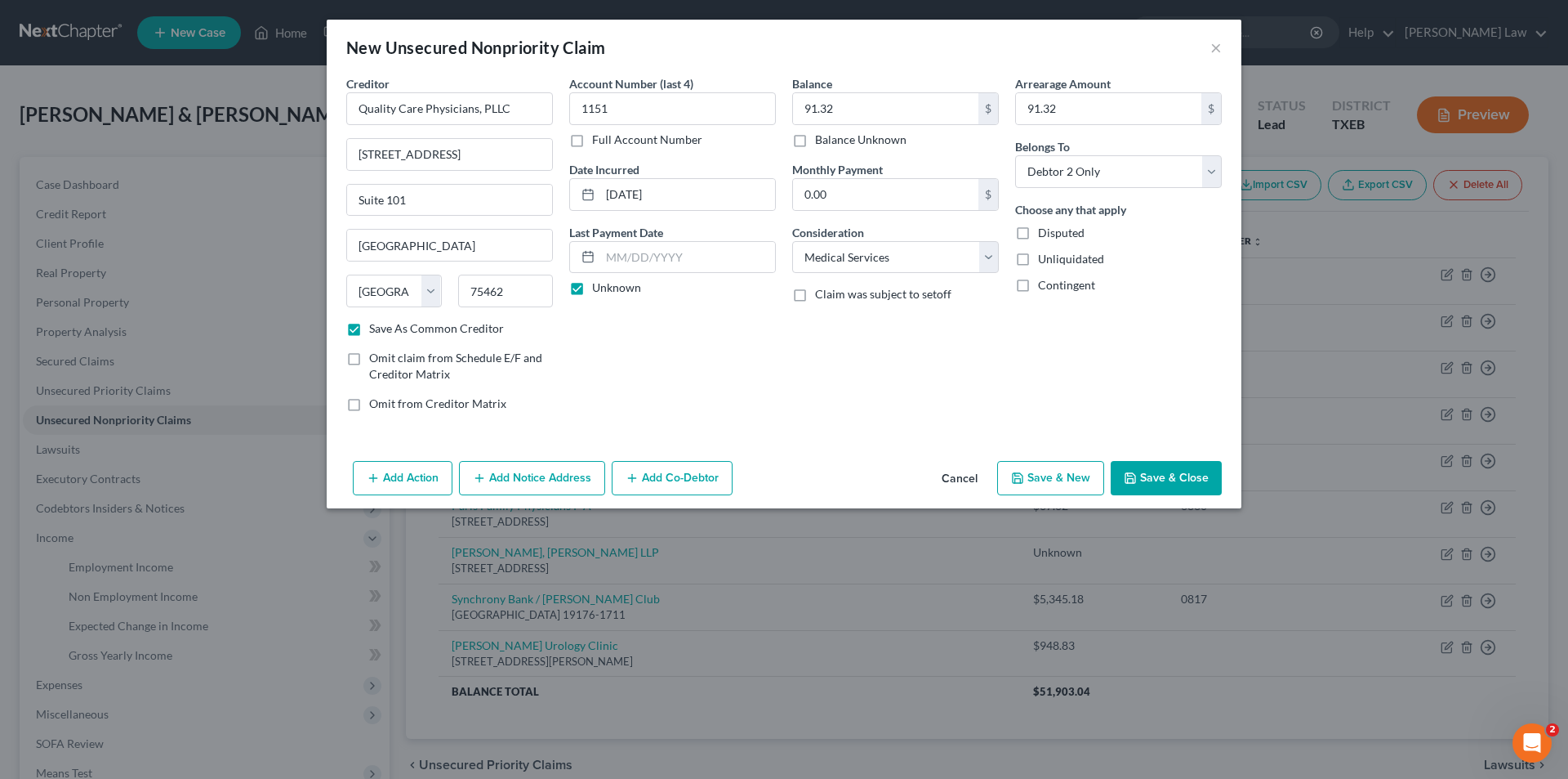
click at [1149, 473] on button "Save & Close" at bounding box center [1166, 478] width 111 height 35
checkbox input "false"
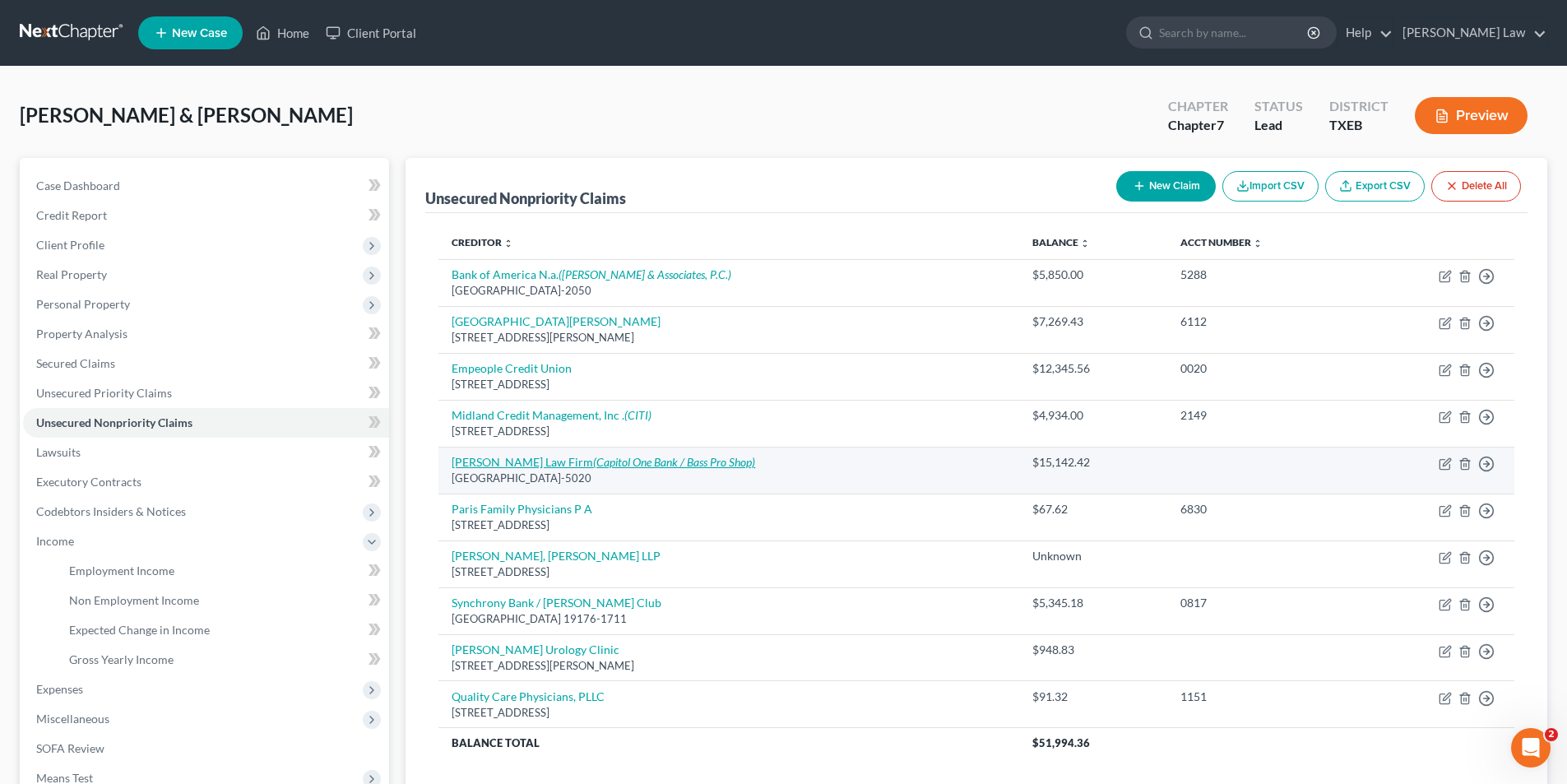
click at [488, 459] on link "[PERSON_NAME] Law Firm (Capitol One Bank / Bass Pro Shop)" at bounding box center [604, 461] width 304 height 14
select select "45"
select select "1"
select select "24"
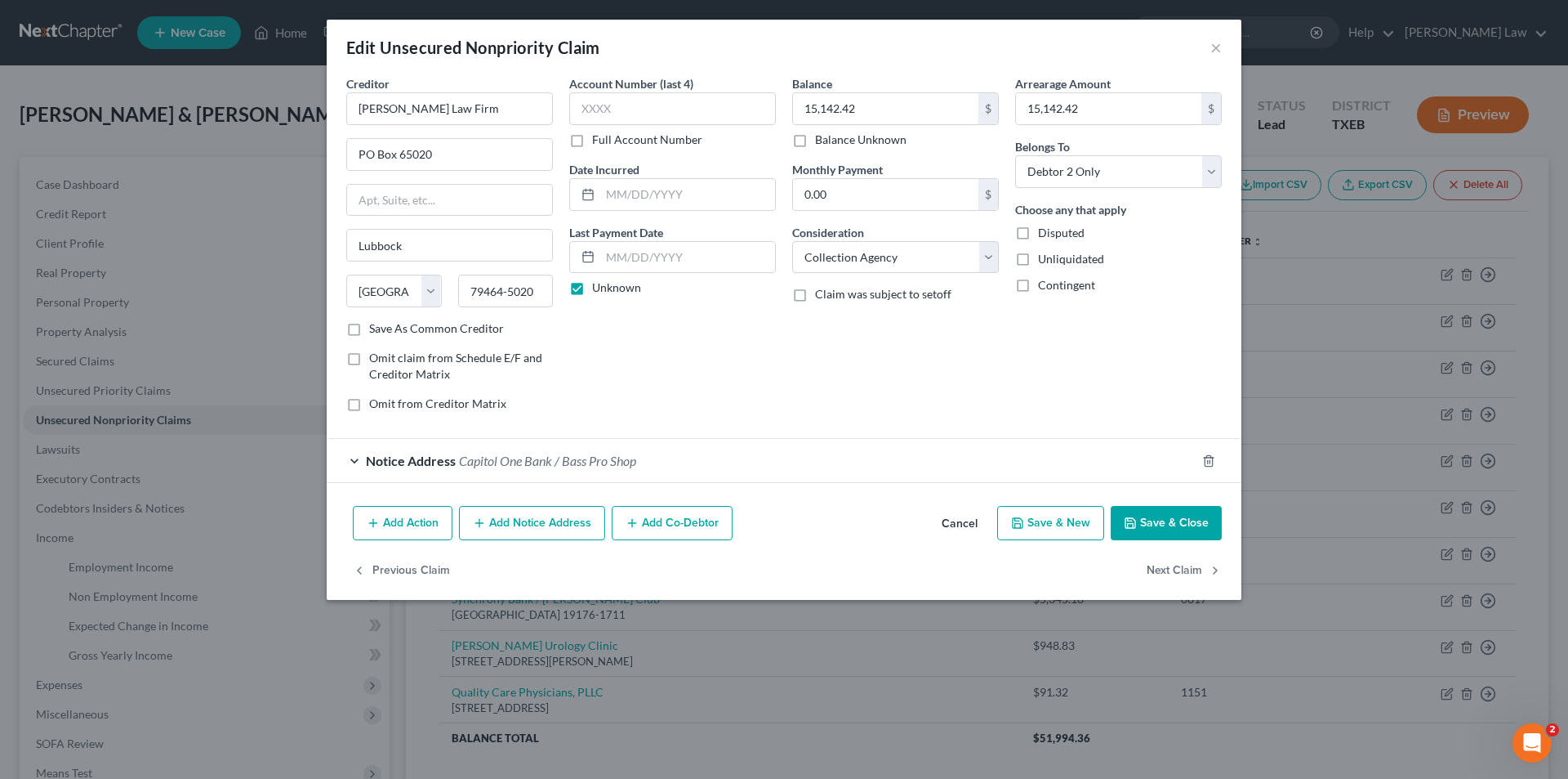
click at [439, 447] on div "Notice Address Capitol One Bank / Bass Pro Shop" at bounding box center [760, 461] width 869 height 43
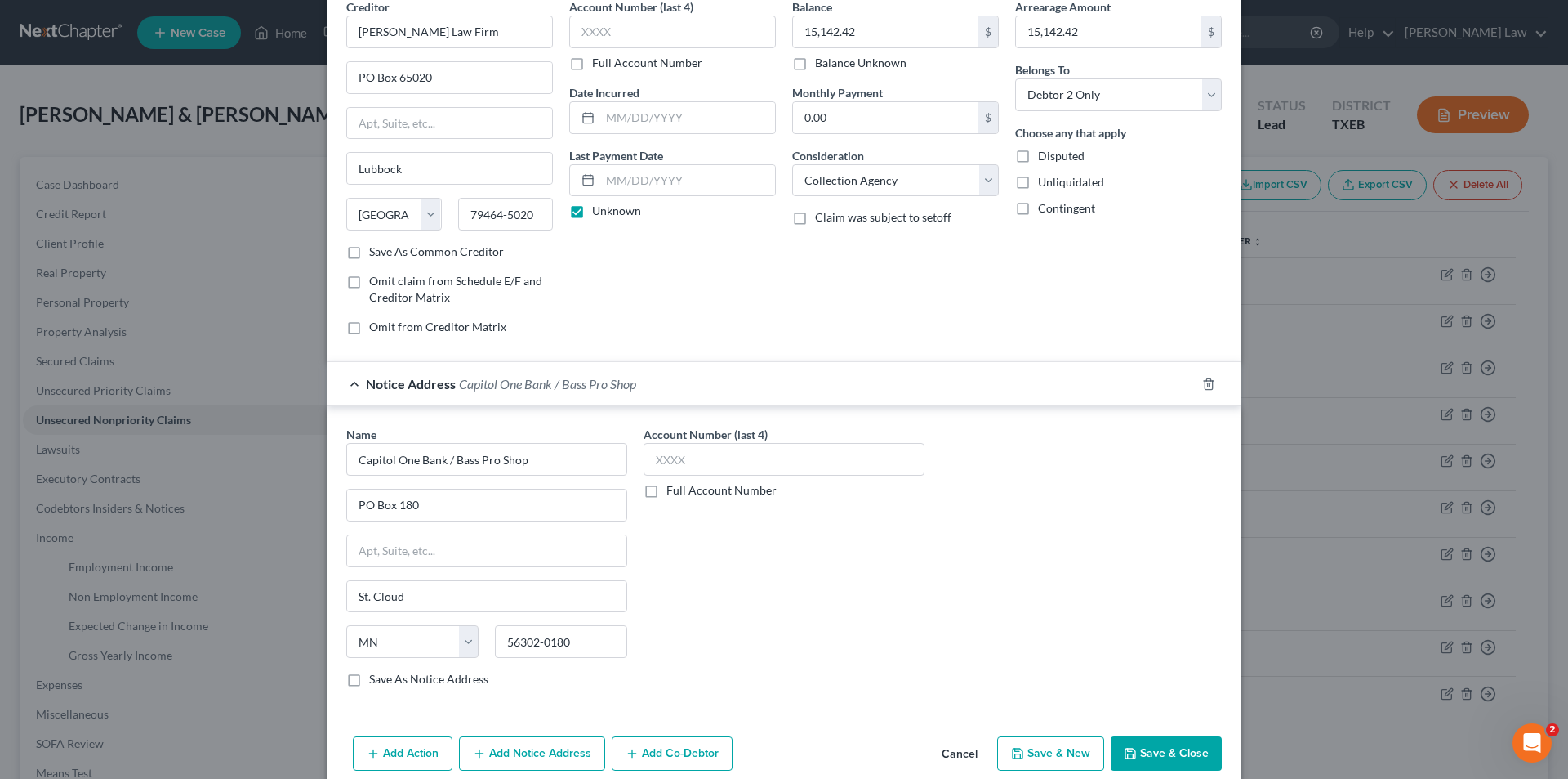
scroll to position [148, 0]
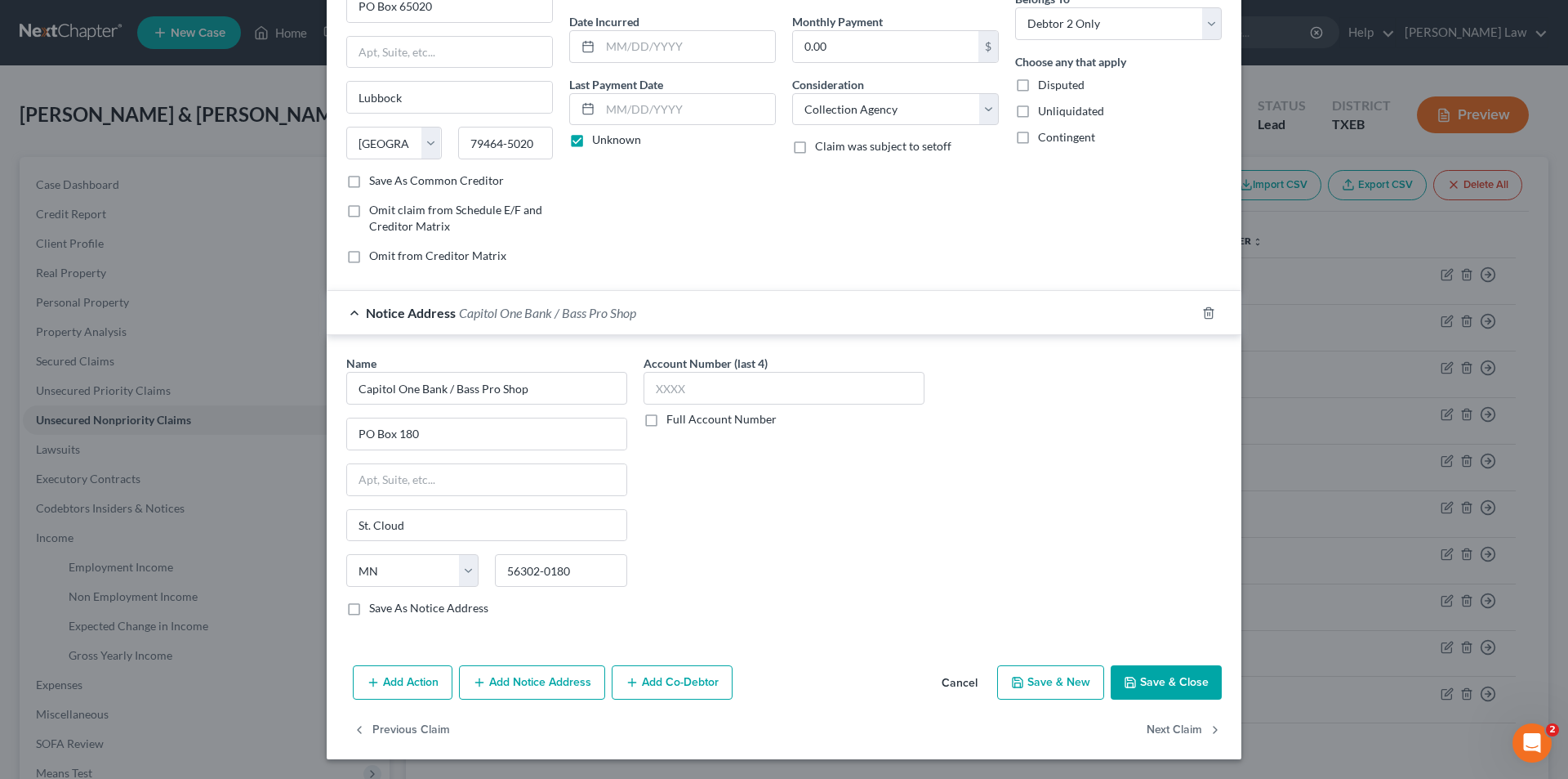
click at [1162, 684] on button "Save & Close" at bounding box center [1166, 682] width 111 height 35
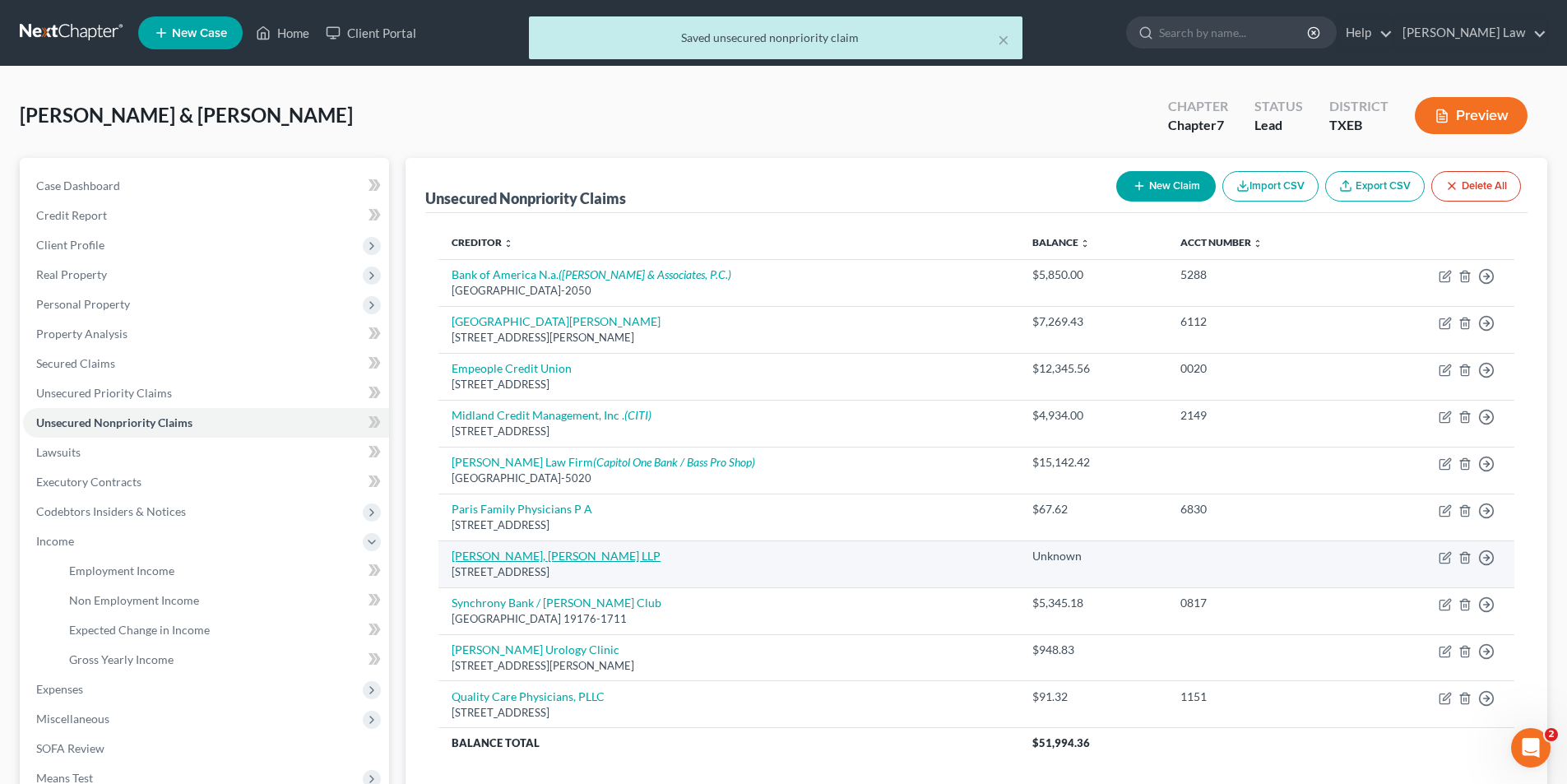
click at [523, 562] on link "[PERSON_NAME], [PERSON_NAME] LLP" at bounding box center [556, 555] width 209 height 14
select select "52"
select select "1"
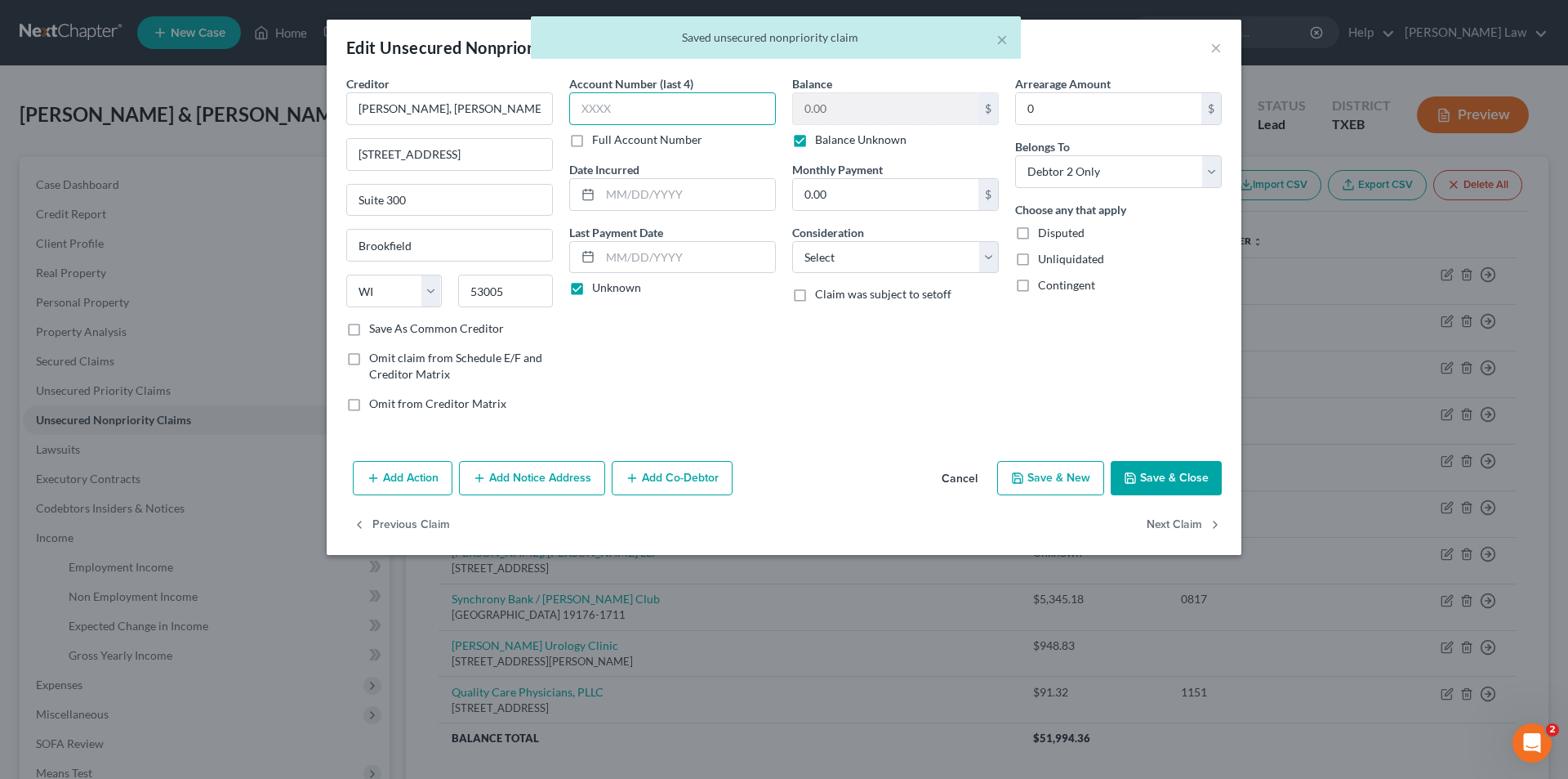
click at [677, 102] on input "text" at bounding box center [673, 109] width 207 height 33
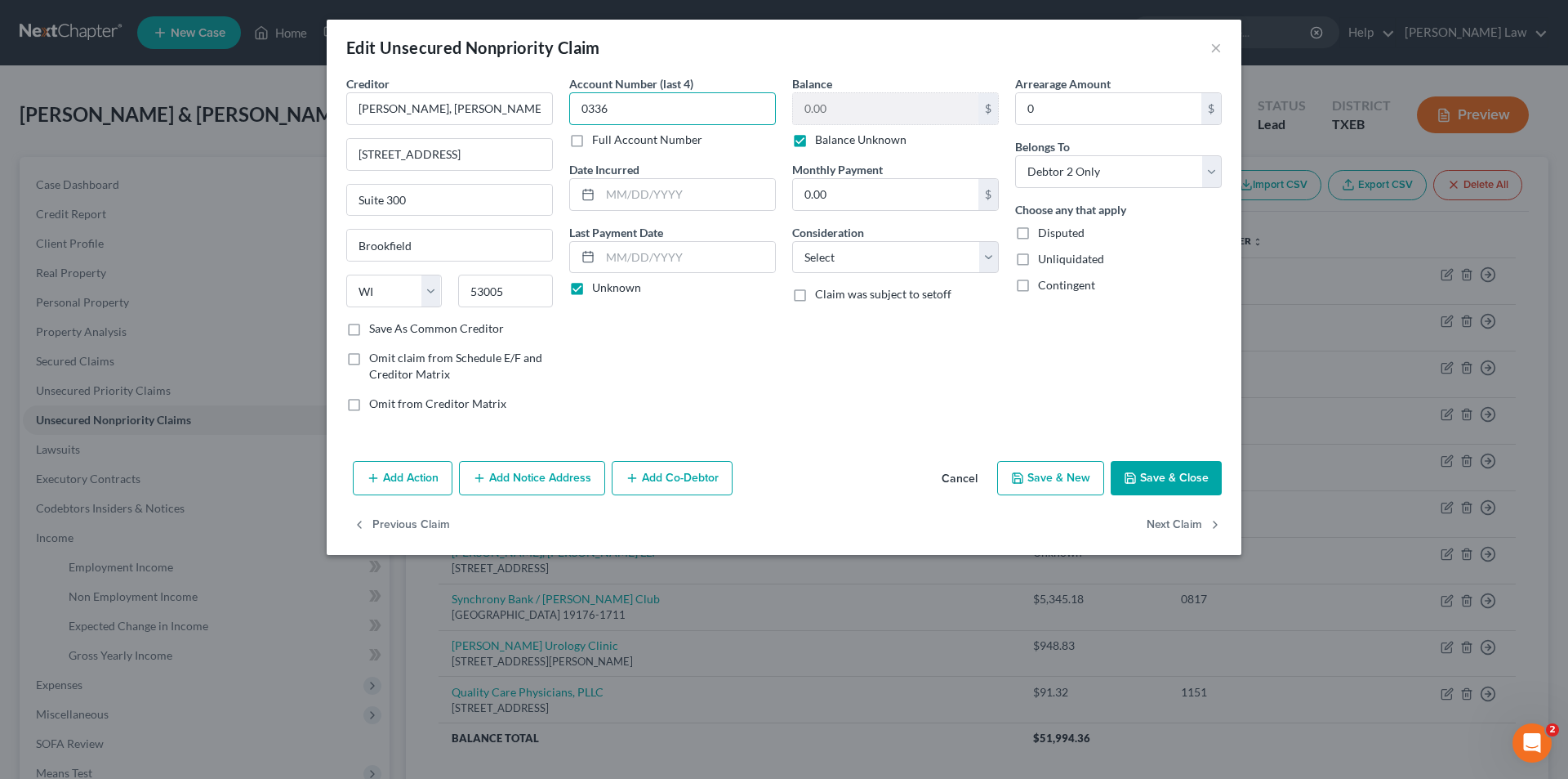
type input "0336"
click at [502, 493] on button "Add Notice Address" at bounding box center [531, 478] width 146 height 35
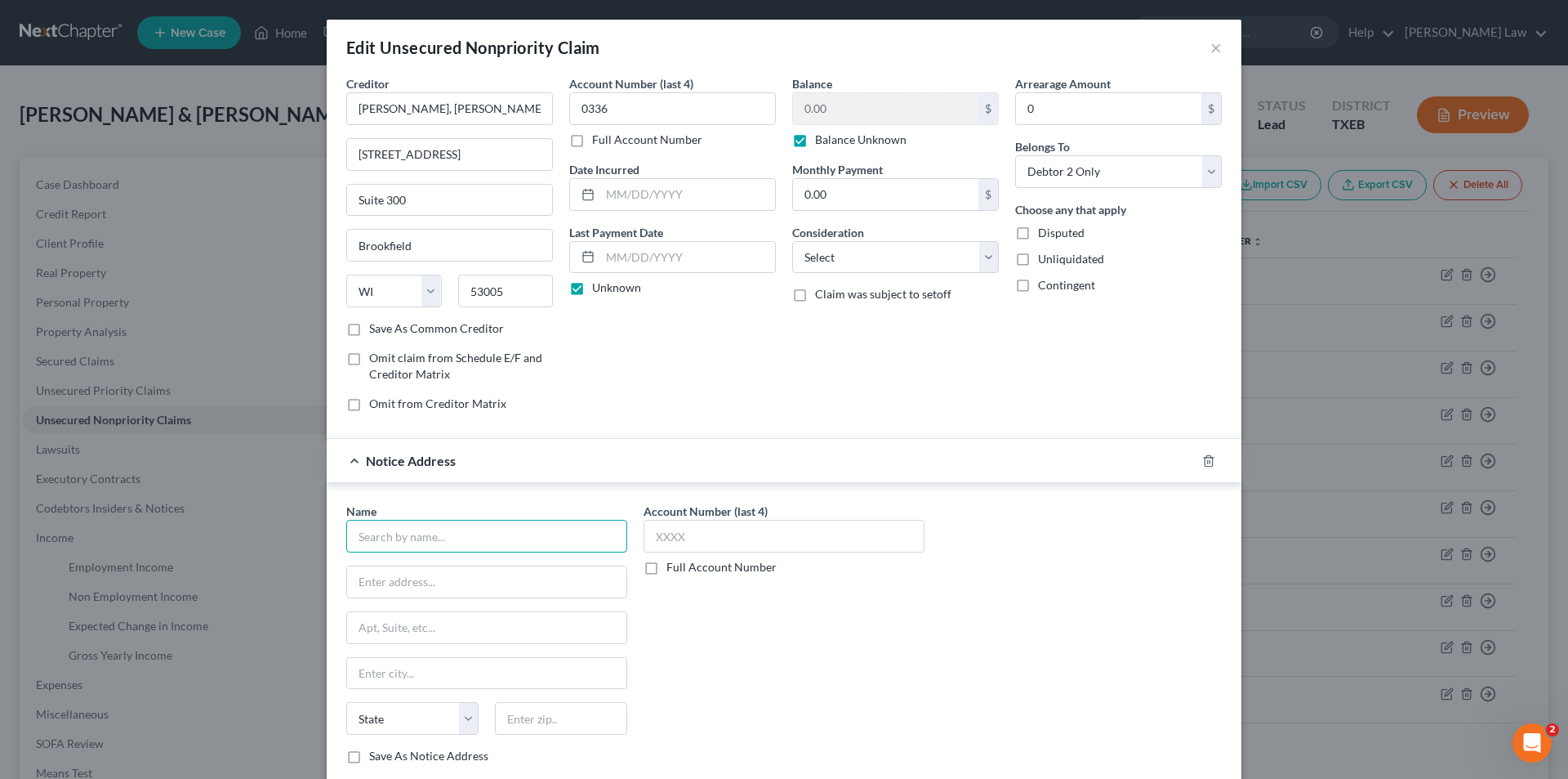
click at [421, 544] on input "text" at bounding box center [487, 536] width 281 height 33
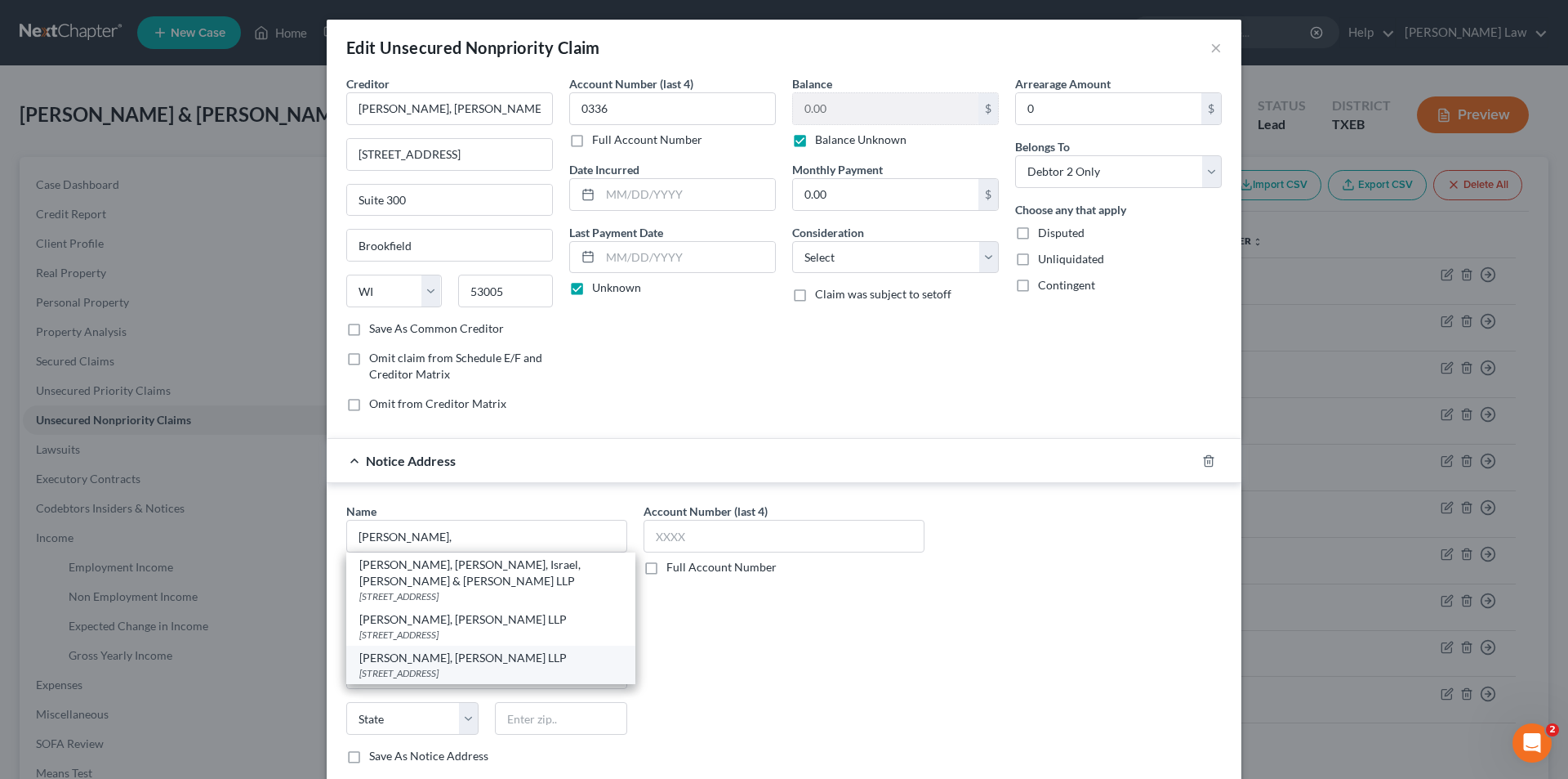
click at [450, 666] on div "[STREET_ADDRESS]" at bounding box center [491, 672] width 263 height 14
type input "[PERSON_NAME], [PERSON_NAME] LLP"
type input "[STREET_ADDRESS]"
type input "Suite 300"
type input "Brookfield"
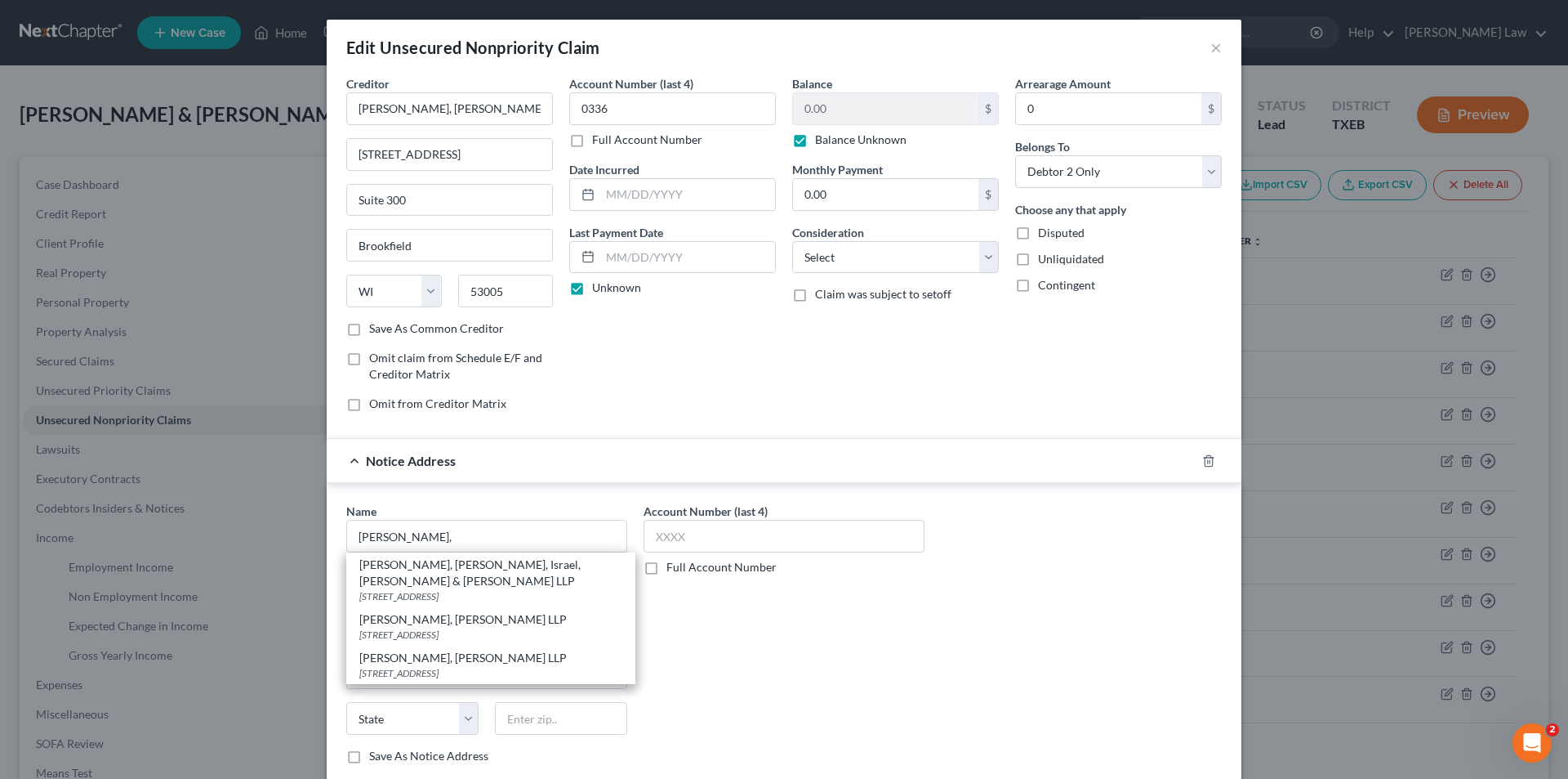
select select "52"
type input "53005"
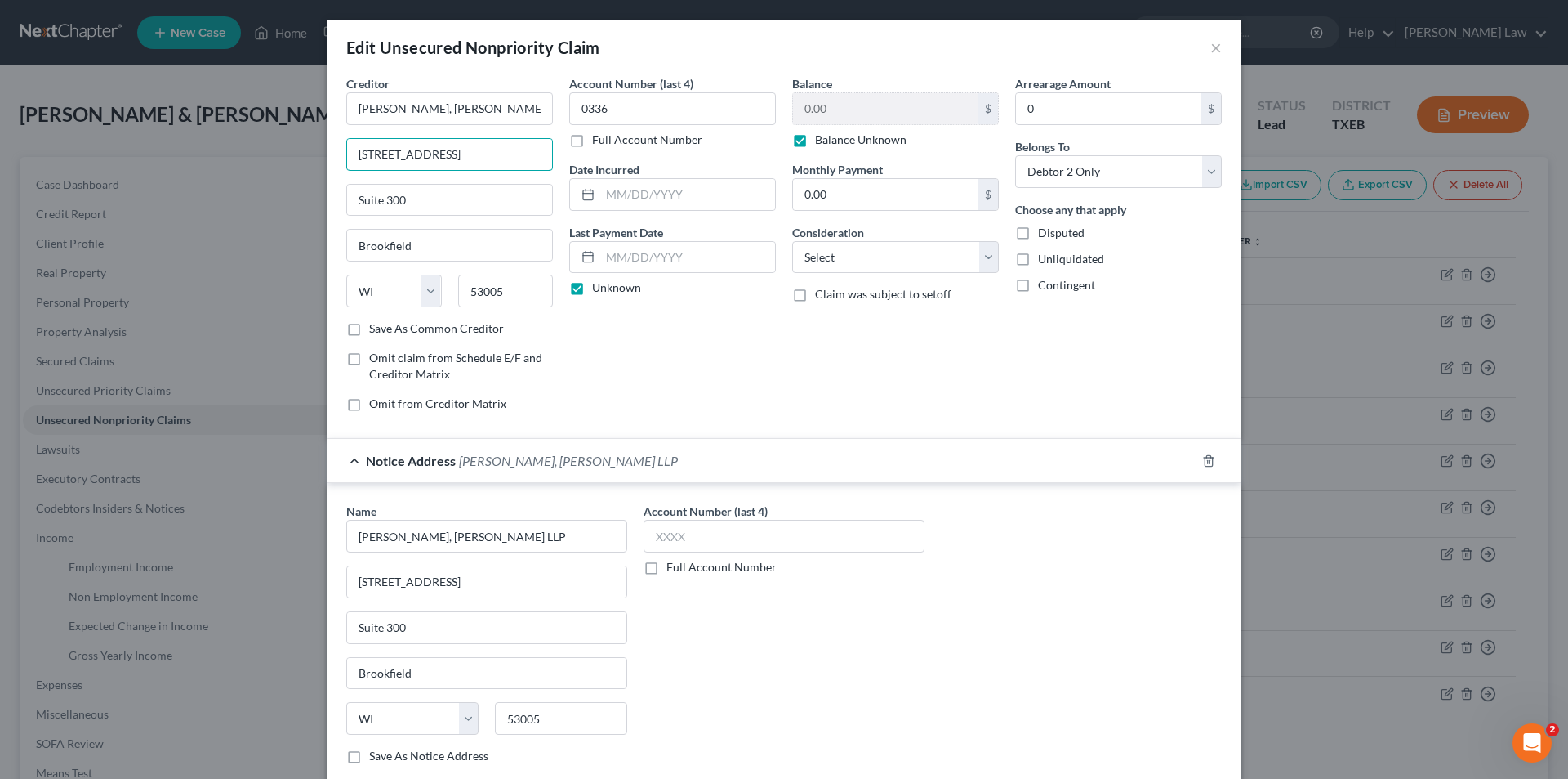
drag, startPoint x: 490, startPoint y: 151, endPoint x: 307, endPoint y: 155, distance: 183.0
click at [307, 155] on div "Edit Unsecured Nonpriority Claim × Creditor * [PERSON_NAME], [PERSON_NAME] LLP …" at bounding box center [784, 390] width 1568 height 779
click at [508, 84] on div "Creditor * [PERSON_NAME], [PERSON_NAME] LLP" at bounding box center [450, 100] width 207 height 50
click at [489, 108] on input "[PERSON_NAME], [PERSON_NAME] LLP" at bounding box center [450, 109] width 207 height 33
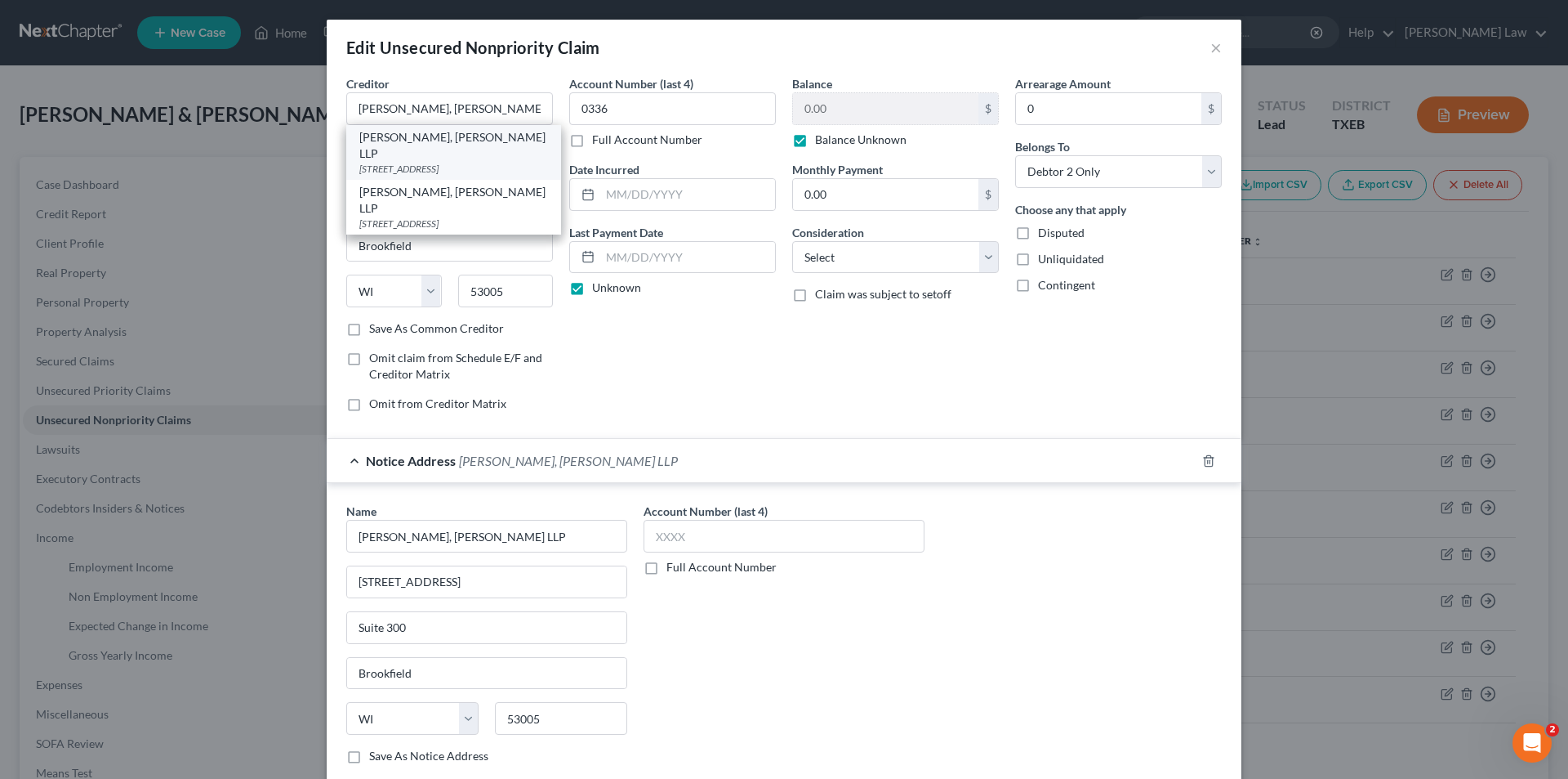
click at [417, 162] on div "[STREET_ADDRESS]" at bounding box center [454, 169] width 188 height 14
type input "[STREET_ADDRESS]"
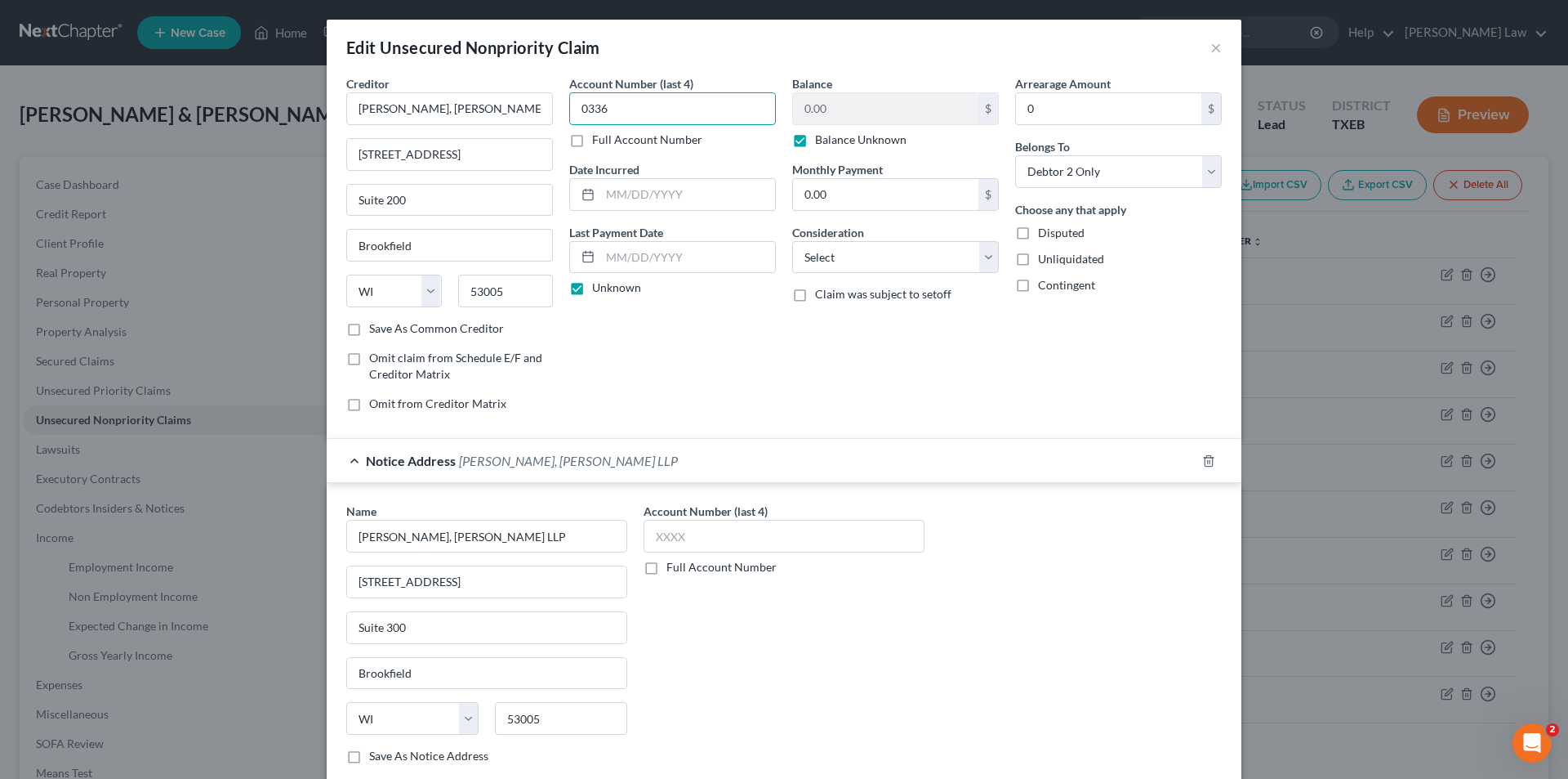
click at [617, 103] on input "0336" at bounding box center [673, 109] width 207 height 33
click at [483, 535] on input "[PERSON_NAME], [PERSON_NAME] LLP" at bounding box center [487, 536] width 281 height 33
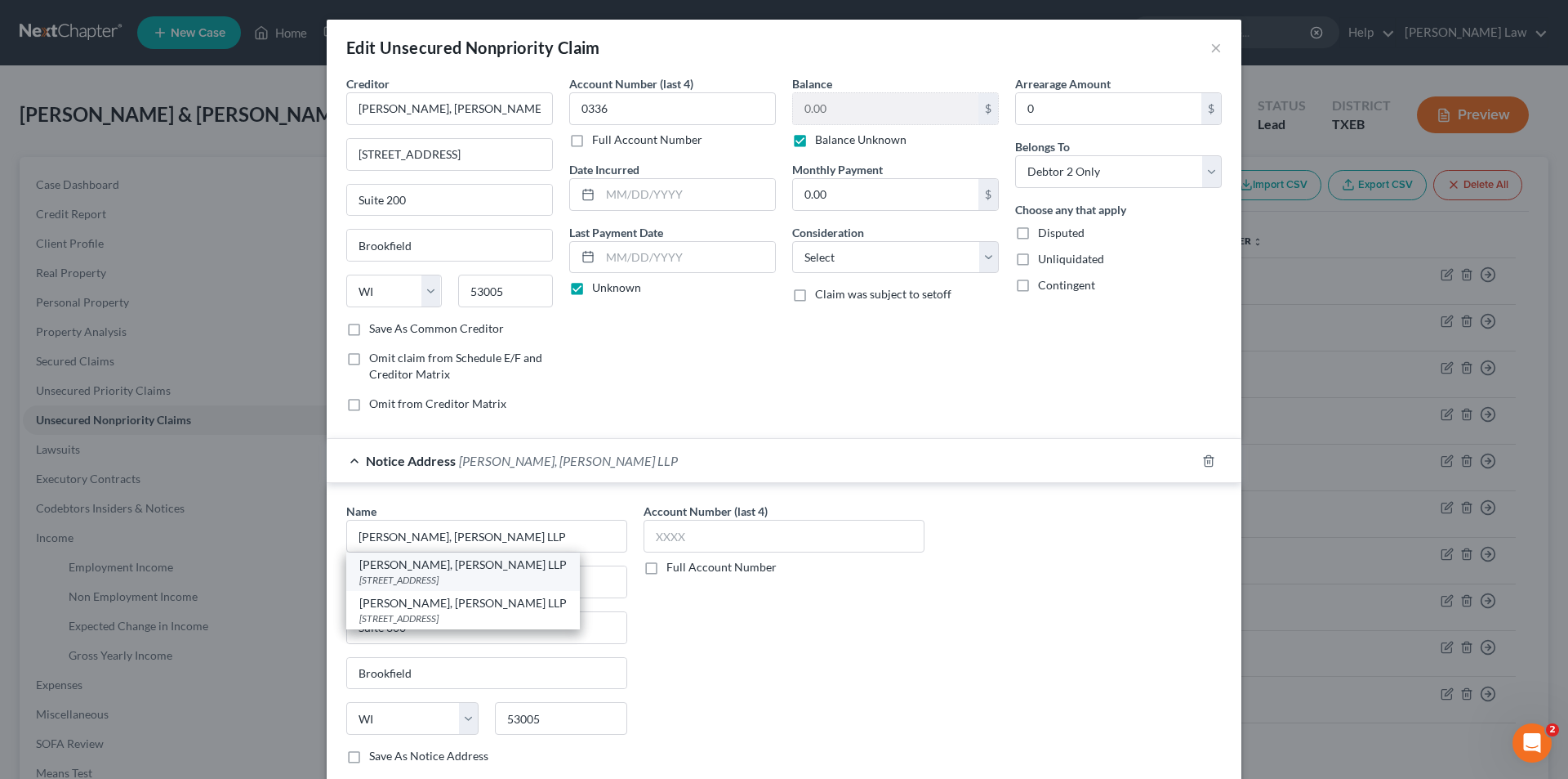
click at [465, 572] on div "[PERSON_NAME], [PERSON_NAME] LLP" at bounding box center [463, 565] width 207 height 17
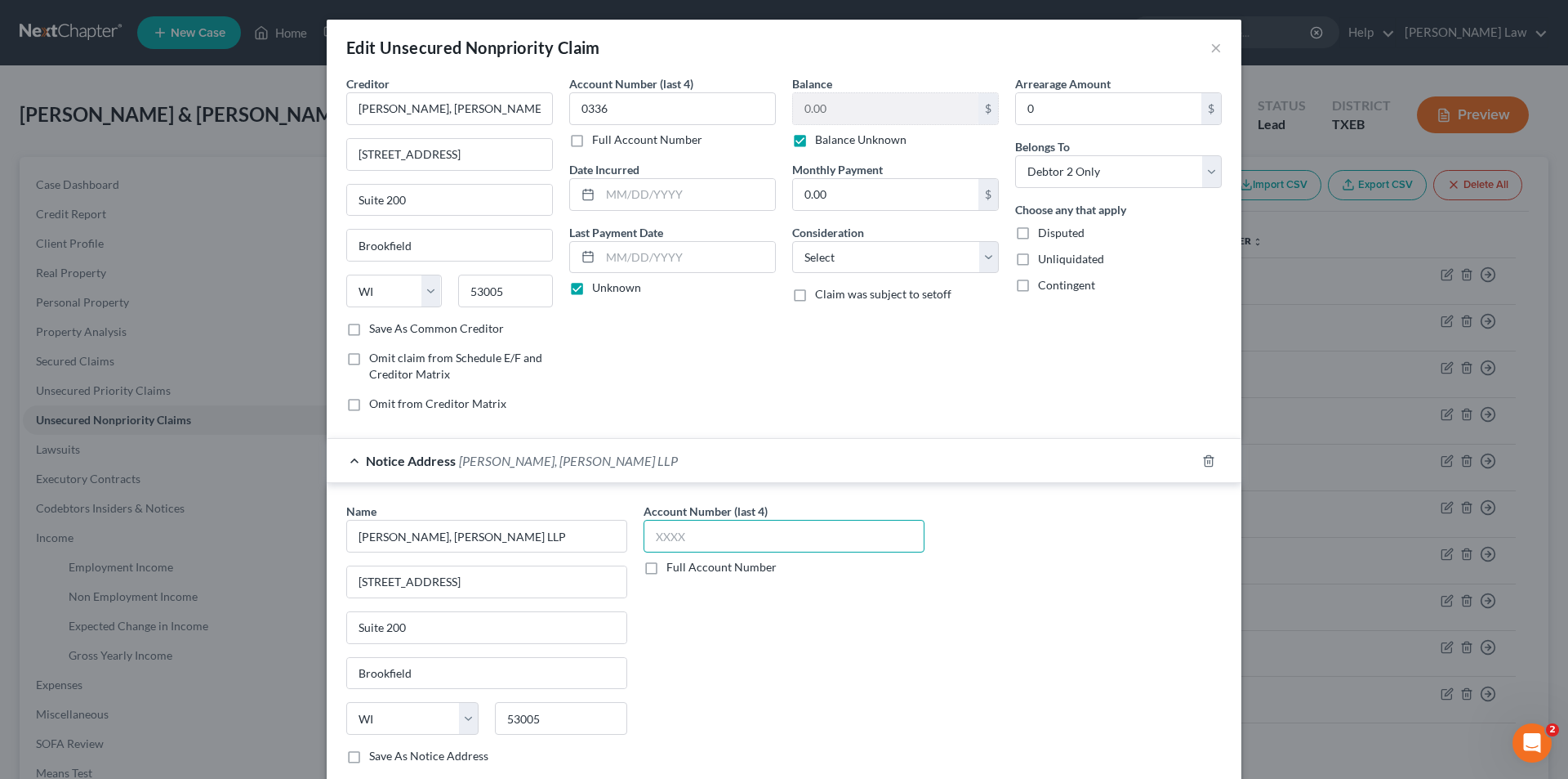
click at [735, 531] on input "text" at bounding box center [784, 536] width 281 height 33
drag, startPoint x: 472, startPoint y: 109, endPoint x: 0, endPoint y: 112, distance: 472.0
click at [0, 112] on div "Edit Unsecured Nonpriority Claim × Creditor * [PERSON_NAME], [PERSON_NAME] LLP …" at bounding box center [784, 390] width 1568 height 779
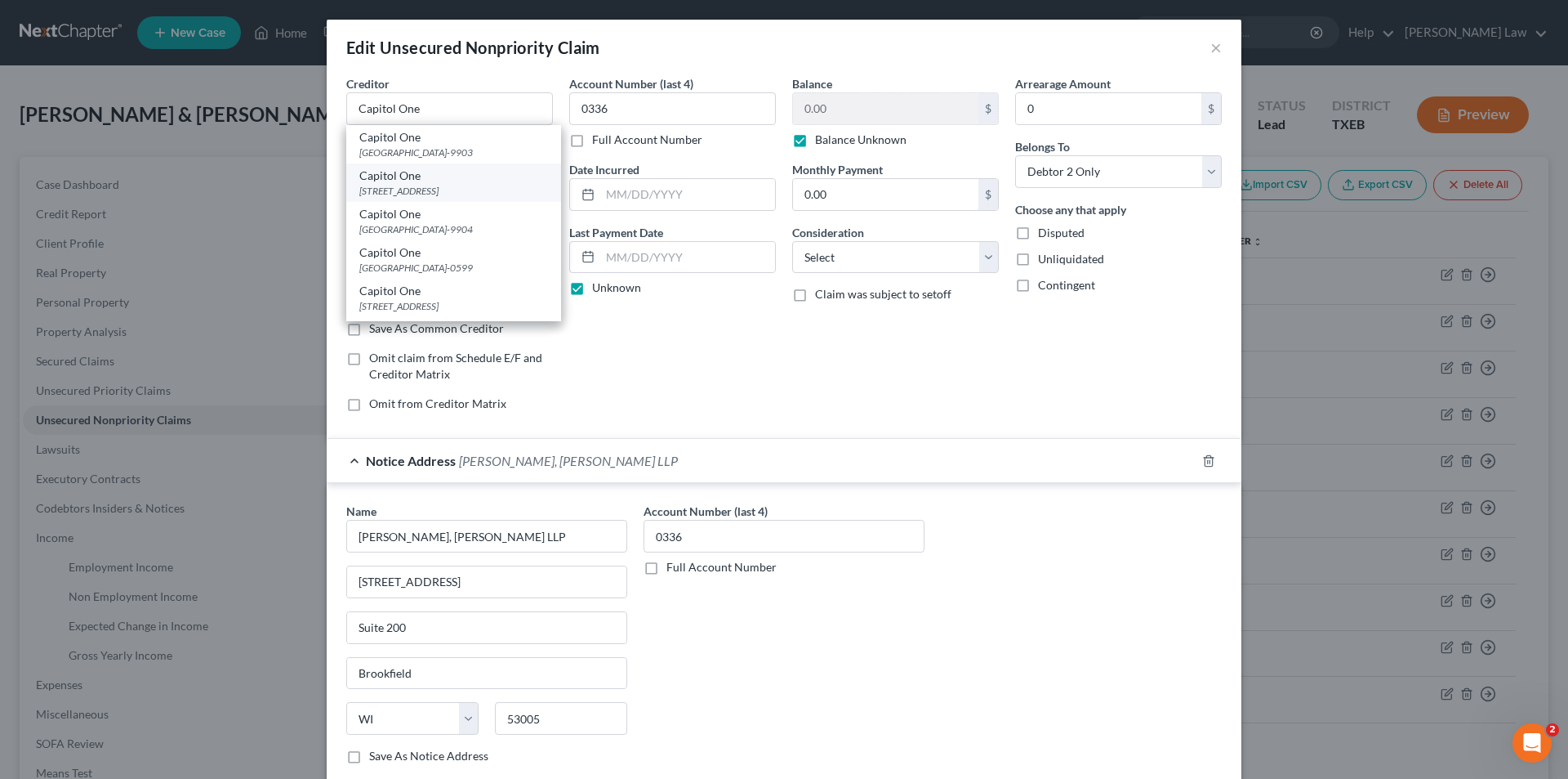
click at [446, 190] on div "[STREET_ADDRESS]" at bounding box center [454, 190] width 188 height 14
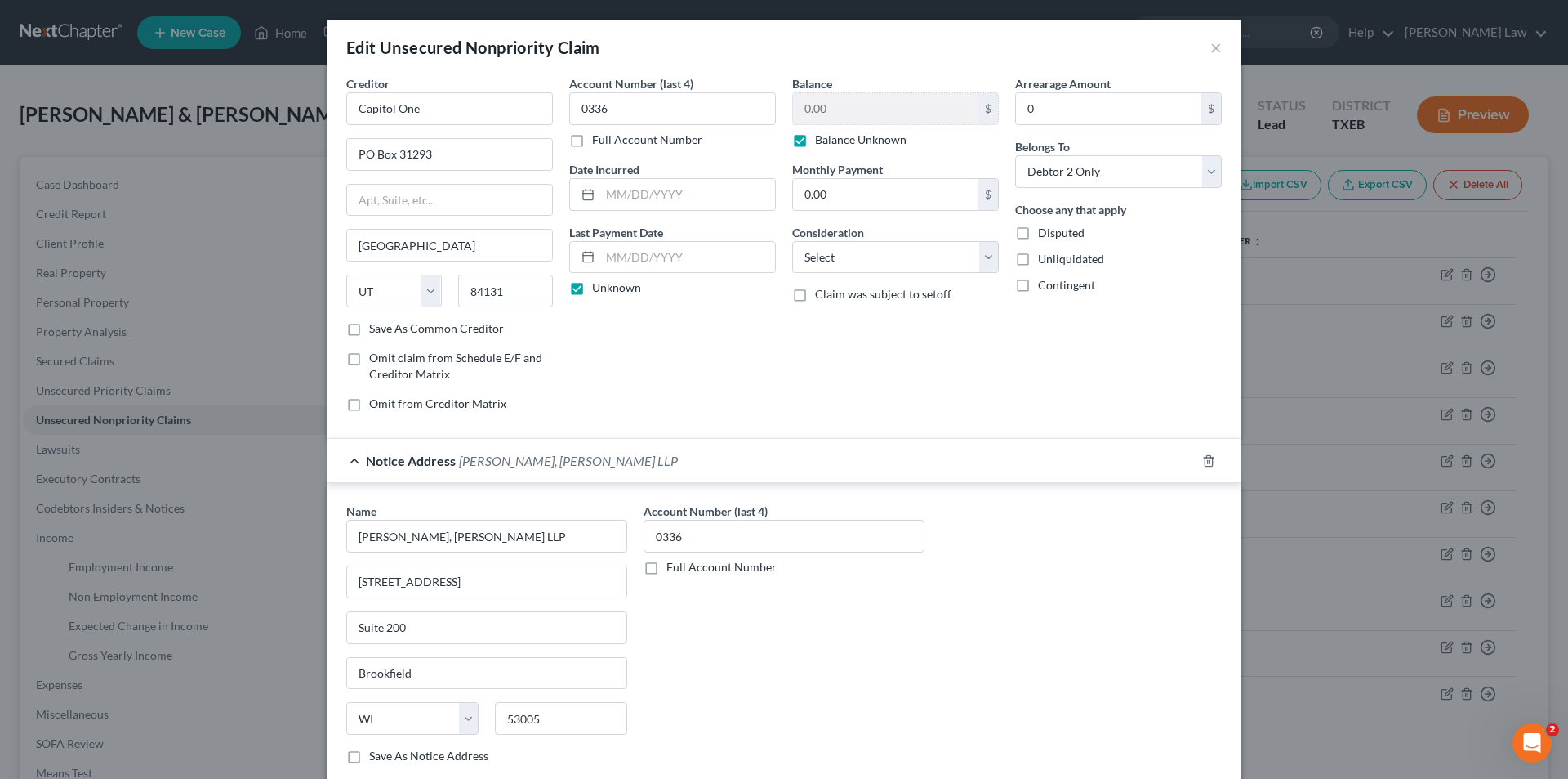
click at [450, 48] on div "Edit Unsecured Nonpriority Claim" at bounding box center [473, 47] width 254 height 23
click at [438, 108] on input "Capitol One" at bounding box center [450, 109] width 207 height 33
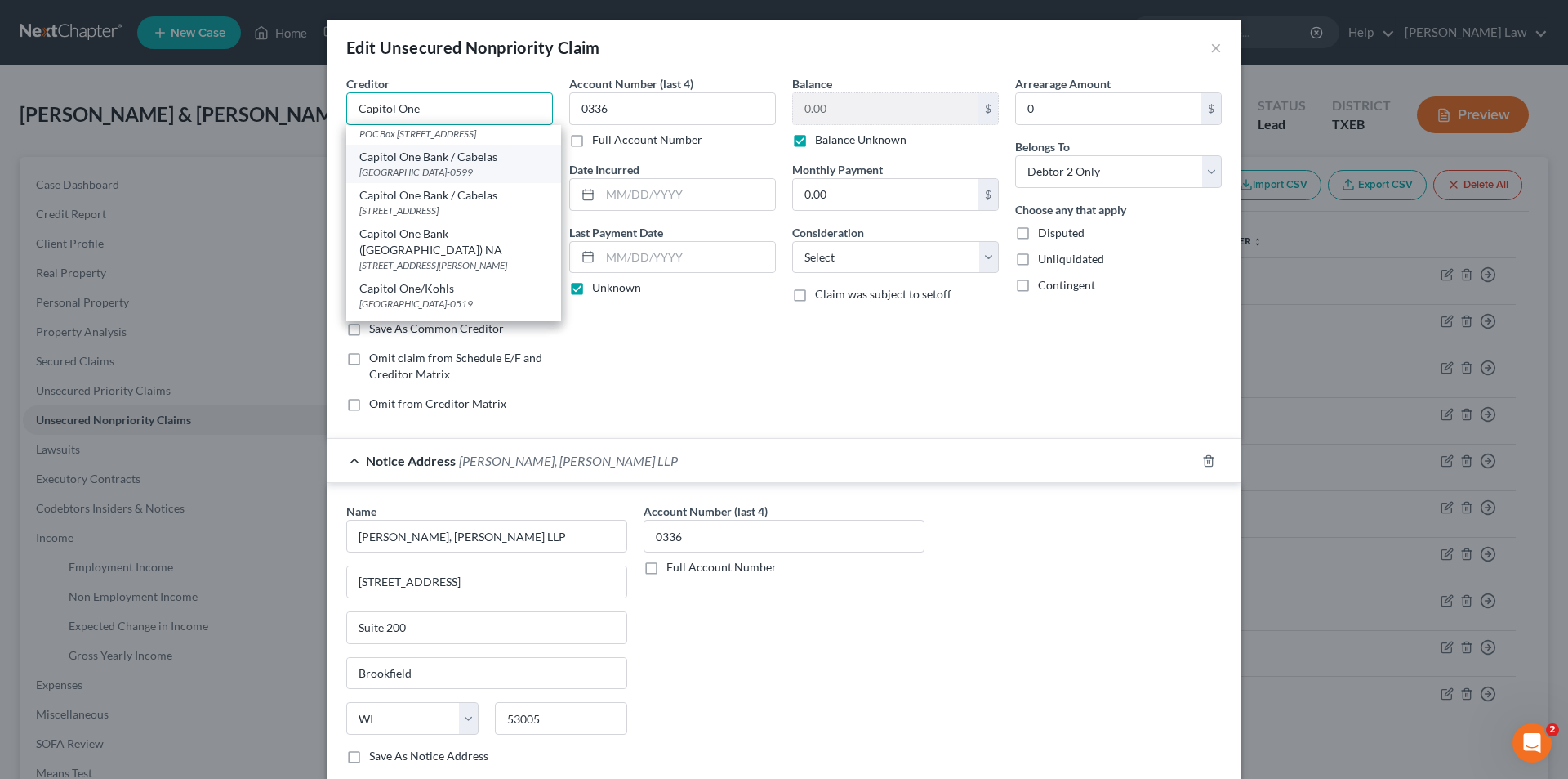
scroll to position [409, 0]
click at [430, 190] on div "[STREET_ADDRESS][PERSON_NAME]" at bounding box center [454, 183] width 188 height 14
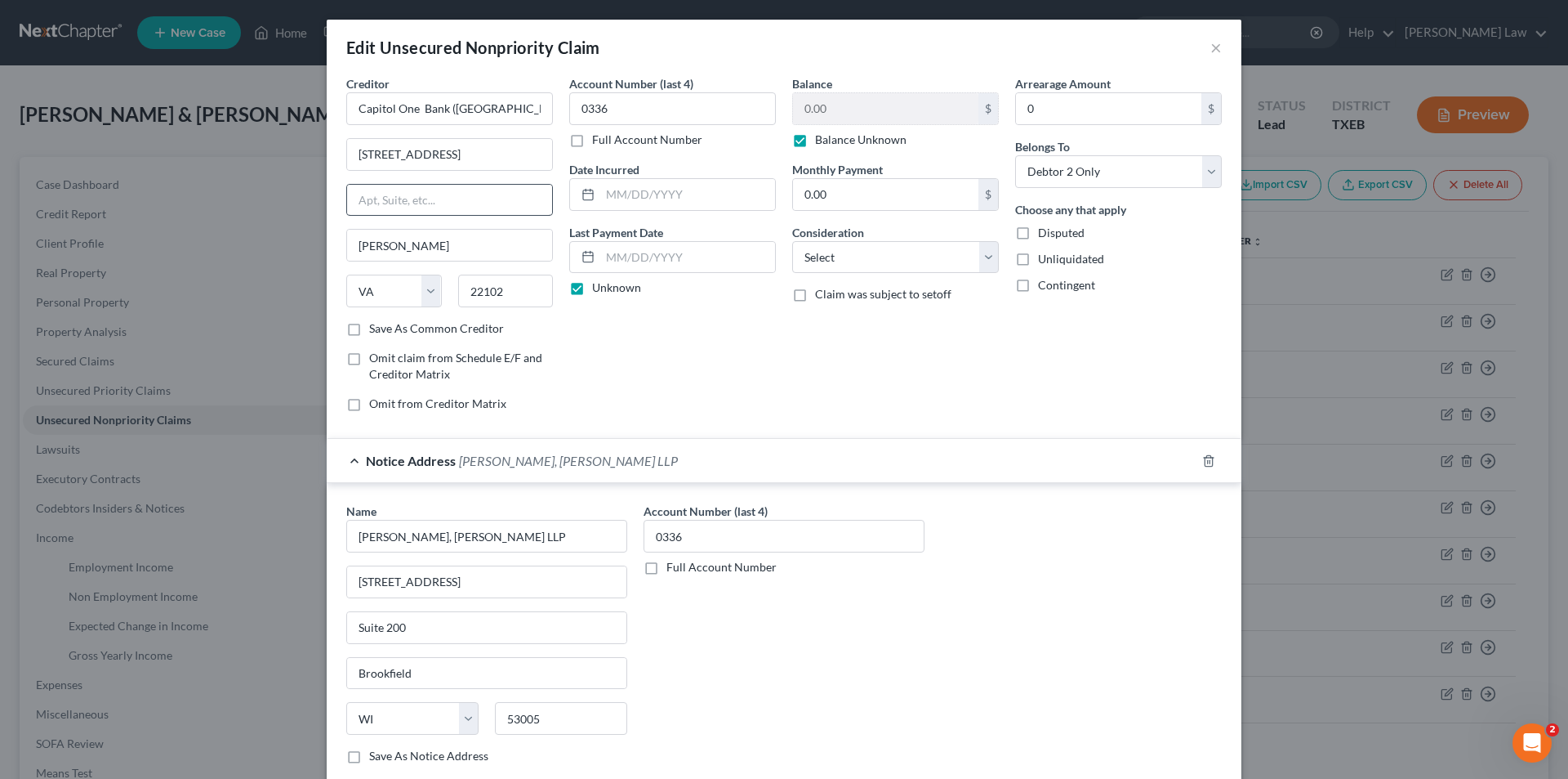
scroll to position [0, 0]
drag, startPoint x: 608, startPoint y: 105, endPoint x: 313, endPoint y: 98, distance: 295.1
click at [313, 98] on div "Edit Unsecured Nonpriority Claim × Creditor * Capitol One Bank ([GEOGRAPHIC_DAT…" at bounding box center [784, 390] width 1568 height 779
click at [853, 145] on label "Balance Unknown" at bounding box center [860, 140] width 92 height 17
click at [832, 142] on input "Balance Unknown" at bounding box center [827, 136] width 11 height 11
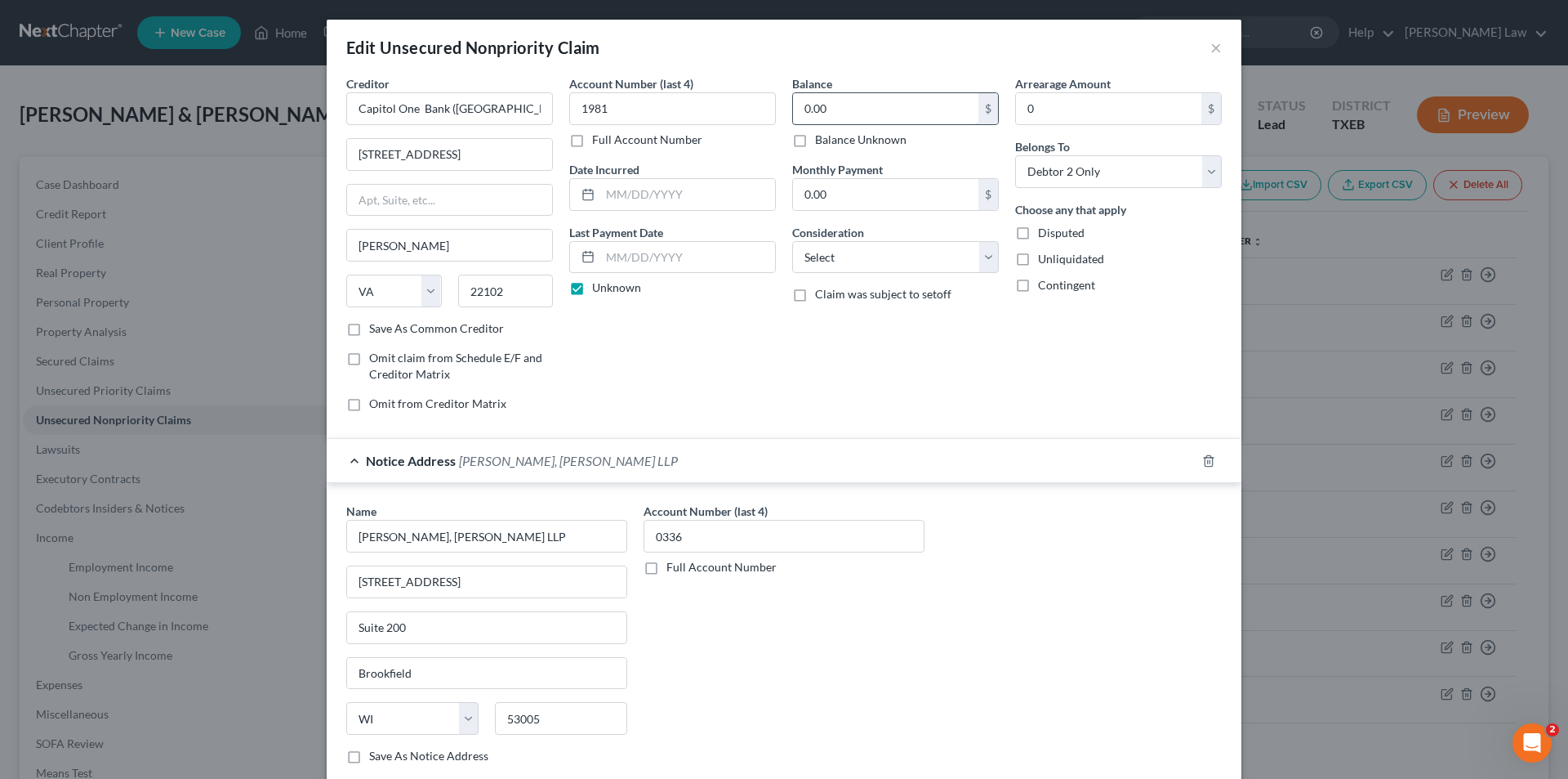
click at [860, 101] on input "0.00" at bounding box center [886, 109] width 185 height 31
click at [810, 255] on select "Select Cable / Satellite Services Collection Agency Credit Card Debt Debt Couns…" at bounding box center [896, 258] width 207 height 33
click at [793, 241] on select "Select Cable / Satellite Services Collection Agency Credit Card Debt Debt Couns…" at bounding box center [896, 258] width 207 height 33
click at [1045, 105] on input "0" at bounding box center [1108, 109] width 185 height 31
click at [1058, 321] on div "Arrearage Amount 6,537.26 $ Belongs To * Select Debtor 1 Only Debtor 2 Only Deb…" at bounding box center [1118, 250] width 223 height 350
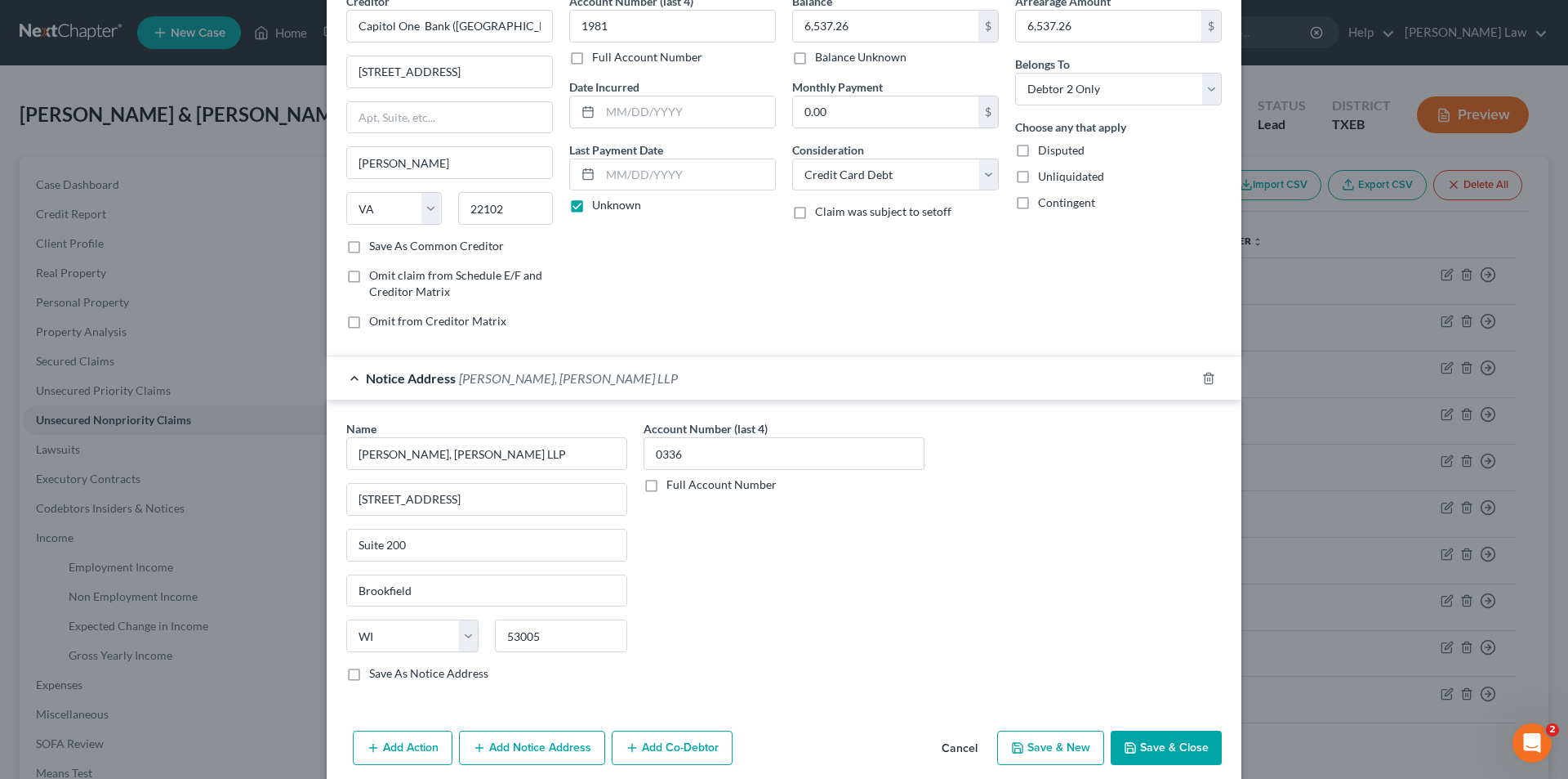
scroll to position [148, 0]
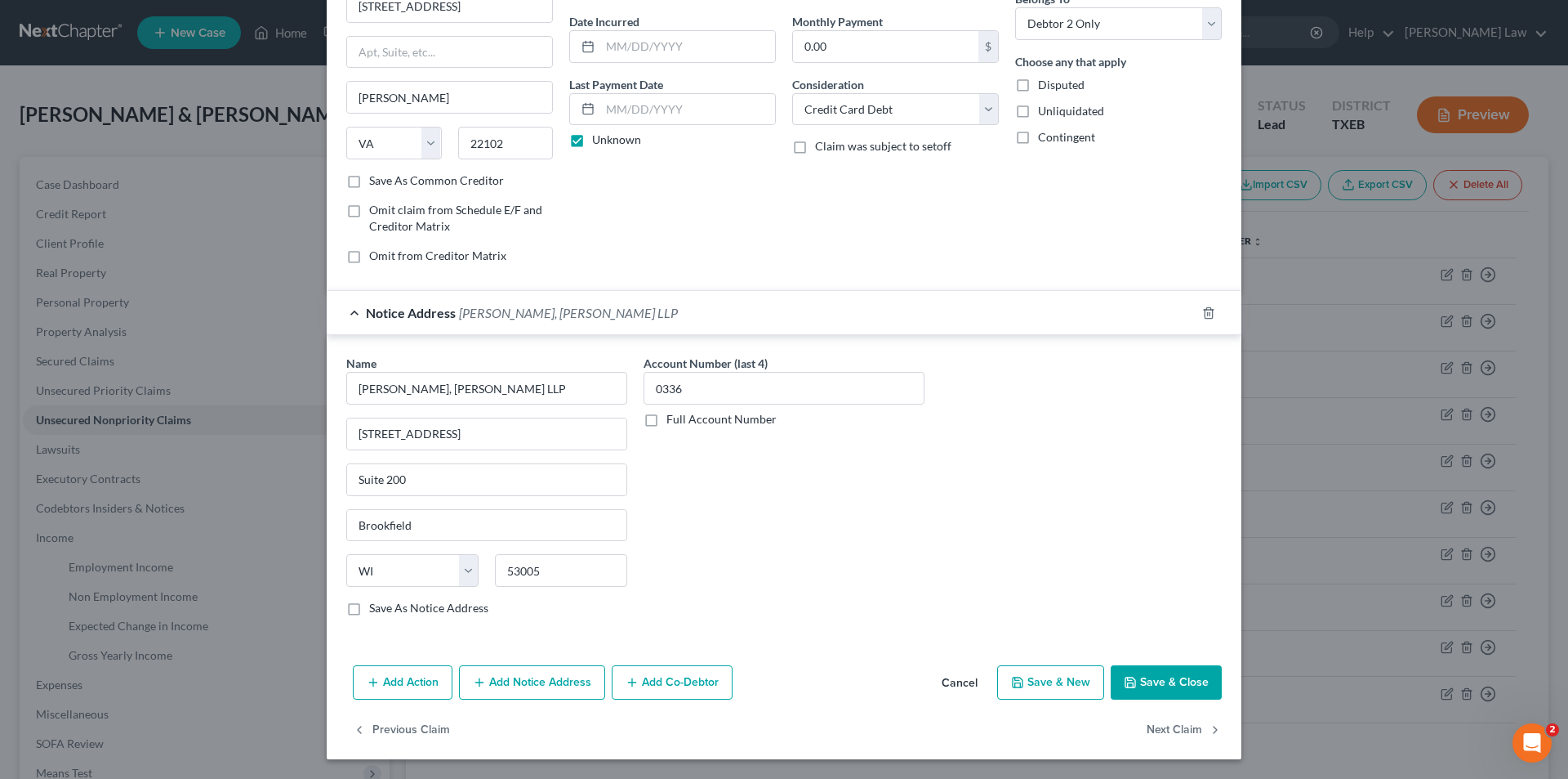
click at [547, 678] on button "Add Notice Address" at bounding box center [531, 682] width 146 height 35
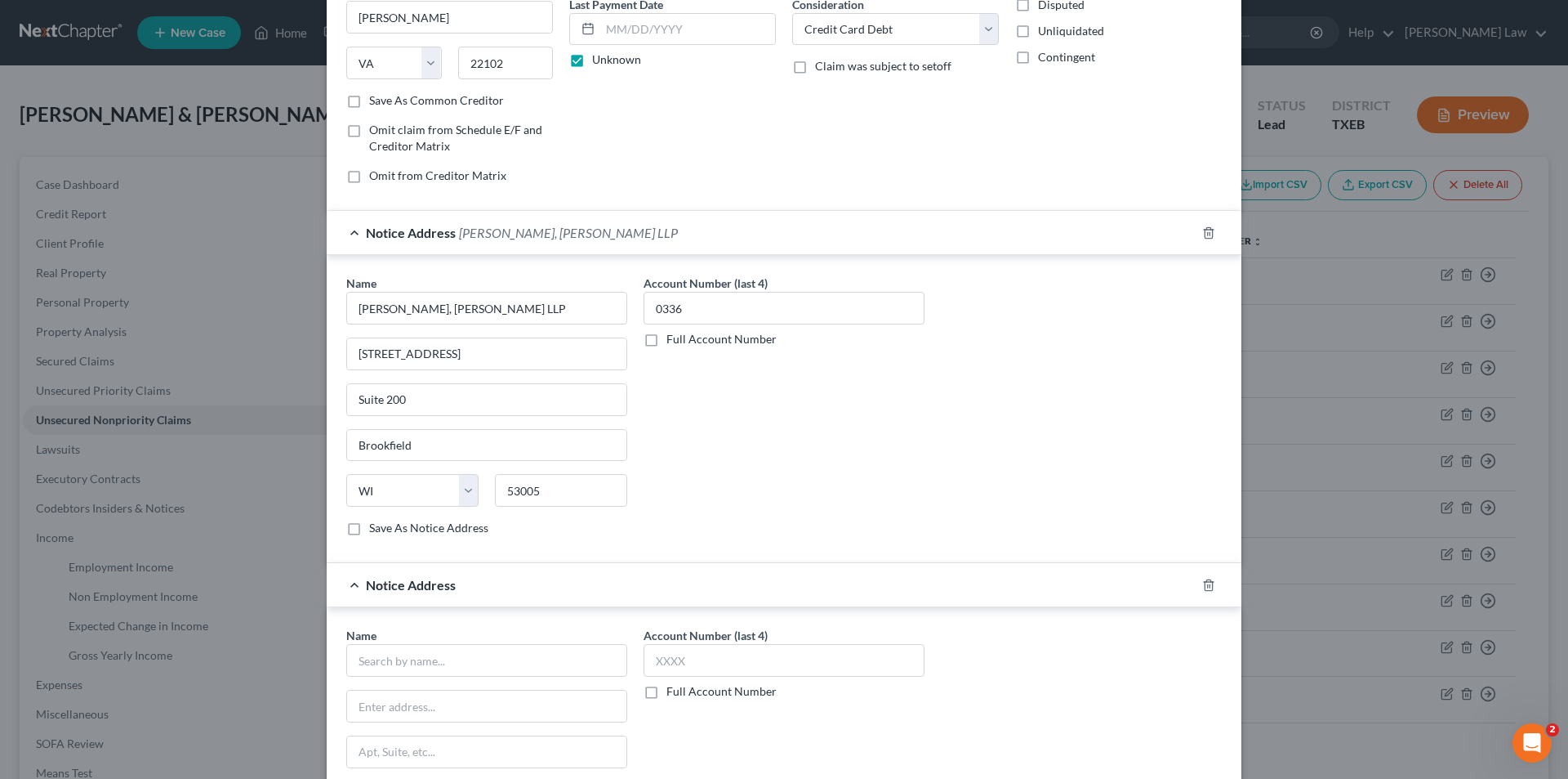
scroll to position [475, 0]
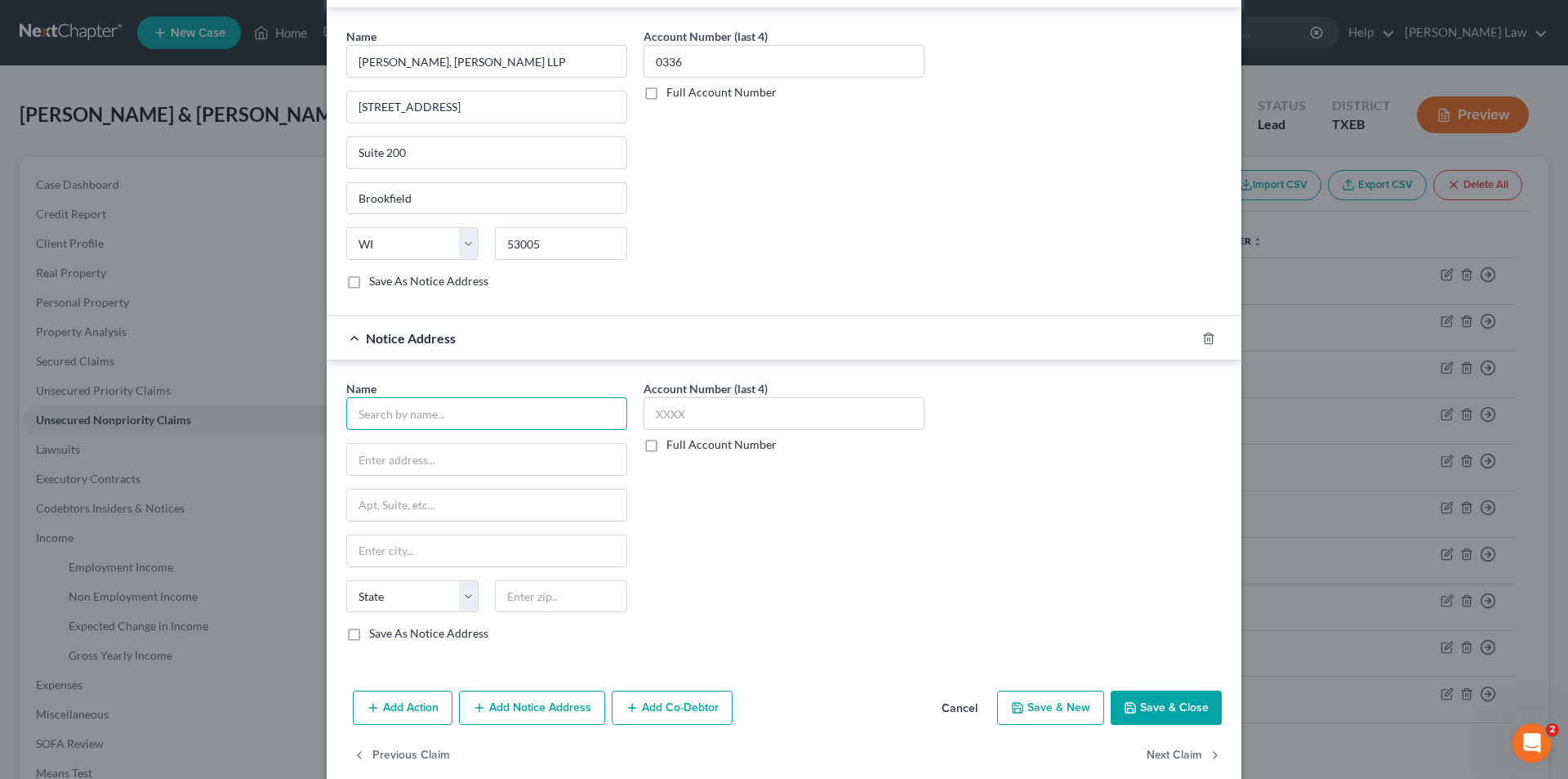
click at [446, 416] on input "text" at bounding box center [487, 413] width 281 height 33
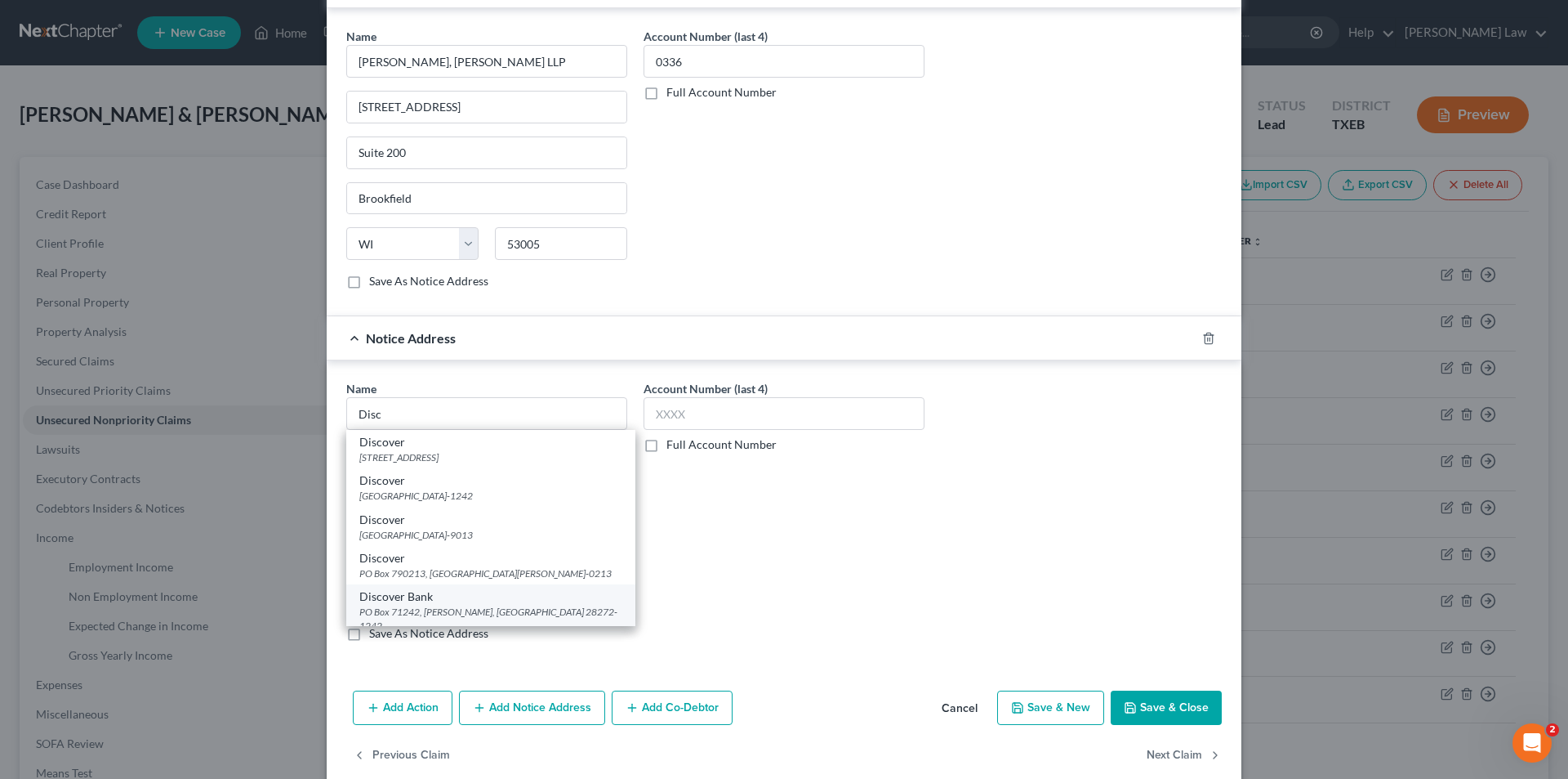
click at [433, 599] on div "Discover Bank" at bounding box center [491, 596] width 263 height 17
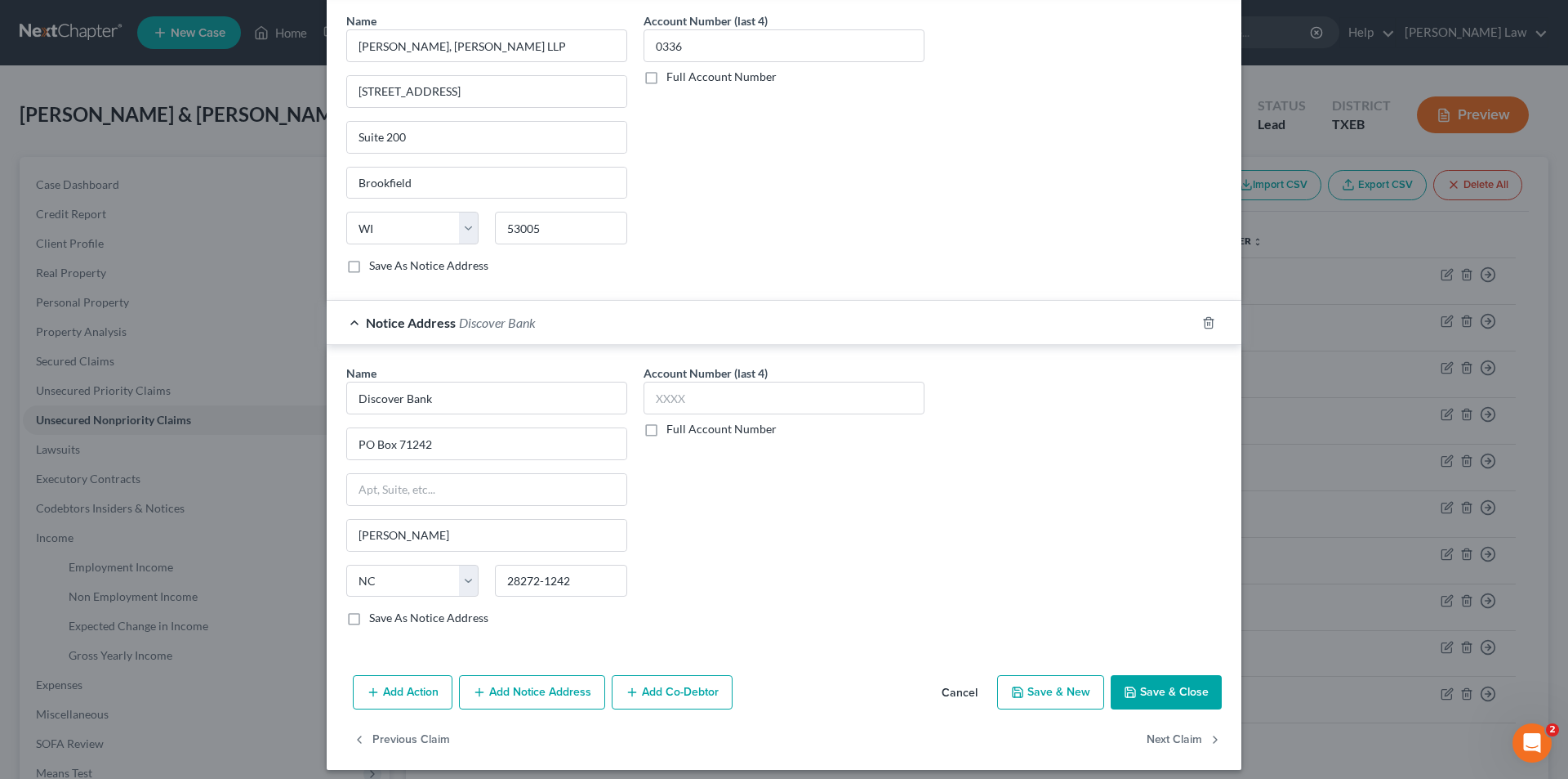
scroll to position [501, 0]
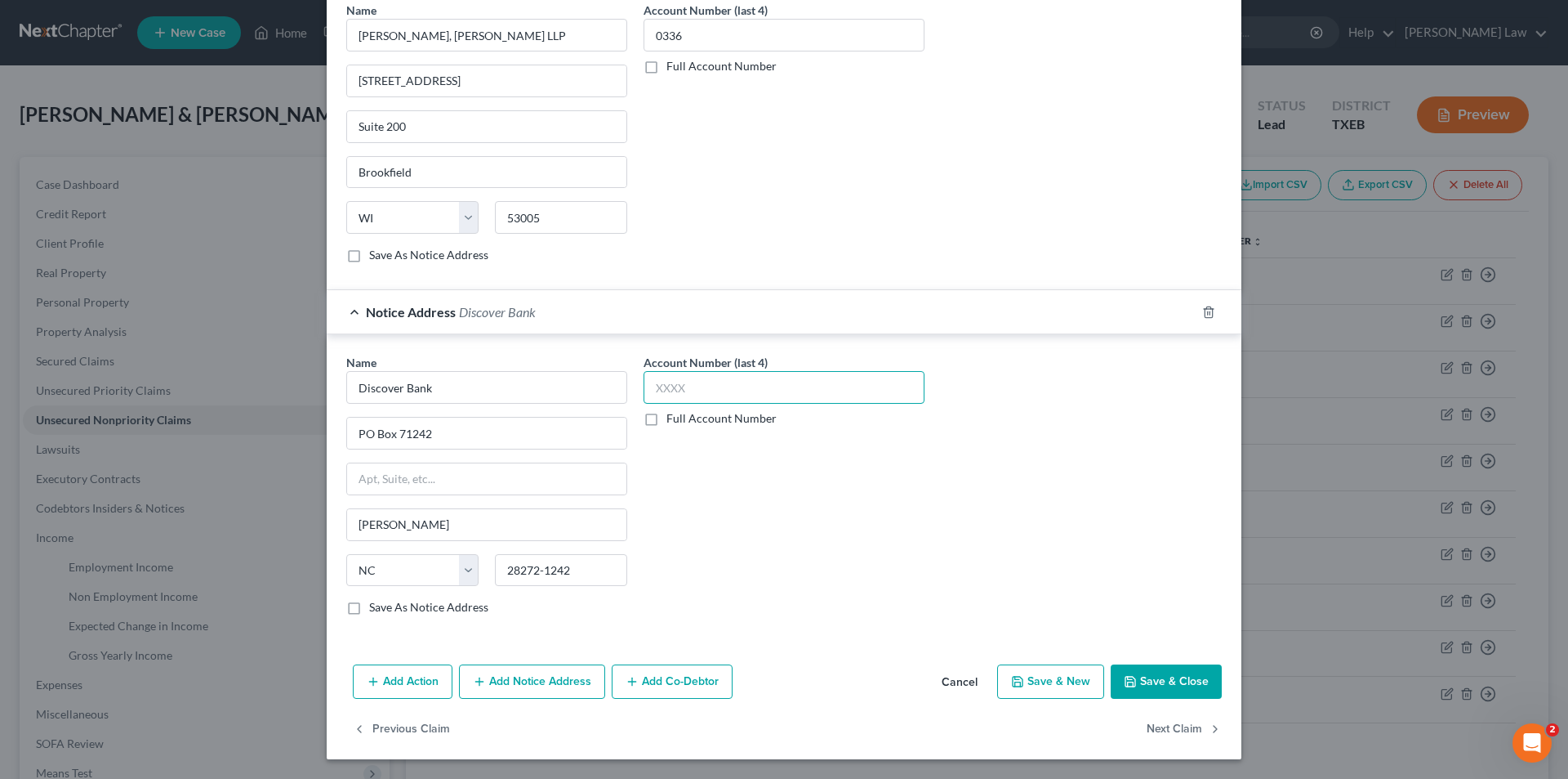
click at [702, 404] on input "text" at bounding box center [784, 388] width 281 height 33
click at [1195, 684] on button "Save & Close" at bounding box center [1166, 681] width 111 height 35
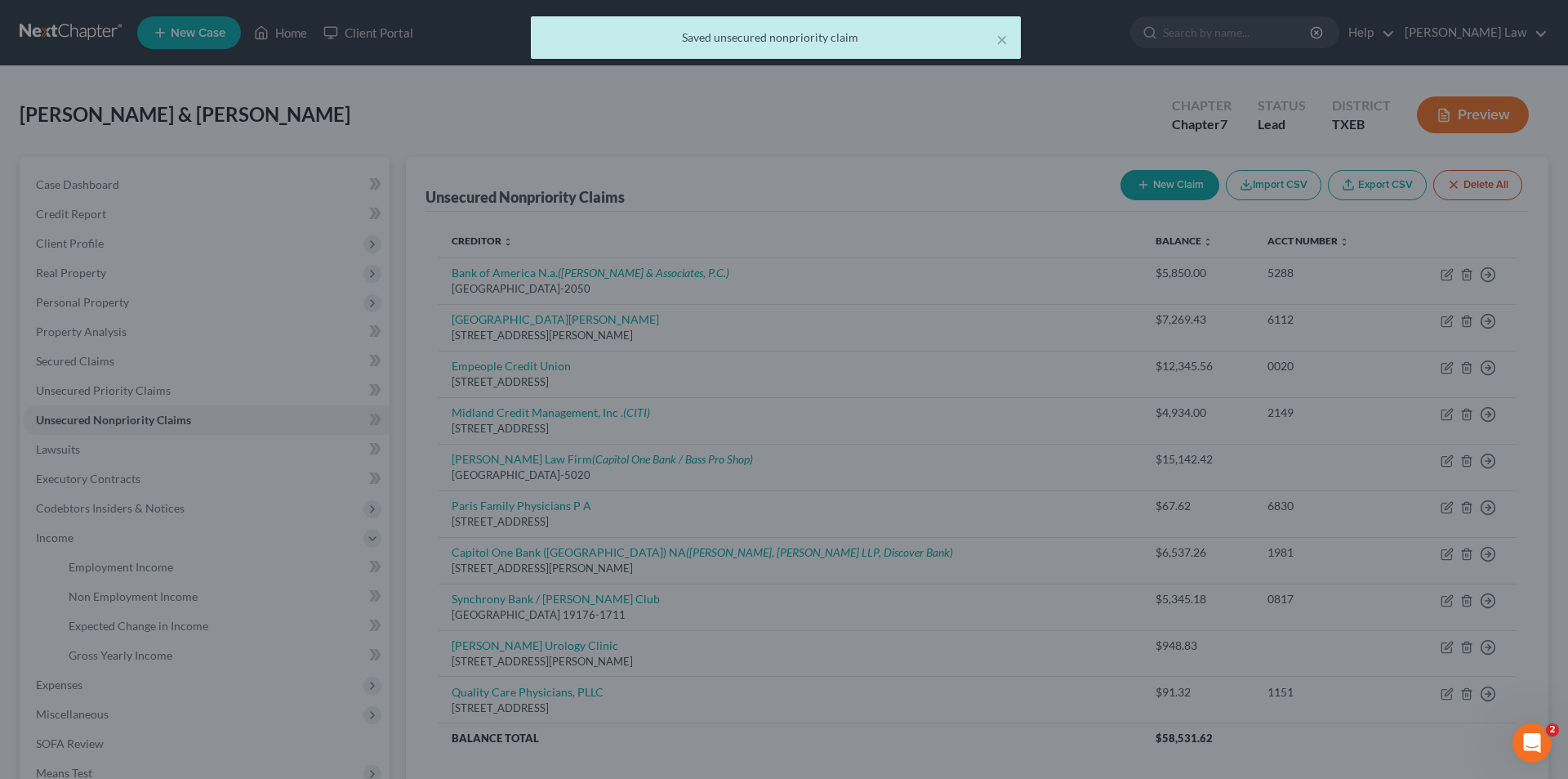
scroll to position [0, 0]
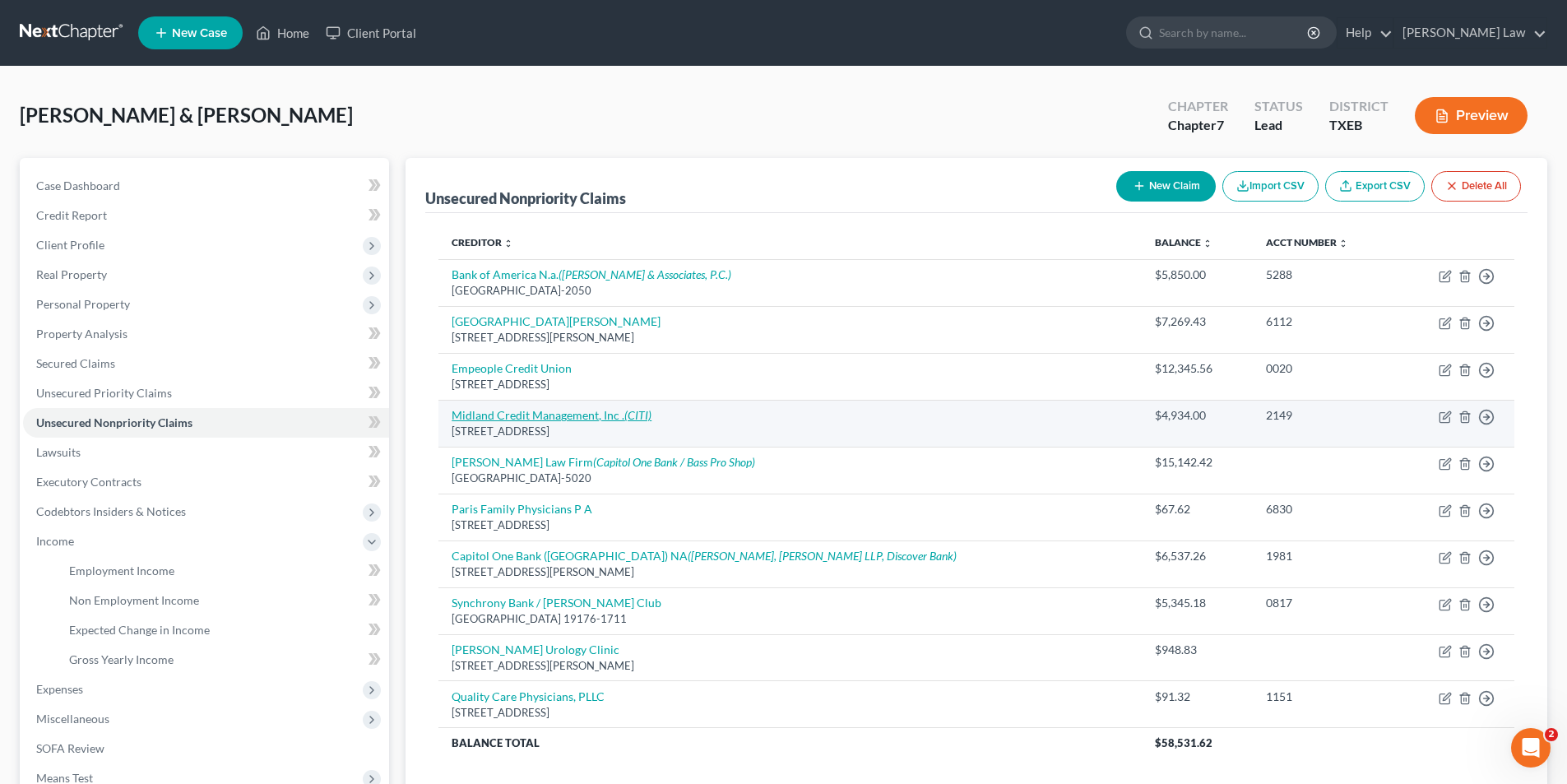
click at [543, 419] on link "Midland Credit Management, Inc . (CITI)" at bounding box center [552, 414] width 200 height 14
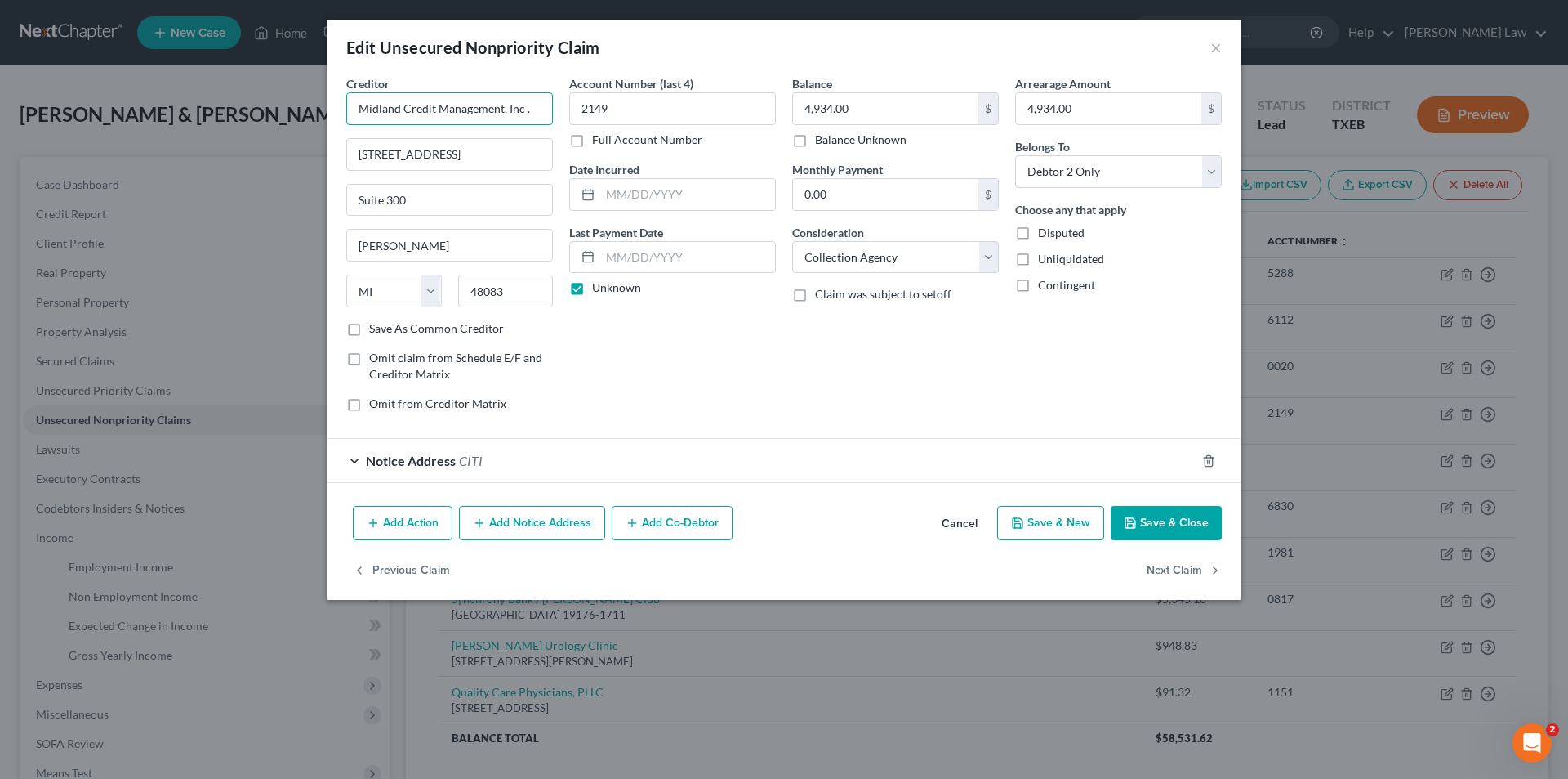
click at [535, 112] on input "Midland Credit Management, Inc ." at bounding box center [450, 109] width 207 height 33
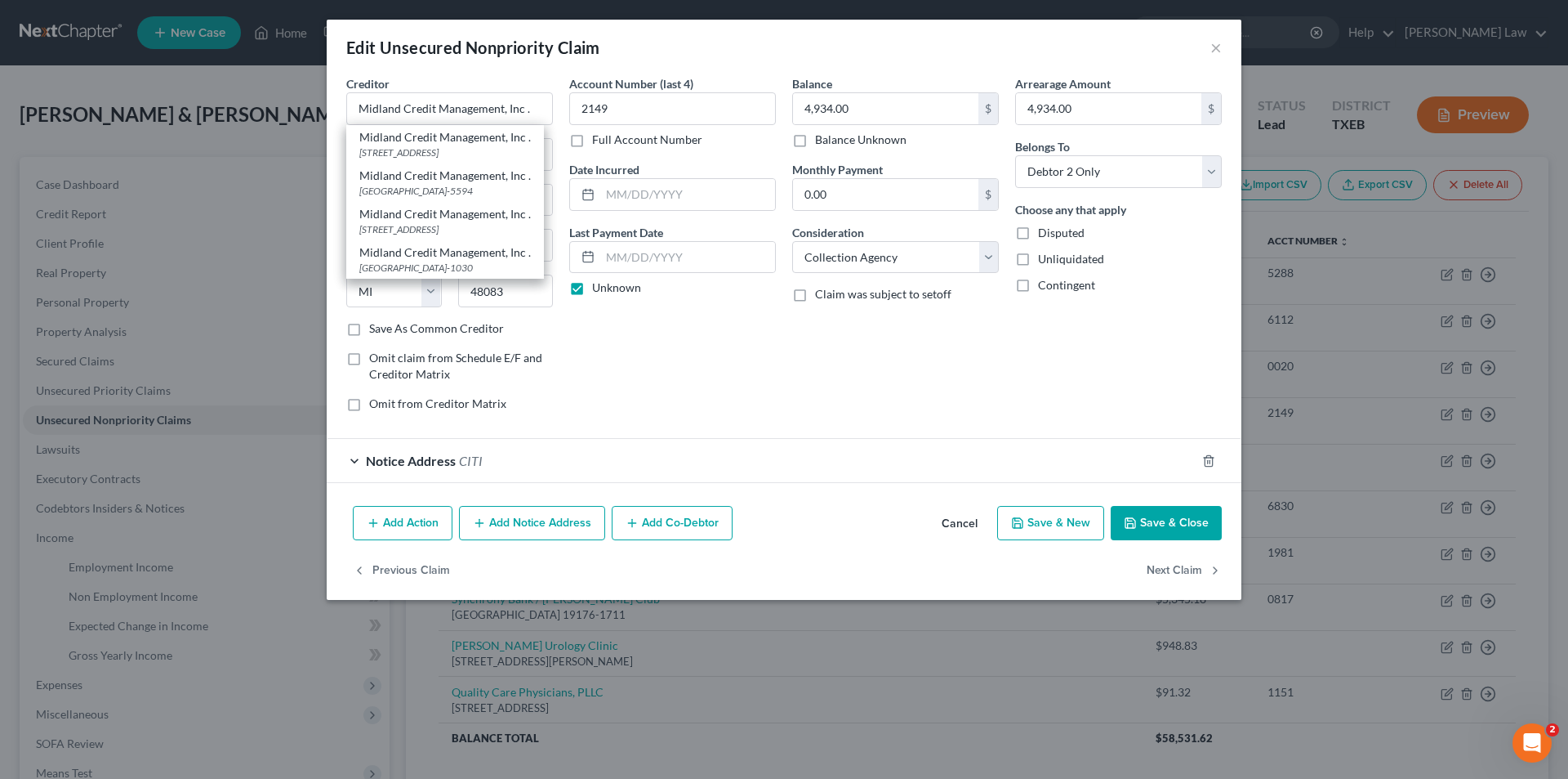
click at [661, 418] on div "Account Number (last 4) 2149 Full Account Number Date Incurred Last Payment Dat…" at bounding box center [673, 250] width 223 height 350
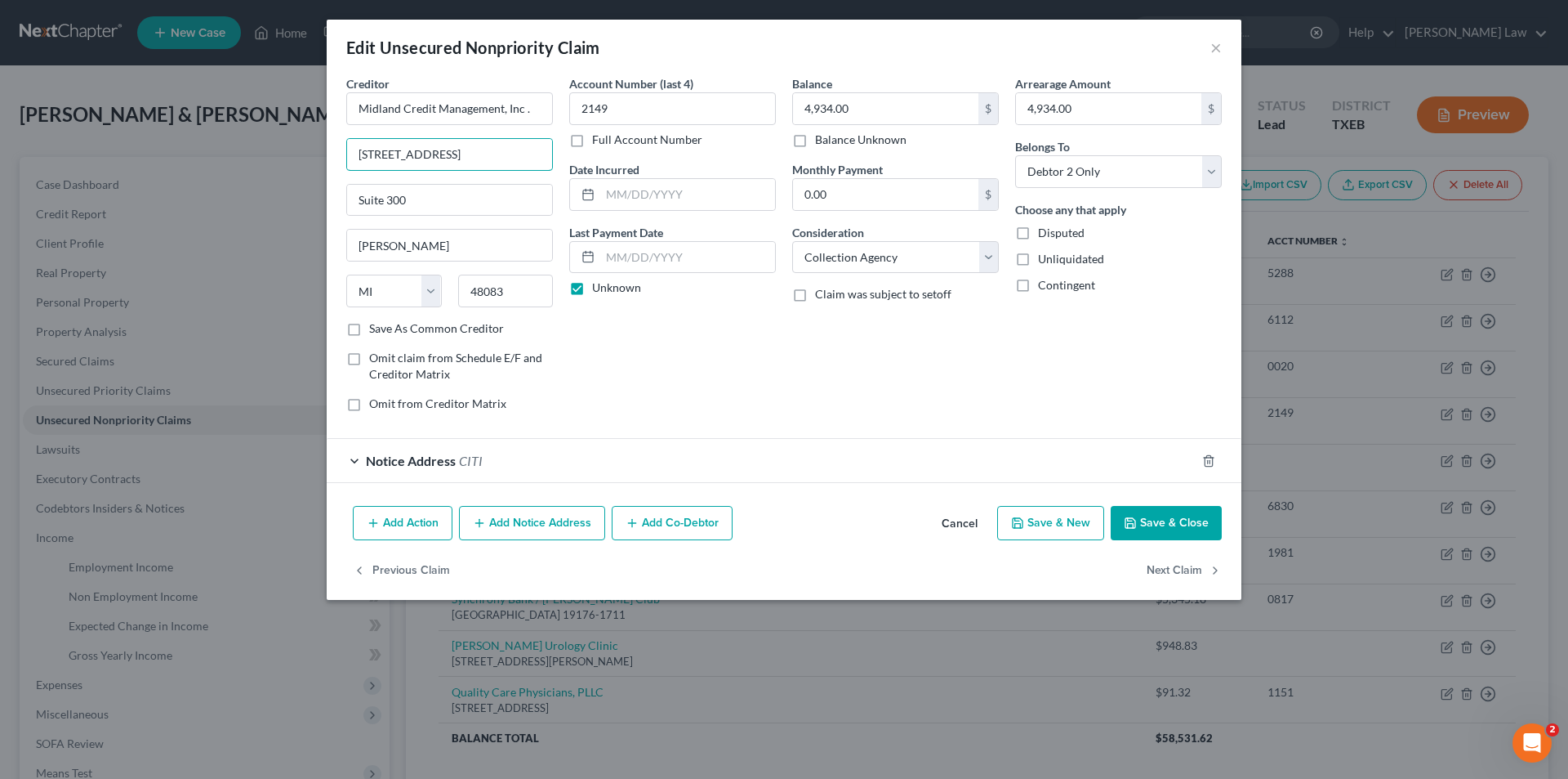
drag, startPoint x: 484, startPoint y: 152, endPoint x: 0, endPoint y: 179, distance: 484.8
click at [0, 179] on div "Edit Unsecured Nonpriority Claim × Creditor * Midland Credit Management, Inc . …" at bounding box center [784, 390] width 1568 height 779
click at [370, 327] on label "Save As Common Creditor" at bounding box center [436, 328] width 135 height 17
click at [376, 327] on input "Save As Common Creditor" at bounding box center [381, 325] width 11 height 11
click at [482, 465] on div "Notice Address CITI" at bounding box center [760, 461] width 869 height 43
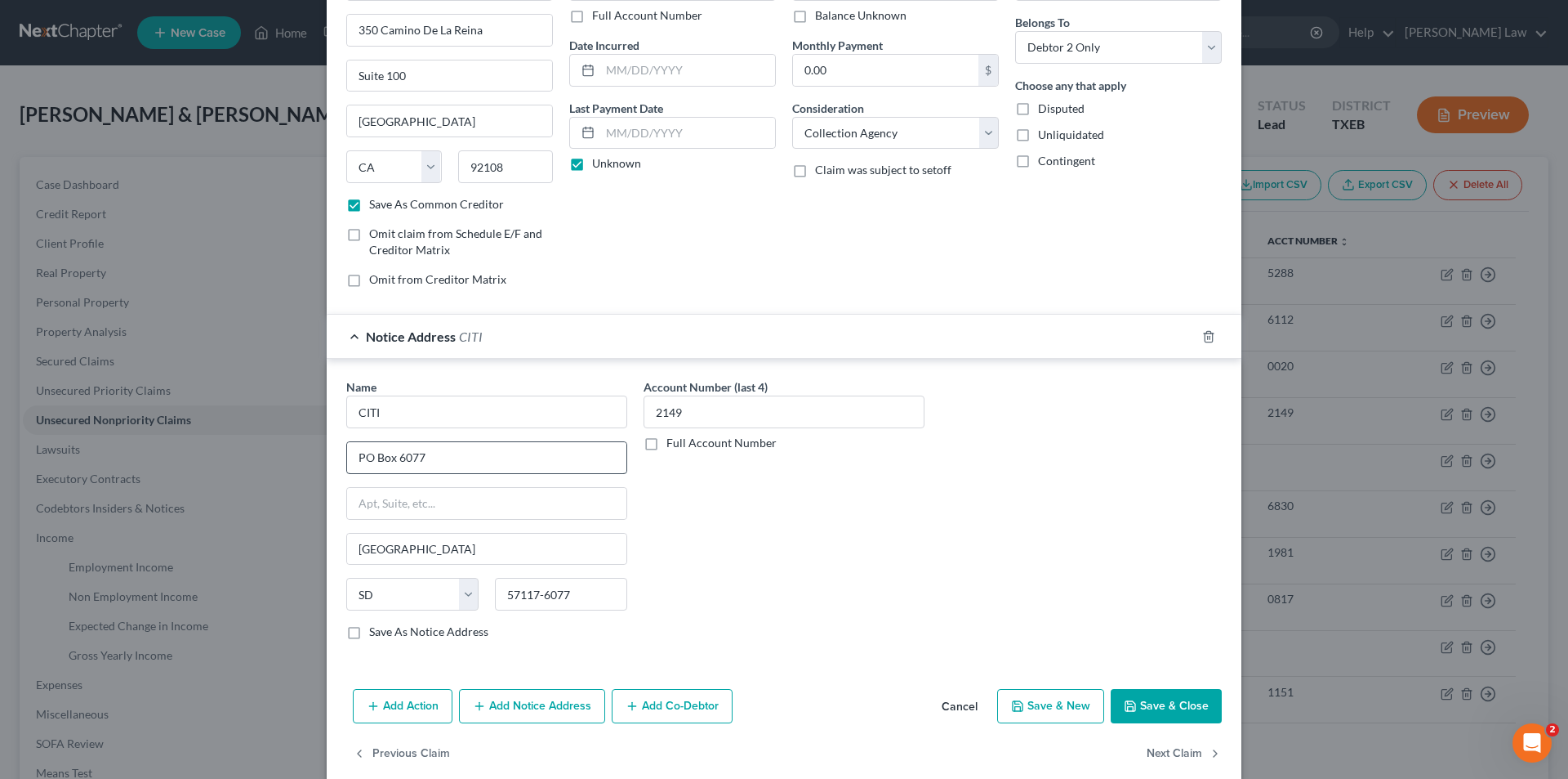
scroll to position [148, 0]
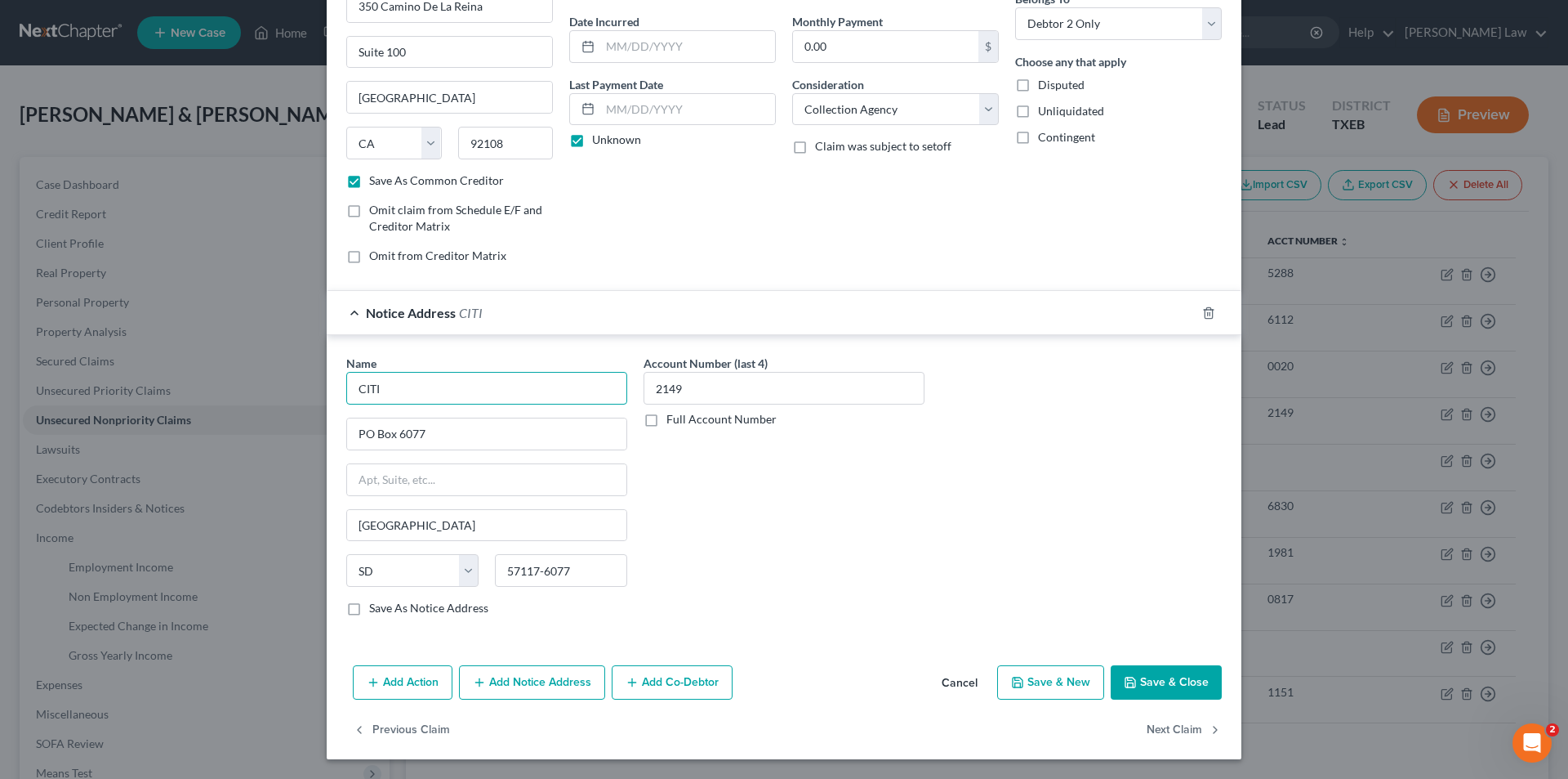
click at [417, 385] on input "CITI" at bounding box center [487, 389] width 281 height 33
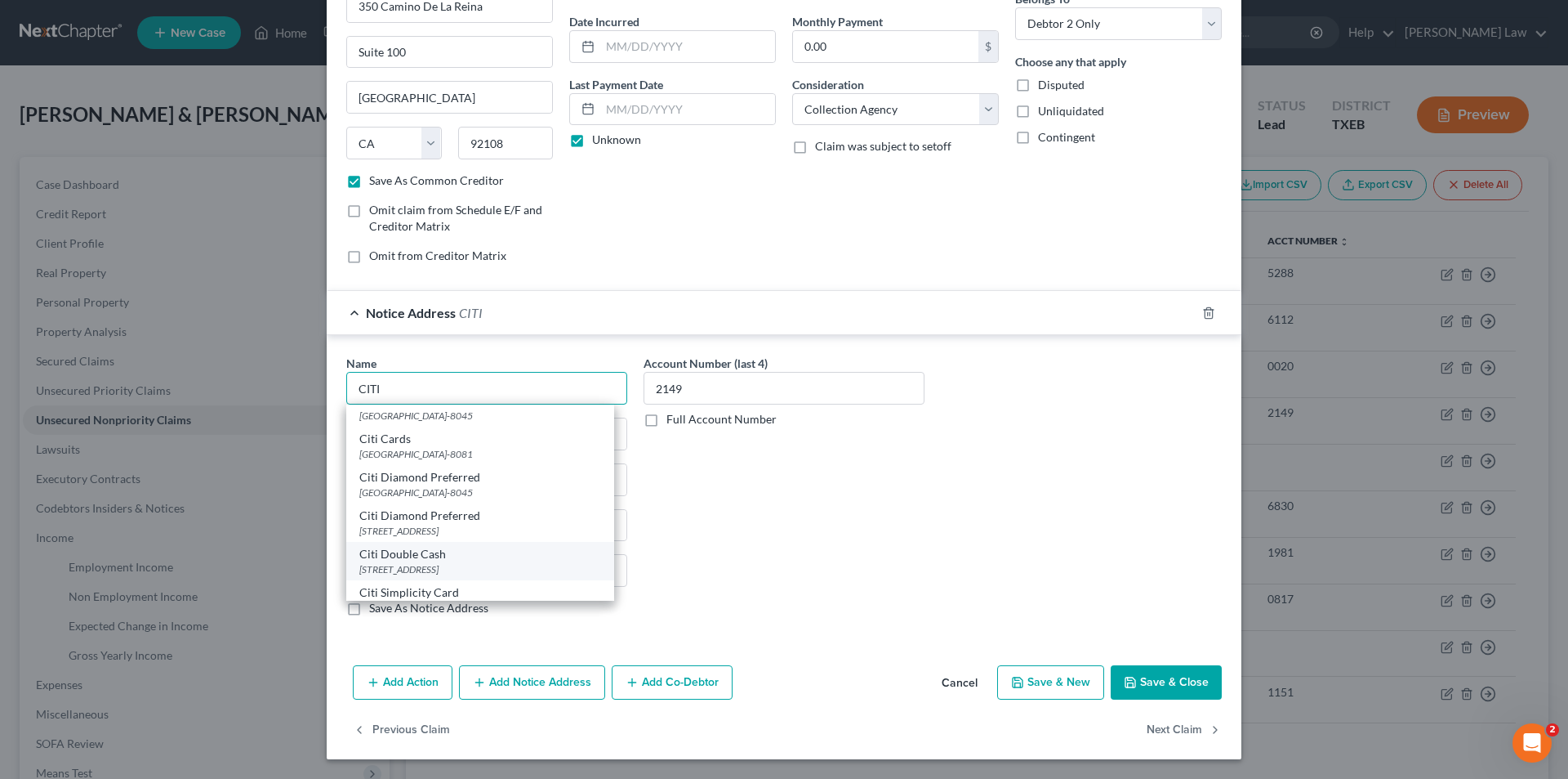
scroll to position [522, 0]
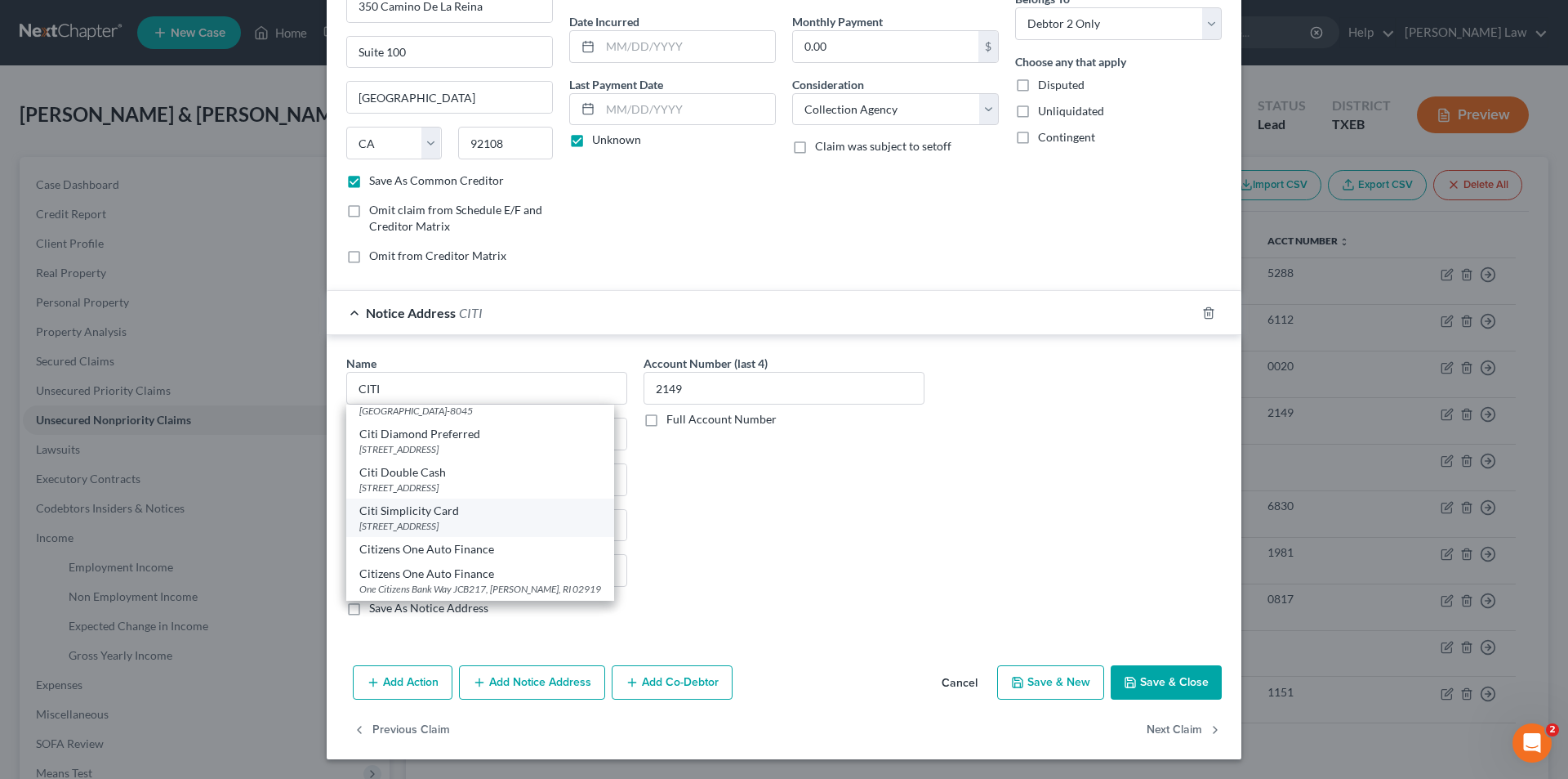
click at [434, 527] on div "[STREET_ADDRESS]" at bounding box center [480, 525] width 242 height 14
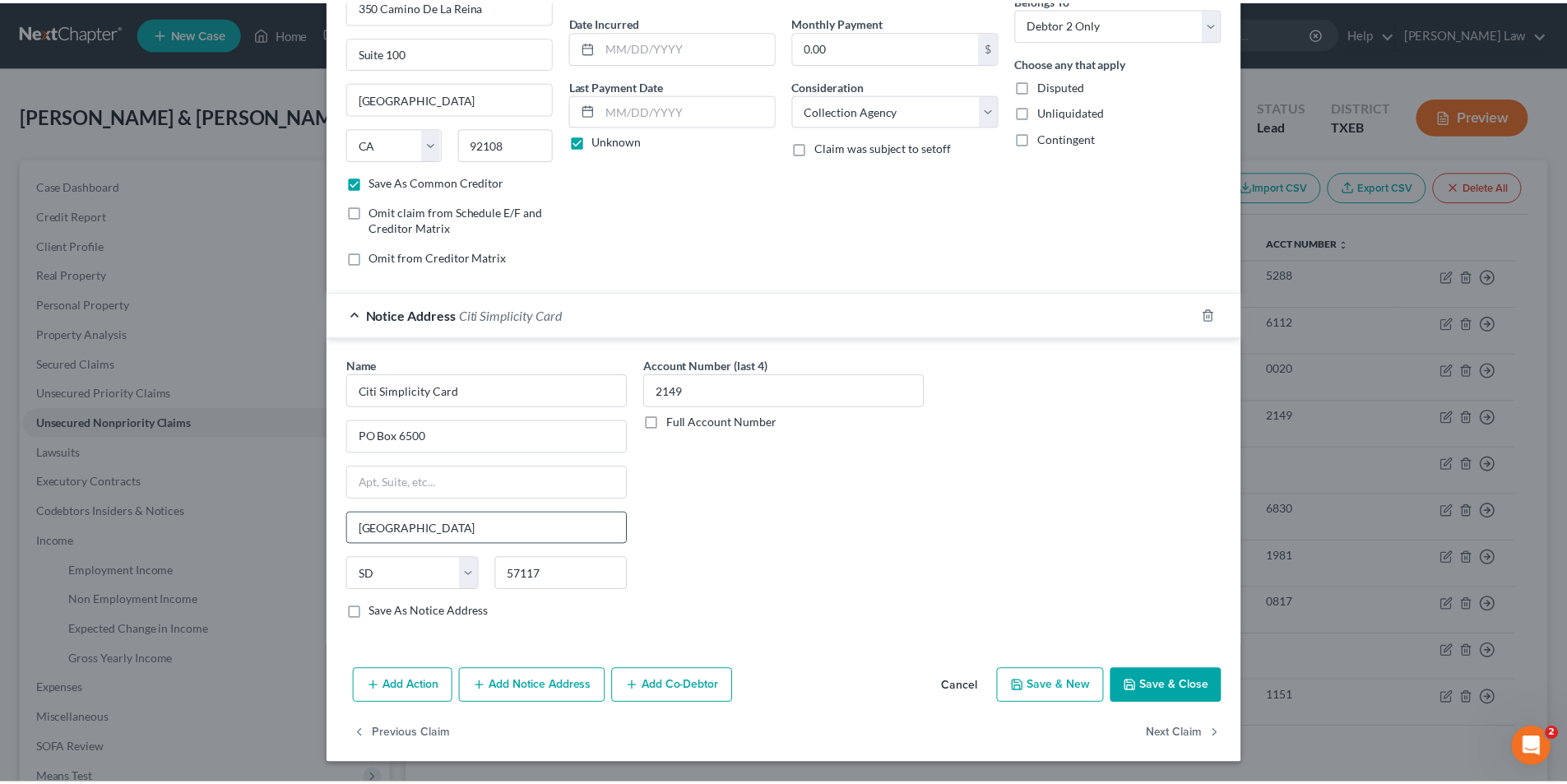
scroll to position [0, 0]
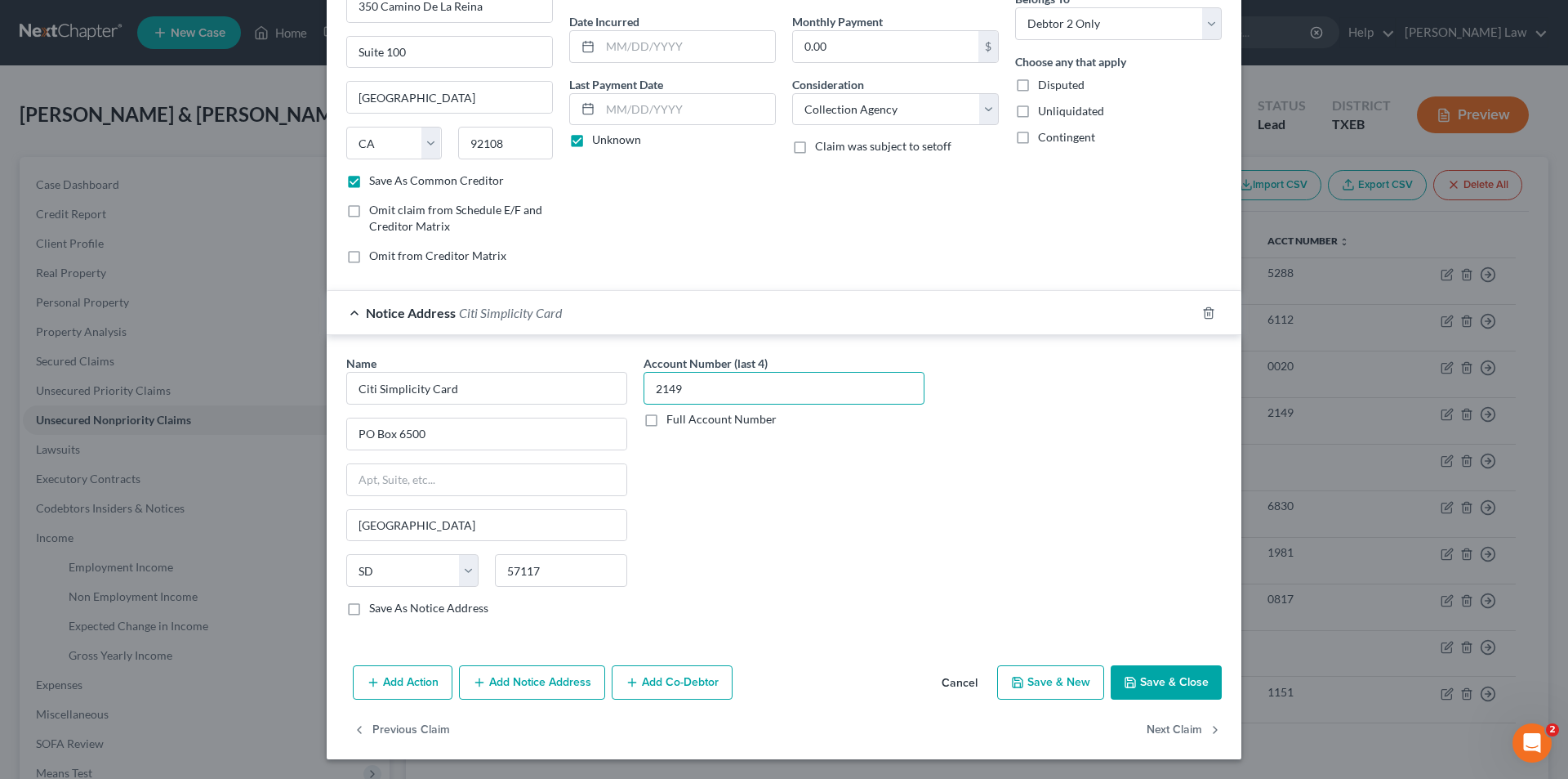
click at [742, 389] on input "2149" at bounding box center [784, 389] width 281 height 33
drag, startPoint x: 742, startPoint y: 389, endPoint x: 487, endPoint y: 399, distance: 255.2
click at [487, 399] on div "Name * Citi Simplicity Card PO Box 6500 [GEOGRAPHIC_DATA] [US_STATE][GEOGRAPHIC…" at bounding box center [784, 492] width 892 height 275
click at [1169, 687] on button "Save & Close" at bounding box center [1166, 682] width 111 height 35
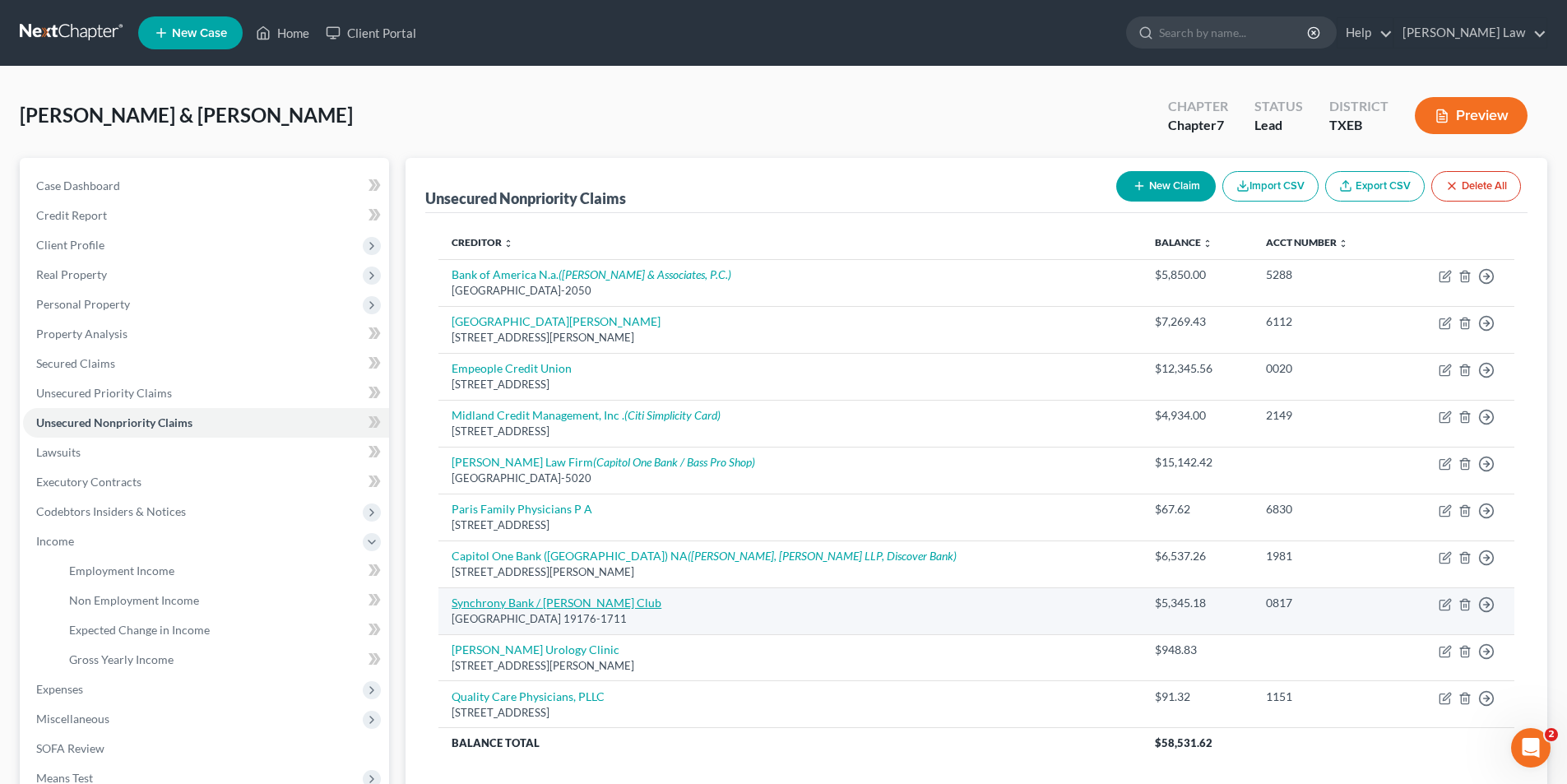
click at [465, 598] on link "Synchrony Bank / [PERSON_NAME] Club" at bounding box center [557, 602] width 210 height 14
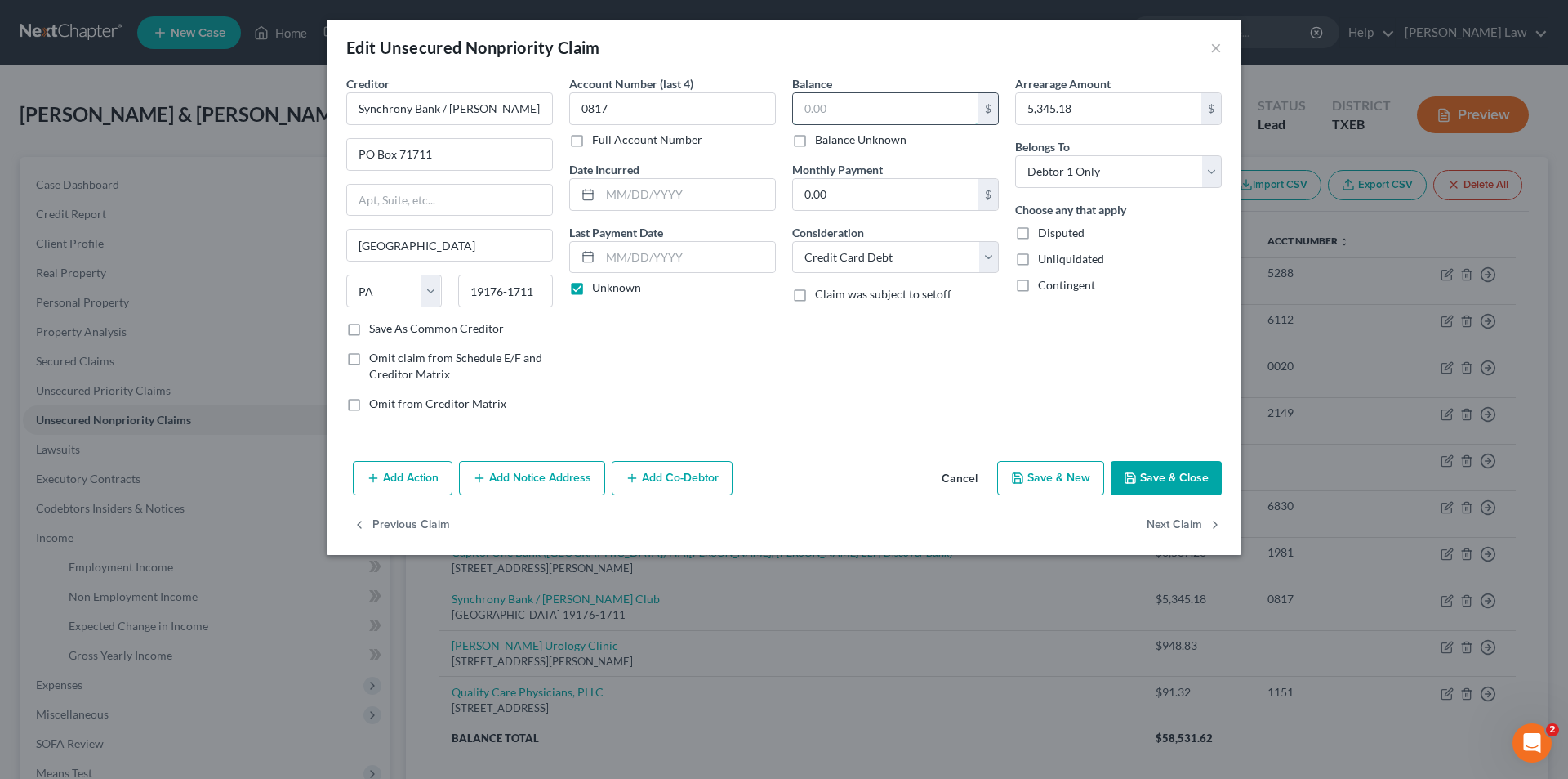
click at [871, 99] on input "text" at bounding box center [886, 109] width 185 height 31
click at [1158, 465] on button "Save & Close" at bounding box center [1166, 478] width 111 height 35
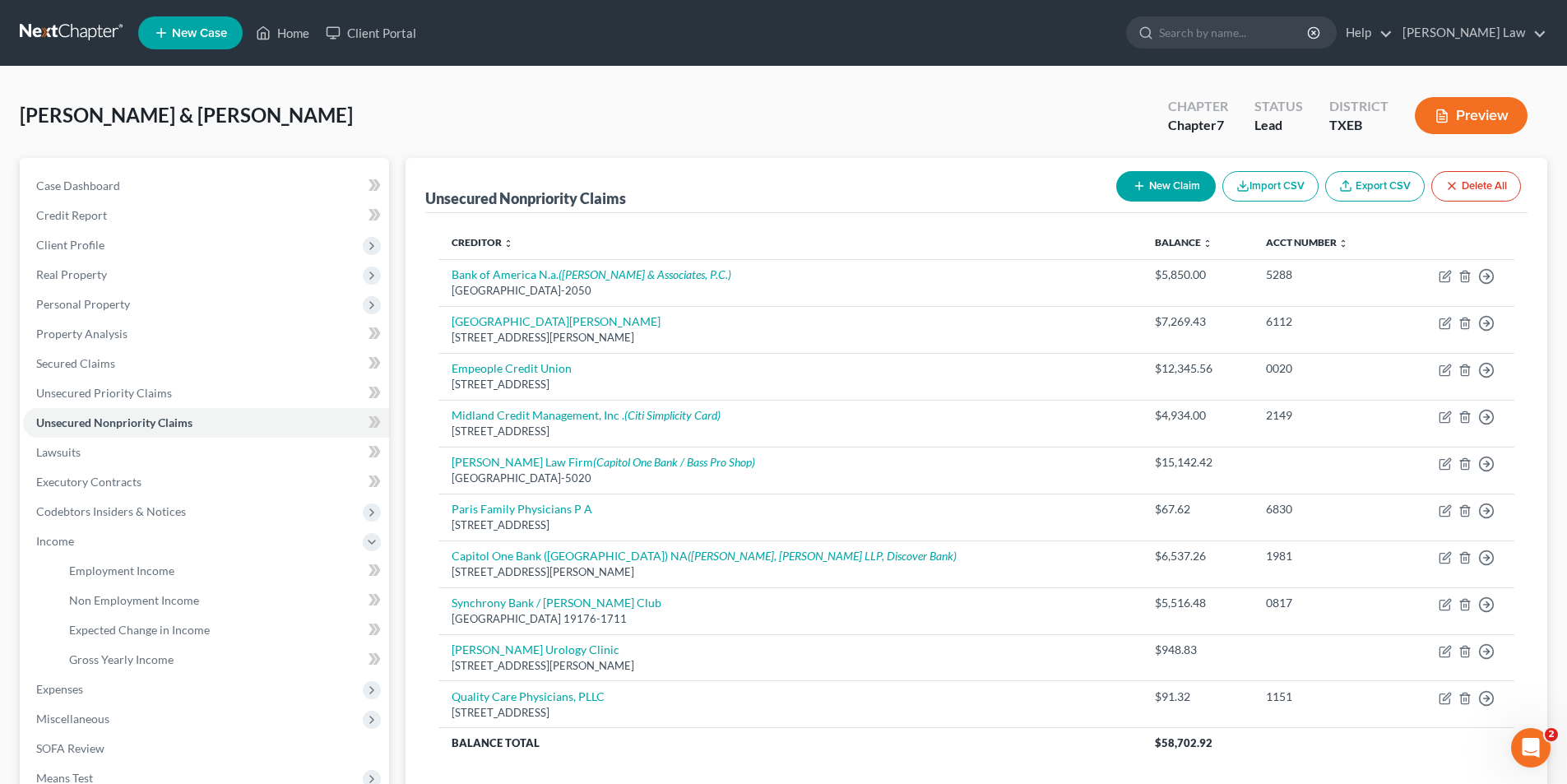
click at [1156, 186] on button "New Claim" at bounding box center [1167, 186] width 100 height 31
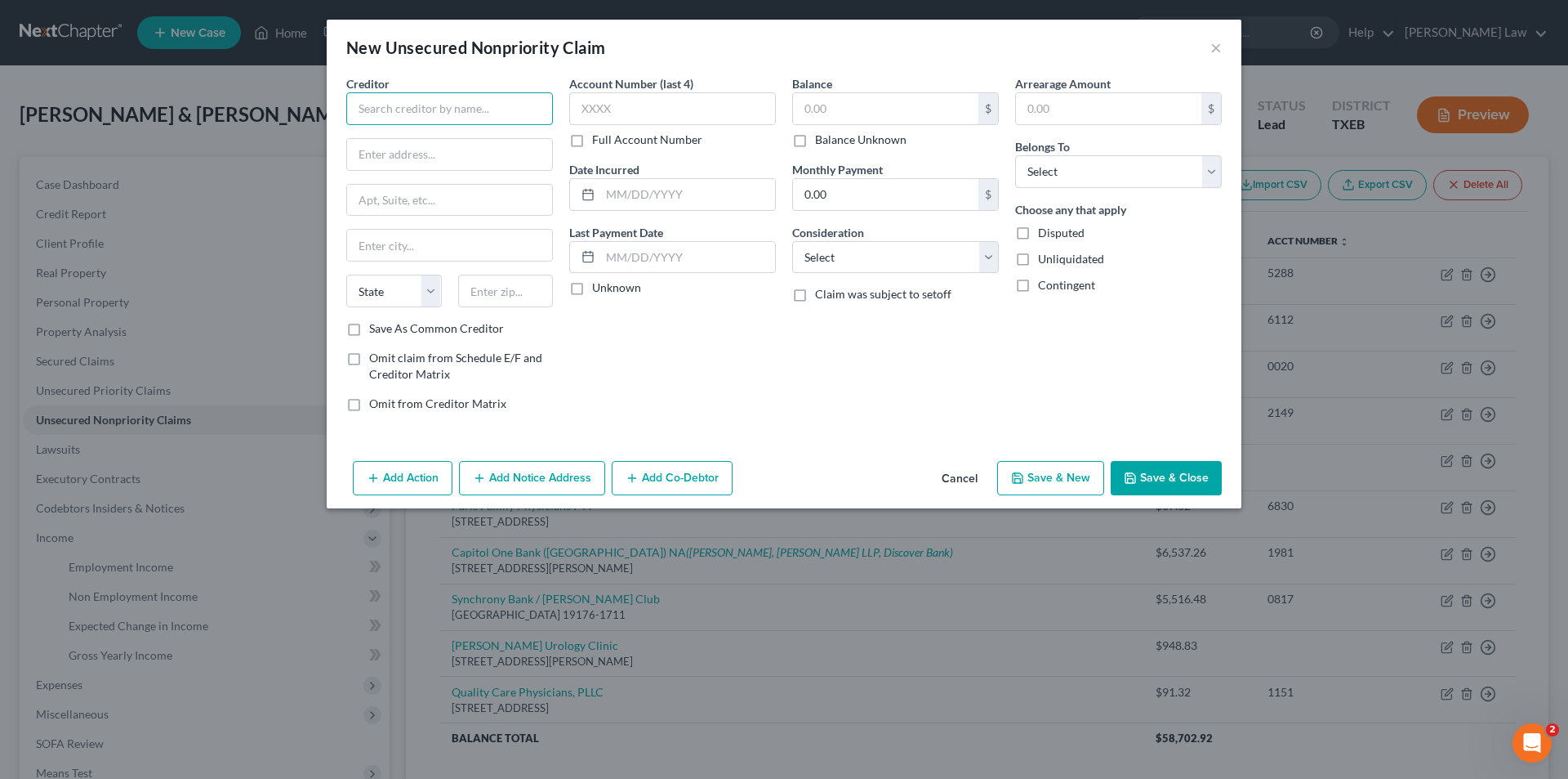
click at [458, 108] on input "text" at bounding box center [450, 109] width 207 height 33
click at [443, 157] on div "[STREET_ADDRESS]" at bounding box center [445, 152] width 170 height 14
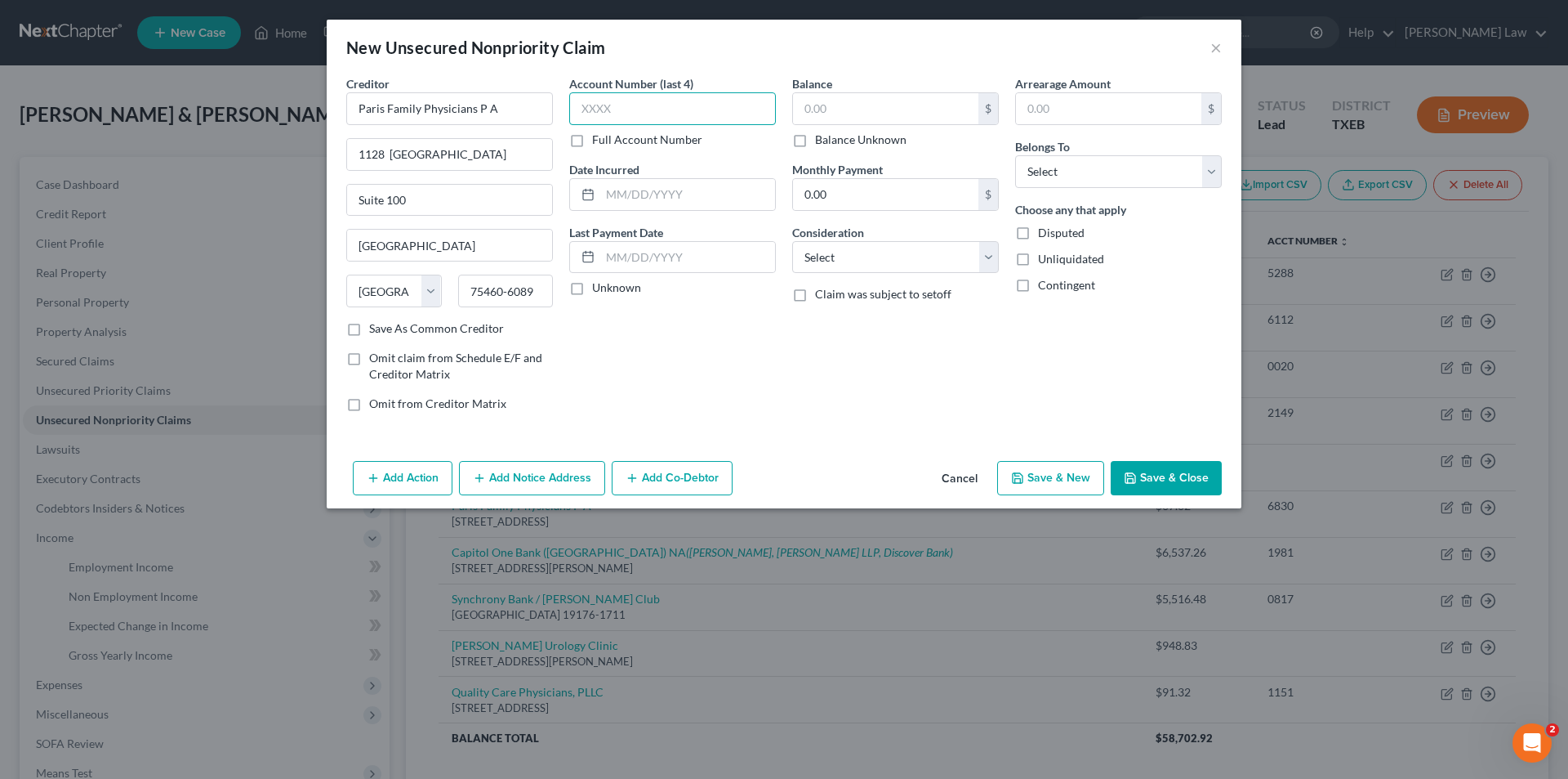
click at [611, 108] on input "text" at bounding box center [673, 109] width 207 height 33
click at [592, 295] on label "Unknown" at bounding box center [616, 288] width 49 height 17
click at [598, 290] on input "Unknown" at bounding box center [603, 284] width 11 height 11
click at [889, 108] on input "text" at bounding box center [886, 109] width 185 height 31
click at [860, 265] on select "Select Cable / Satellite Services Collection Agency Credit Card Debt Debt Couns…" at bounding box center [896, 258] width 207 height 33
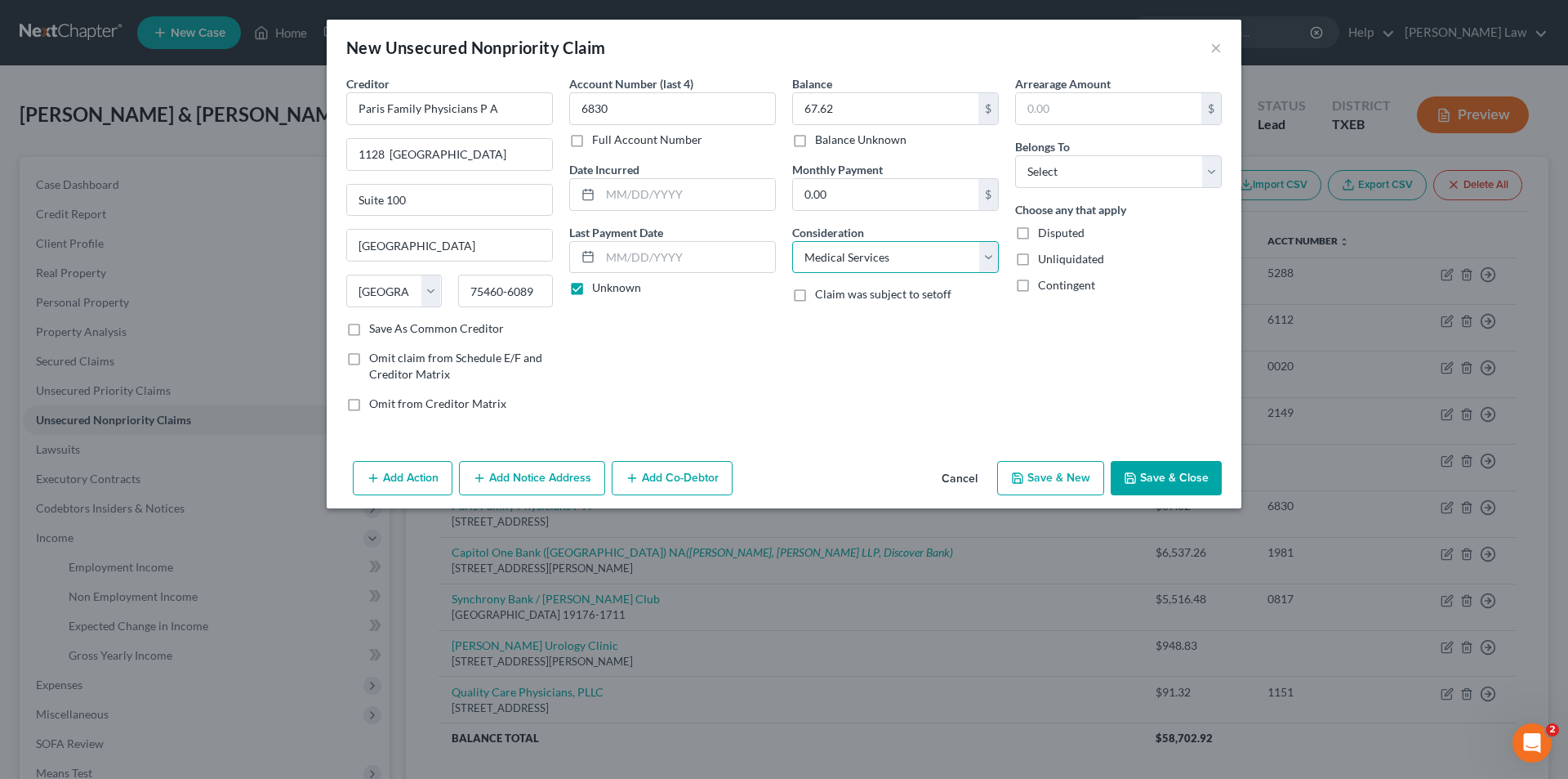
click at [793, 241] on select "Select Cable / Satellite Services Collection Agency Credit Card Debt Debt Couns…" at bounding box center [896, 258] width 207 height 33
click at [1085, 103] on input "text" at bounding box center [1108, 109] width 185 height 31
drag, startPoint x: 1094, startPoint y: 166, endPoint x: 1098, endPoint y: 186, distance: 20.4
click at [1094, 166] on select "Select Debtor 1 Only Debtor 2 Only Debtor 1 And Debtor 2 Only At Least One Of T…" at bounding box center [1118, 172] width 207 height 33
click at [1015, 155] on select "Select Debtor 1 Only Debtor 2 Only Debtor 1 And Debtor 2 Only At Least One Of T…" at bounding box center [1118, 172] width 207 height 33
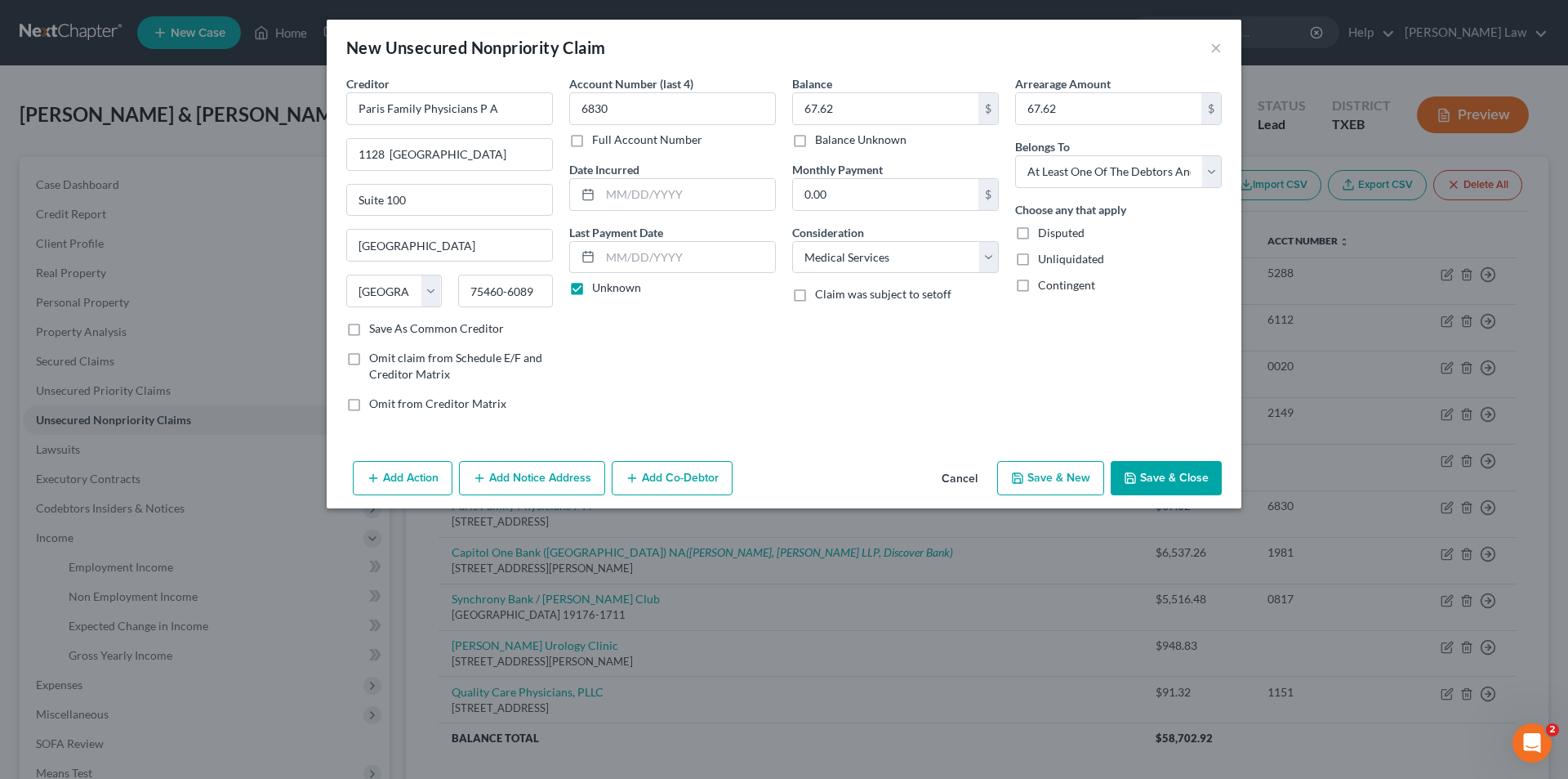
click at [1141, 474] on button "Save & Close" at bounding box center [1166, 478] width 111 height 35
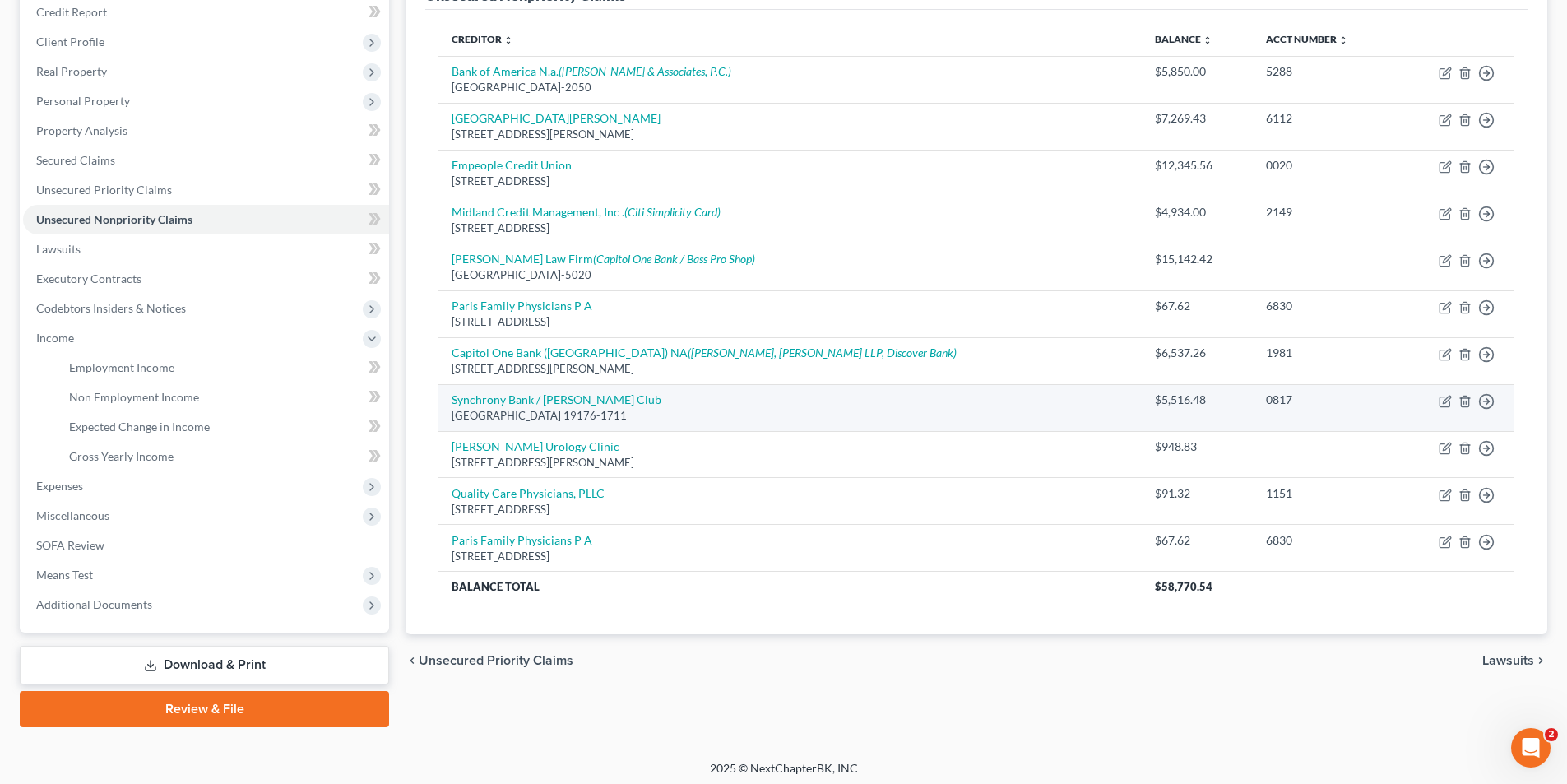
scroll to position [209, 0]
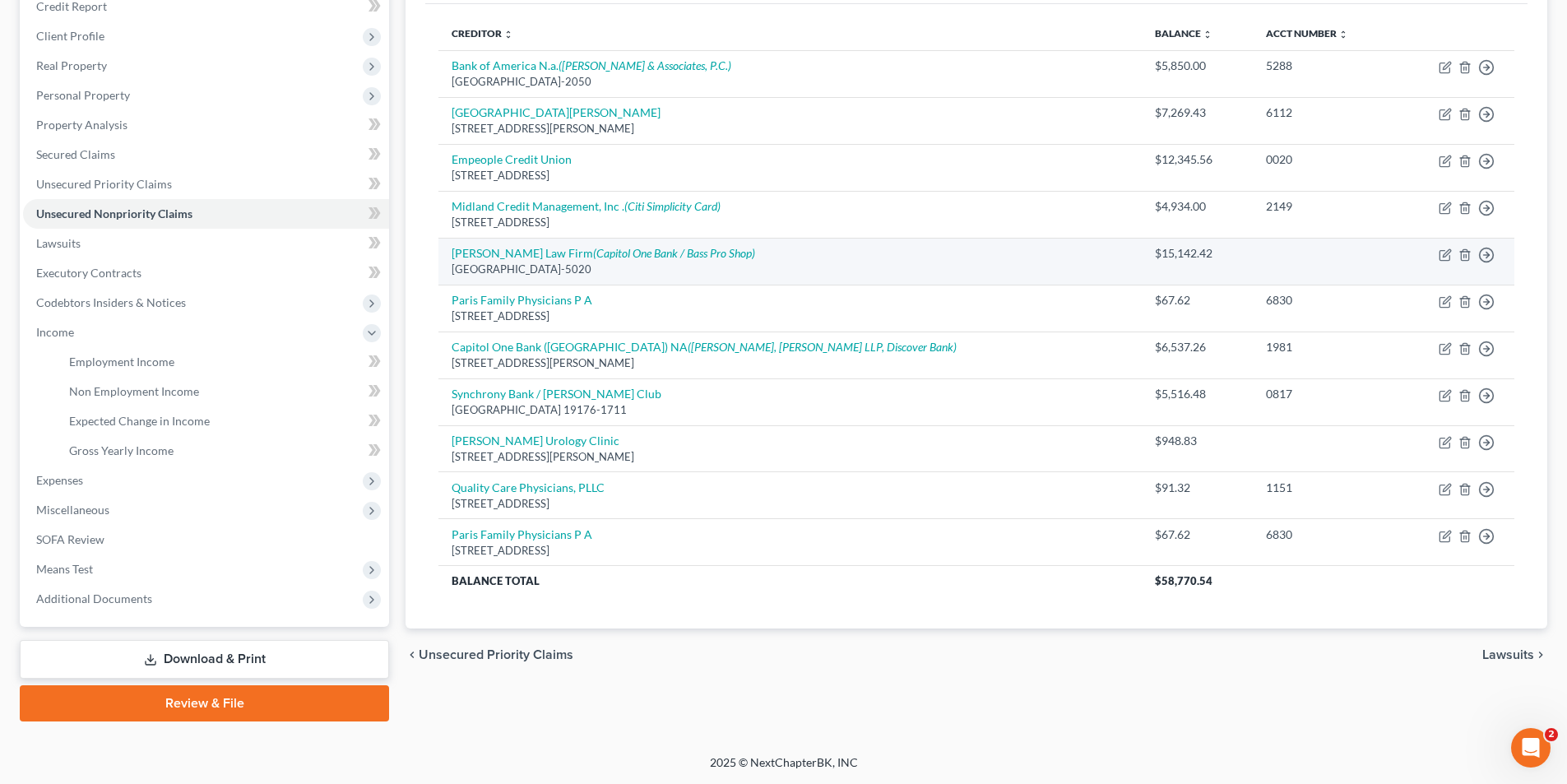
click at [500, 261] on td "[PERSON_NAME] Law Firm (Capitol One Bank / Bass Pro Shop) [GEOGRAPHIC_DATA]-5020" at bounding box center [790, 261] width 704 height 47
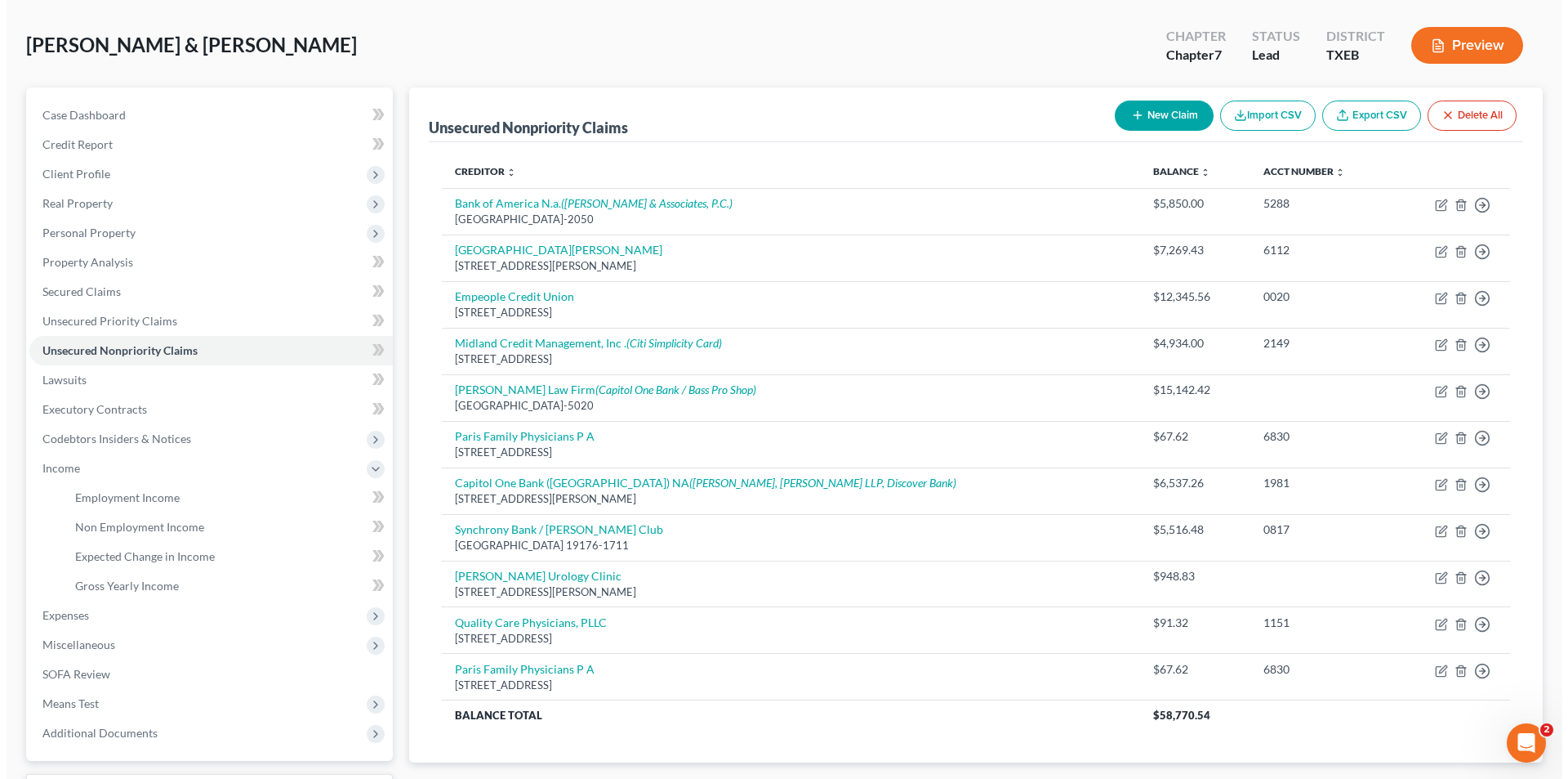
scroll to position [0, 0]
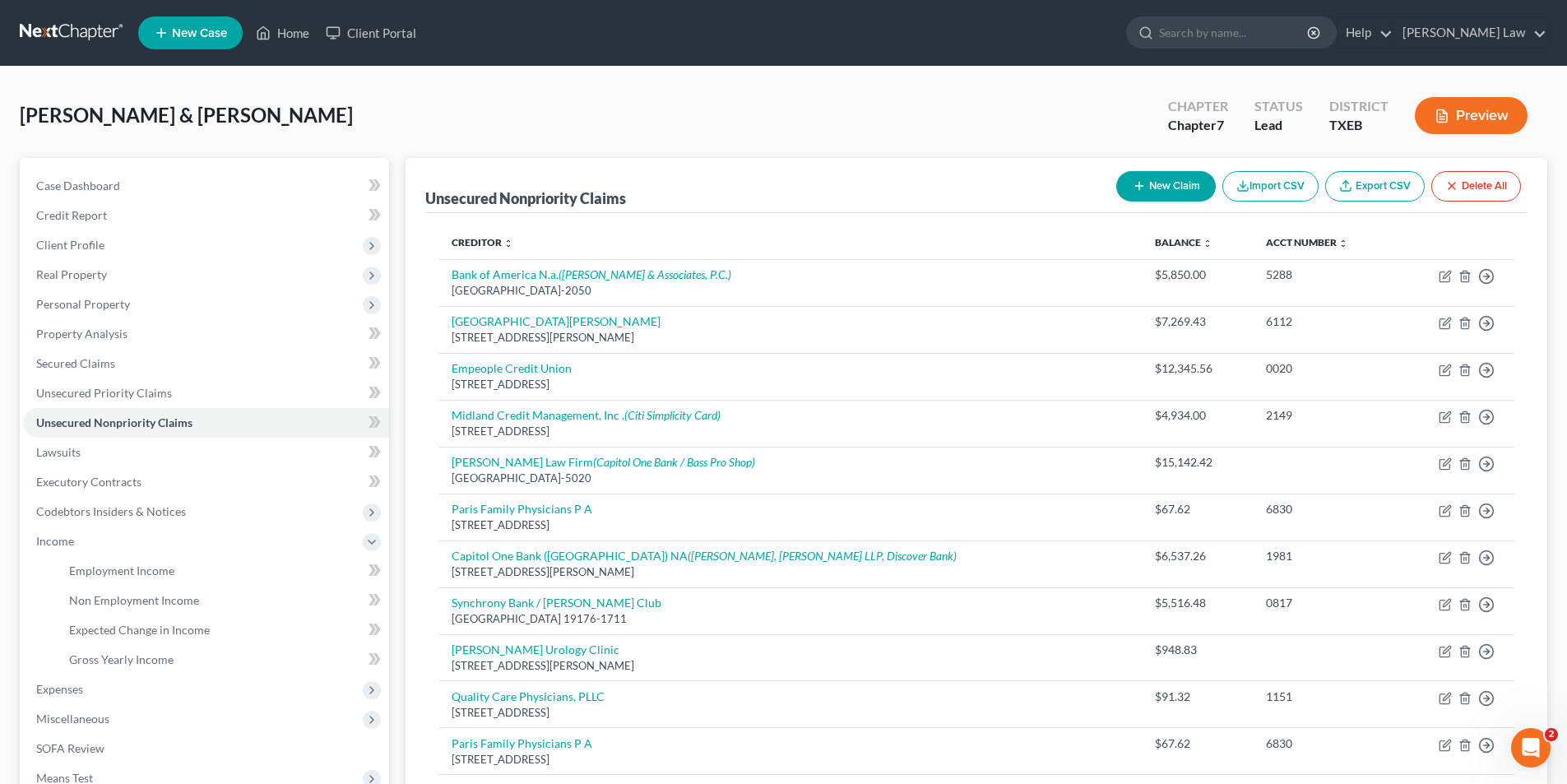
click at [1159, 172] on button "New Claim" at bounding box center [1167, 186] width 100 height 31
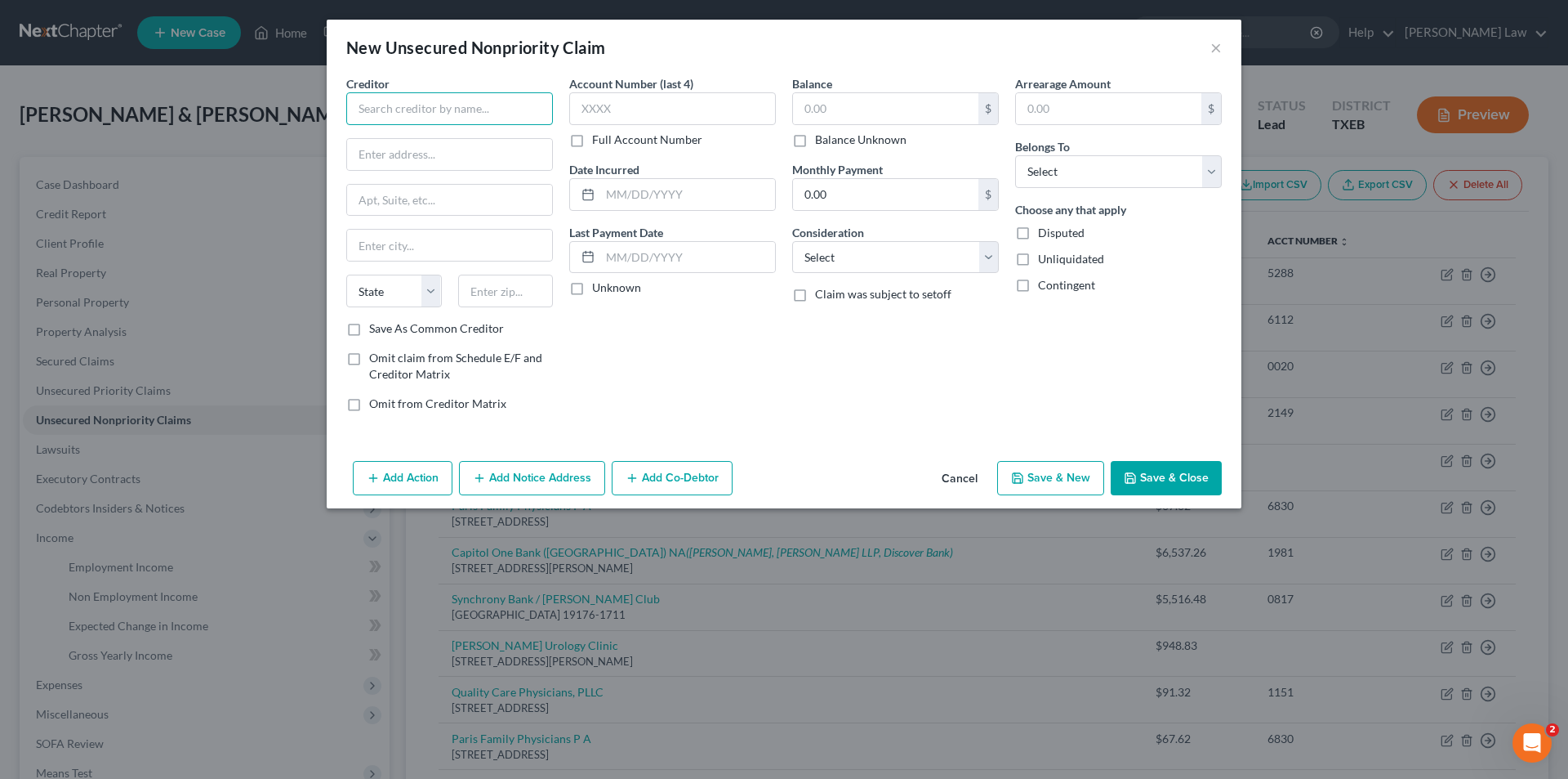
click at [510, 103] on input "text" at bounding box center [450, 109] width 207 height 33
click at [478, 113] on input "Paris Regional" at bounding box center [450, 109] width 207 height 33
click at [526, 97] on input "[GEOGRAPHIC_DATA]" at bounding box center [450, 109] width 207 height 33
click at [531, 108] on input "[GEOGRAPHIC_DATA]" at bounding box center [450, 109] width 207 height 33
drag, startPoint x: 545, startPoint y: 106, endPoint x: 37, endPoint y: 112, distance: 508.0
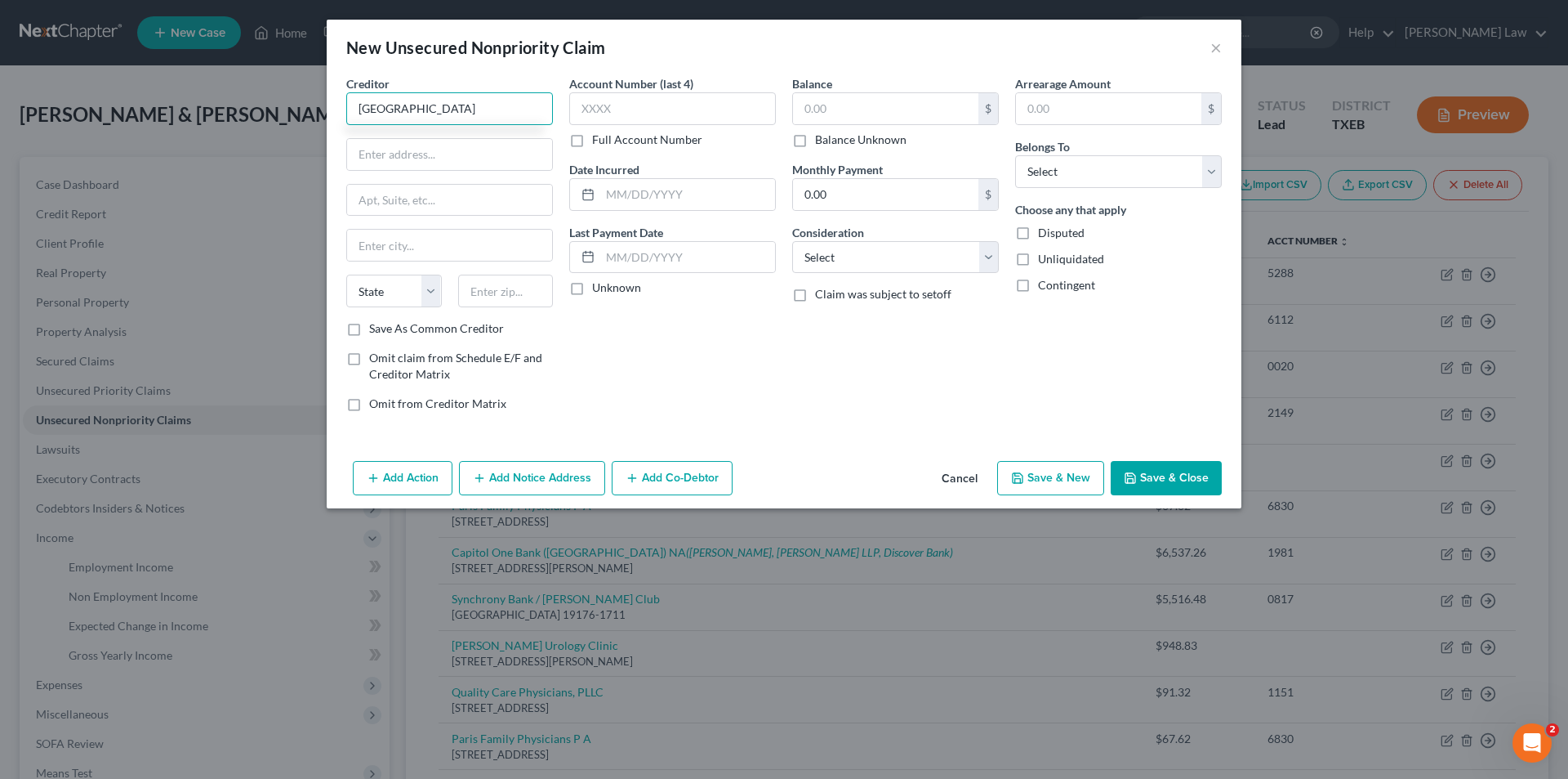
click at [37, 112] on div "New Unsecured Nonpriority Claim × Creditor * Paris Regional Health Emergency Ce…" at bounding box center [784, 390] width 1568 height 779
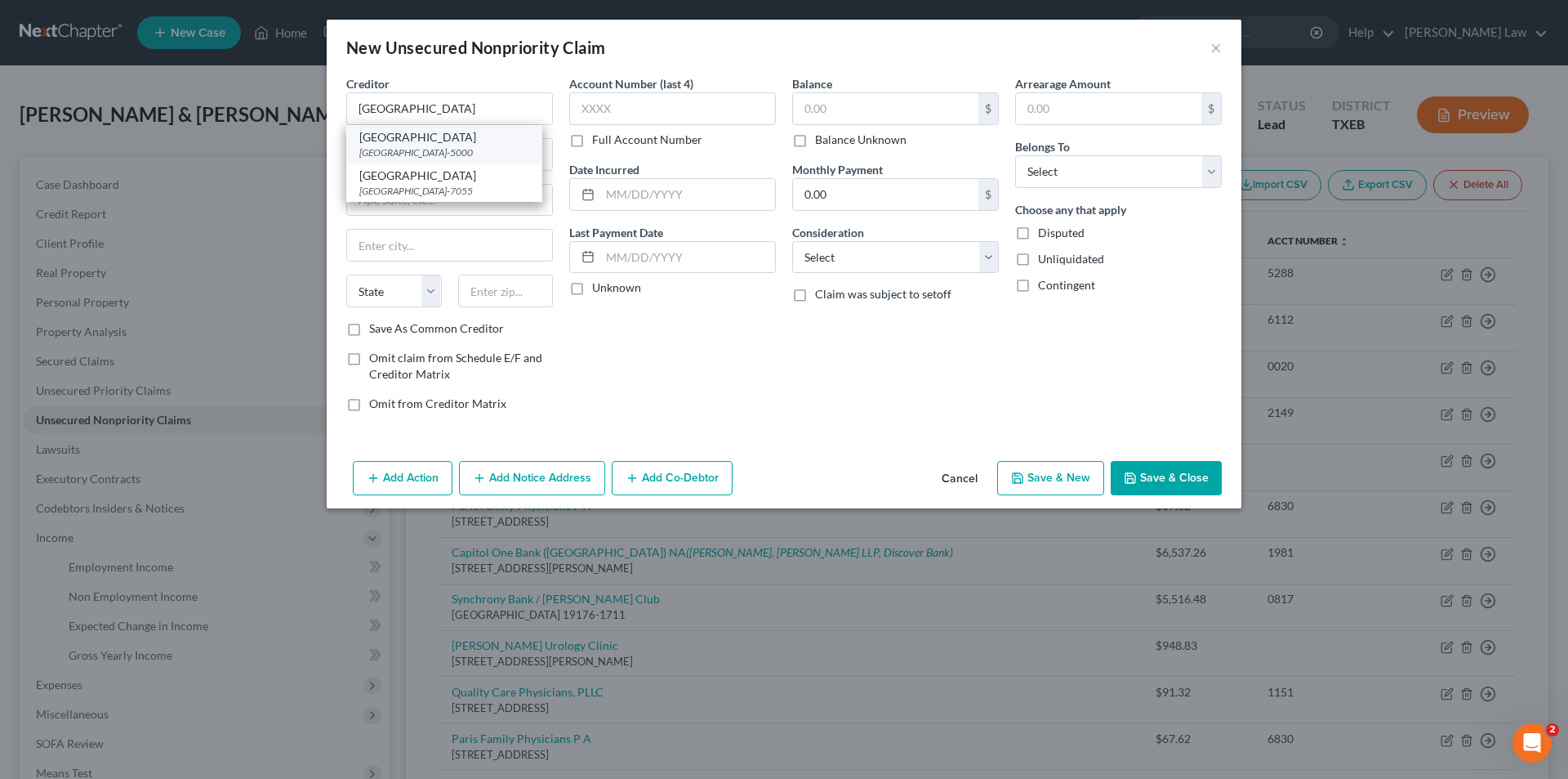
click at [443, 155] on div "[GEOGRAPHIC_DATA]-5000" at bounding box center [445, 152] width 170 height 14
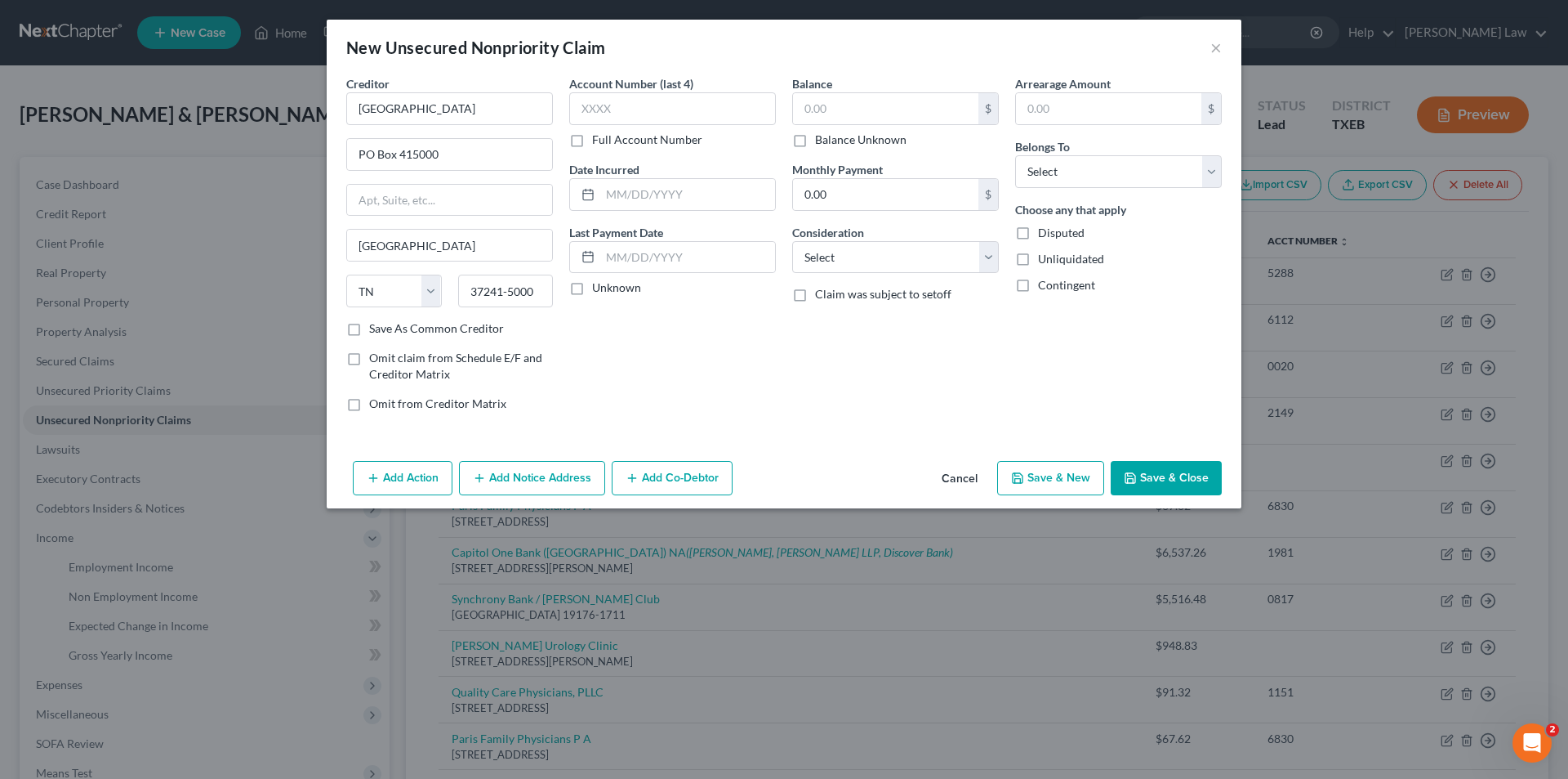
click at [592, 284] on label "Unknown" at bounding box center [616, 288] width 49 height 17
click at [598, 284] on input "Unknown" at bounding box center [603, 284] width 11 height 11
click at [815, 142] on label "Balance Unknown" at bounding box center [860, 140] width 92 height 17
click at [822, 142] on input "Balance Unknown" at bounding box center [827, 136] width 11 height 11
drag, startPoint x: 850, startPoint y: 256, endPoint x: 849, endPoint y: 272, distance: 16.0
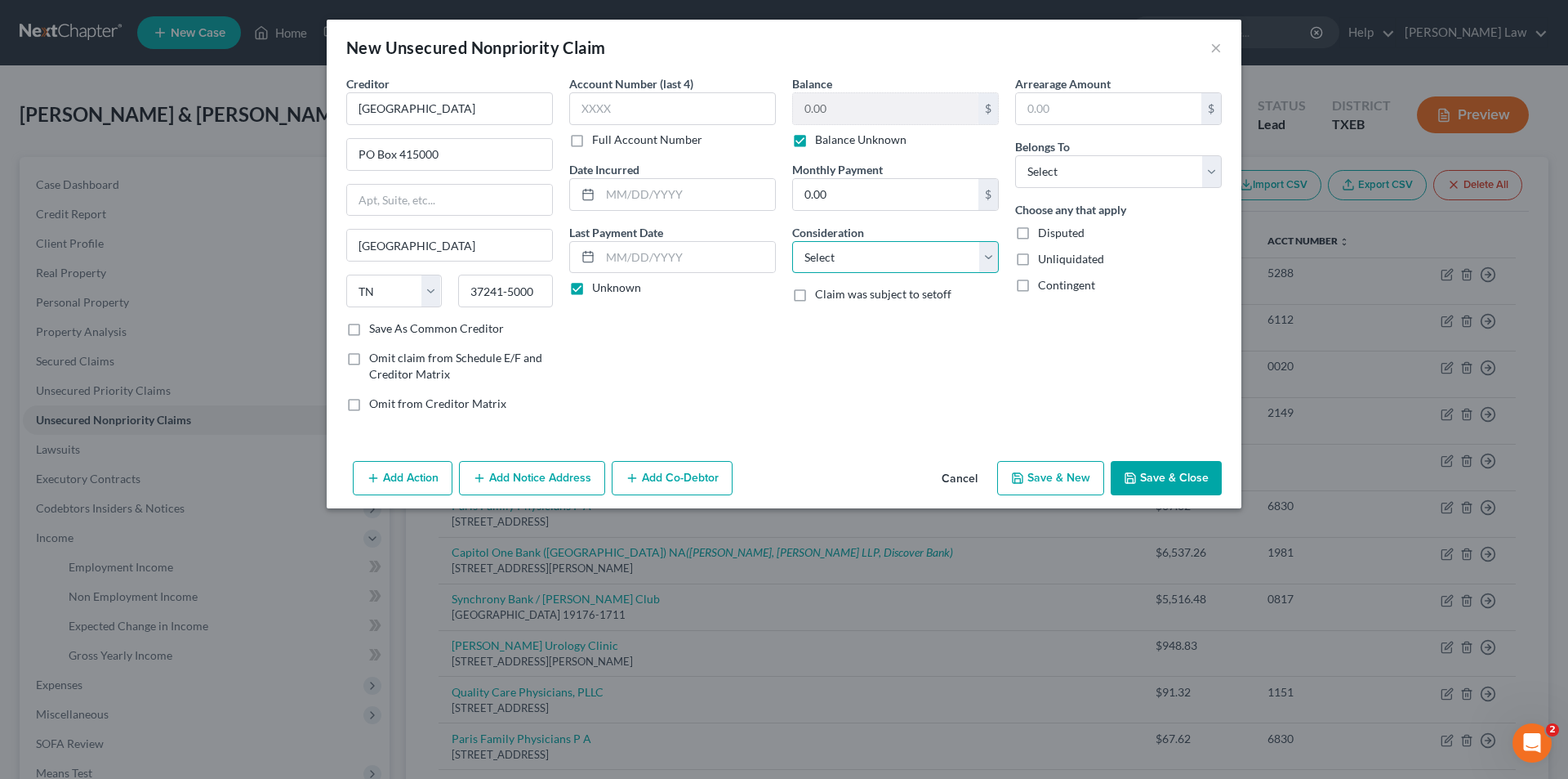
click at [850, 256] on select "Select Cable / Satellite Services Collection Agency Credit Card Debt Debt Couns…" at bounding box center [896, 258] width 207 height 33
click at [793, 241] on select "Select Cable / Satellite Services Collection Agency Credit Card Debt Debt Couns…" at bounding box center [896, 258] width 207 height 33
click at [1046, 184] on select "Select Debtor 1 Only Debtor 2 Only Debtor 1 And Debtor 2 Only At Least One Of T…" at bounding box center [1118, 172] width 207 height 33
click at [1015, 155] on select "Select Debtor 1 Only Debtor 2 Only Debtor 1 And Debtor 2 Only At Least One Of T…" at bounding box center [1118, 172] width 207 height 33
click at [808, 361] on div "Balance 0.00 $ Balance Unknown Balance Undetermined 0.00 $ Balance Unknown Mont…" at bounding box center [896, 250] width 223 height 350
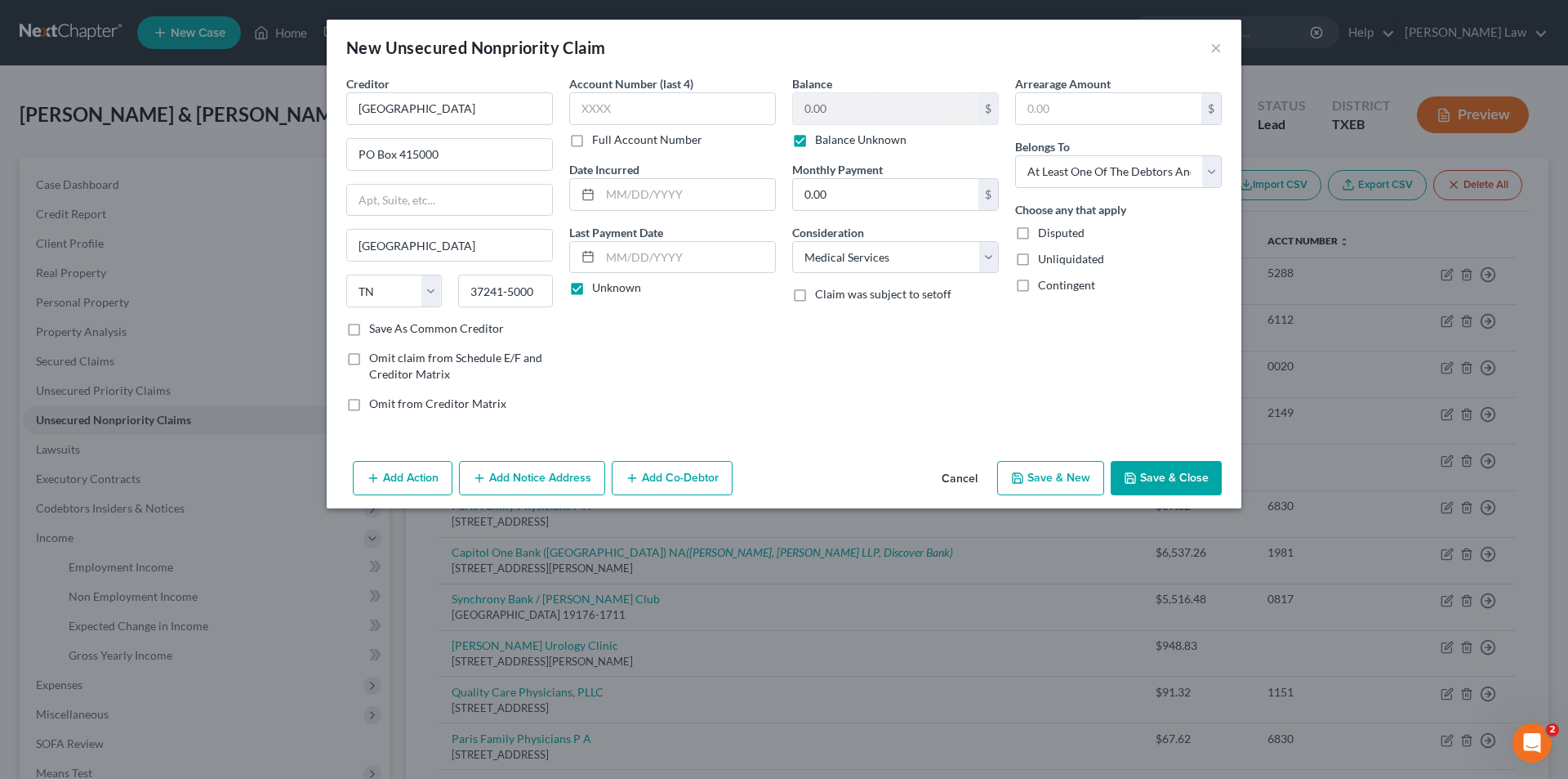
click at [1135, 471] on icon "button" at bounding box center [1131, 478] width 13 height 13
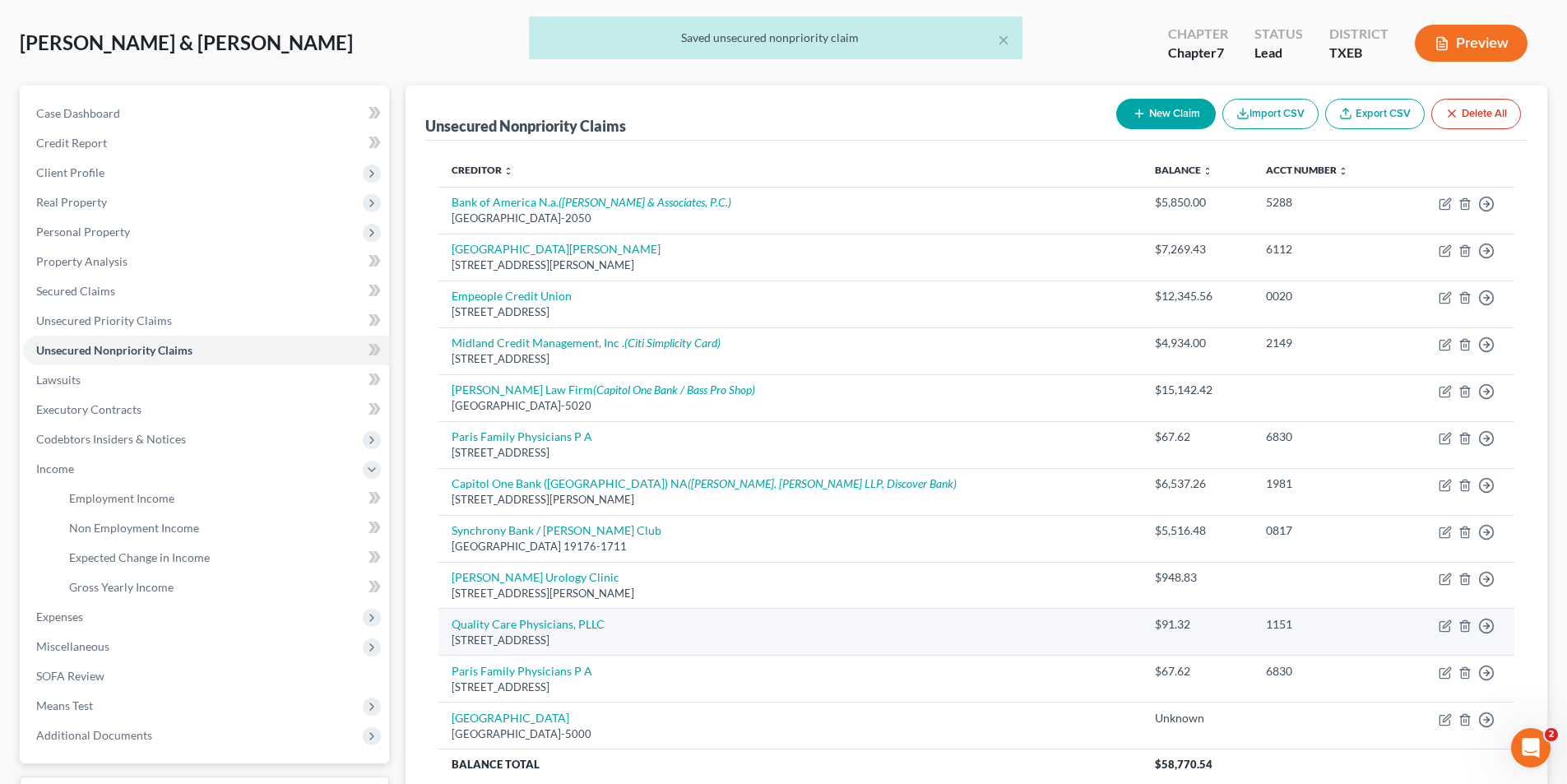
scroll to position [216, 0]
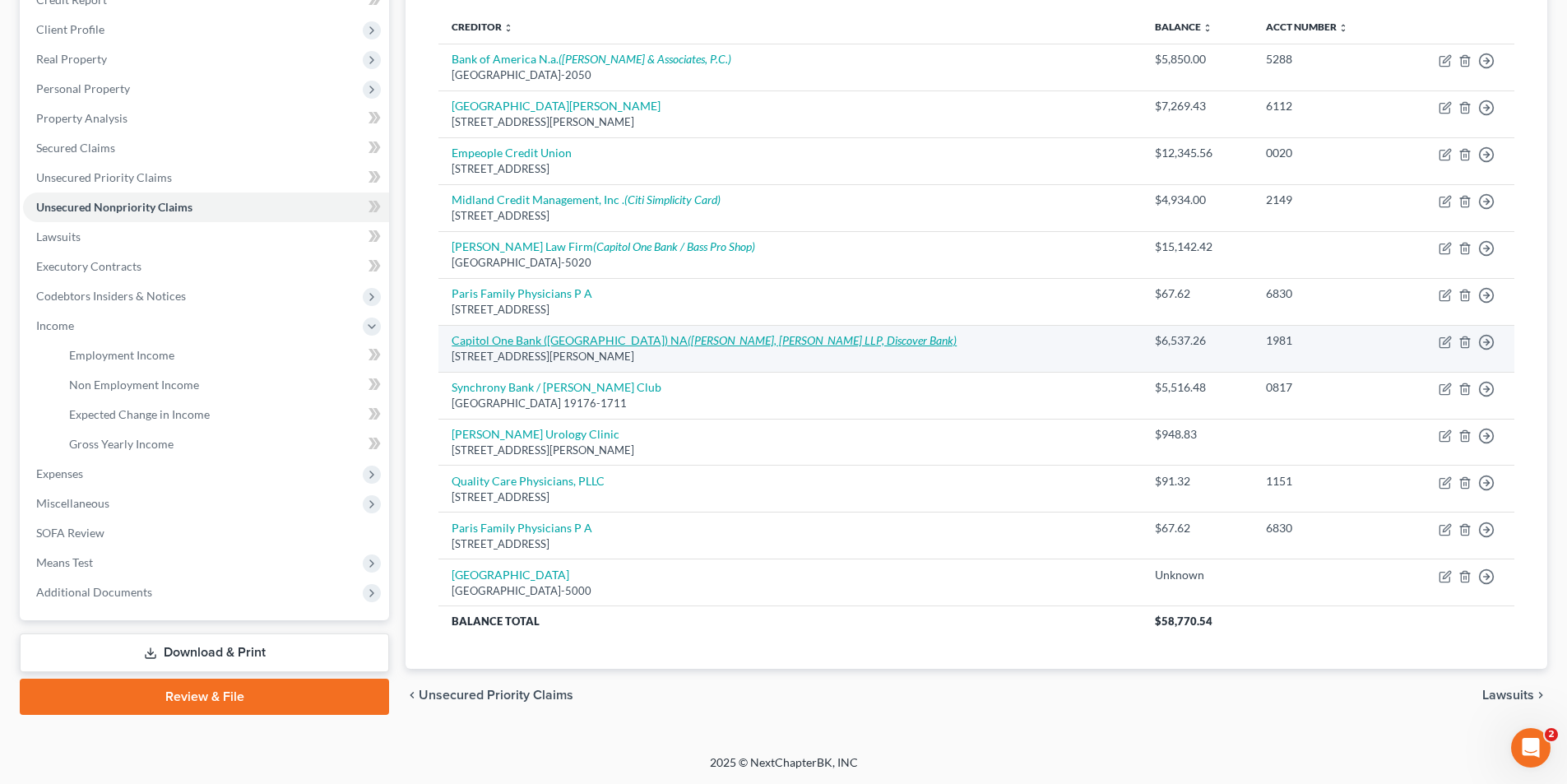
click at [495, 340] on link "Capitol One Bank ([GEOGRAPHIC_DATA]) NA ([PERSON_NAME], [PERSON_NAME] LLP, Disc…" at bounding box center [704, 340] width 505 height 14
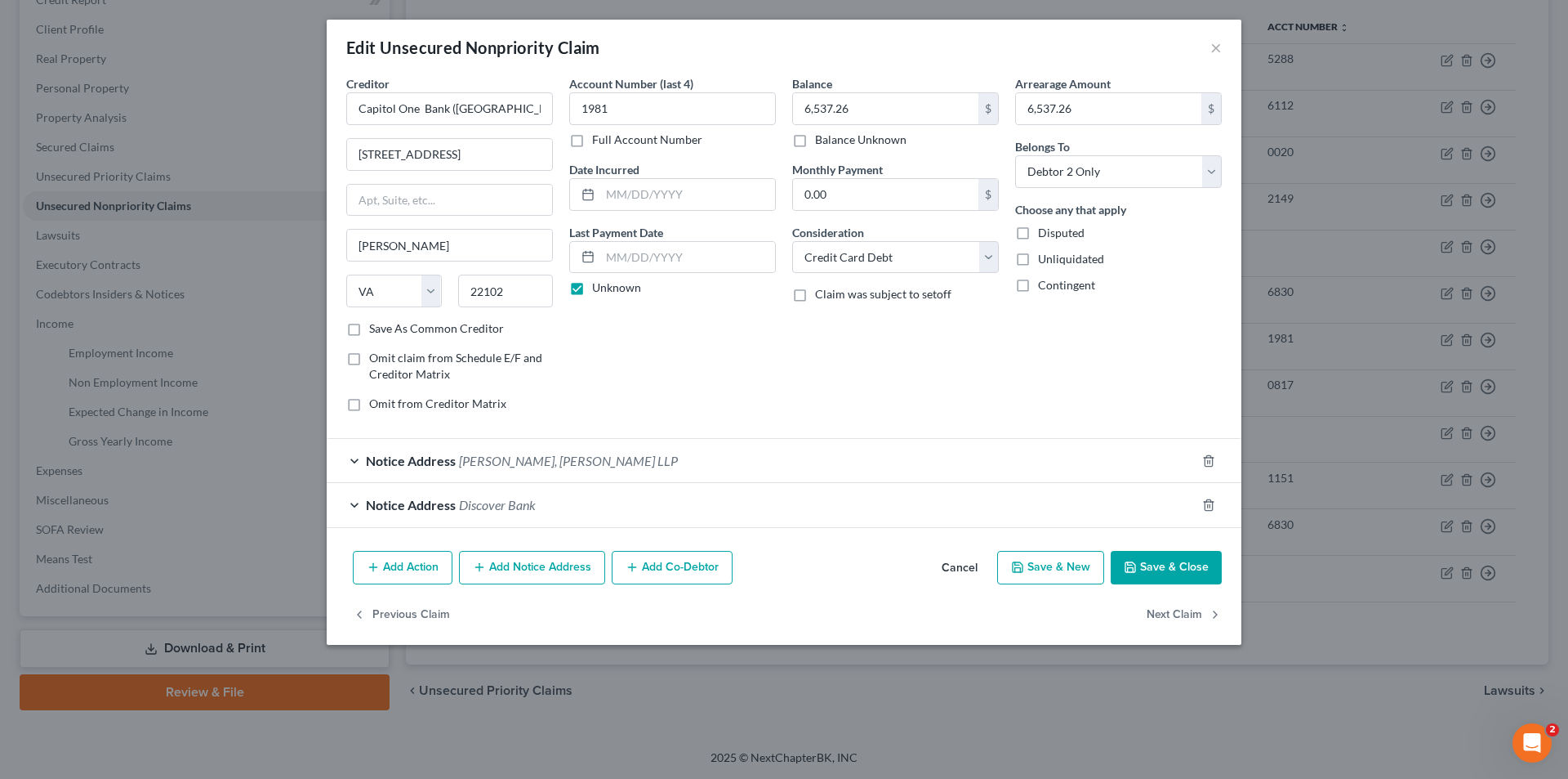
click at [1131, 569] on icon "button" at bounding box center [1131, 567] width 13 height 13
